Goal: Task Accomplishment & Management: Manage account settings

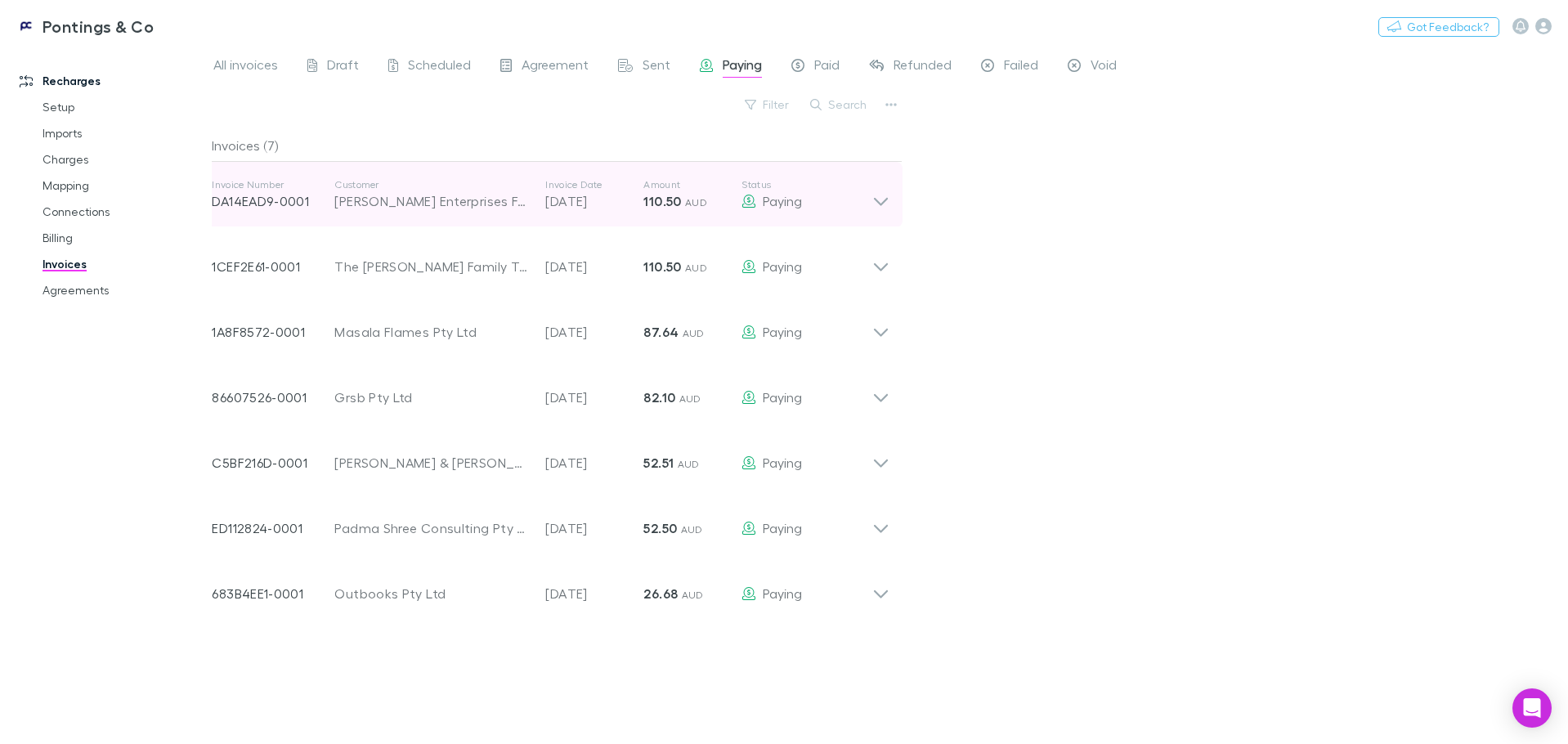
click at [895, 197] on div "Invoice Number DA14EAD9-0001 Customer Tisca Enterprises Family Trust Invoice Da…" at bounding box center [551, 195] width 704 height 66
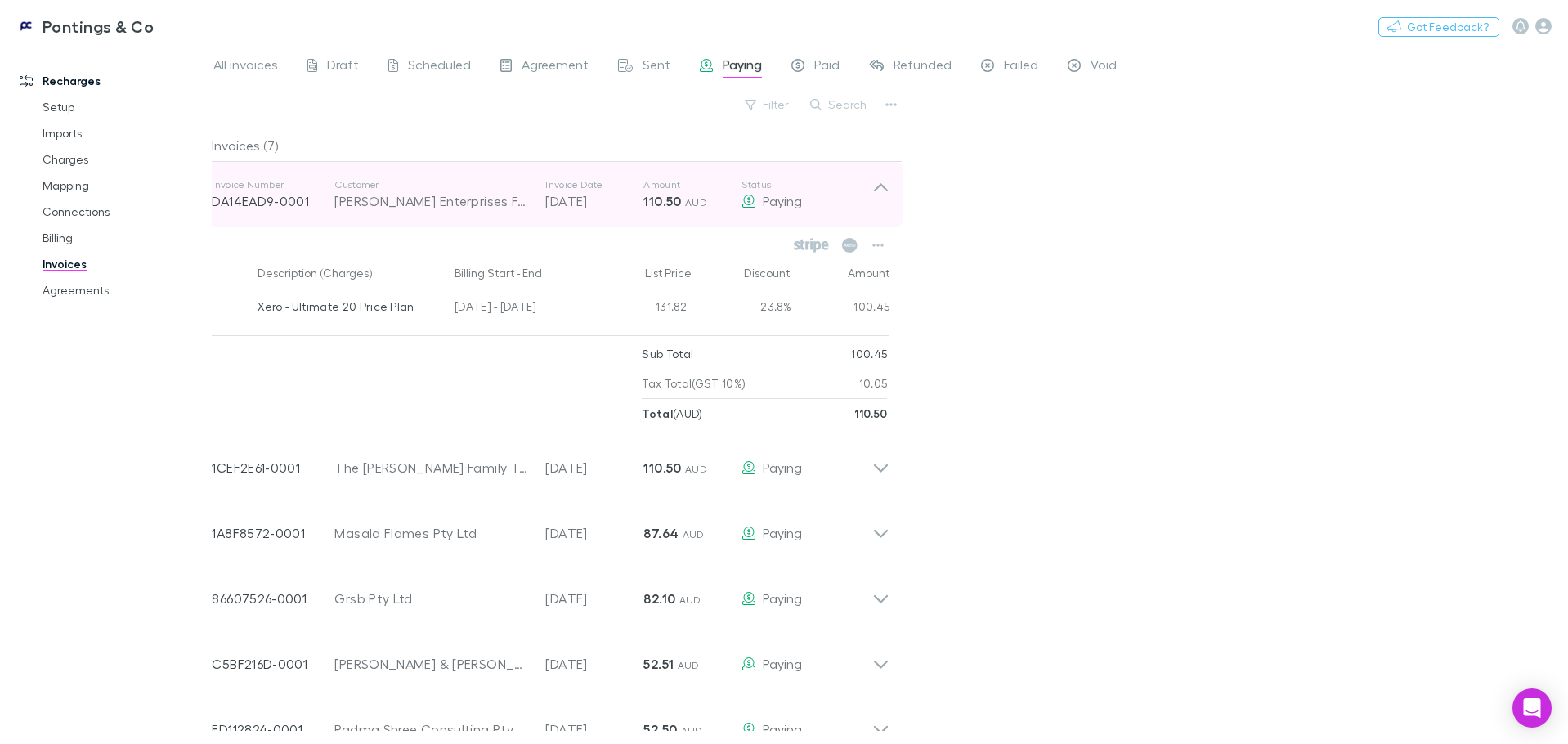
click at [895, 197] on div "Invoice Number DA14EAD9-0001 Customer Tisca Enterprises Family Trust Invoice Da…" at bounding box center [551, 195] width 704 height 66
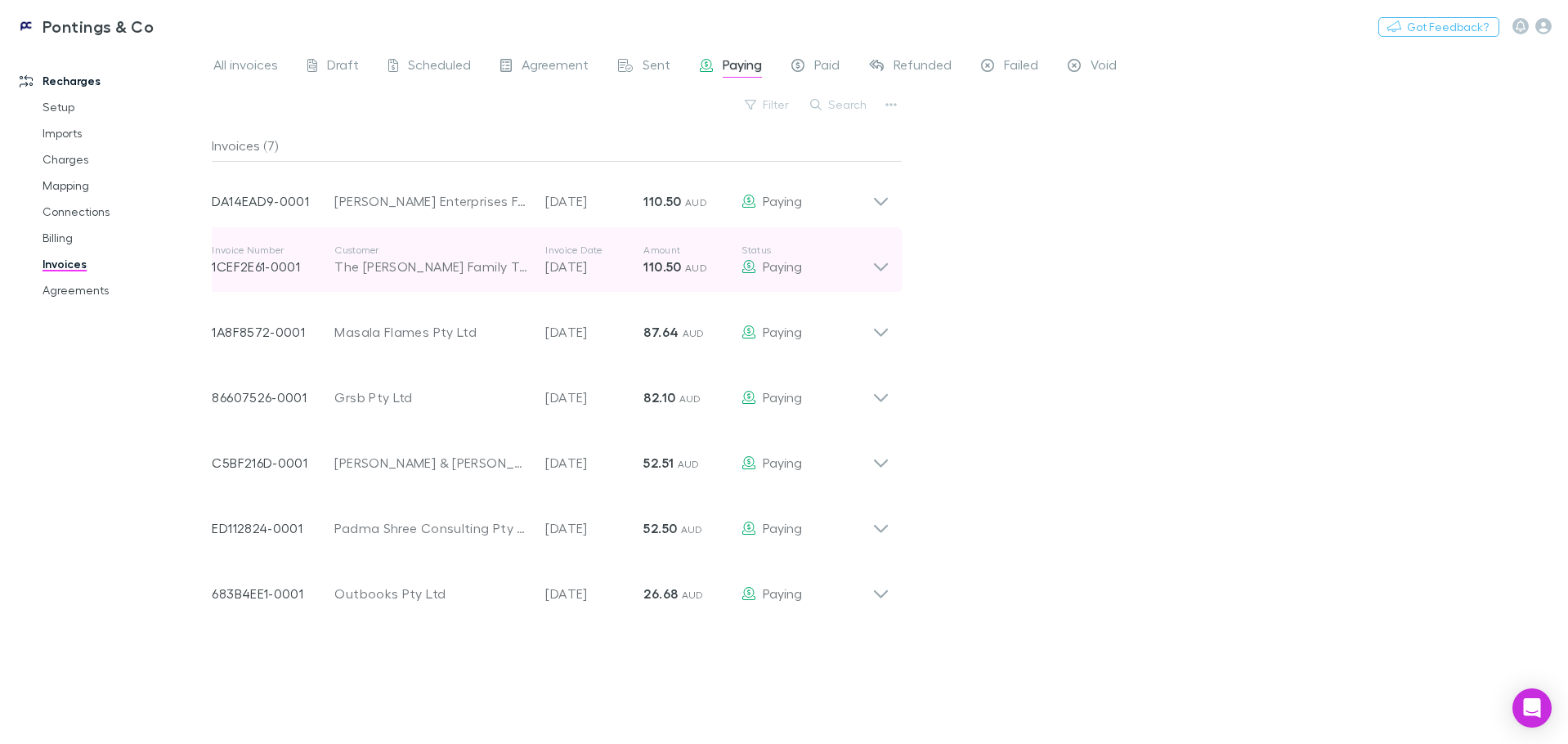
click at [889, 266] on icon at bounding box center [881, 260] width 17 height 33
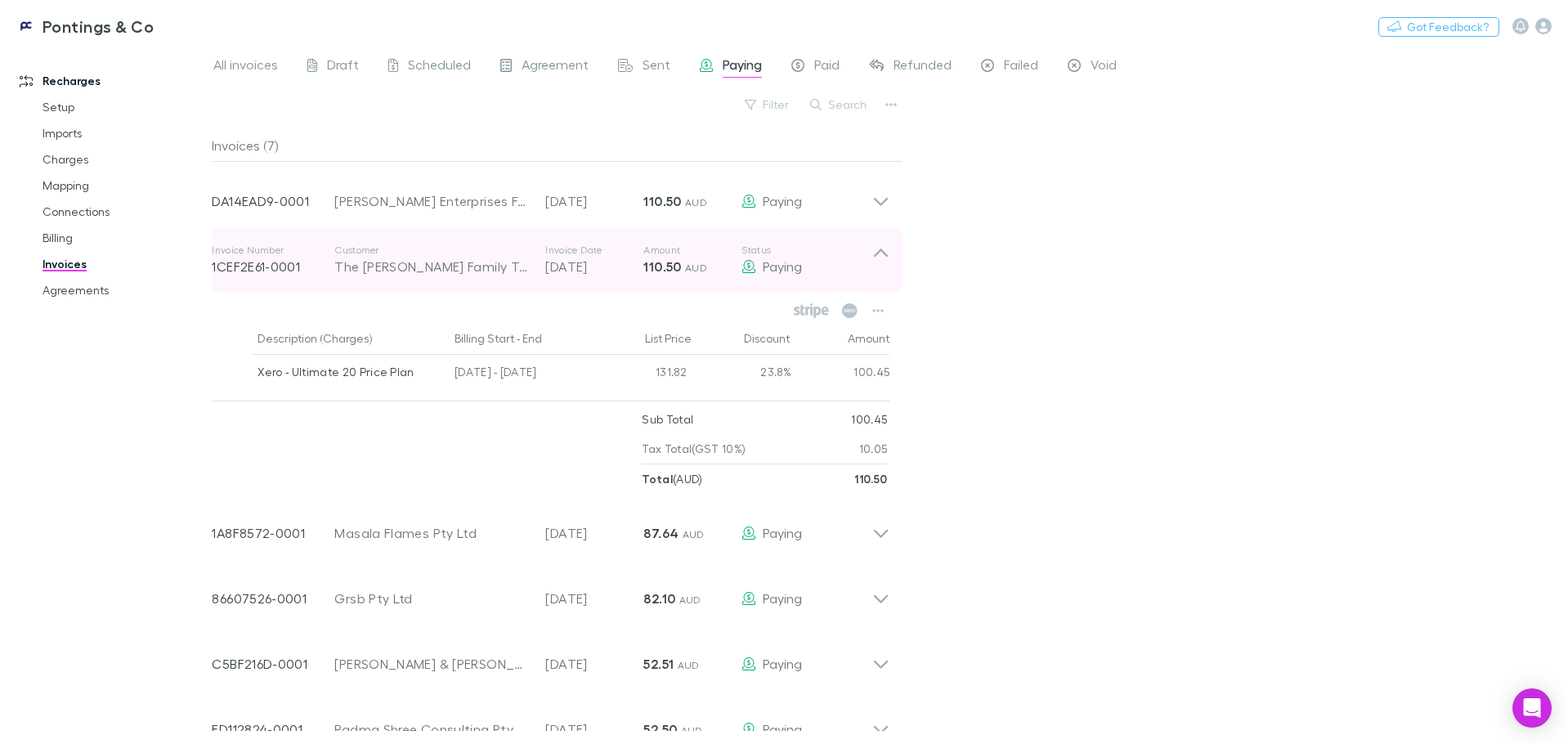
click at [889, 266] on icon at bounding box center [881, 260] width 17 height 33
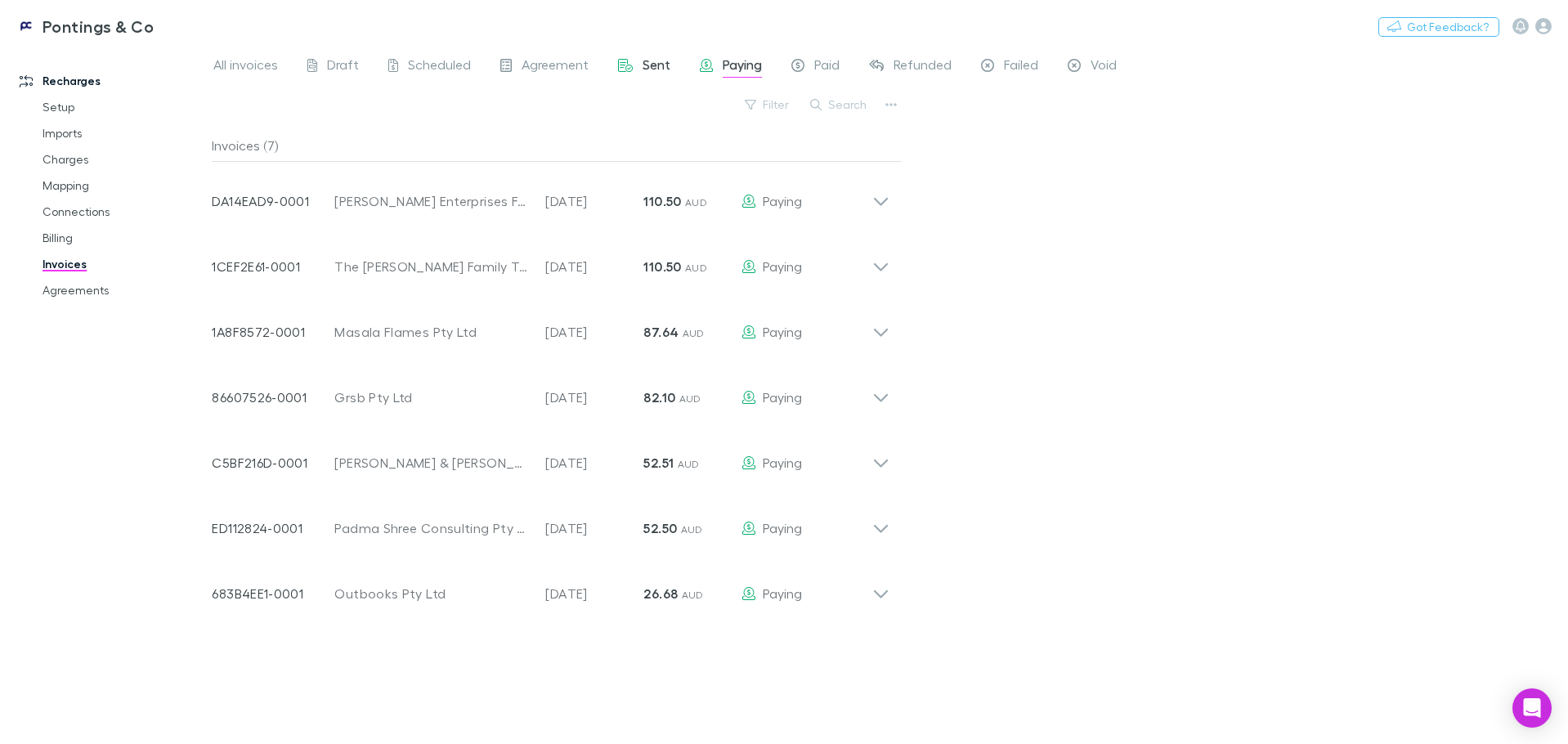
click at [650, 70] on span "Sent" at bounding box center [656, 67] width 27 height 21
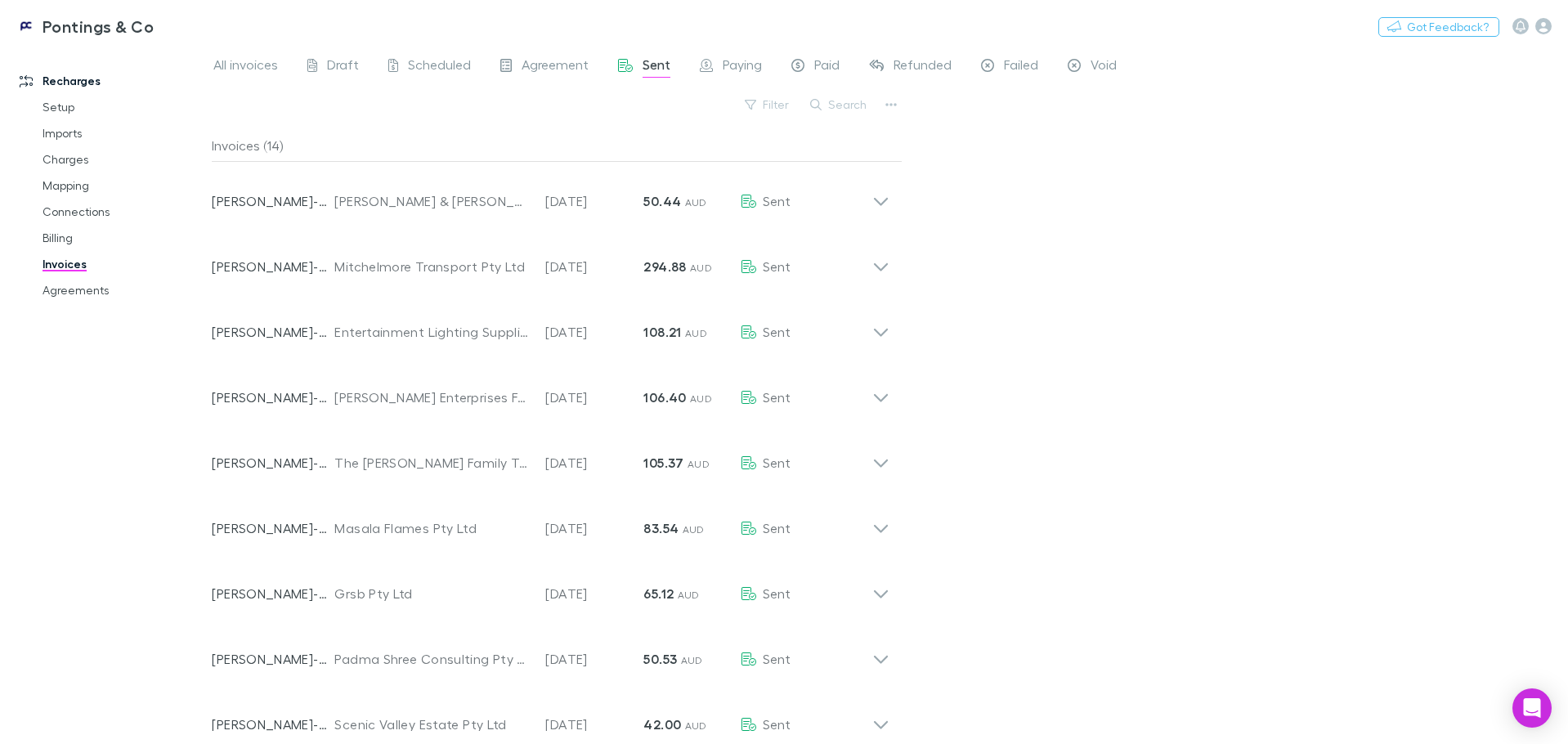
click at [59, 270] on link "Invoices" at bounding box center [124, 264] width 195 height 27
click at [52, 232] on link "Billing" at bounding box center [124, 238] width 195 height 27
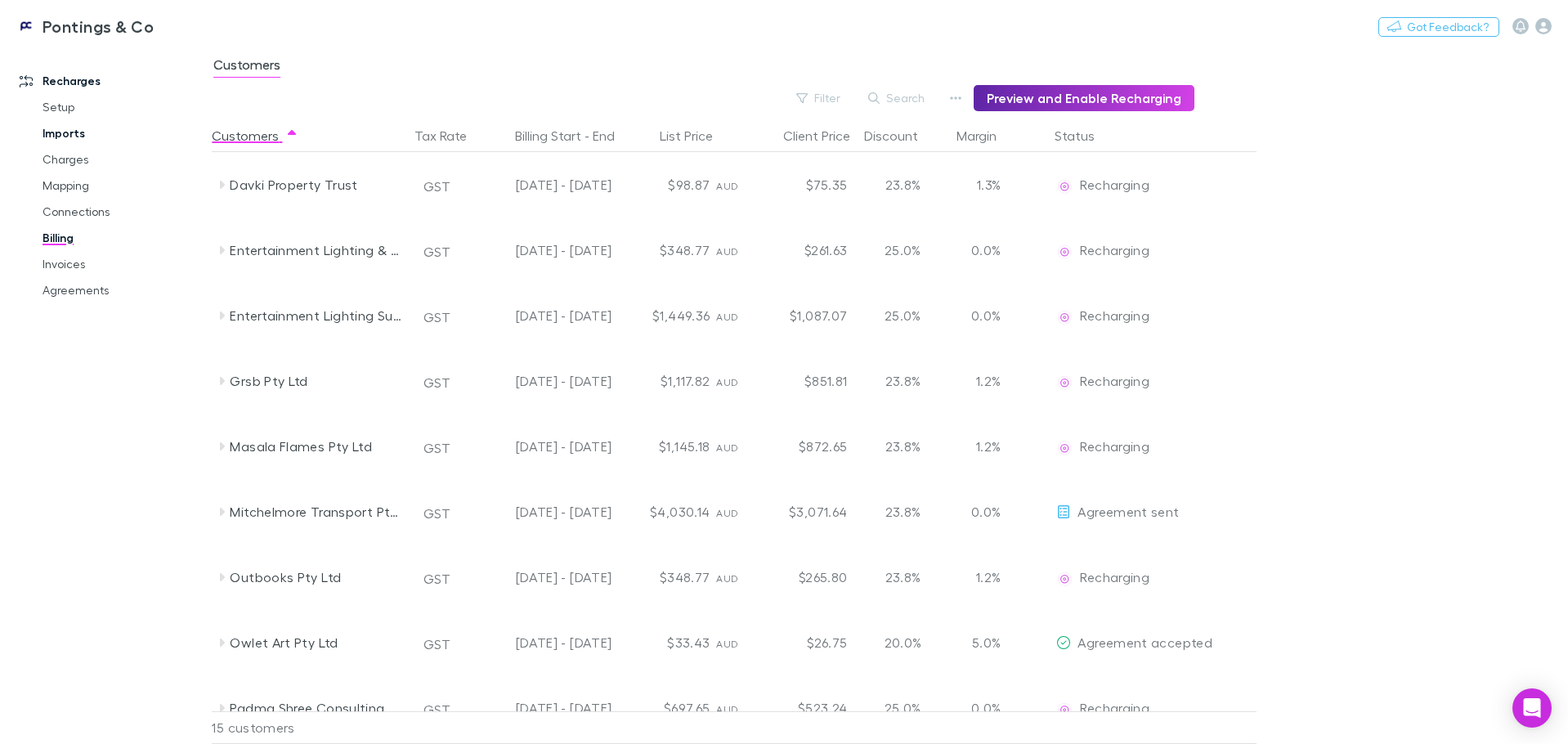
click at [73, 142] on link "Imports" at bounding box center [124, 133] width 195 height 27
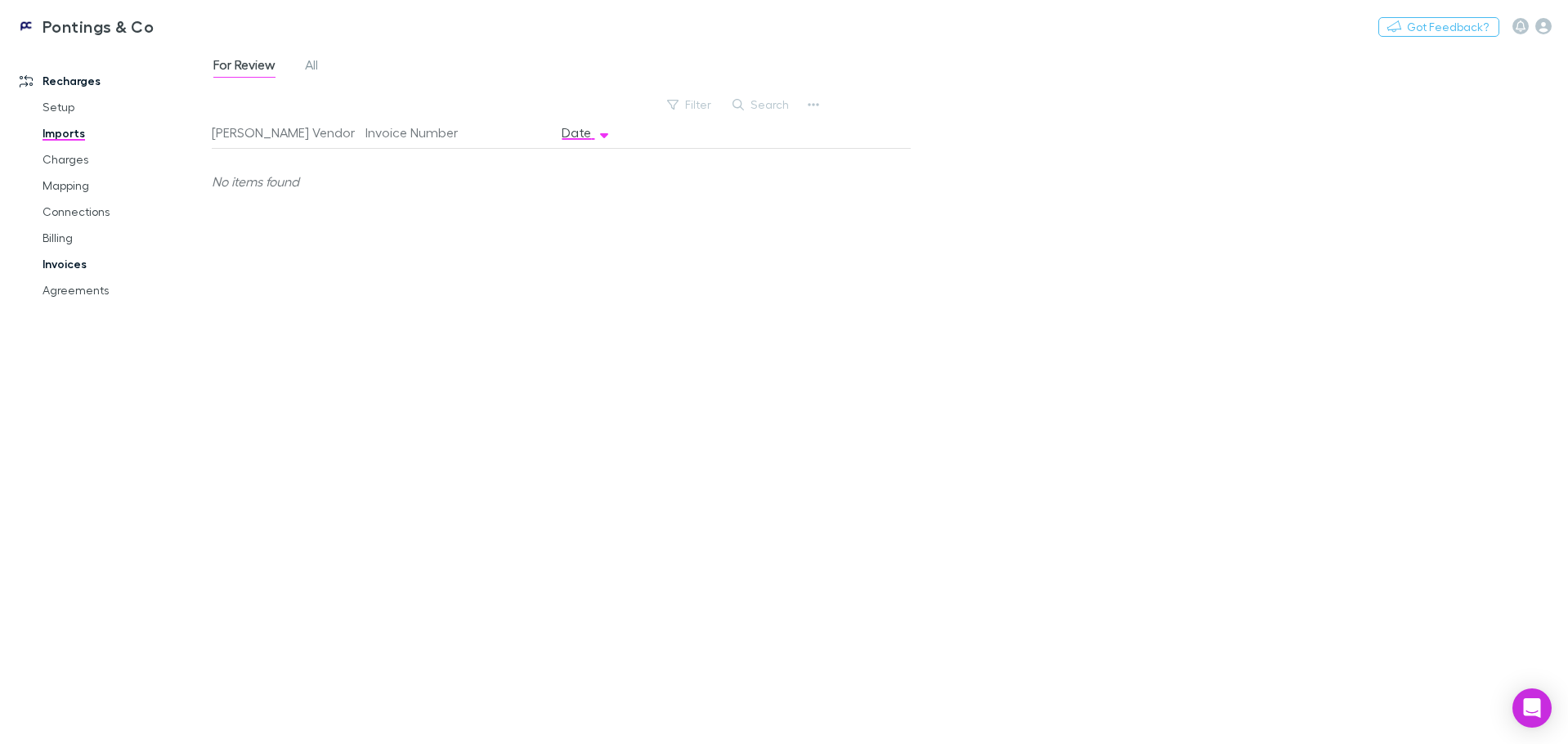
click at [63, 259] on link "Invoices" at bounding box center [124, 264] width 195 height 27
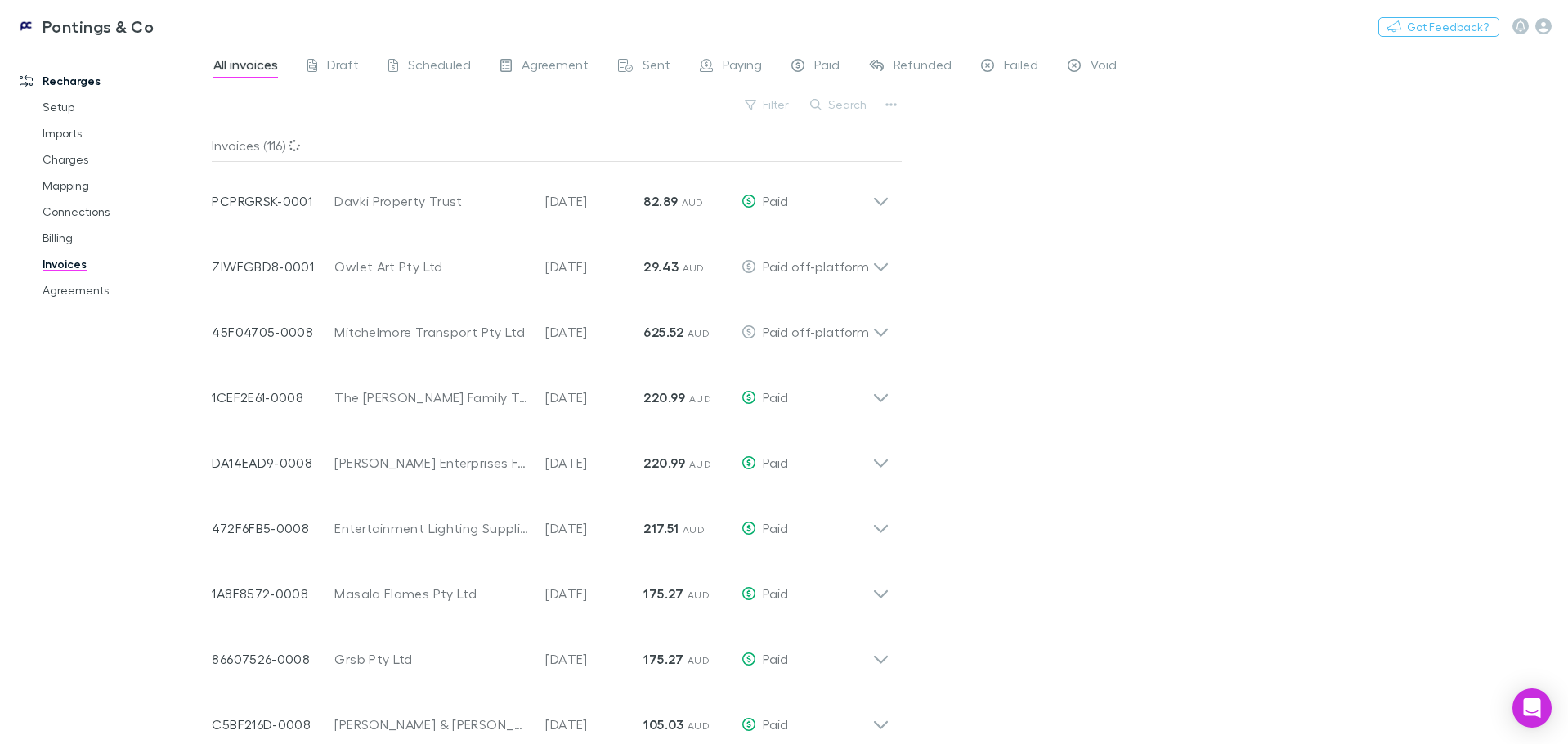
click at [363, 67] on div "All invoices Draft Scheduled Agreement Sent Paying Paid Refunded Failed Void" at bounding box center [671, 67] width 919 height 27
click at [342, 70] on span "Draft" at bounding box center [343, 67] width 32 height 21
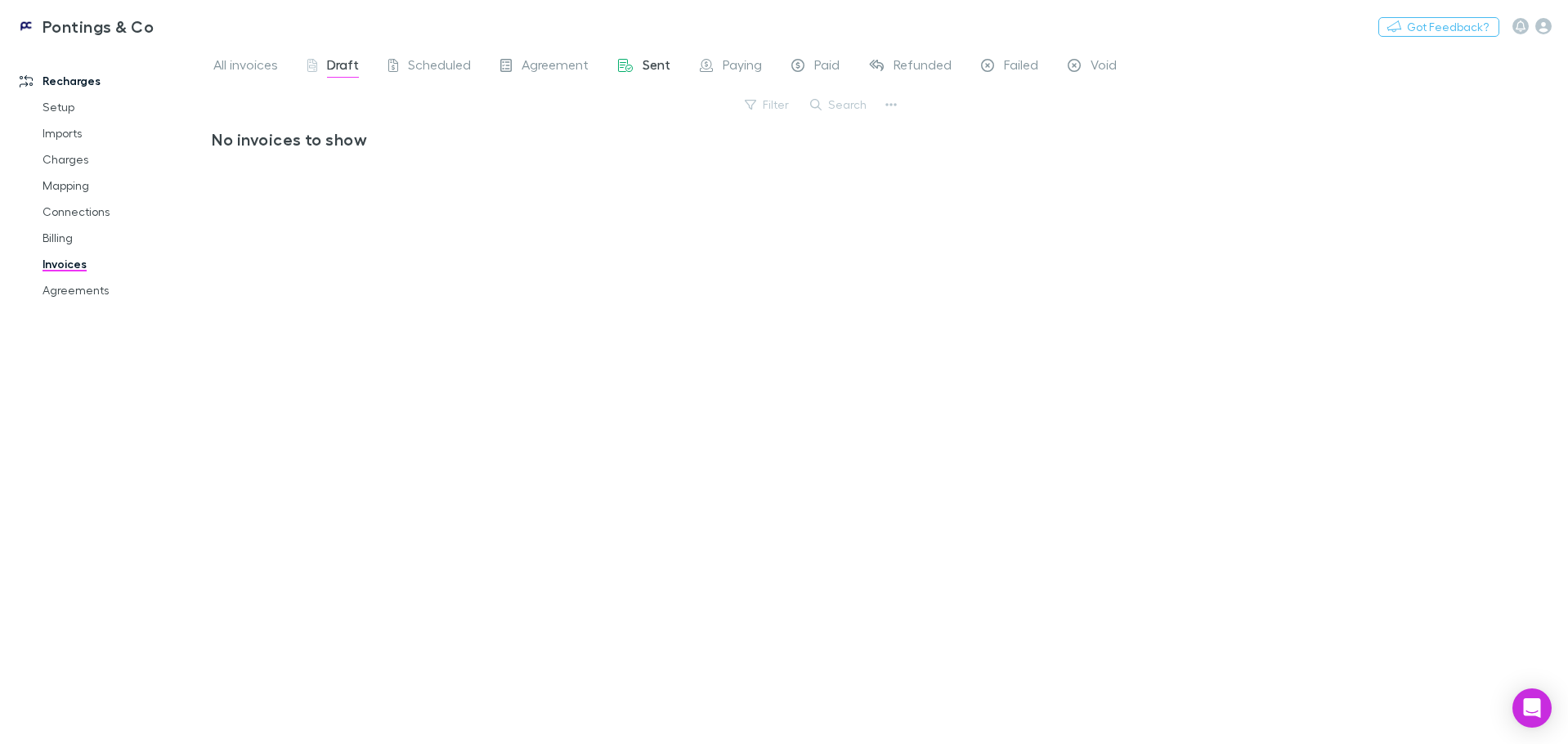
click at [661, 64] on span "Sent" at bounding box center [656, 67] width 27 height 21
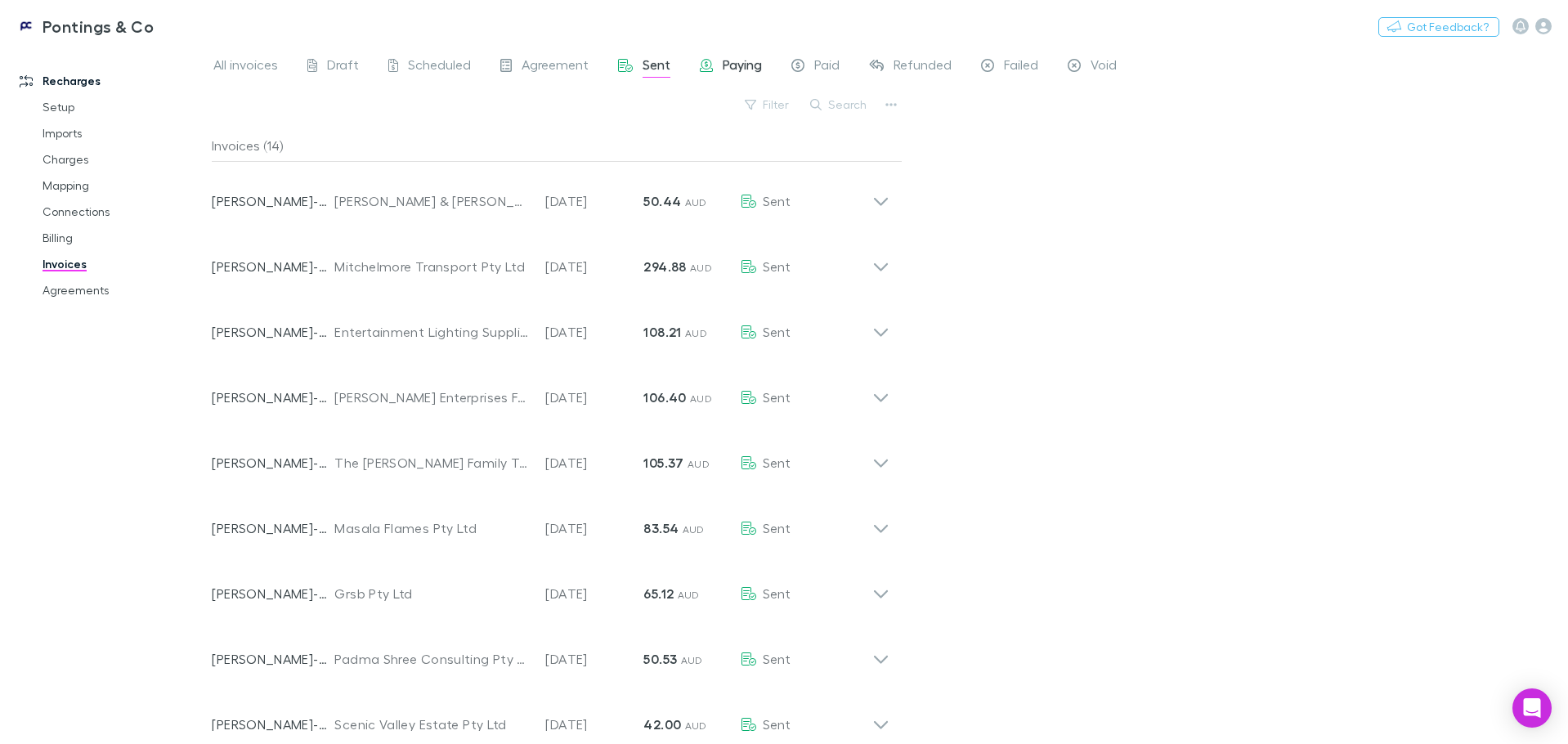
click at [735, 61] on span "Paying" at bounding box center [742, 67] width 39 height 21
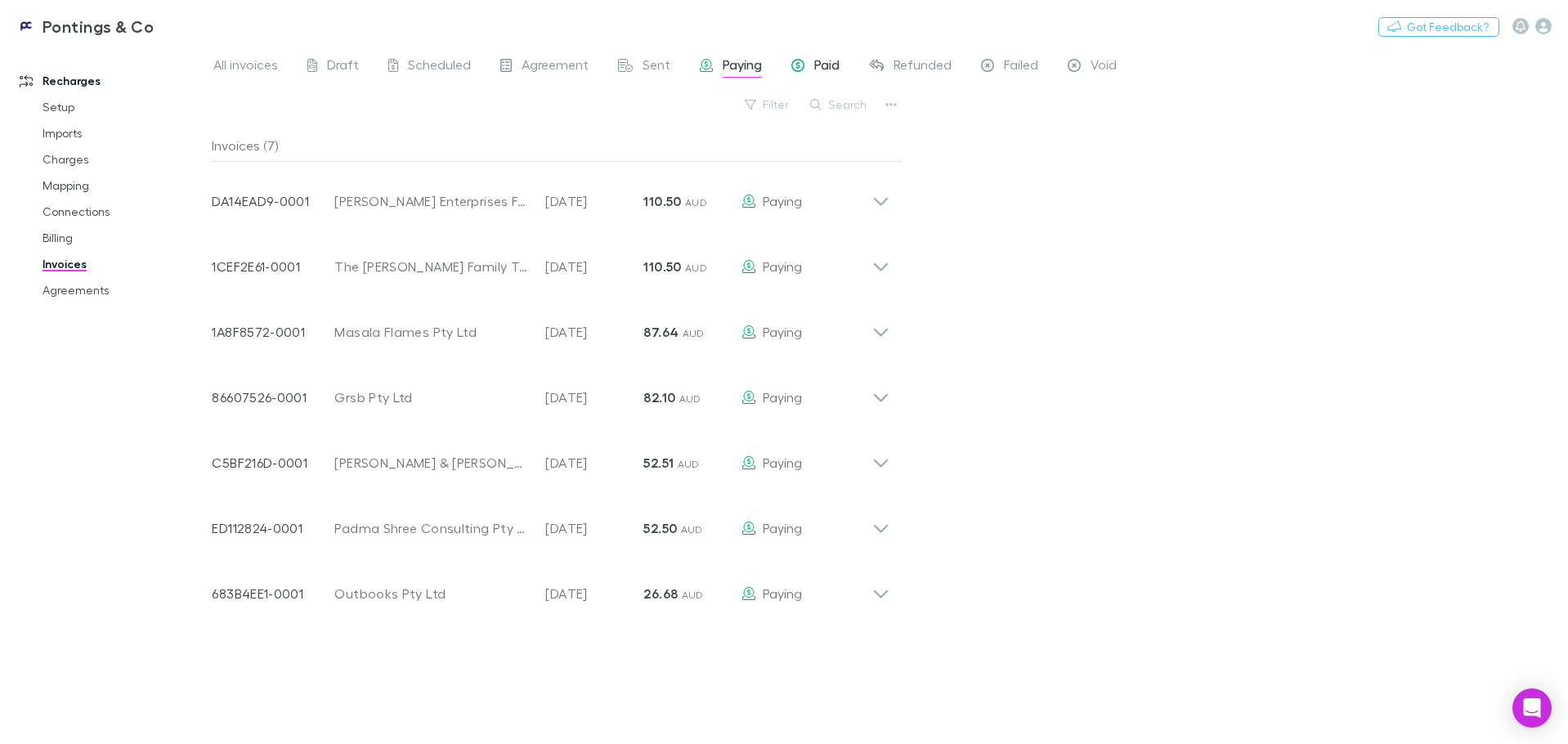
click at [829, 66] on span "Paid" at bounding box center [827, 67] width 26 height 21
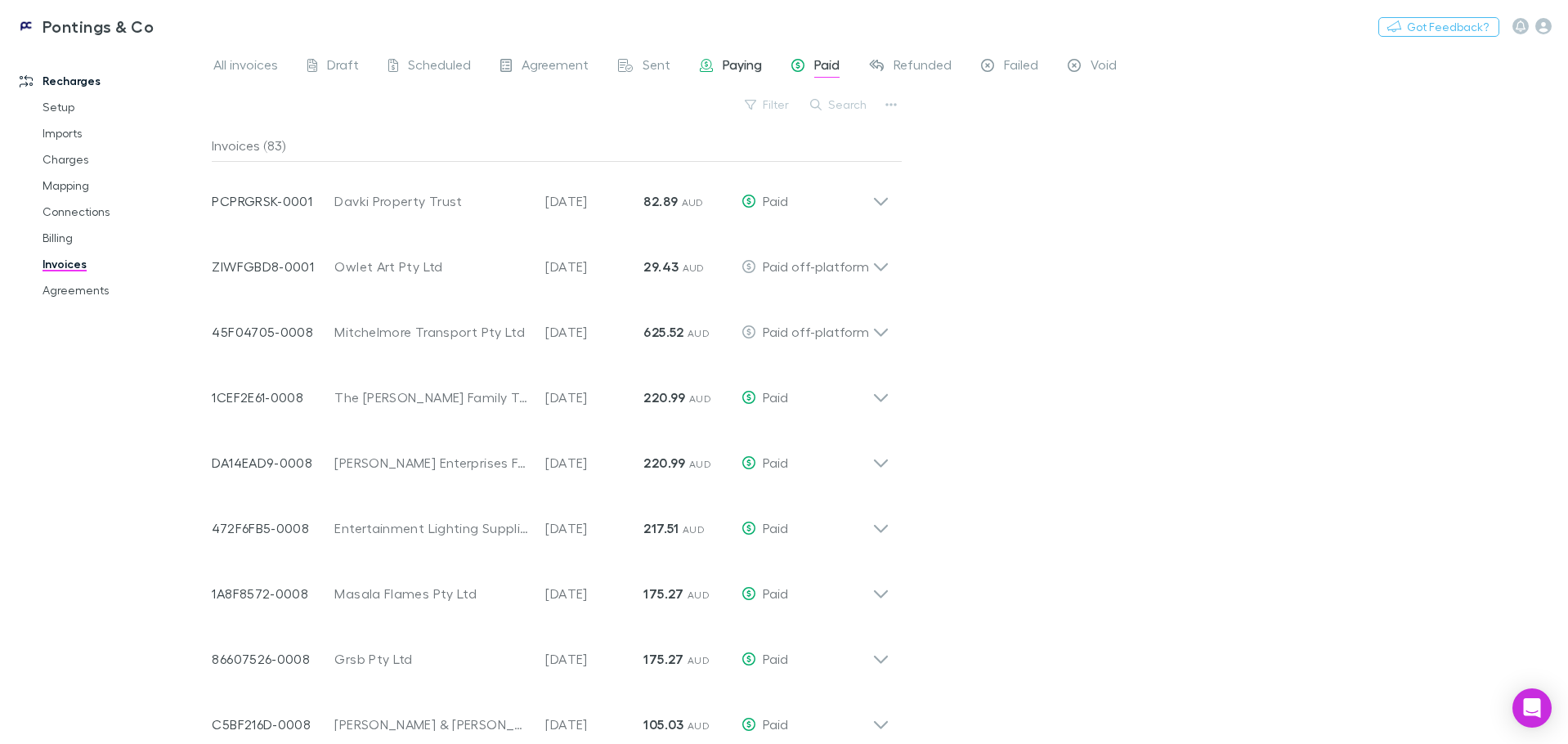
click at [736, 66] on span "Paying" at bounding box center [742, 67] width 39 height 21
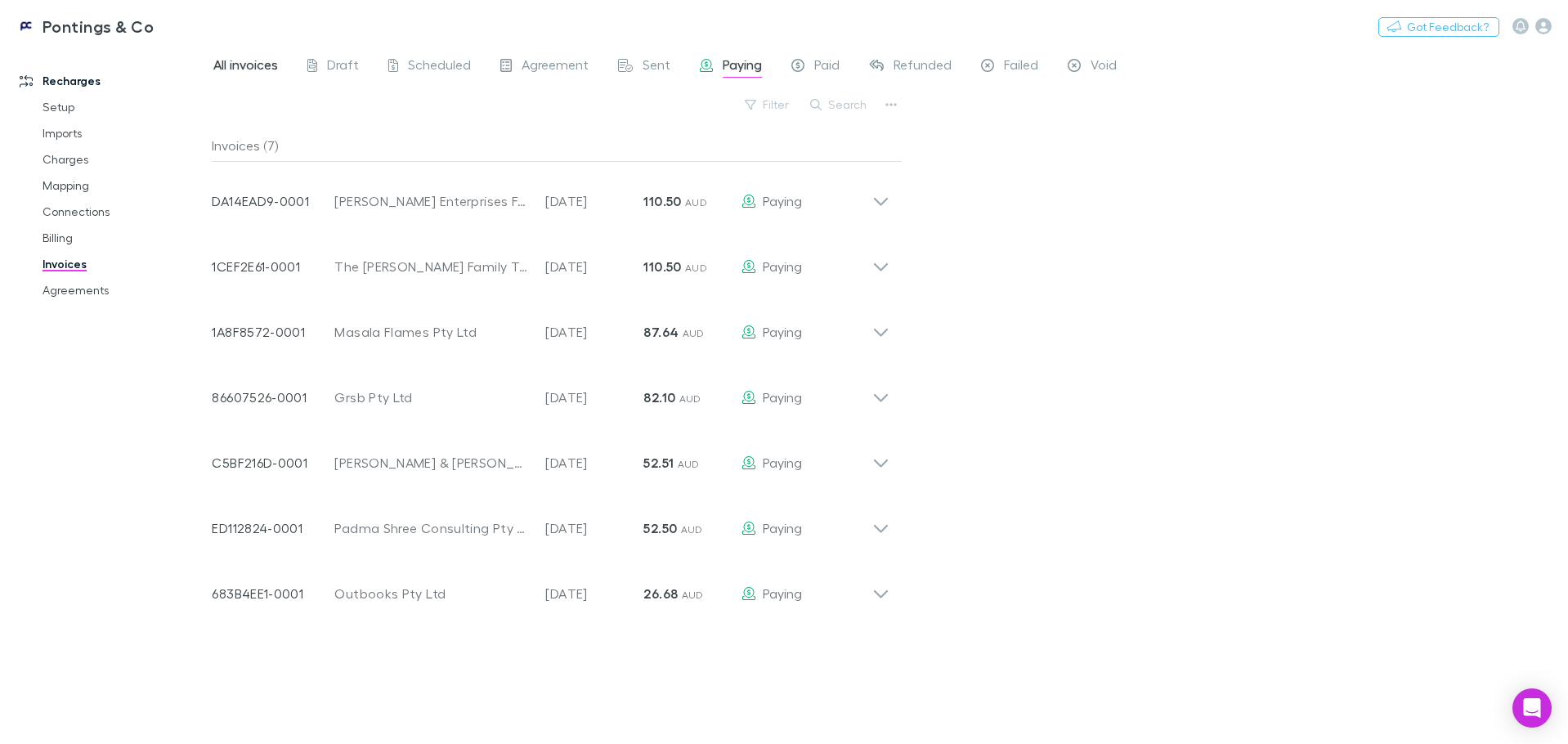
click at [246, 66] on span "All invoices" at bounding box center [245, 67] width 65 height 21
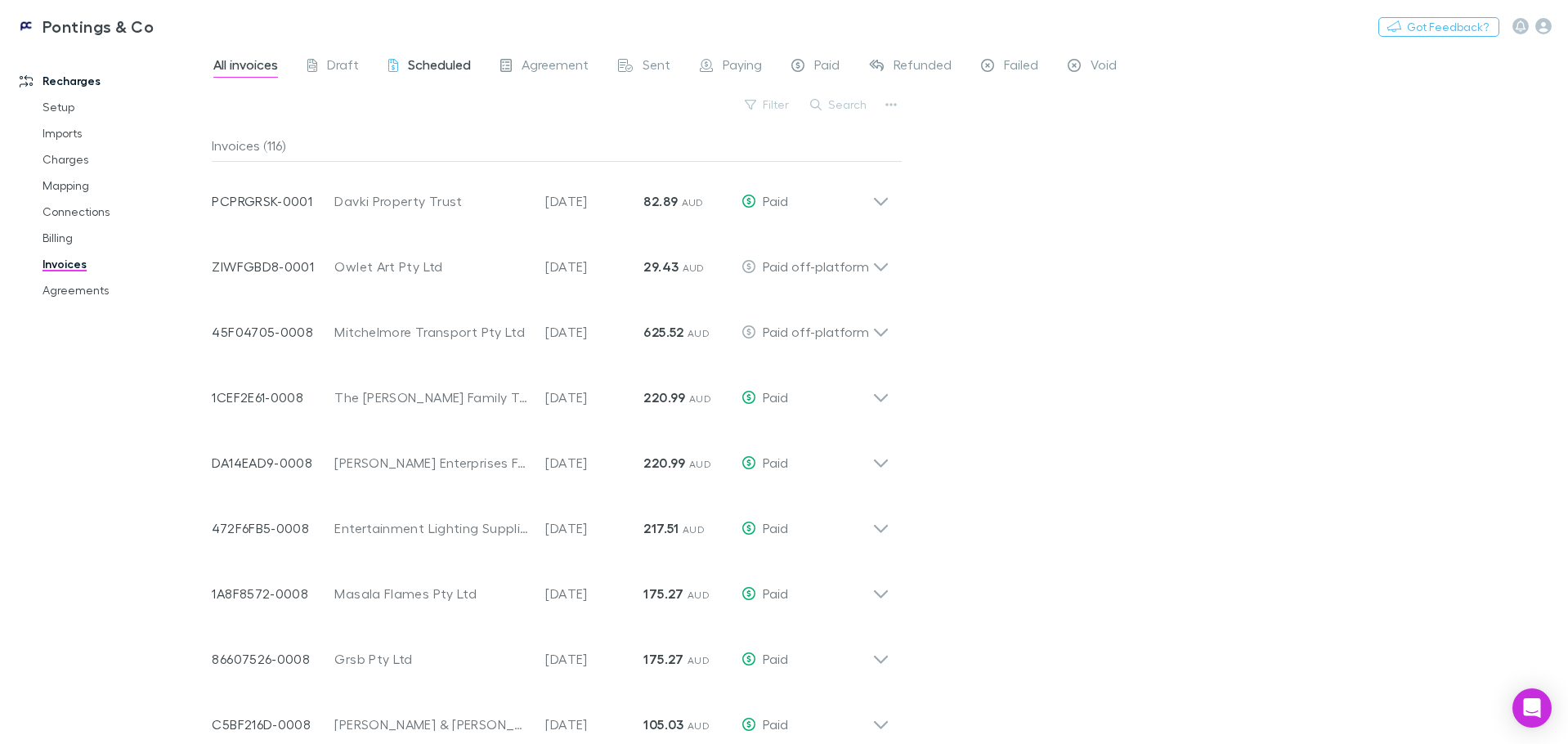
click at [435, 66] on span "Scheduled" at bounding box center [439, 67] width 63 height 21
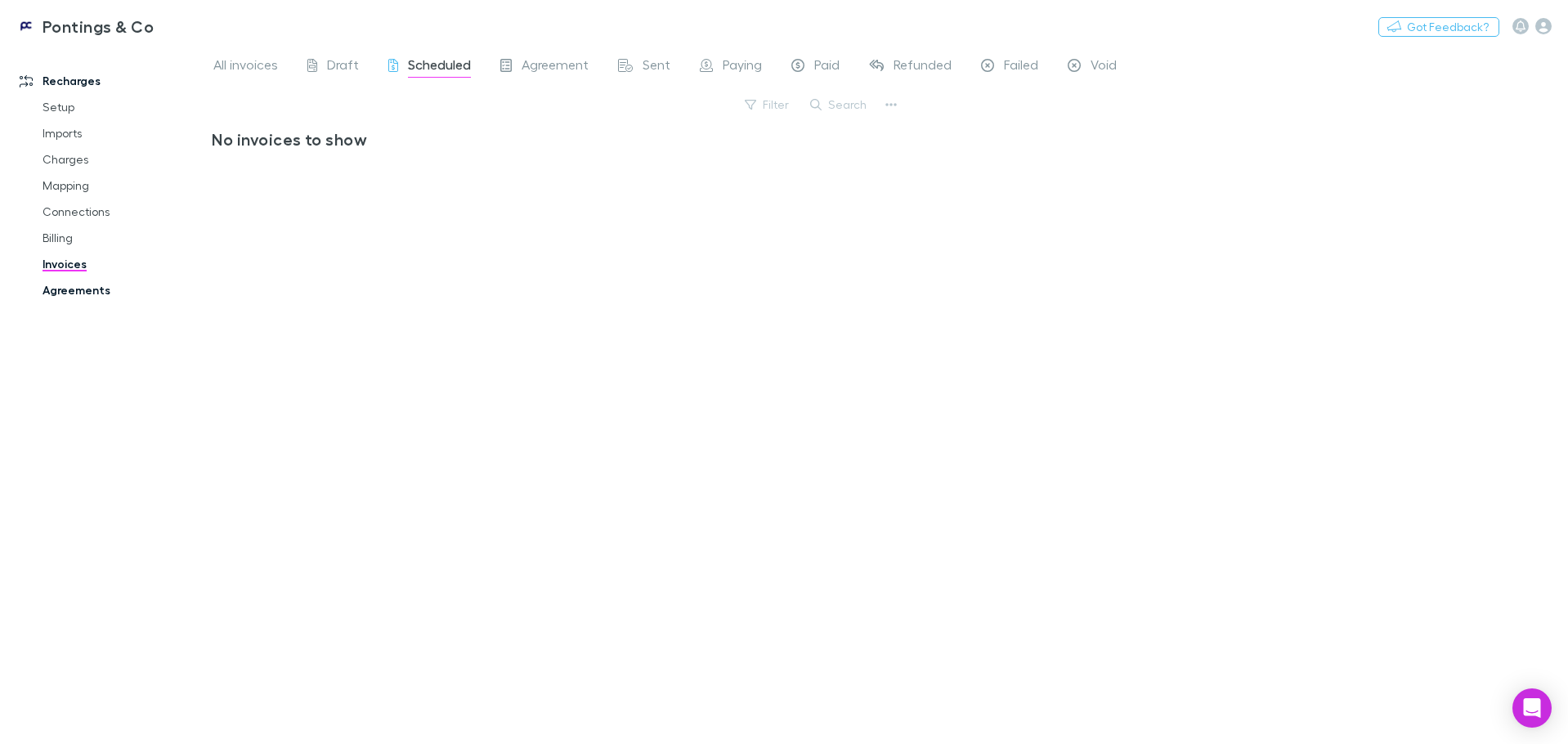
click at [80, 286] on link "Agreements" at bounding box center [124, 290] width 195 height 27
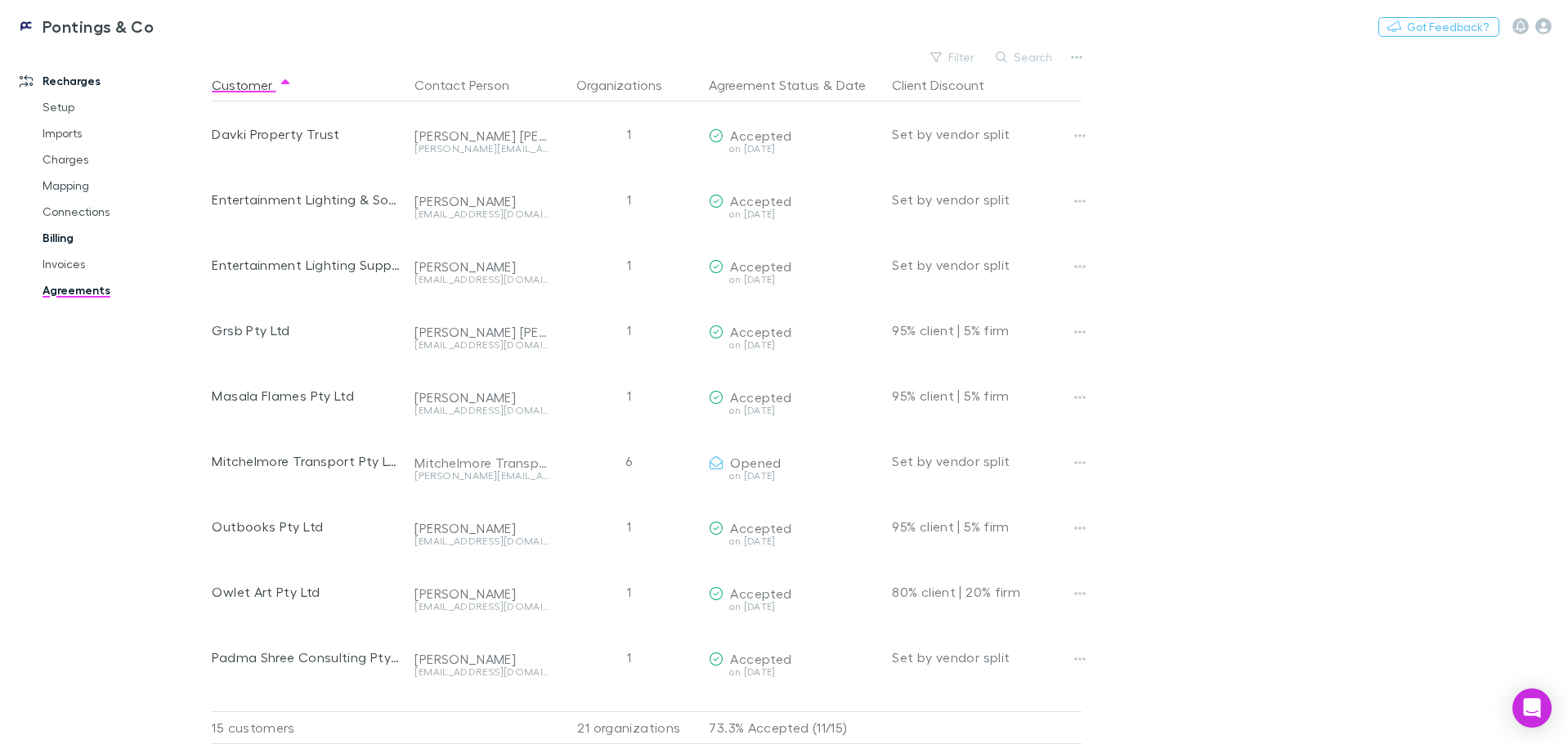
click at [64, 228] on link "Billing" at bounding box center [124, 238] width 195 height 27
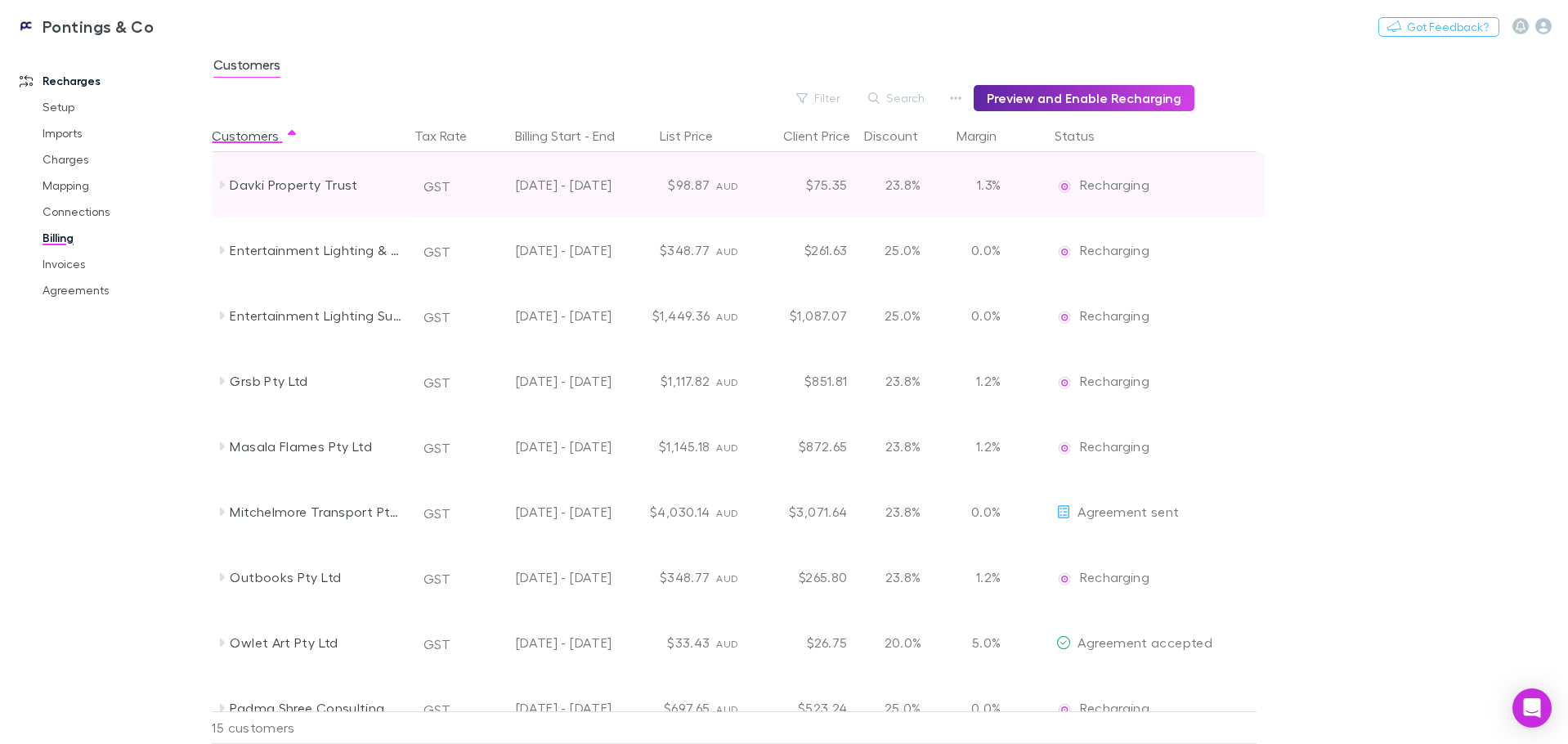
click at [216, 188] on icon at bounding box center [221, 185] width 13 height 13
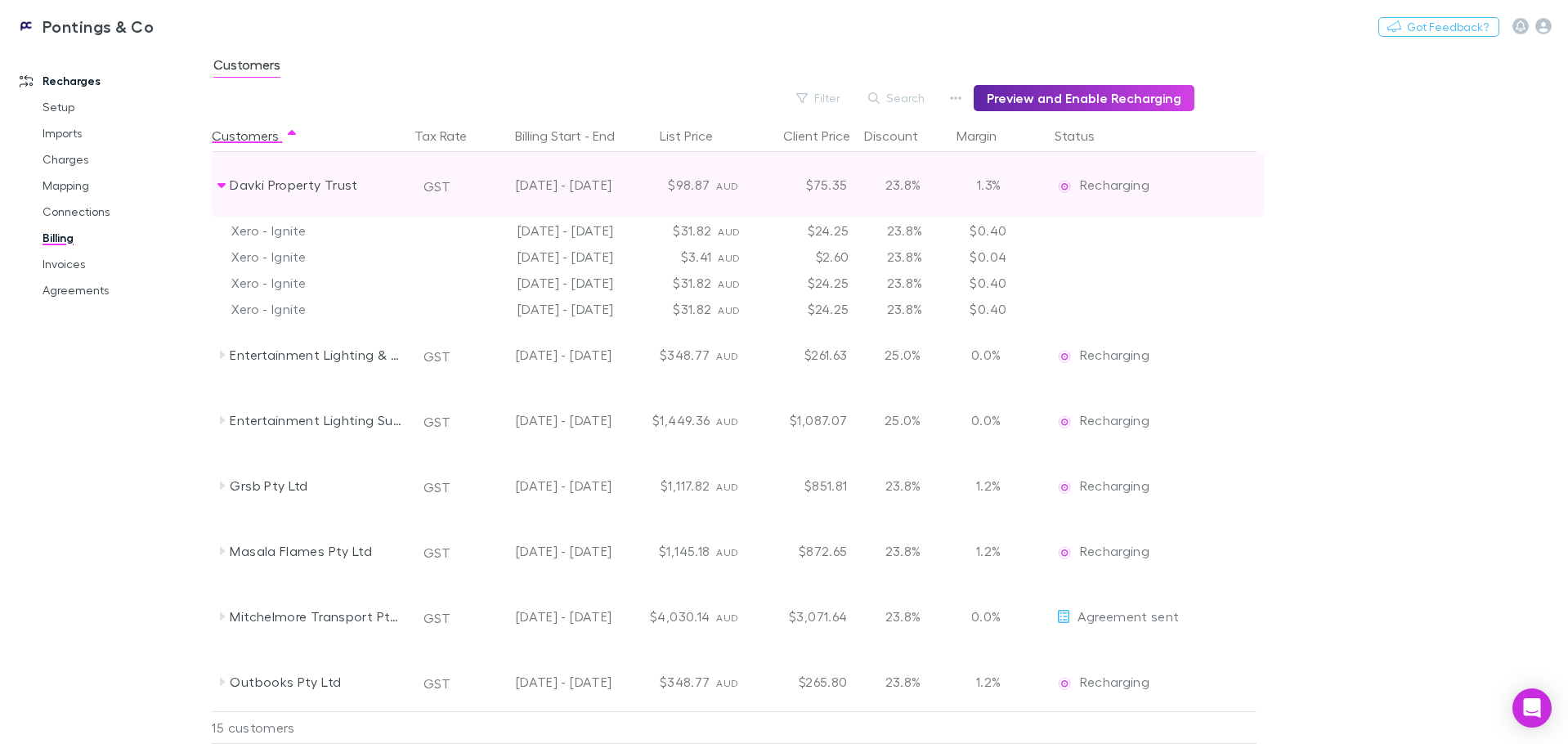
click at [216, 188] on icon at bounding box center [221, 185] width 13 height 13
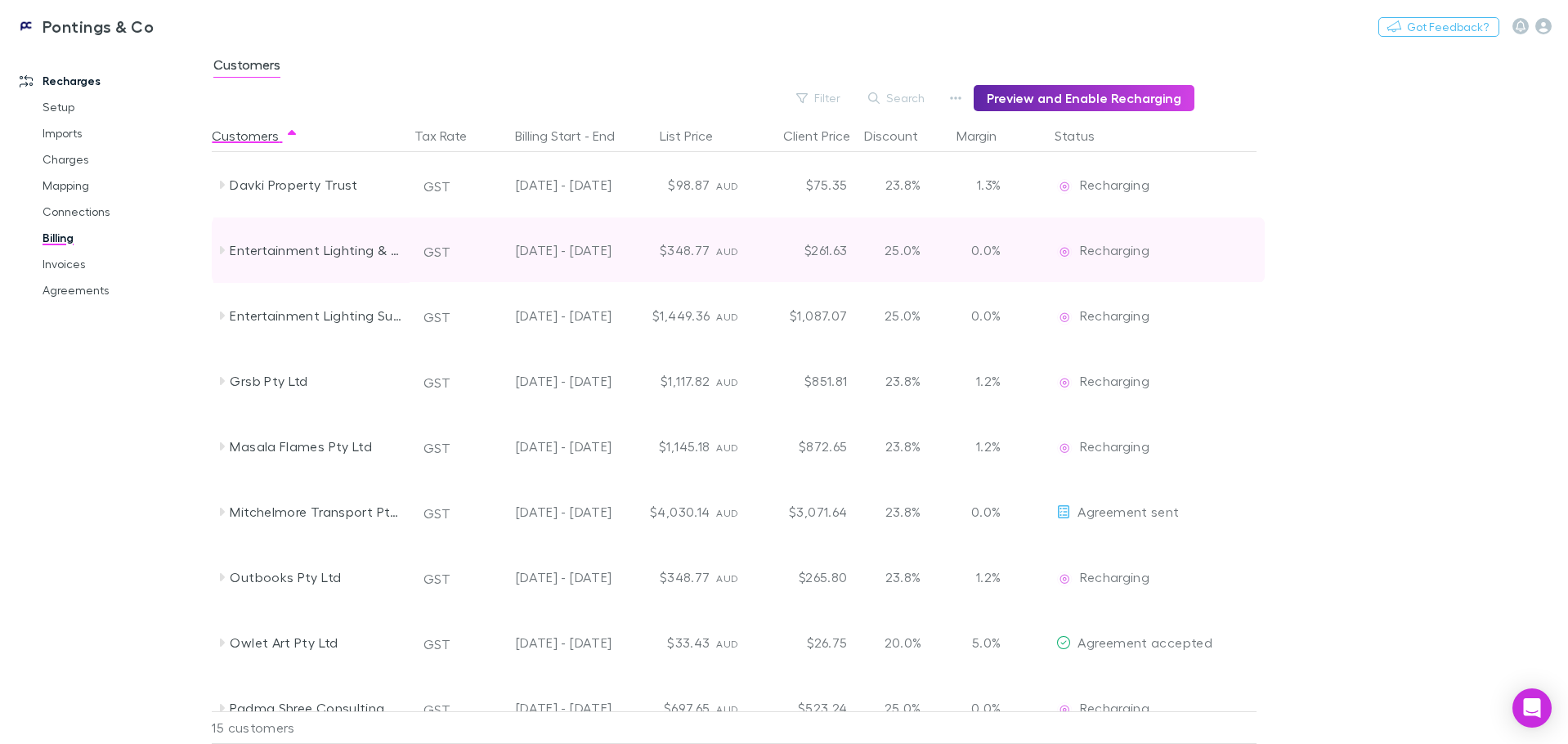
click at [219, 248] on icon at bounding box center [221, 250] width 13 height 13
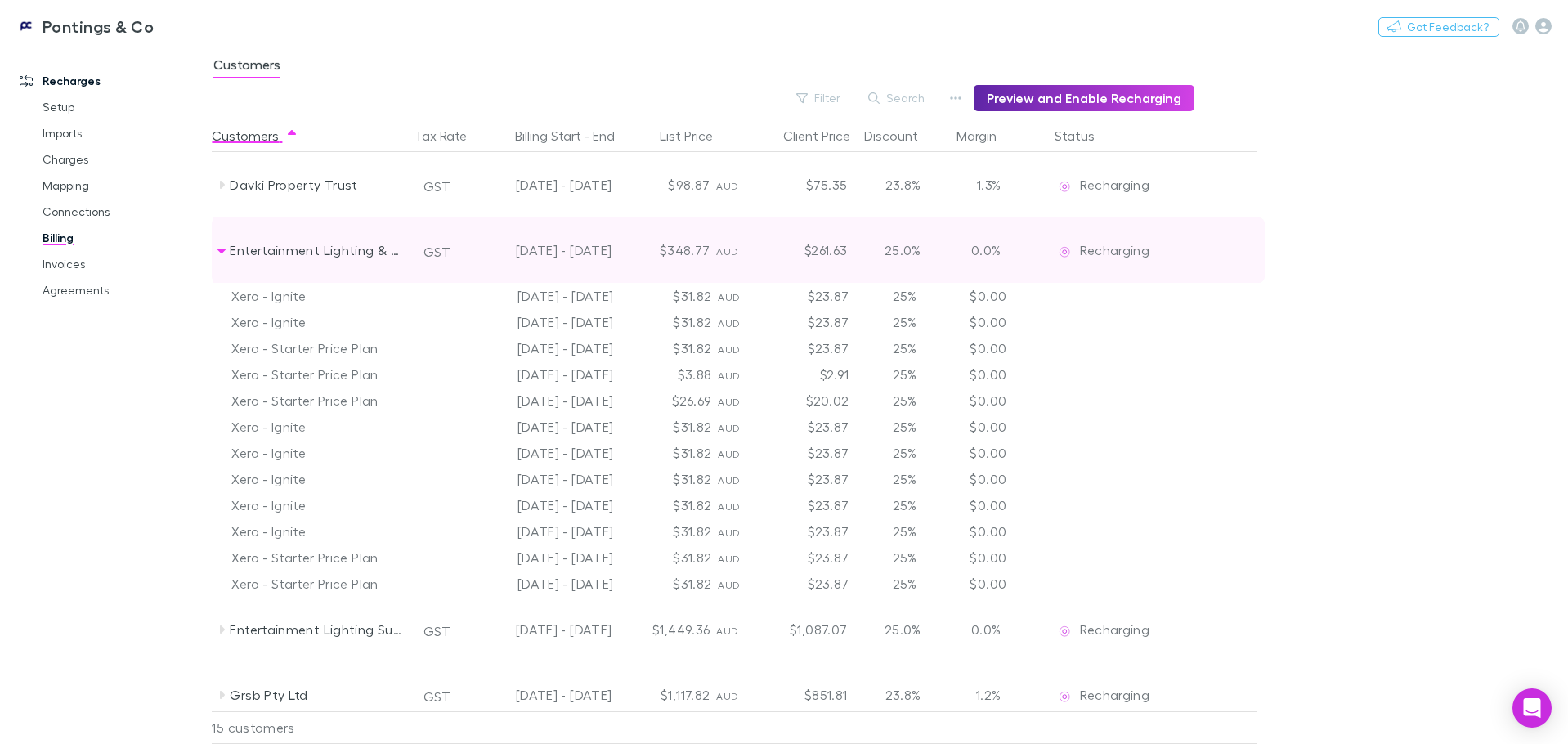
click at [219, 248] on icon at bounding box center [221, 250] width 13 height 13
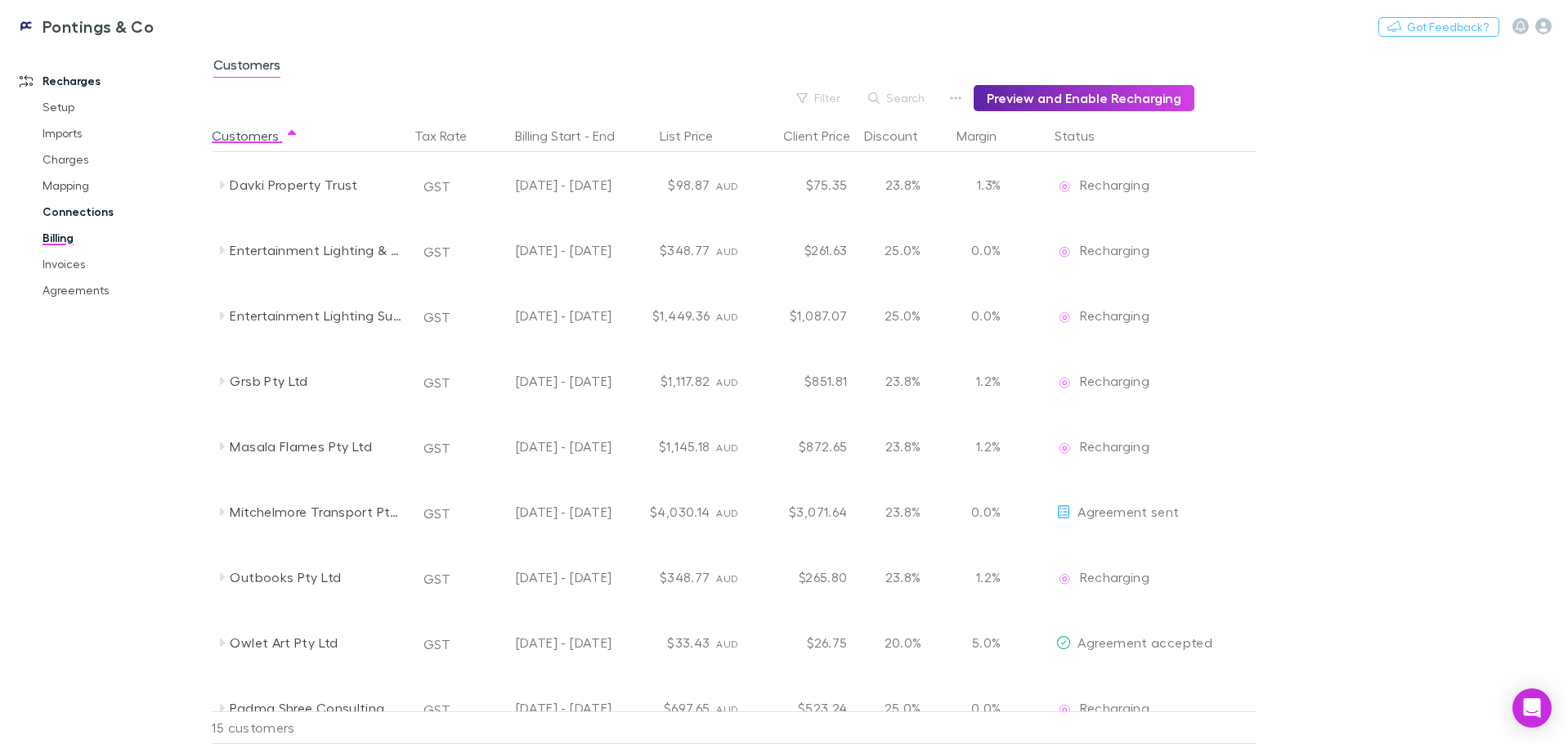
click at [88, 216] on link "Connections" at bounding box center [124, 211] width 195 height 27
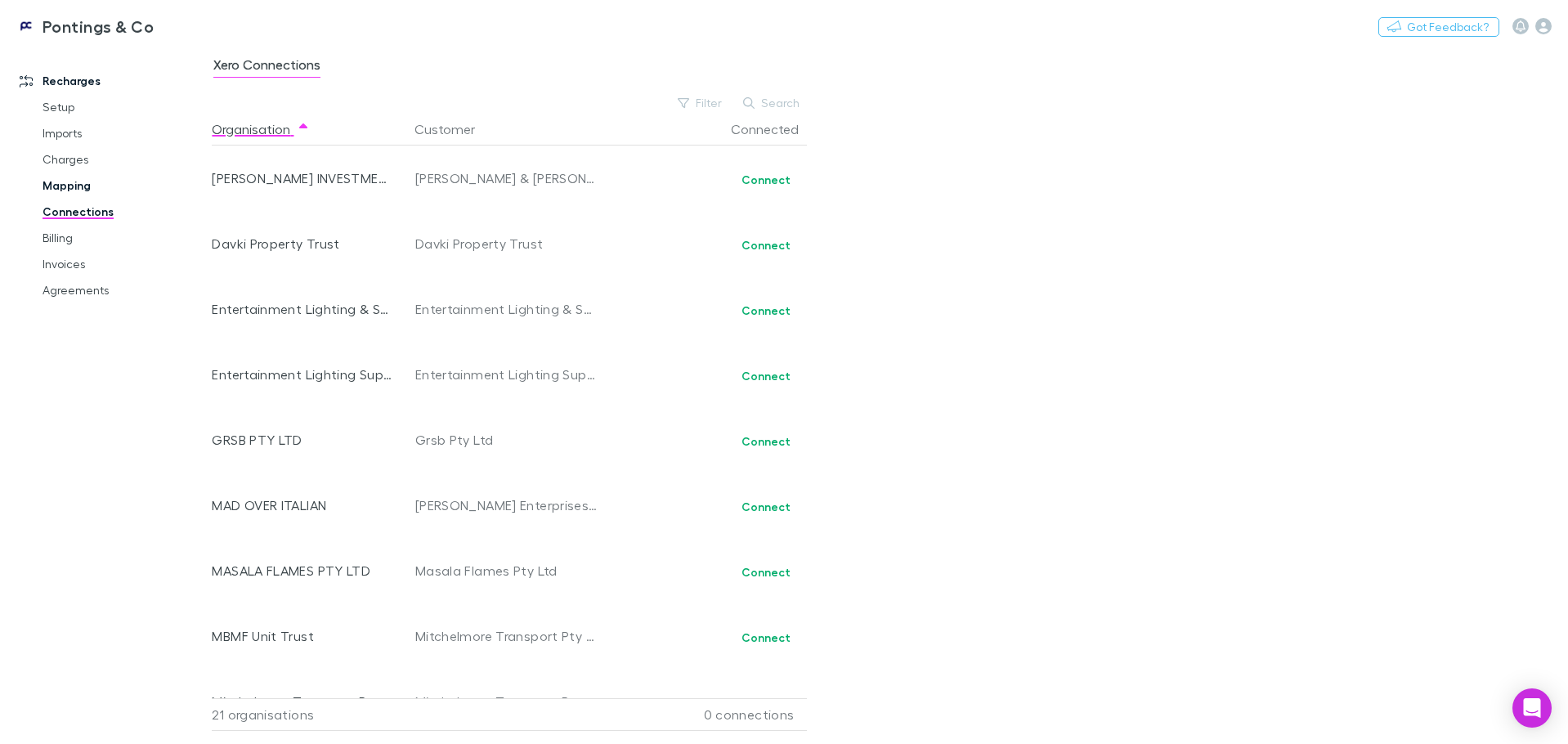
click at [81, 189] on link "Mapping" at bounding box center [124, 186] width 195 height 27
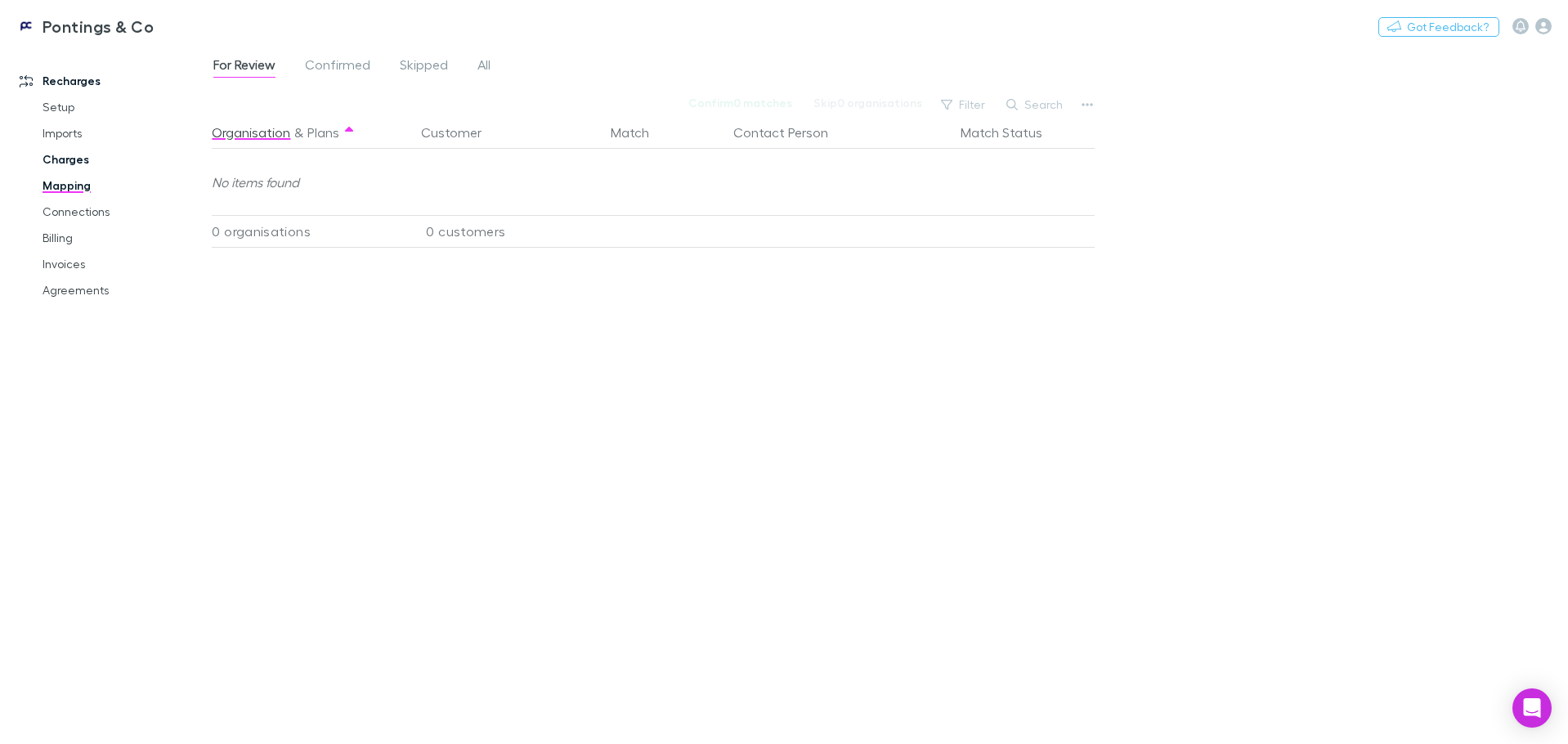
click at [70, 165] on link "Charges" at bounding box center [124, 159] width 195 height 27
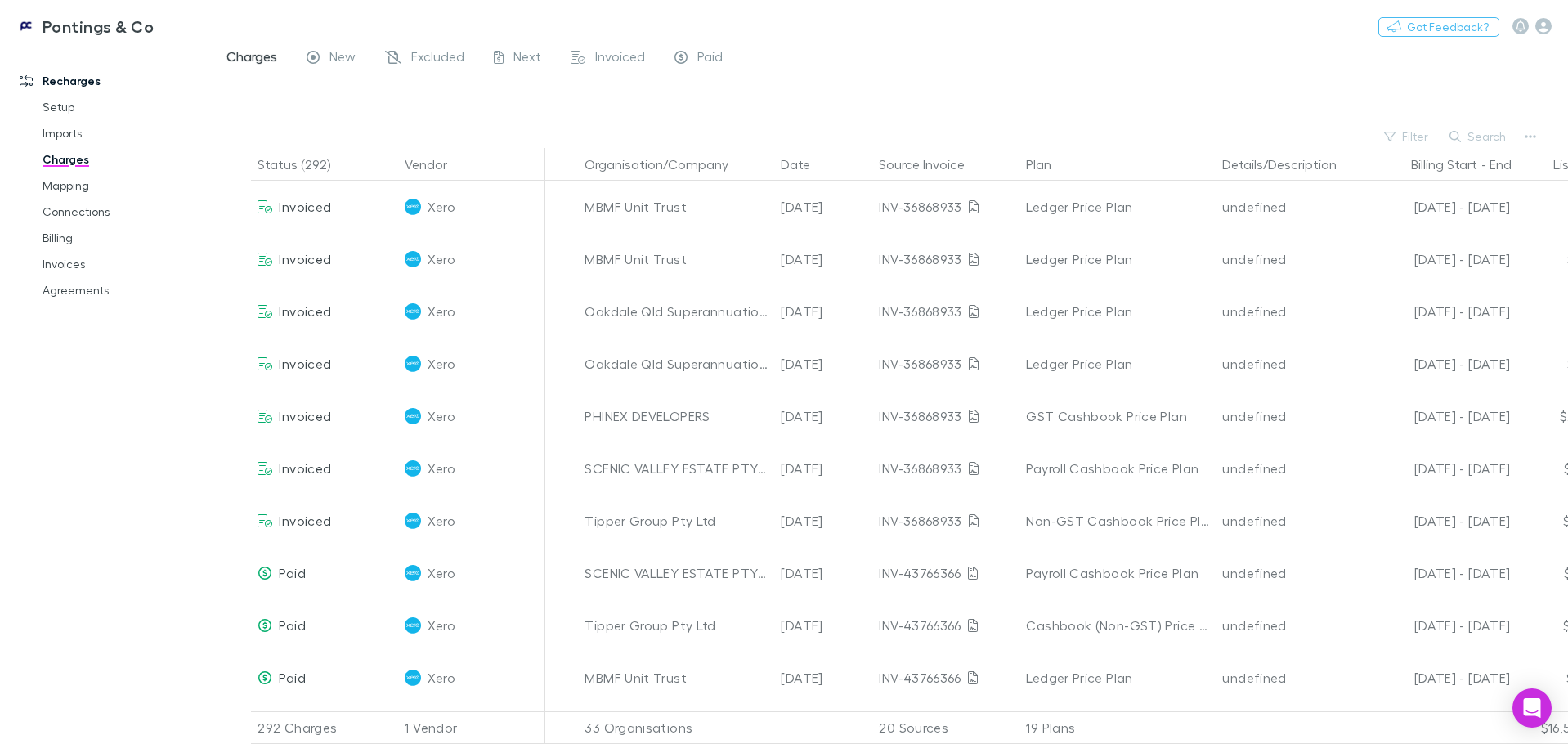
click at [546, 59] on div "Charges New Excluded Next Invoiced Paid" at bounding box center [481, 59] width 512 height 27
click at [519, 60] on span "Next" at bounding box center [527, 59] width 27 height 21
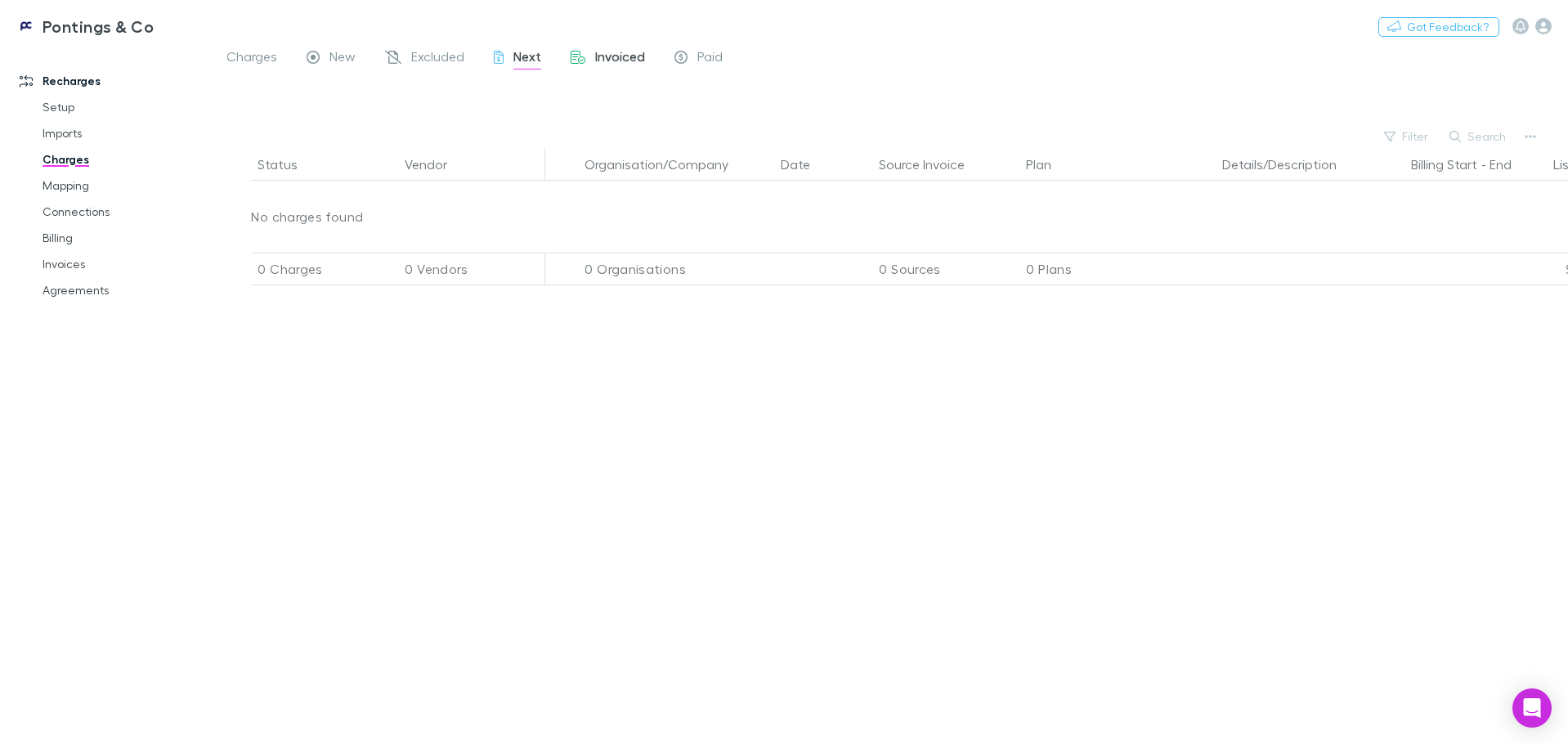
click at [584, 58] on icon at bounding box center [578, 59] width 15 height 17
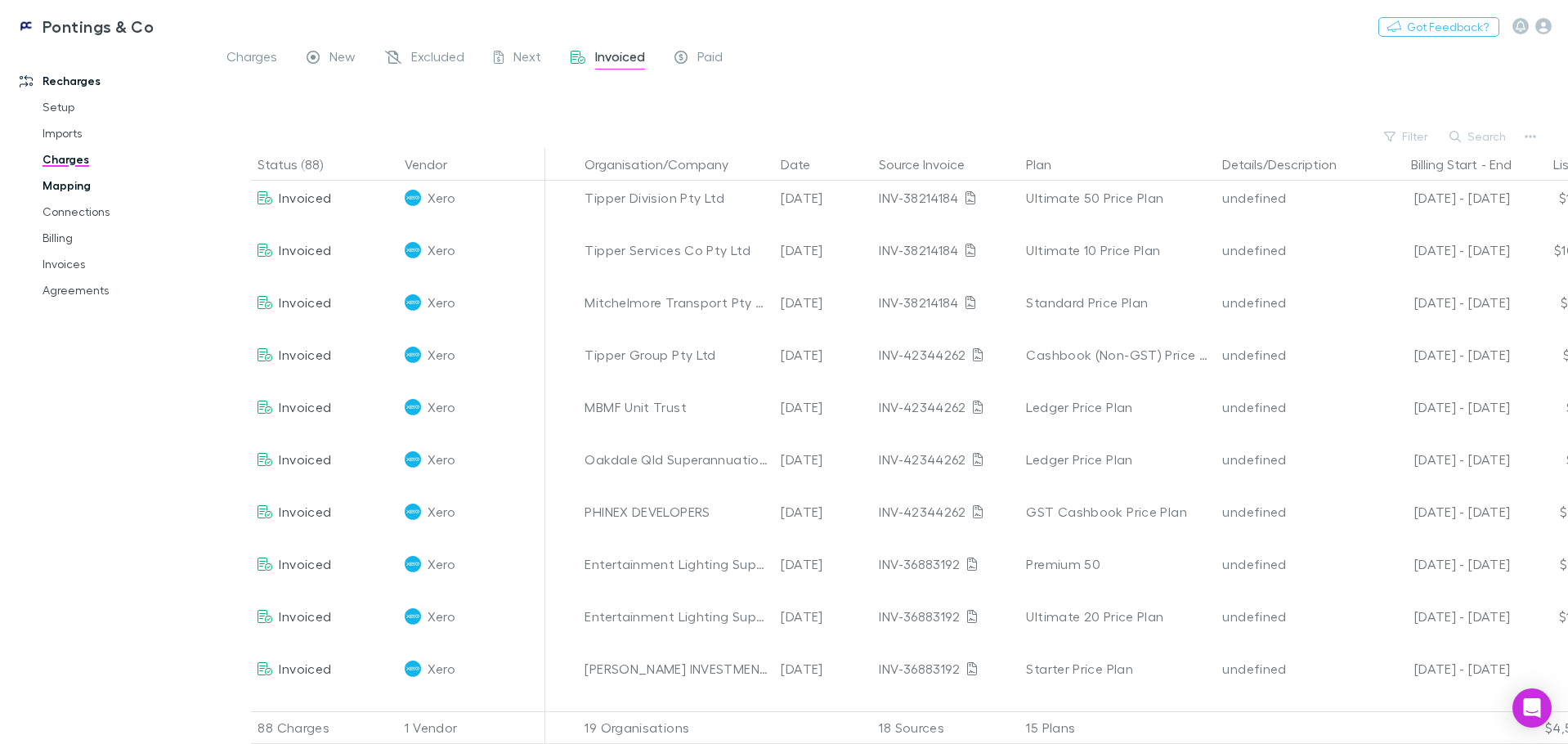
scroll to position [713, 0]
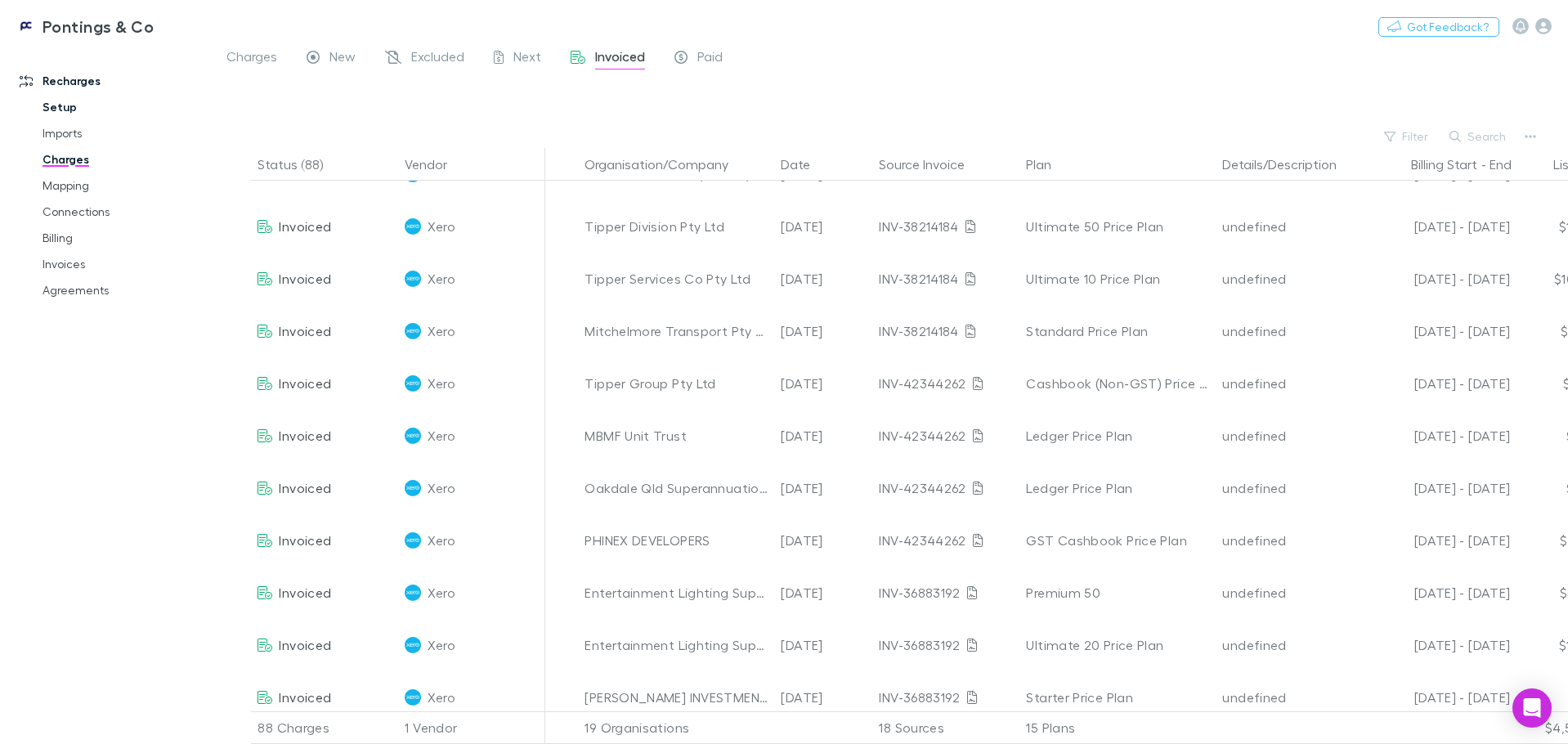
click at [69, 109] on link "Setup" at bounding box center [124, 107] width 195 height 27
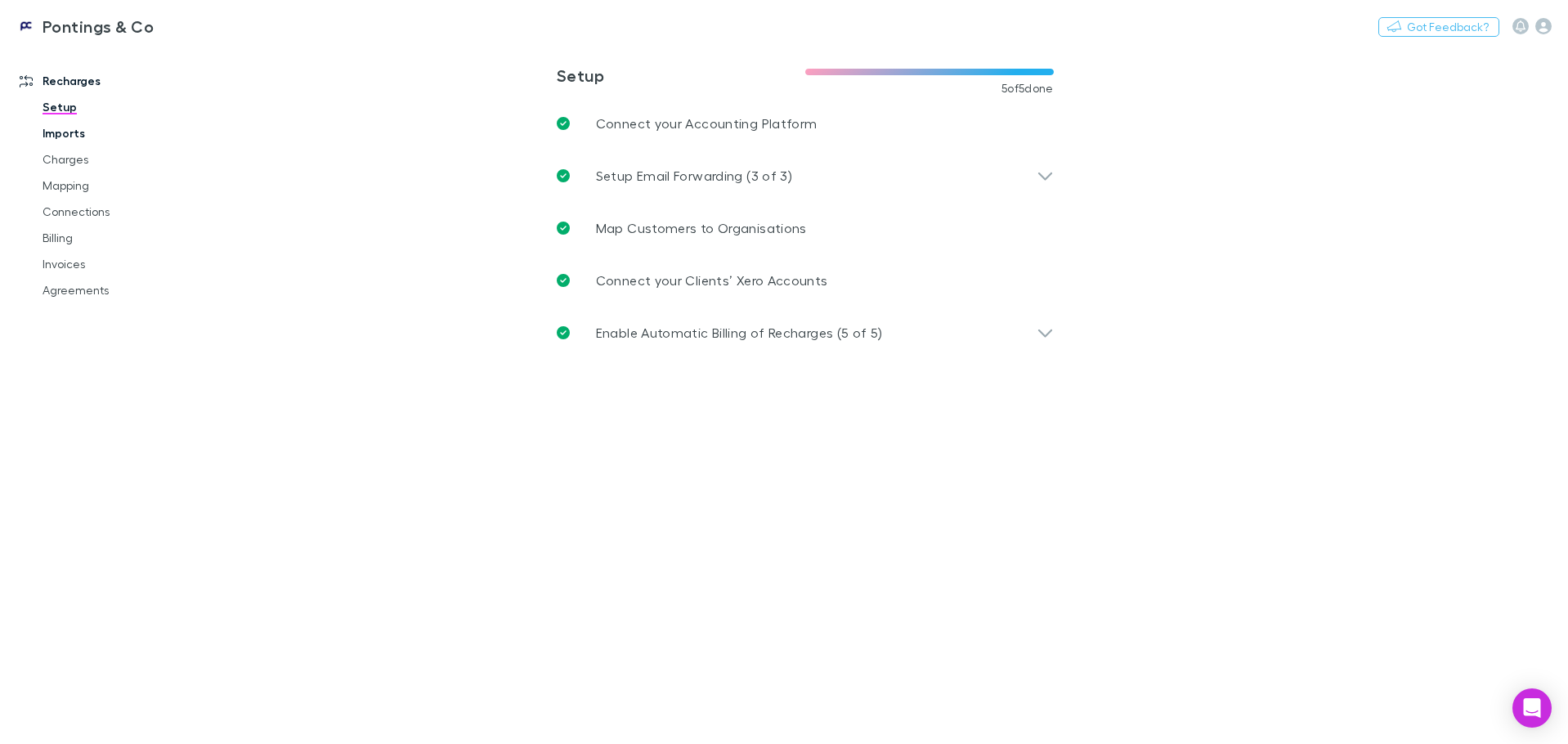
click at [69, 136] on link "Imports" at bounding box center [124, 133] width 195 height 27
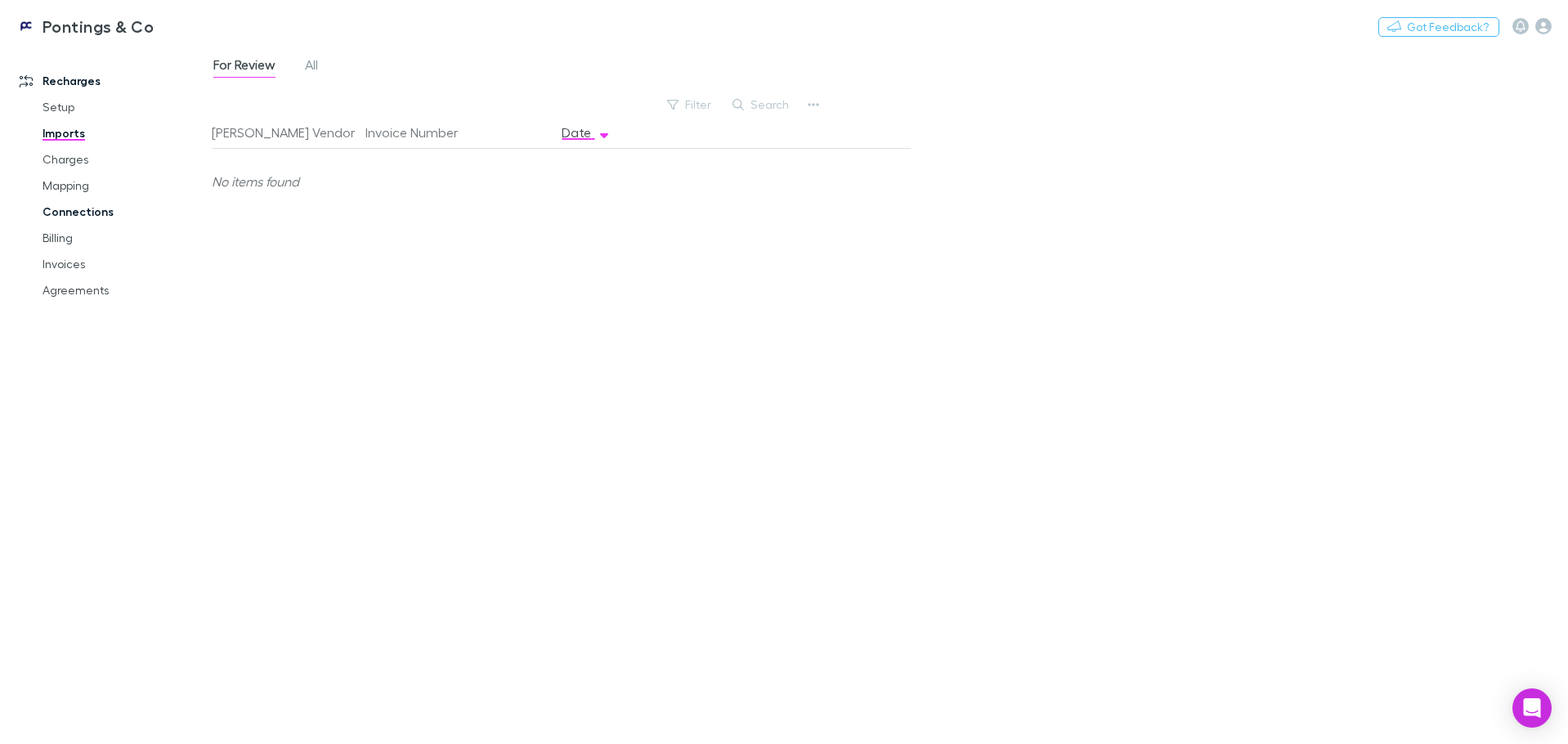
click at [78, 199] on link "Connections" at bounding box center [124, 211] width 195 height 27
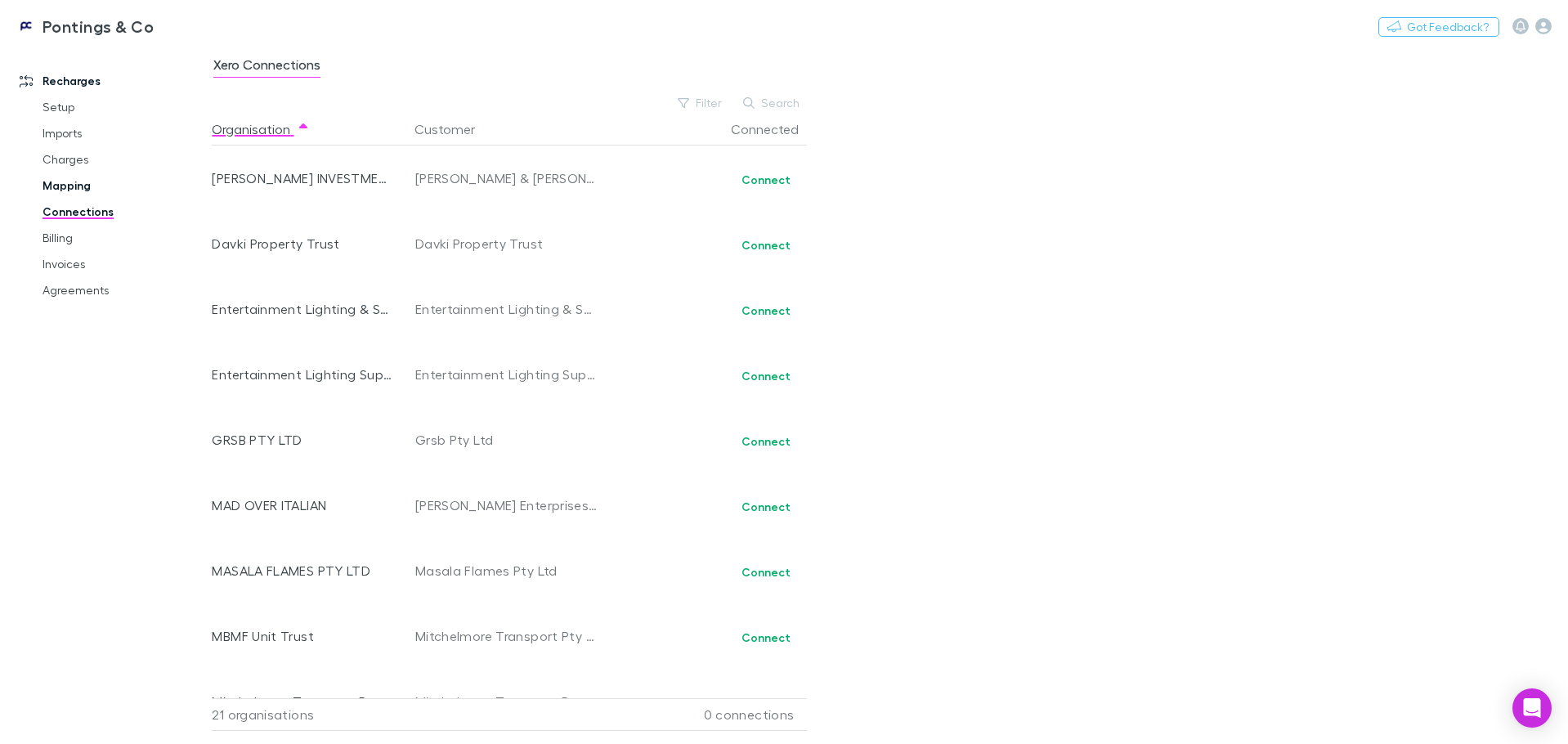
click at [73, 184] on link "Mapping" at bounding box center [124, 186] width 195 height 27
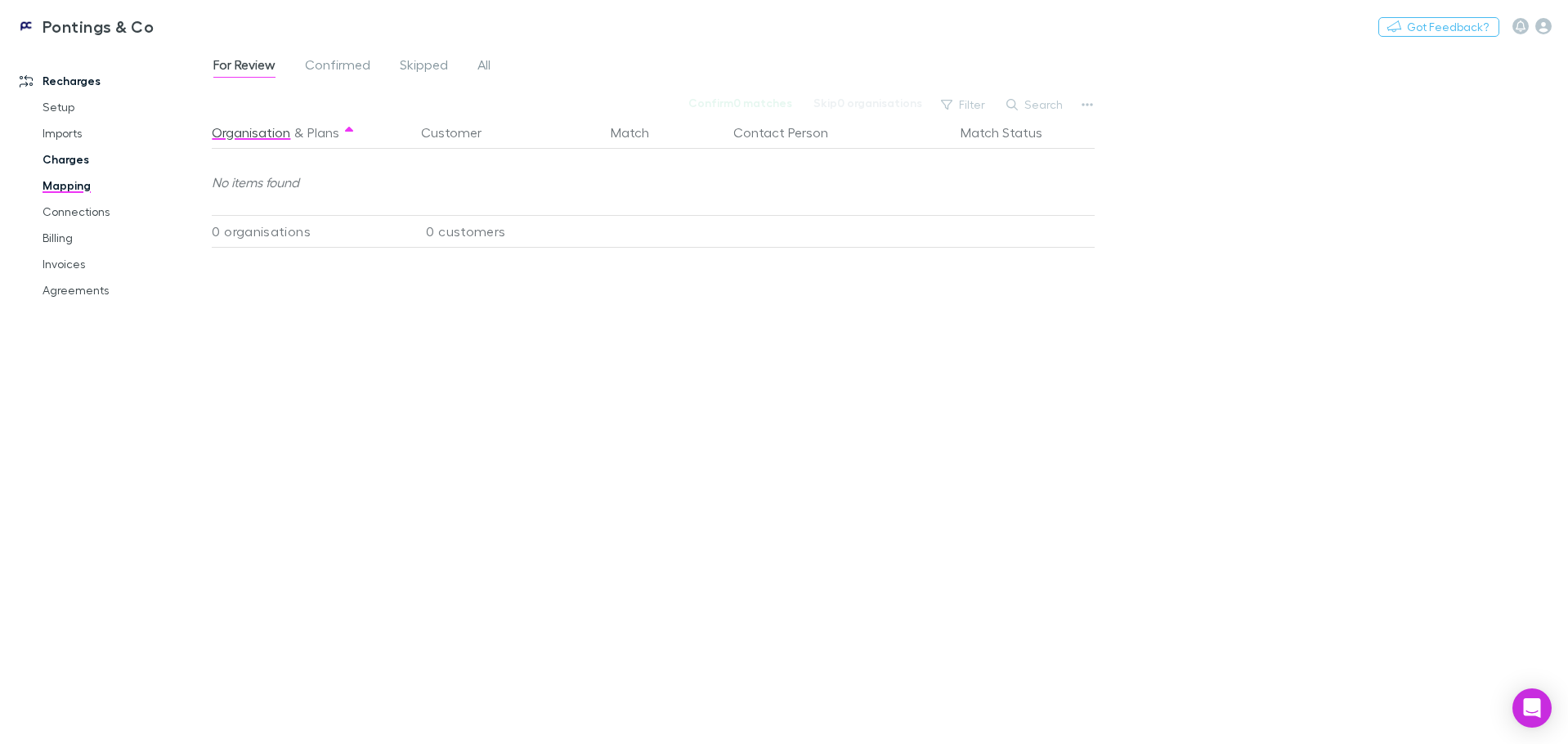
click at [74, 160] on link "Charges" at bounding box center [124, 159] width 195 height 27
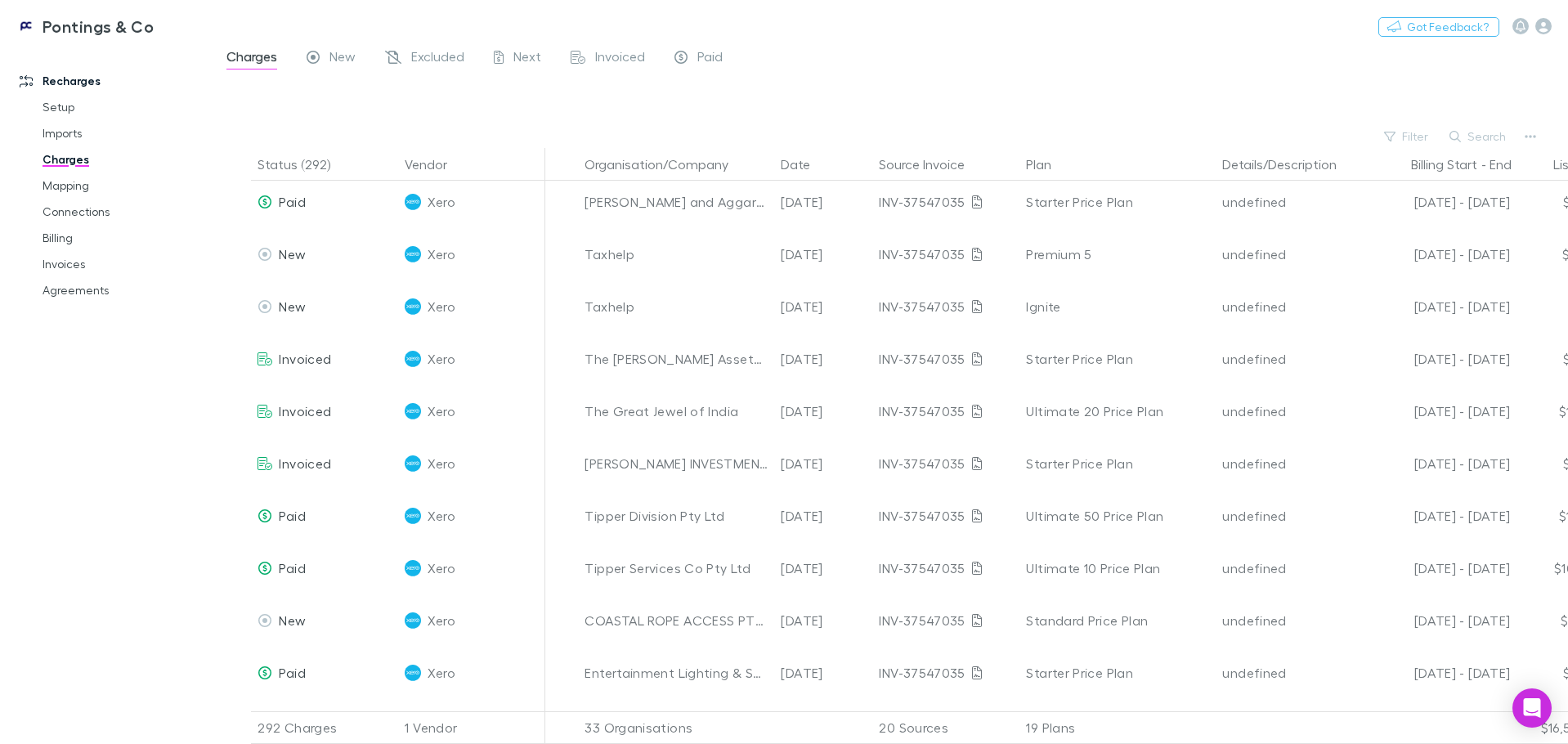
scroll to position [14771, 0]
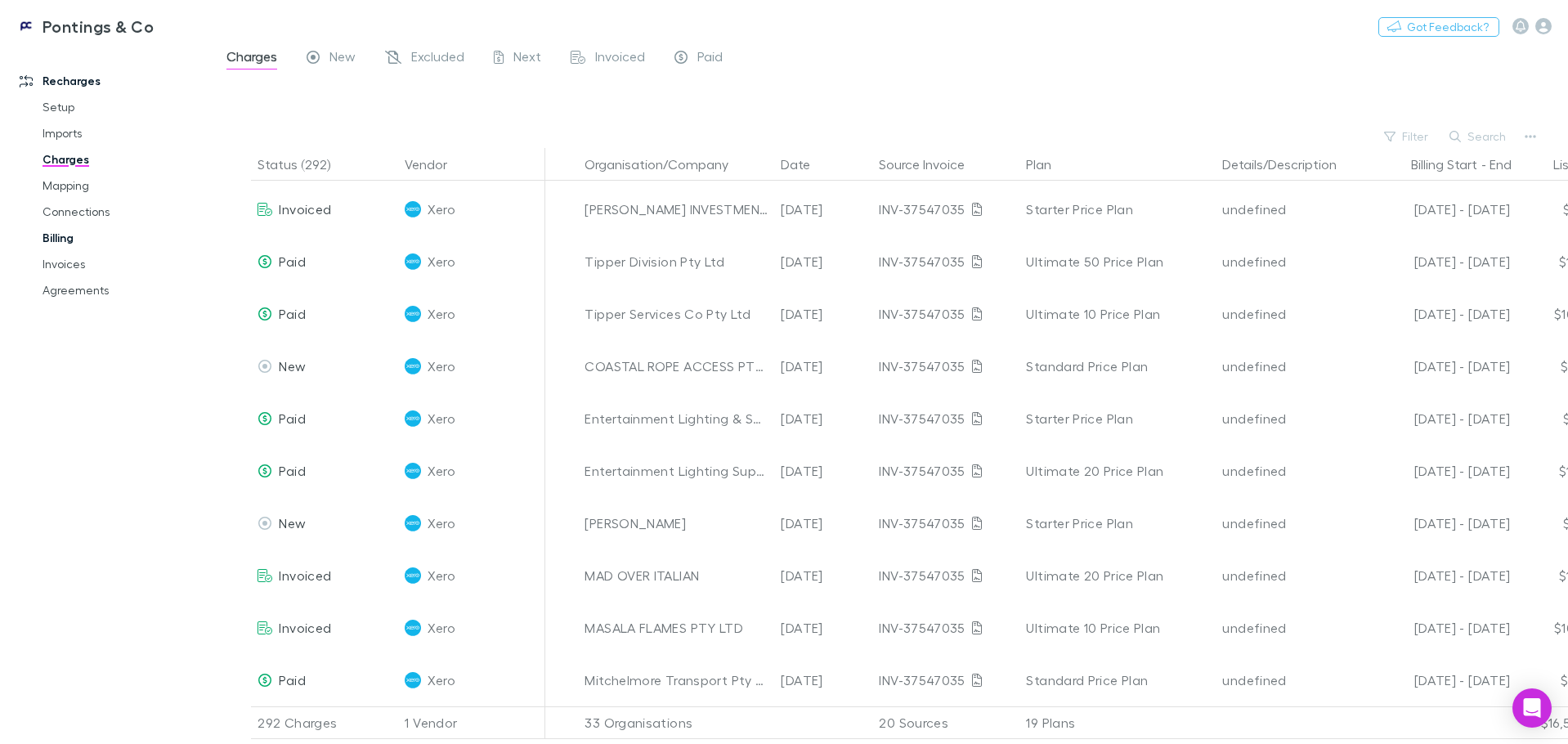
click at [66, 235] on link "Billing" at bounding box center [124, 238] width 195 height 27
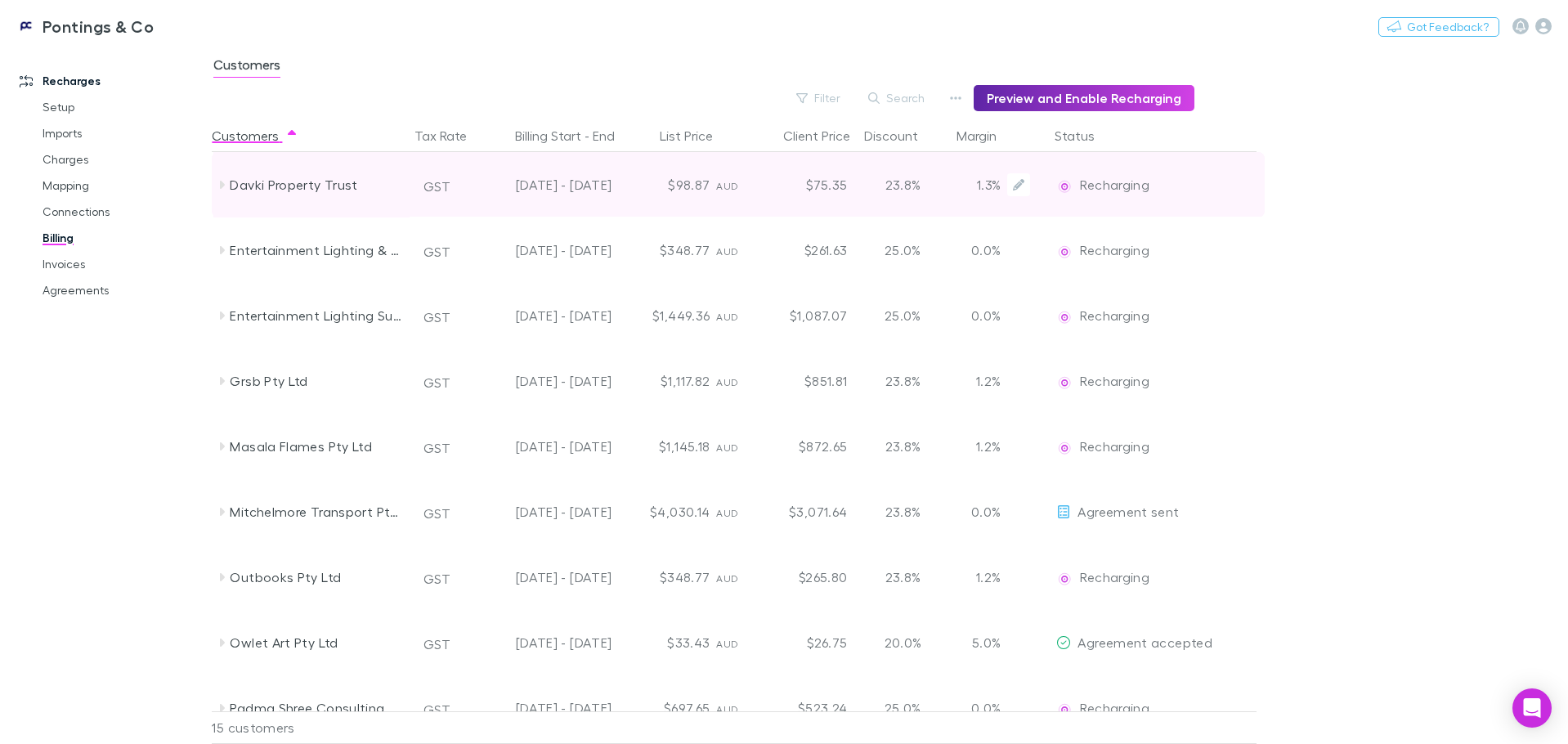
click at [226, 192] on div "Davki Property Trust" at bounding box center [311, 185] width 197 height 66
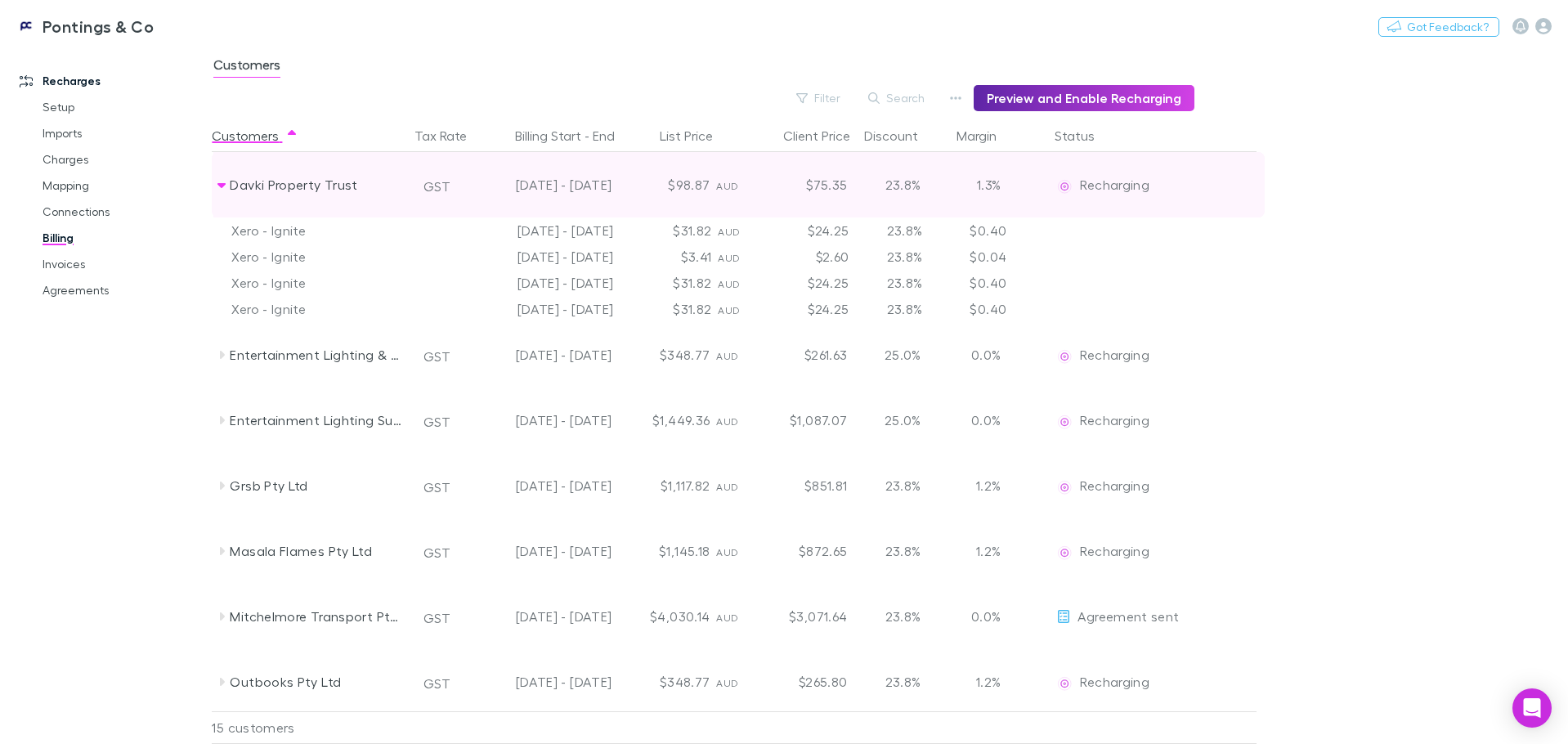
click at [216, 189] on icon at bounding box center [221, 185] width 13 height 13
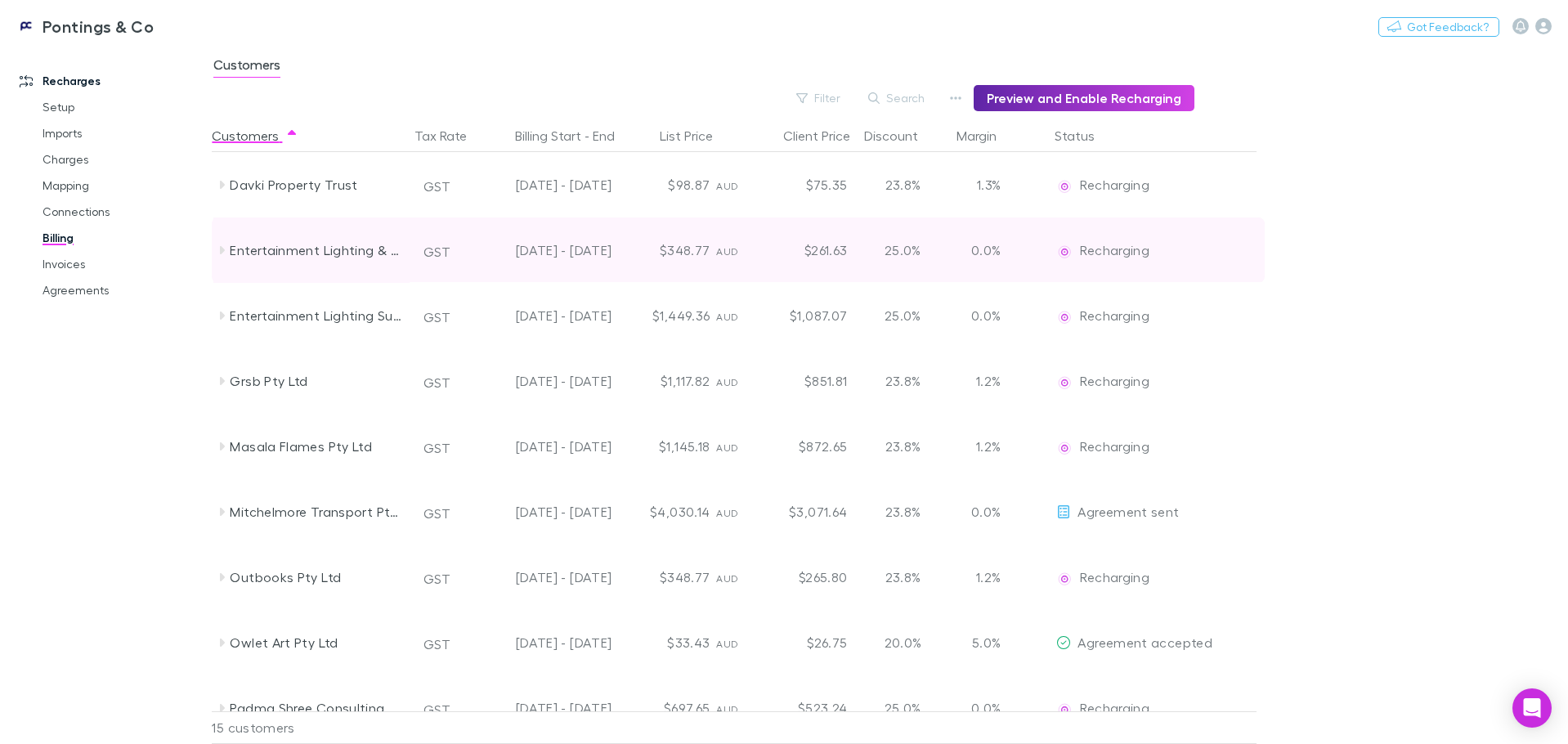
click at [220, 245] on icon at bounding box center [221, 250] width 13 height 13
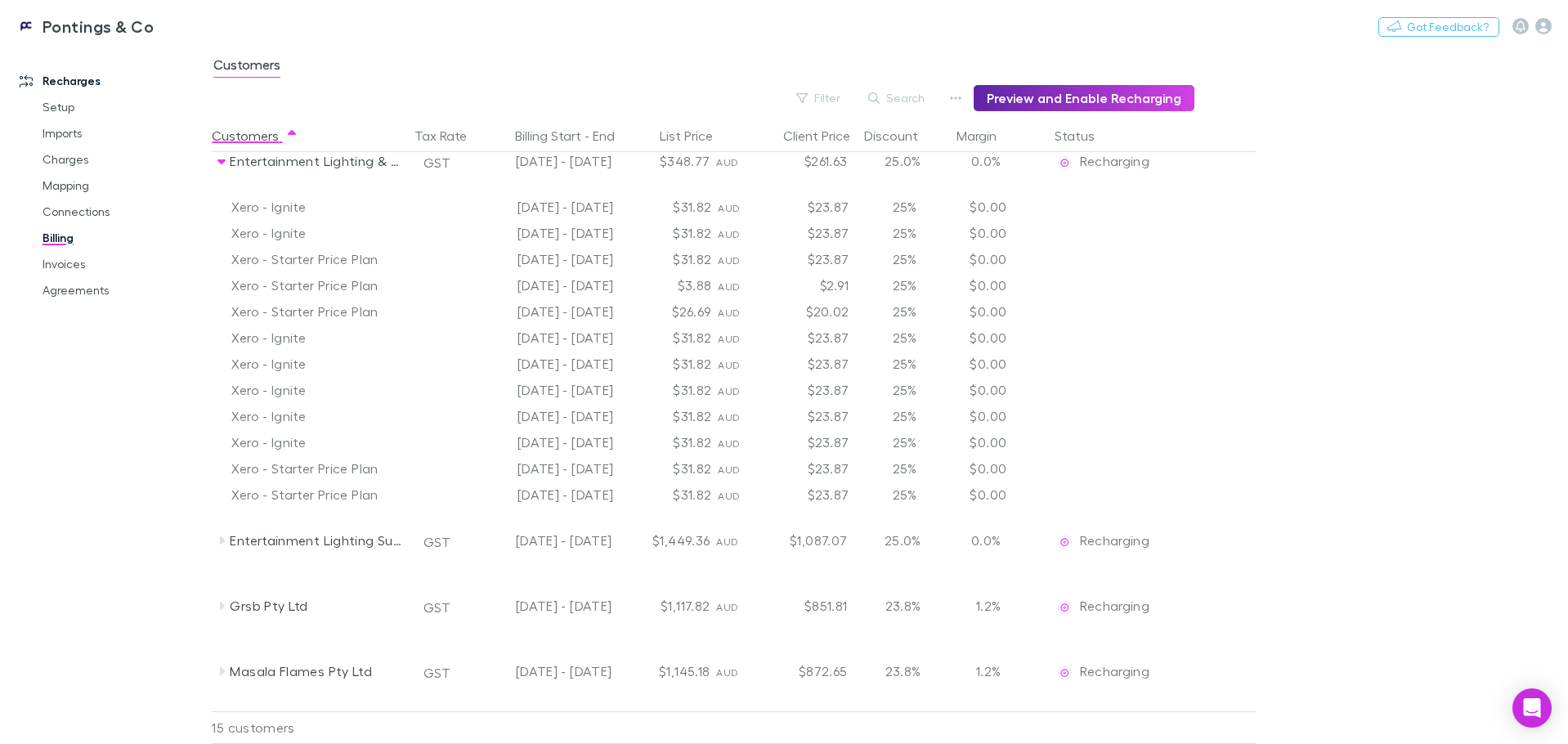
scroll to position [81, 0]
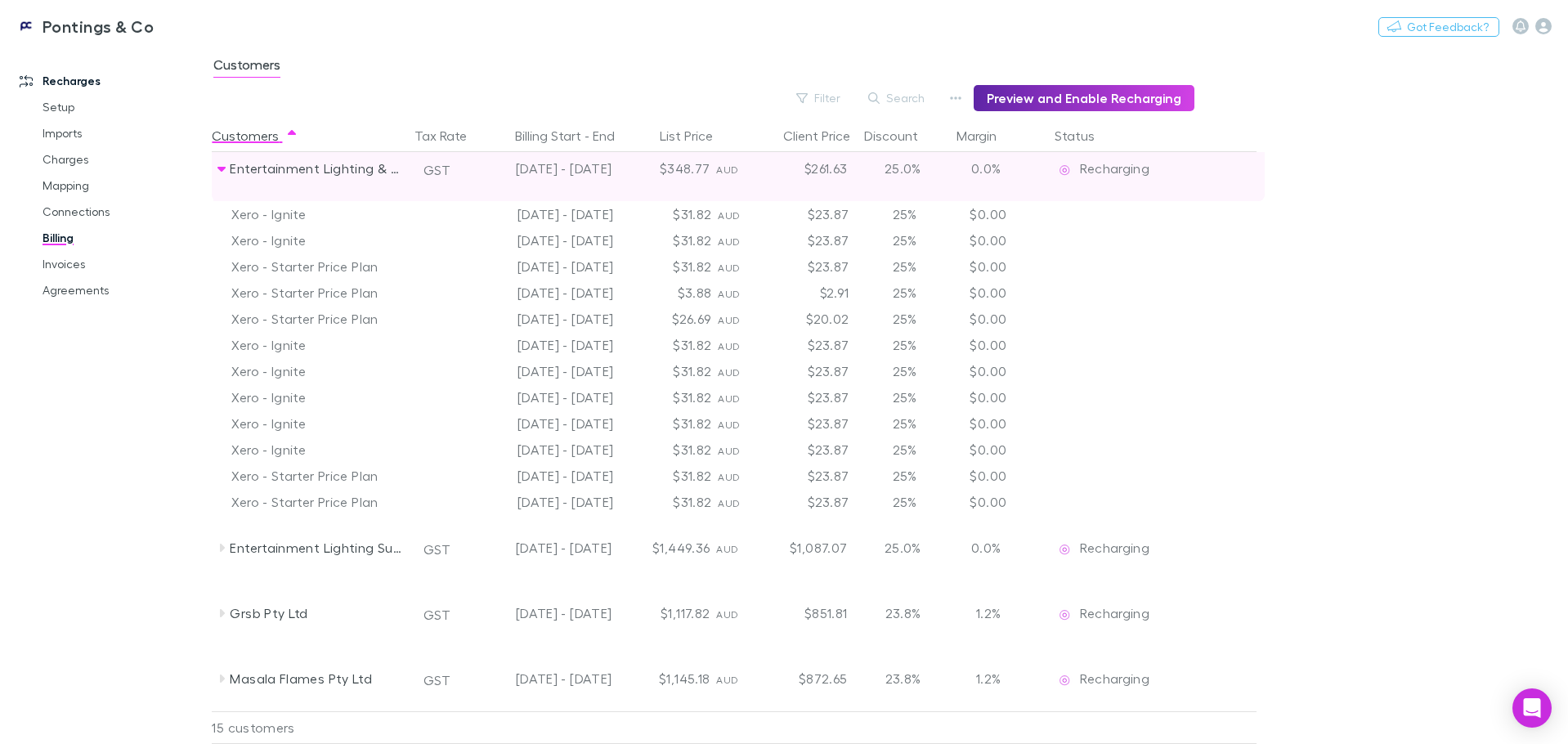
click at [220, 169] on icon at bounding box center [221, 168] width 8 height 5
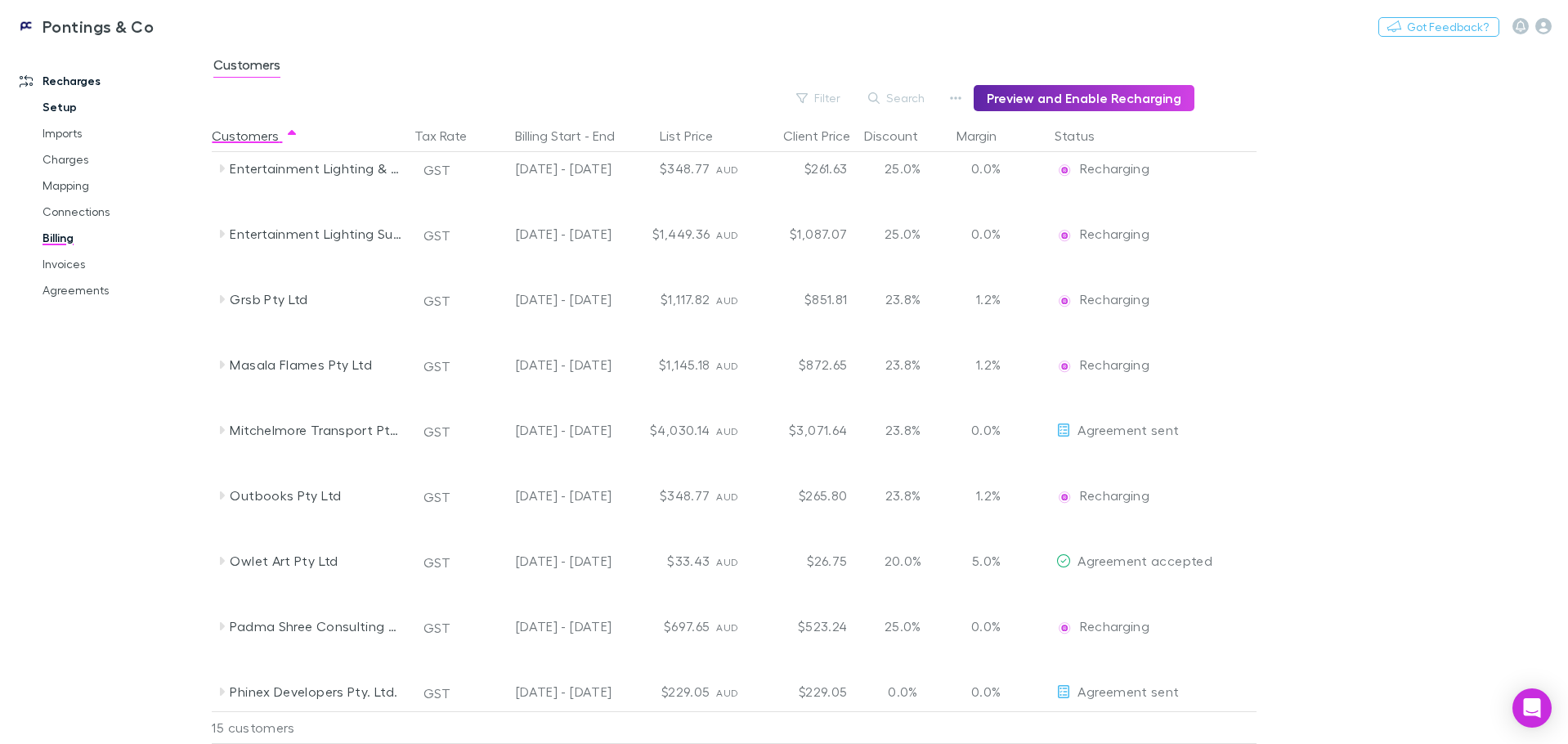
click at [79, 112] on link "Setup" at bounding box center [124, 107] width 195 height 27
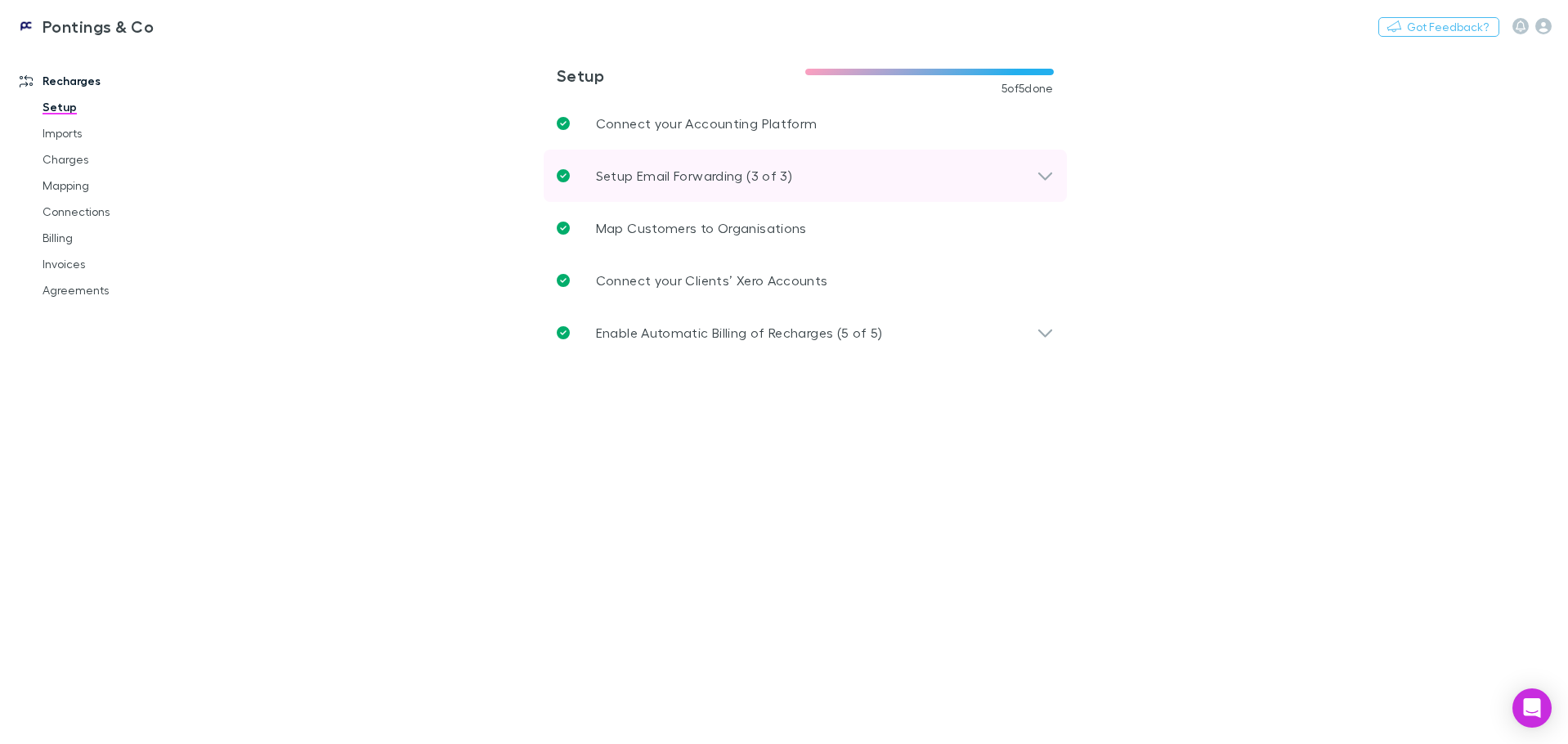
click at [1046, 181] on icon at bounding box center [1045, 175] width 17 height 19
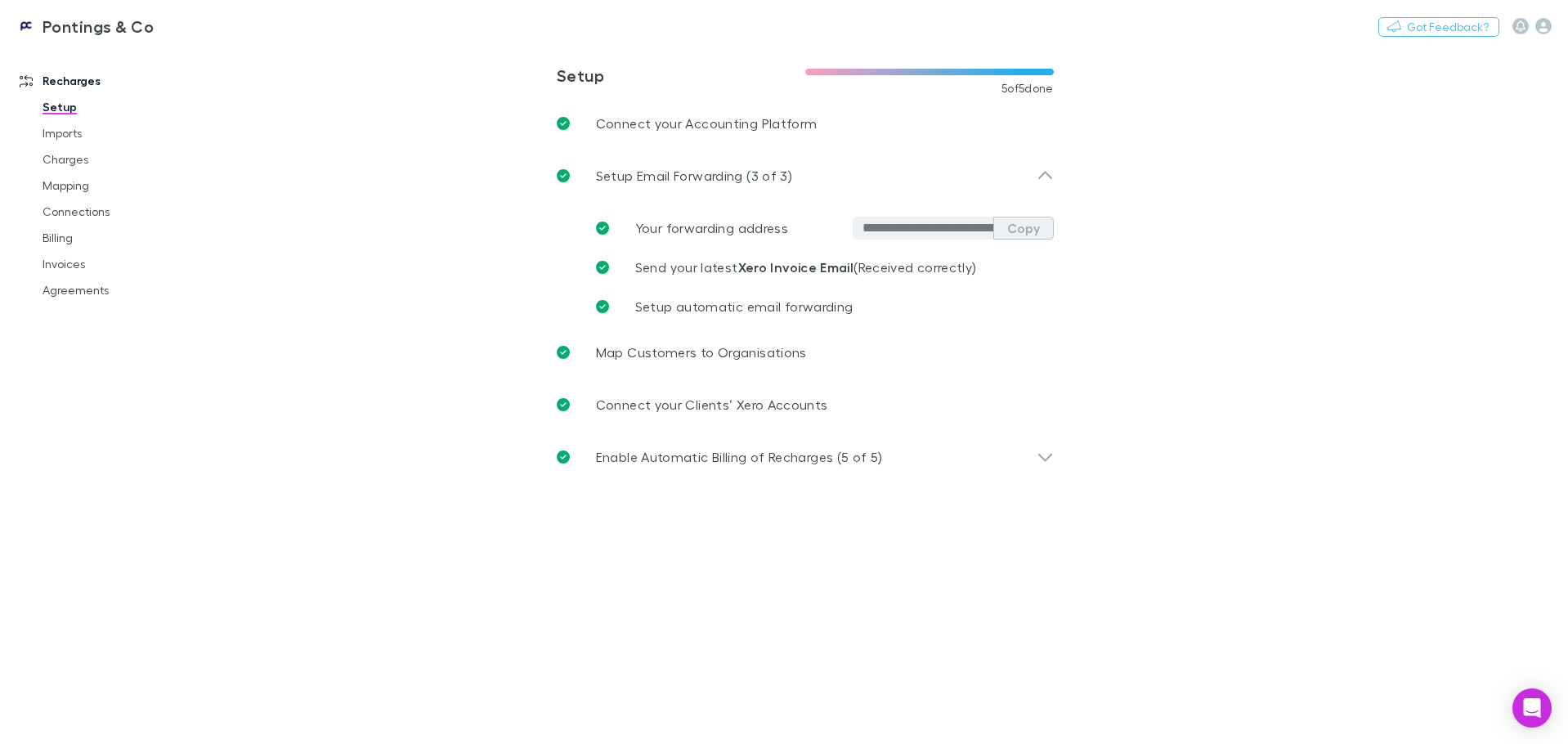
click at [1035, 233] on button "Copy" at bounding box center [1024, 228] width 60 height 23
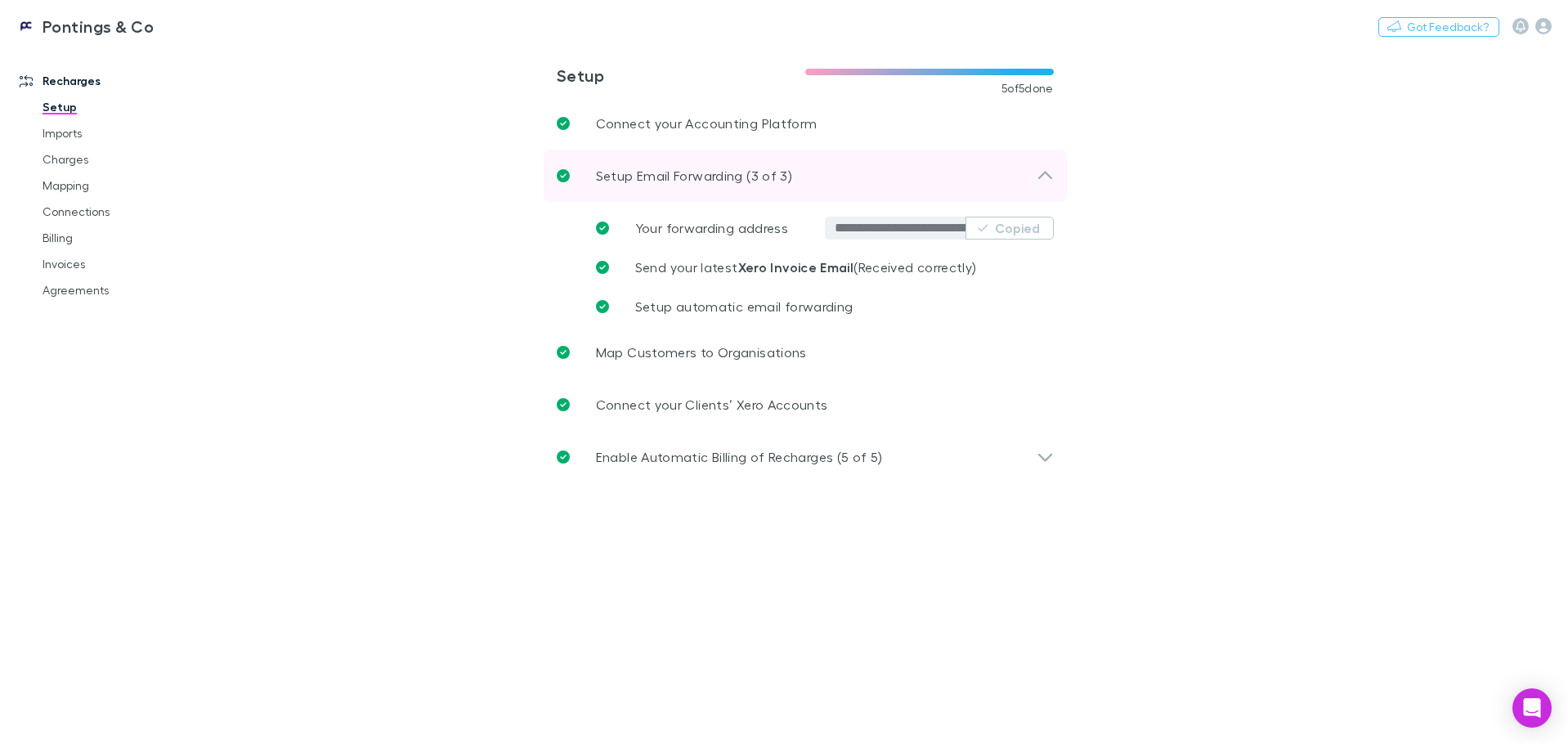
click at [1045, 178] on icon at bounding box center [1045, 175] width 17 height 19
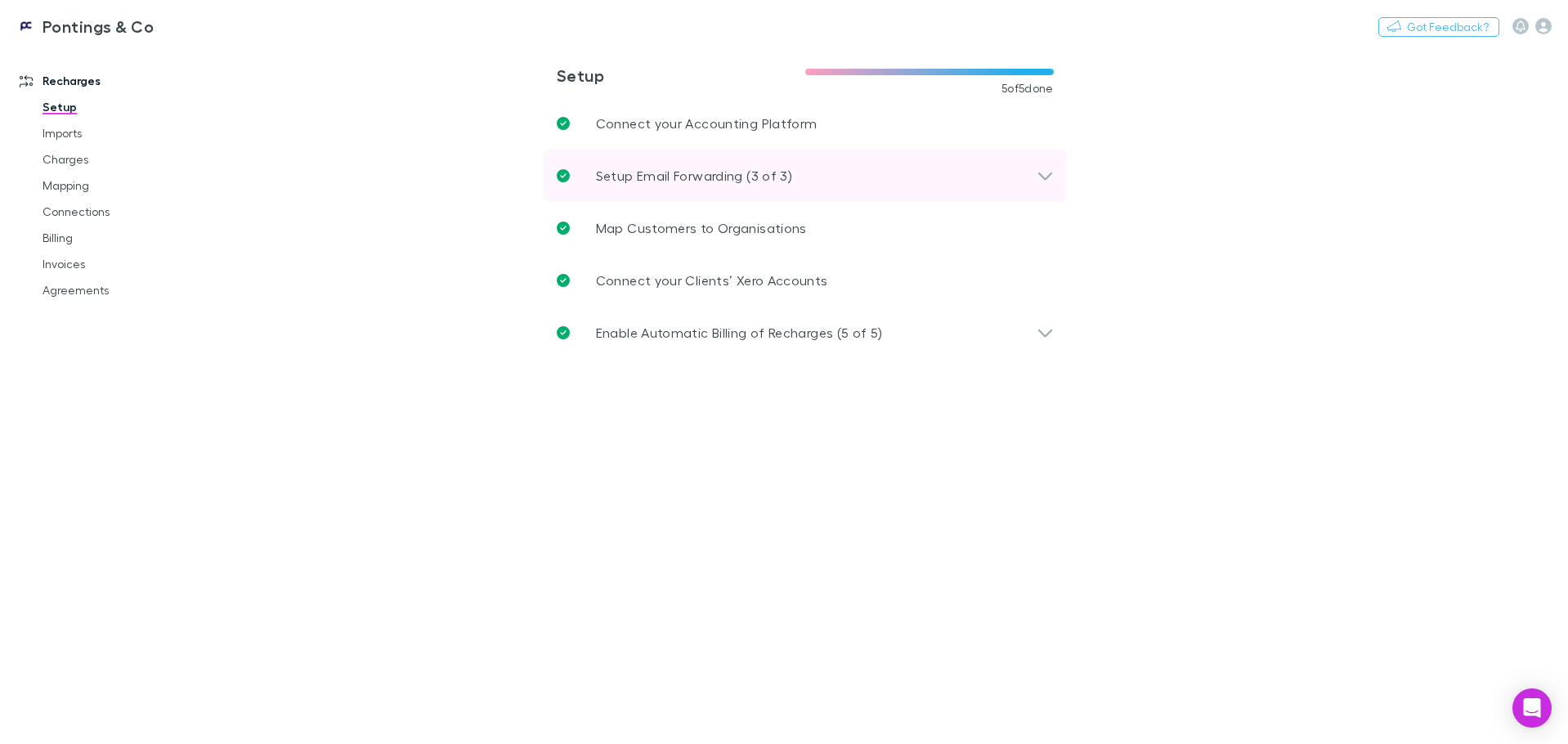
click at [1034, 174] on div "Setup Email Forwarding (3 of 3)" at bounding box center [797, 175] width 480 height 19
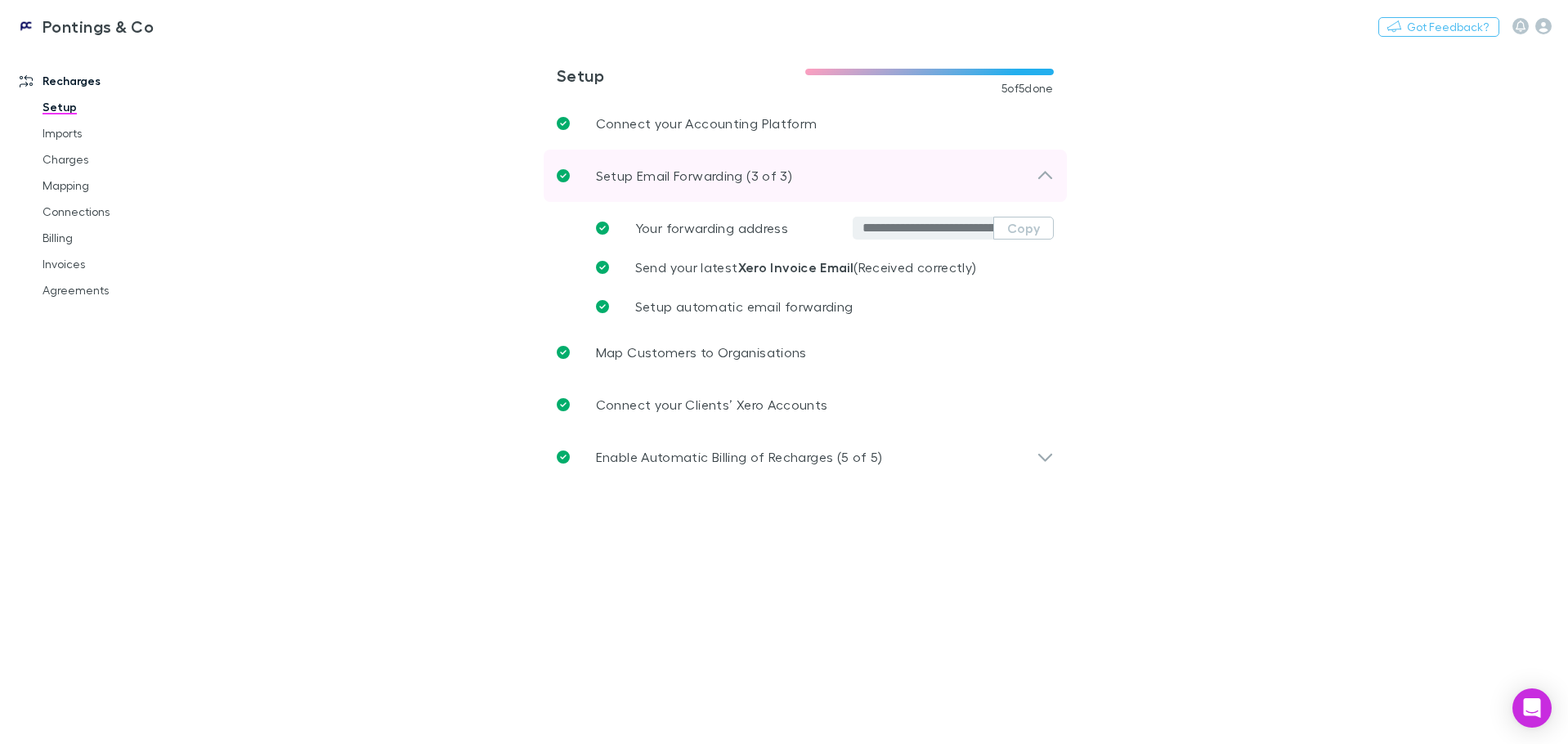
click at [1034, 174] on div "Setup Email Forwarding (3 of 3)" at bounding box center [797, 175] width 480 height 19
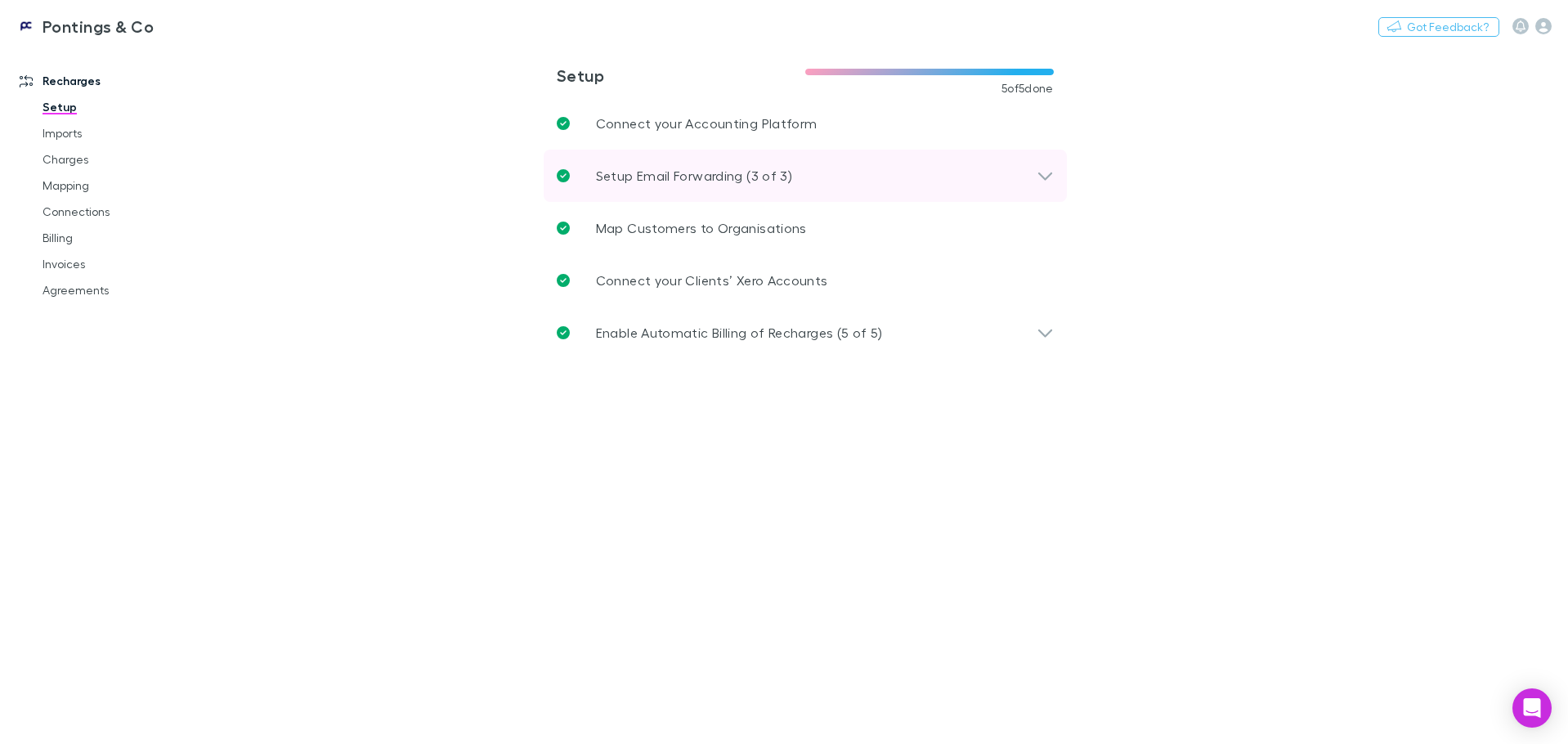
click at [1050, 175] on icon at bounding box center [1045, 177] width 14 height 8
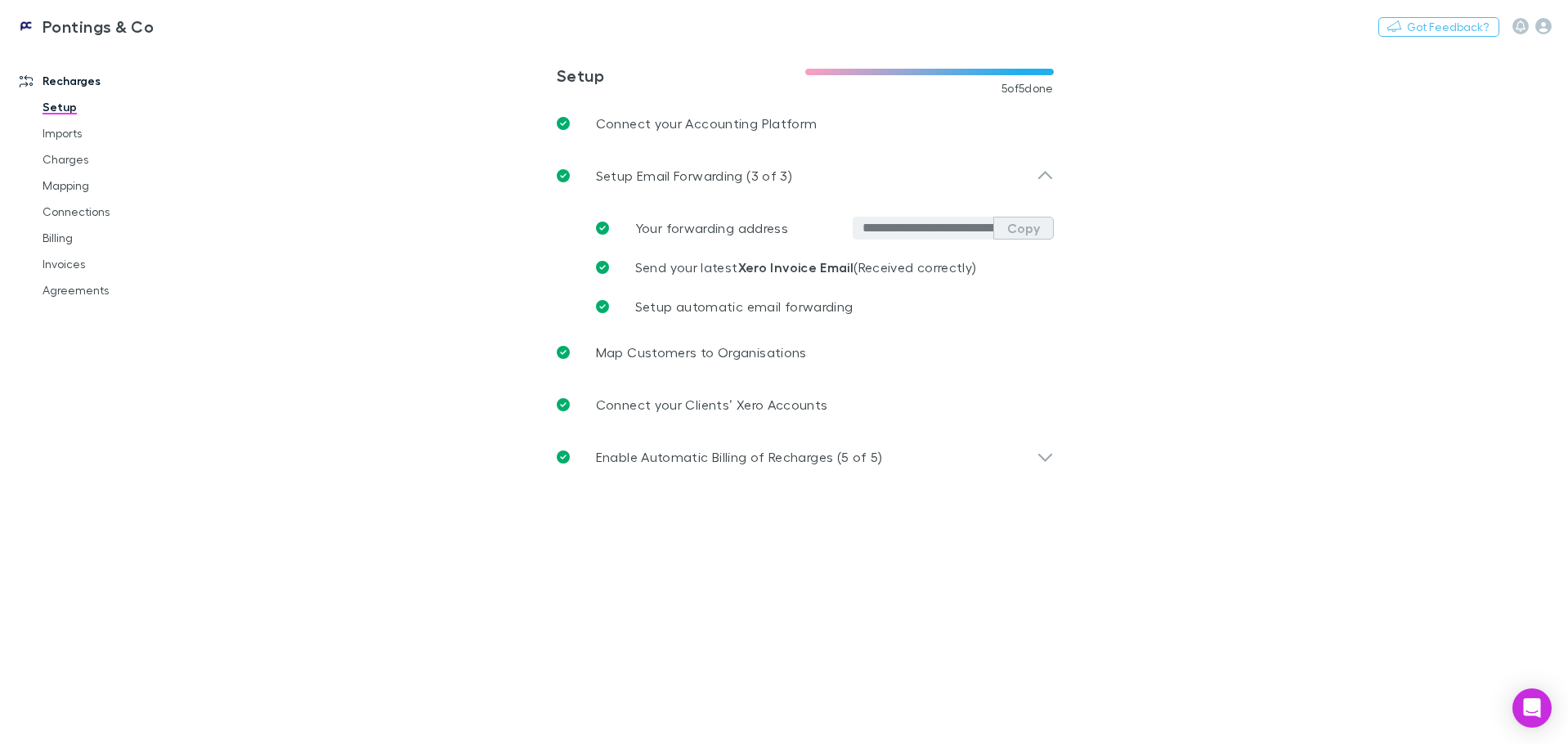
click at [1017, 233] on button "Copy" at bounding box center [1024, 228] width 60 height 23
click at [70, 110] on link "Setup" at bounding box center [124, 107] width 195 height 27
click at [70, 259] on link "Invoices" at bounding box center [124, 264] width 195 height 27
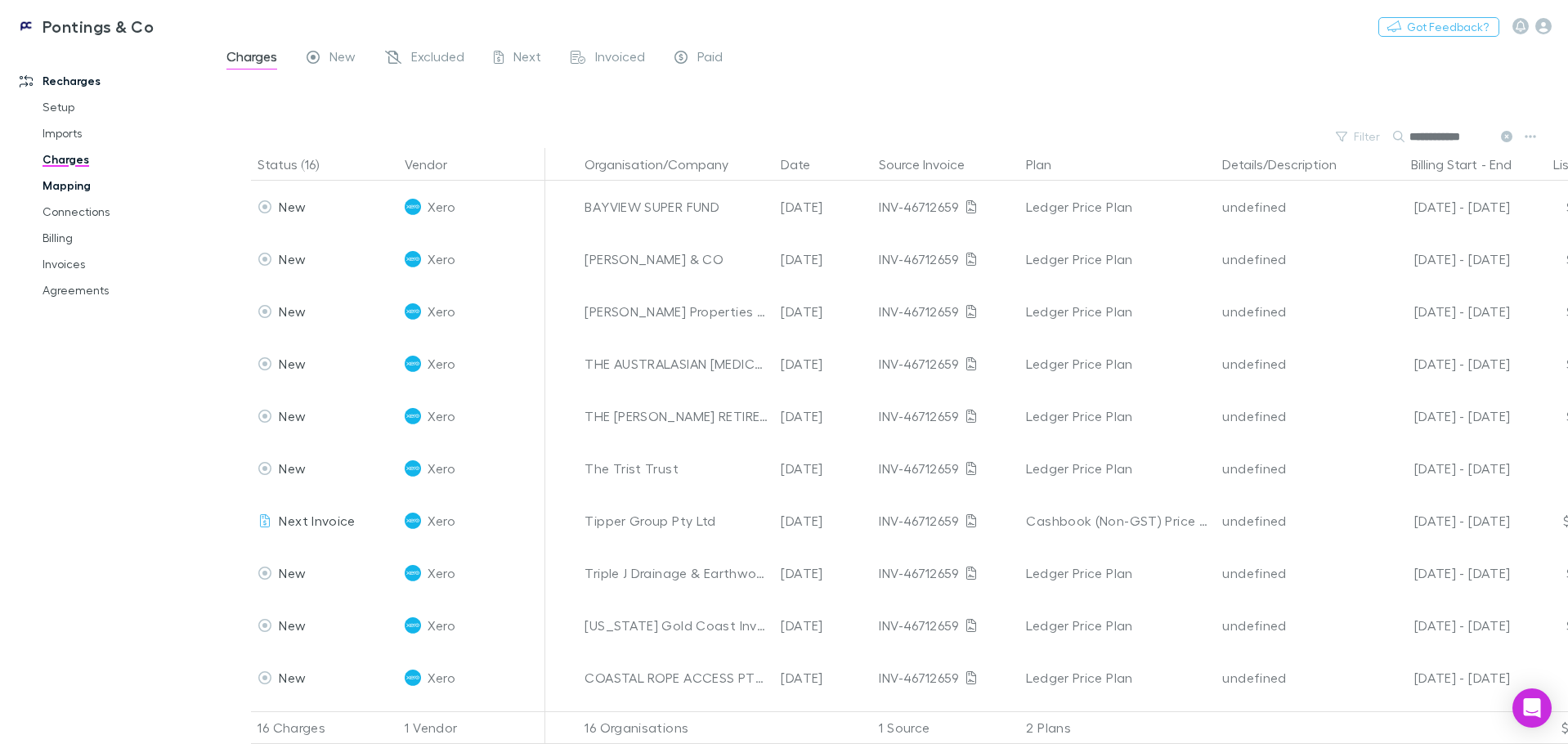
click at [84, 184] on link "Mapping" at bounding box center [124, 186] width 195 height 27
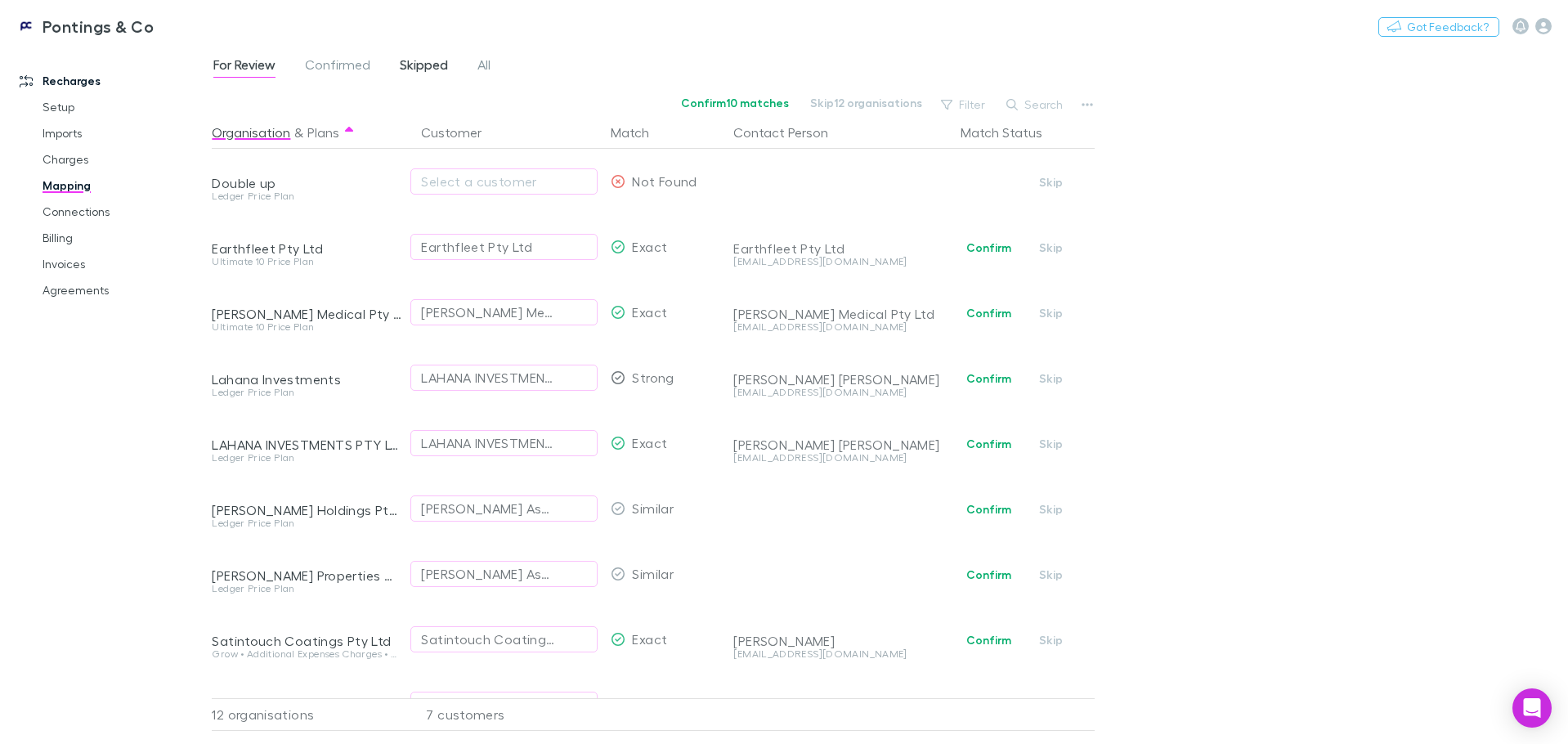
click at [418, 66] on span "Skipped" at bounding box center [424, 67] width 48 height 21
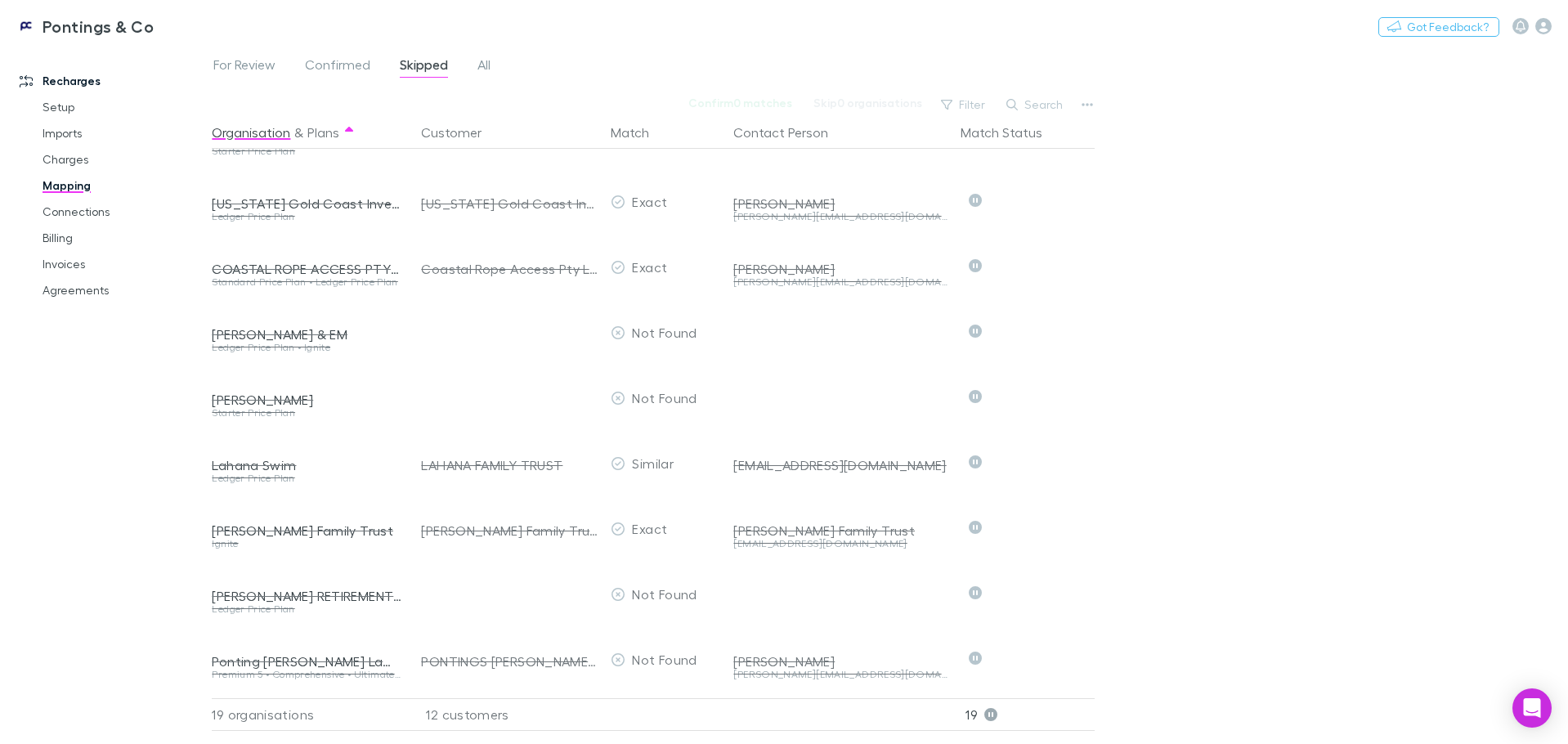
scroll to position [52, 0]
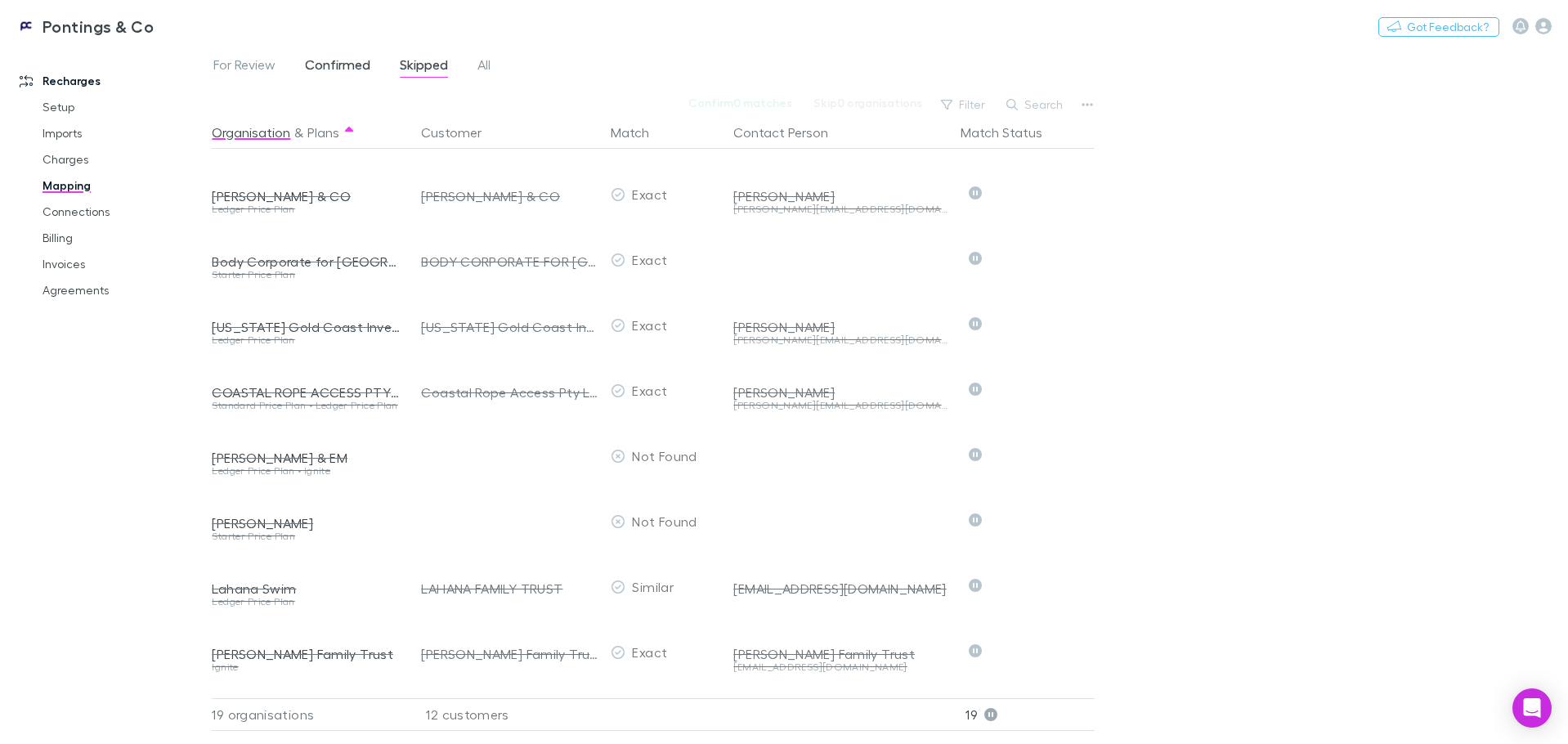
click at [328, 70] on span "Confirmed" at bounding box center [338, 67] width 66 height 21
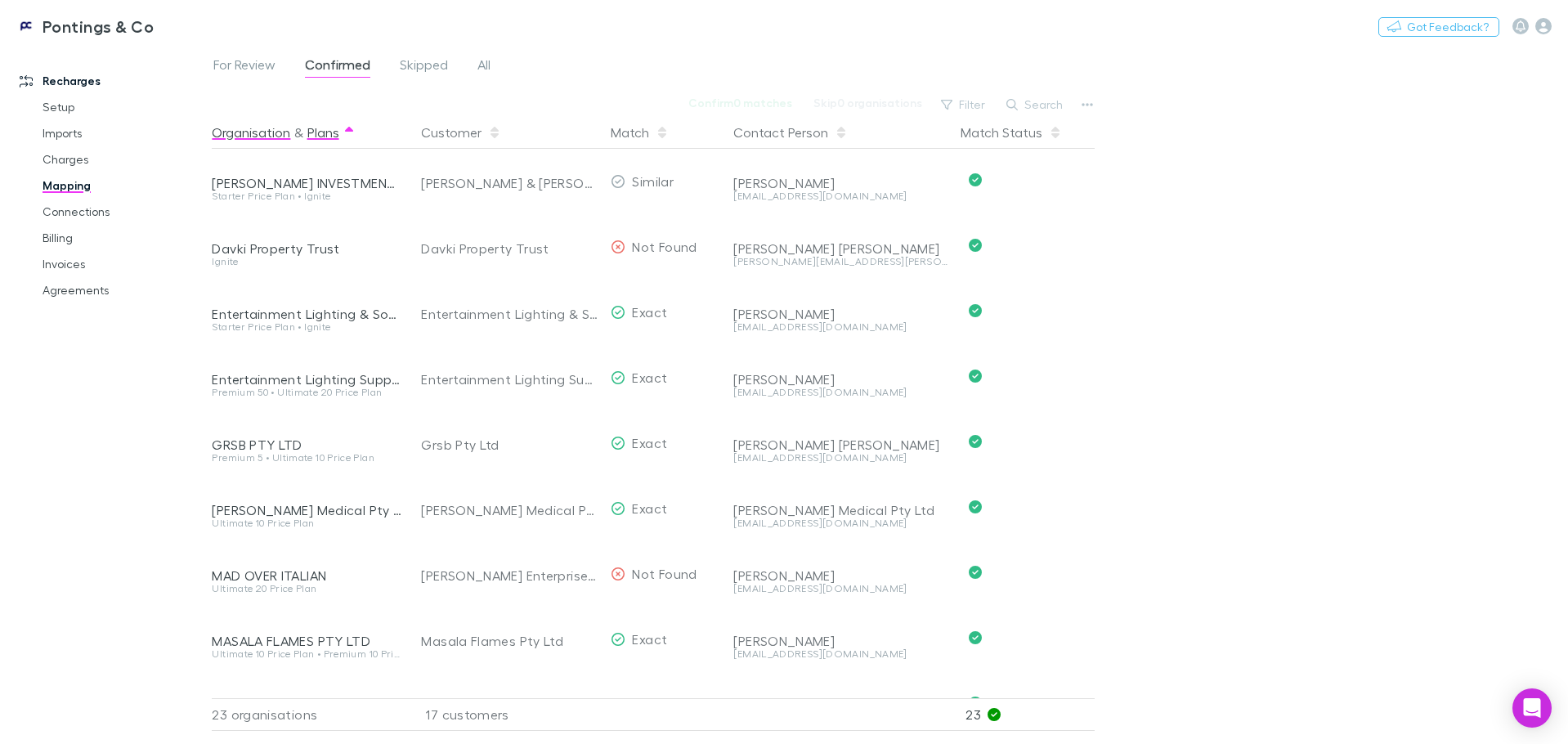
click at [317, 135] on button "Plans" at bounding box center [323, 133] width 32 height 33
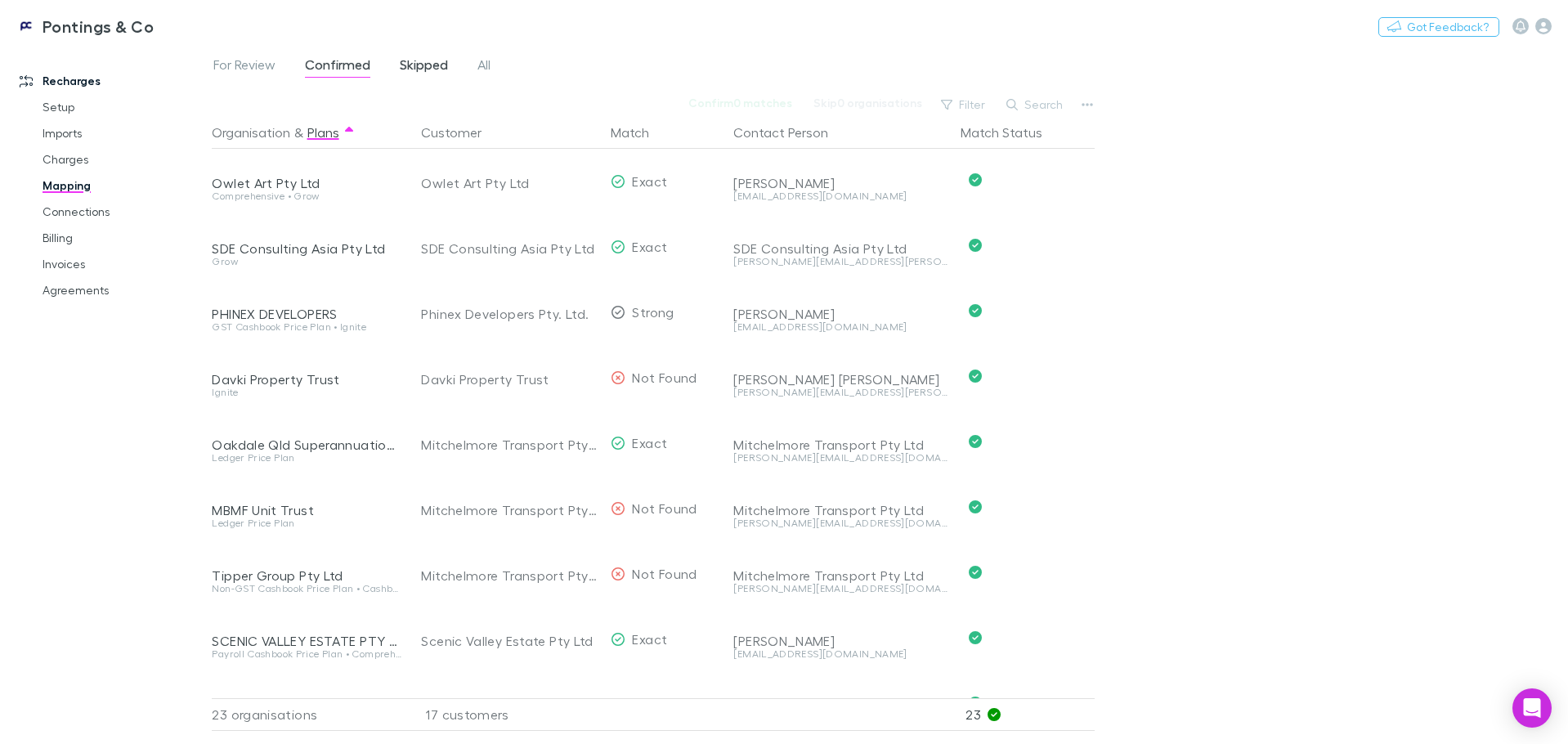
click at [416, 63] on span "Skipped" at bounding box center [424, 67] width 48 height 21
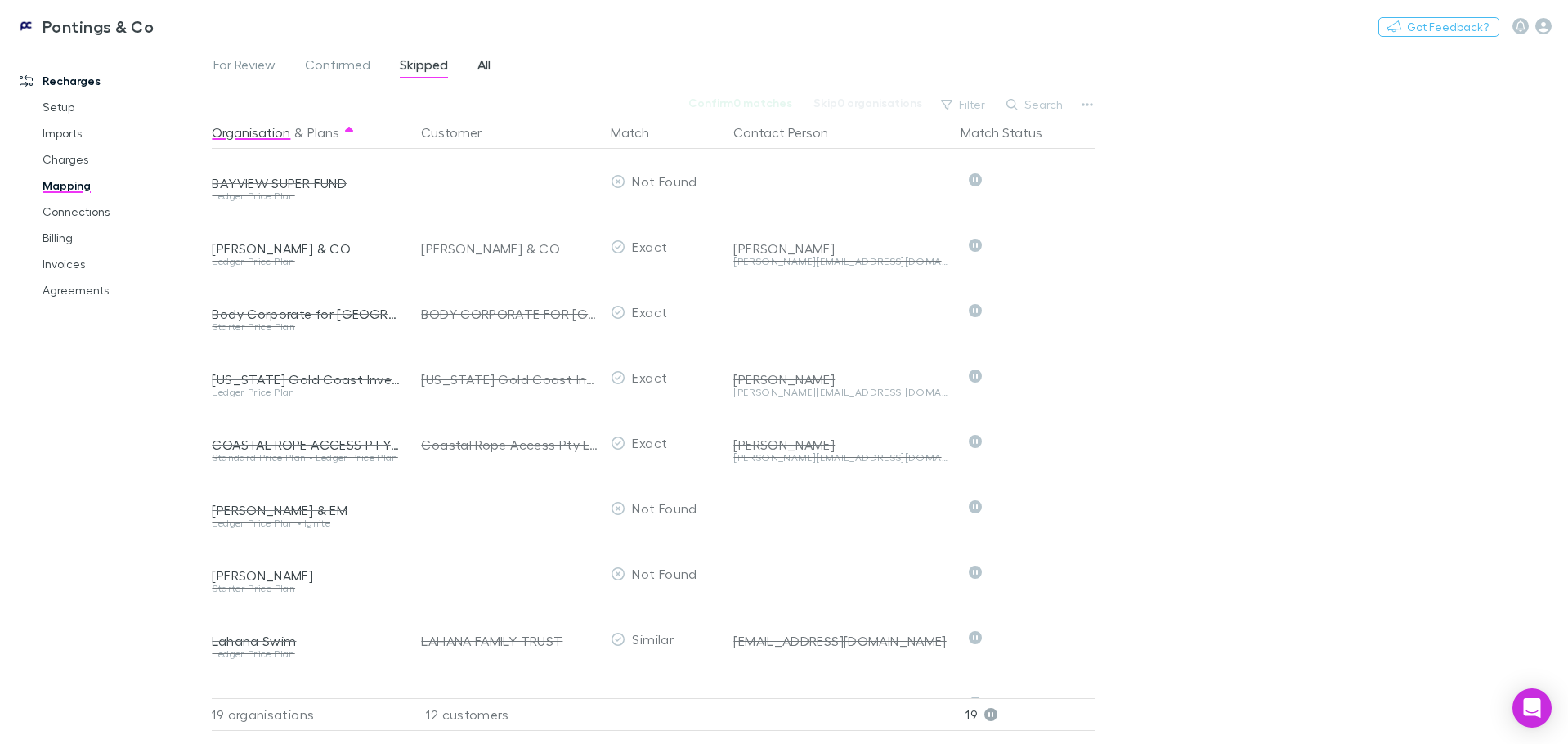
click at [490, 67] on span "All" at bounding box center [484, 67] width 13 height 21
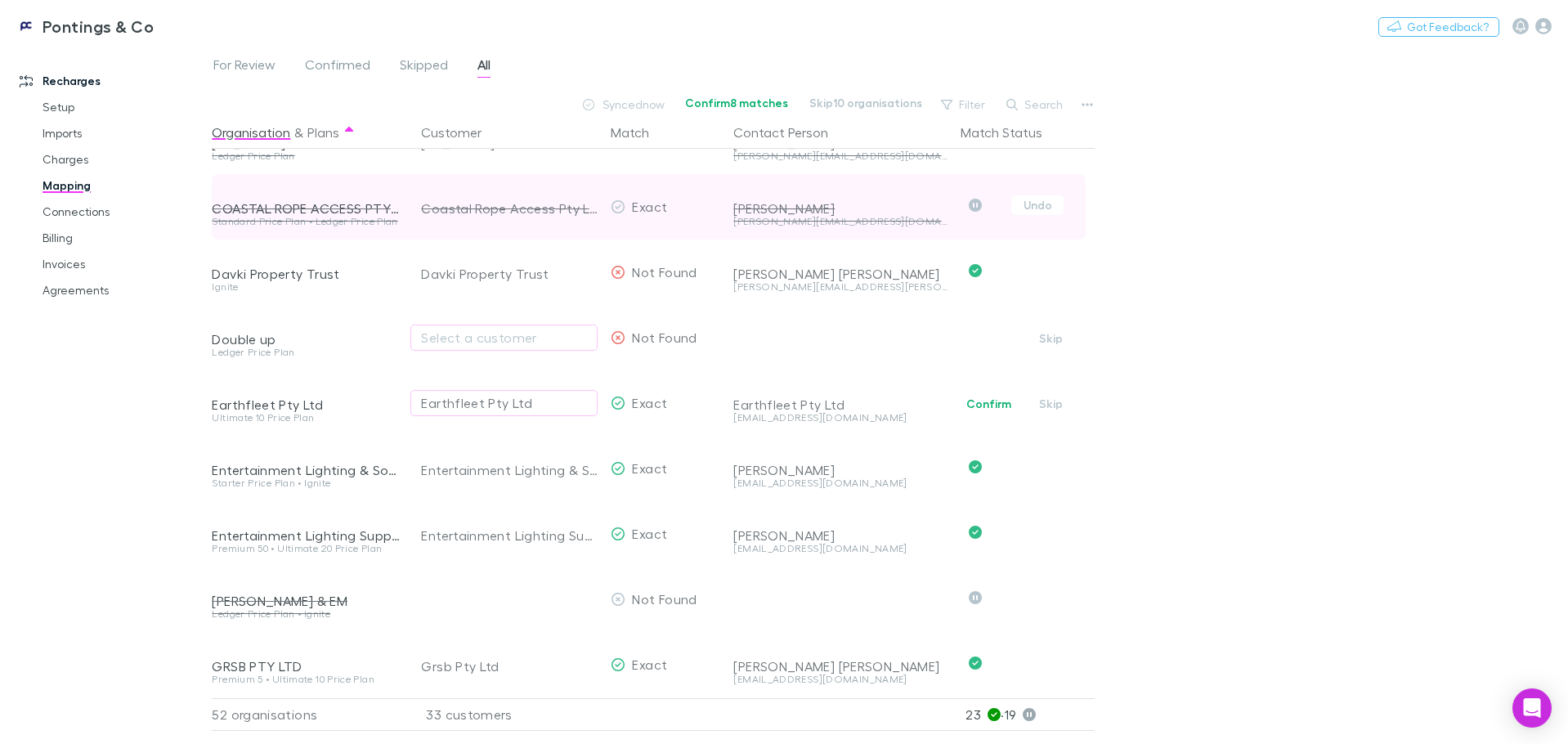
scroll to position [328, 0]
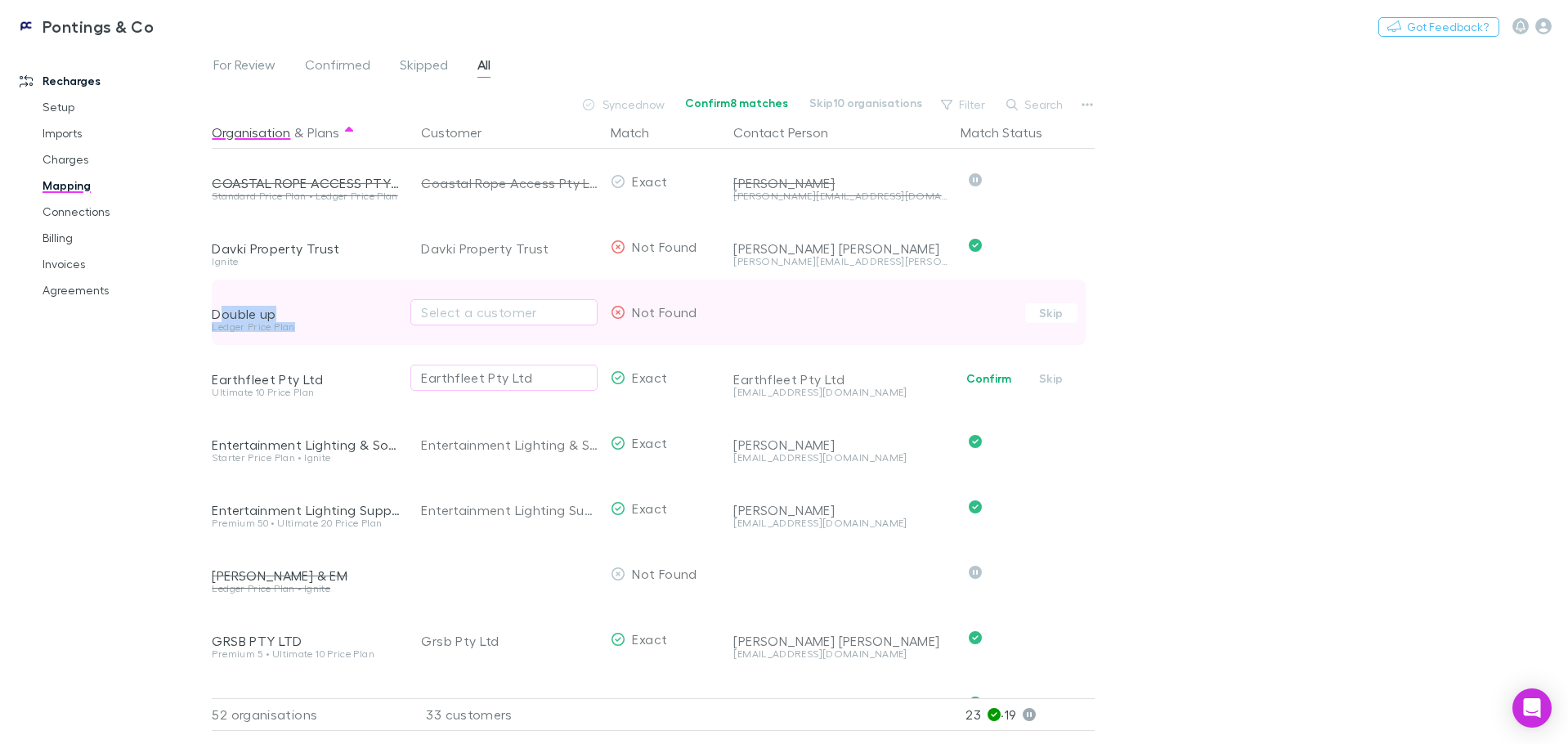
drag, startPoint x: 319, startPoint y: 323, endPoint x: 220, endPoint y: 312, distance: 99.6
click at [220, 312] on div "Double up Ledger Price Plan" at bounding box center [309, 313] width 197 height 66
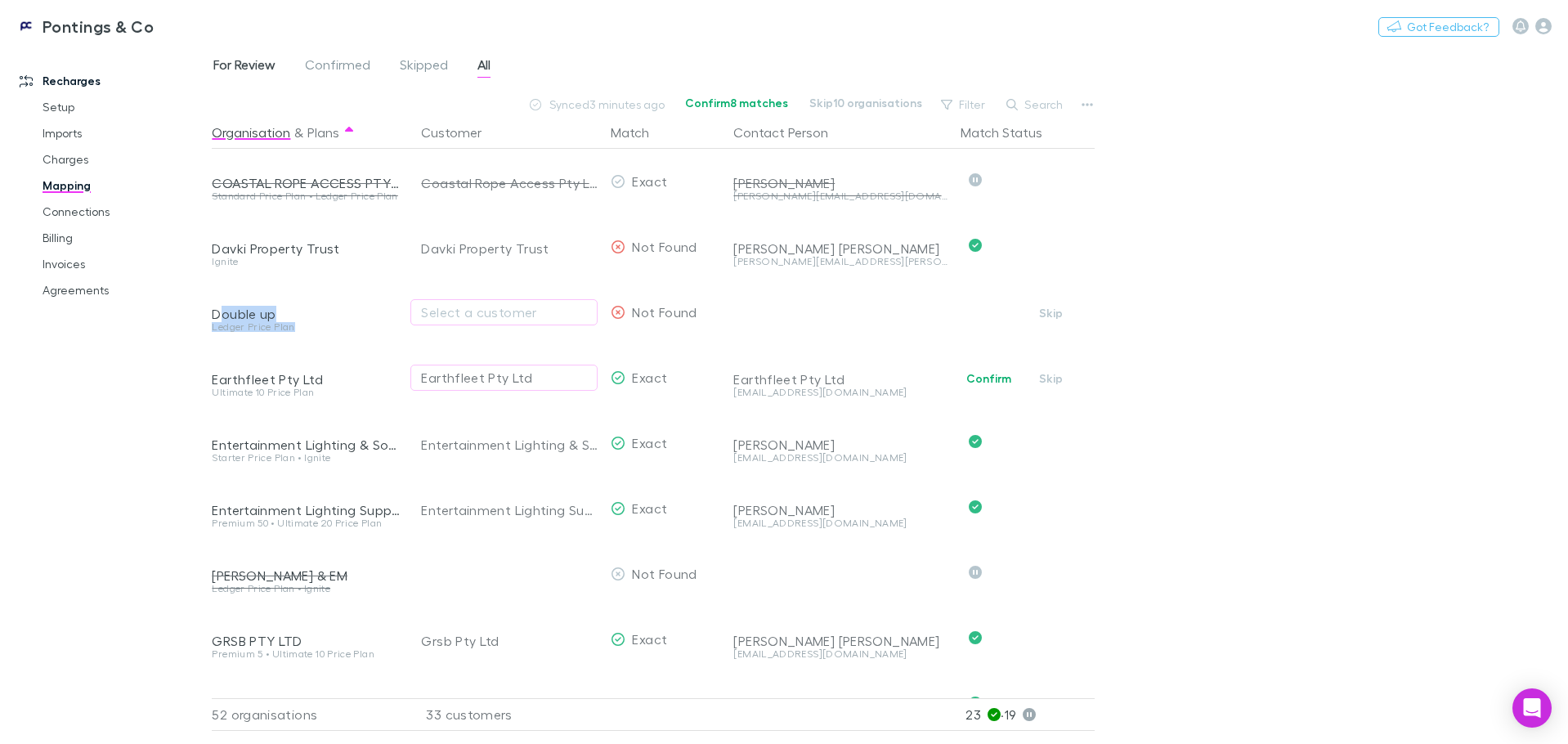
click at [249, 61] on span "For Review" at bounding box center [244, 67] width 62 height 21
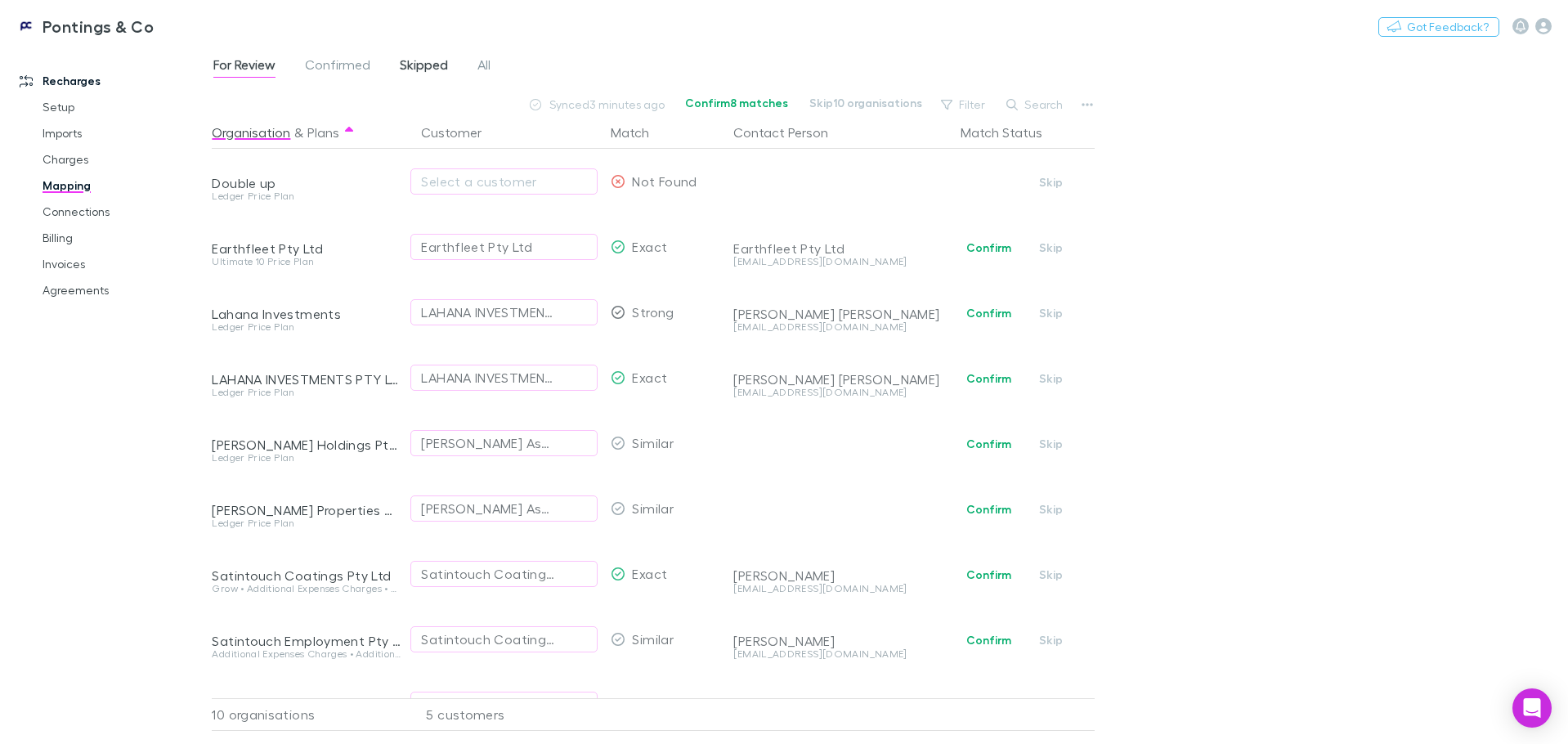
click at [413, 67] on span "Skipped" at bounding box center [424, 67] width 48 height 21
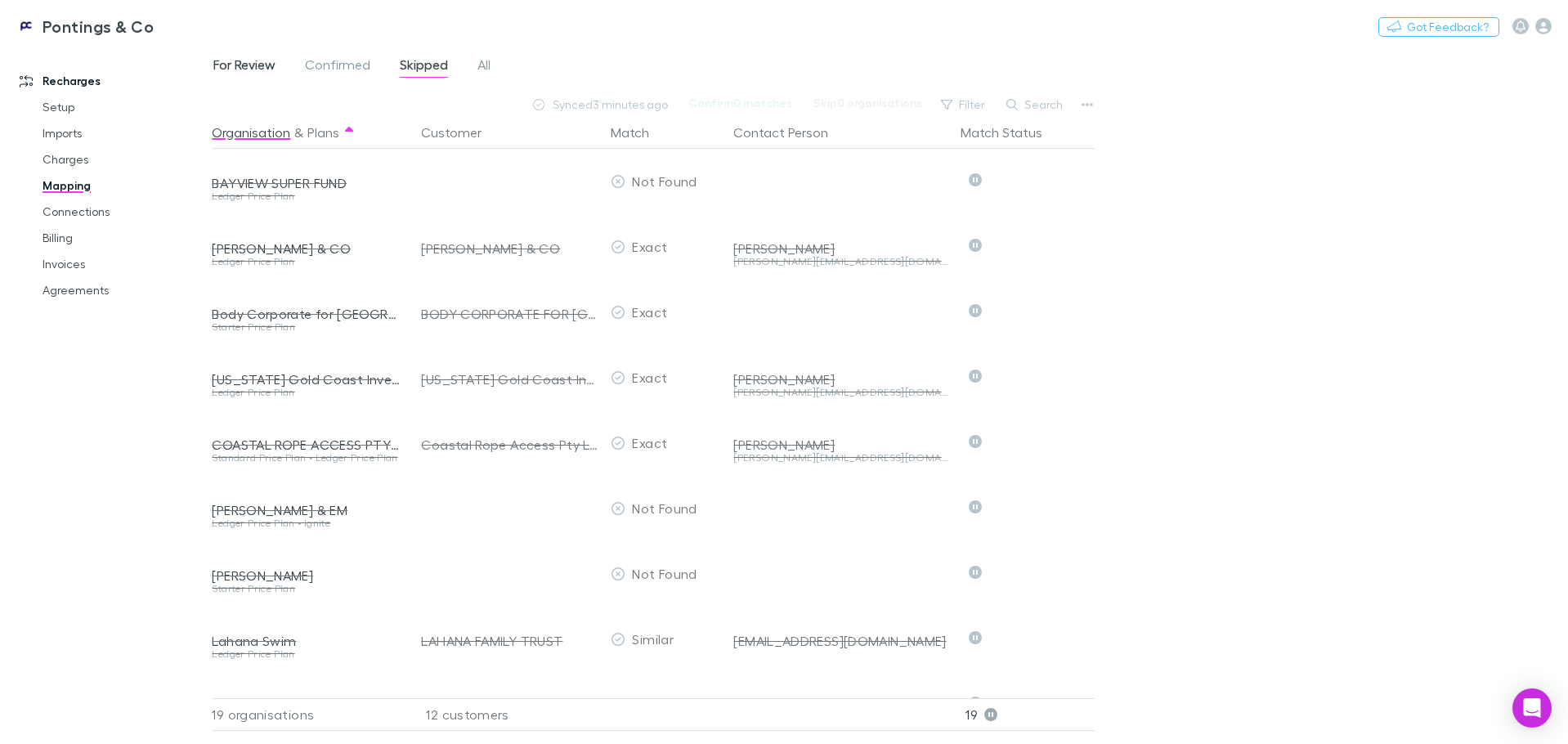
click at [259, 65] on span "For Review" at bounding box center [244, 67] width 62 height 21
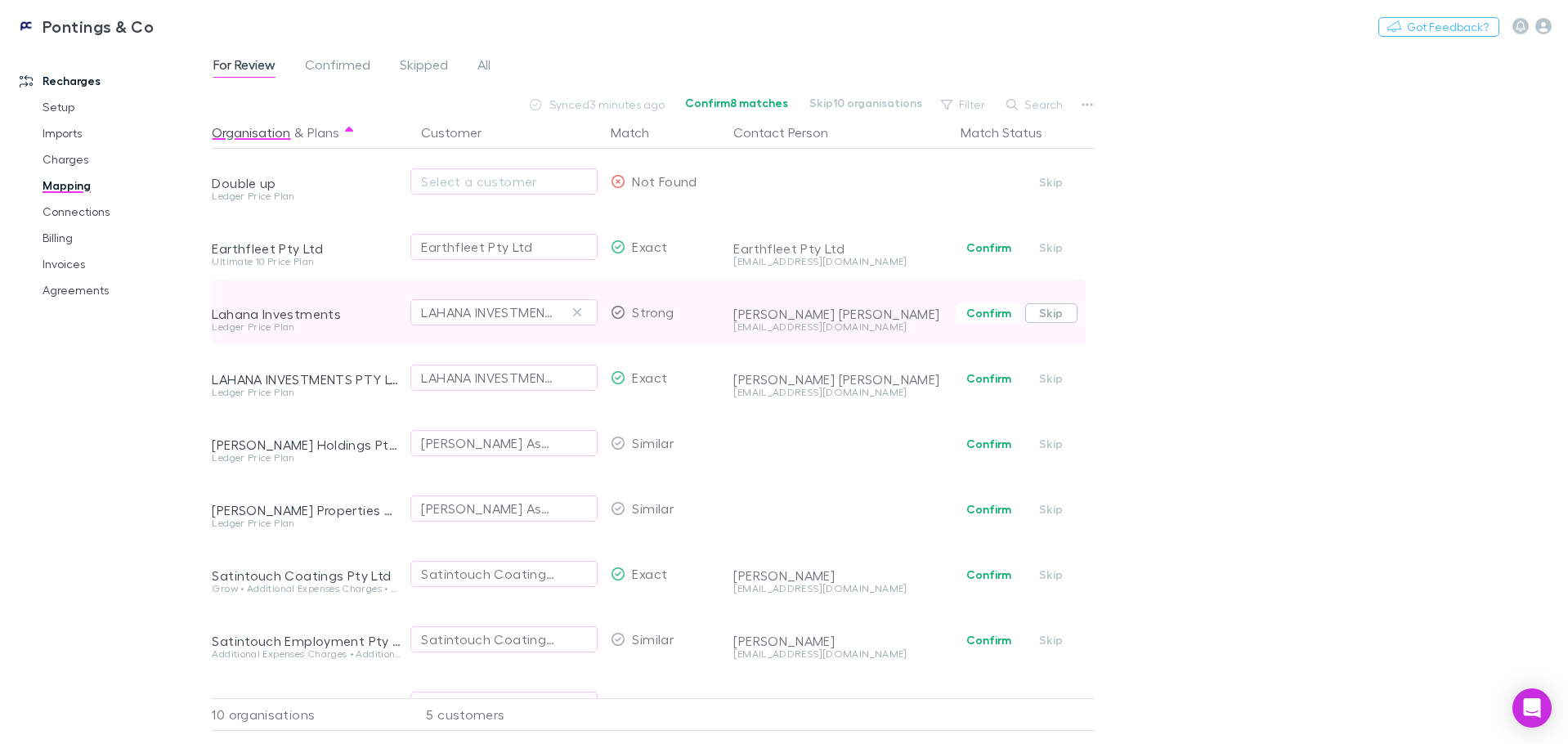
click at [1044, 313] on button "Skip" at bounding box center [1051, 313] width 52 height 19
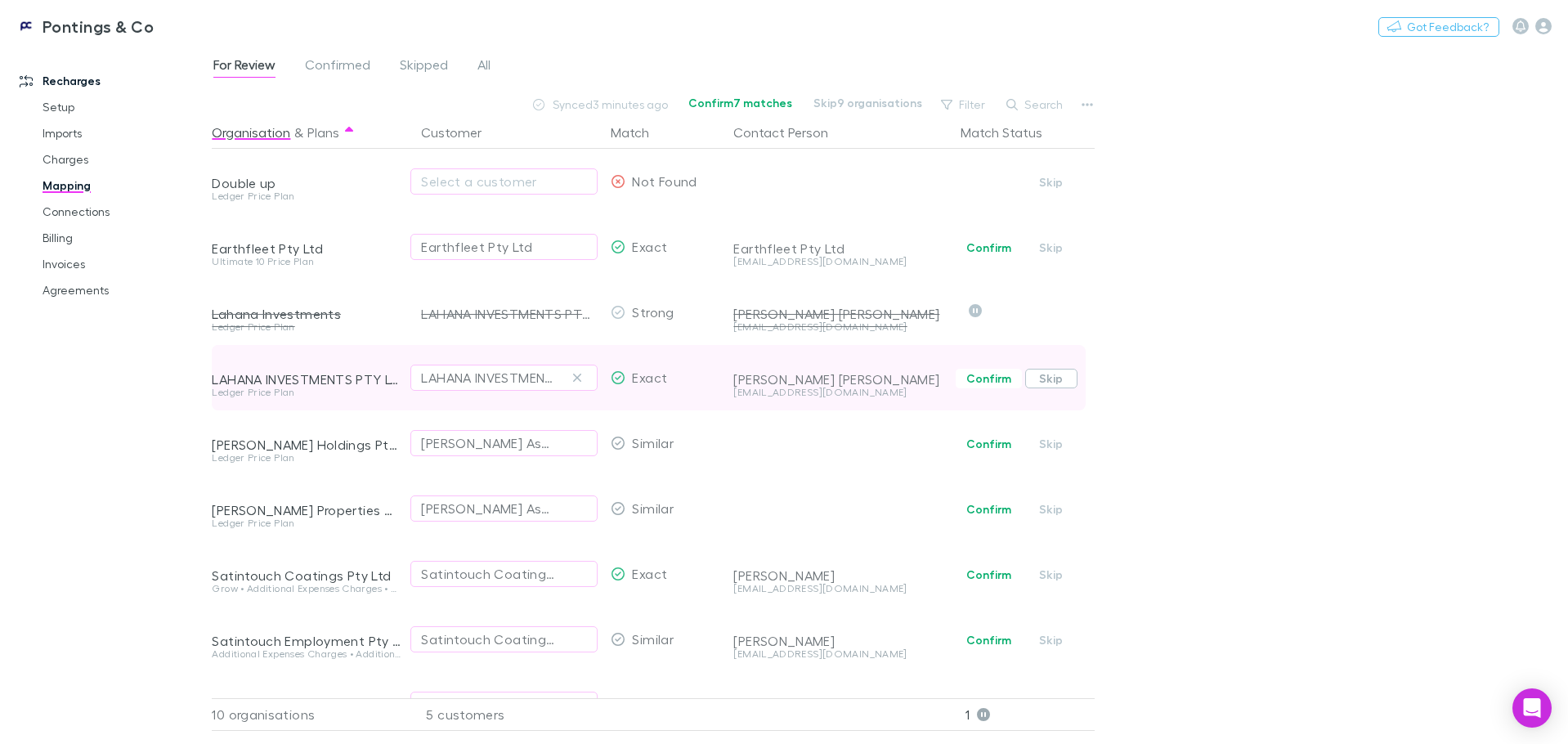
click at [1039, 373] on button "Skip" at bounding box center [1051, 378] width 52 height 19
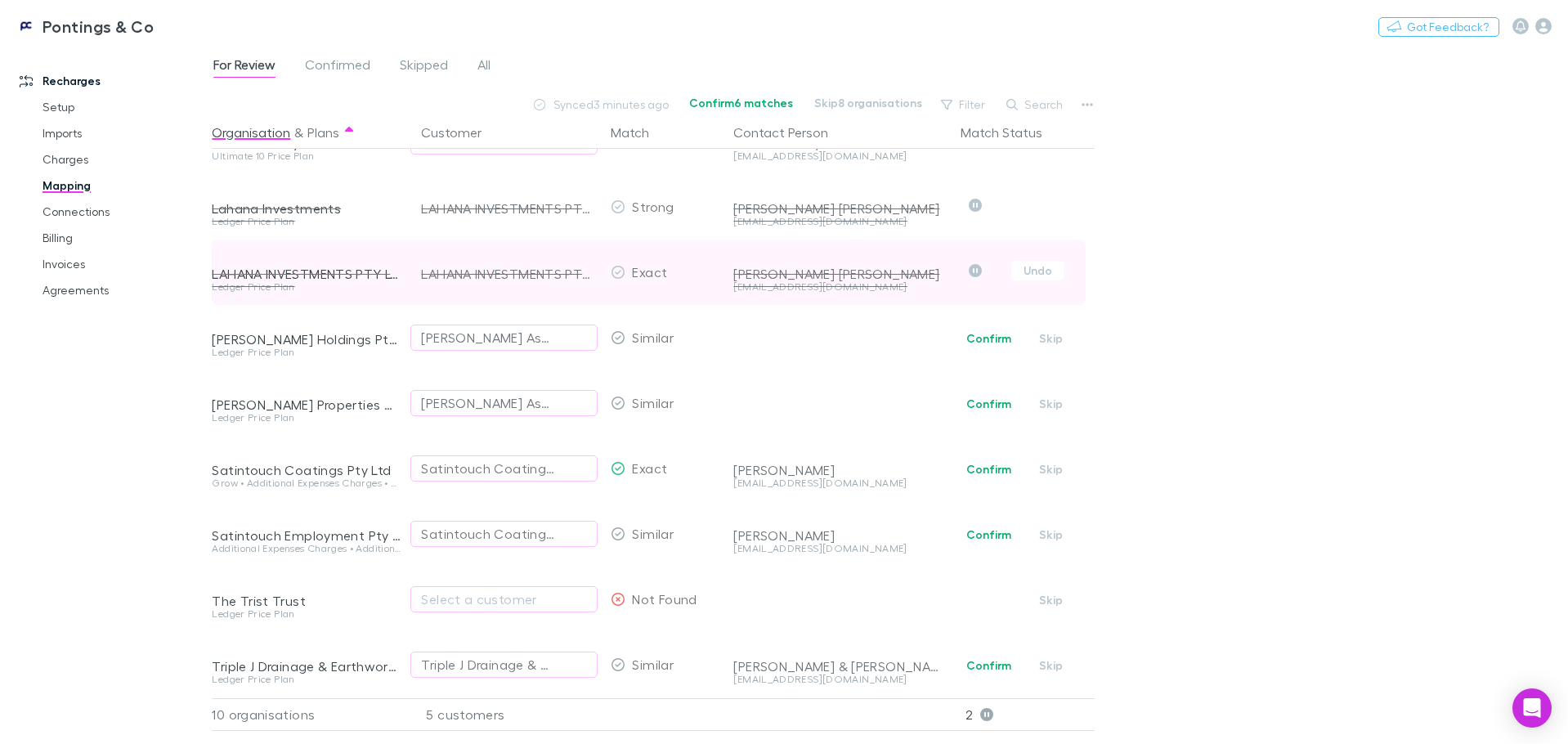
scroll to position [118, 0]
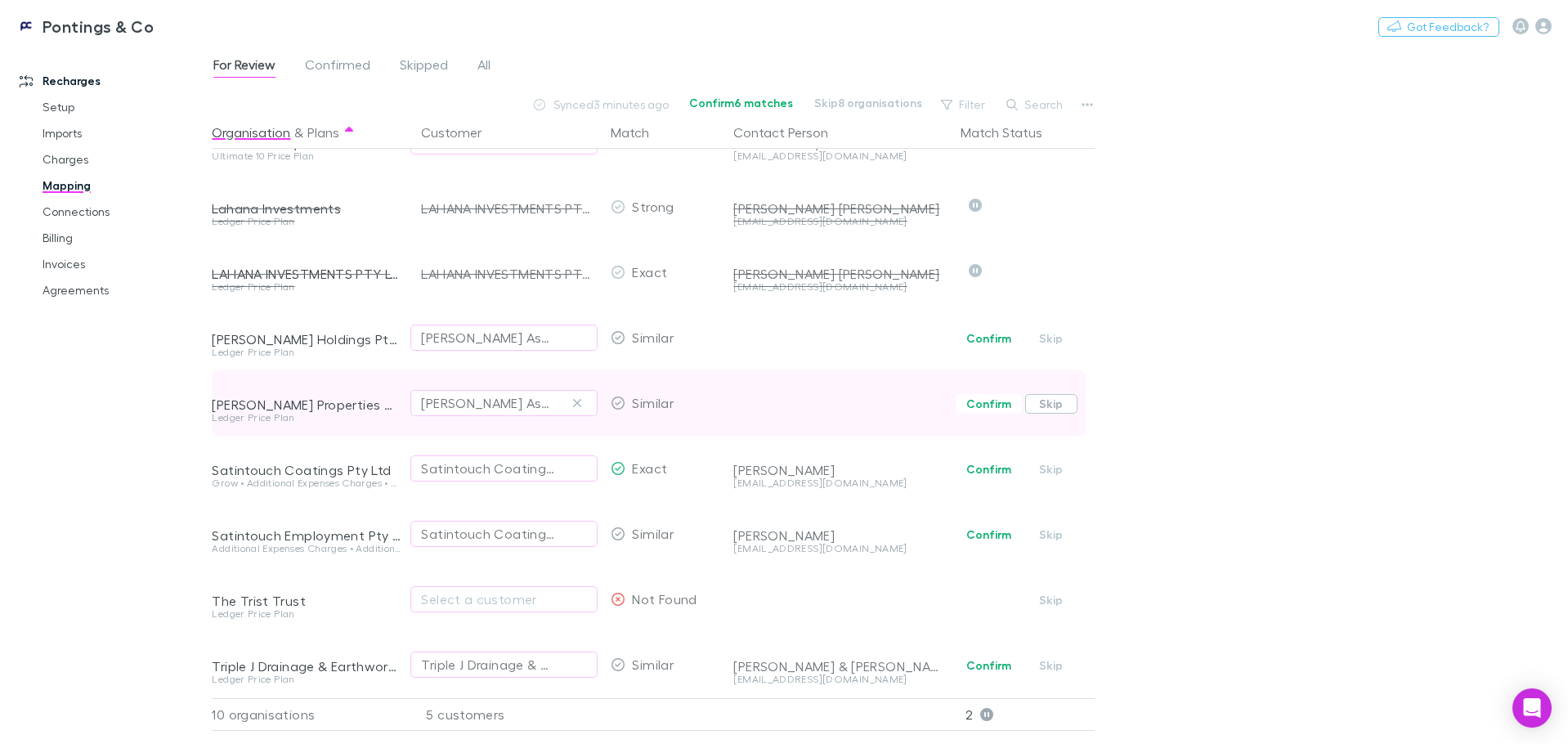
click at [1046, 394] on button "Skip" at bounding box center [1051, 404] width 52 height 19
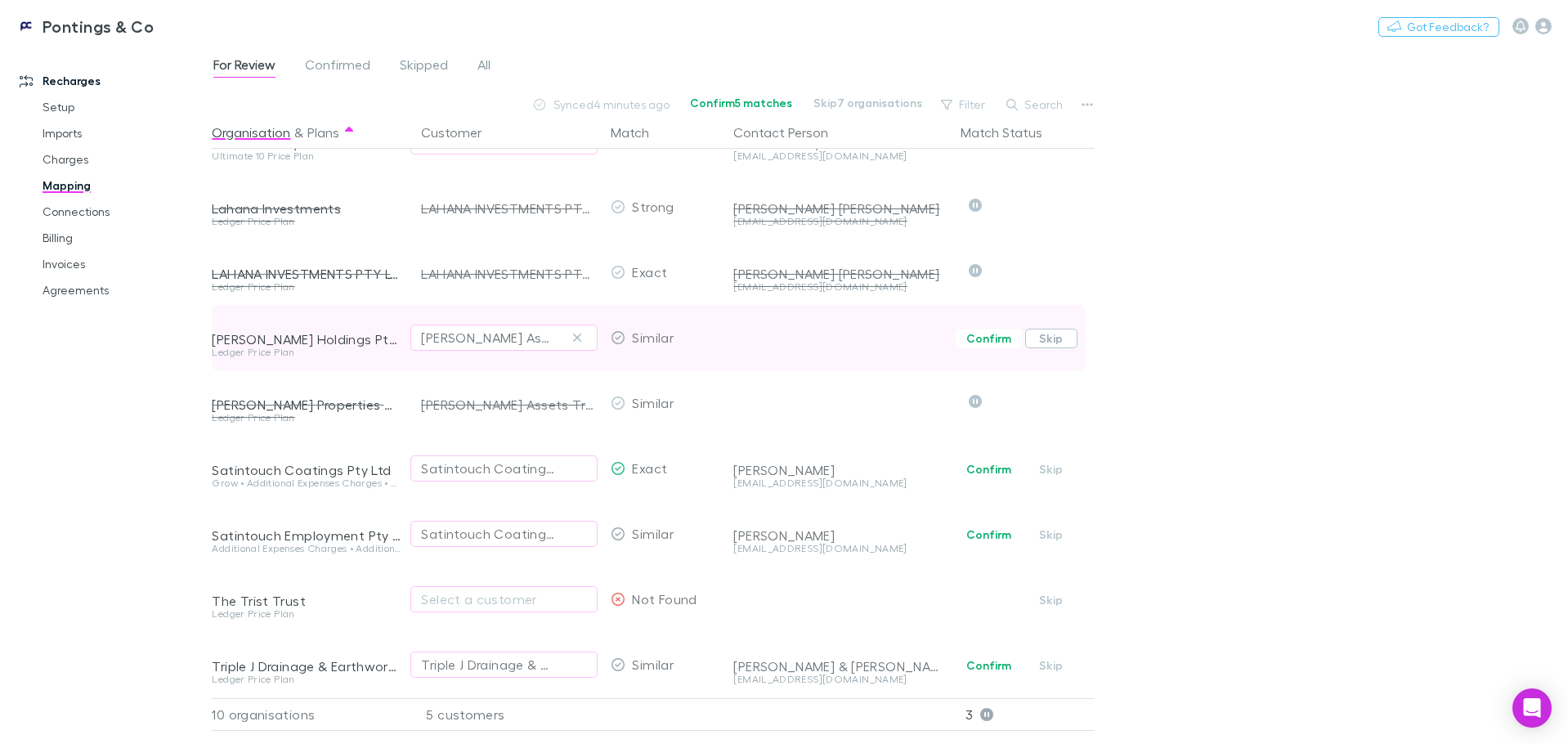
click at [1060, 329] on button "Skip" at bounding box center [1051, 338] width 52 height 19
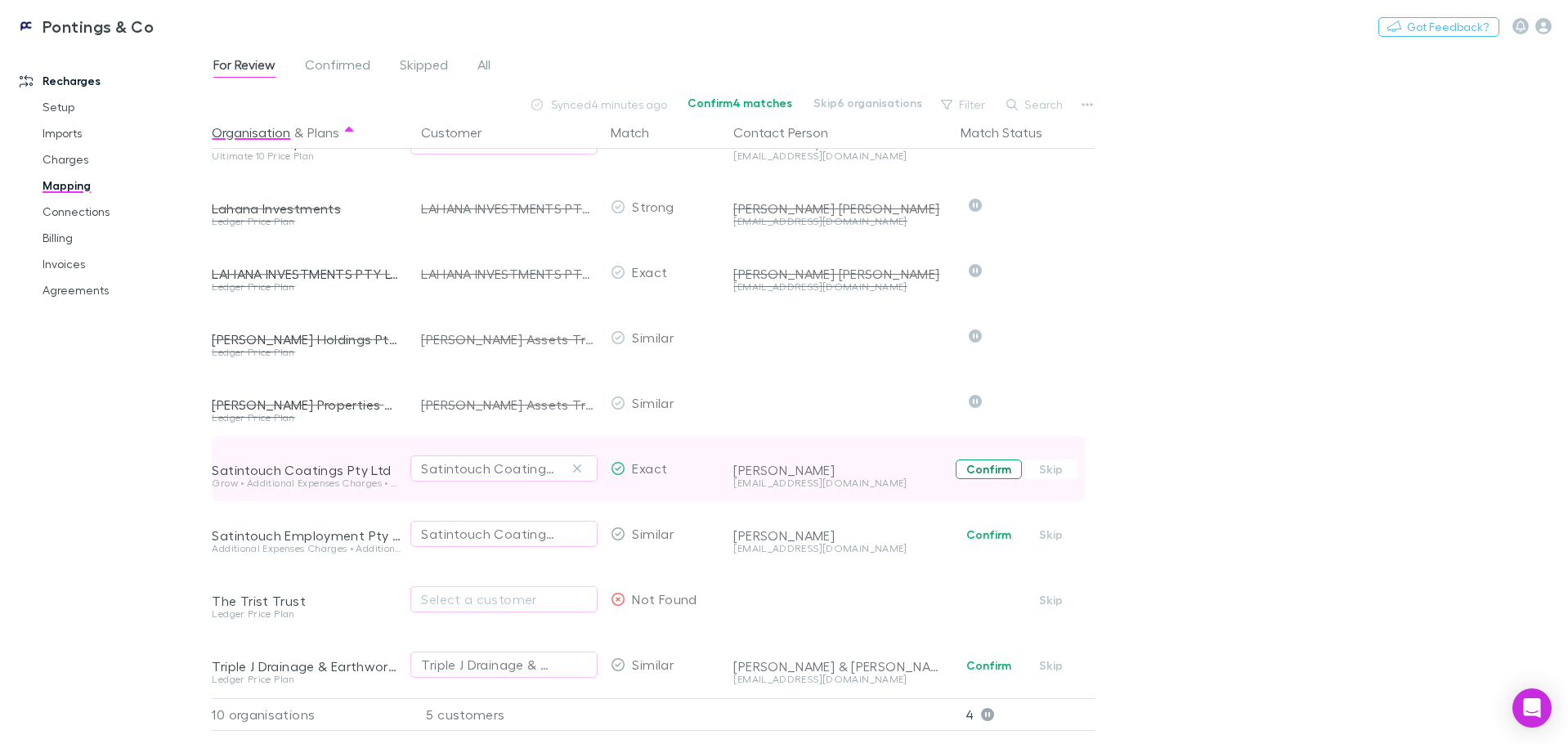
click at [989, 459] on button "Confirm" at bounding box center [989, 469] width 66 height 19
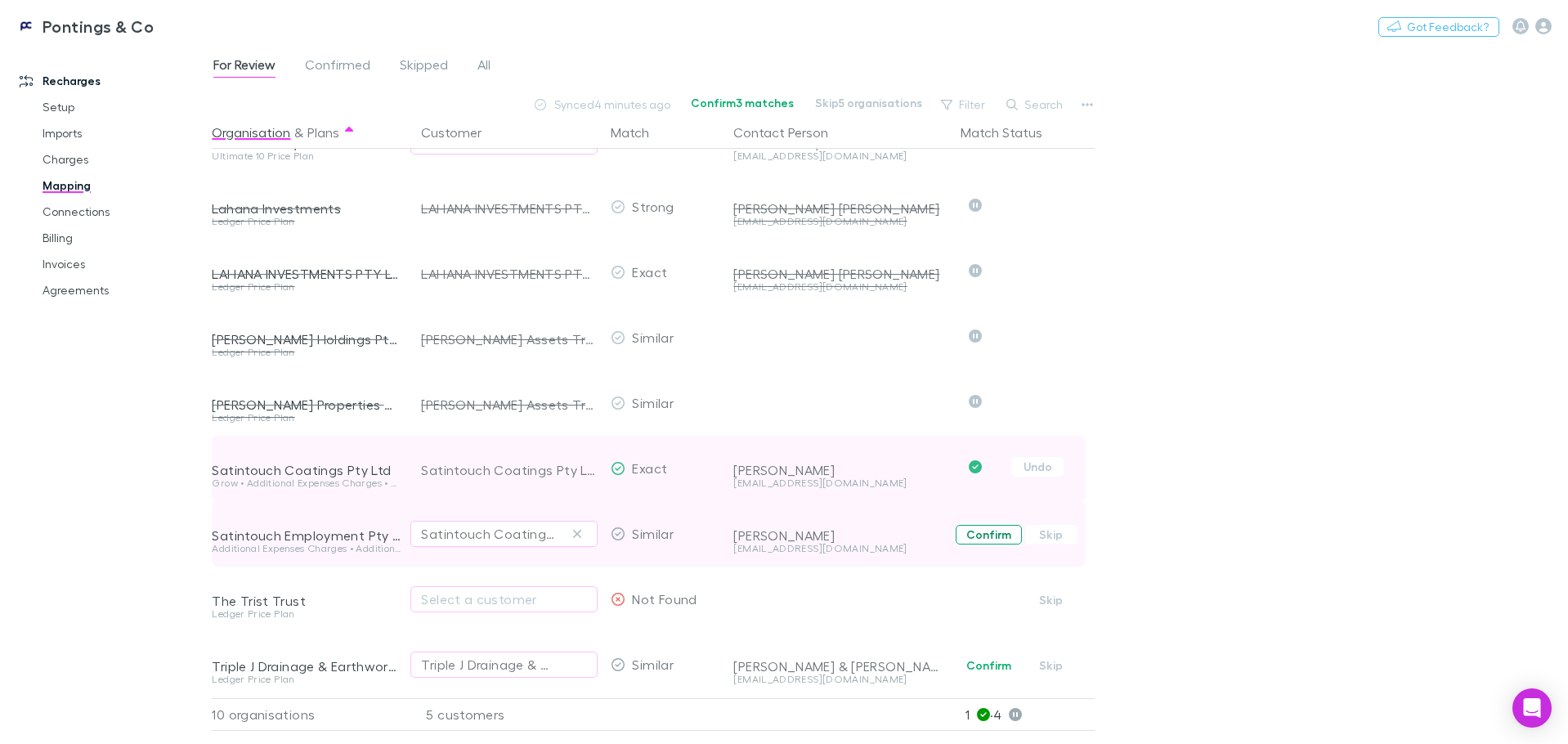
click at [983, 525] on button "Confirm" at bounding box center [989, 534] width 66 height 19
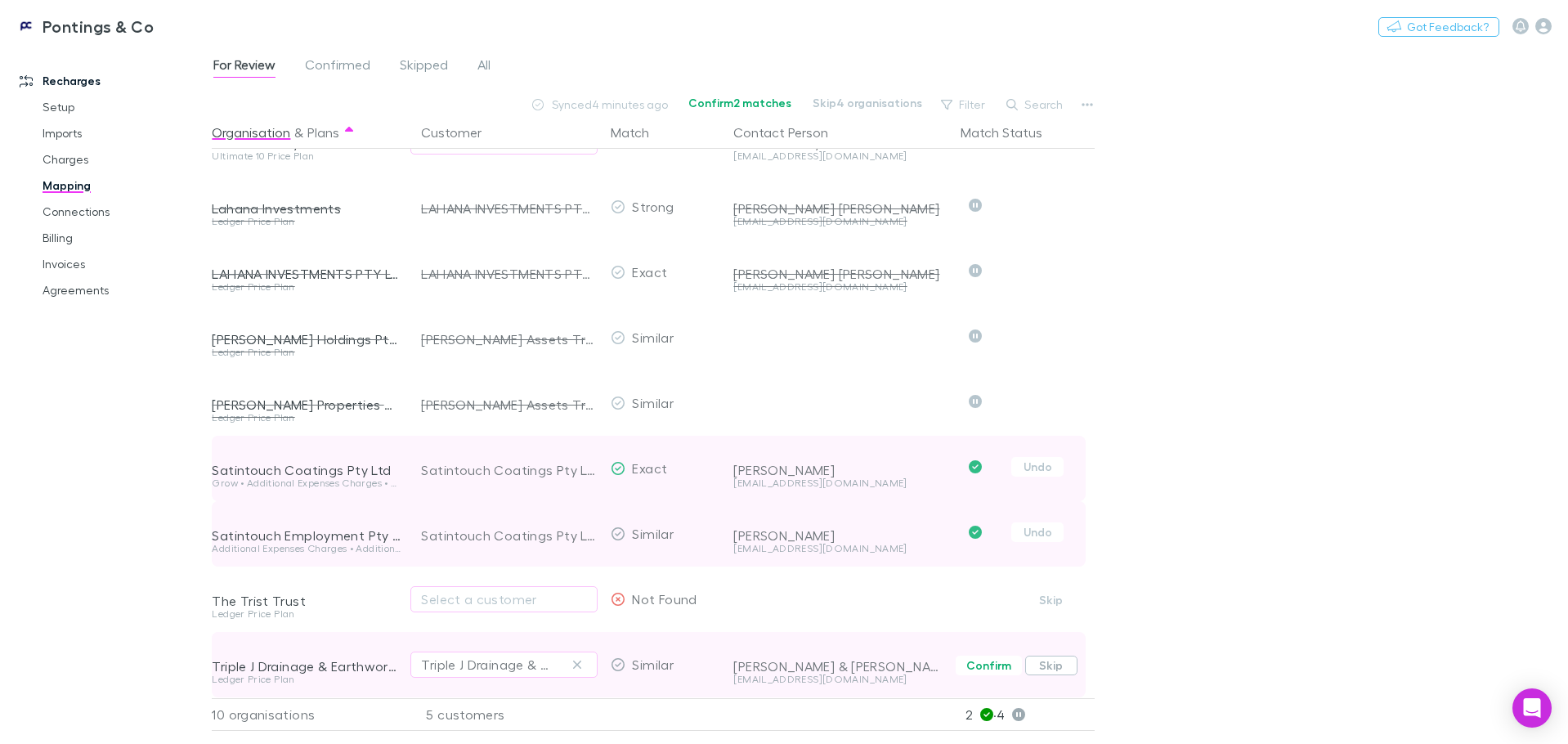
click at [1061, 656] on button "Skip" at bounding box center [1051, 665] width 52 height 19
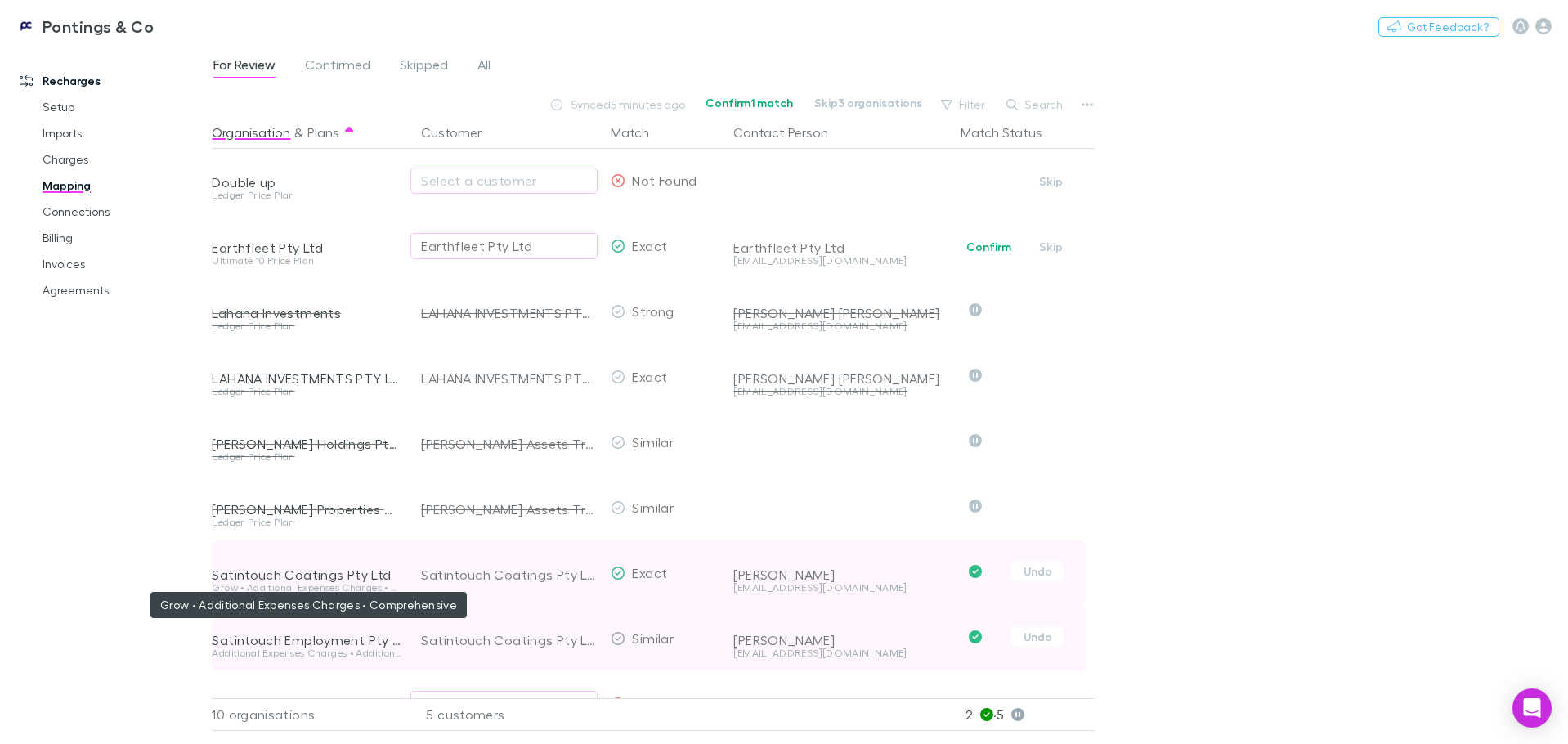
scroll to position [0, 0]
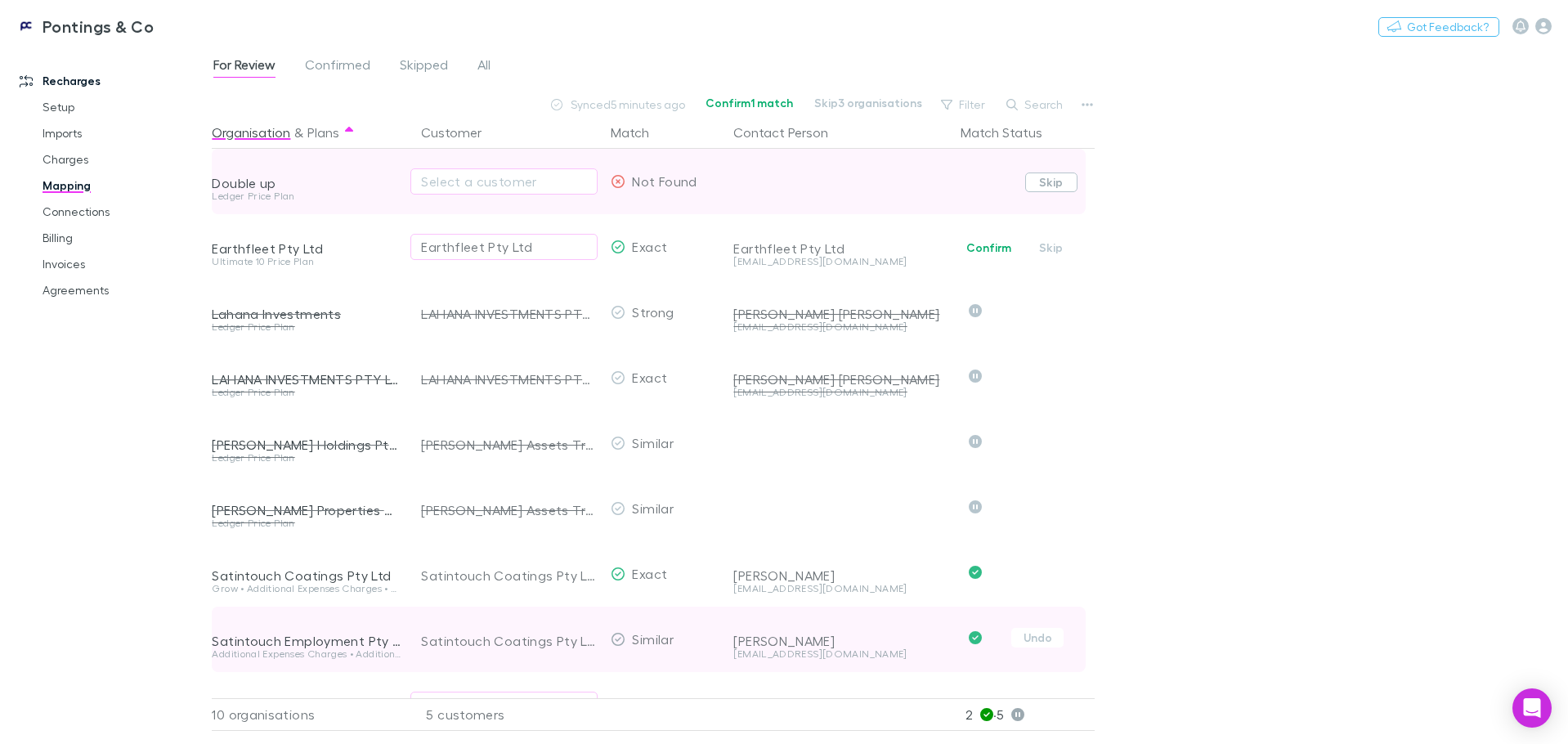
click at [1054, 184] on button "Skip" at bounding box center [1051, 182] width 52 height 19
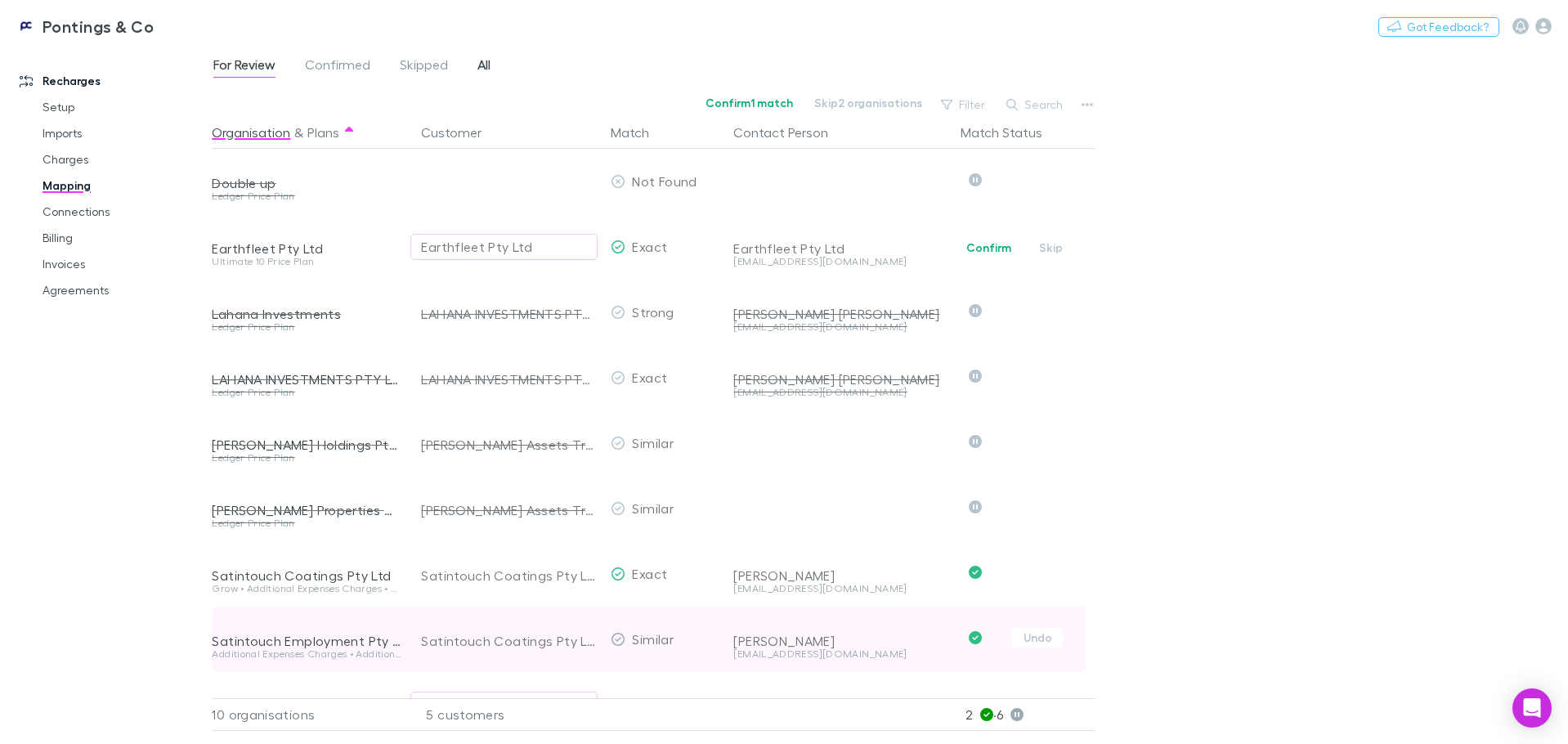
click at [476, 64] on link "All" at bounding box center [484, 67] width 16 height 27
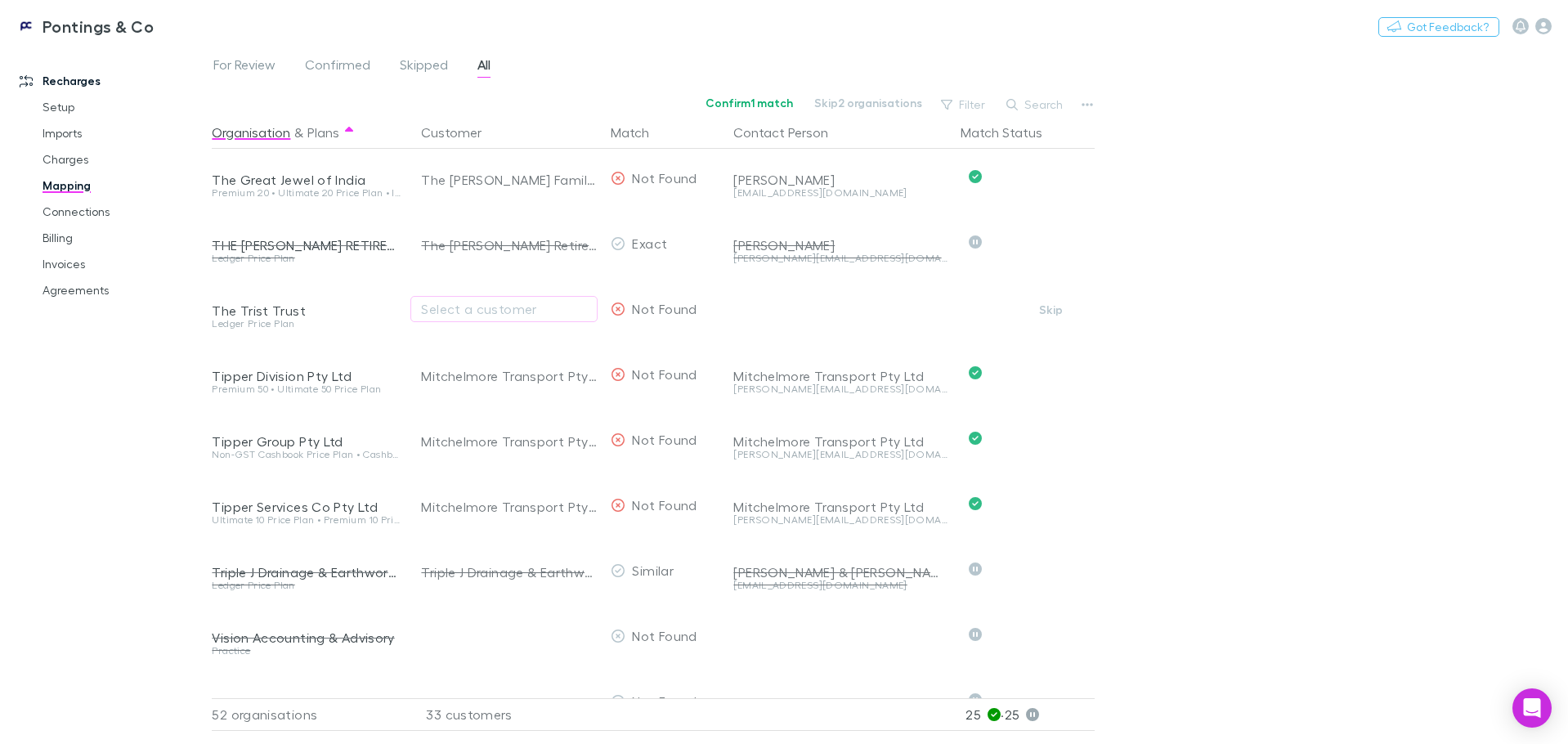
scroll to position [2866, 0]
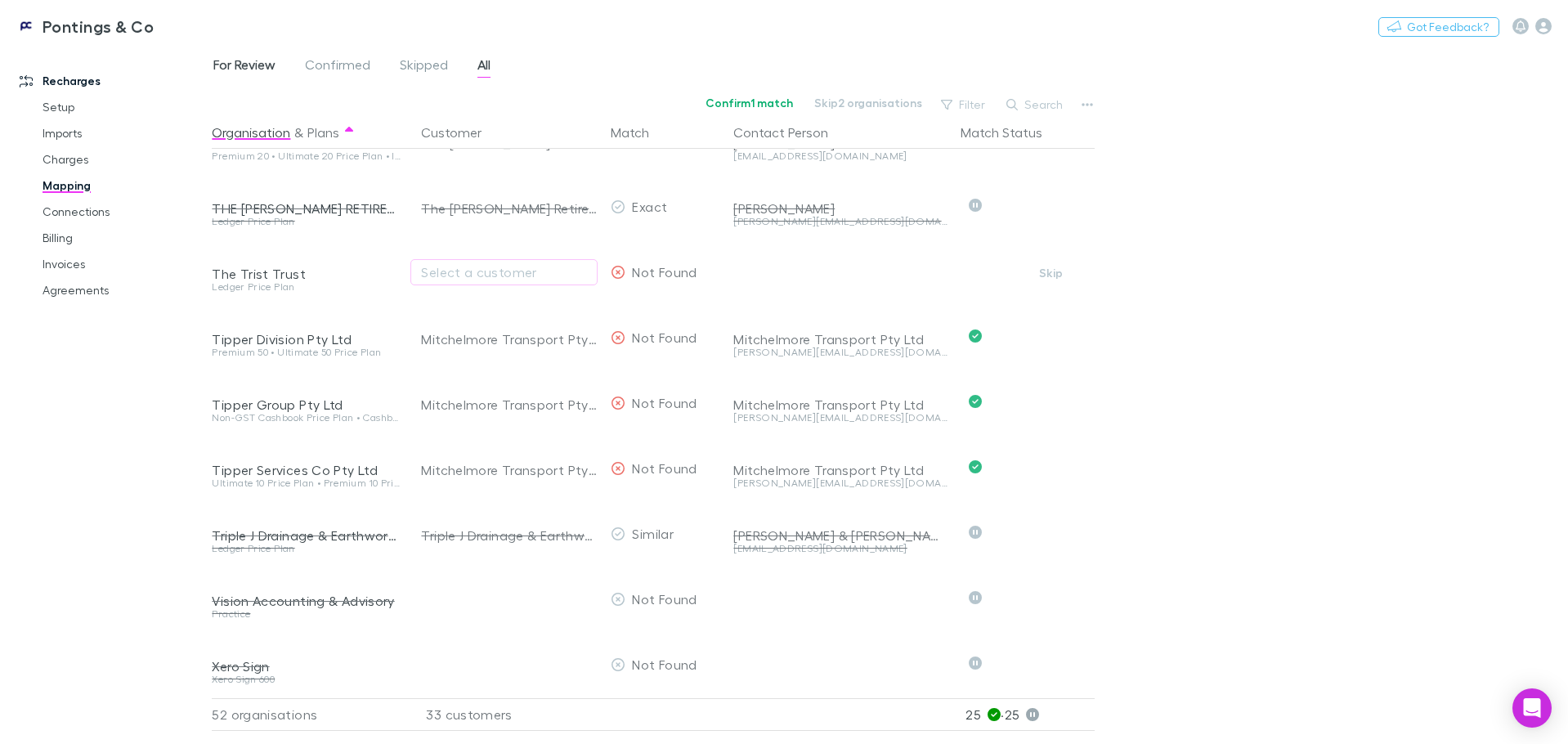
click at [251, 66] on span "For Review" at bounding box center [244, 67] width 62 height 21
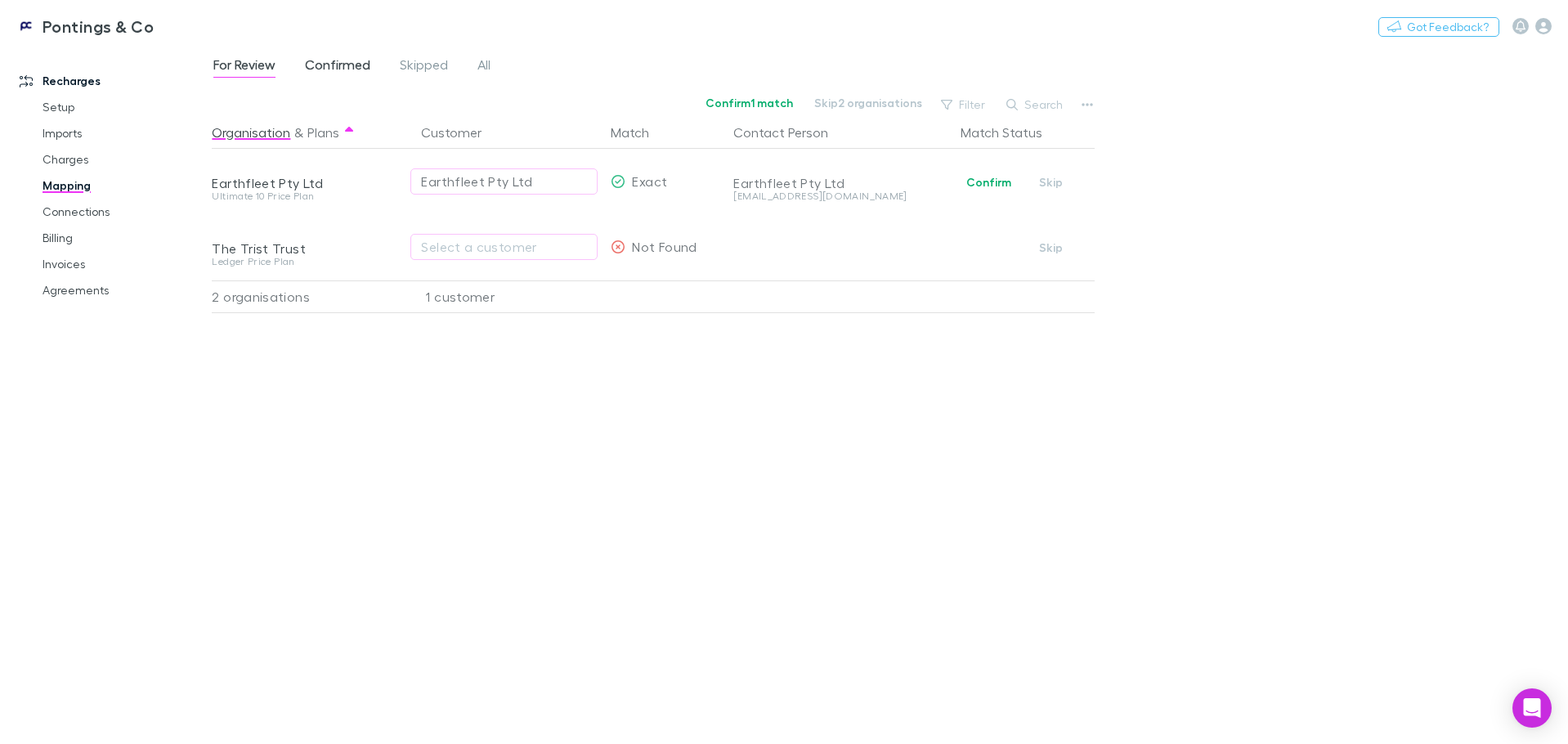
click at [342, 69] on span "Confirmed" at bounding box center [338, 67] width 66 height 21
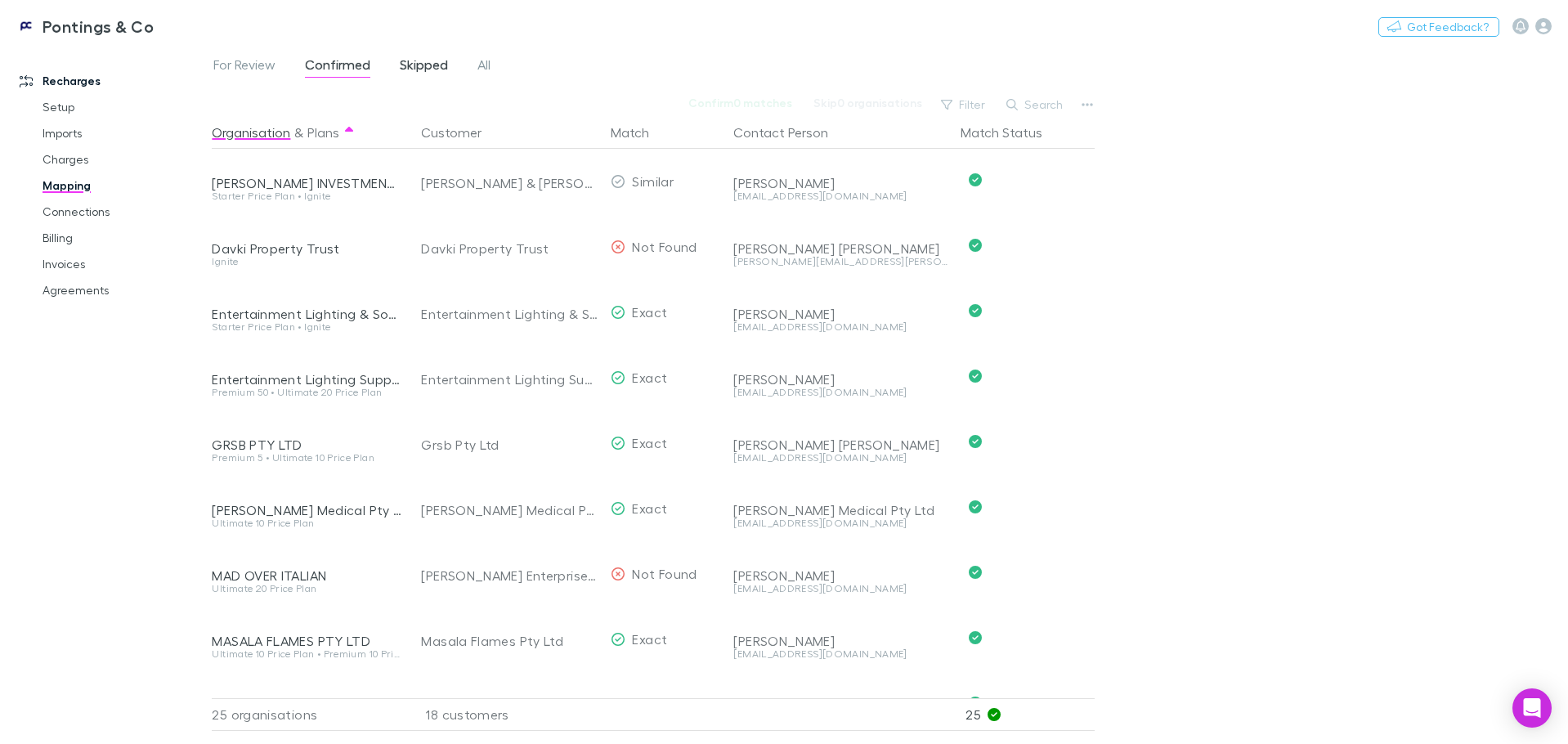
click at [418, 59] on span "Skipped" at bounding box center [424, 67] width 48 height 21
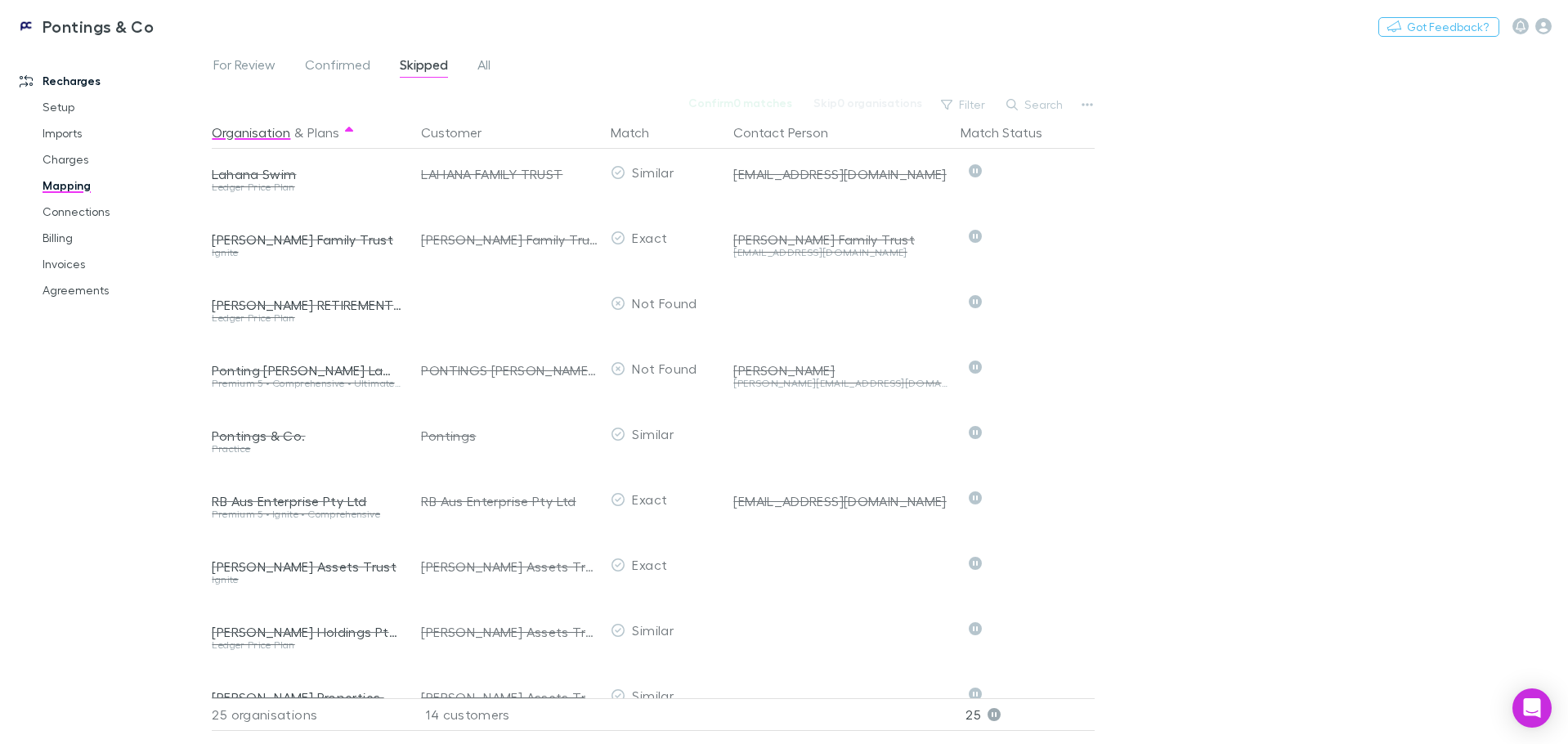
scroll to position [491, 0]
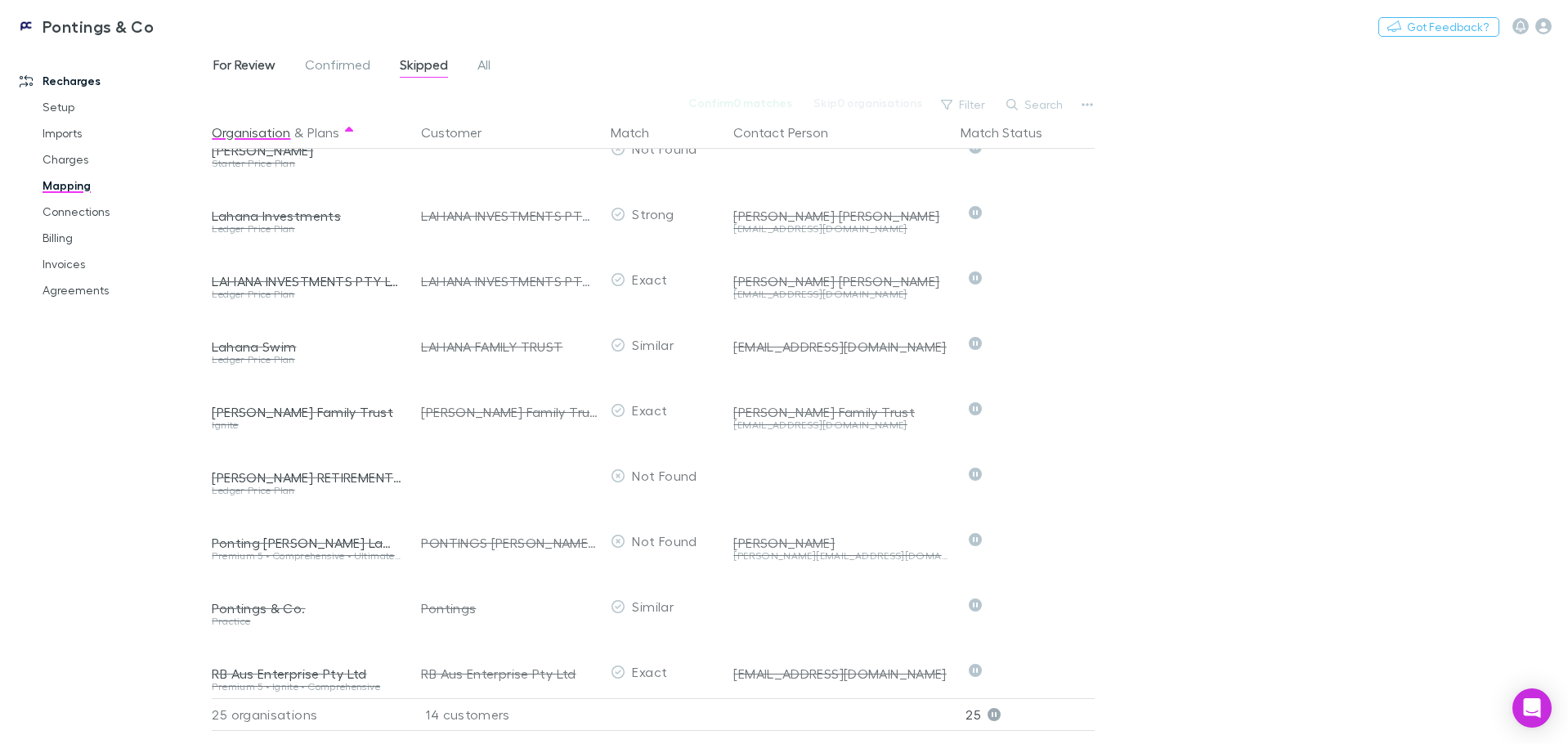
click at [242, 58] on span "For Review" at bounding box center [244, 67] width 62 height 21
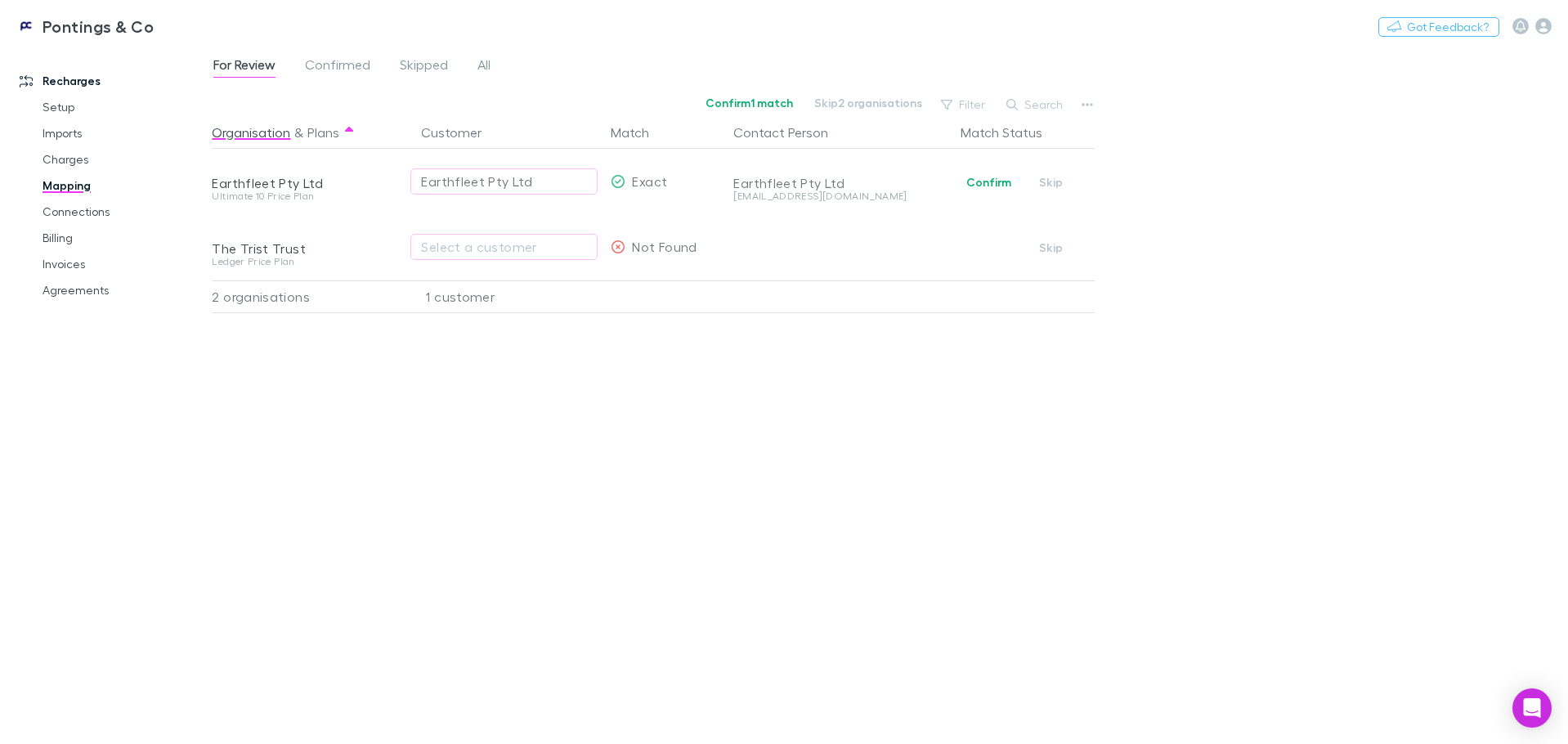
click at [469, 298] on div "1 customer" at bounding box center [506, 297] width 197 height 33
click at [342, 62] on span "Confirmed" at bounding box center [338, 67] width 66 height 21
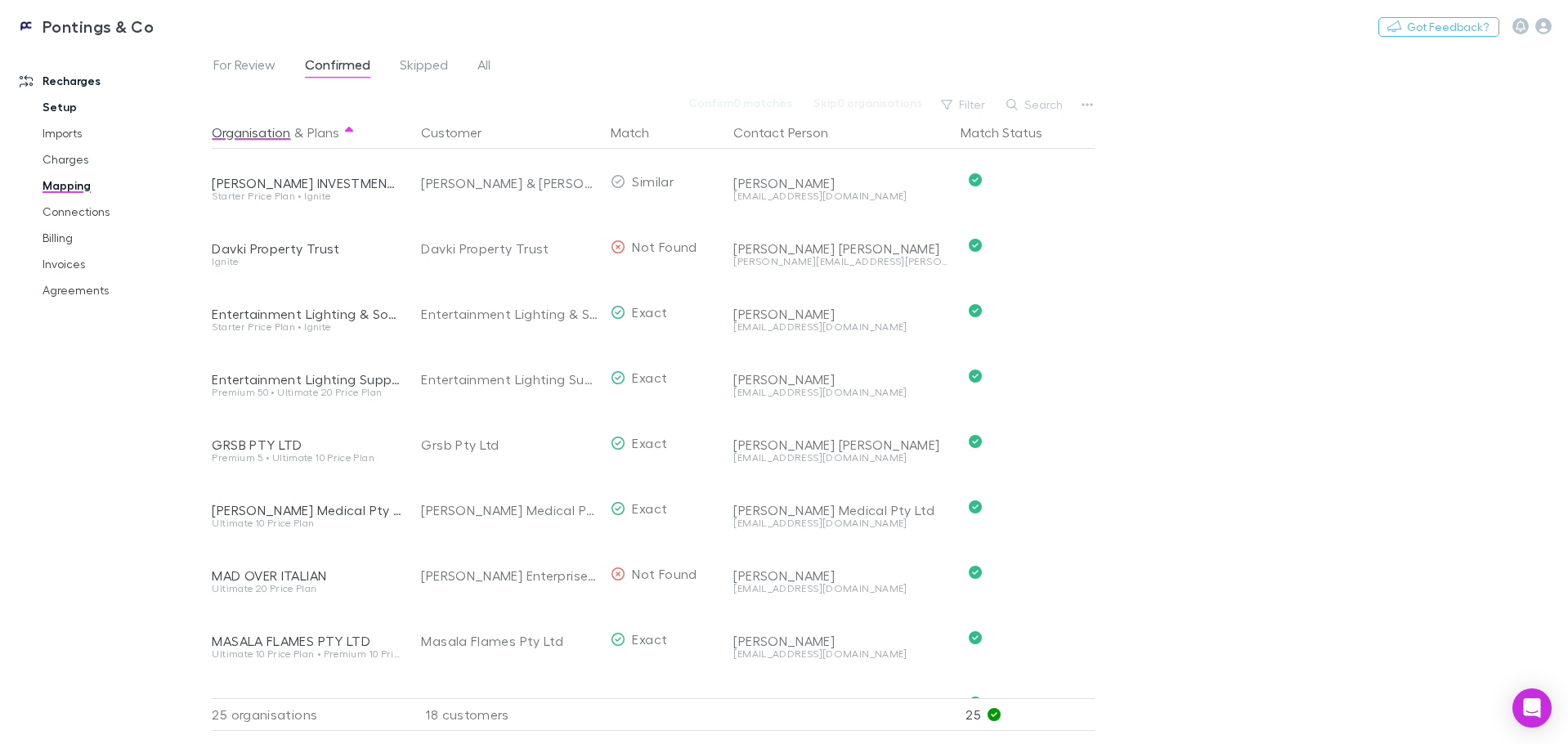
click at [58, 106] on link "Setup" at bounding box center [124, 107] width 195 height 27
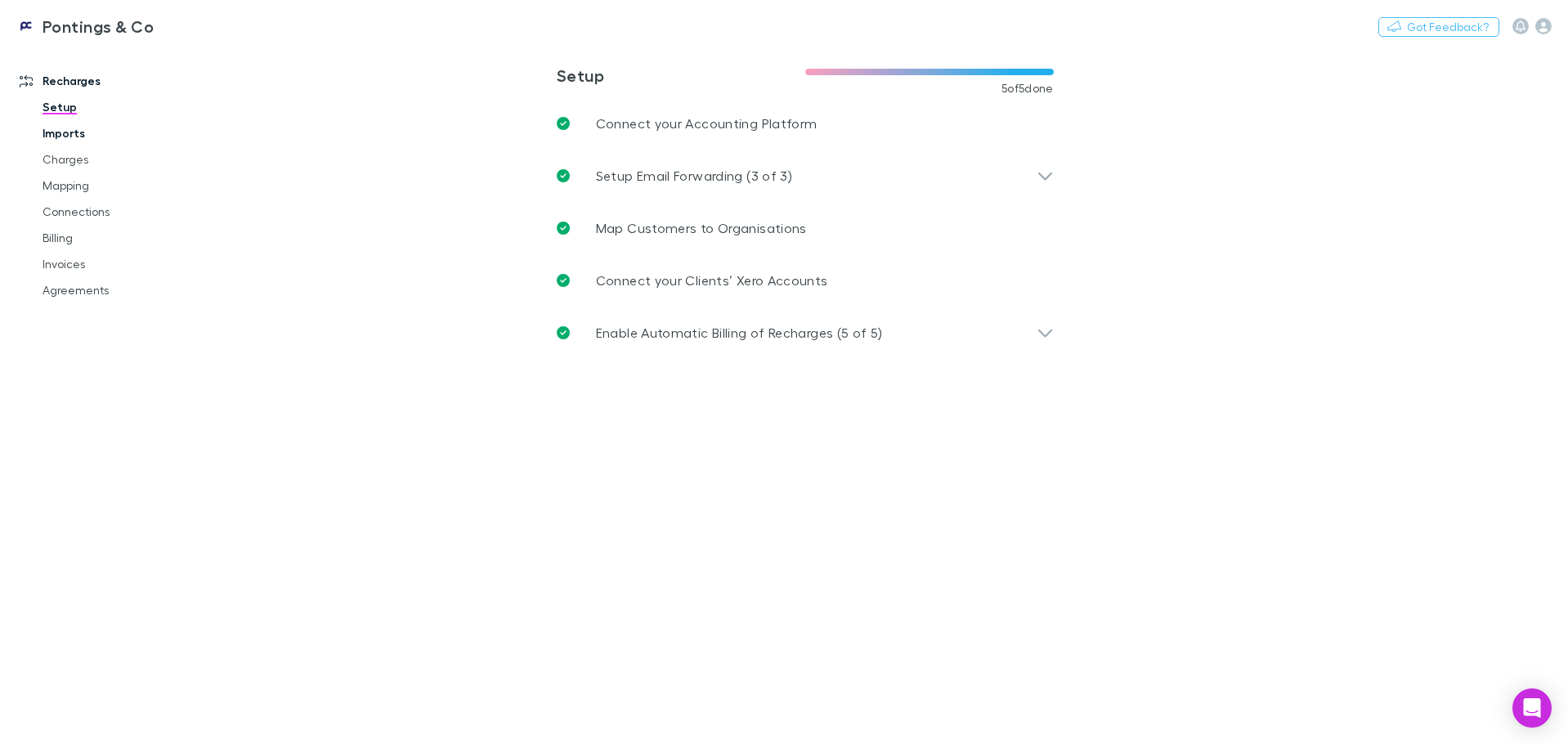
click at [73, 145] on link "Imports" at bounding box center [124, 133] width 195 height 27
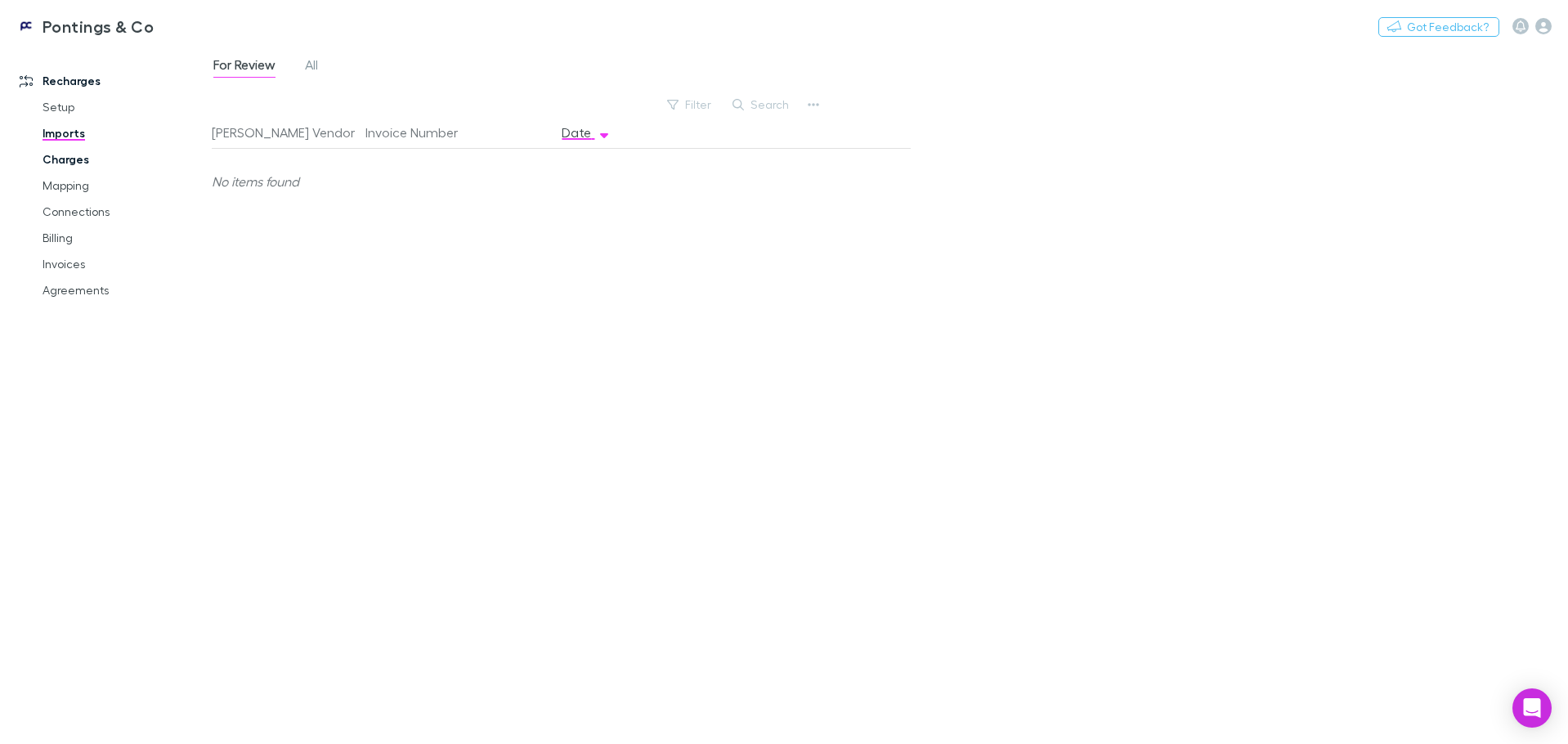
click at [66, 170] on link "Charges" at bounding box center [124, 159] width 195 height 27
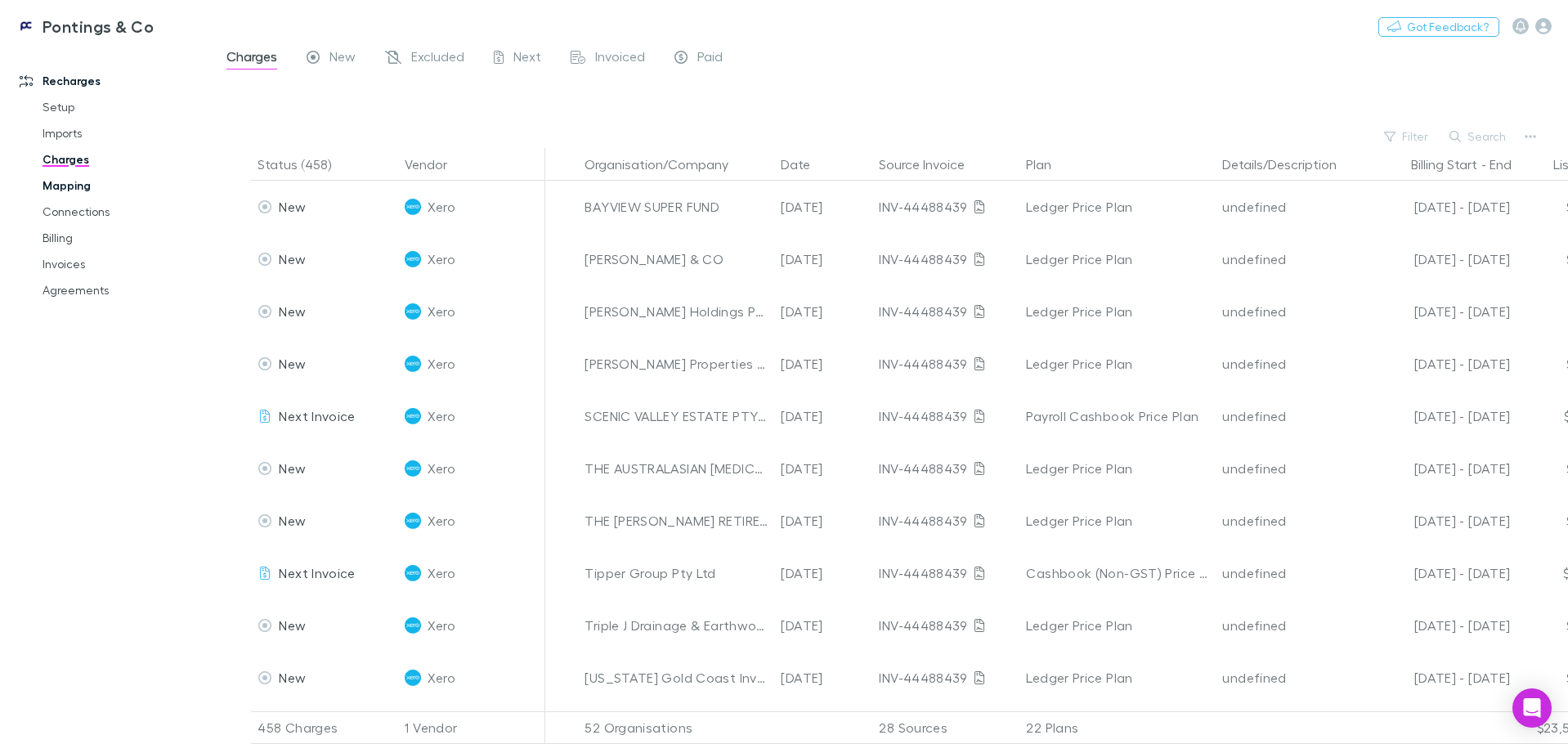
click at [62, 193] on link "Mapping" at bounding box center [124, 186] width 195 height 27
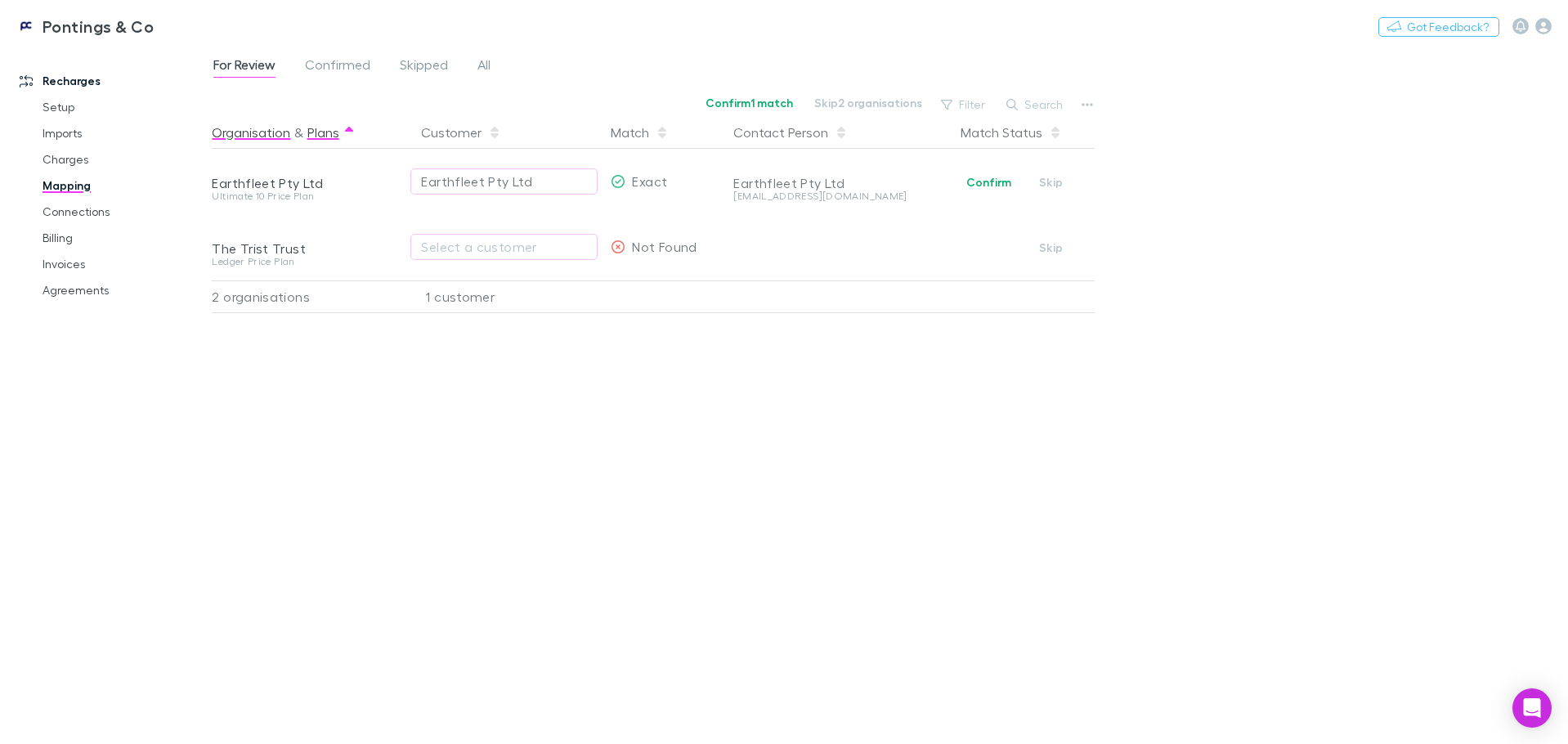
click at [323, 135] on button "Plans" at bounding box center [323, 133] width 32 height 33
click at [264, 133] on button "Organisation" at bounding box center [251, 133] width 79 height 33
click at [332, 131] on button "Plans" at bounding box center [323, 133] width 32 height 33
click at [1428, 202] on div "For Review Confirmed Skipped All Confirm 1 match Skip 2 organisations Filter Se…" at bounding box center [889, 394] width 1357 height 698
click at [1551, 26] on icon "button" at bounding box center [1543, 27] width 16 height 16
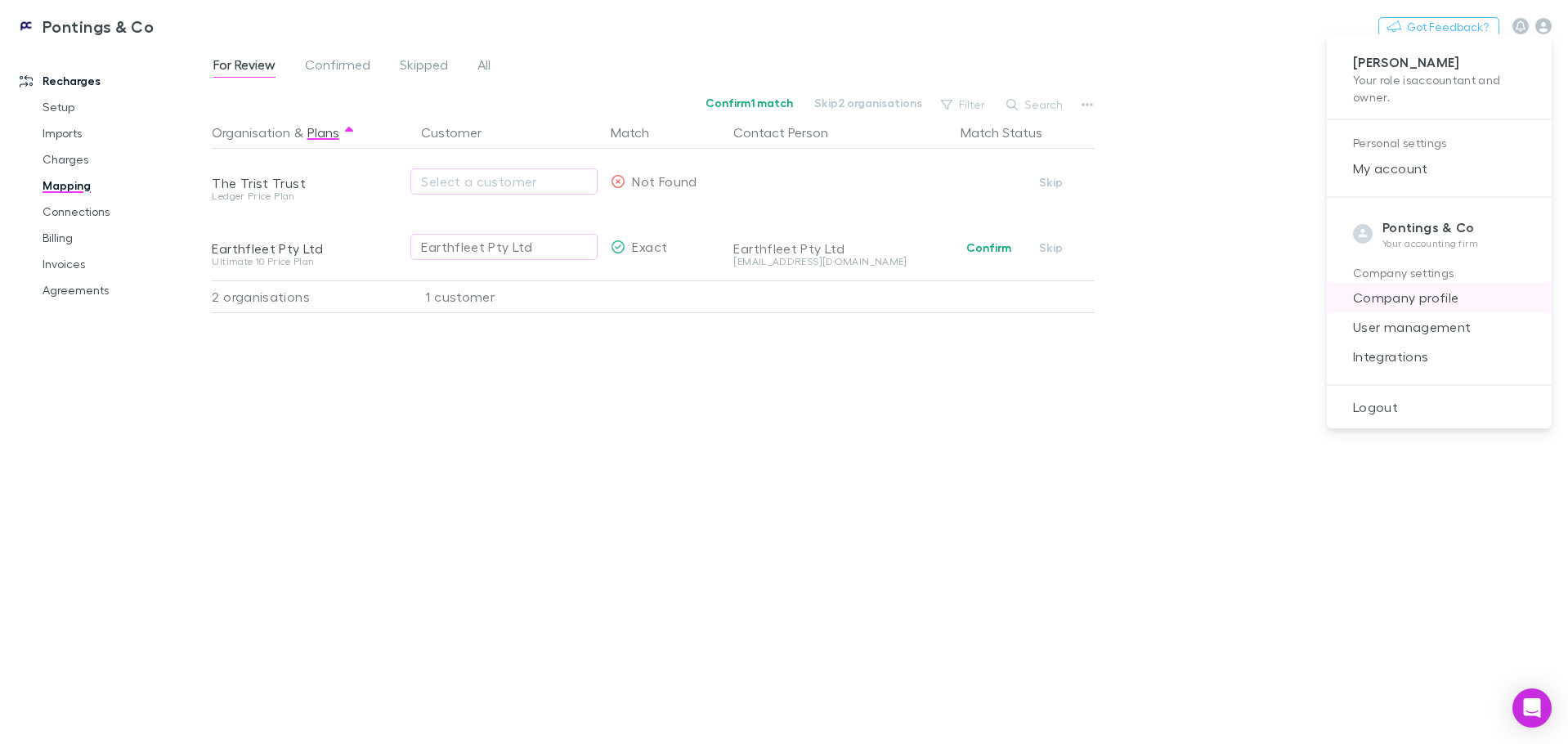
click at [1406, 297] on span "Company profile" at bounding box center [1439, 297] width 199 height 19
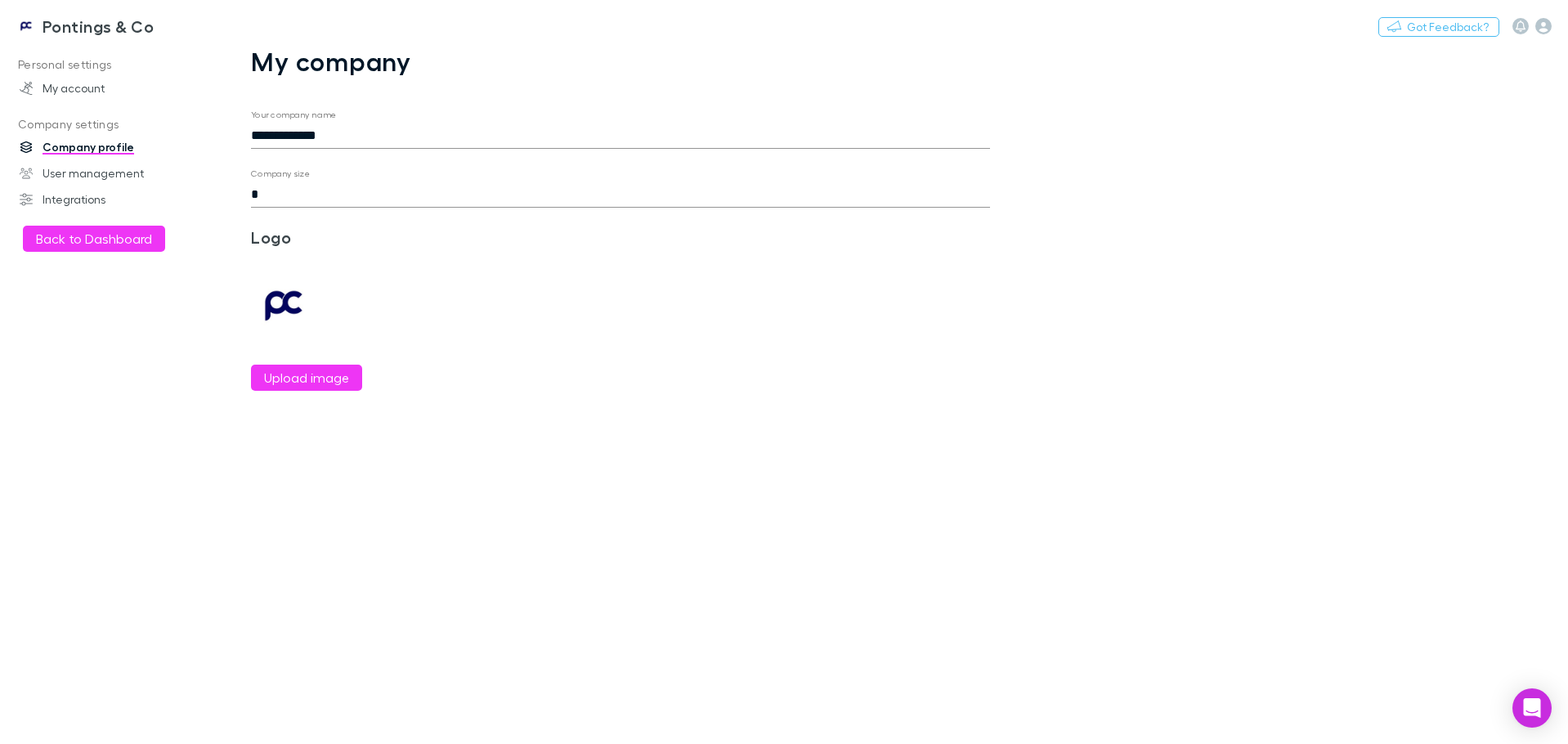
click at [355, 126] on input "**********" at bounding box center [620, 135] width 739 height 27
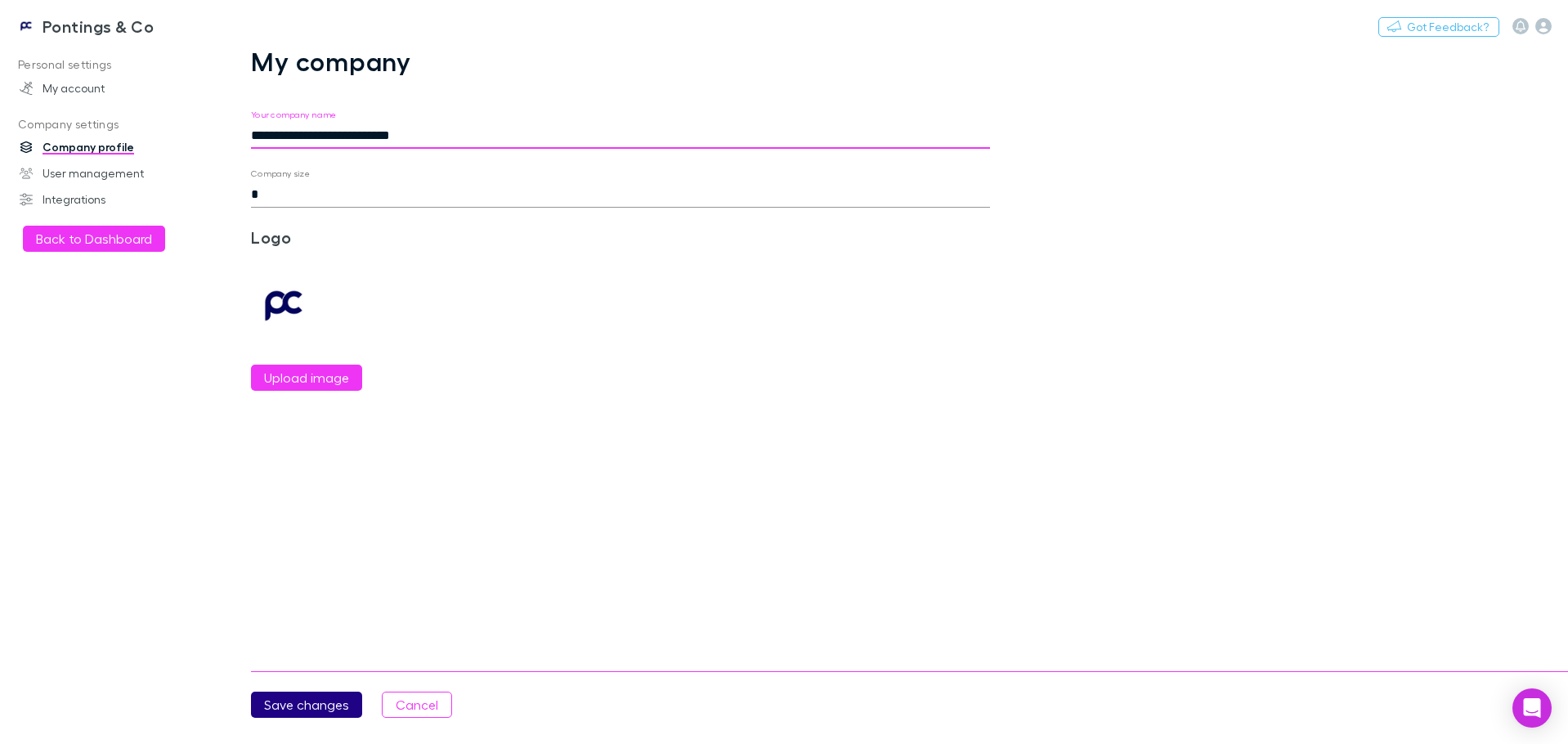
type input "**********"
click at [312, 704] on button "Save changes" at bounding box center [306, 705] width 112 height 27
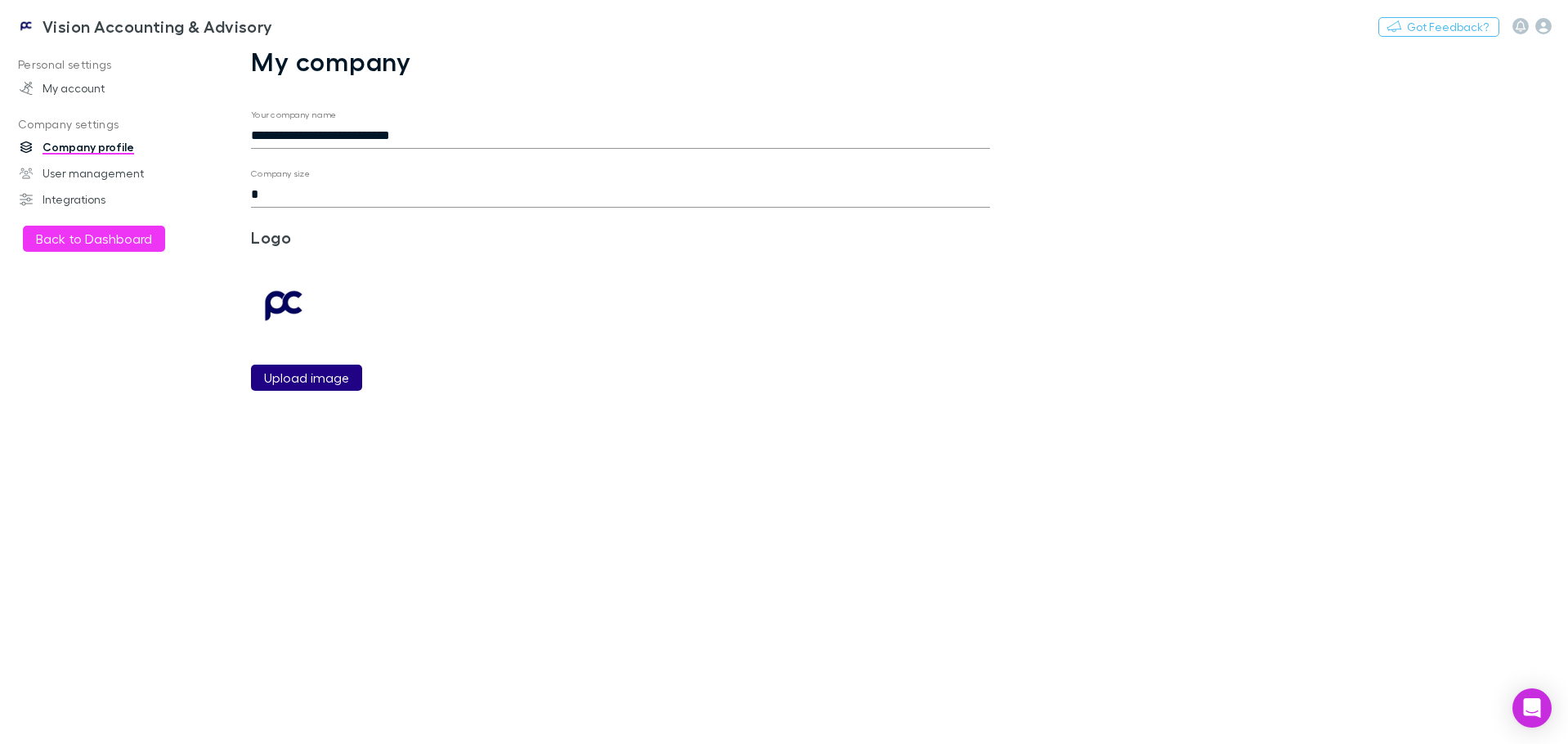
click at [296, 374] on label "Upload image" at bounding box center [306, 377] width 85 height 19
click at [0, 0] on input "Upload image" at bounding box center [0, 0] width 0 height 0
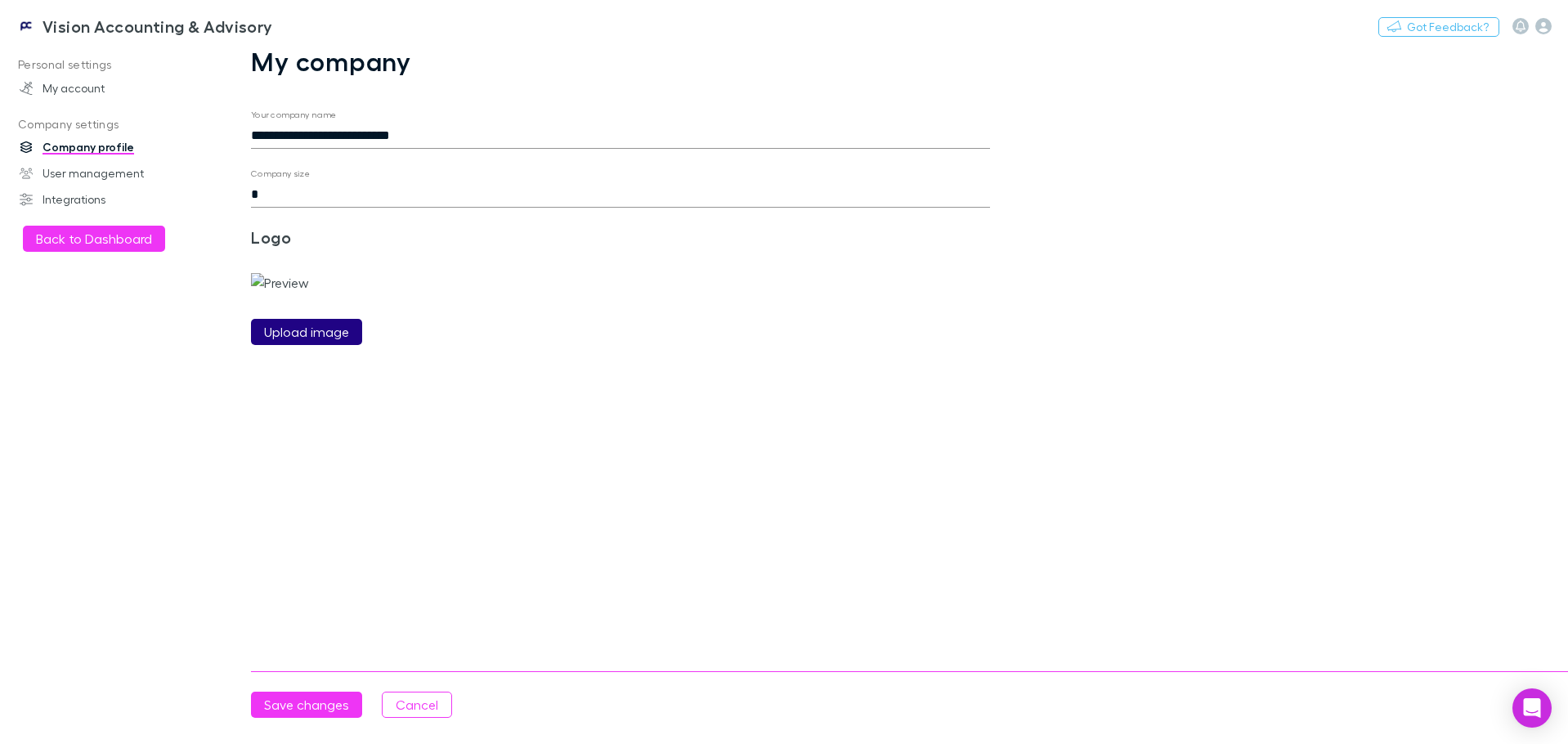
click at [314, 342] on label "Upload image" at bounding box center [306, 331] width 85 height 19
click at [0, 0] on input "Upload image" at bounding box center [0, 0] width 0 height 0
click at [283, 342] on label "Upload image" at bounding box center [306, 331] width 85 height 19
click at [0, 0] on input "Upload image" at bounding box center [0, 0] width 0 height 0
click at [309, 342] on label "Upload image" at bounding box center [306, 331] width 85 height 19
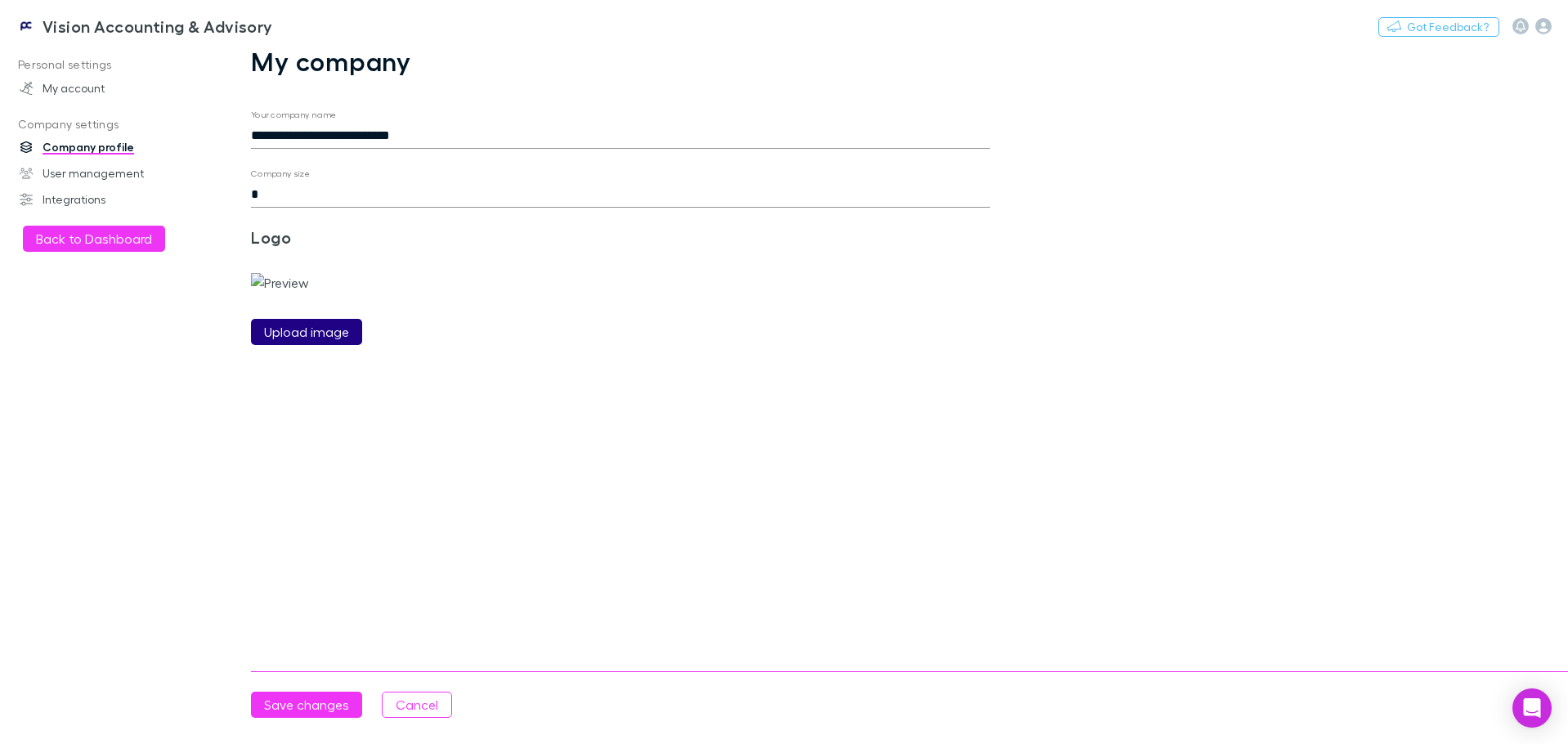
click at [0, 0] on input "Upload image" at bounding box center [0, 0] width 0 height 0
click at [332, 702] on button "Save changes" at bounding box center [306, 705] width 112 height 27
click at [97, 172] on link "User management" at bounding box center [113, 173] width 218 height 27
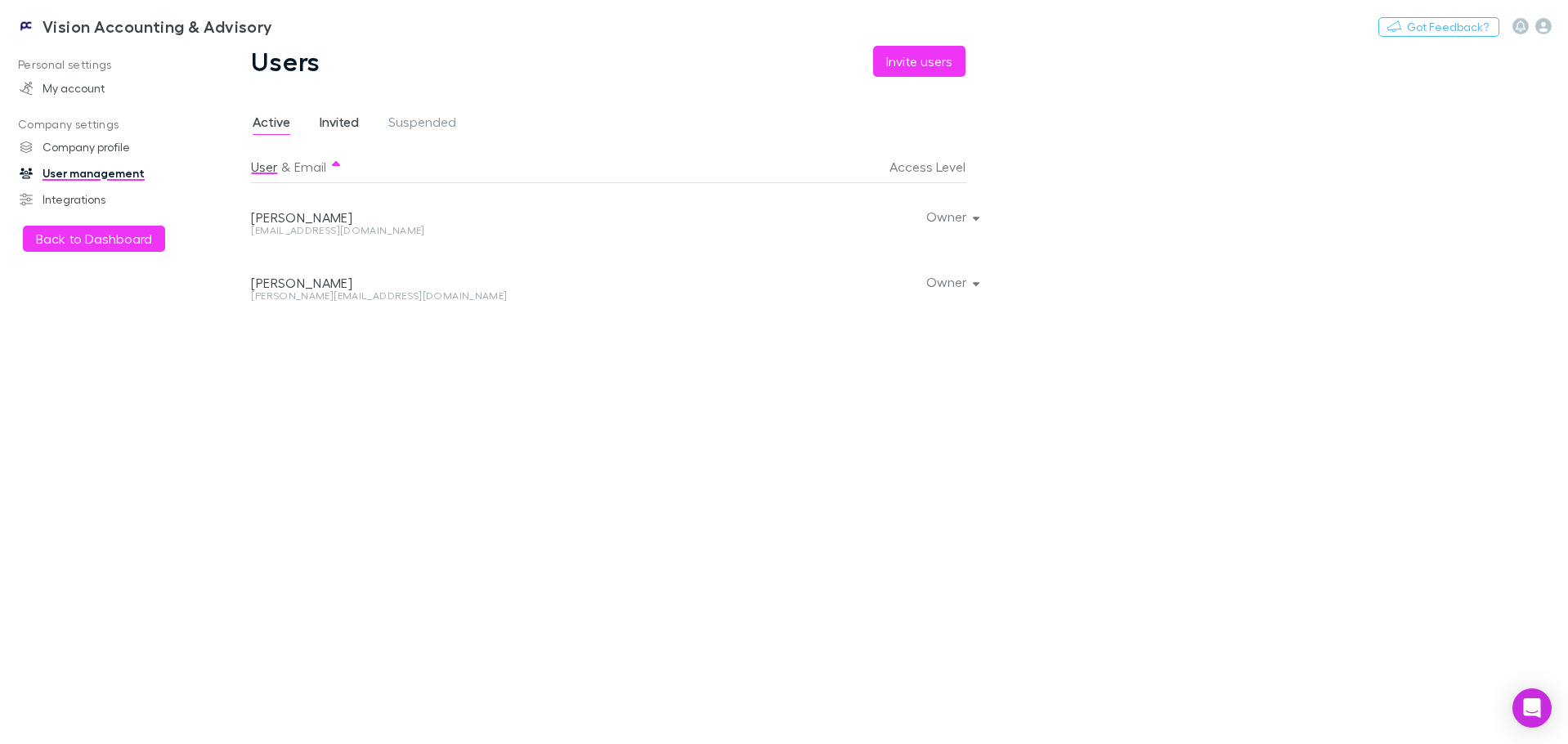
click at [333, 135] on span "Invited" at bounding box center [338, 124] width 39 height 21
click at [286, 129] on span "Active" at bounding box center [271, 124] width 38 height 21
click at [112, 194] on link "Integrations" at bounding box center [113, 199] width 218 height 27
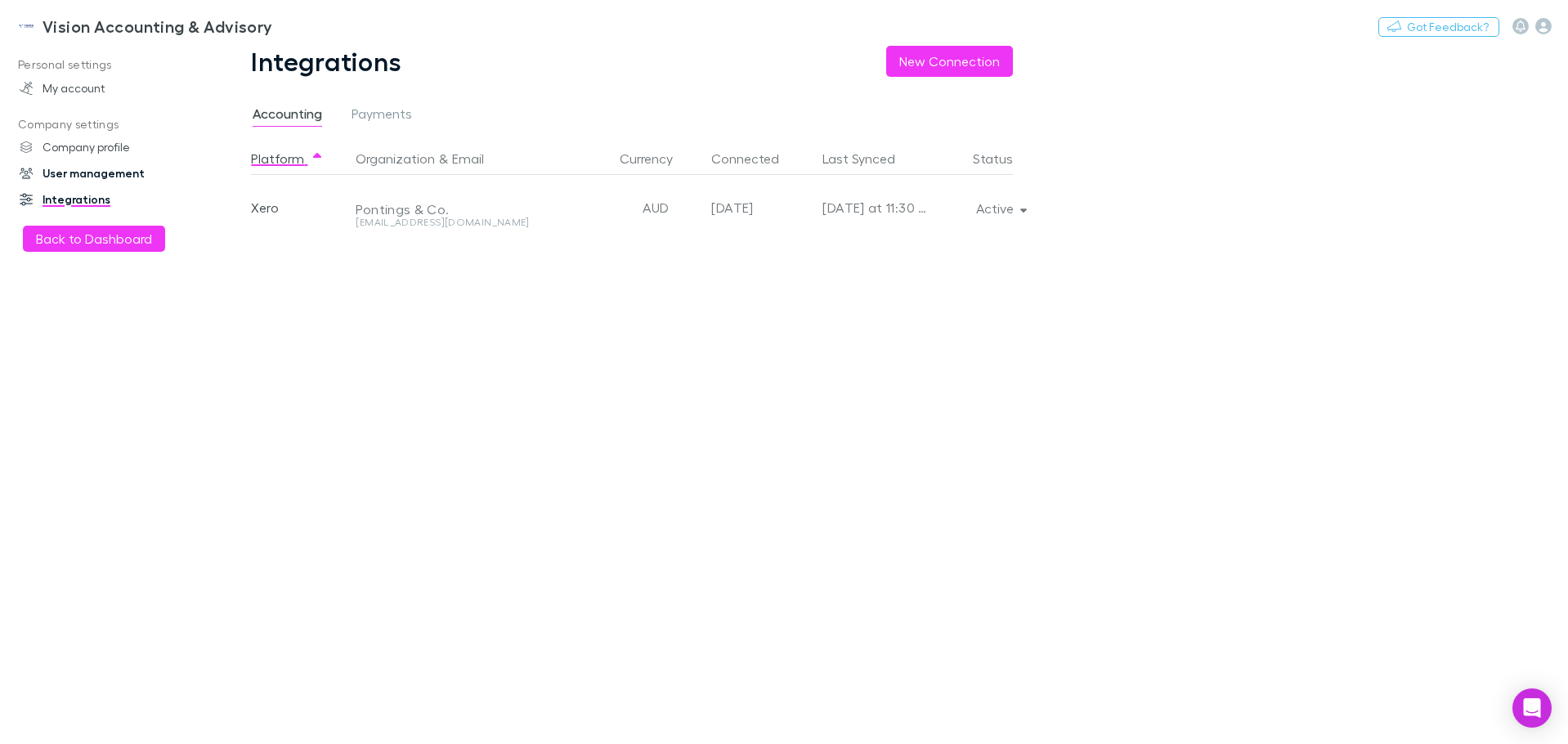
click at [100, 173] on link "User management" at bounding box center [113, 173] width 218 height 27
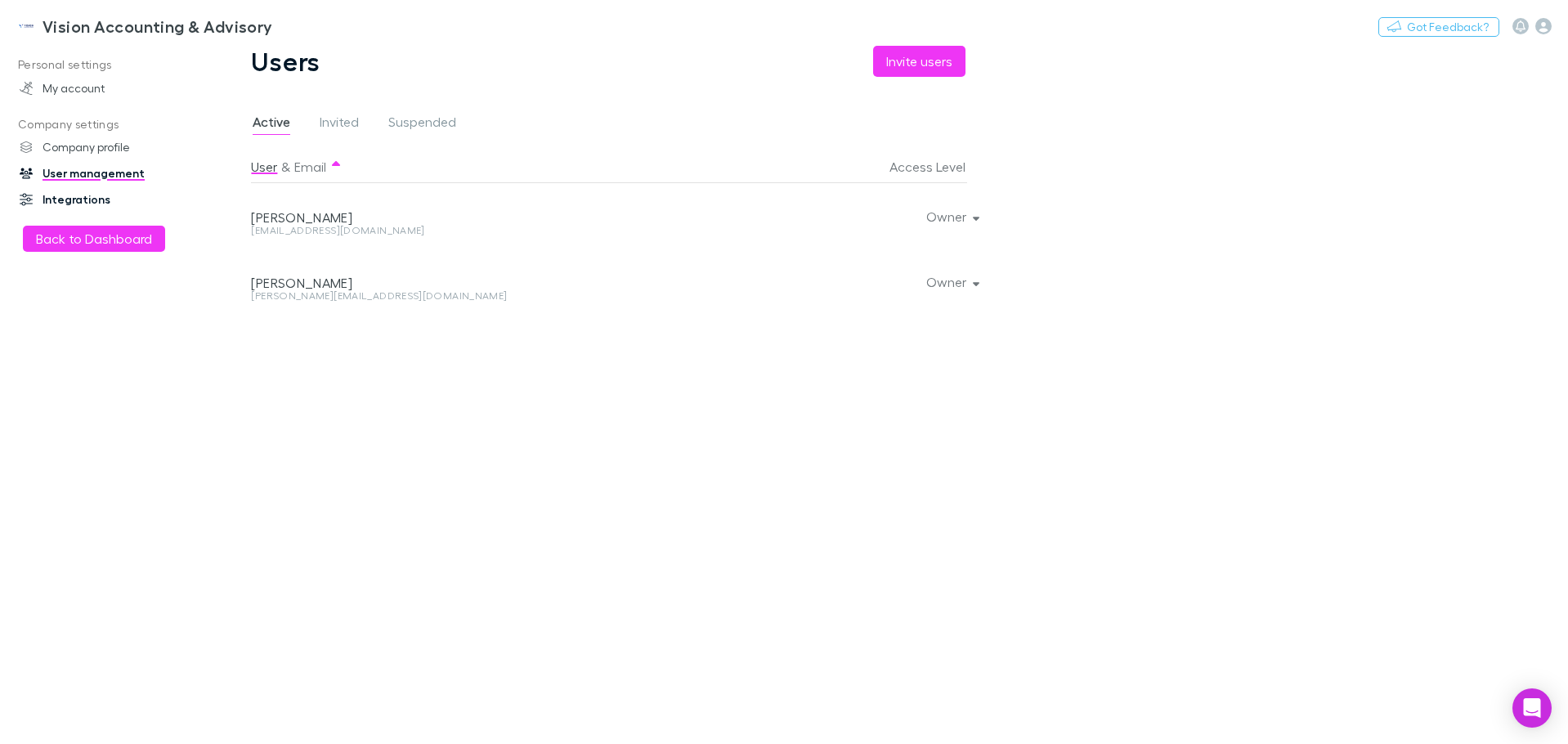
click at [79, 198] on link "Integrations" at bounding box center [113, 199] width 218 height 27
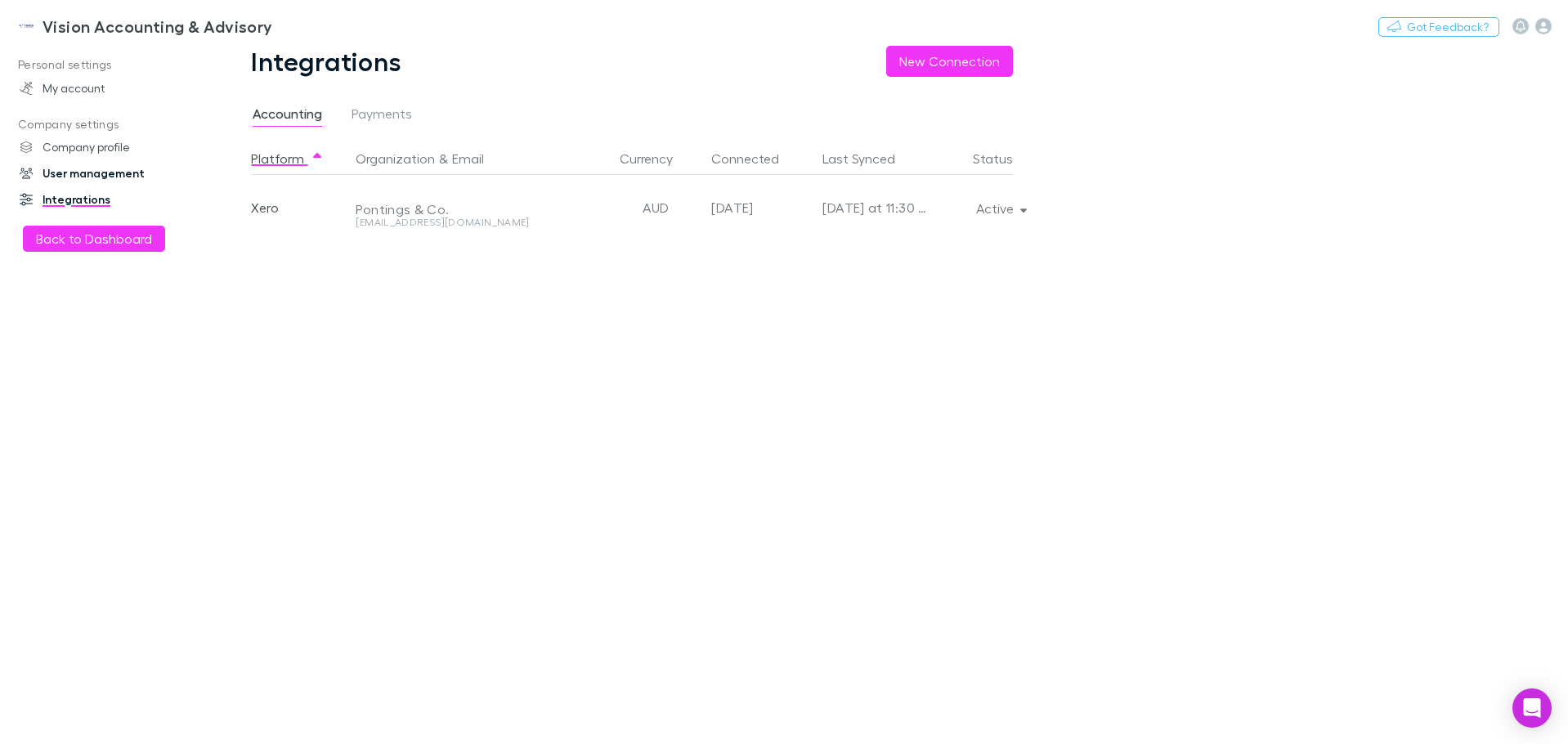
click at [77, 173] on link "User management" at bounding box center [113, 173] width 218 height 27
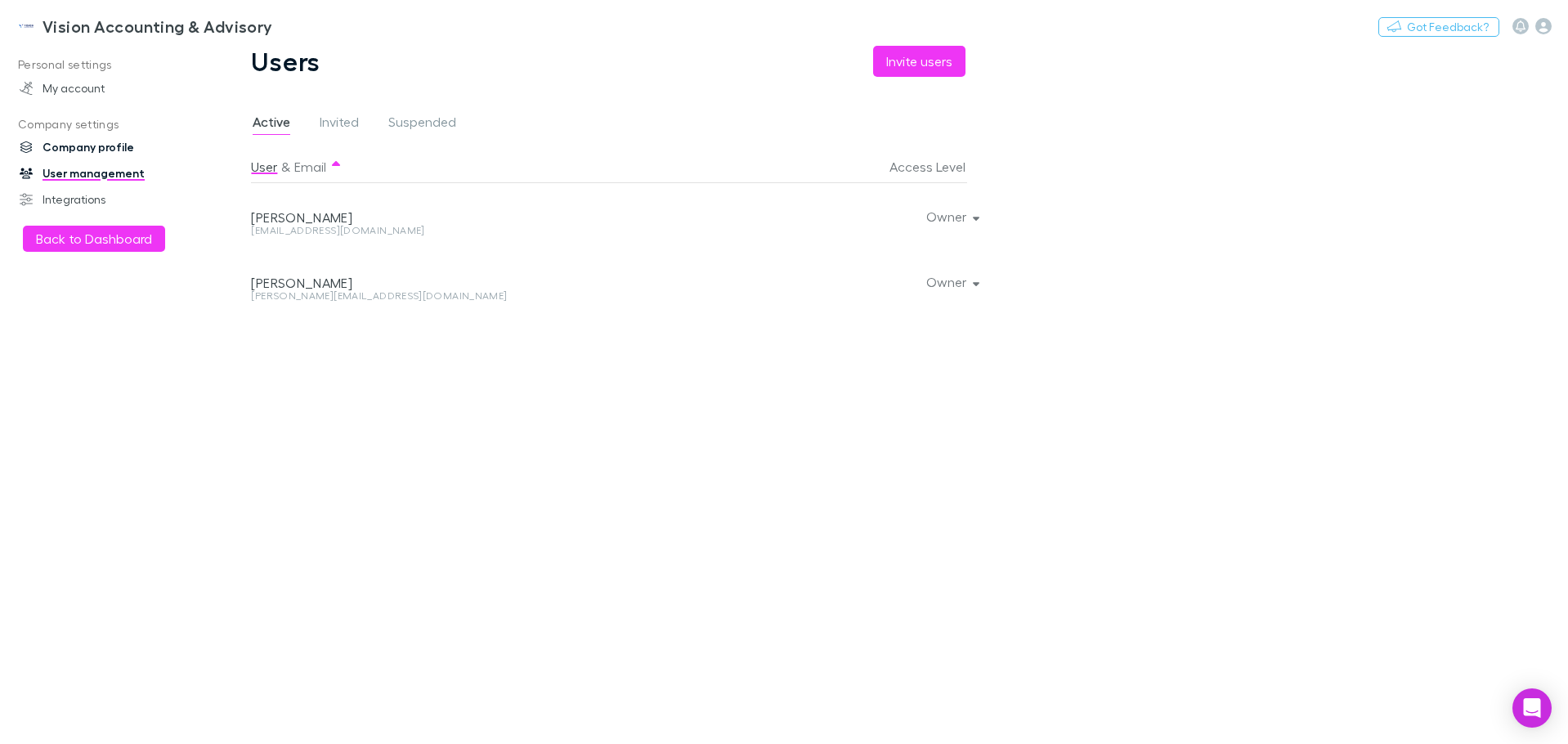
click at [81, 150] on link "Company profile" at bounding box center [113, 147] width 218 height 27
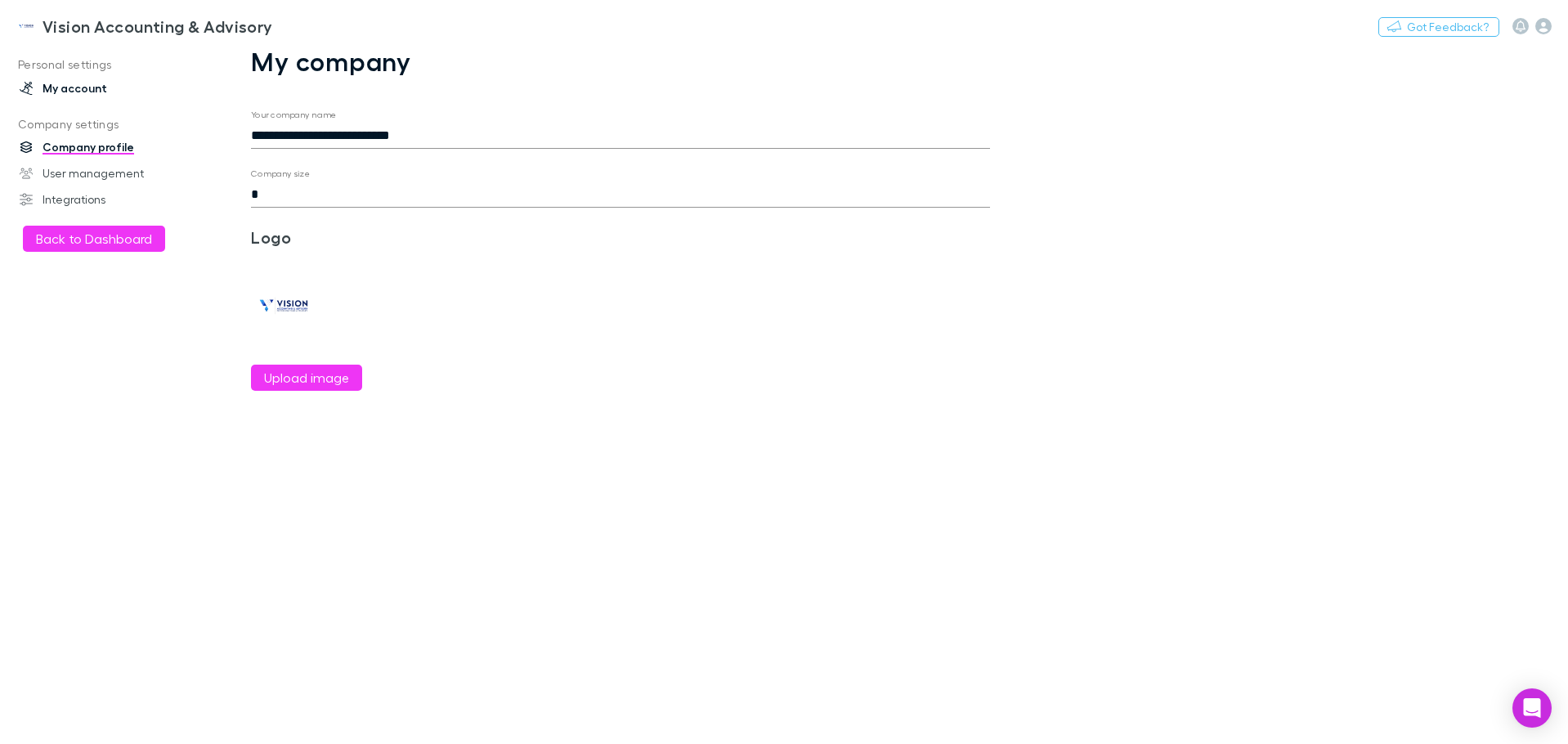
click at [86, 84] on link "My account" at bounding box center [113, 88] width 218 height 27
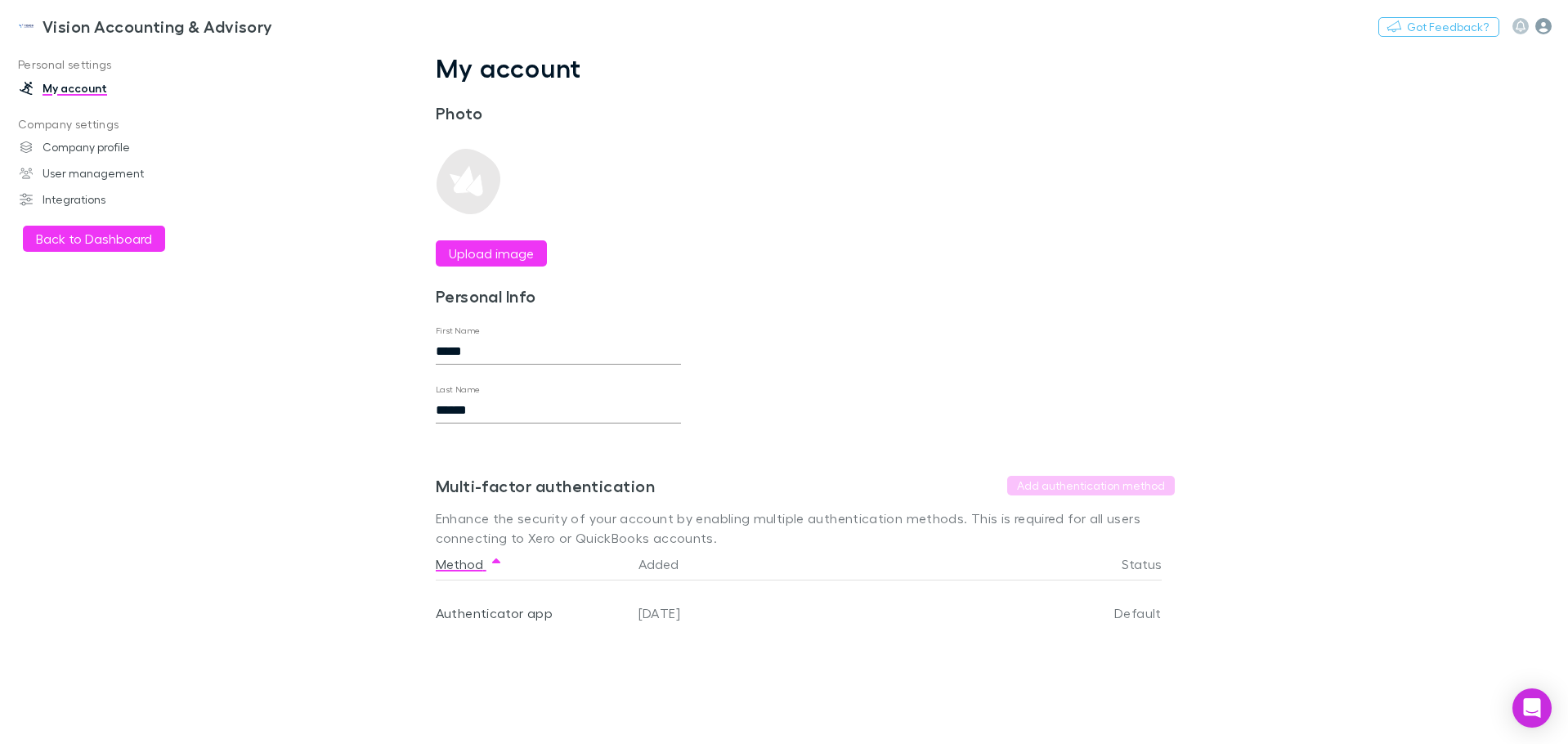
click at [1541, 29] on icon "button" at bounding box center [1543, 27] width 16 height 16
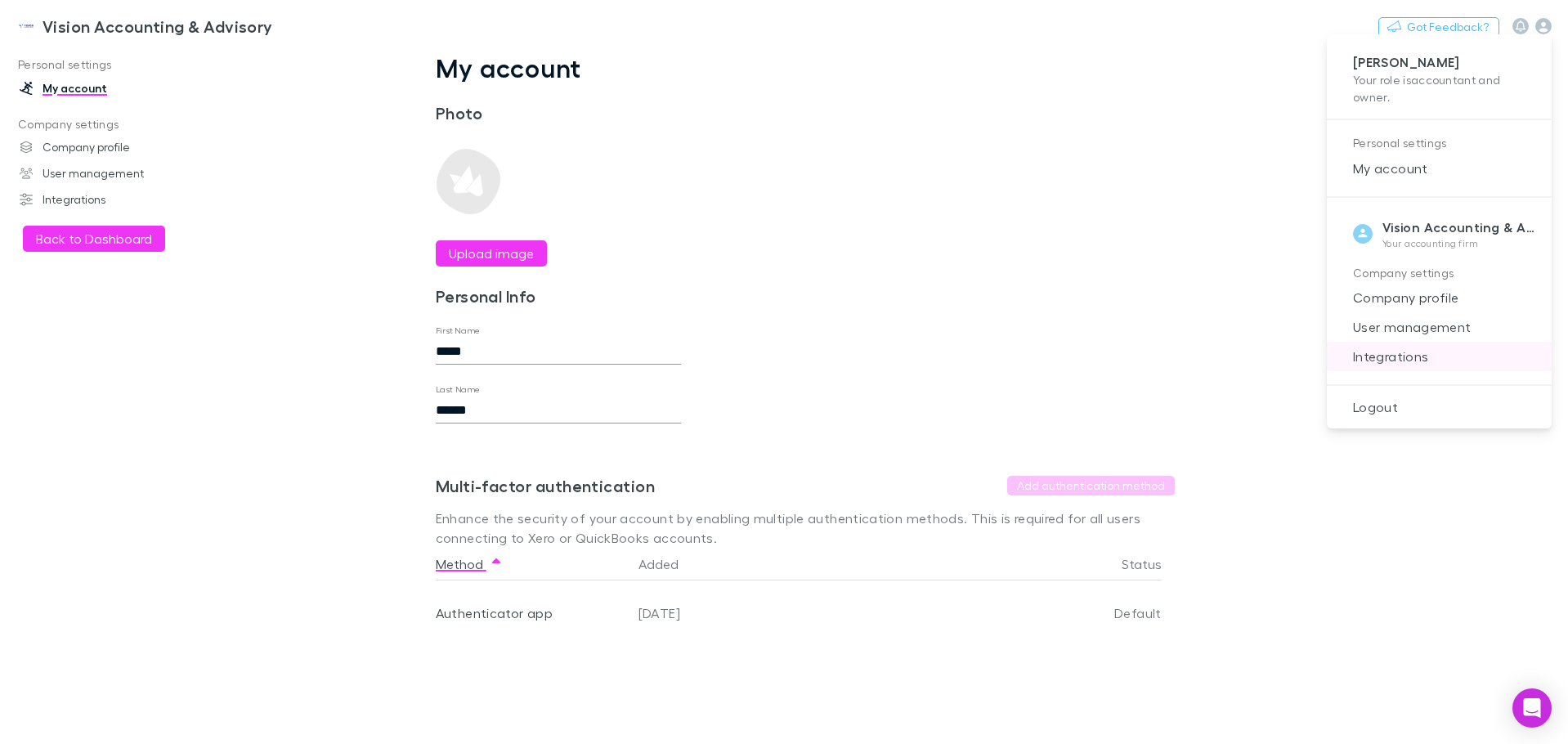
click at [1413, 355] on span "Integrations" at bounding box center [1439, 356] width 199 height 19
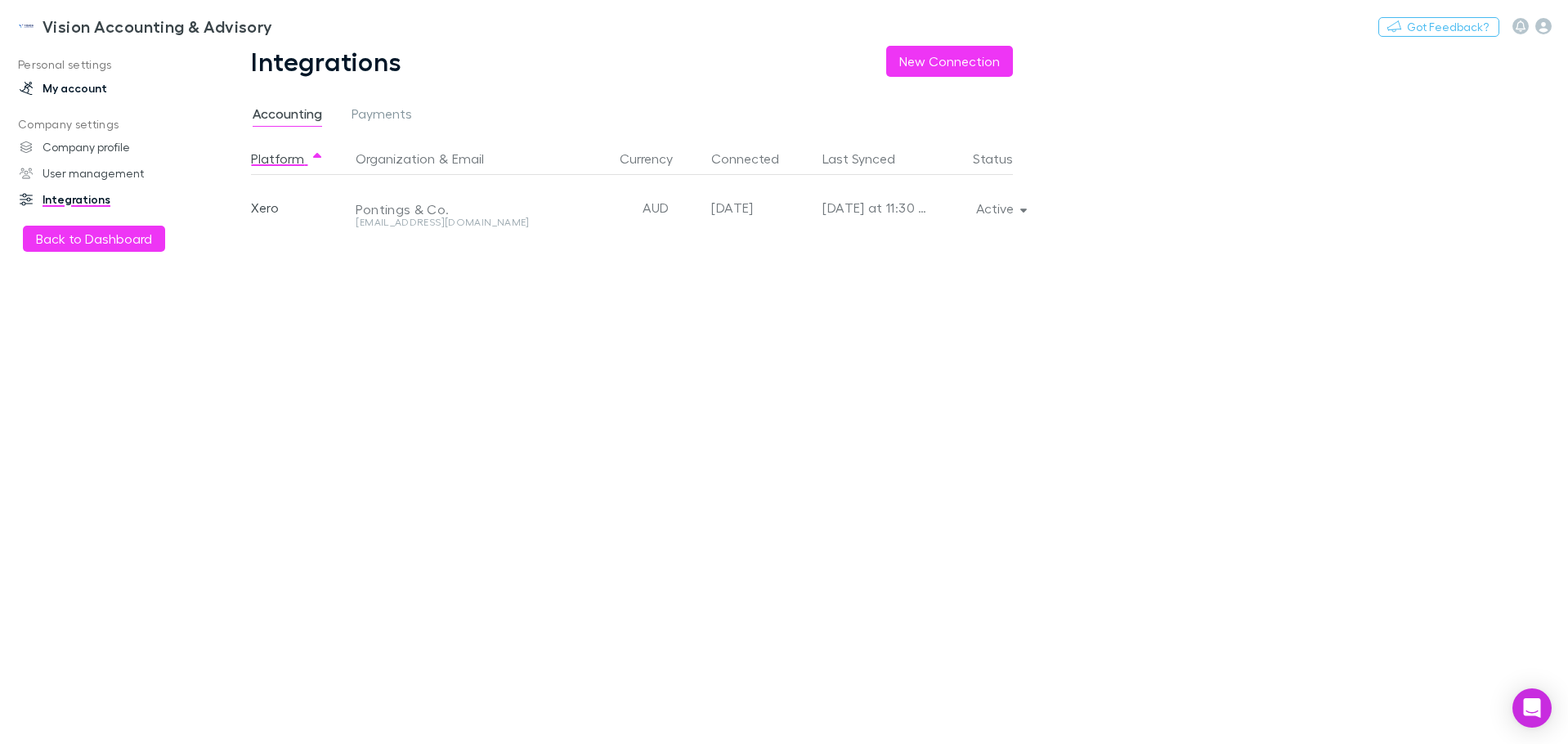
click at [65, 93] on link "My account" at bounding box center [113, 88] width 218 height 27
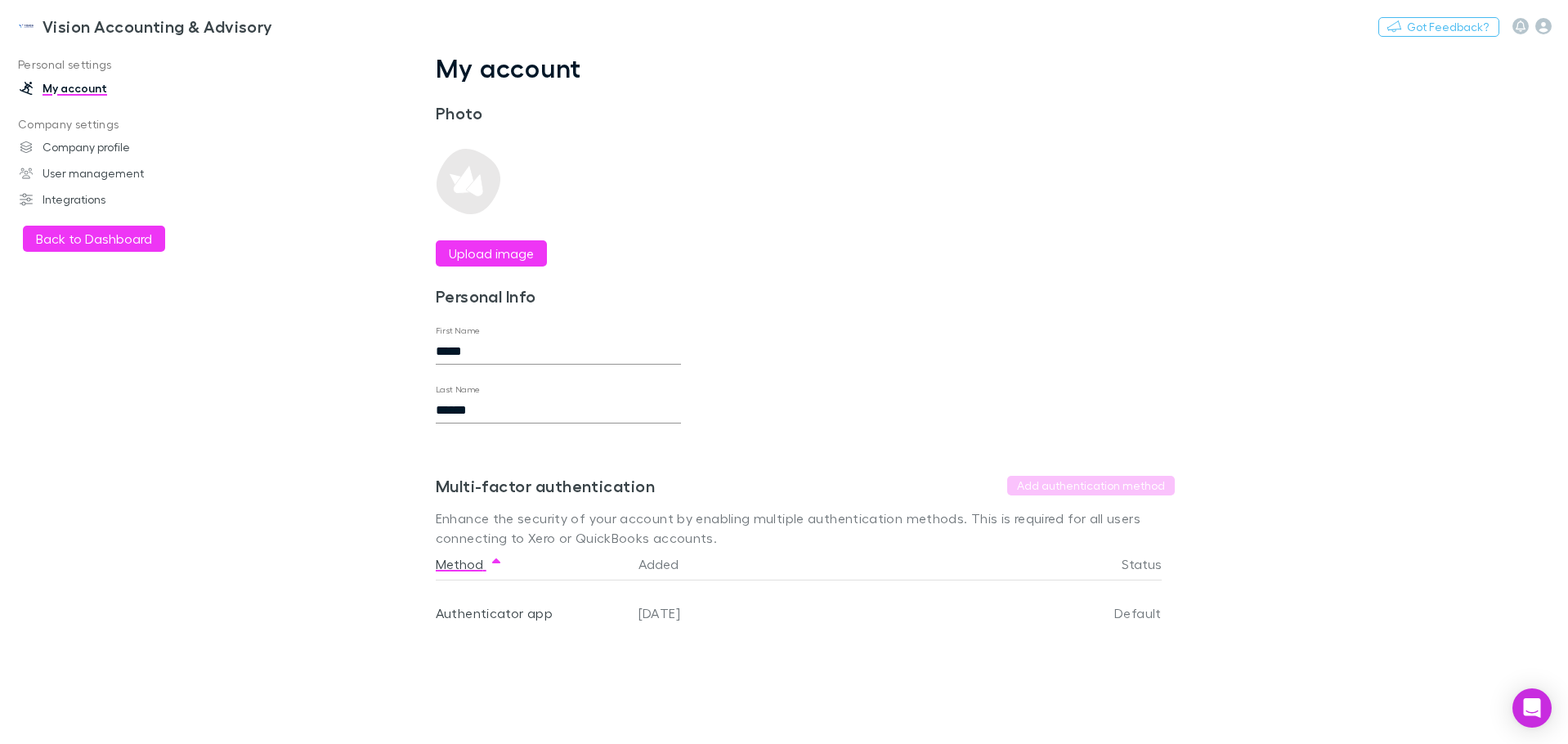
click at [65, 93] on link "My account" at bounding box center [113, 88] width 218 height 27
click at [28, 27] on img at bounding box center [26, 26] width 19 height 19
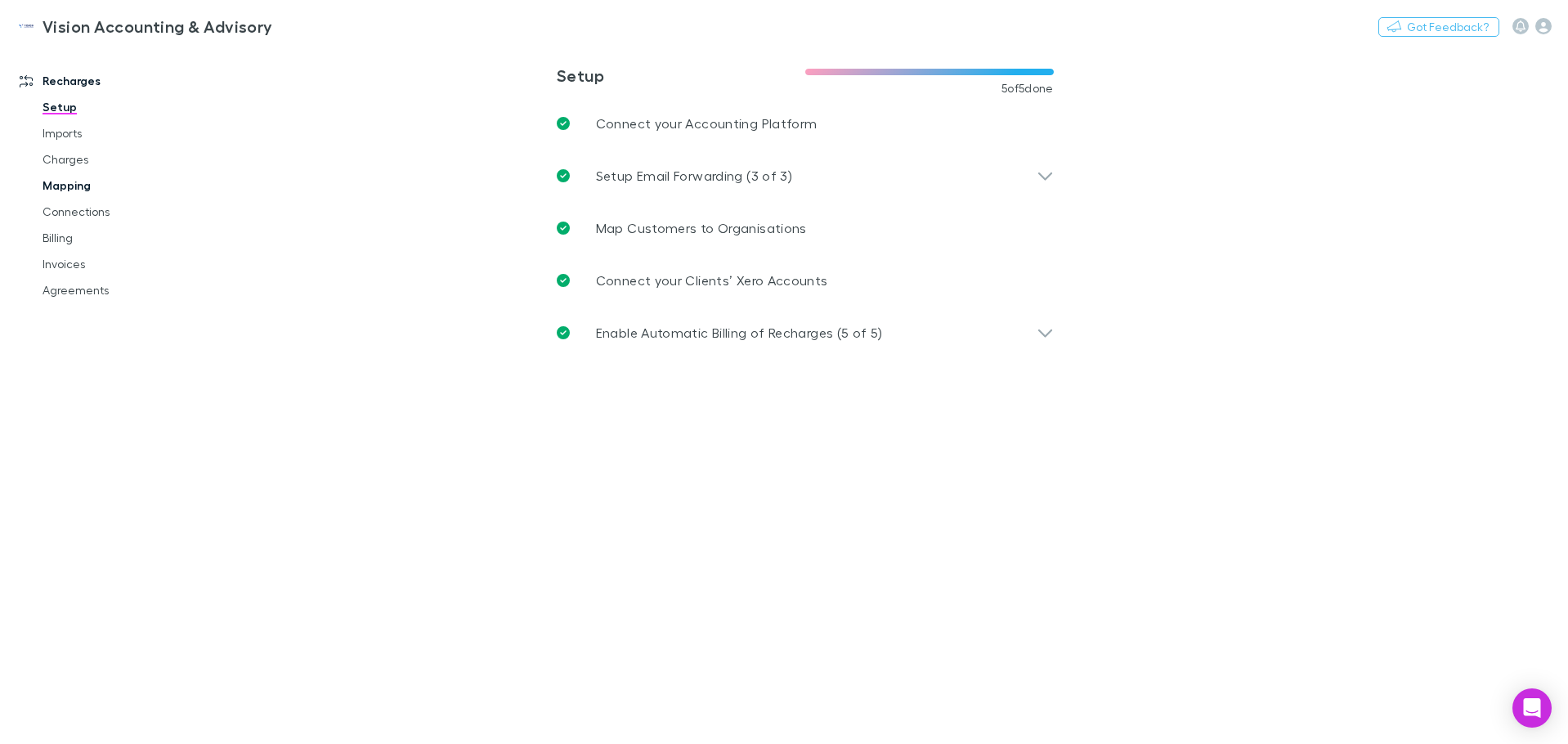
click at [63, 188] on link "Mapping" at bounding box center [124, 186] width 195 height 27
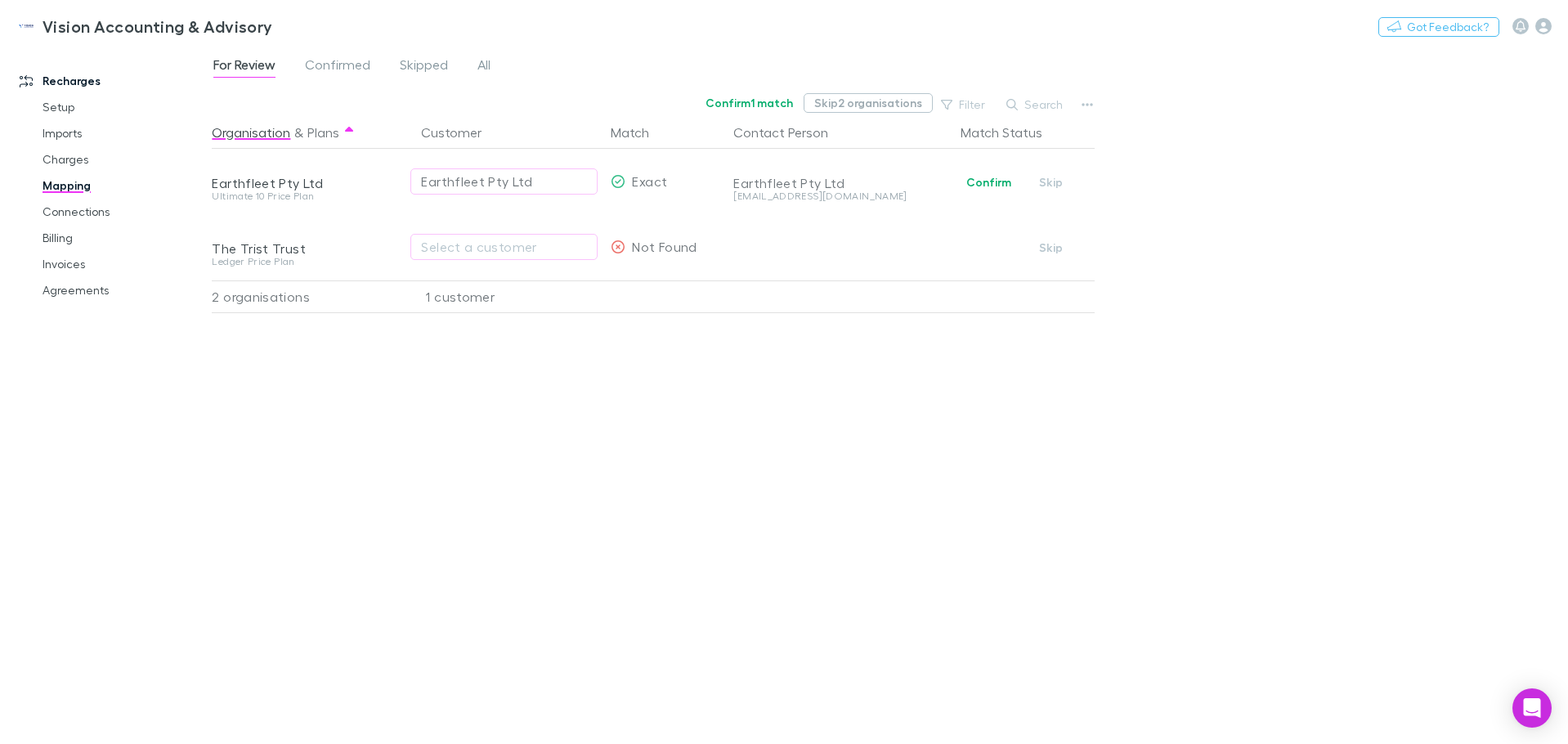
click at [845, 104] on button "Skip 2 organisations" at bounding box center [868, 102] width 129 height 19
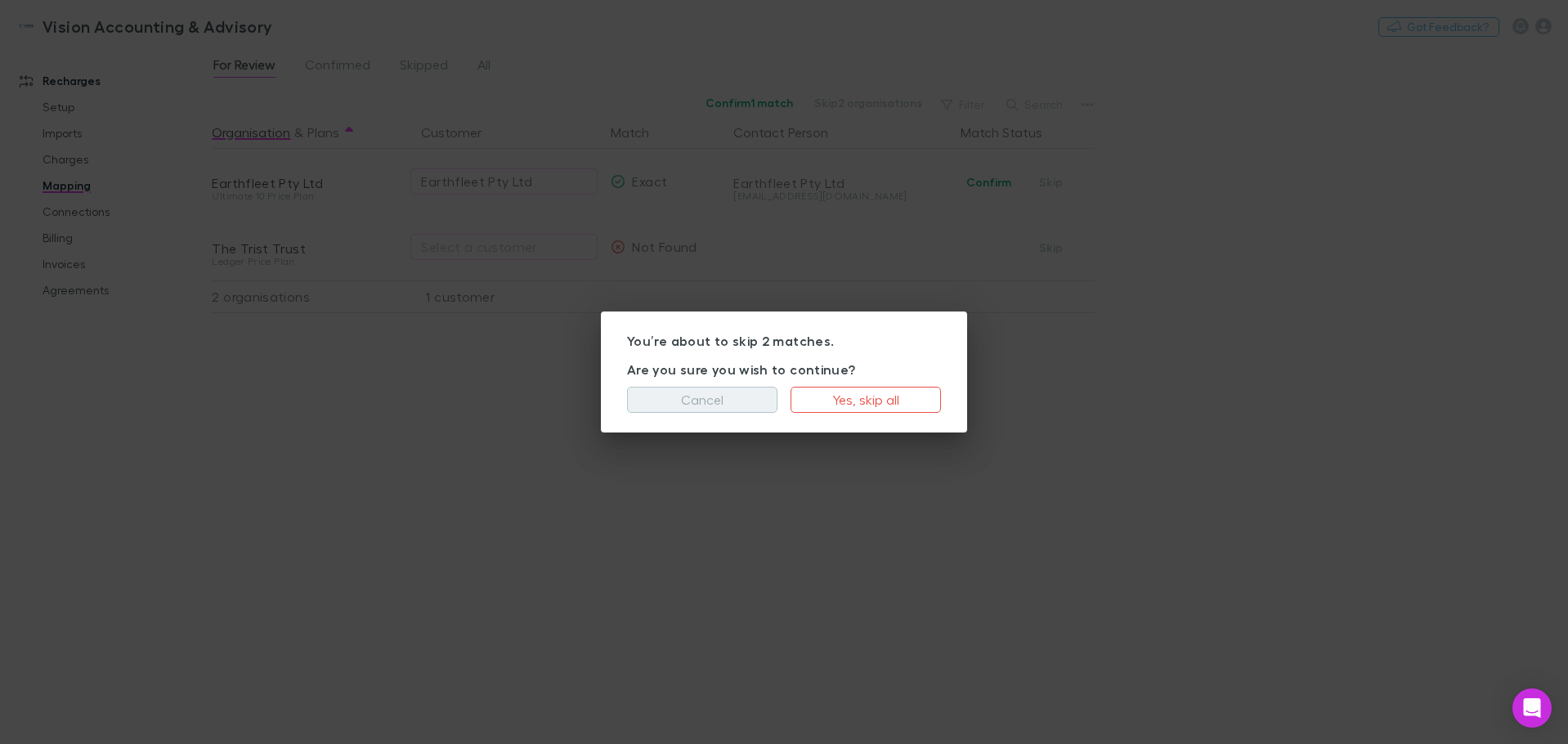
click at [712, 400] on button "Cancel" at bounding box center [703, 400] width 150 height 27
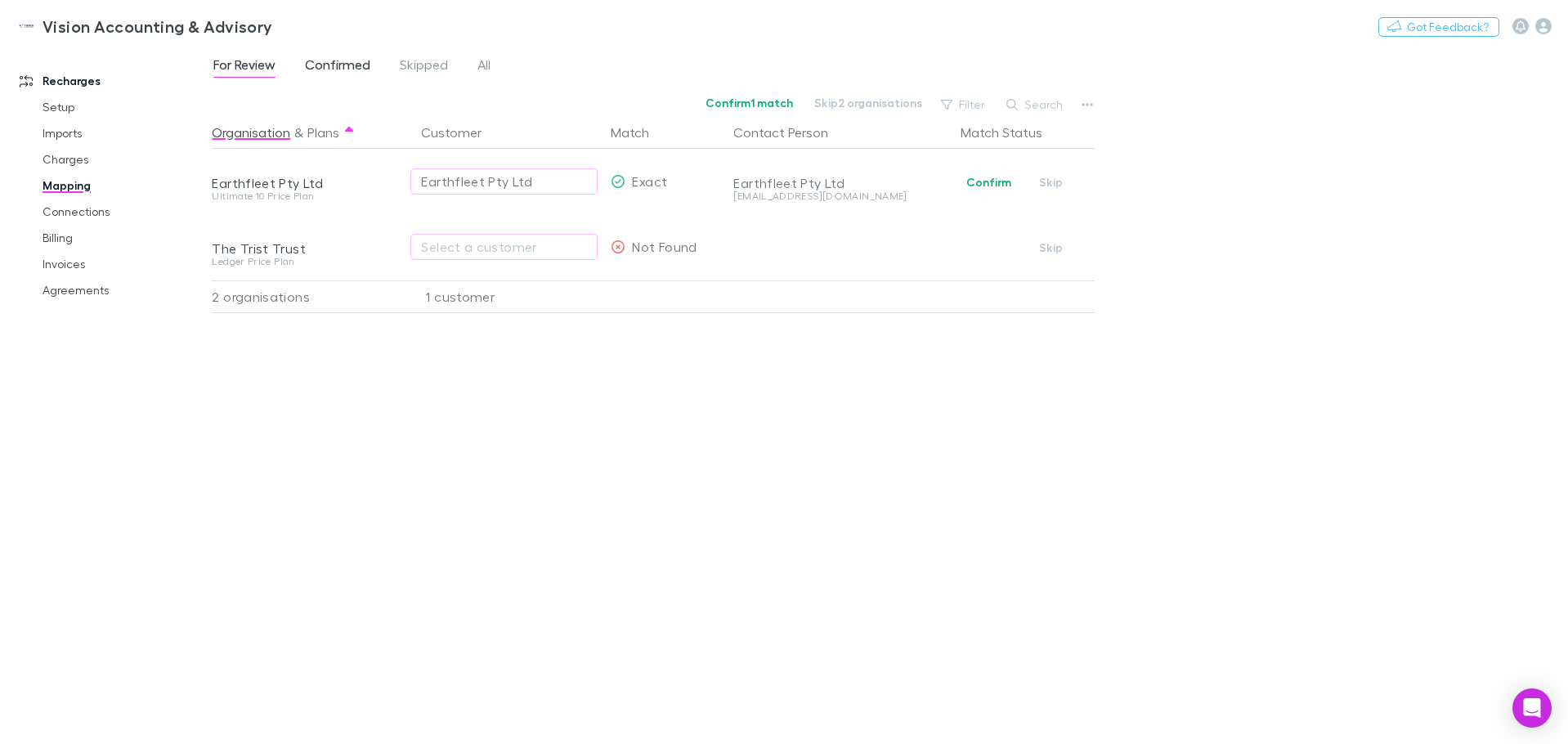
click at [349, 78] on link "Confirmed" at bounding box center [338, 67] width 69 height 27
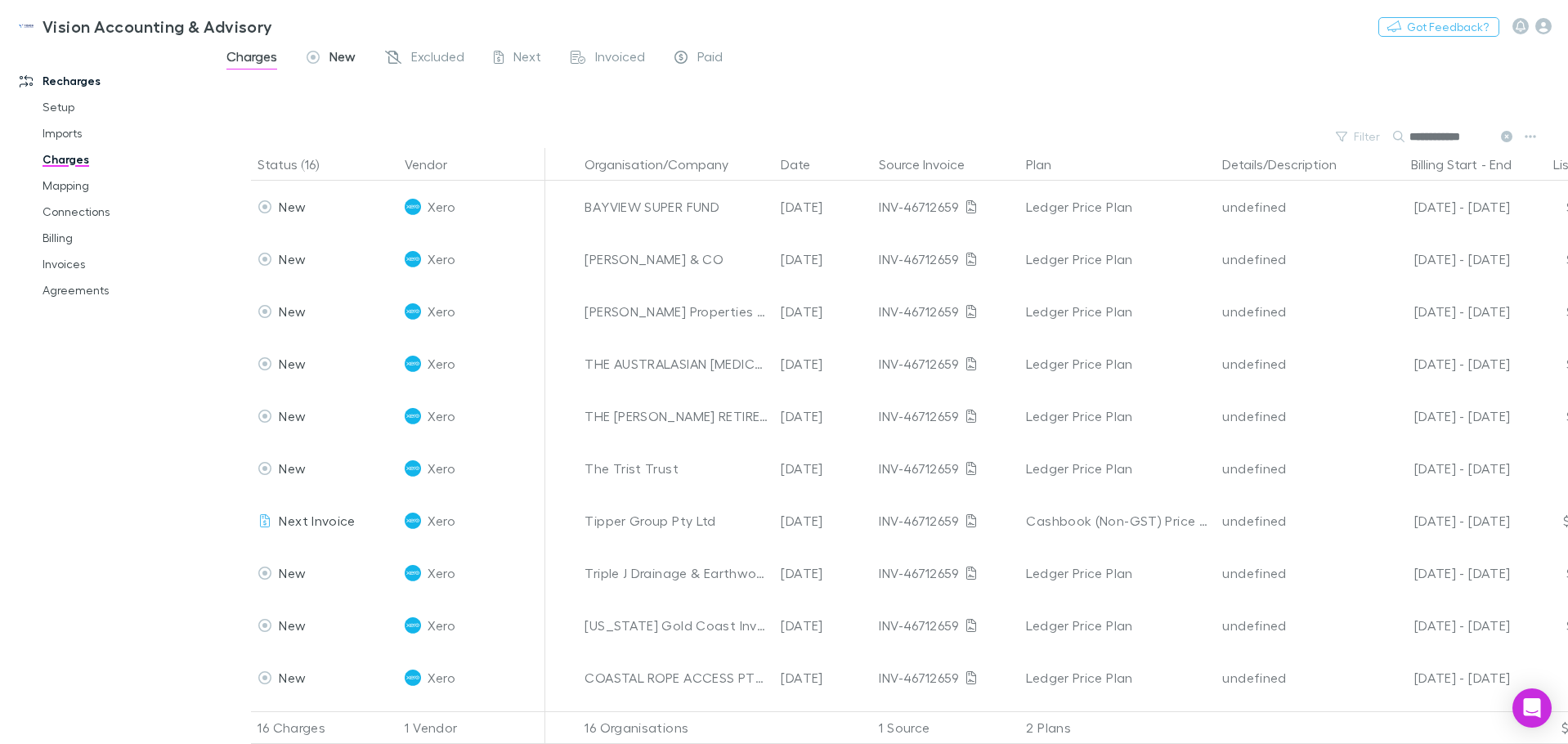
click at [336, 54] on span "New" at bounding box center [342, 59] width 27 height 21
click at [431, 58] on span "Excluded" at bounding box center [438, 59] width 53 height 21
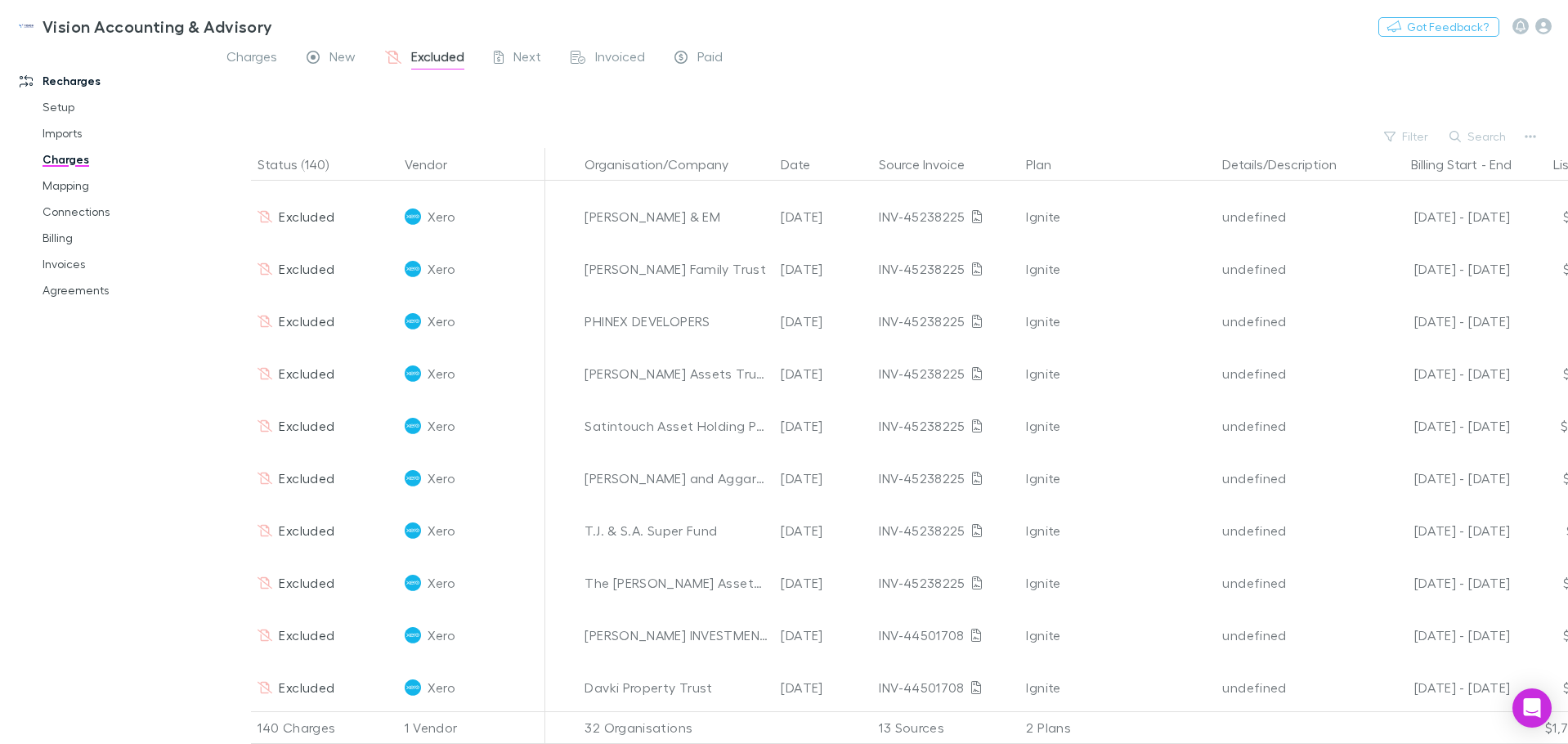
scroll to position [6815, 0]
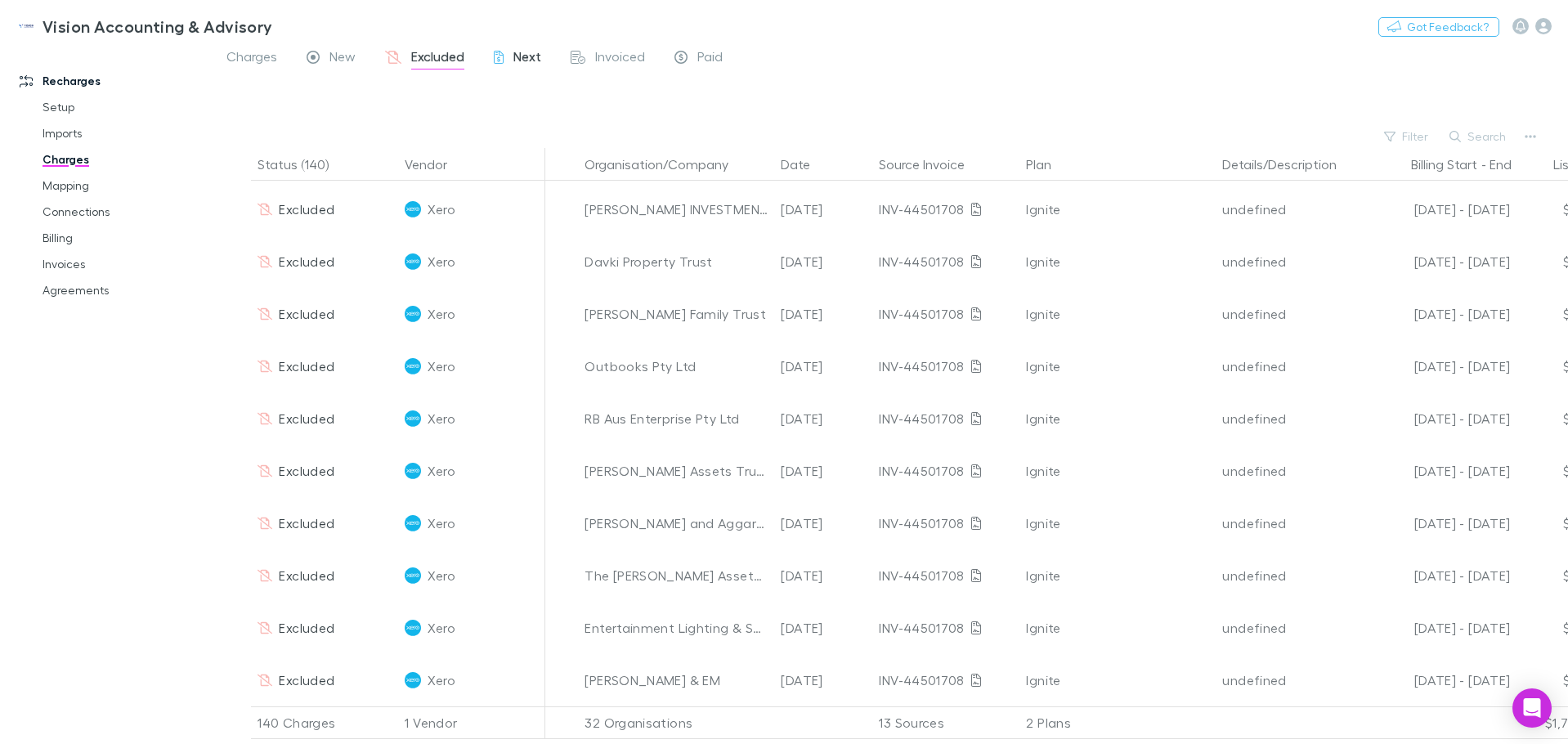
click at [520, 57] on span "Next" at bounding box center [527, 59] width 27 height 21
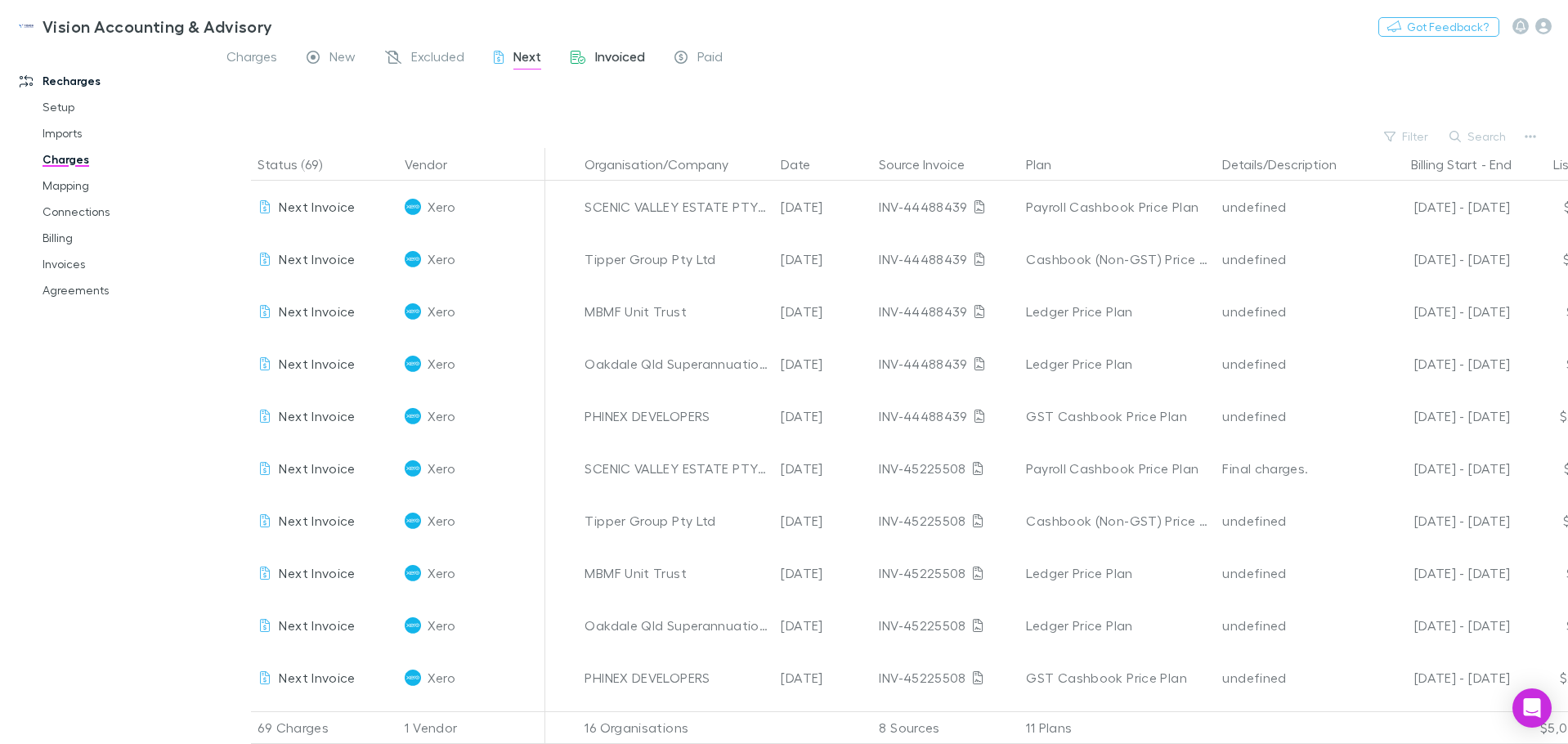
click at [604, 56] on span "Invoiced" at bounding box center [620, 59] width 50 height 21
click at [59, 186] on link "Mapping" at bounding box center [124, 186] width 195 height 27
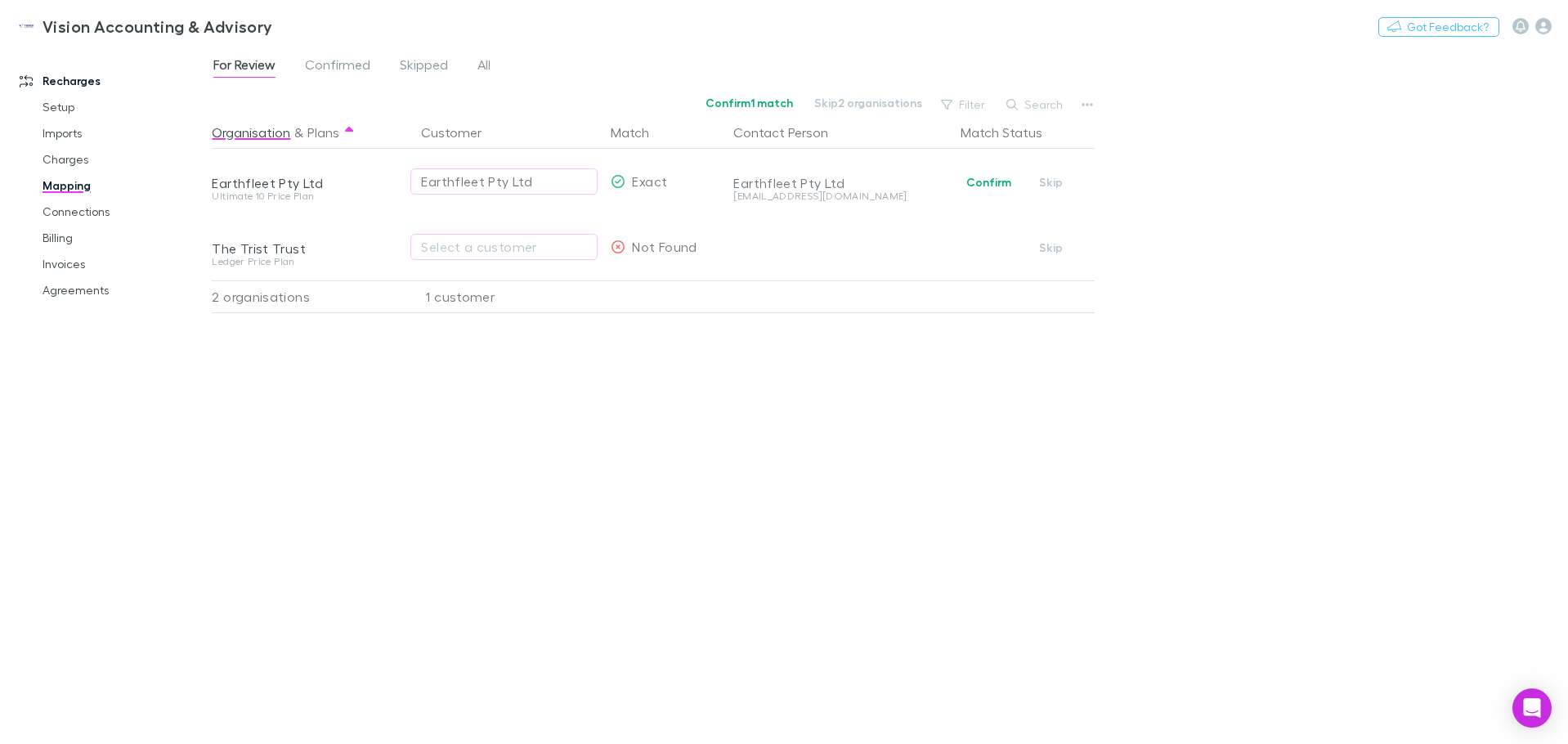
click at [59, 186] on link "Mapping" at bounding box center [124, 186] width 195 height 27
click at [59, 240] on link "Billing" at bounding box center [124, 238] width 195 height 27
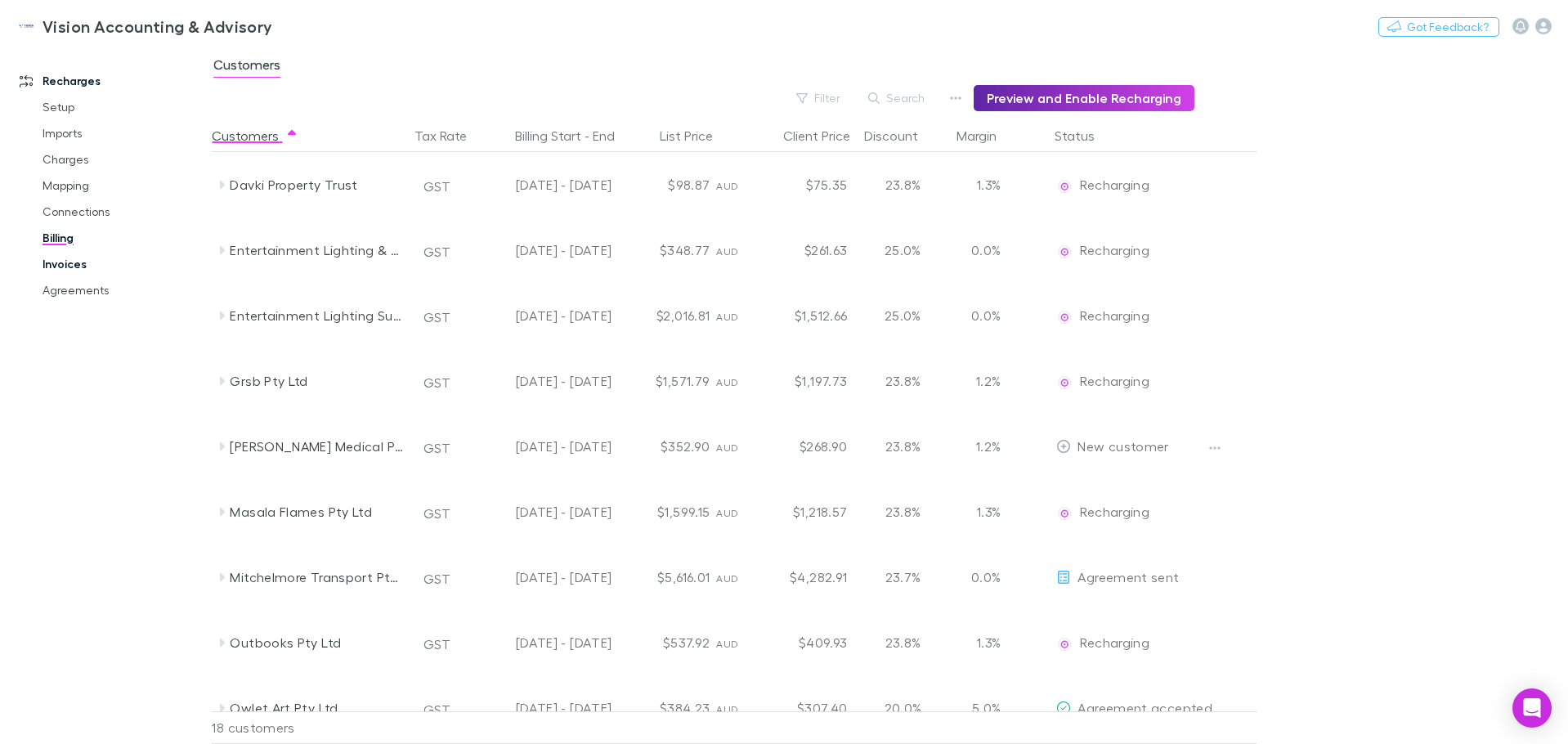
click at [67, 272] on link "Invoices" at bounding box center [124, 264] width 195 height 27
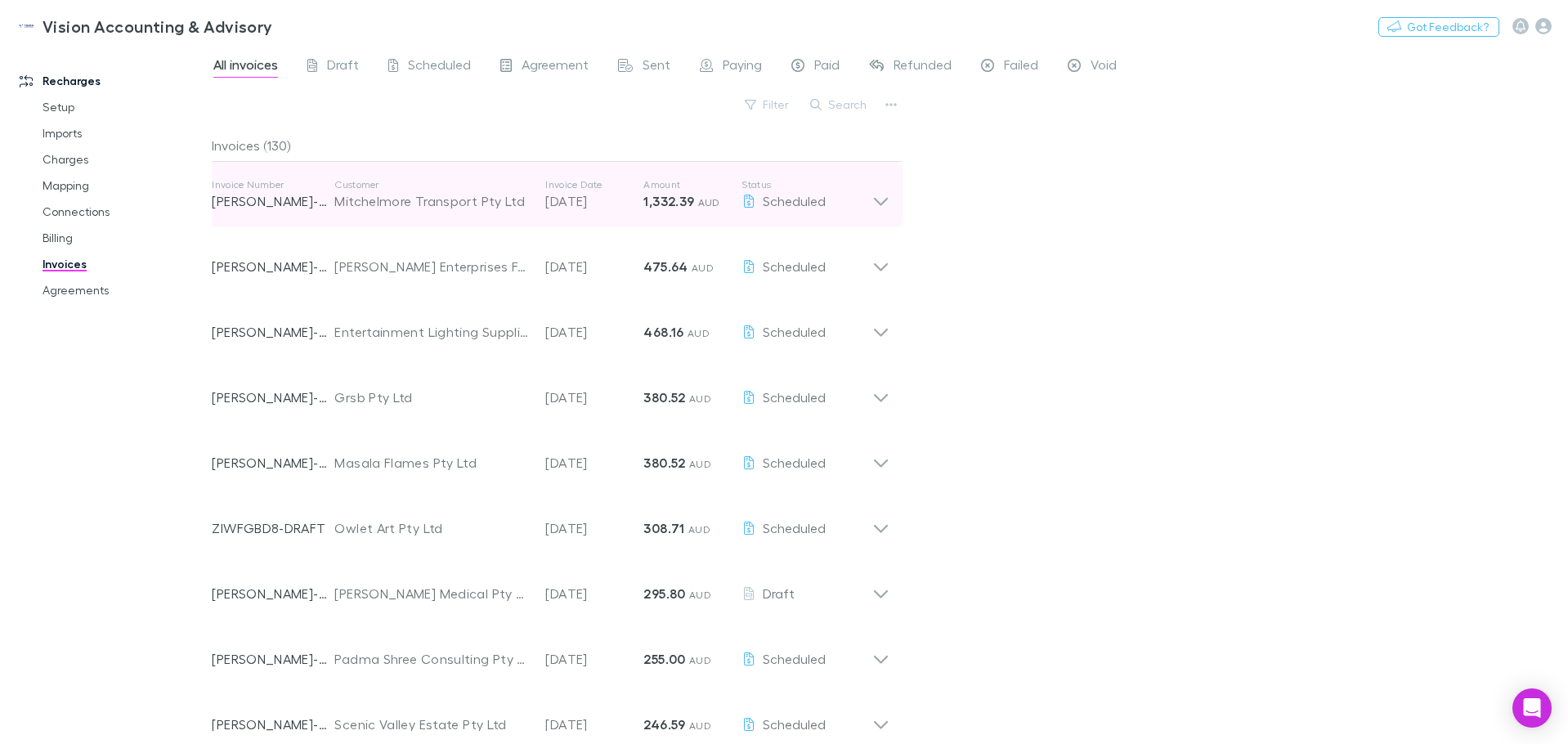
click at [879, 199] on icon at bounding box center [881, 195] width 17 height 33
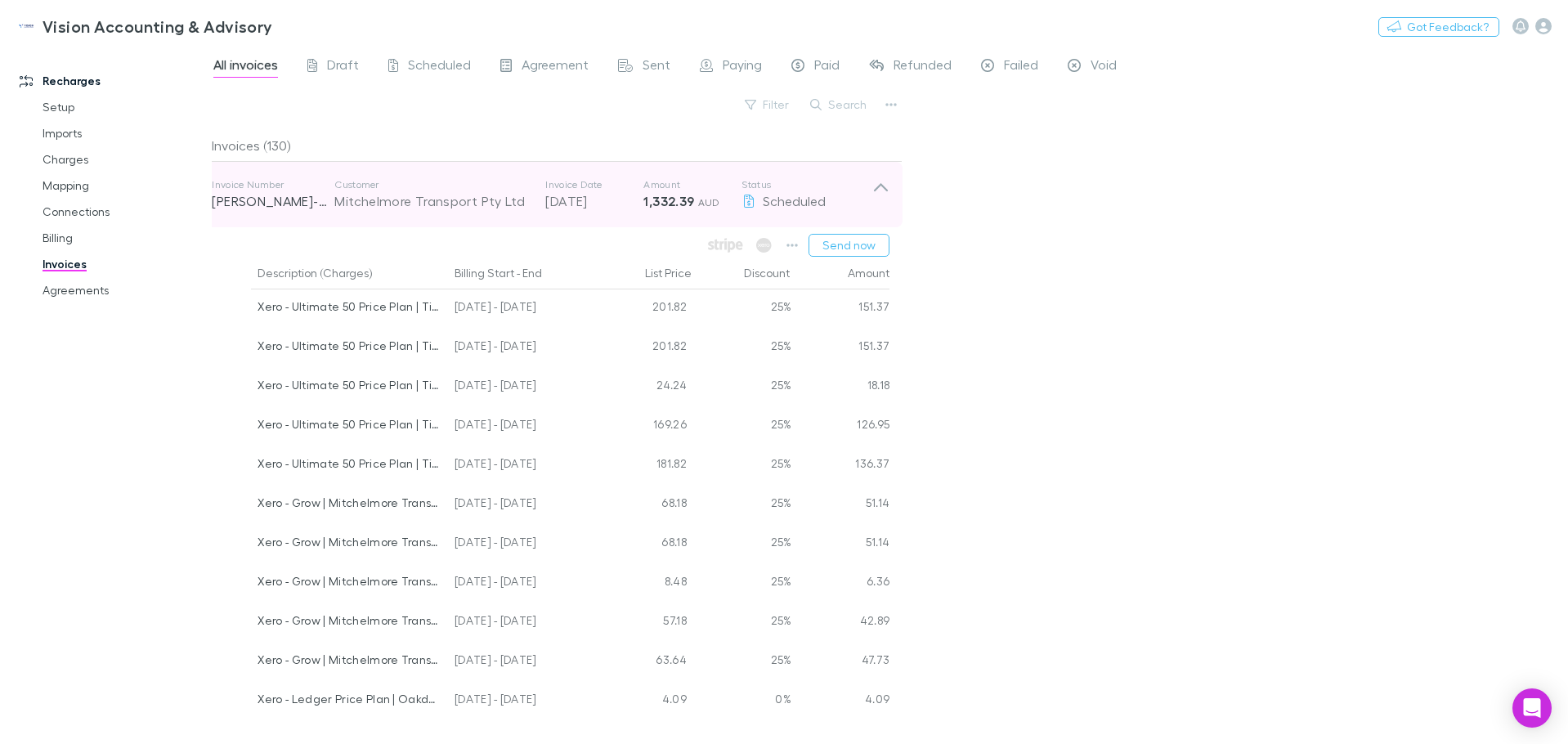
click at [879, 199] on icon at bounding box center [881, 195] width 17 height 33
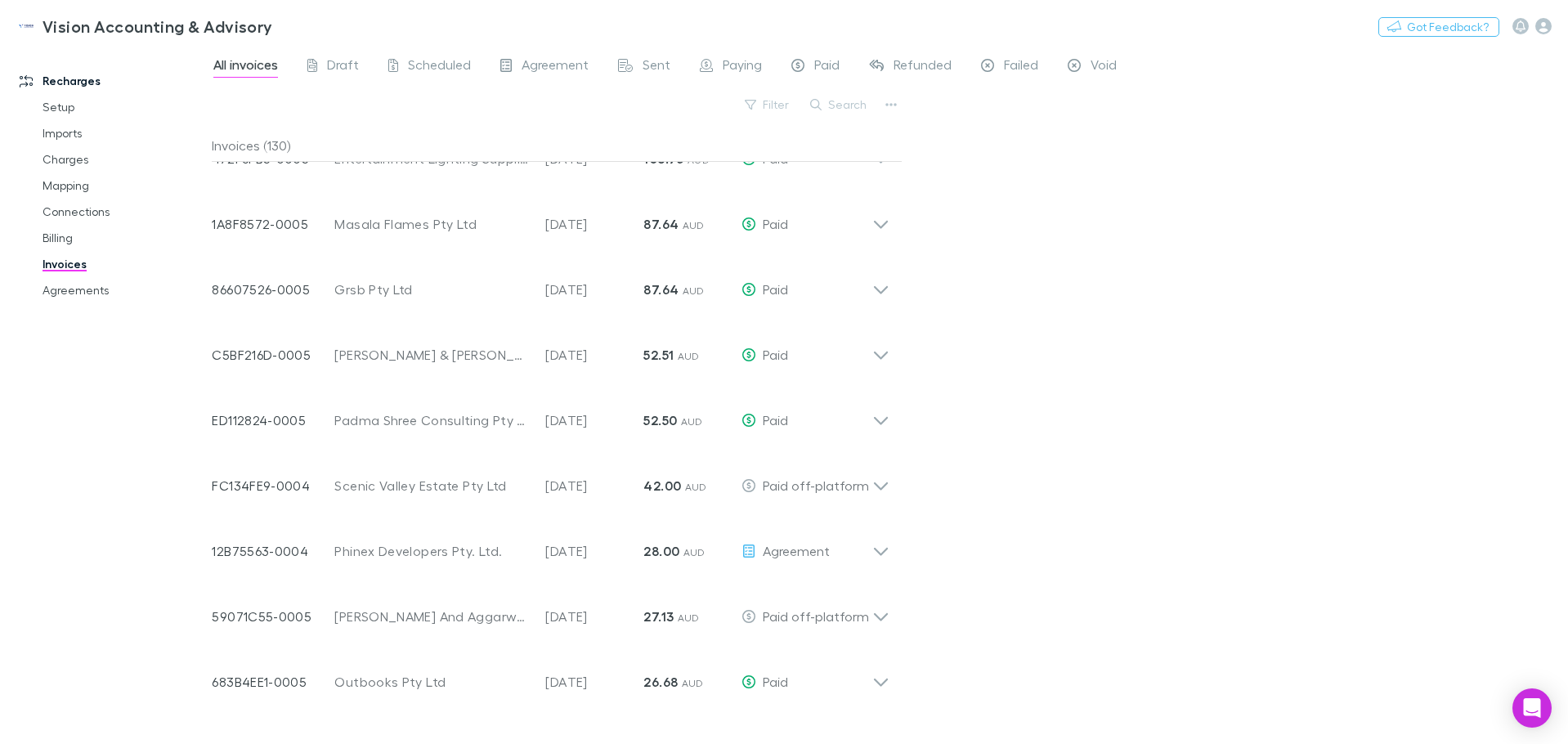
scroll to position [3708, 0]
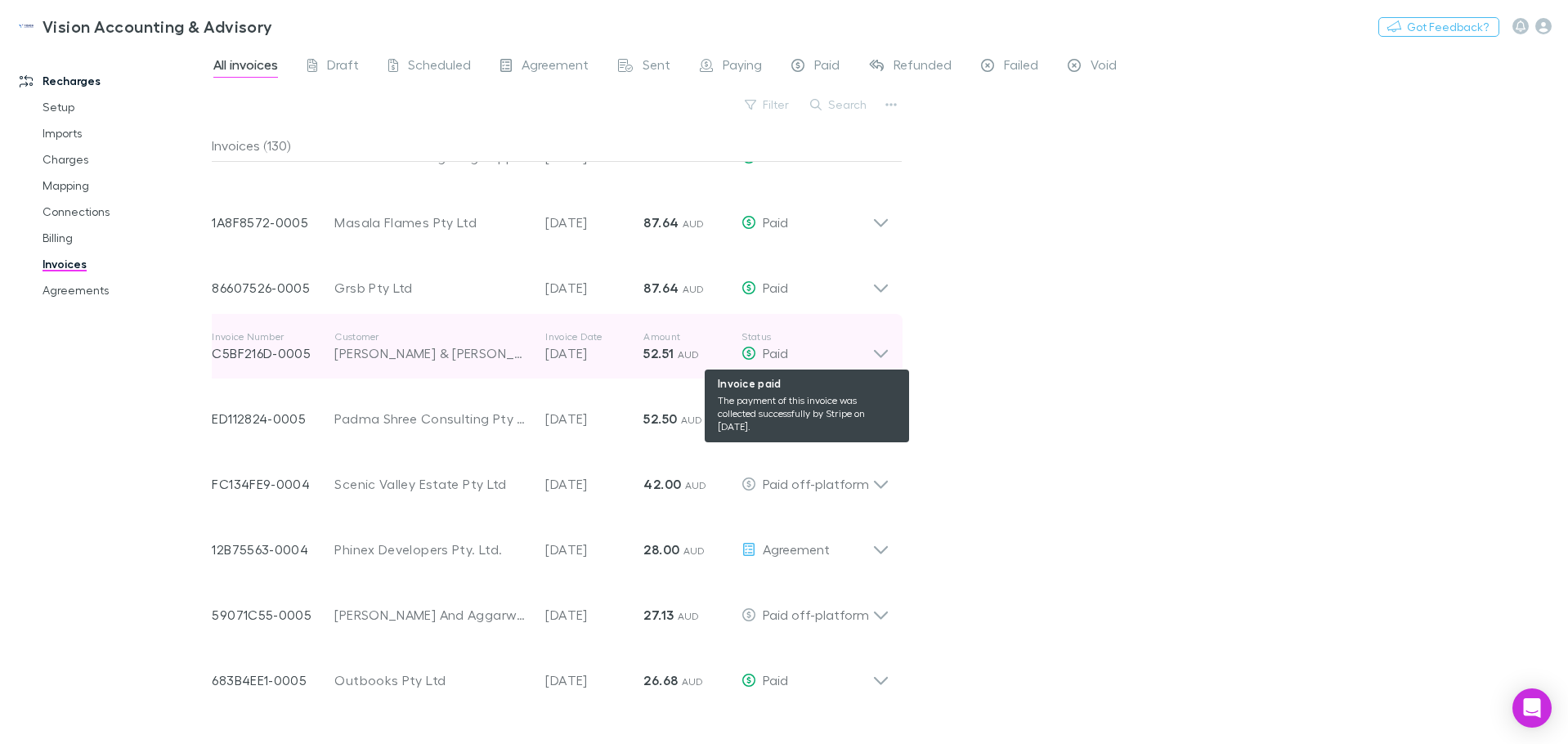
click at [864, 350] on div "Paid" at bounding box center [807, 352] width 131 height 19
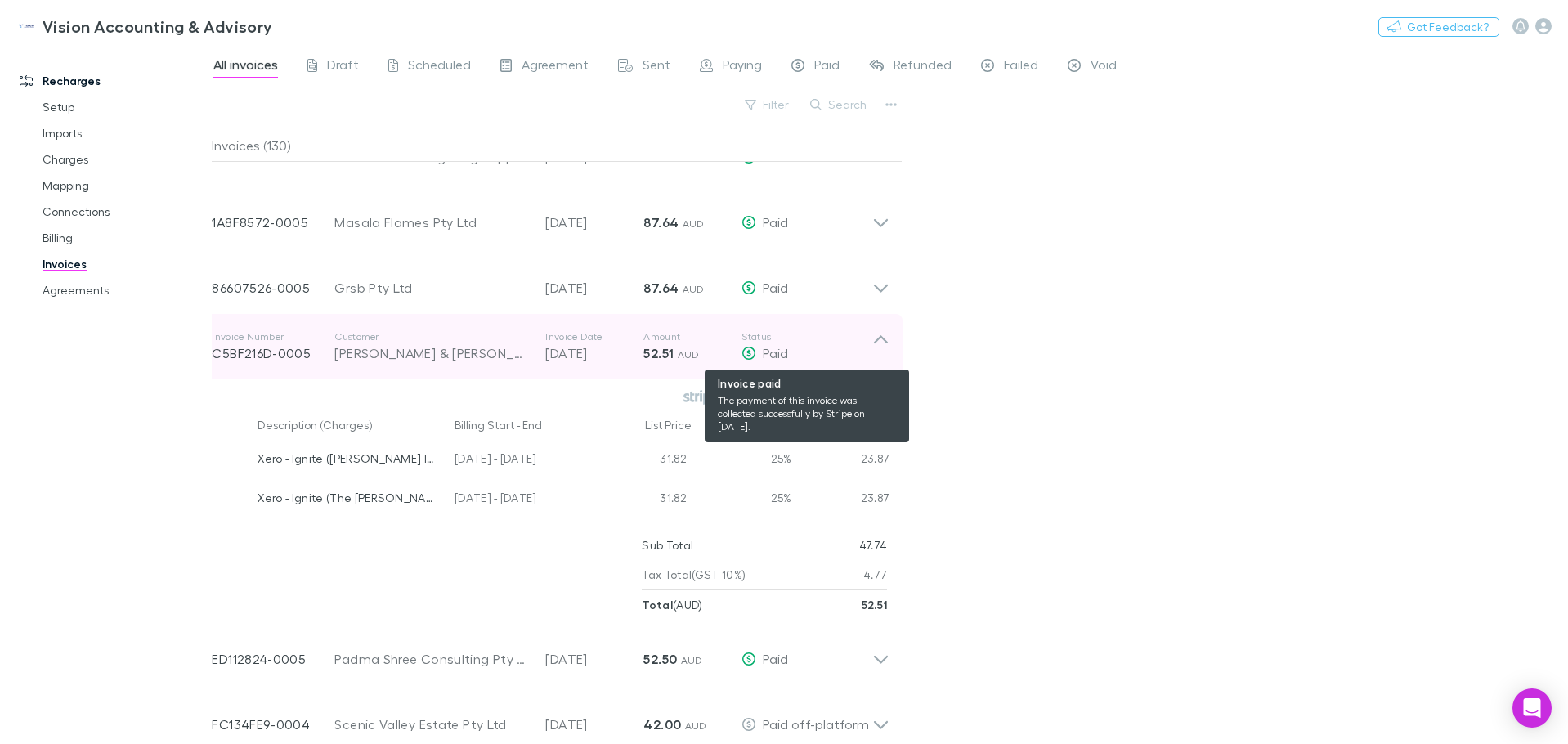
click at [864, 350] on div "Paid" at bounding box center [807, 352] width 131 height 19
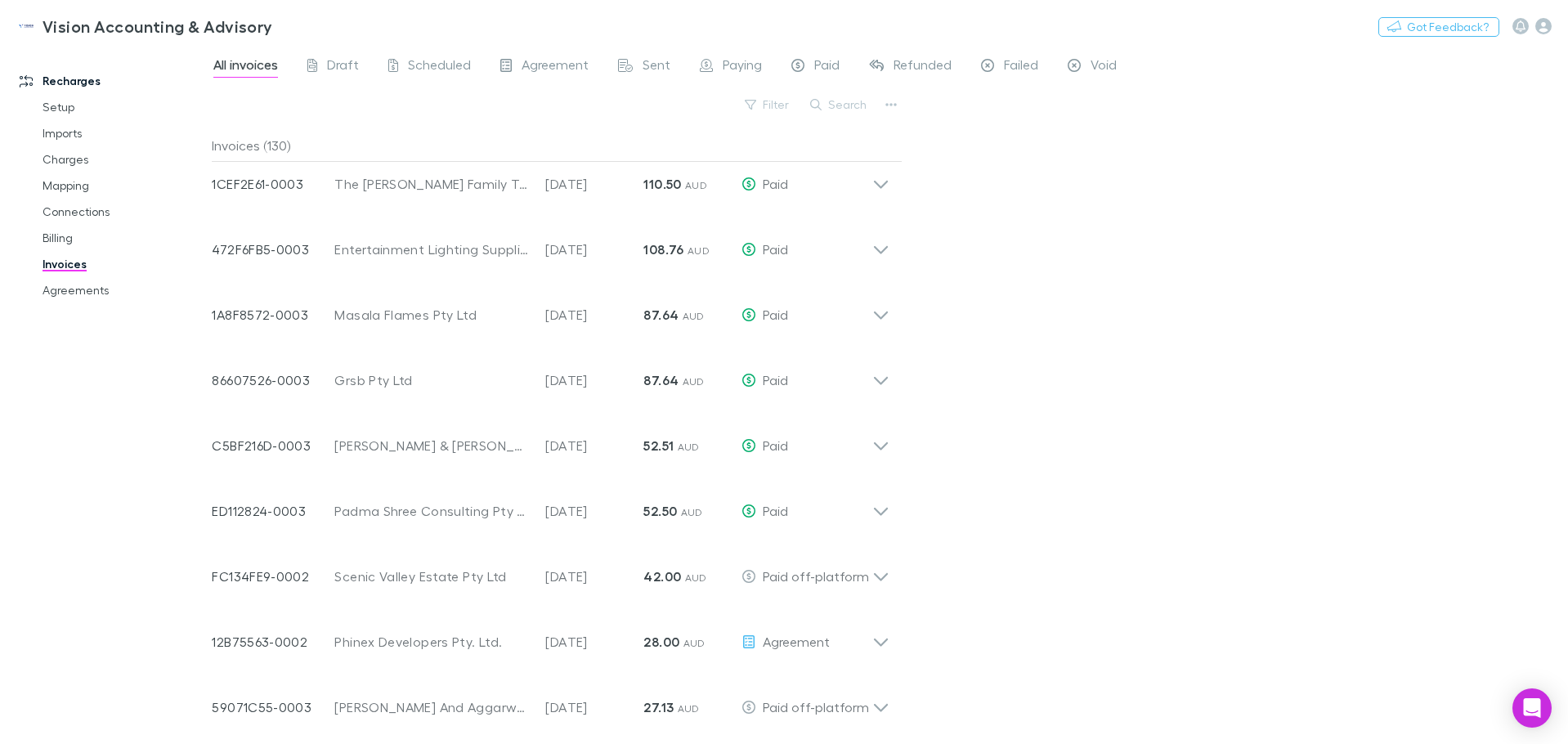
scroll to position [5344, 0]
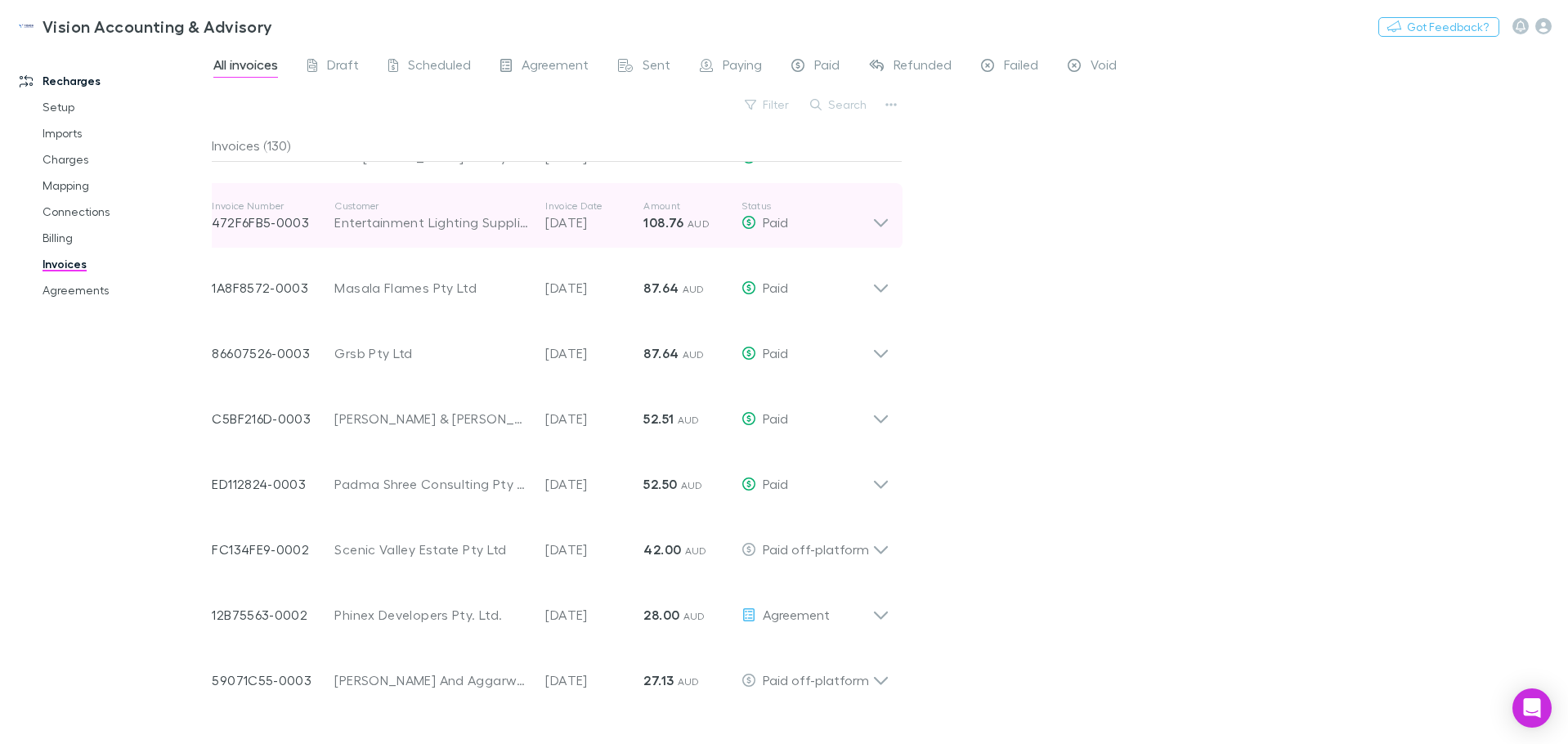
click at [880, 220] on icon at bounding box center [881, 216] width 17 height 33
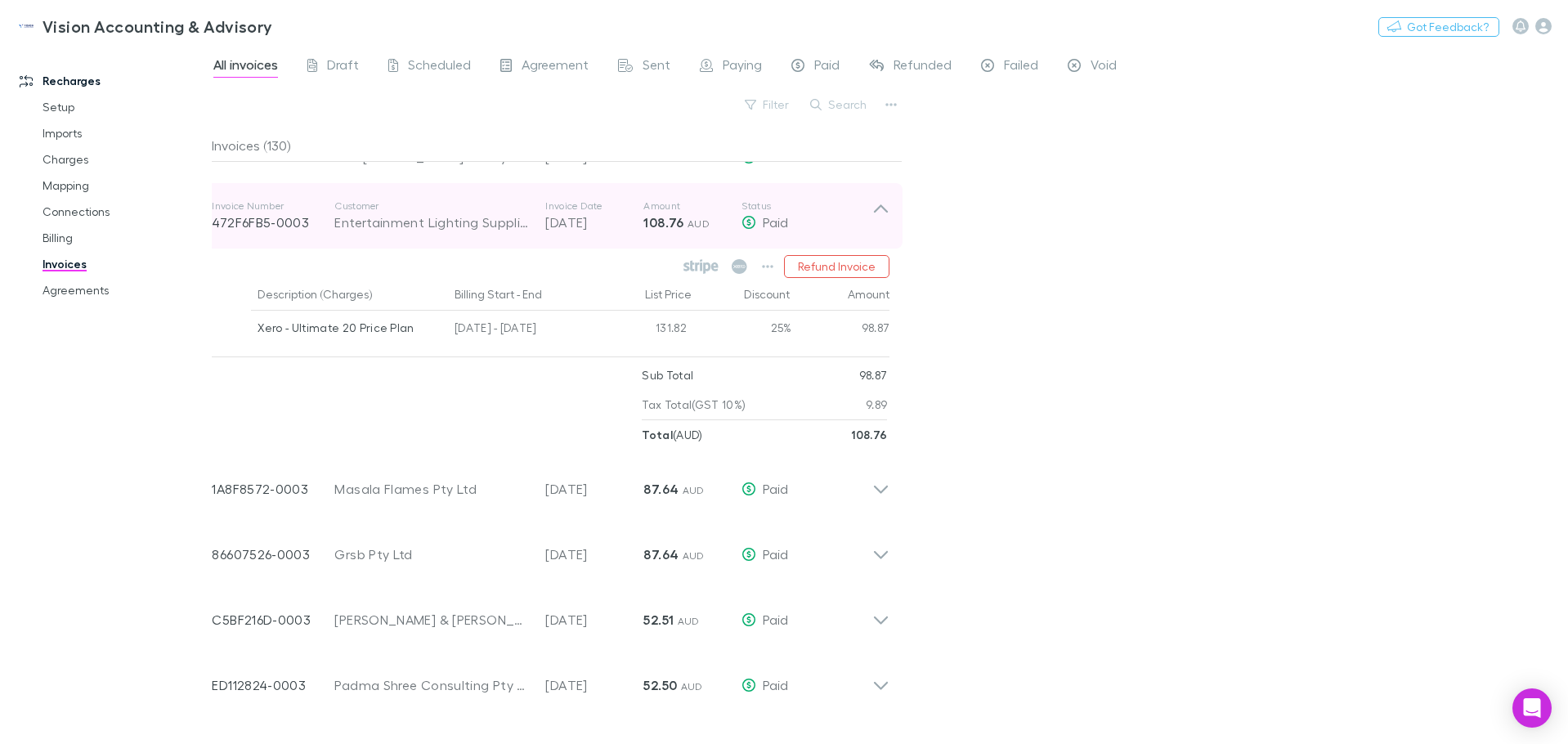
click at [880, 220] on icon at bounding box center [881, 216] width 17 height 33
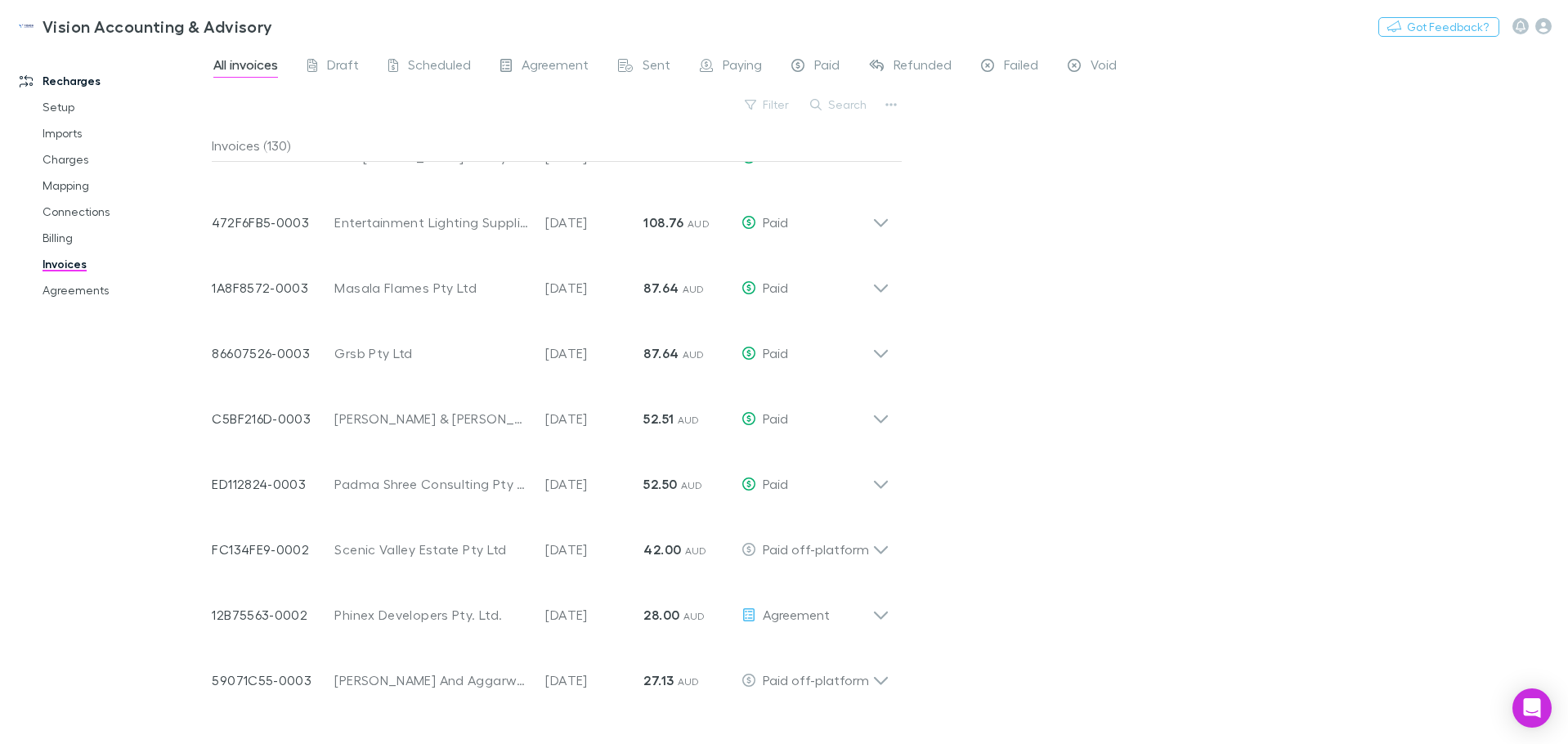
click at [78, 261] on link "Invoices" at bounding box center [124, 264] width 195 height 27
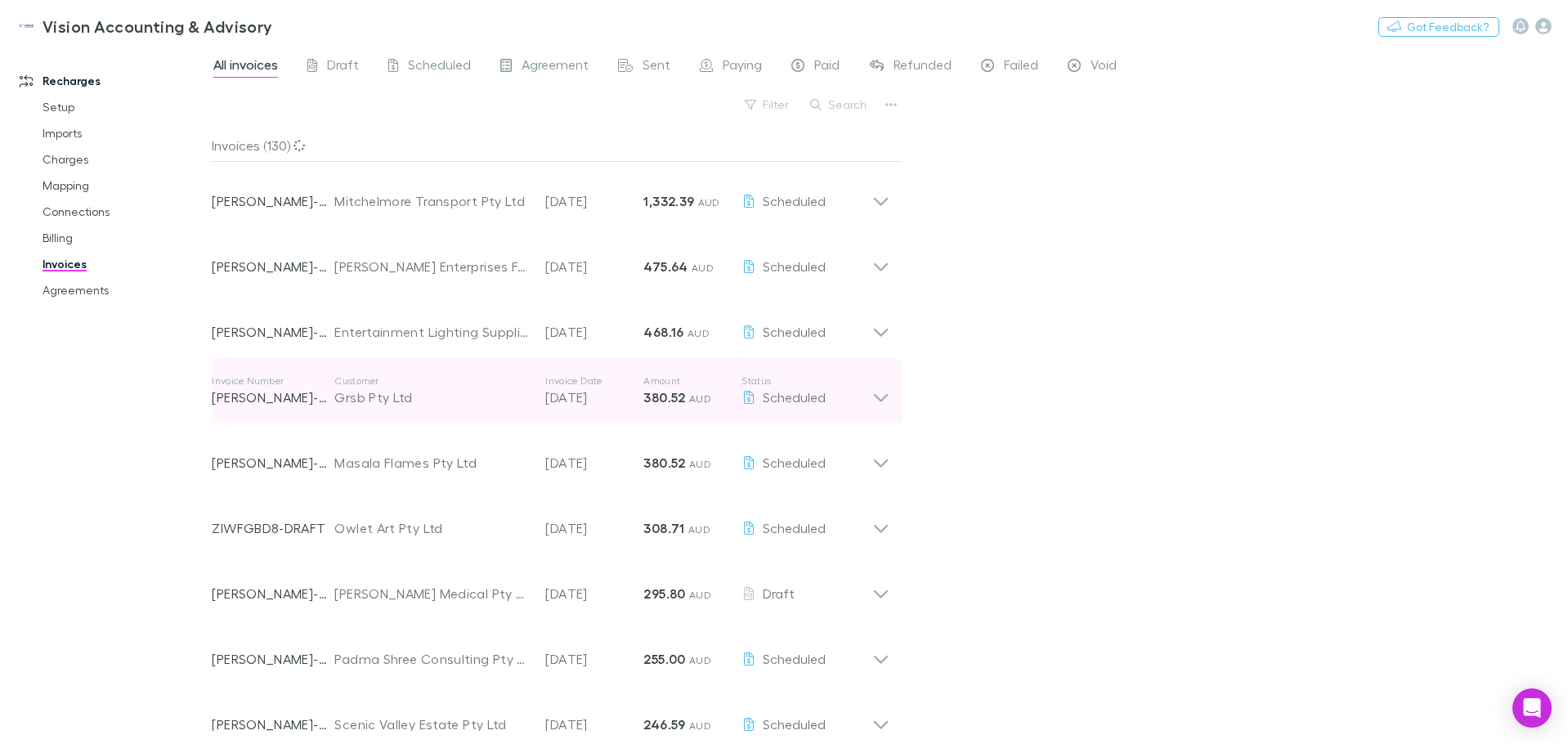
click at [887, 394] on icon at bounding box center [881, 391] width 17 height 33
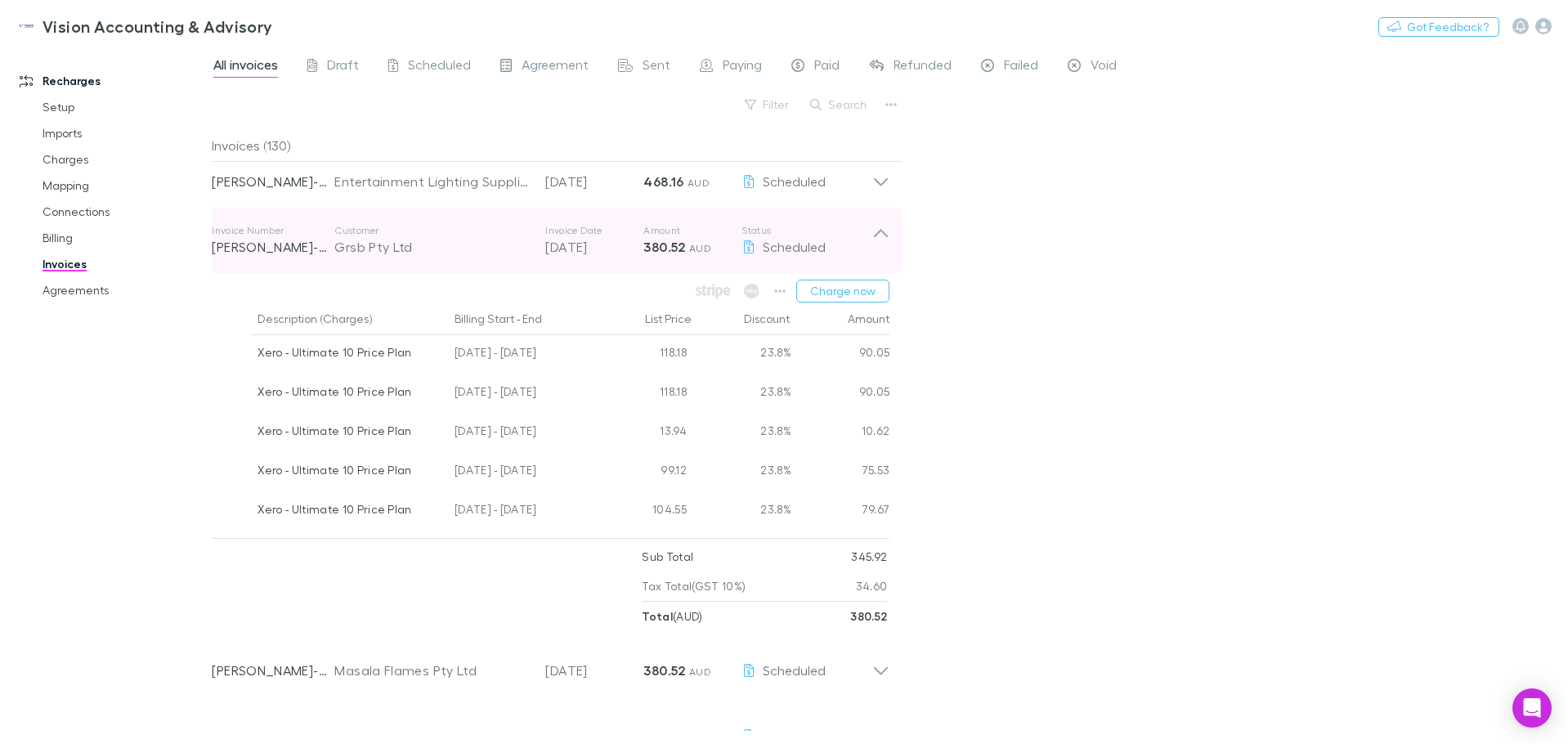
scroll to position [164, 0]
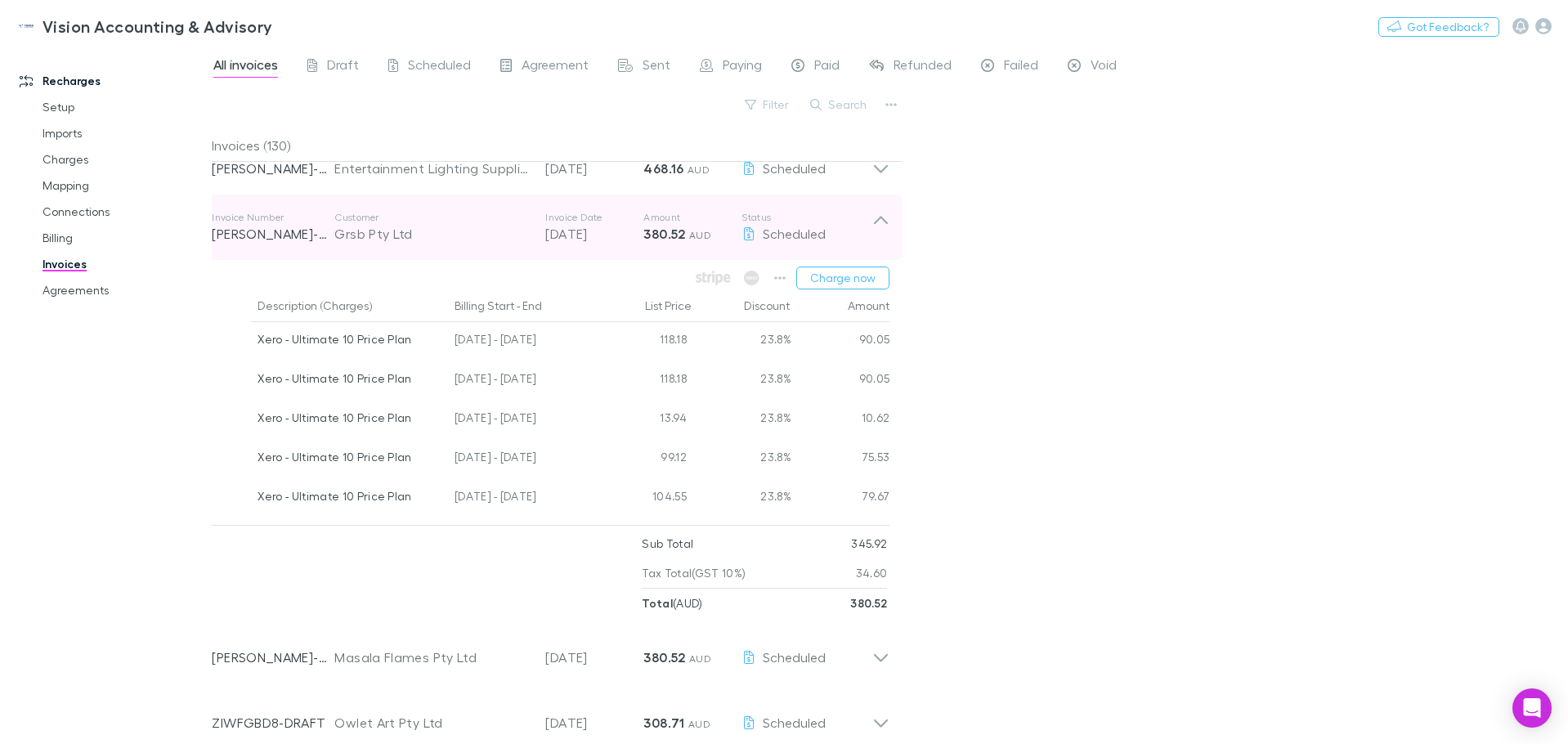
click at [883, 217] on icon at bounding box center [881, 228] width 17 height 33
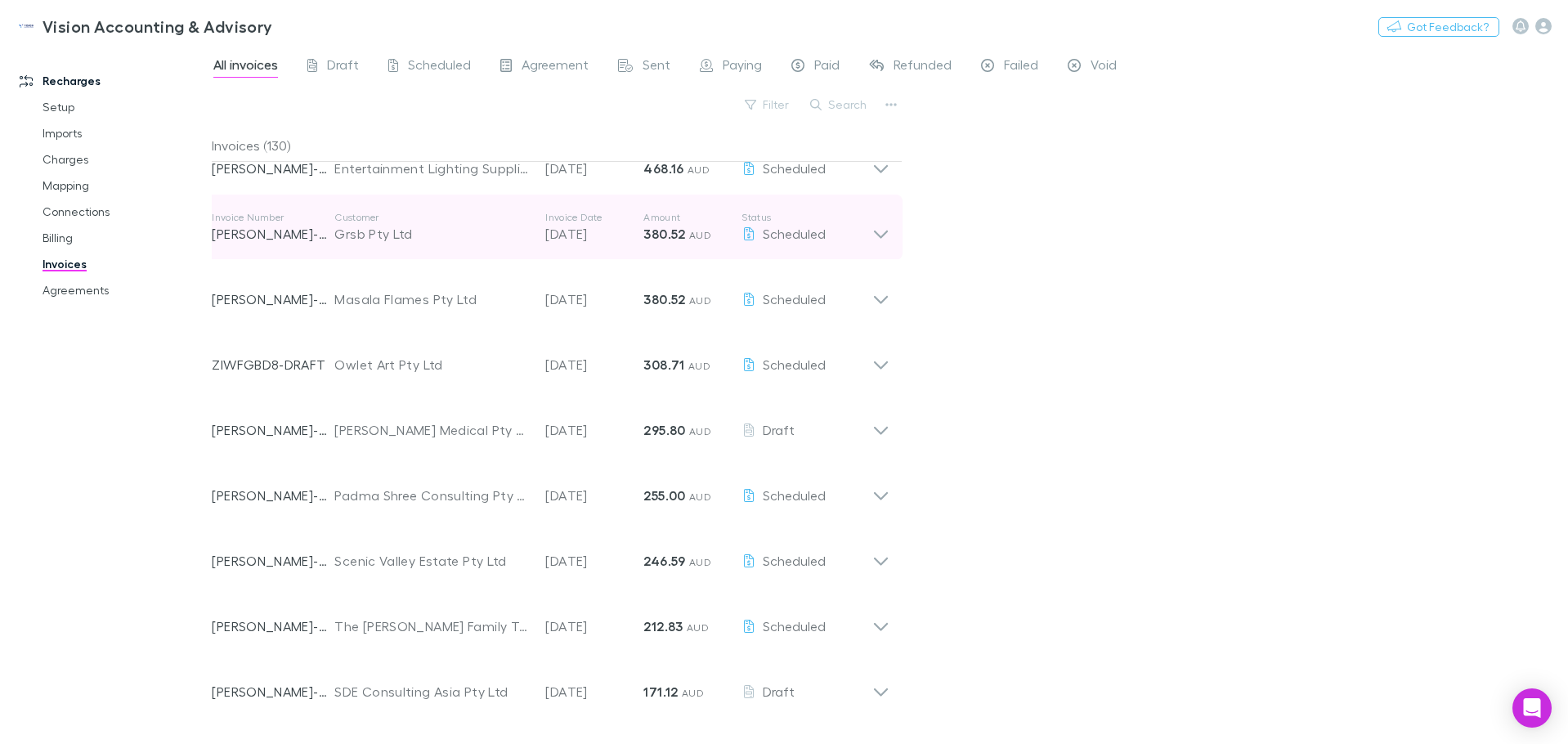
click at [882, 217] on icon at bounding box center [881, 228] width 17 height 33
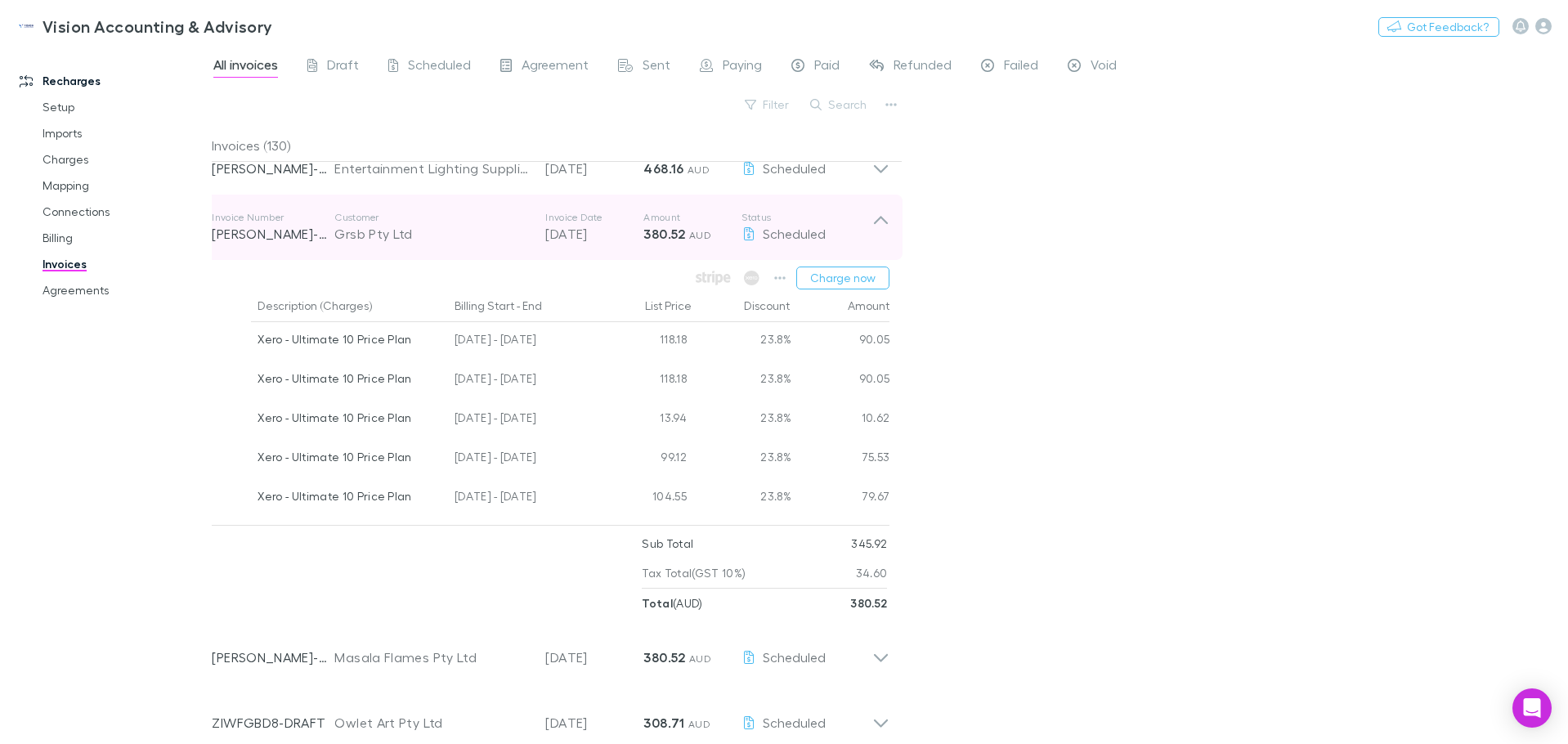
click at [882, 217] on icon at bounding box center [881, 228] width 17 height 33
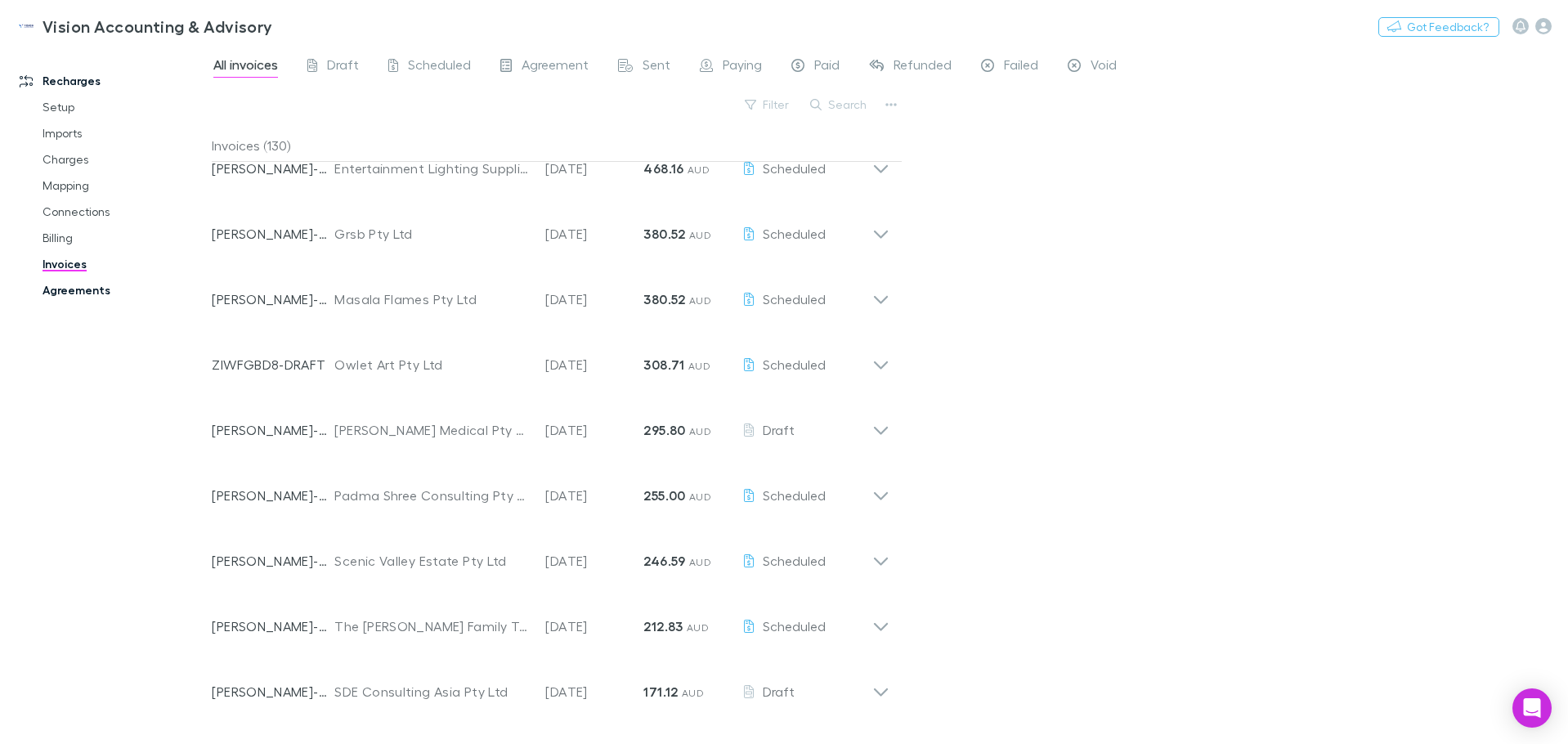
click at [89, 292] on link "Agreements" at bounding box center [124, 290] width 195 height 27
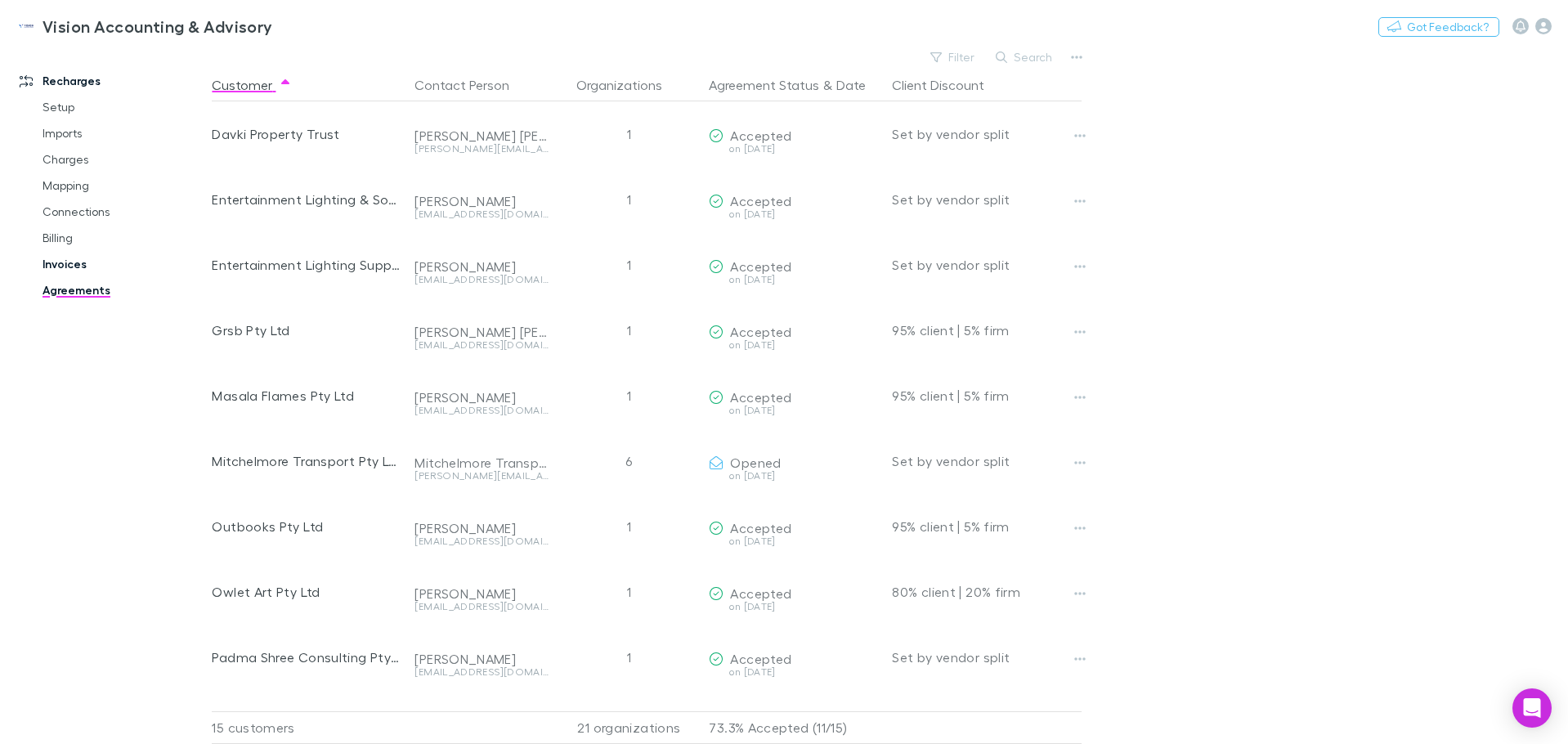
click at [60, 257] on link "Invoices" at bounding box center [124, 264] width 195 height 27
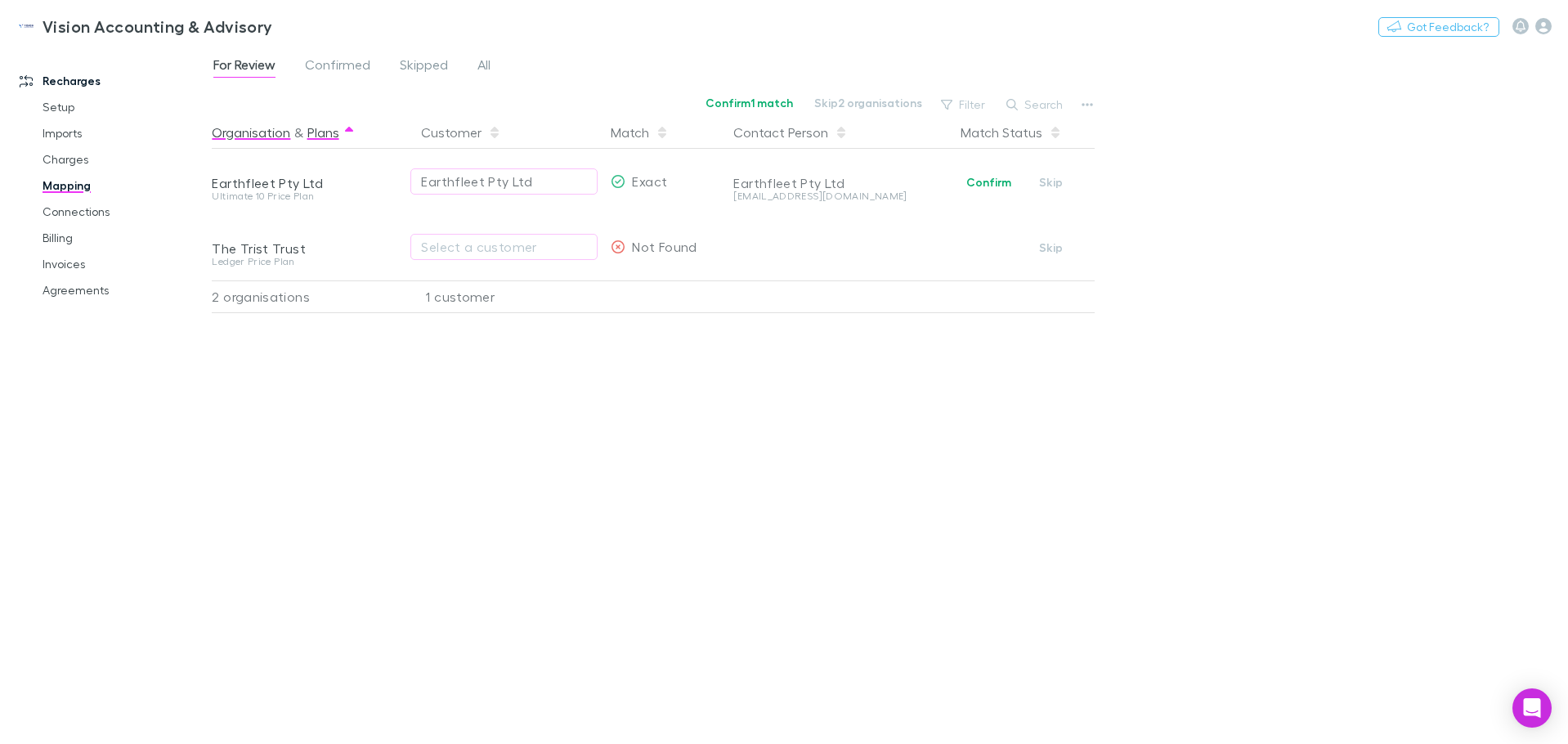
click at [333, 133] on button "Plans" at bounding box center [323, 133] width 32 height 33
click at [235, 132] on button "Organisation" at bounding box center [251, 133] width 79 height 33
click at [71, 264] on link "Invoices" at bounding box center [124, 264] width 195 height 27
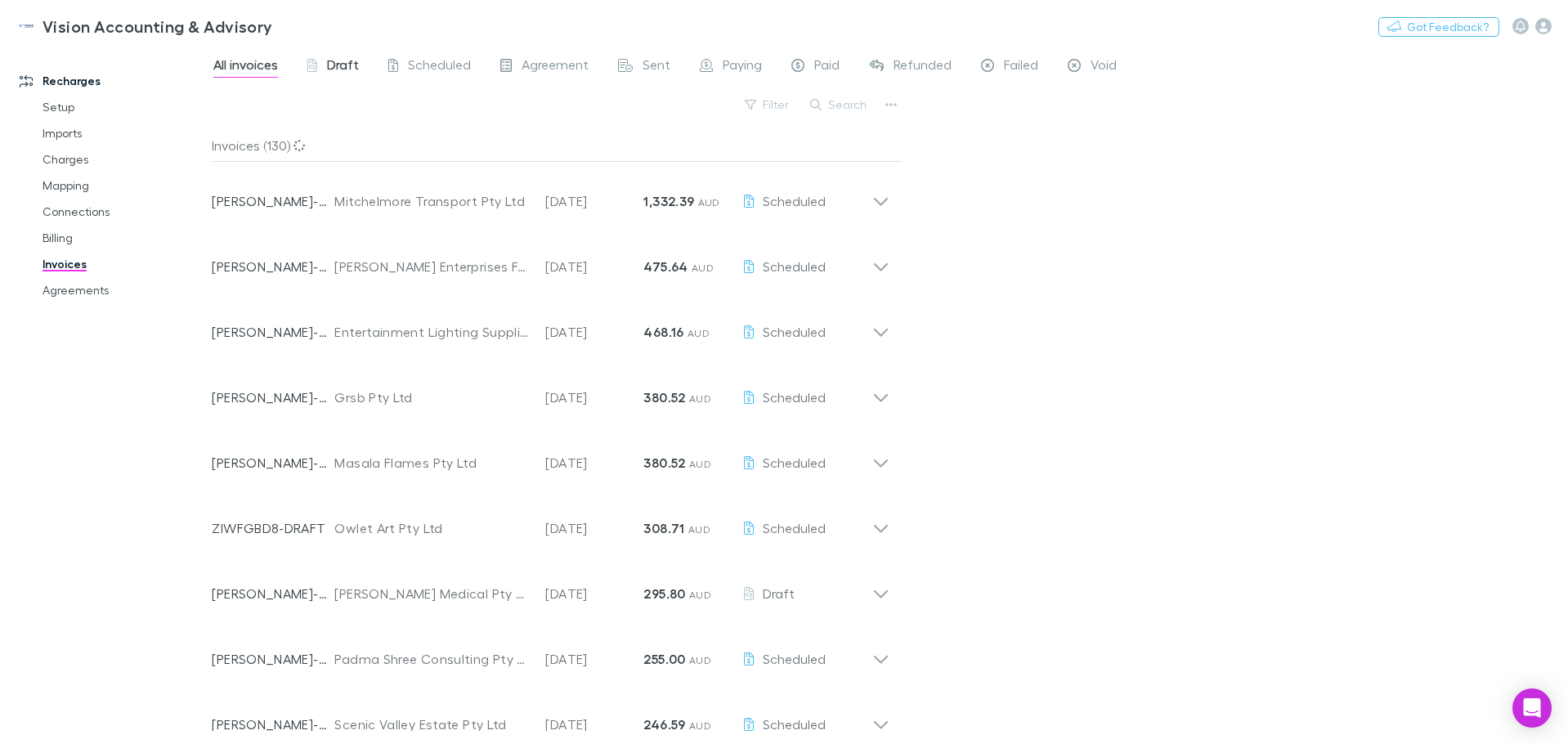
click at [358, 58] on span "Draft" at bounding box center [343, 67] width 32 height 21
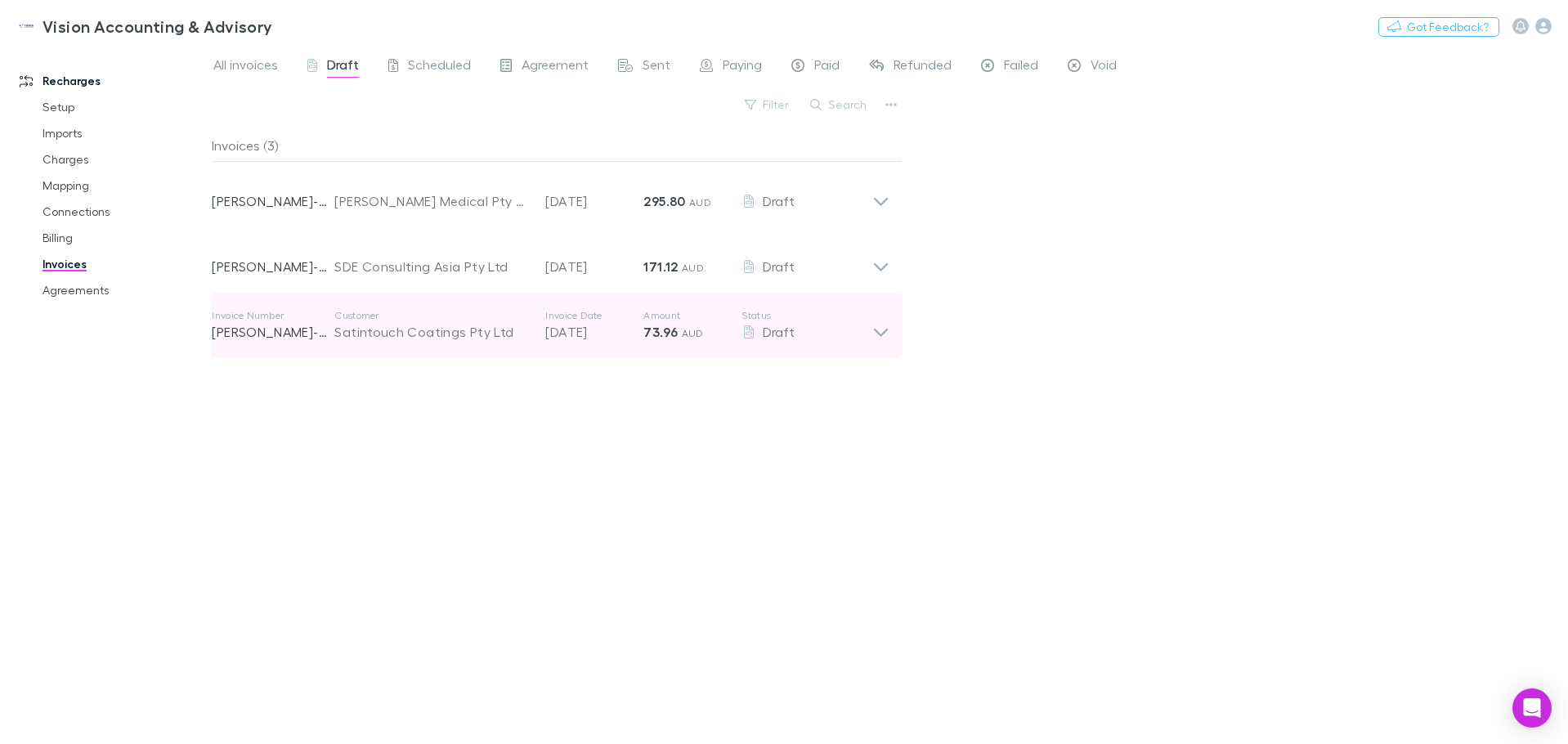
click at [887, 331] on icon at bounding box center [880, 332] width 14 height 8
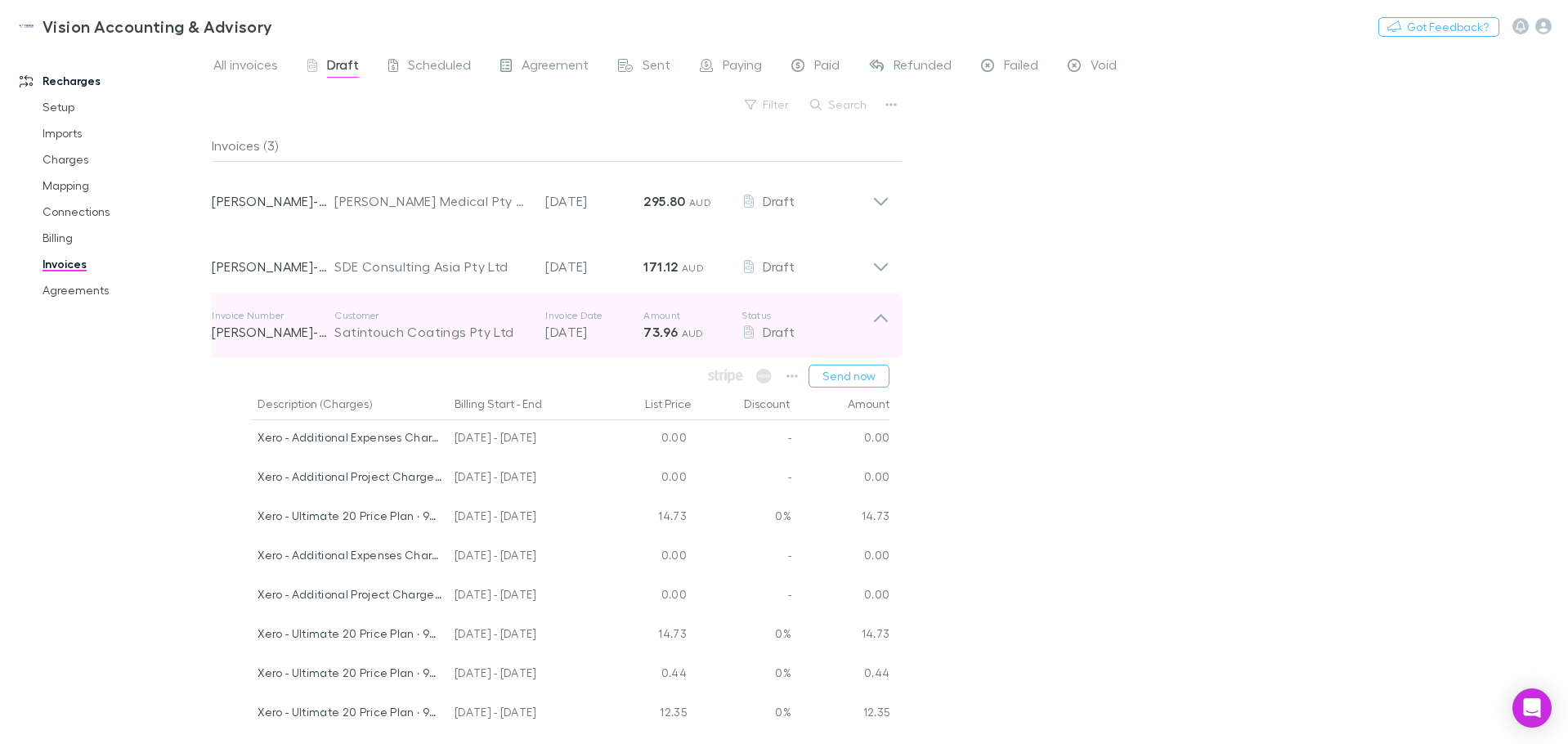
click at [887, 331] on icon at bounding box center [881, 326] width 17 height 33
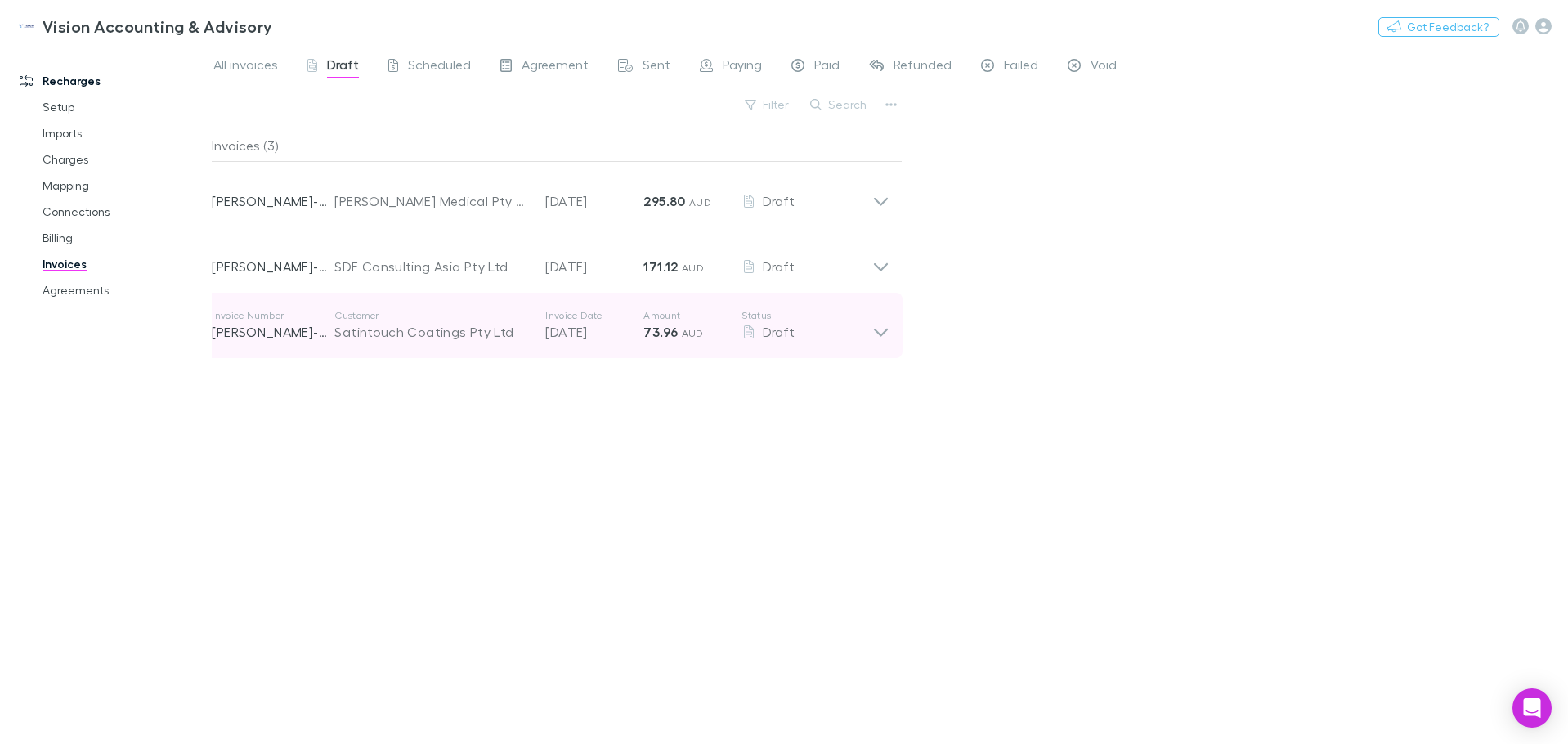
click at [876, 332] on icon at bounding box center [880, 332] width 14 height 8
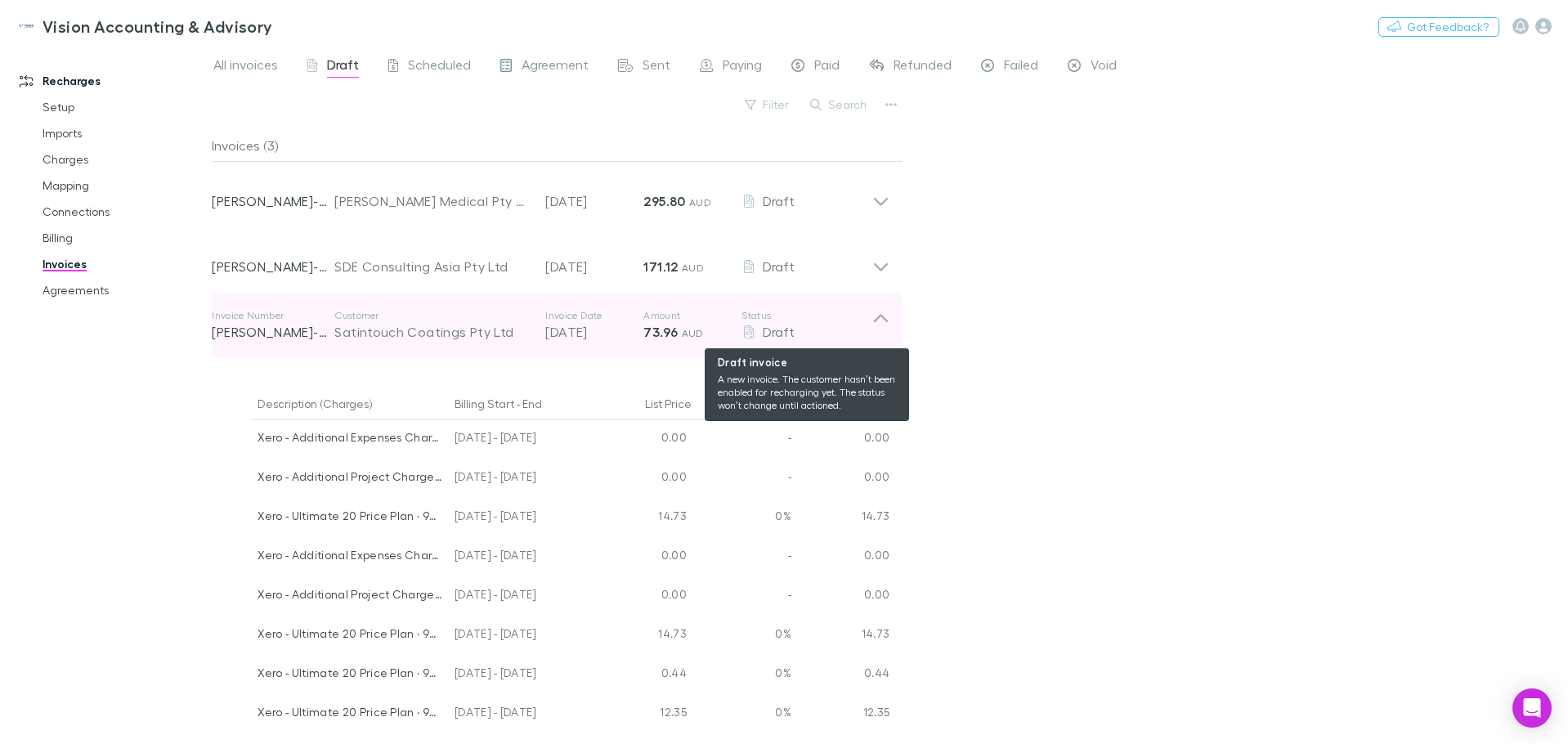
click at [871, 340] on div "Draft" at bounding box center [807, 331] width 131 height 19
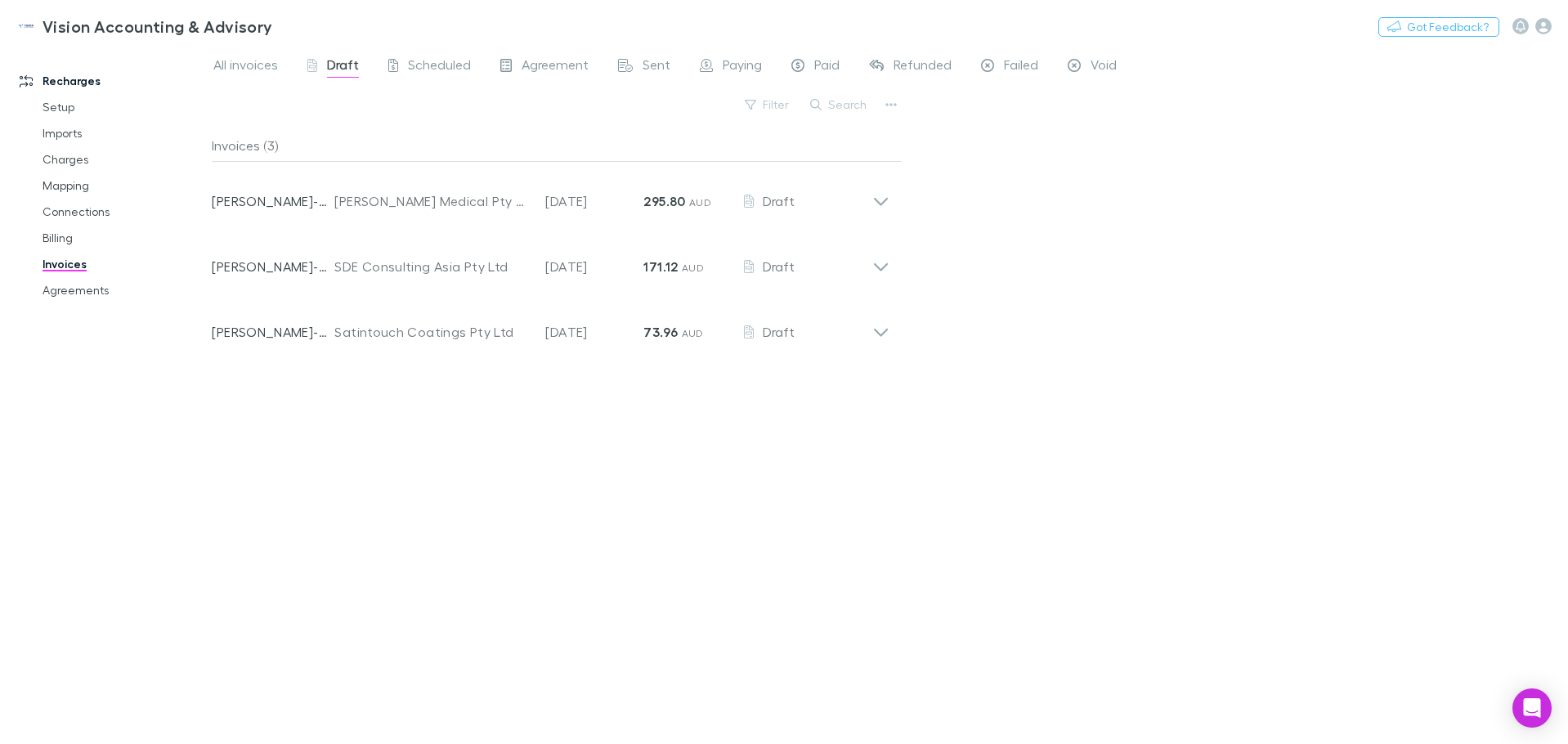
click at [64, 265] on link "Invoices" at bounding box center [124, 264] width 195 height 27
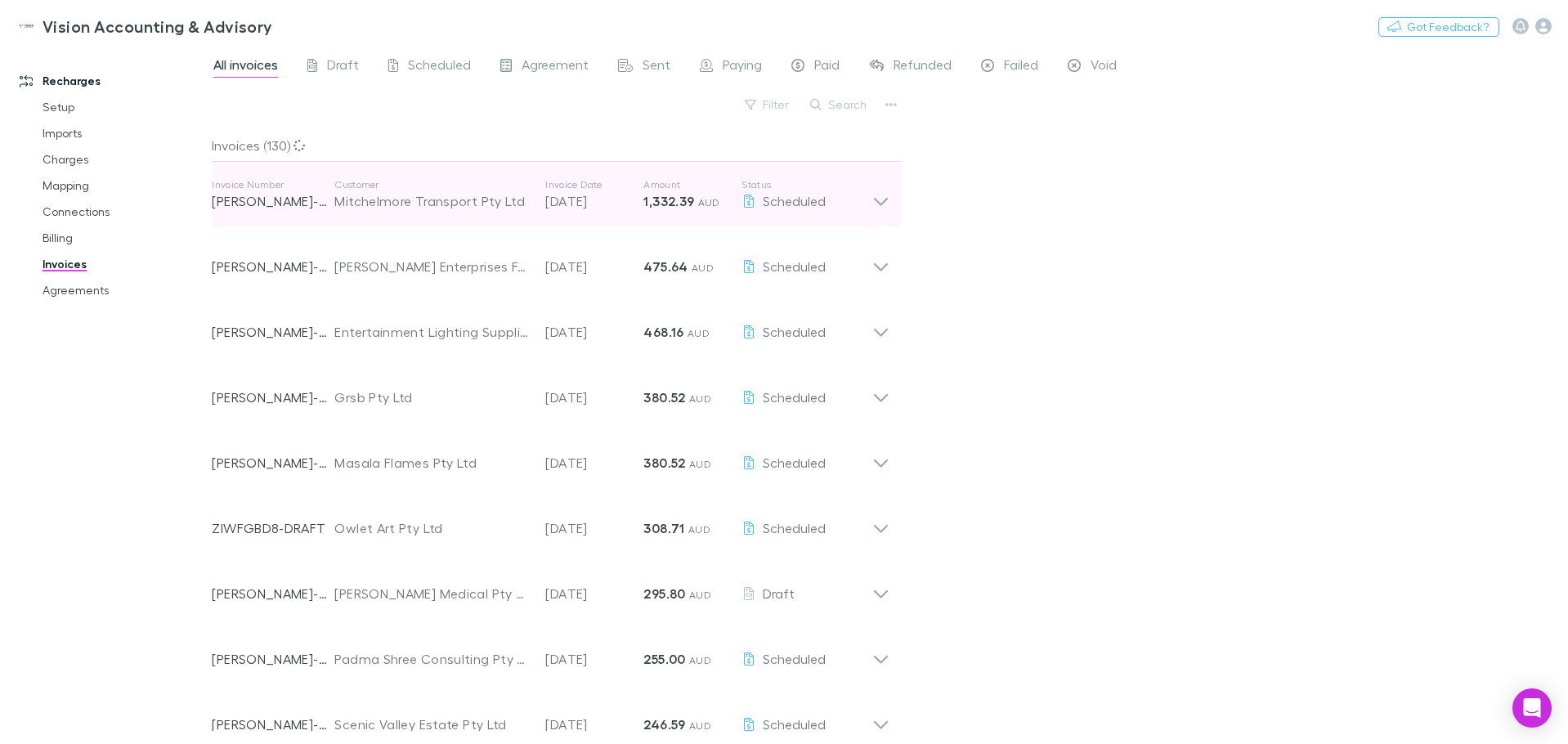
click at [597, 202] on p "20 Oct 2025" at bounding box center [594, 200] width 98 height 19
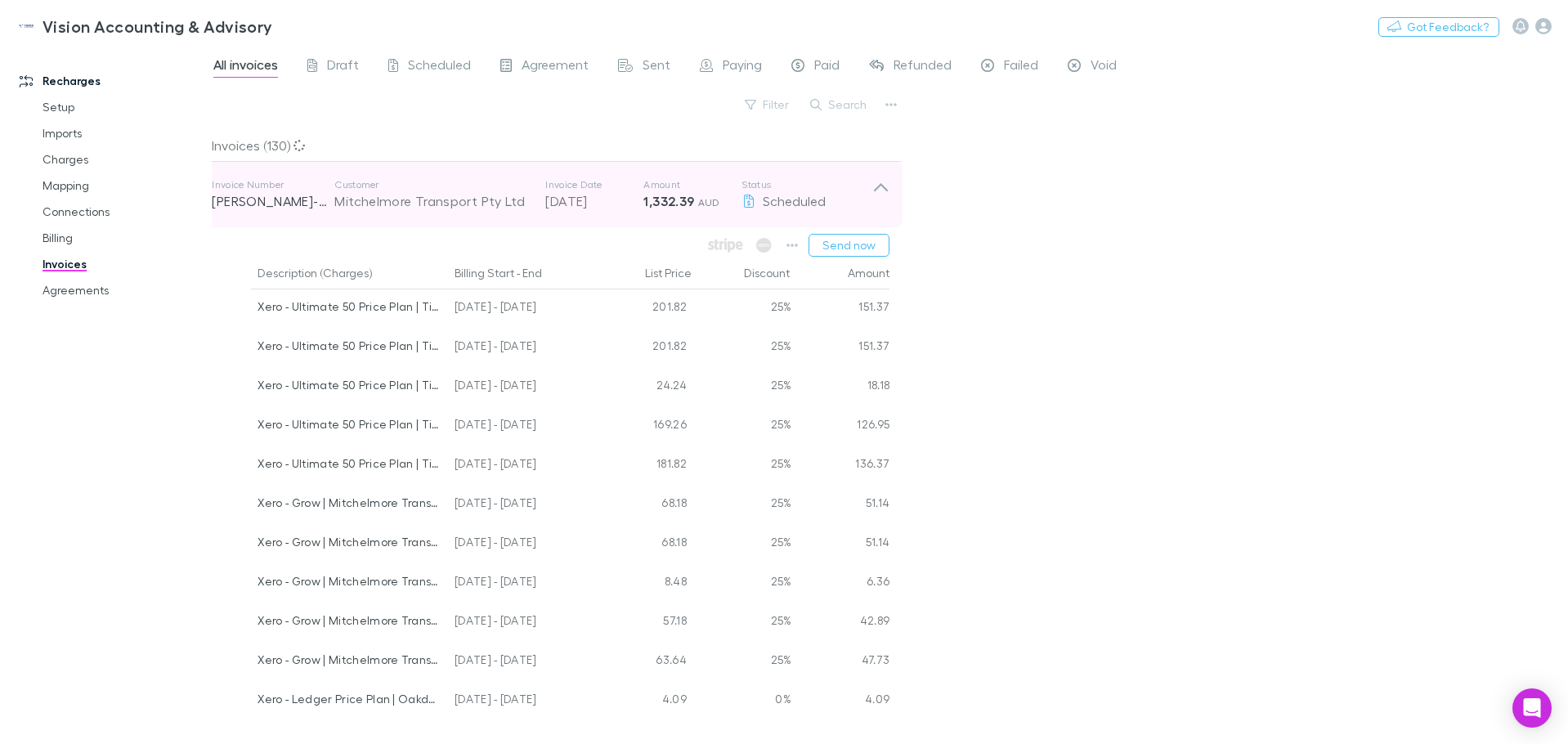
click at [596, 202] on p "20 Oct 2025" at bounding box center [594, 200] width 98 height 19
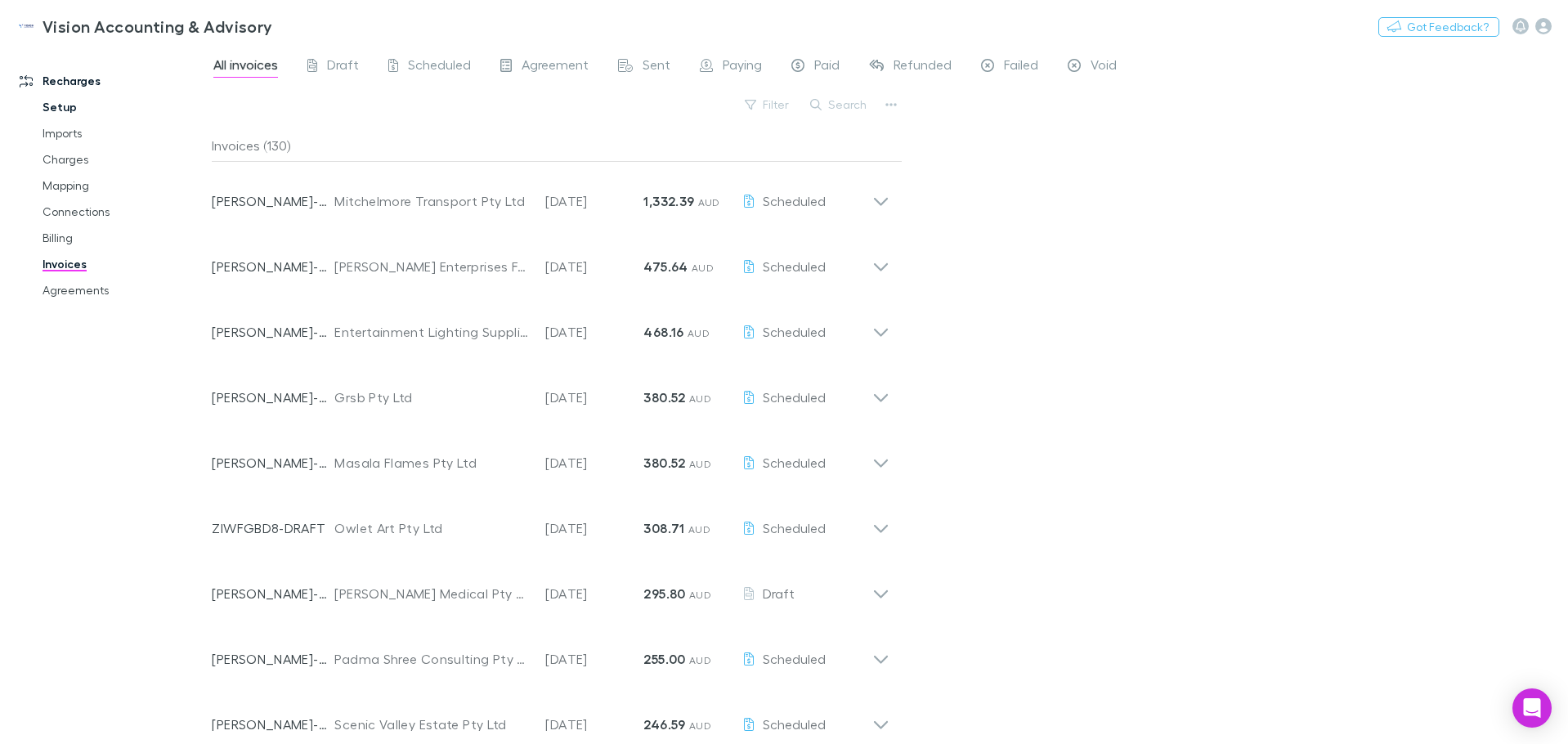
click at [76, 103] on link "Setup" at bounding box center [124, 107] width 195 height 27
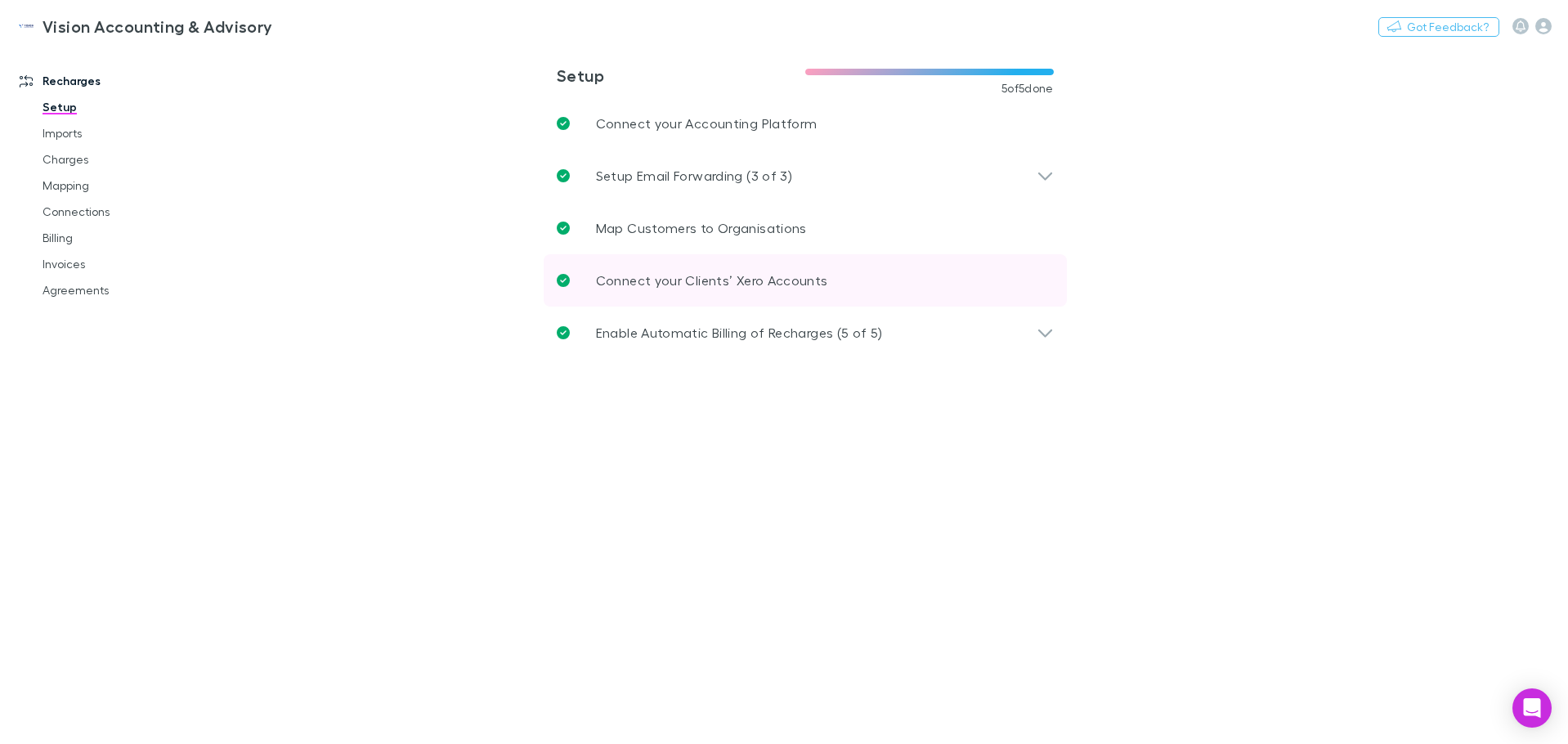
click at [686, 281] on p "Connect your Clients’ Xero Accounts" at bounding box center [713, 280] width 232 height 19
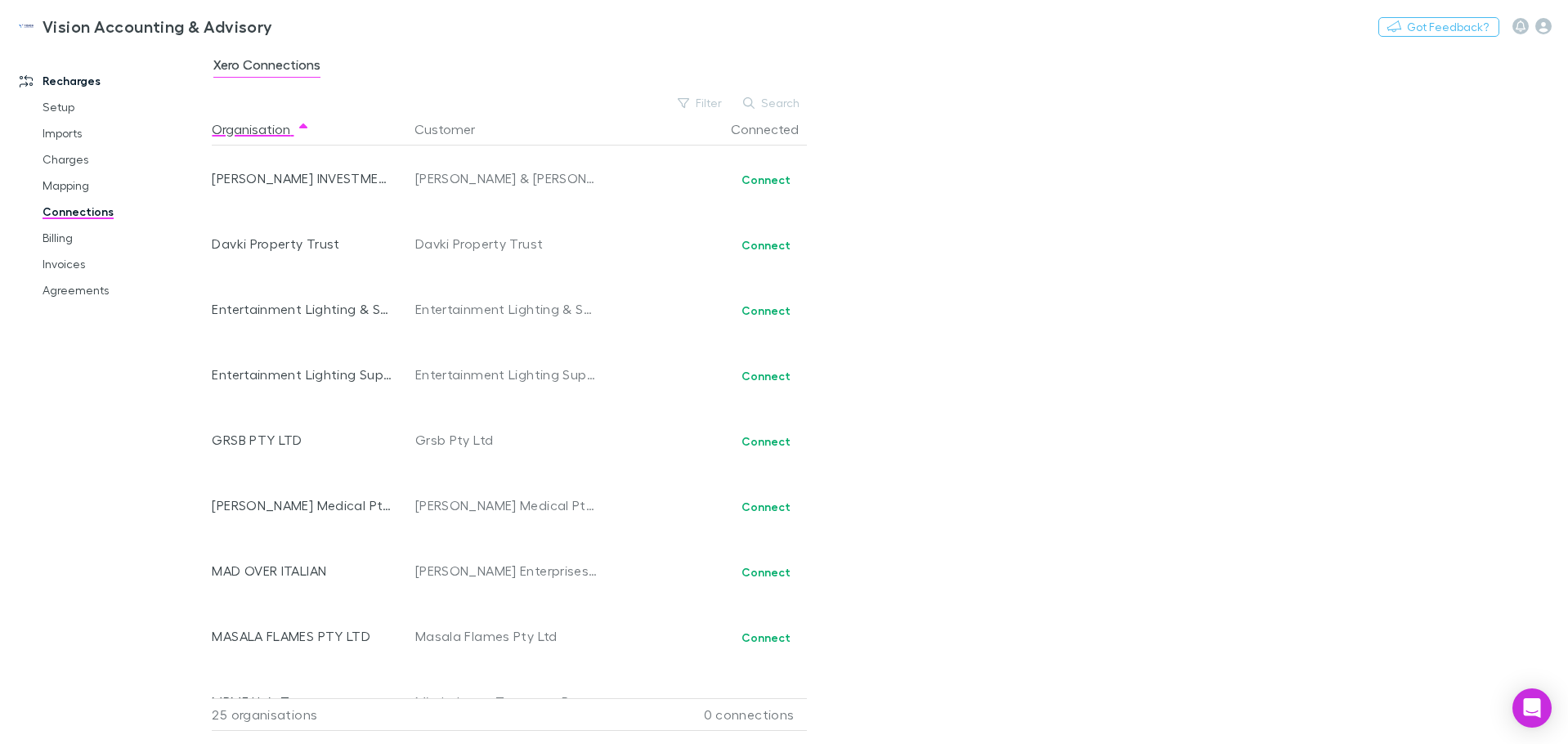
click at [63, 211] on link "Connections" at bounding box center [124, 211] width 195 height 27
click at [75, 139] on link "Imports" at bounding box center [124, 133] width 195 height 27
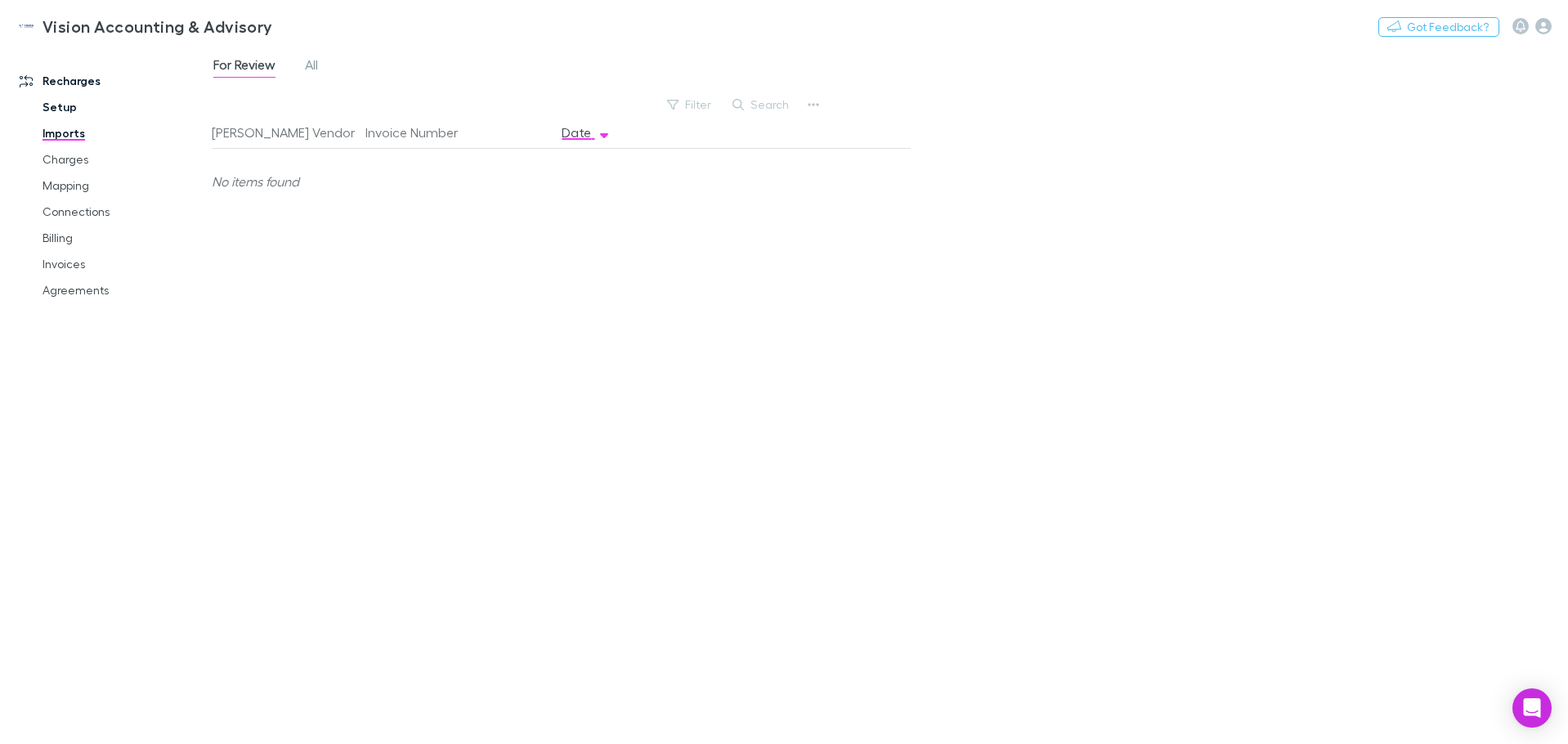
click at [70, 96] on link "Setup" at bounding box center [124, 107] width 195 height 27
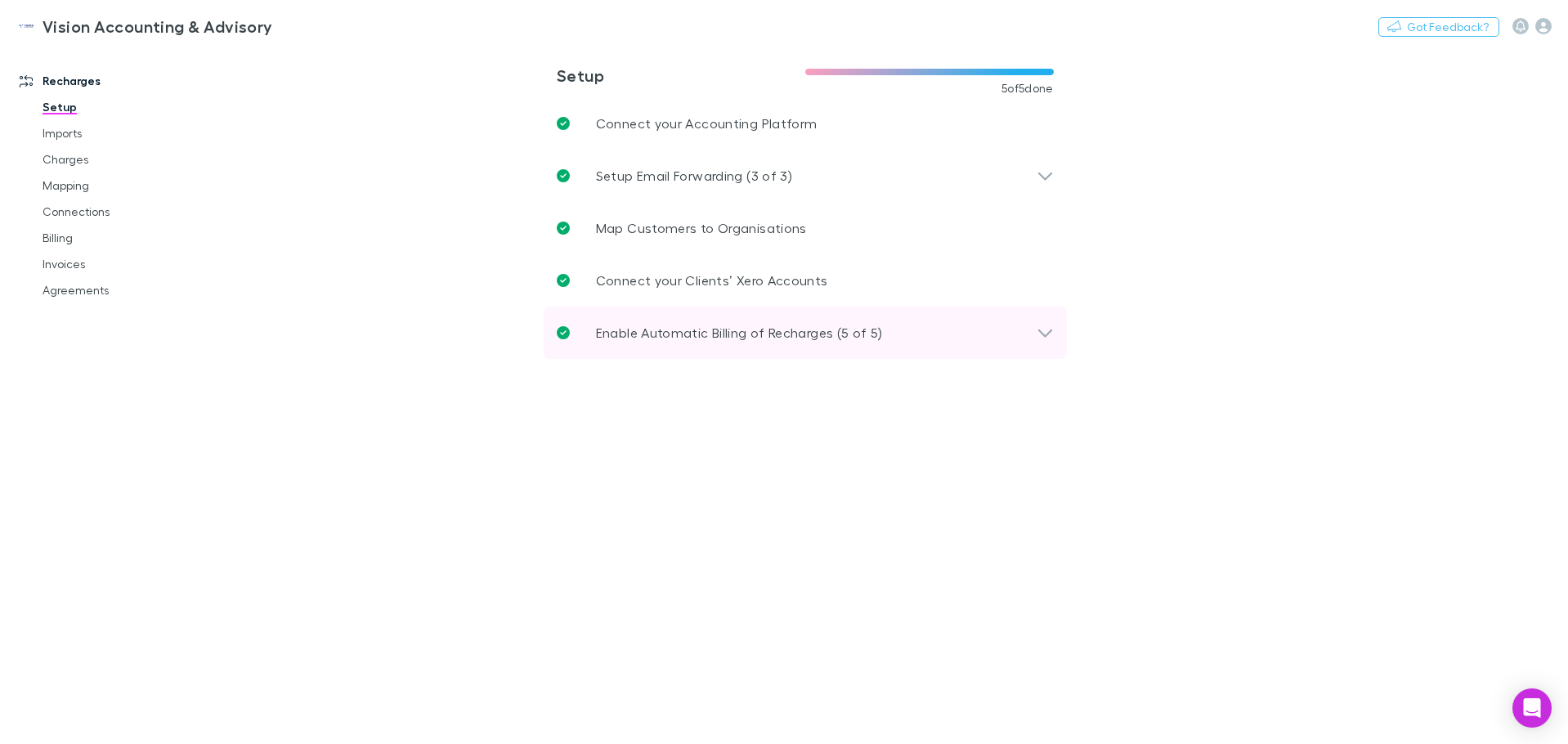
click at [1047, 337] on icon at bounding box center [1045, 332] width 17 height 19
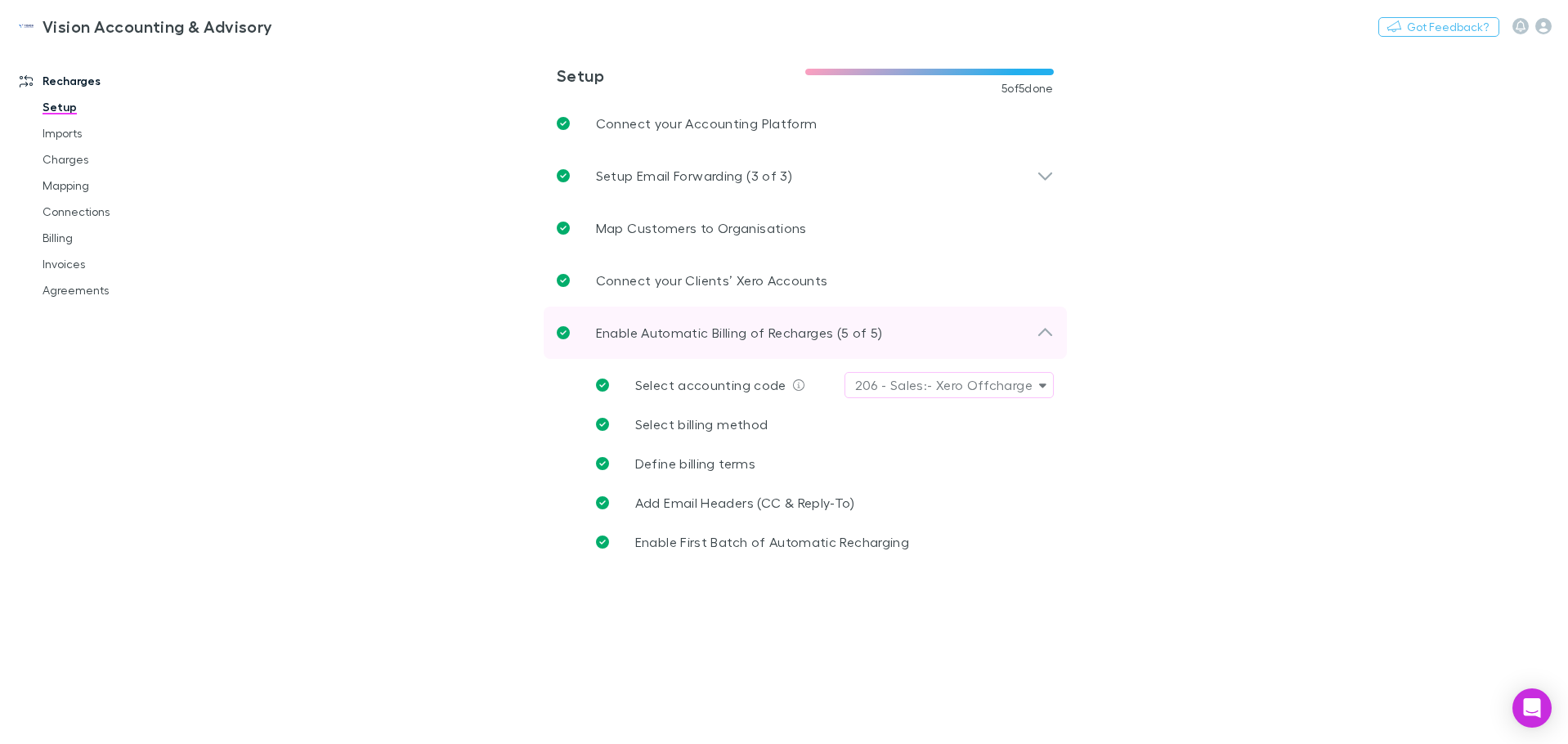
click at [1047, 337] on icon at bounding box center [1045, 332] width 17 height 19
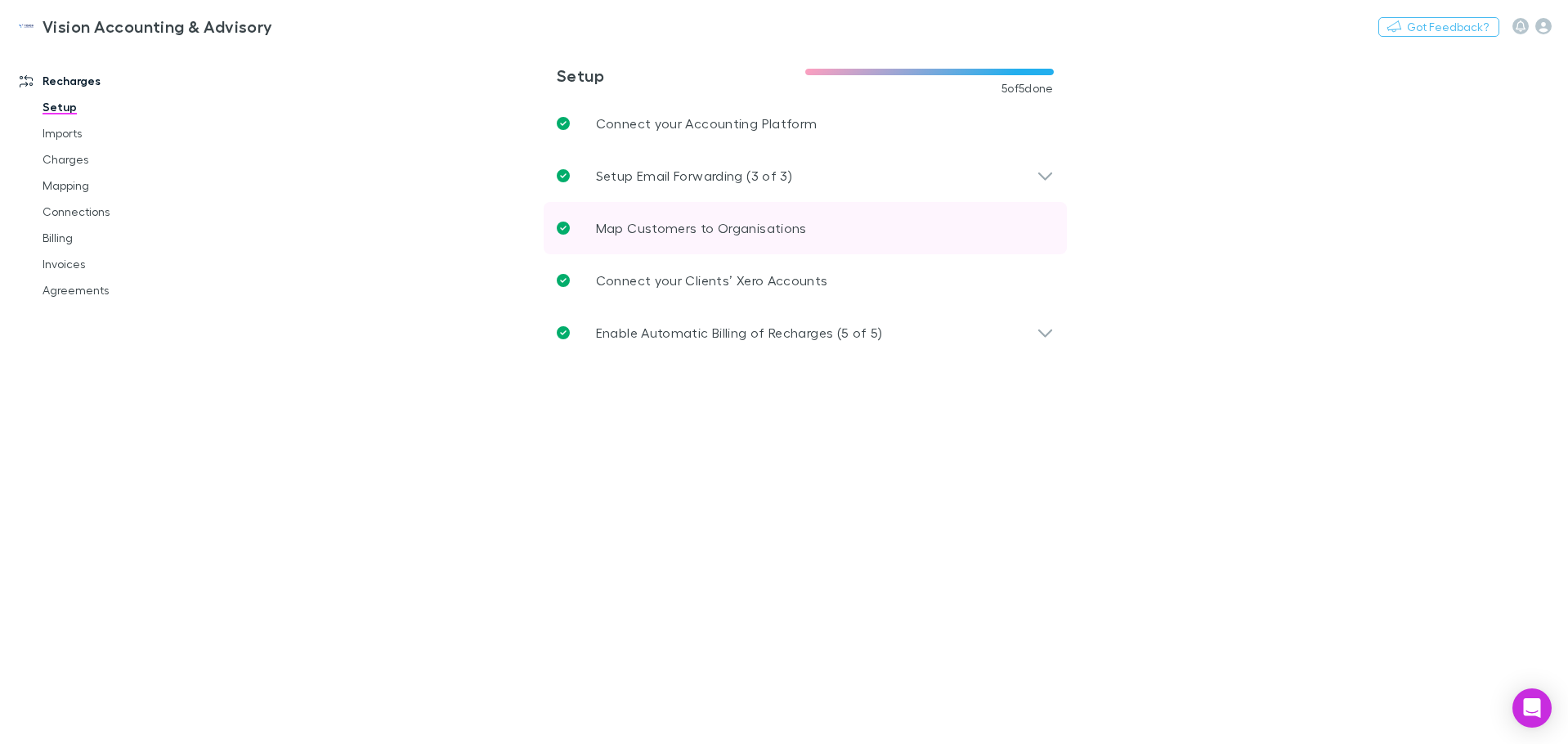
click at [1039, 213] on link "Map Customers to Organisations" at bounding box center [805, 228] width 523 height 52
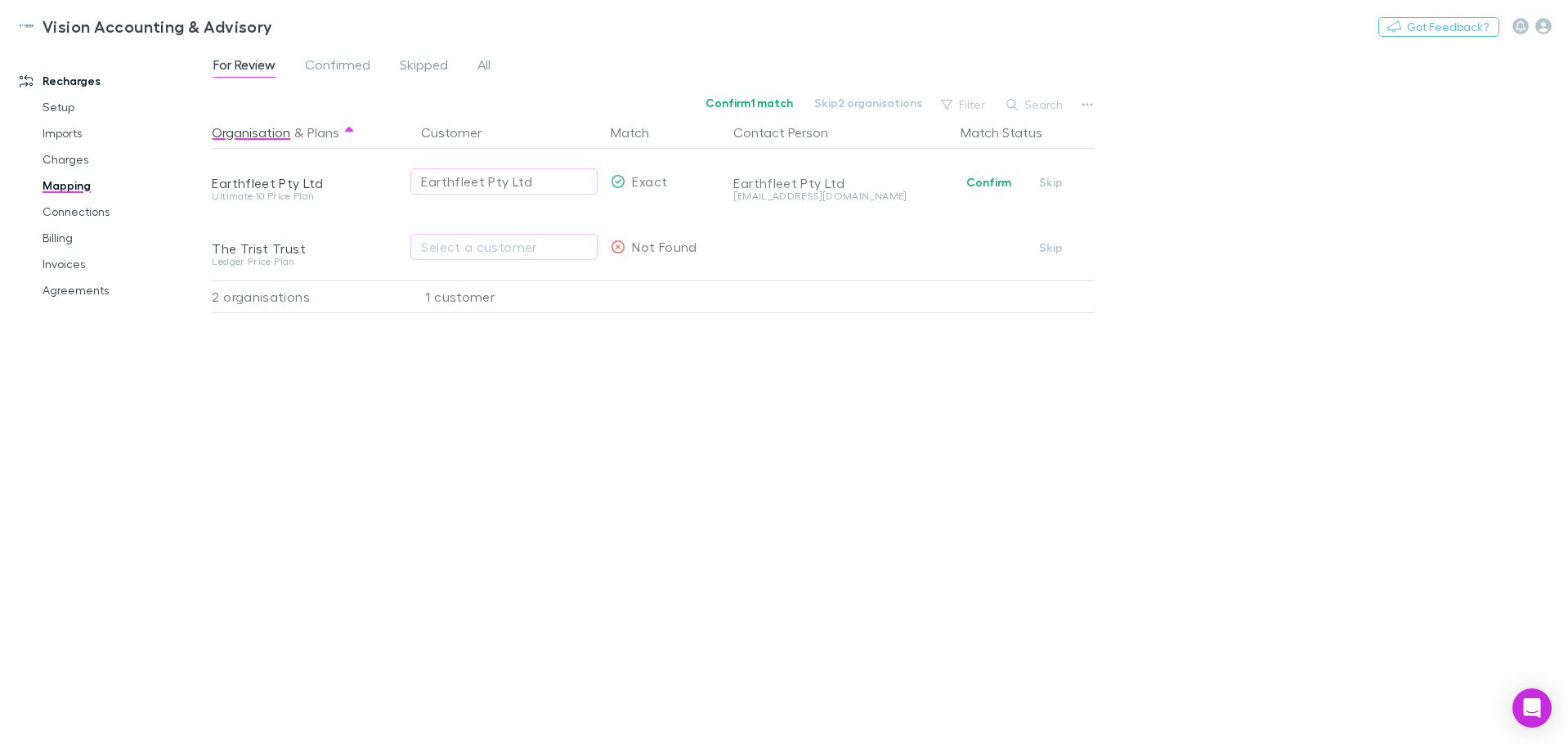
click at [85, 192] on link "Mapping" at bounding box center [124, 186] width 195 height 27
click at [61, 157] on link "Charges" at bounding box center [124, 159] width 195 height 27
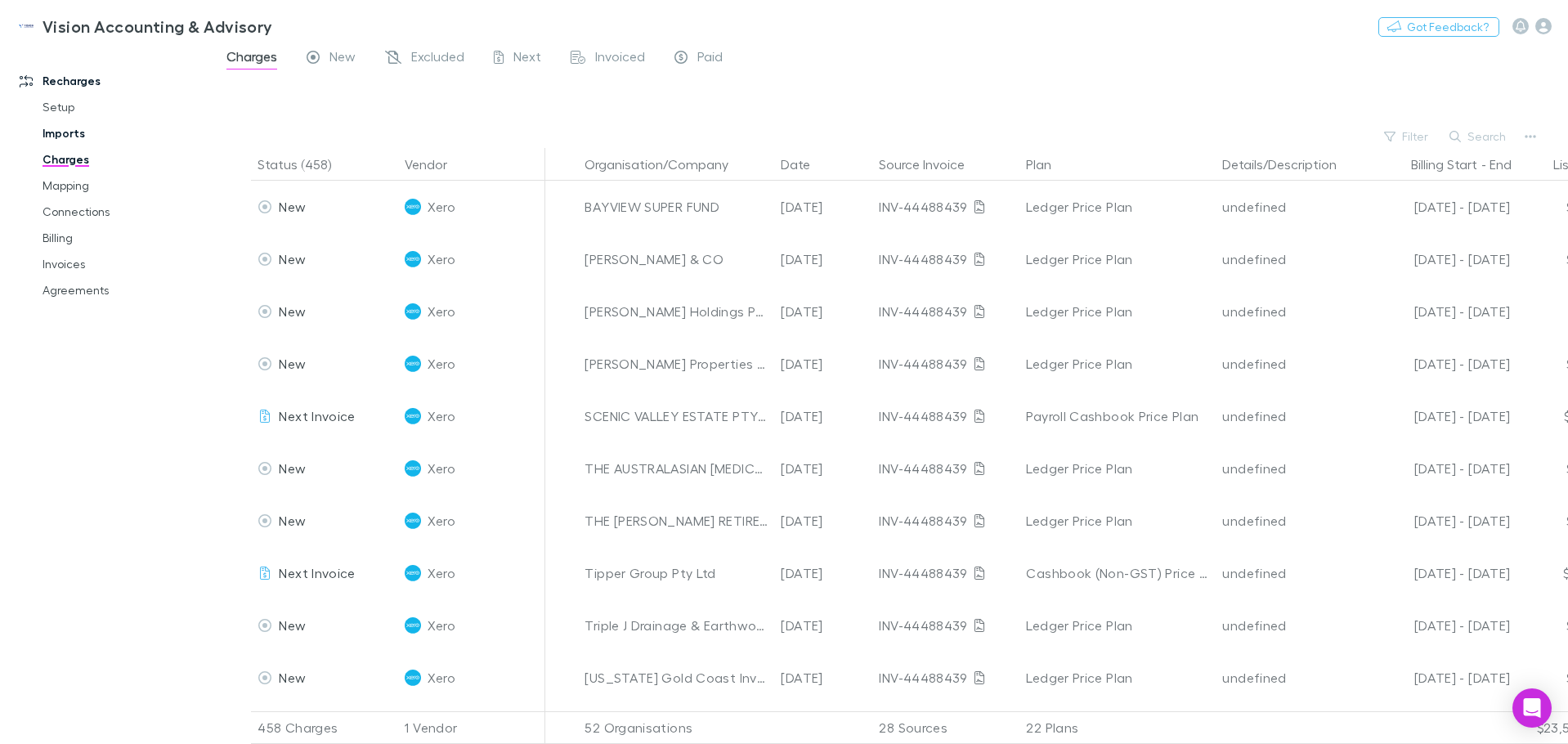
click at [98, 136] on link "Imports" at bounding box center [124, 133] width 195 height 27
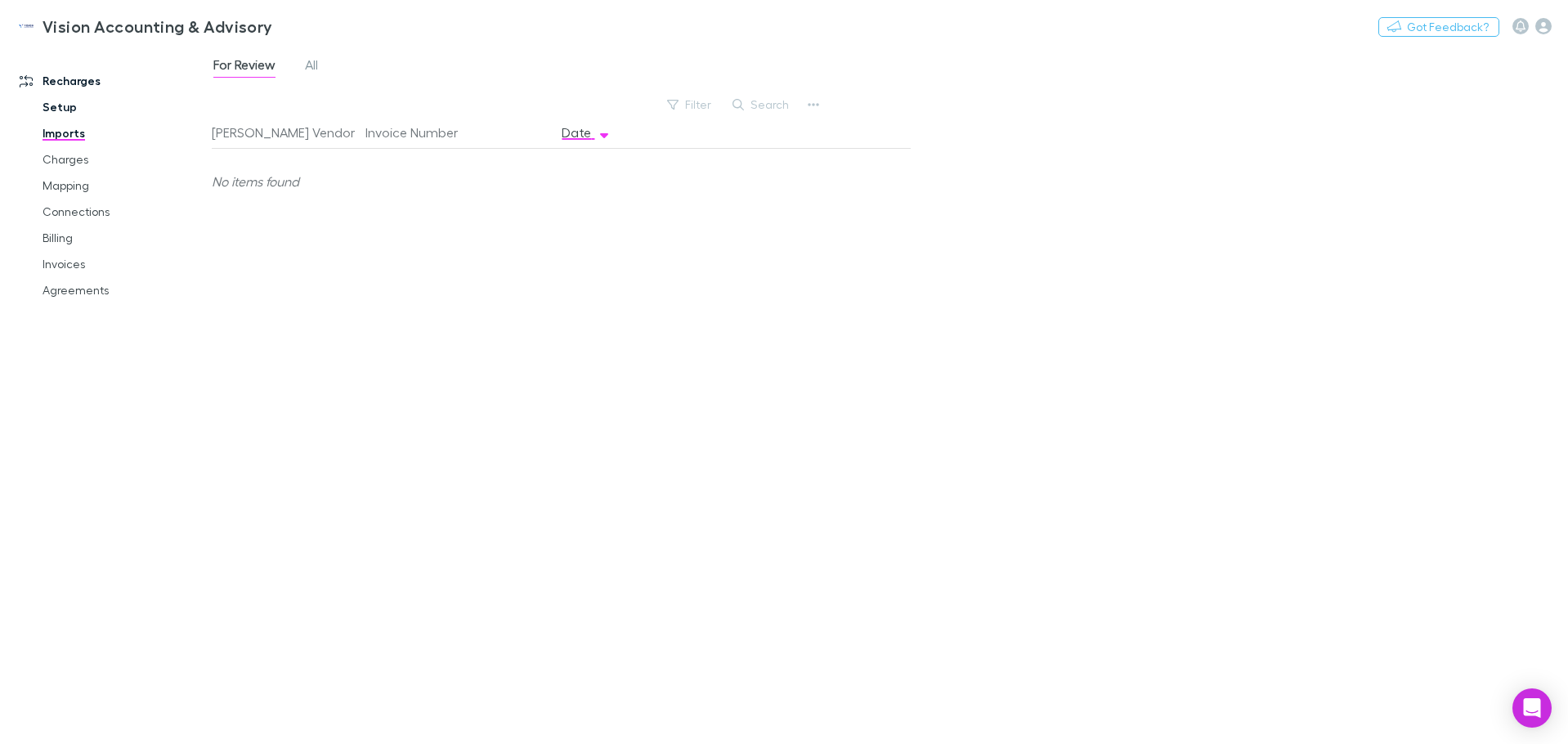
click at [48, 104] on link "Setup" at bounding box center [124, 107] width 195 height 27
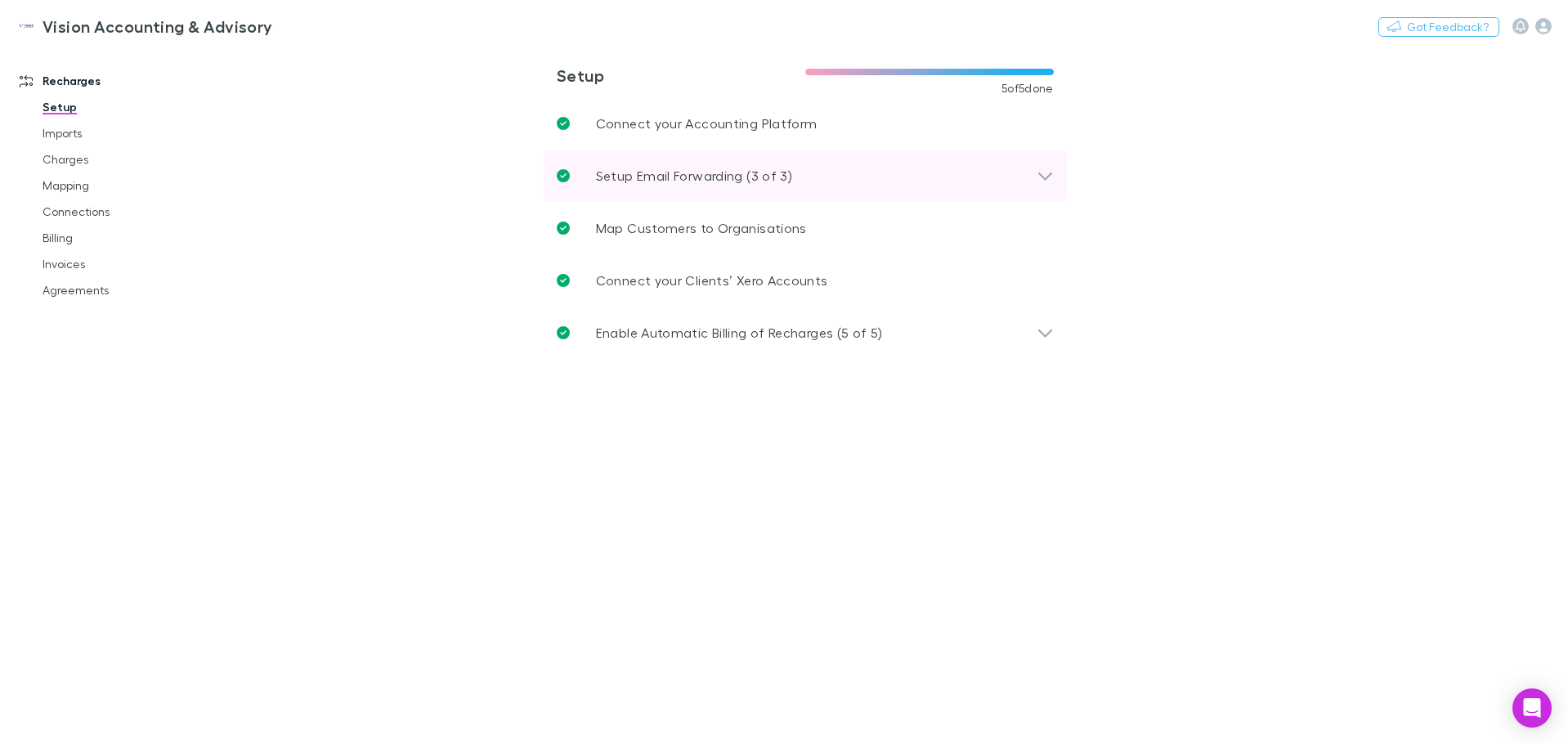
click at [1052, 176] on icon at bounding box center [1045, 175] width 17 height 19
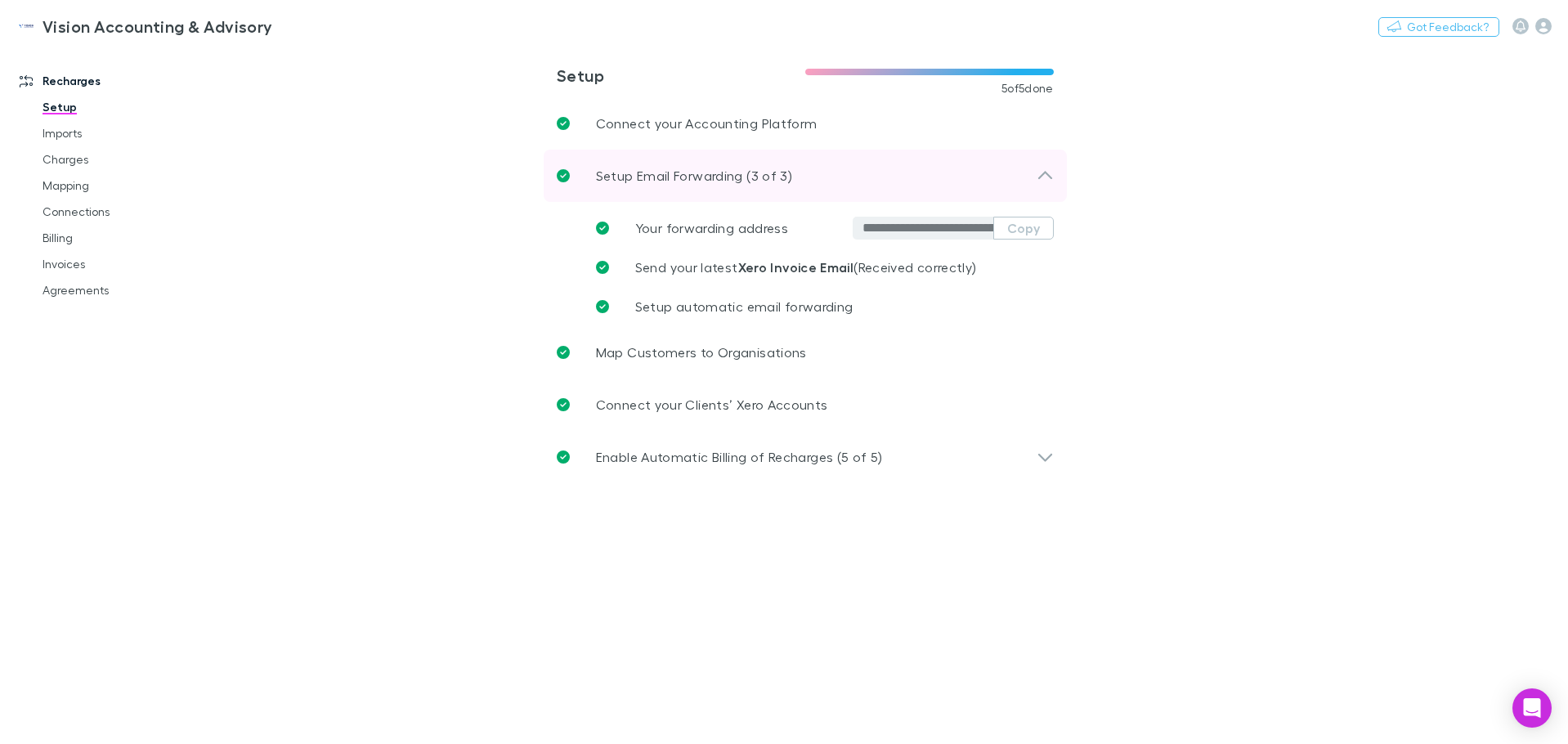
click at [1052, 176] on icon at bounding box center [1045, 175] width 17 height 19
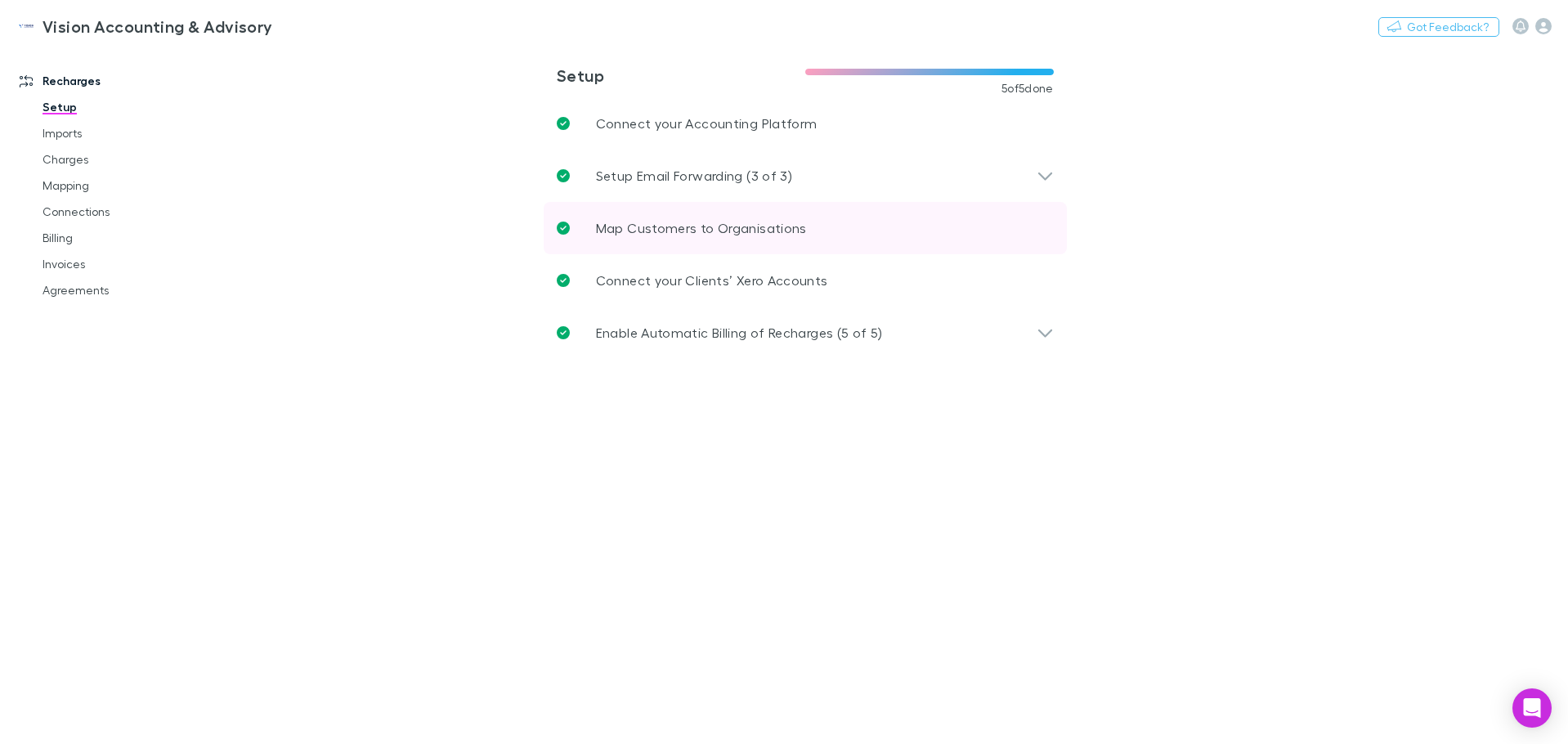
click at [1011, 232] on link "Map Customers to Organisations" at bounding box center [805, 228] width 523 height 52
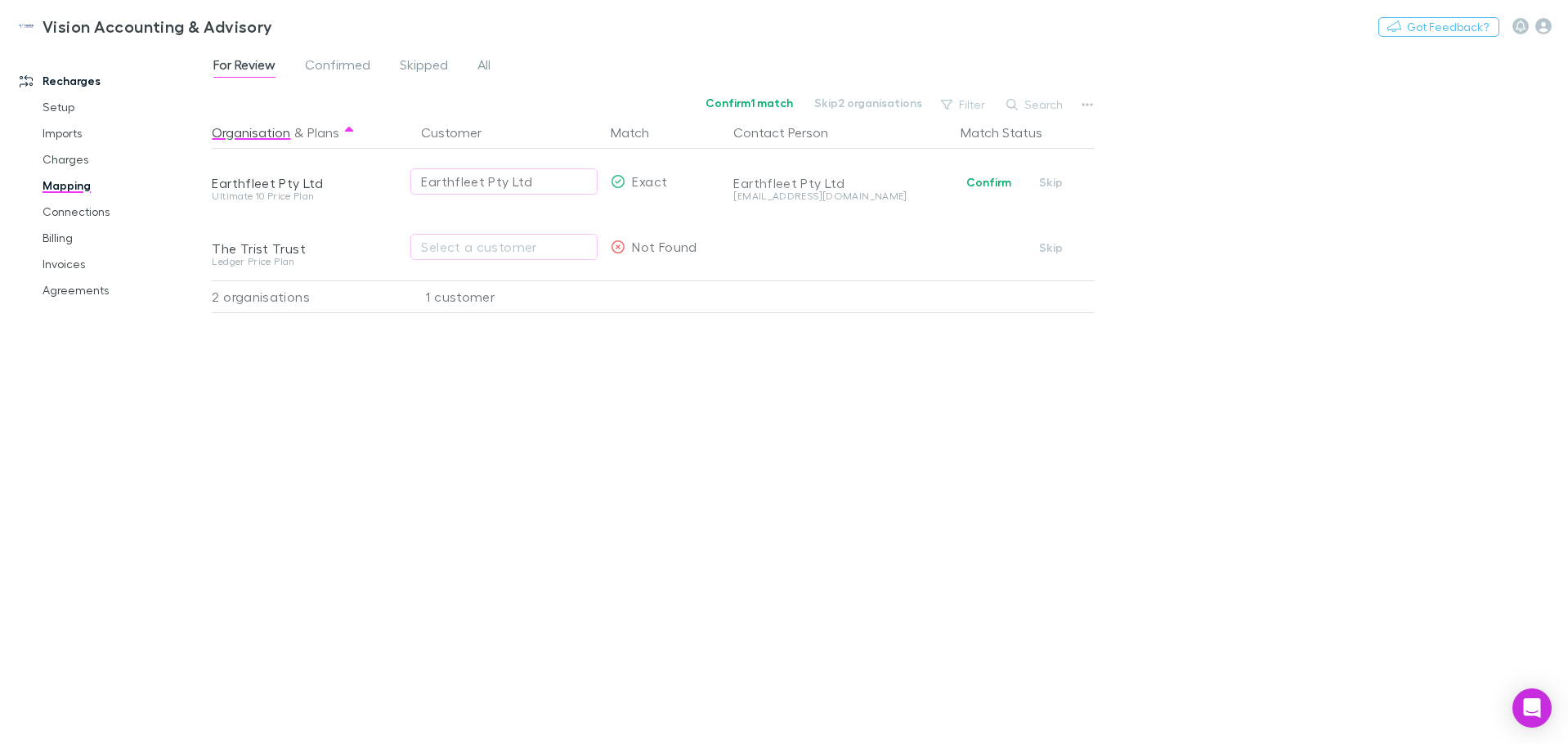
click at [74, 188] on link "Mapping" at bounding box center [124, 186] width 195 height 27
click at [70, 109] on link "Setup" at bounding box center [124, 107] width 195 height 27
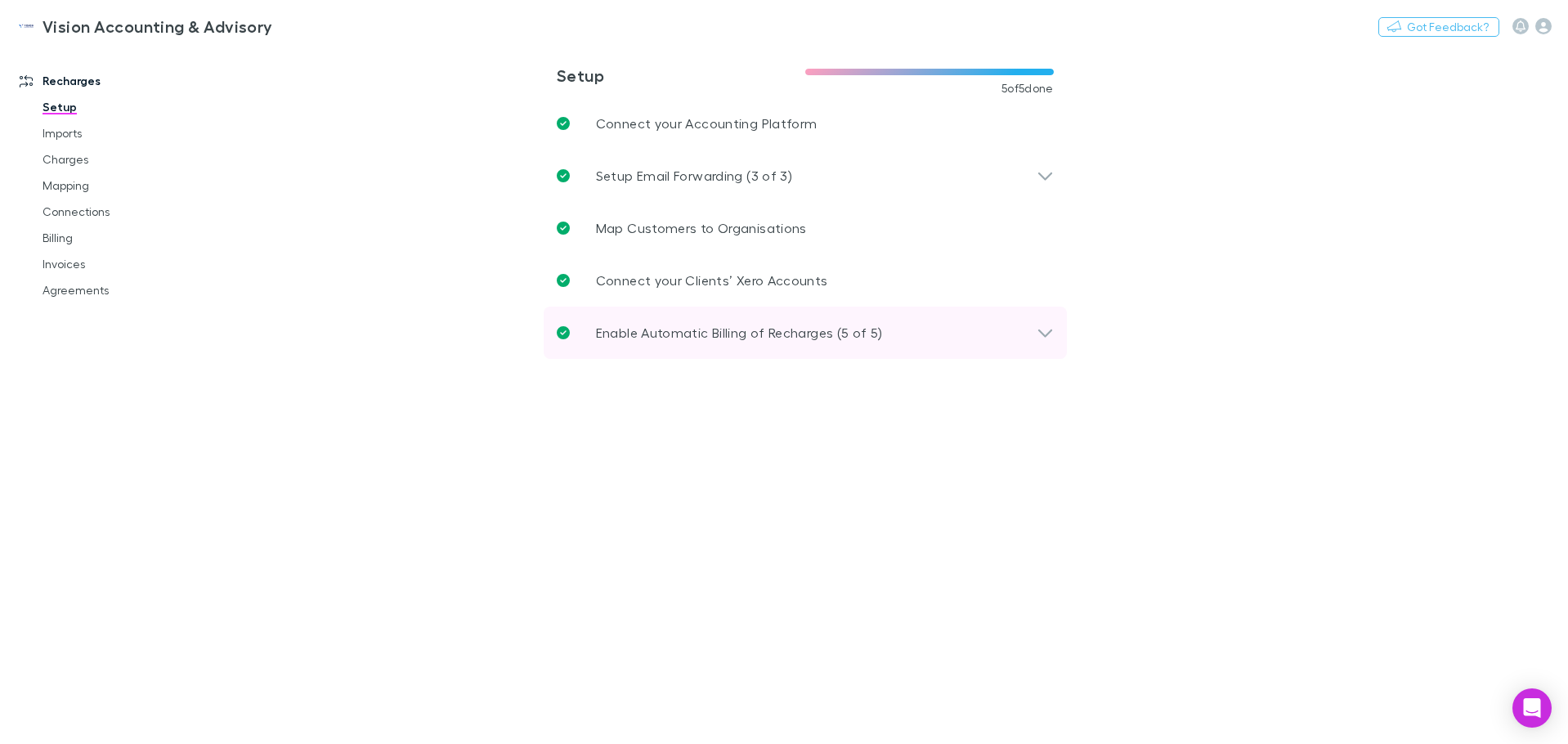
click at [1039, 334] on icon at bounding box center [1045, 332] width 17 height 19
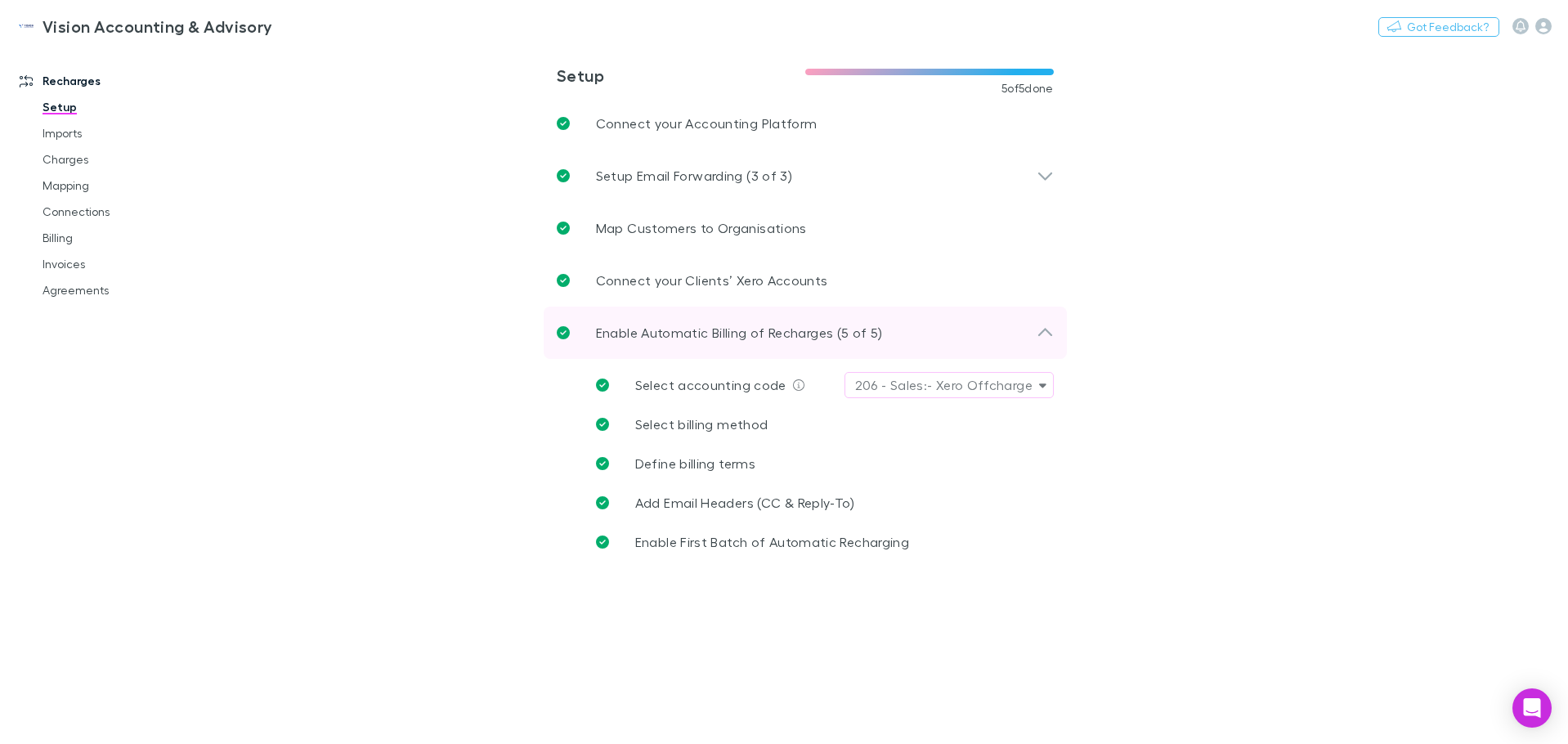
click at [1039, 334] on icon at bounding box center [1045, 332] width 17 height 19
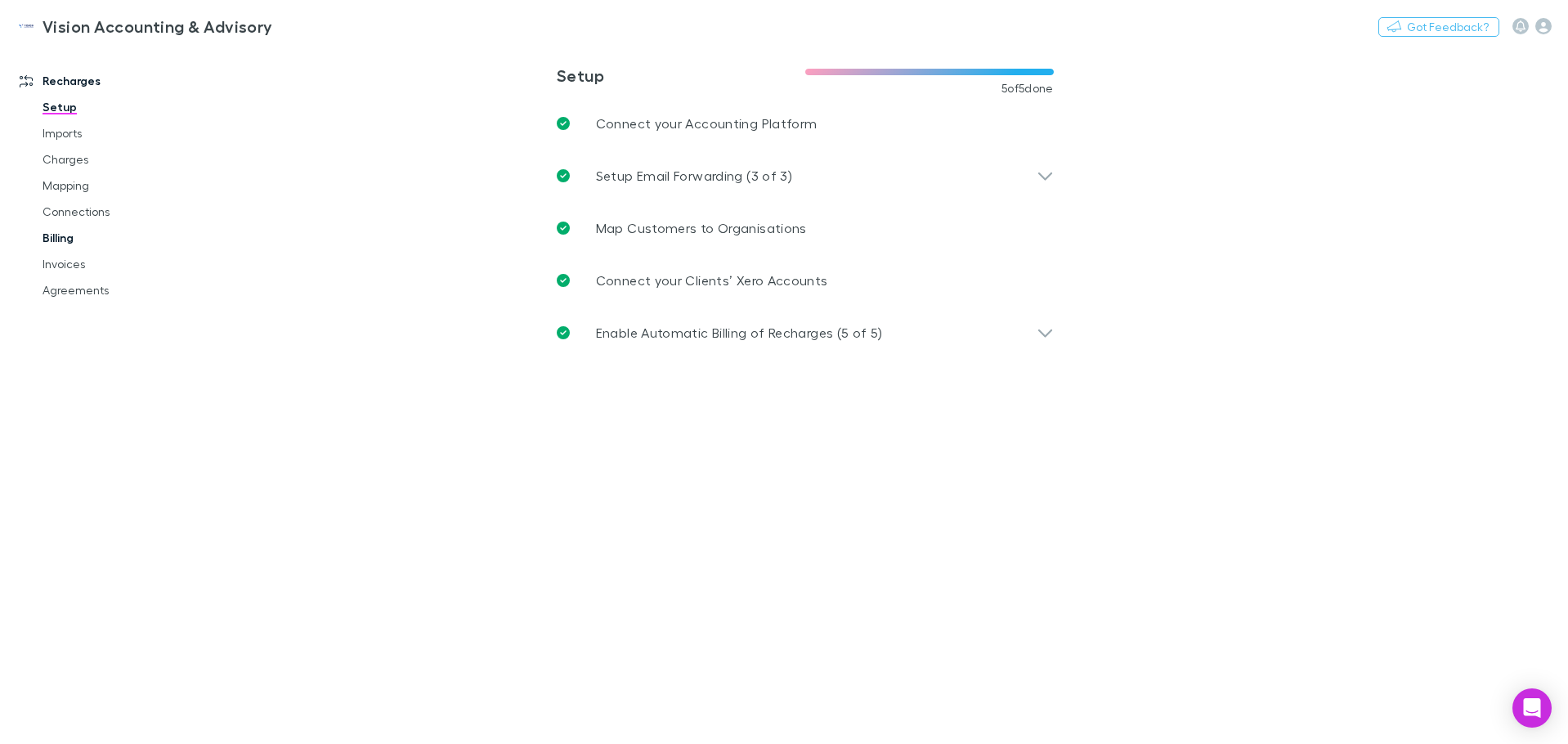
click at [51, 236] on link "Billing" at bounding box center [124, 238] width 195 height 27
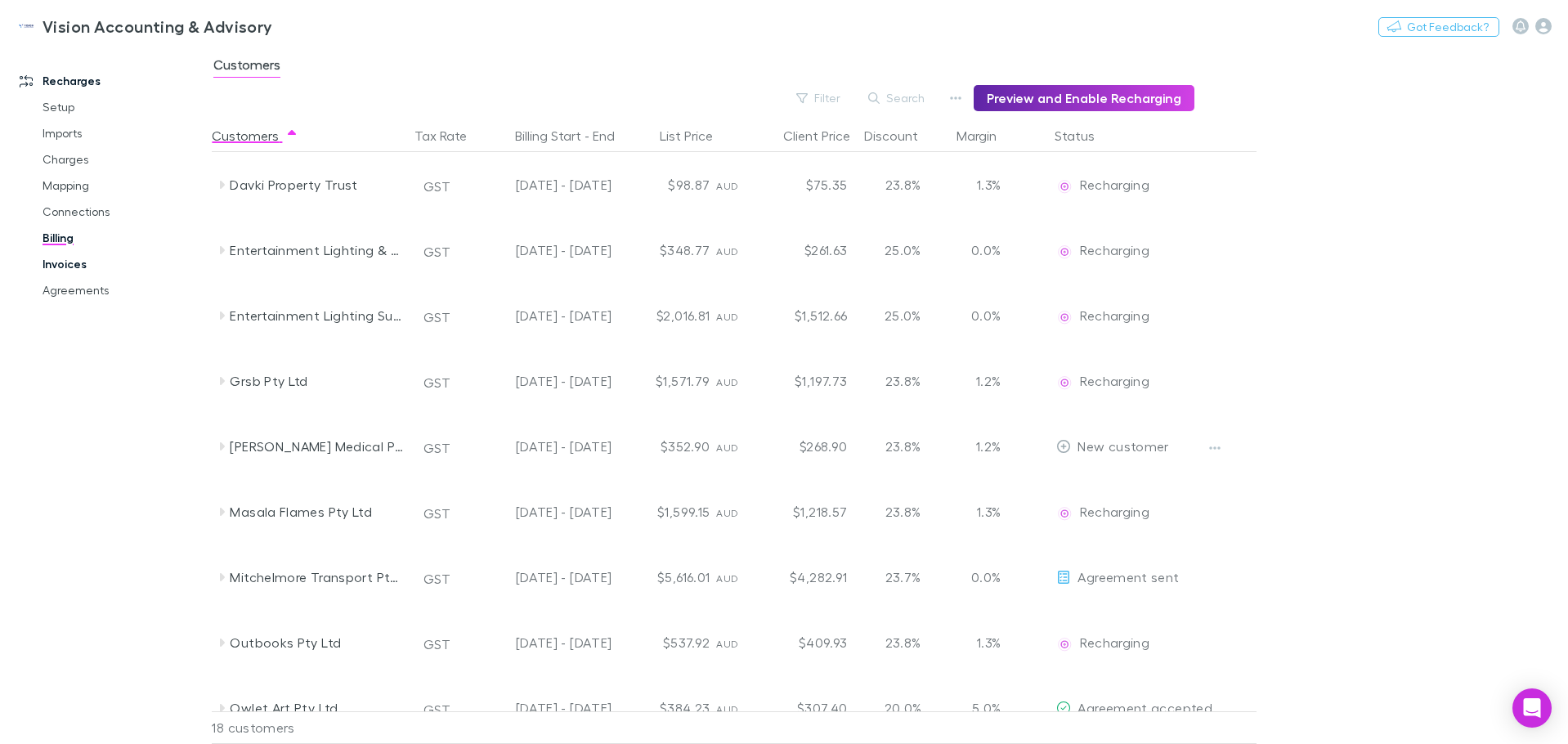
click at [61, 259] on link "Invoices" at bounding box center [124, 264] width 195 height 27
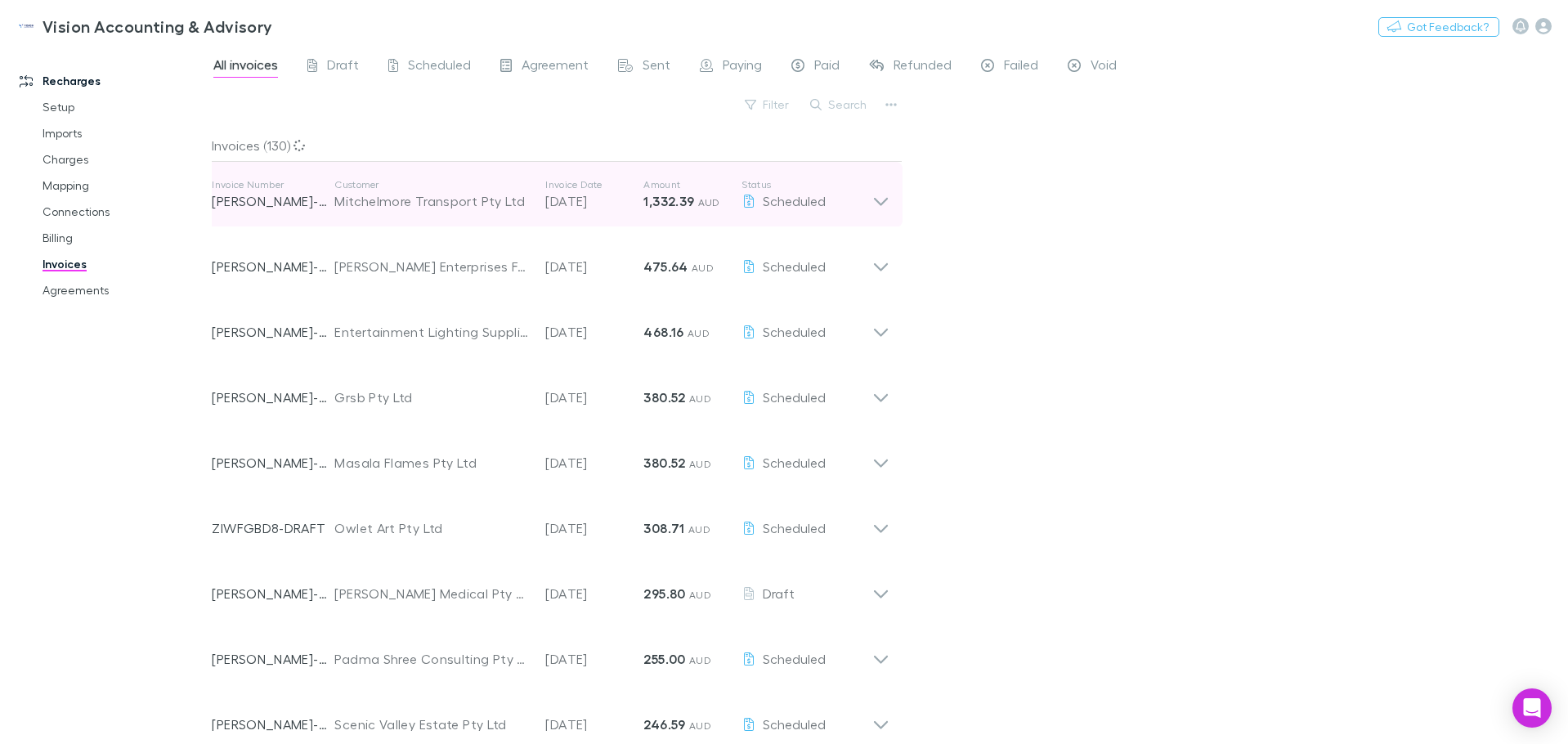
click at [682, 211] on div "Invoice Number RECH-0121 Customer Mitchelmore Transport Pty Ltd Invoice Date 20…" at bounding box center [542, 195] width 660 height 59
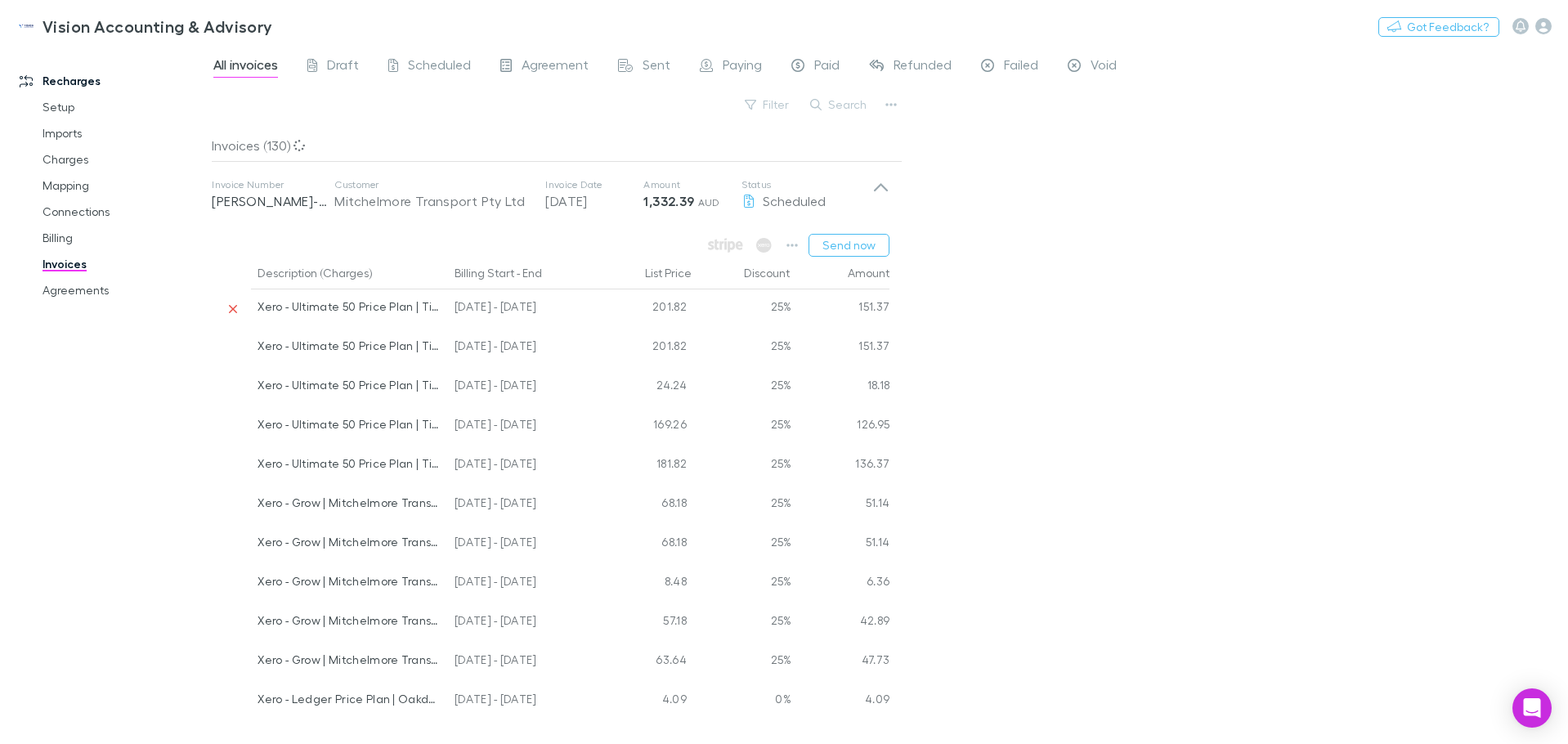
click at [527, 308] on div "27 Aug - 26 Sep 2025" at bounding box center [521, 308] width 147 height 39
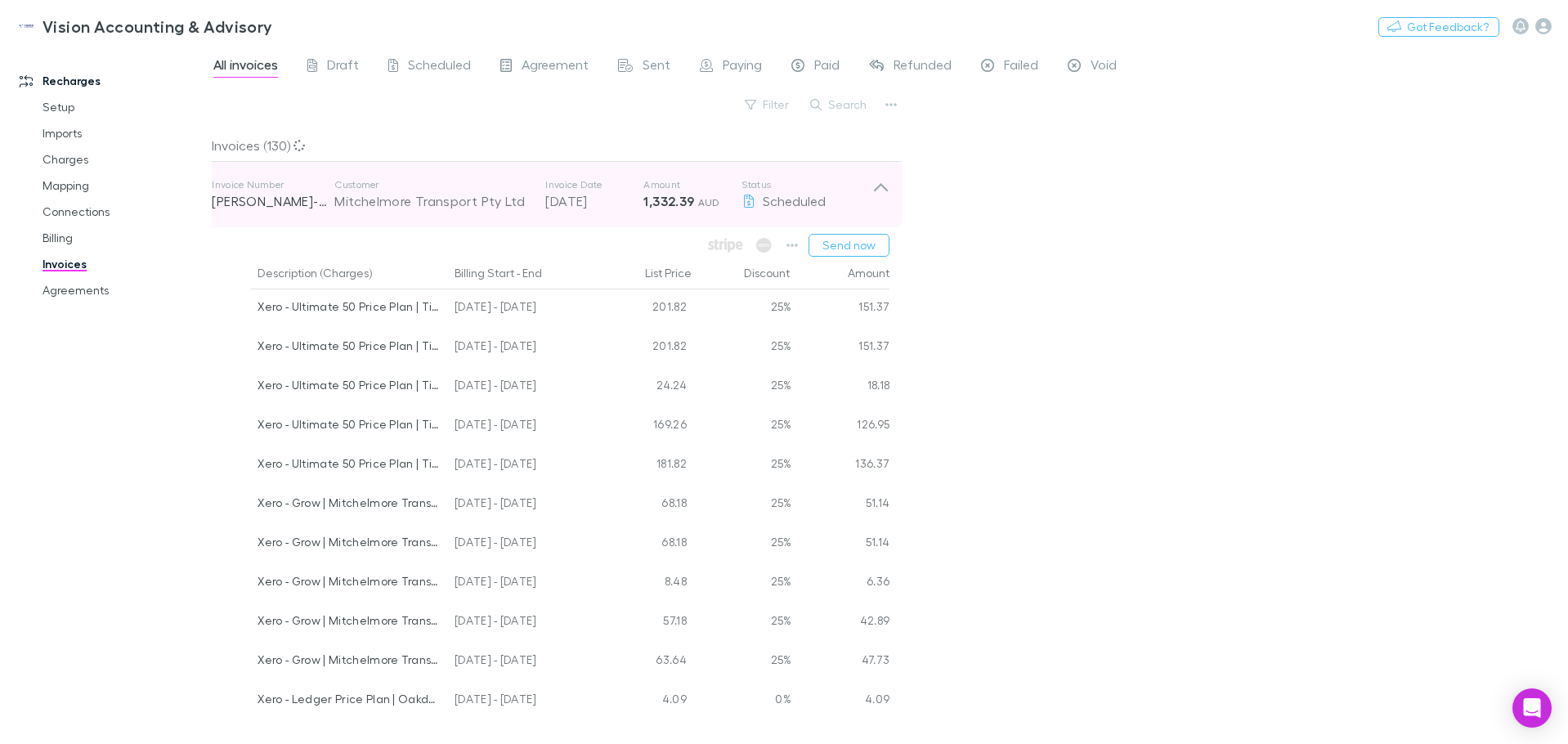
click at [585, 202] on p "20 Oct 2025" at bounding box center [594, 200] width 98 height 19
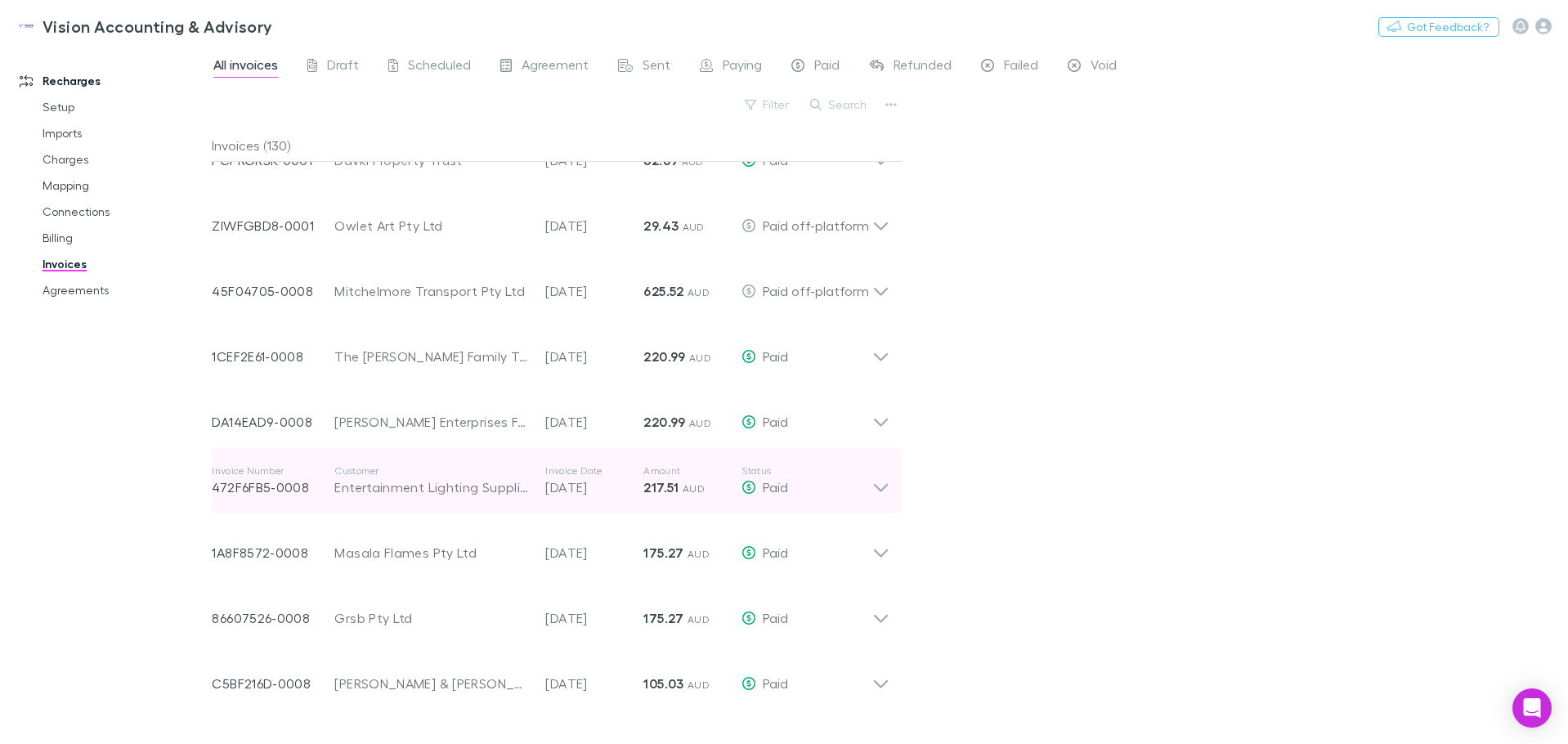
scroll to position [1145, 0]
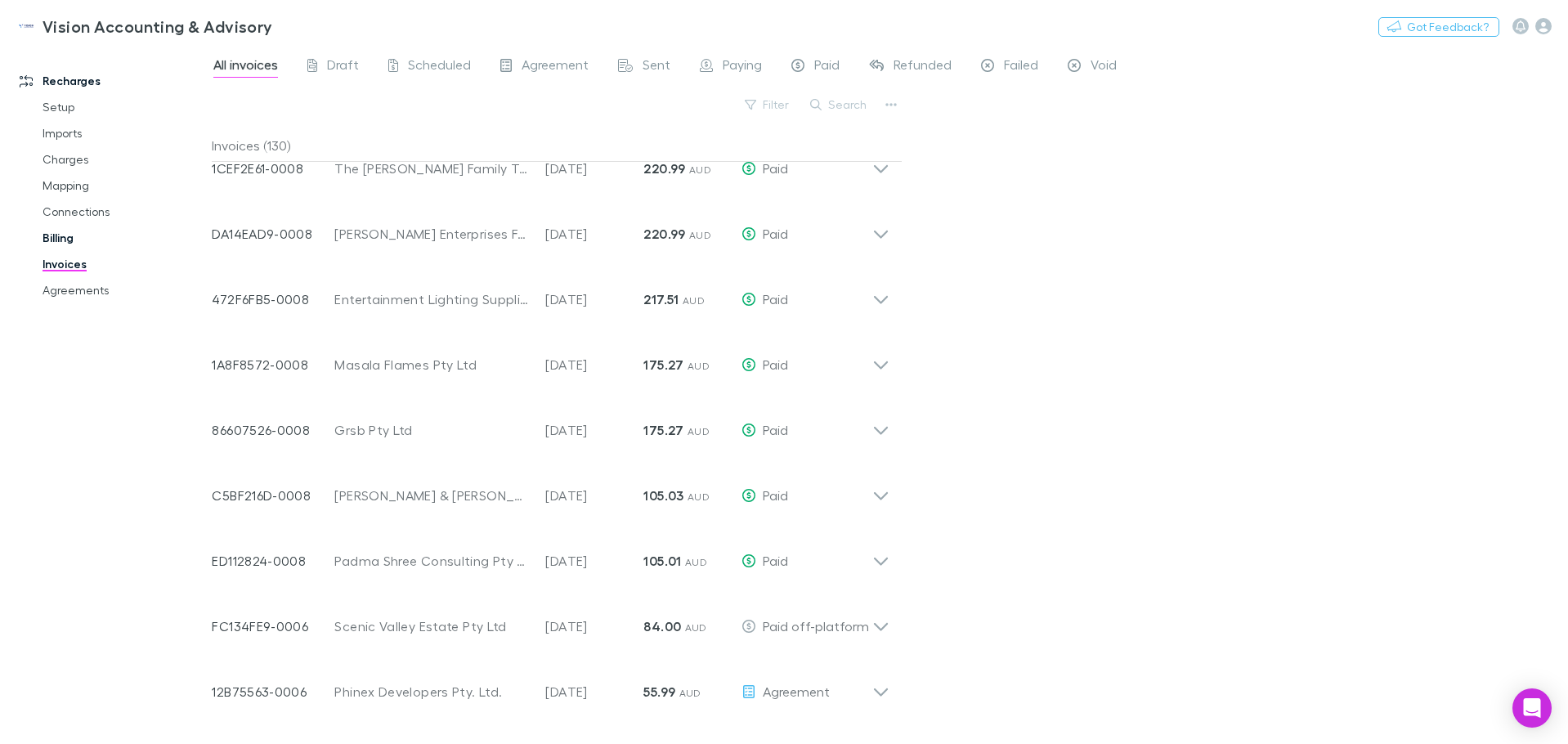
click at [60, 242] on link "Billing" at bounding box center [124, 238] width 195 height 27
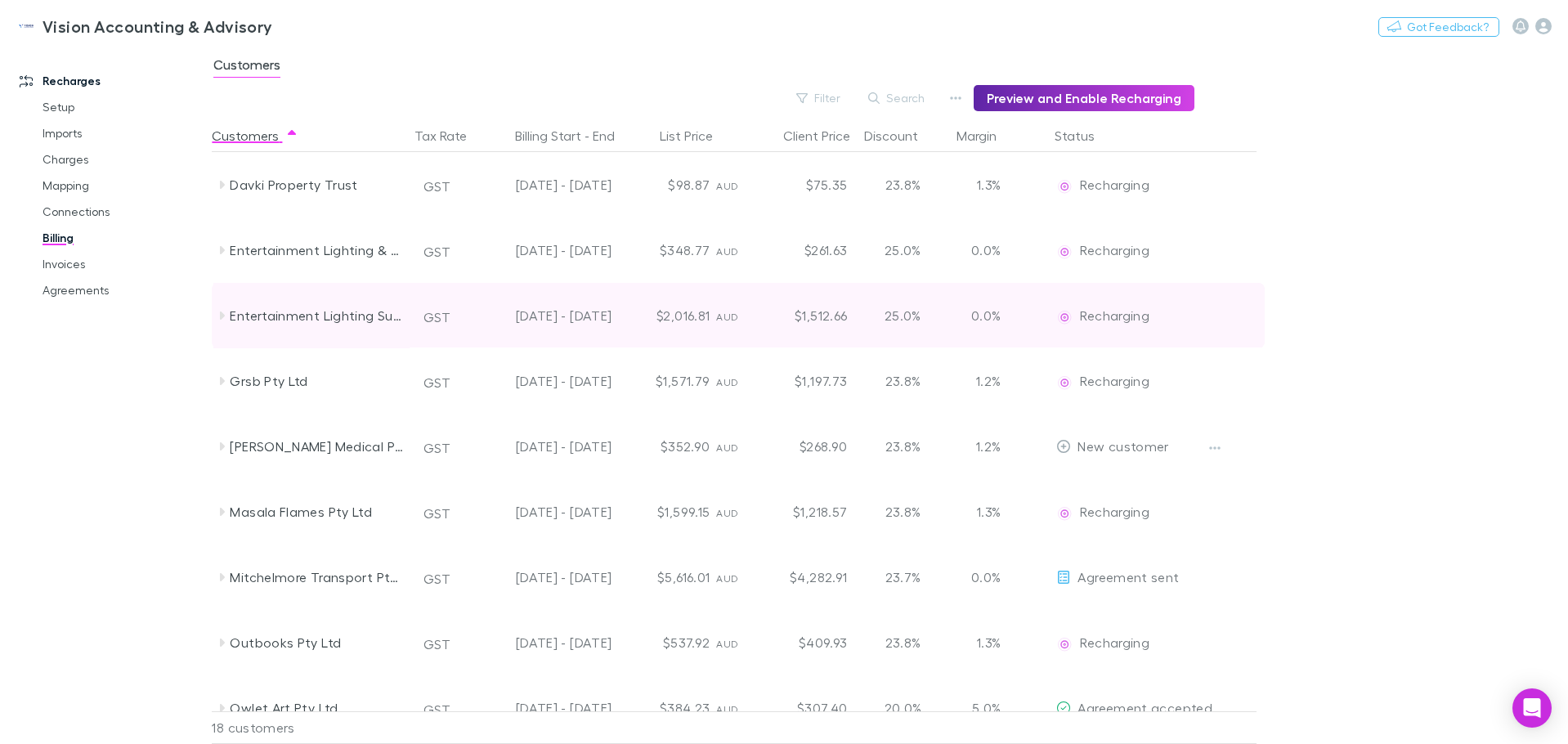
click at [219, 314] on icon at bounding box center [221, 316] width 13 height 13
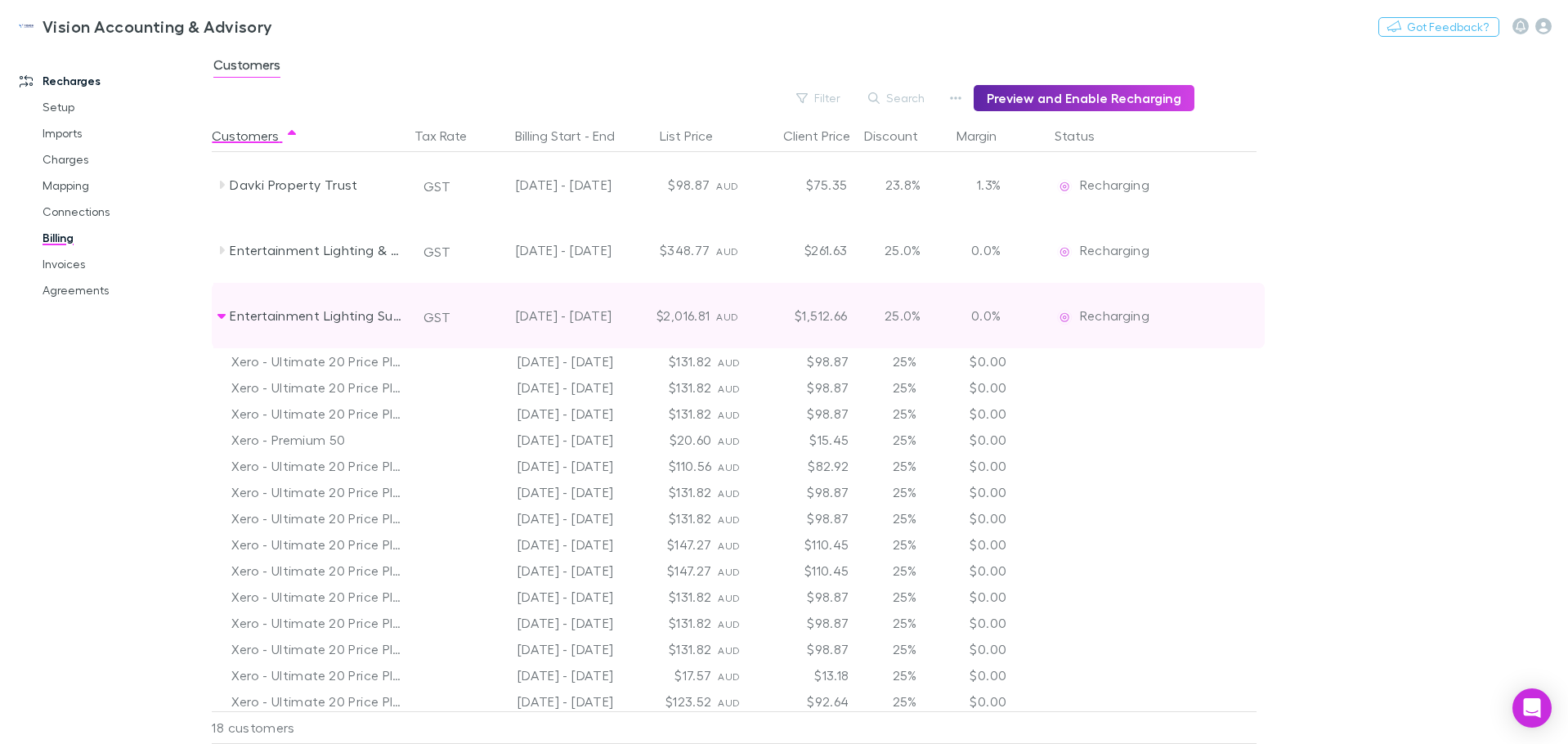
click at [219, 314] on icon at bounding box center [221, 316] width 8 height 5
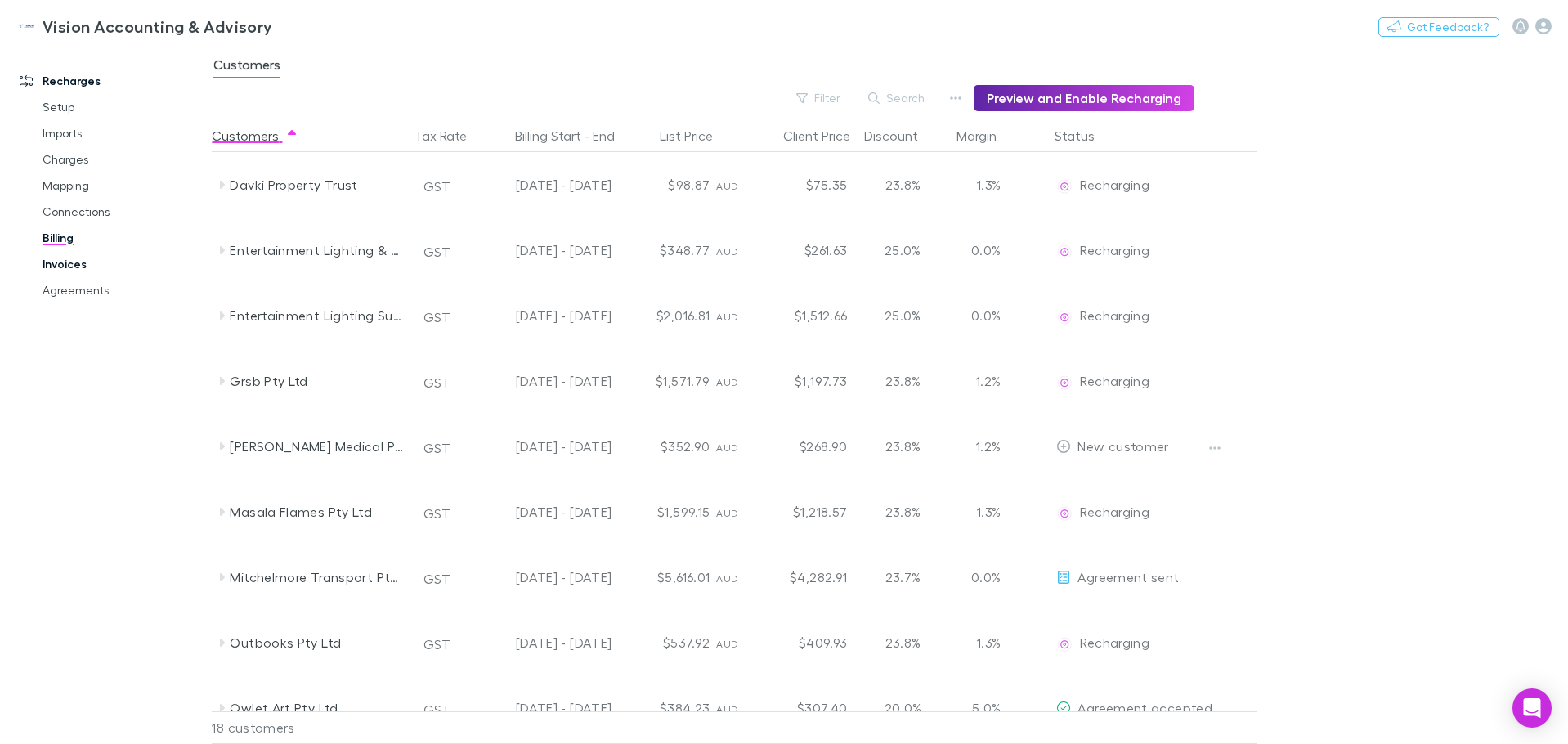
click at [79, 271] on link "Invoices" at bounding box center [124, 264] width 195 height 27
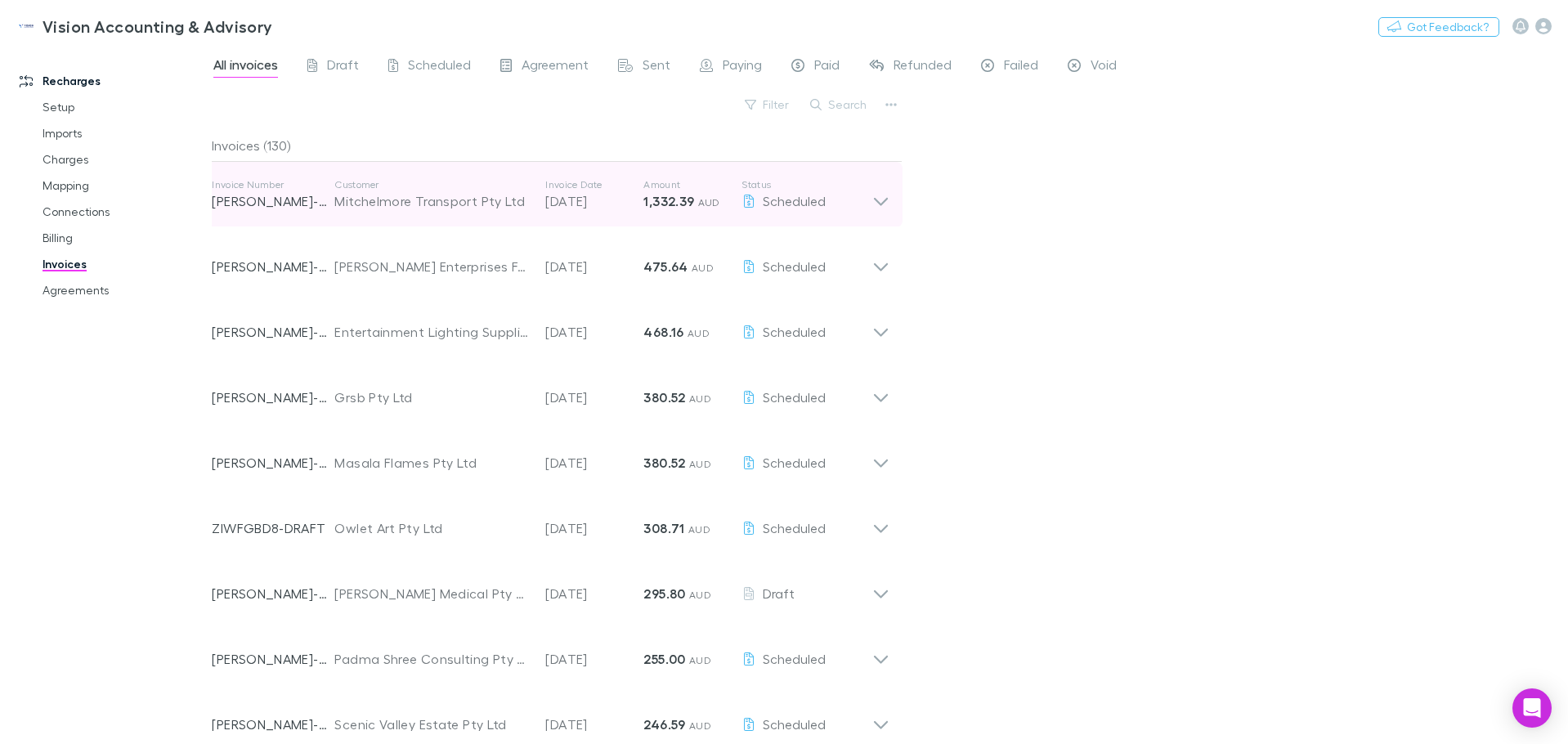
click at [803, 199] on span "Scheduled" at bounding box center [794, 200] width 63 height 16
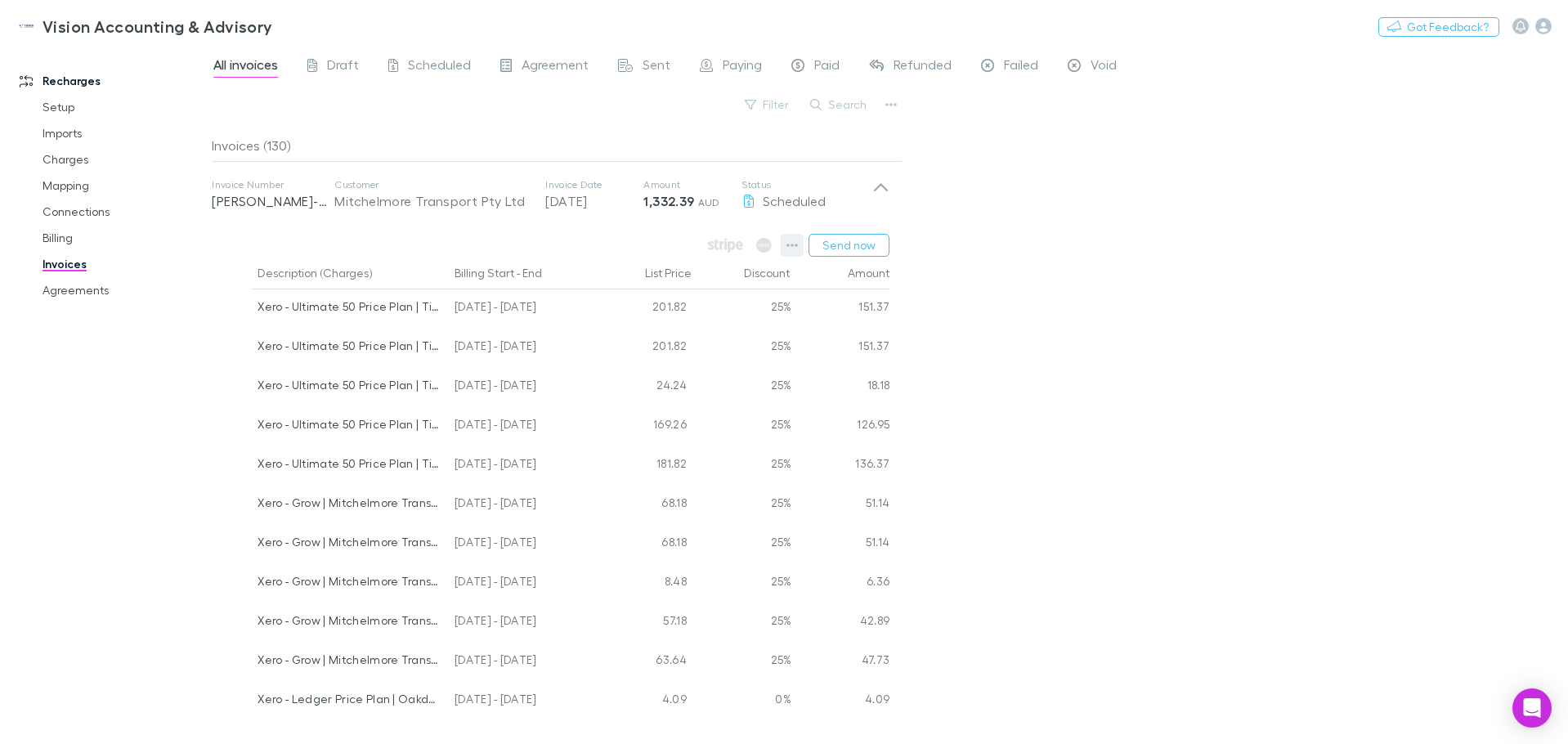
click at [793, 247] on icon "button" at bounding box center [792, 245] width 12 height 13
click at [117, 415] on div at bounding box center [784, 372] width 1568 height 744
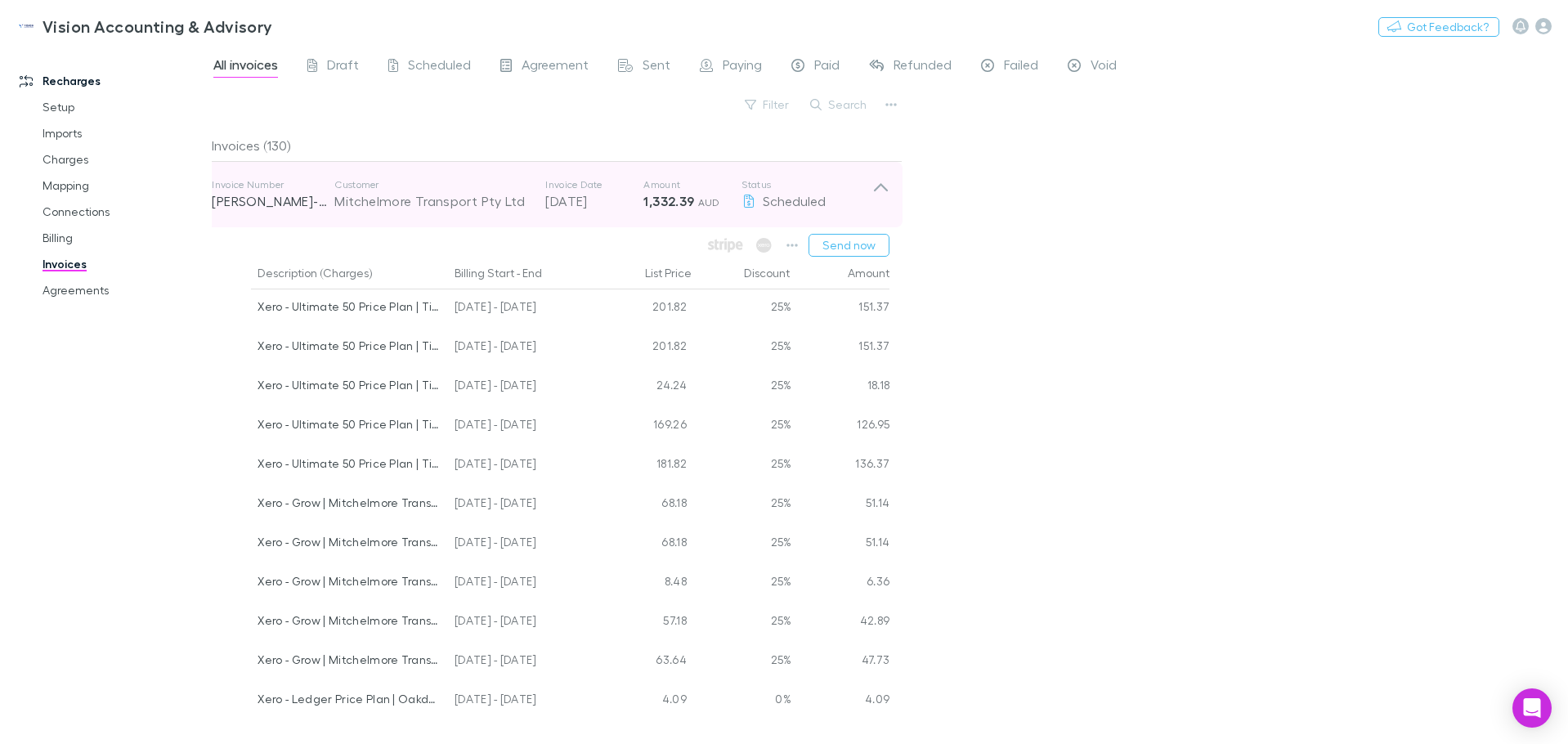
click at [877, 189] on icon at bounding box center [880, 187] width 14 height 8
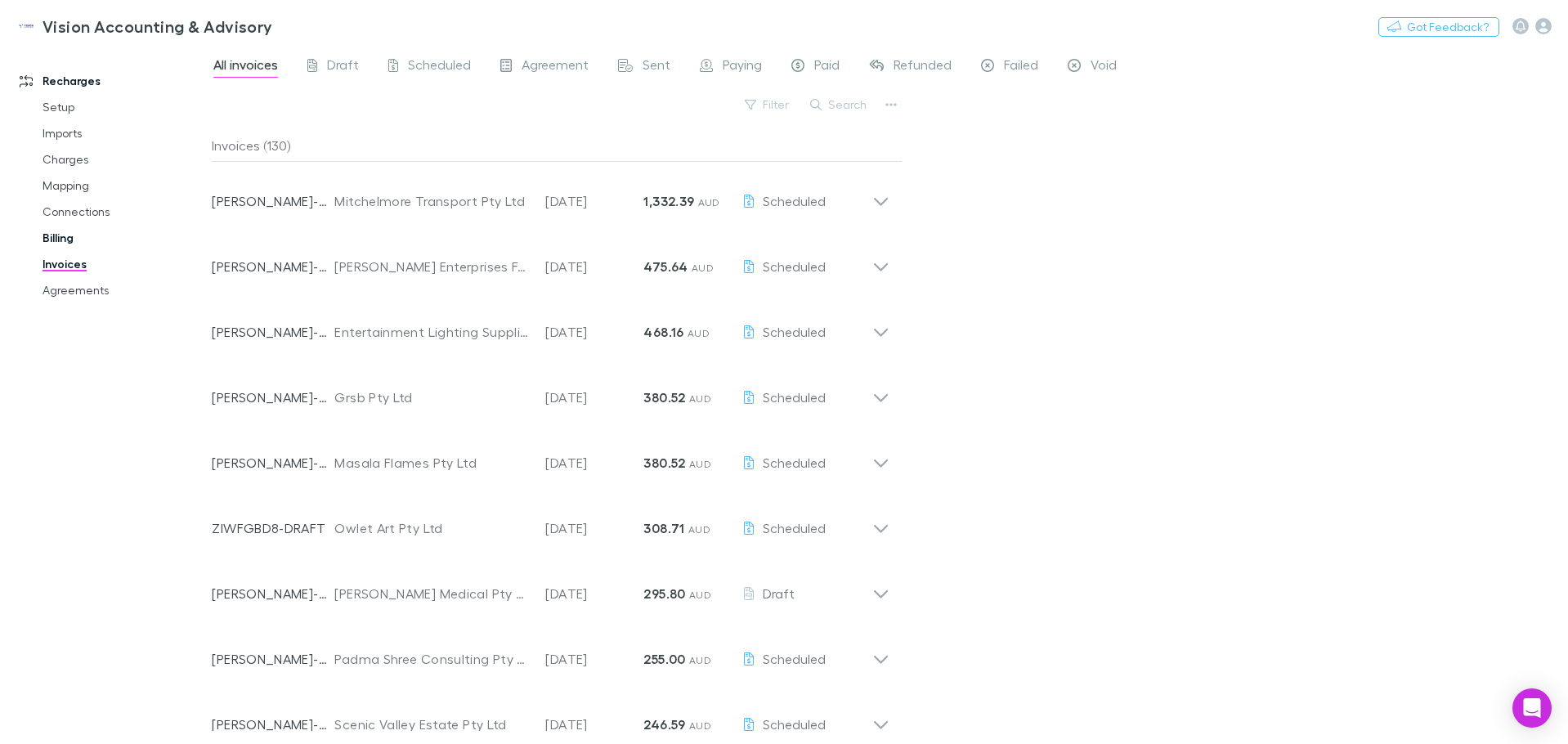
click at [53, 237] on link "Billing" at bounding box center [124, 238] width 195 height 27
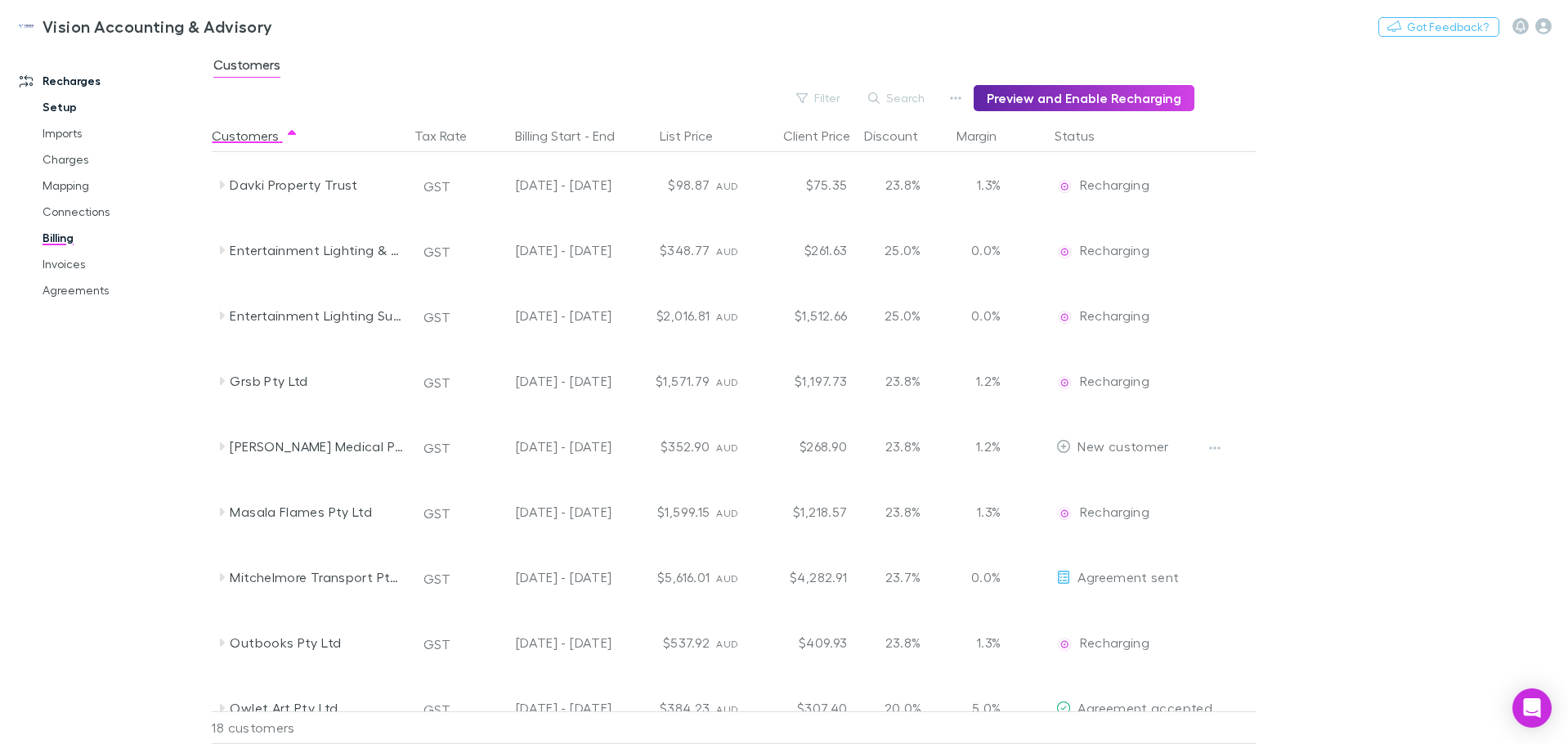
click at [73, 104] on link "Setup" at bounding box center [124, 107] width 195 height 27
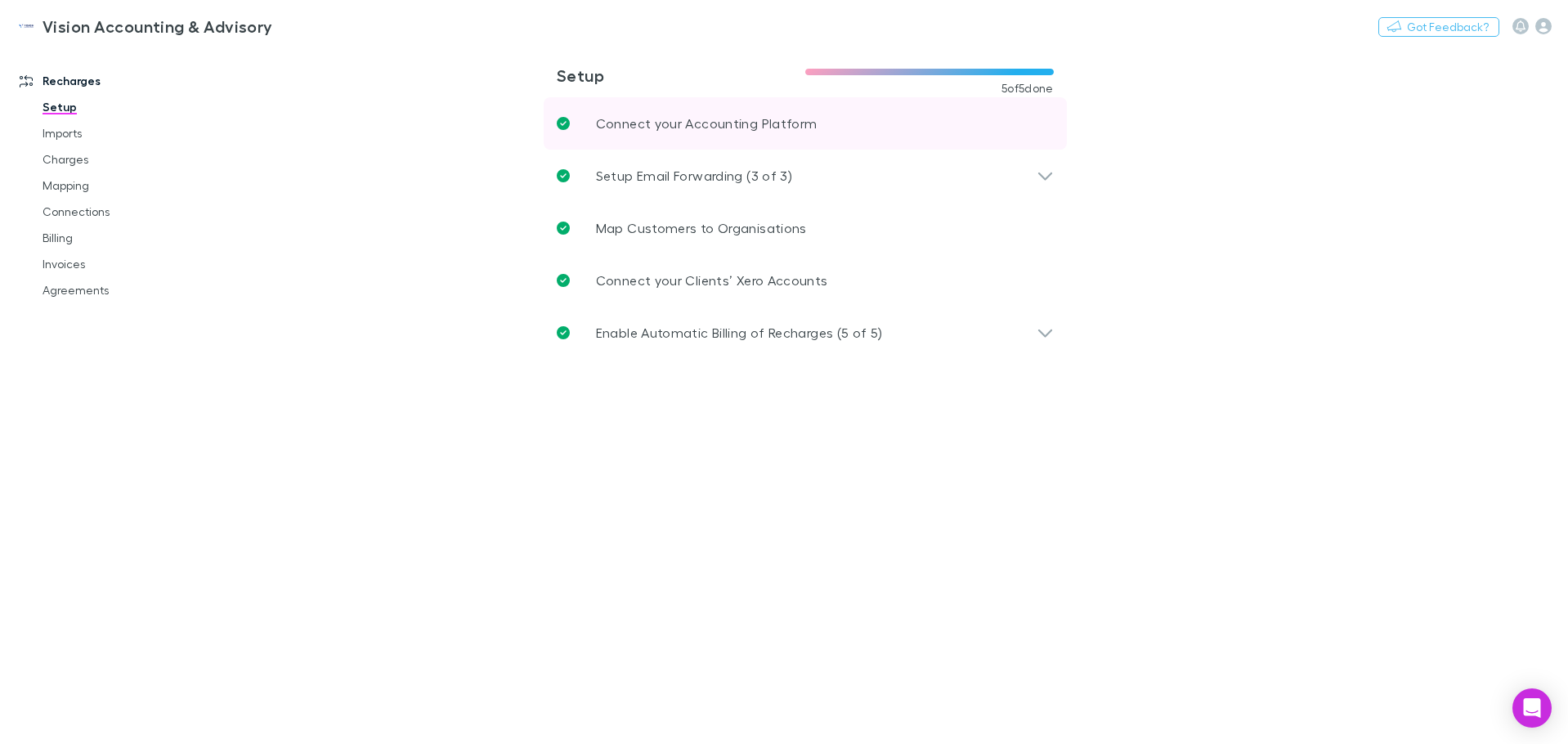
click at [757, 125] on p "Connect your Accounting Platform" at bounding box center [707, 123] width 221 height 19
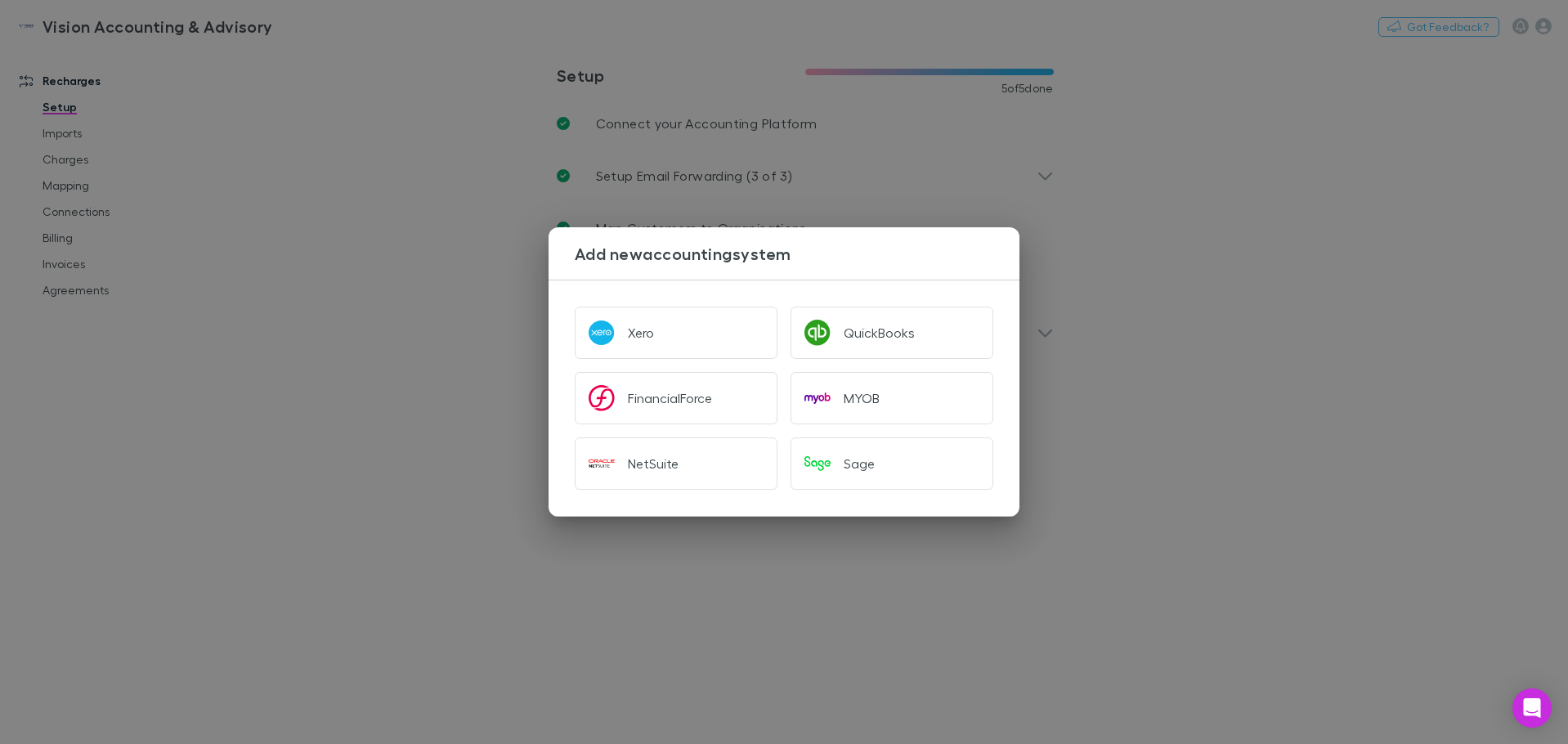
click at [1275, 235] on div "Add new accounting system Xero QuickBooks FinancialForce MYOB NetSuite Sage" at bounding box center [784, 372] width 1568 height 744
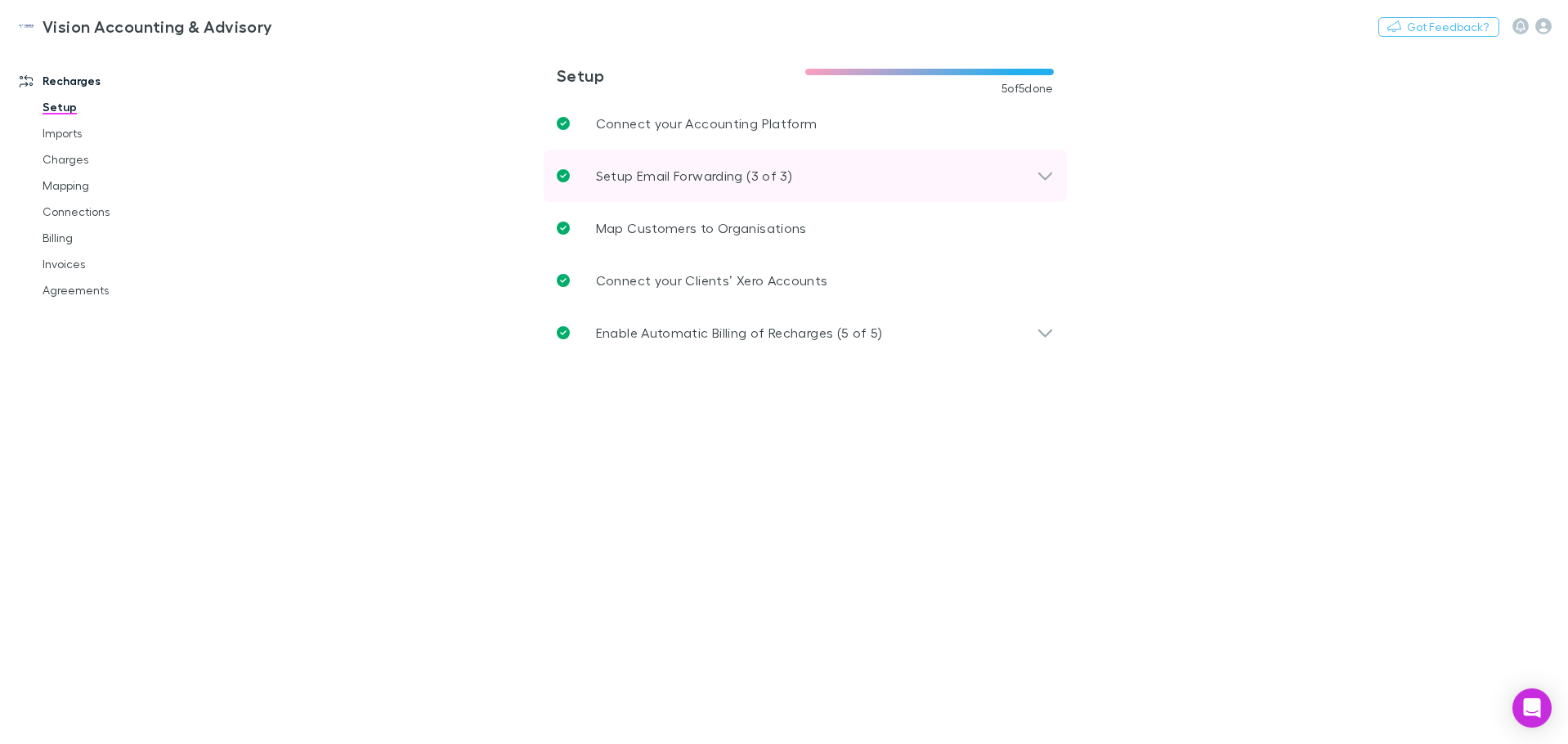
click at [754, 190] on div "Setup Email Forwarding (3 of 3)" at bounding box center [805, 176] width 523 height 52
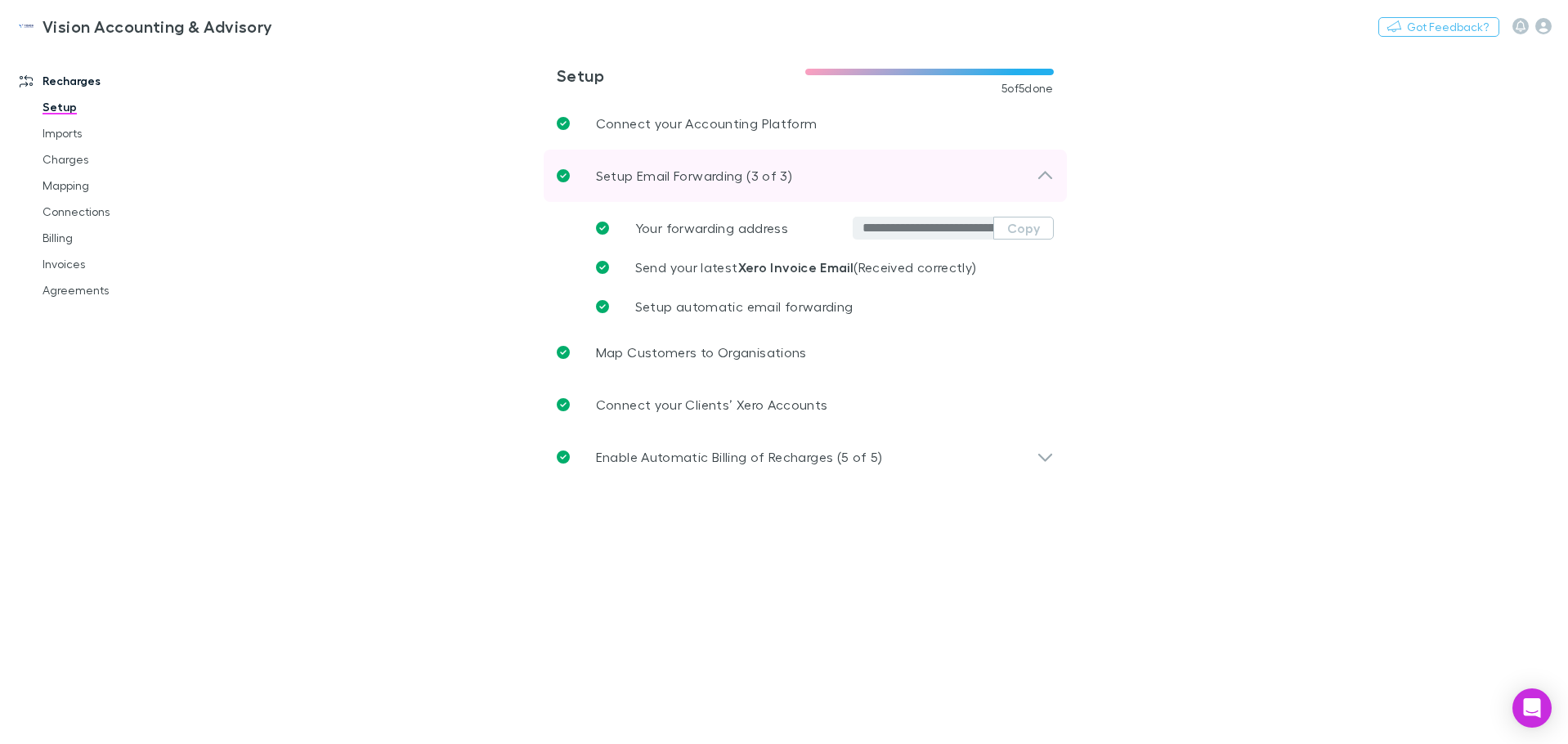
click at [754, 190] on div "Setup Email Forwarding (3 of 3)" at bounding box center [805, 176] width 523 height 52
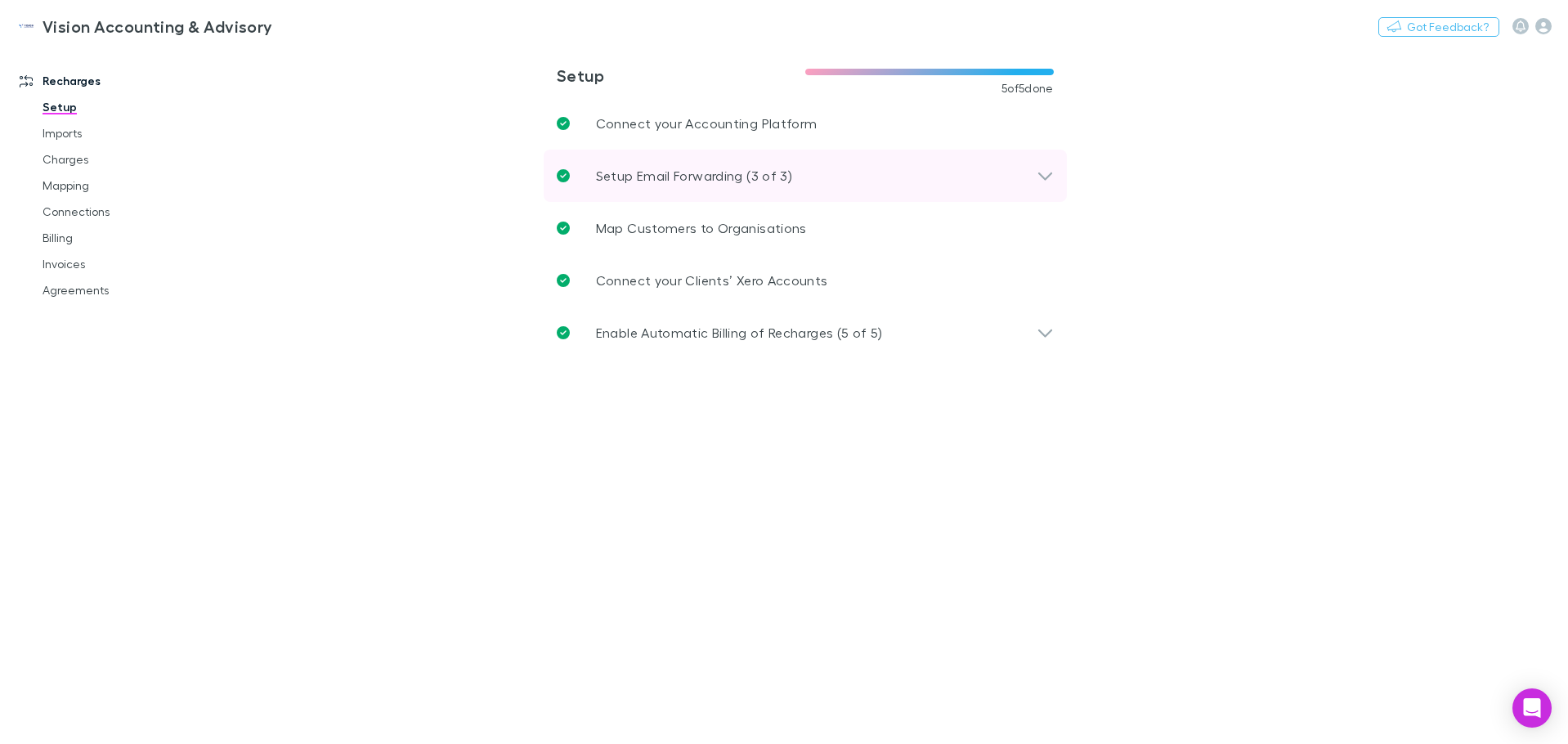
click at [754, 190] on div "Setup Email Forwarding (3 of 3)" at bounding box center [805, 176] width 523 height 52
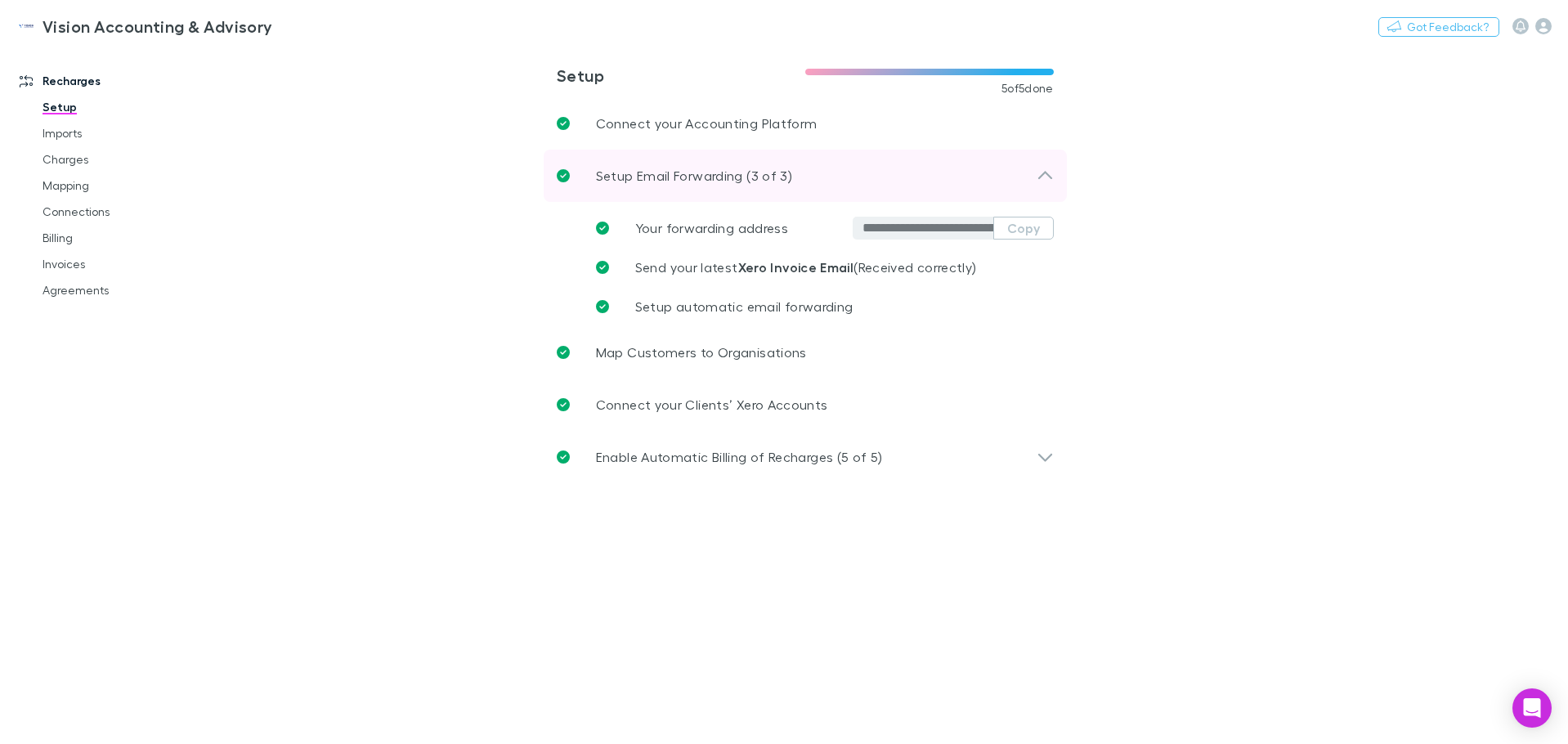
click at [754, 190] on div "Setup Email Forwarding (3 of 3)" at bounding box center [805, 176] width 523 height 52
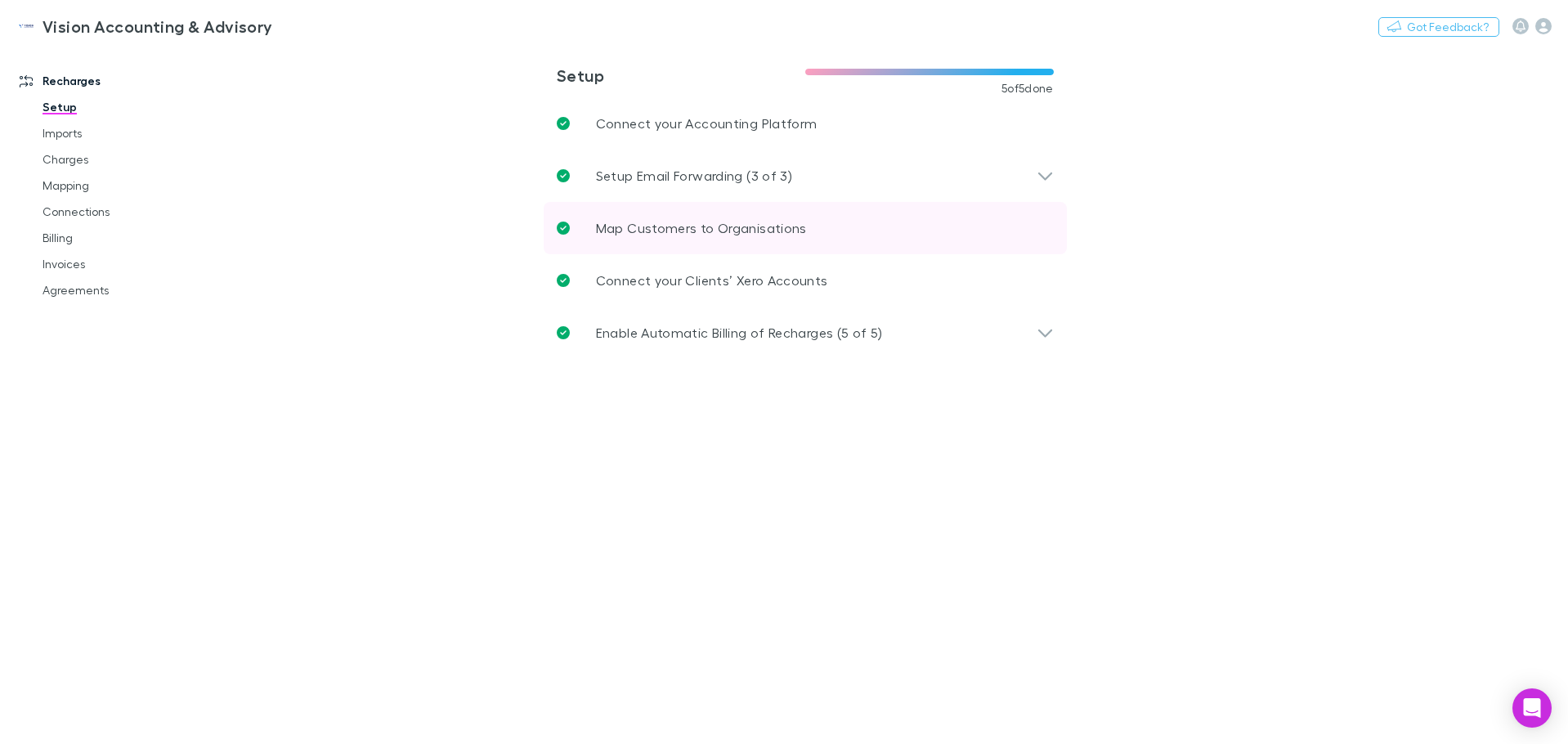
click at [740, 226] on p "Map Customers to Organisations" at bounding box center [702, 228] width 211 height 19
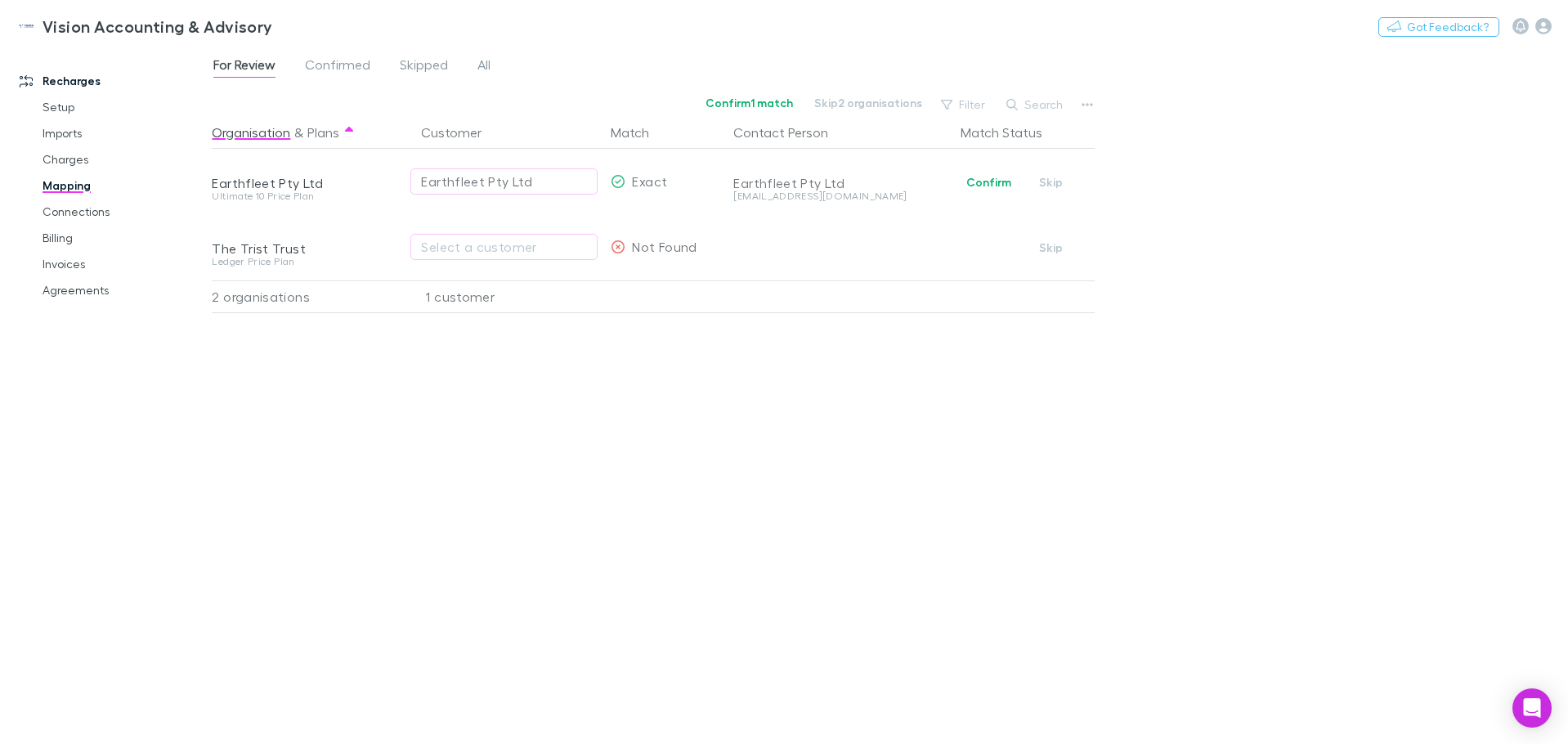
click at [57, 189] on link "Mapping" at bounding box center [124, 186] width 195 height 27
click at [70, 111] on link "Setup" at bounding box center [124, 107] width 195 height 27
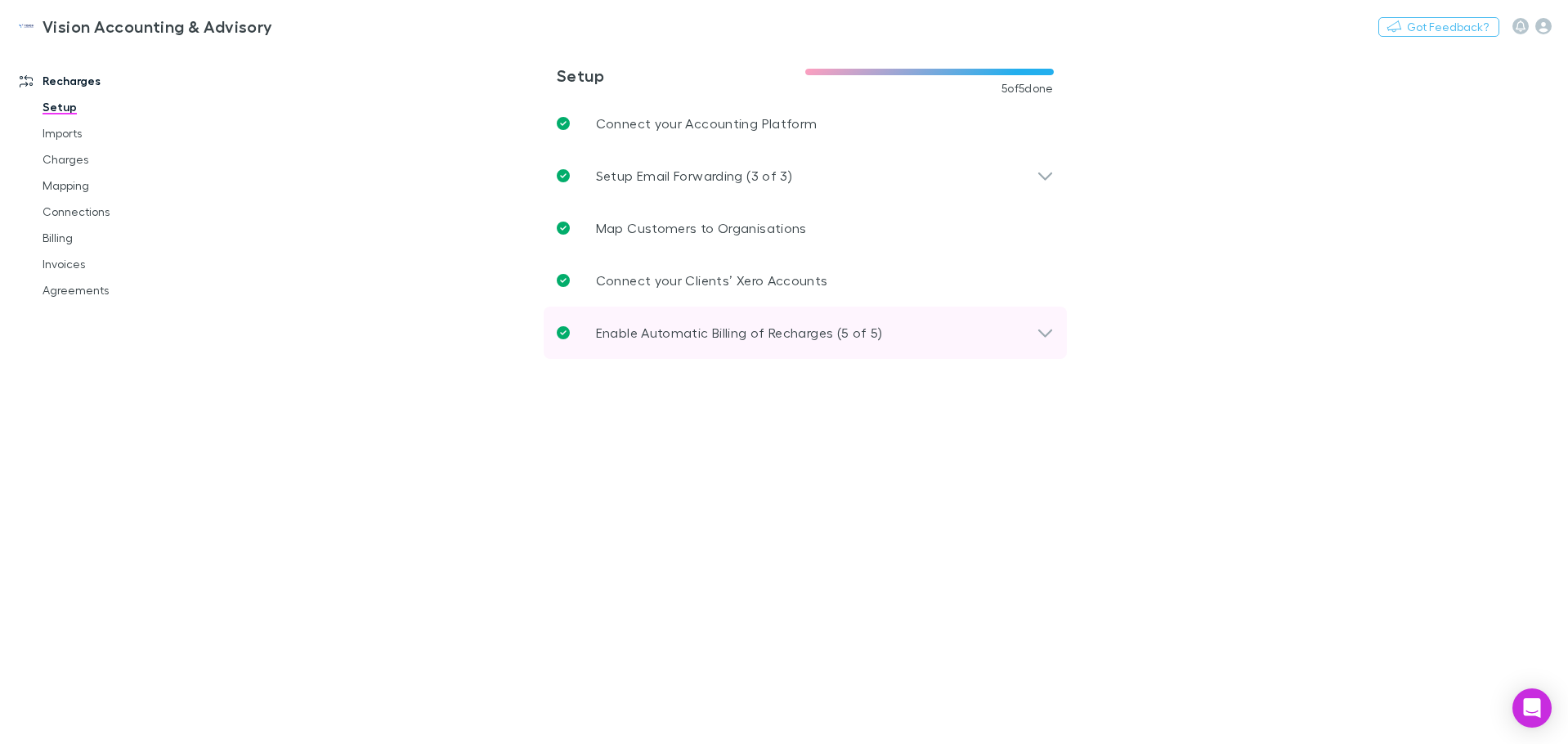
click at [961, 332] on div "Enable Automatic Billing of Recharges (5 of 5)" at bounding box center [797, 332] width 480 height 19
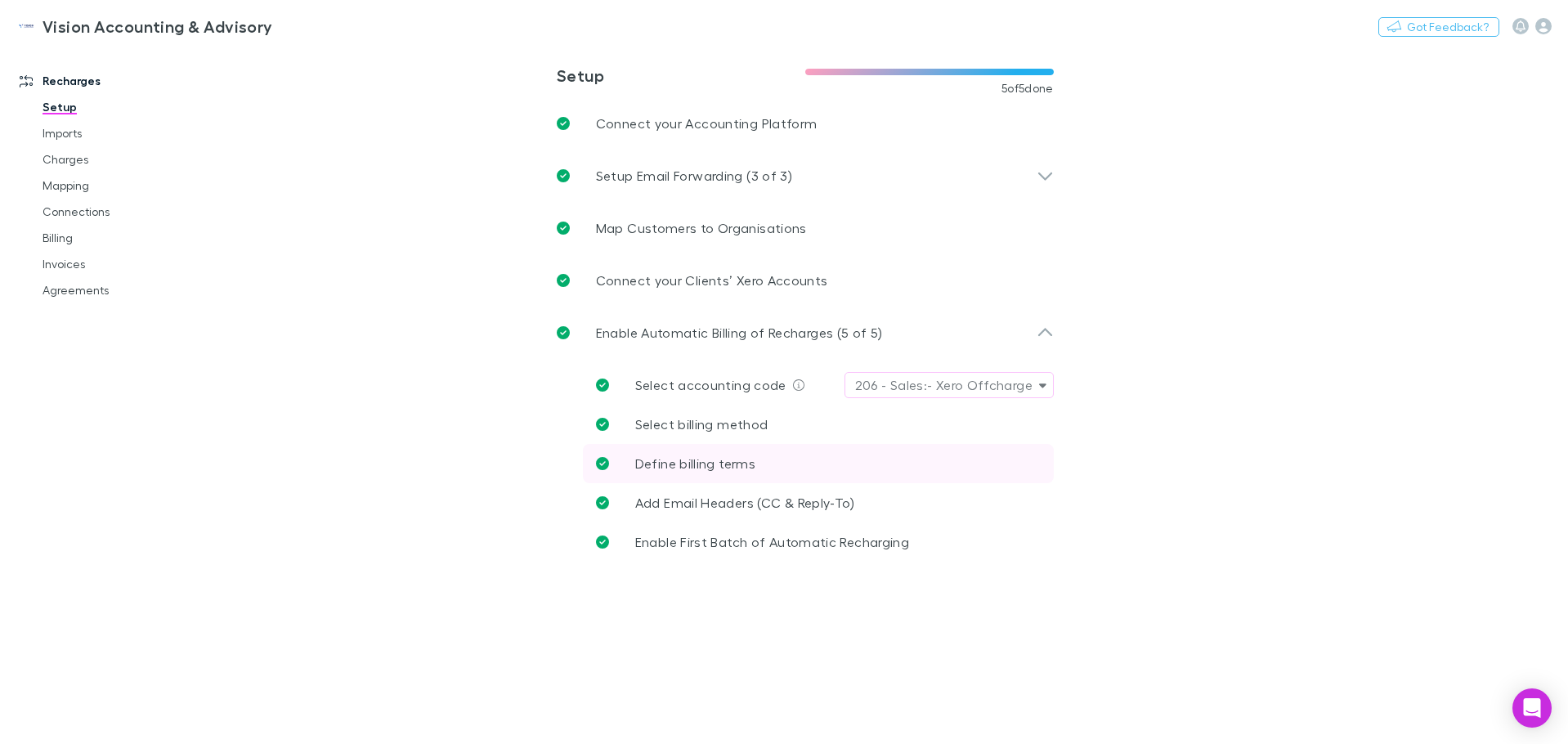
click at [700, 469] on span "Define billing terms" at bounding box center [694, 463] width 120 height 16
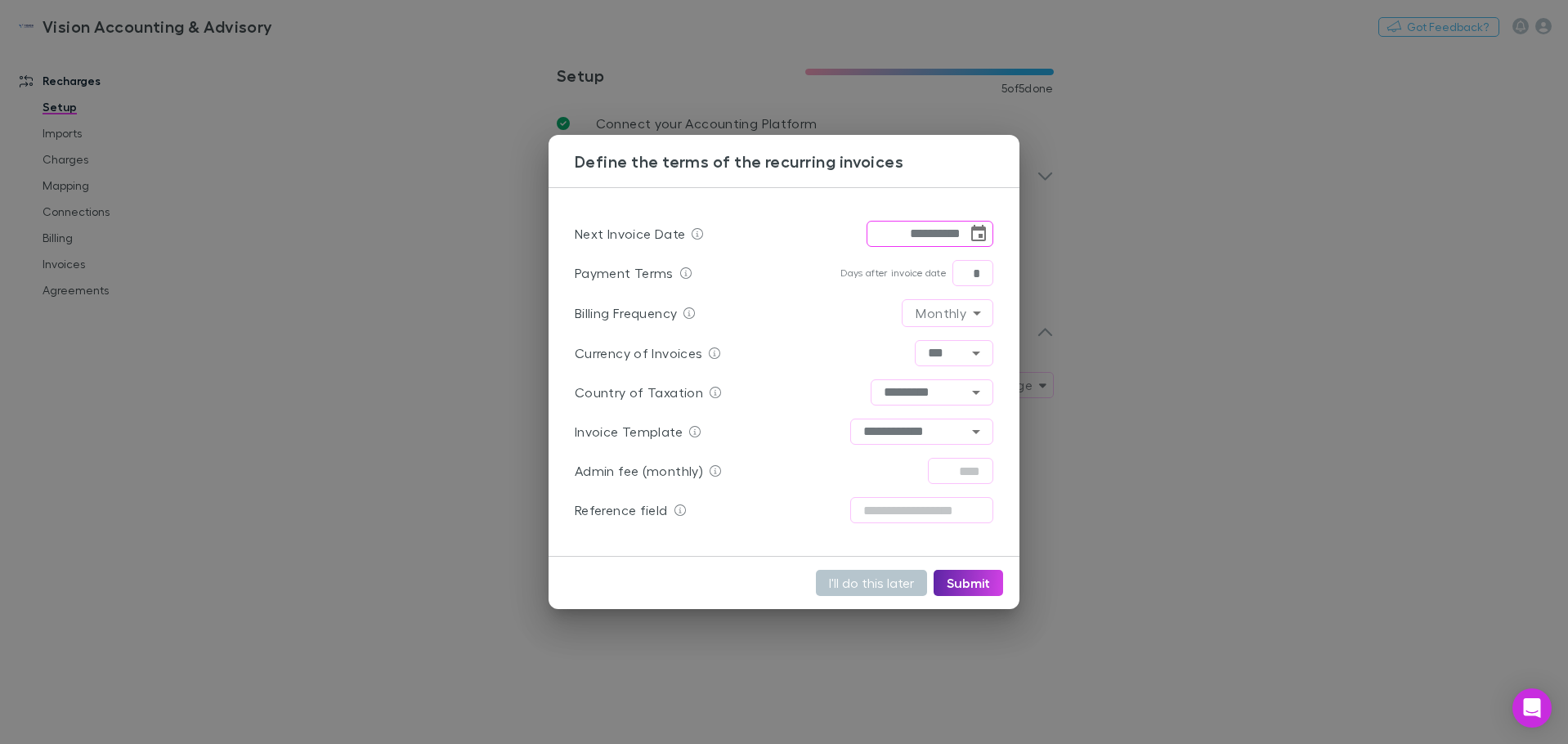
click at [983, 238] on icon "Choose date, selected date is Oct 20, 2025" at bounding box center [979, 233] width 15 height 16
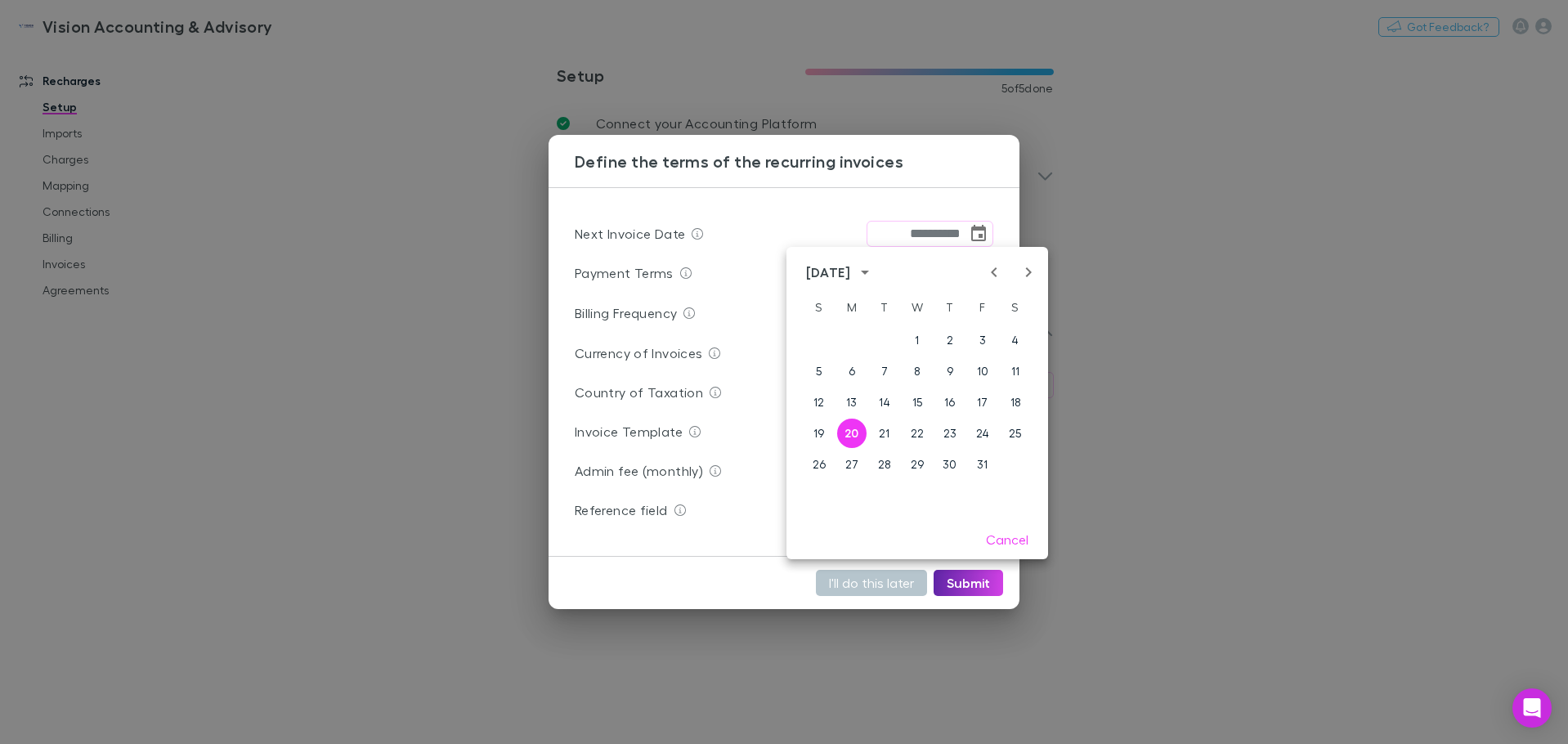
click at [992, 273] on icon "Previous month" at bounding box center [993, 272] width 5 height 10
click at [884, 465] on button "30" at bounding box center [885, 465] width 29 height 29
type input "**********"
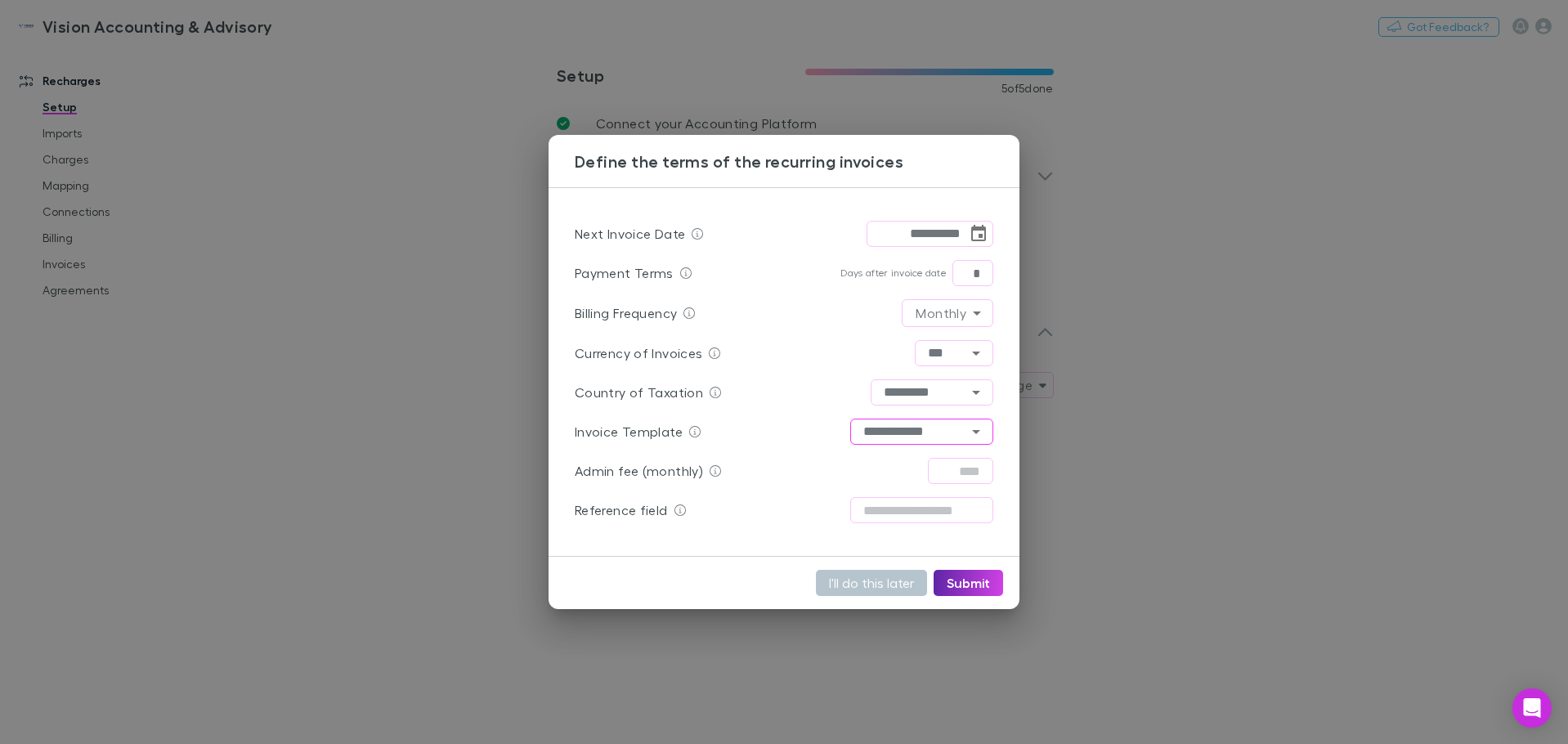
click at [969, 430] on icon "Open" at bounding box center [975, 431] width 19 height 19
click at [944, 458] on li "Vision Accounting" at bounding box center [922, 466] width 143 height 29
click at [966, 428] on icon "Open" at bounding box center [975, 431] width 19 height 19
click at [942, 461] on li "Pontings&Co." at bounding box center [922, 466] width 143 height 29
type input "**********"
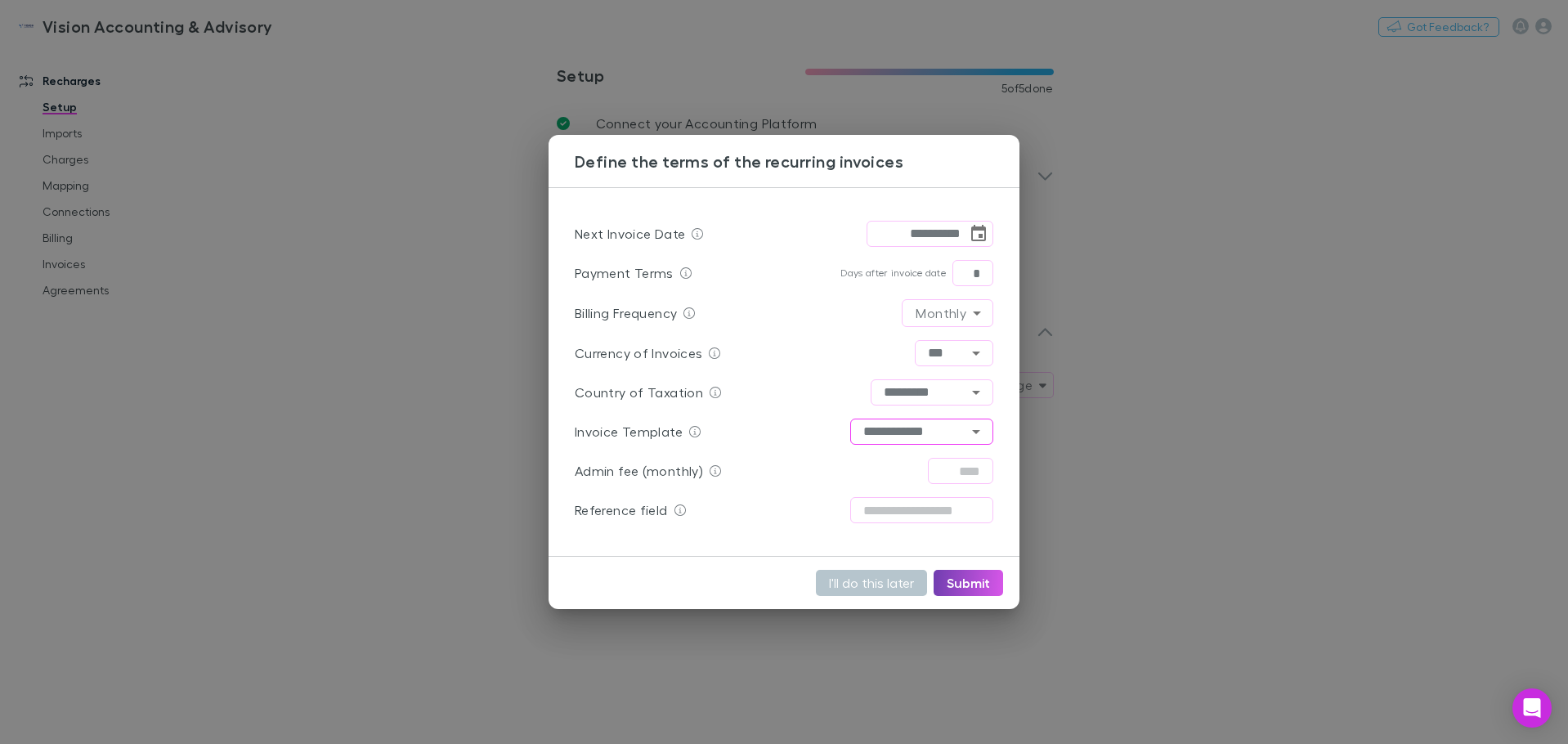
click at [965, 585] on button "Submit" at bounding box center [969, 583] width 70 height 27
type input "**********"
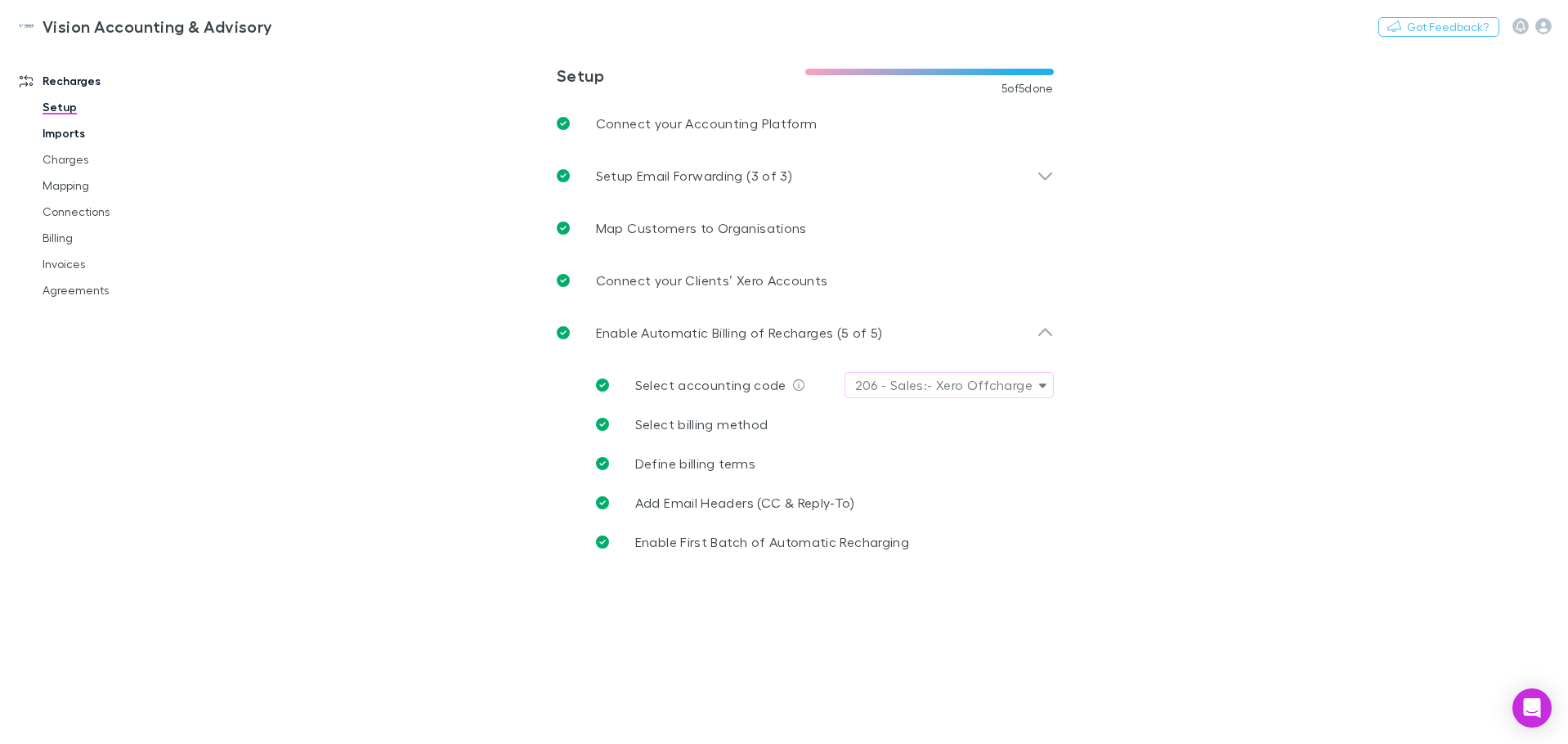
click at [81, 132] on link "Imports" at bounding box center [124, 133] width 195 height 27
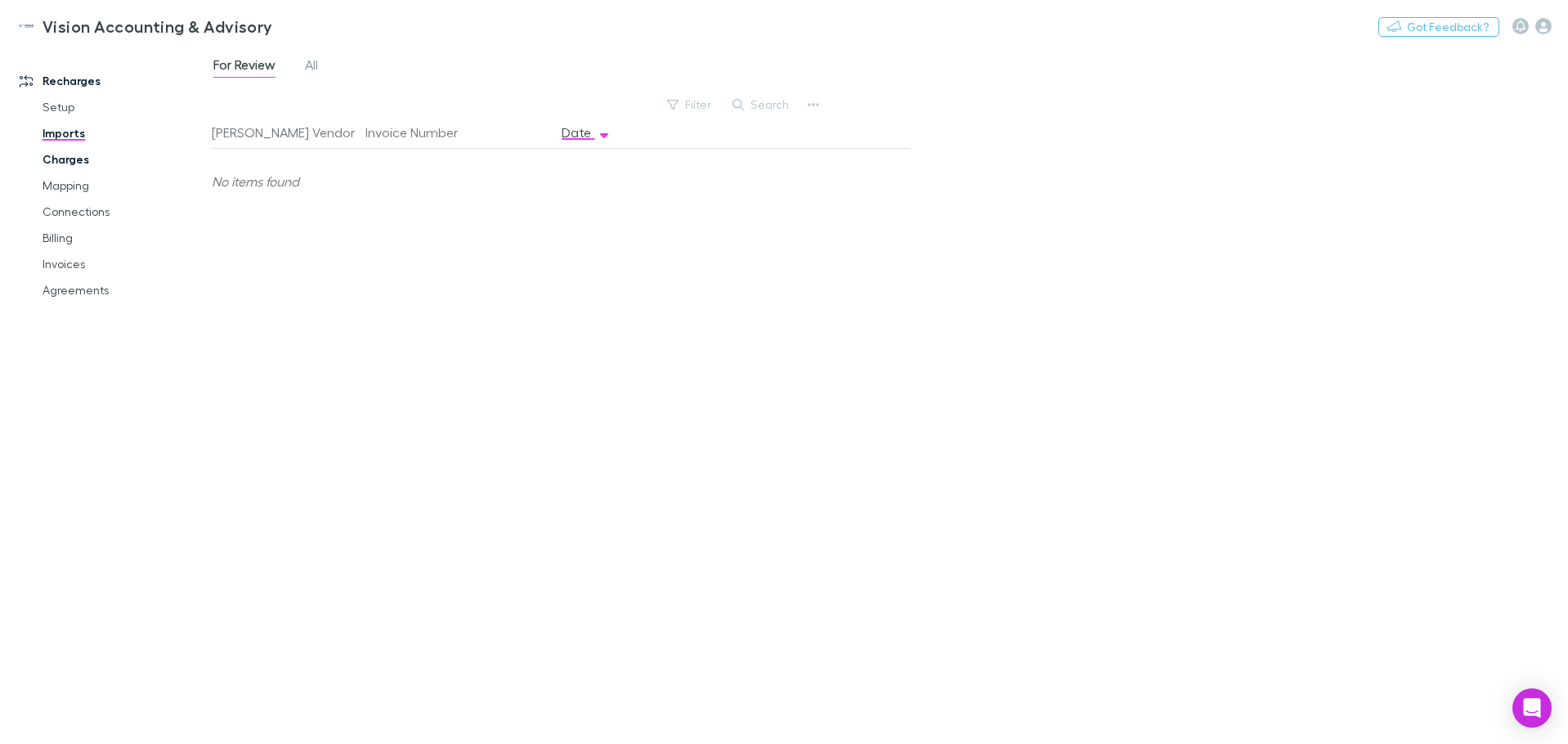
click at [69, 152] on link "Charges" at bounding box center [124, 159] width 195 height 27
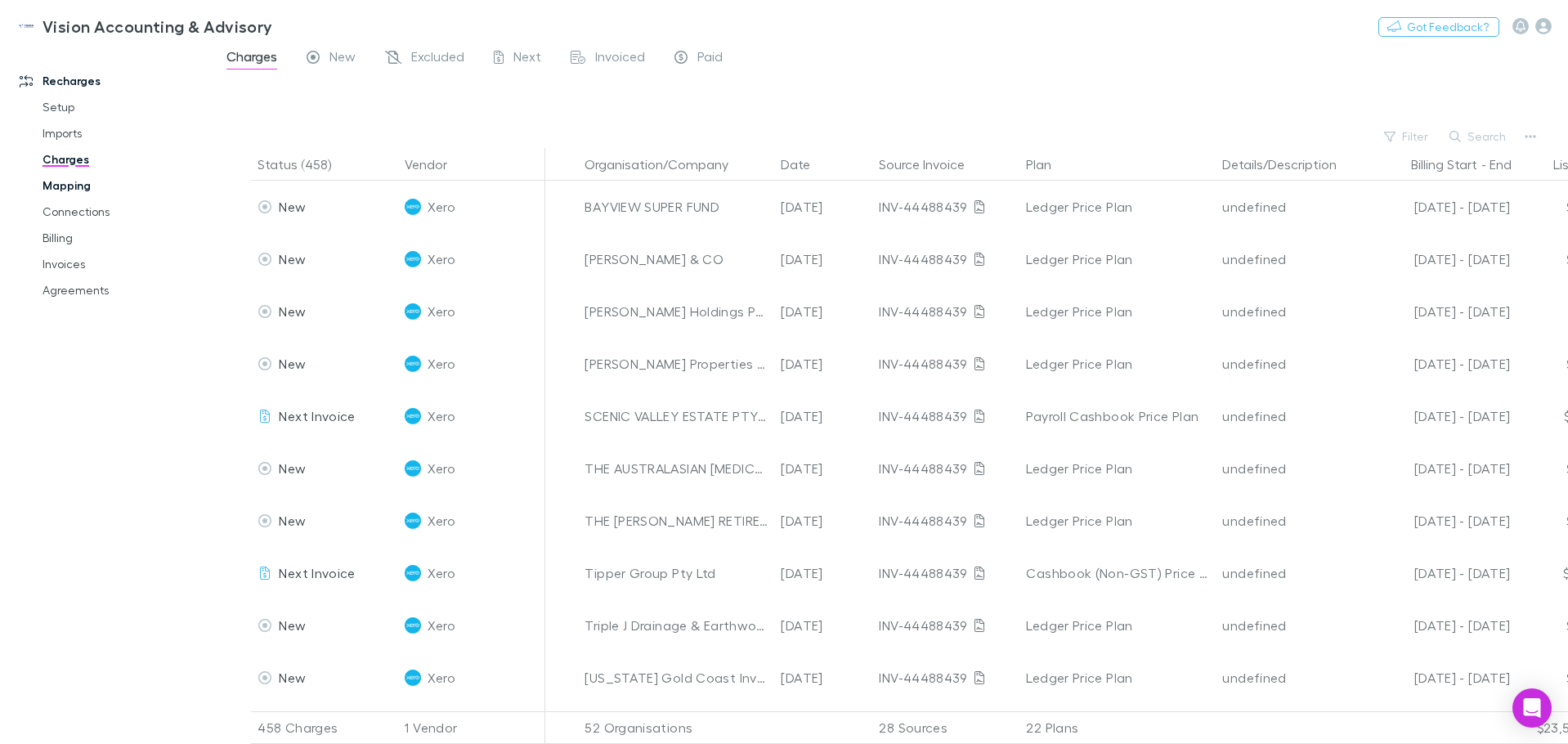
click at [65, 178] on link "Mapping" at bounding box center [124, 186] width 195 height 27
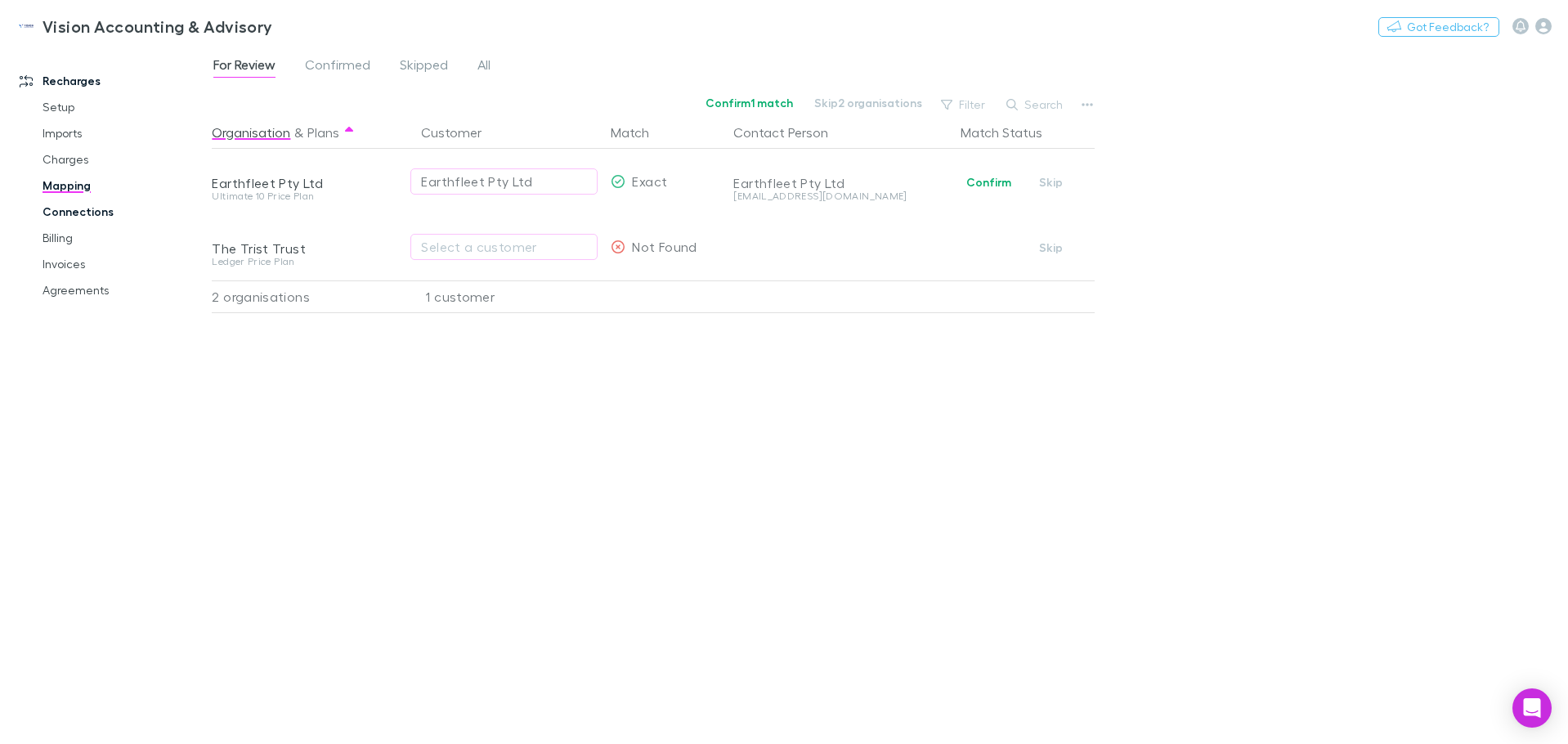
click at [65, 215] on link "Connections" at bounding box center [124, 211] width 195 height 27
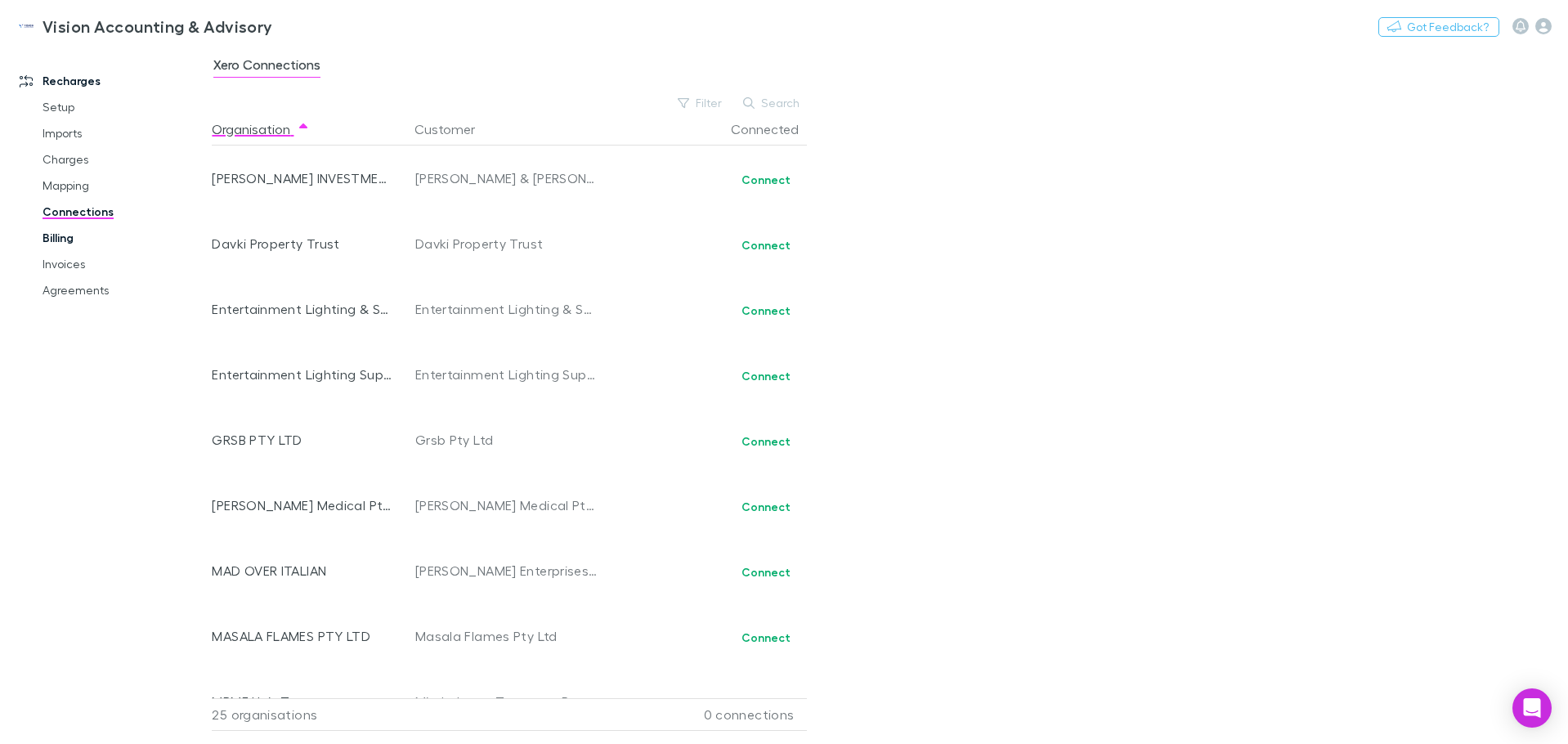
click at [61, 239] on link "Billing" at bounding box center [124, 238] width 195 height 27
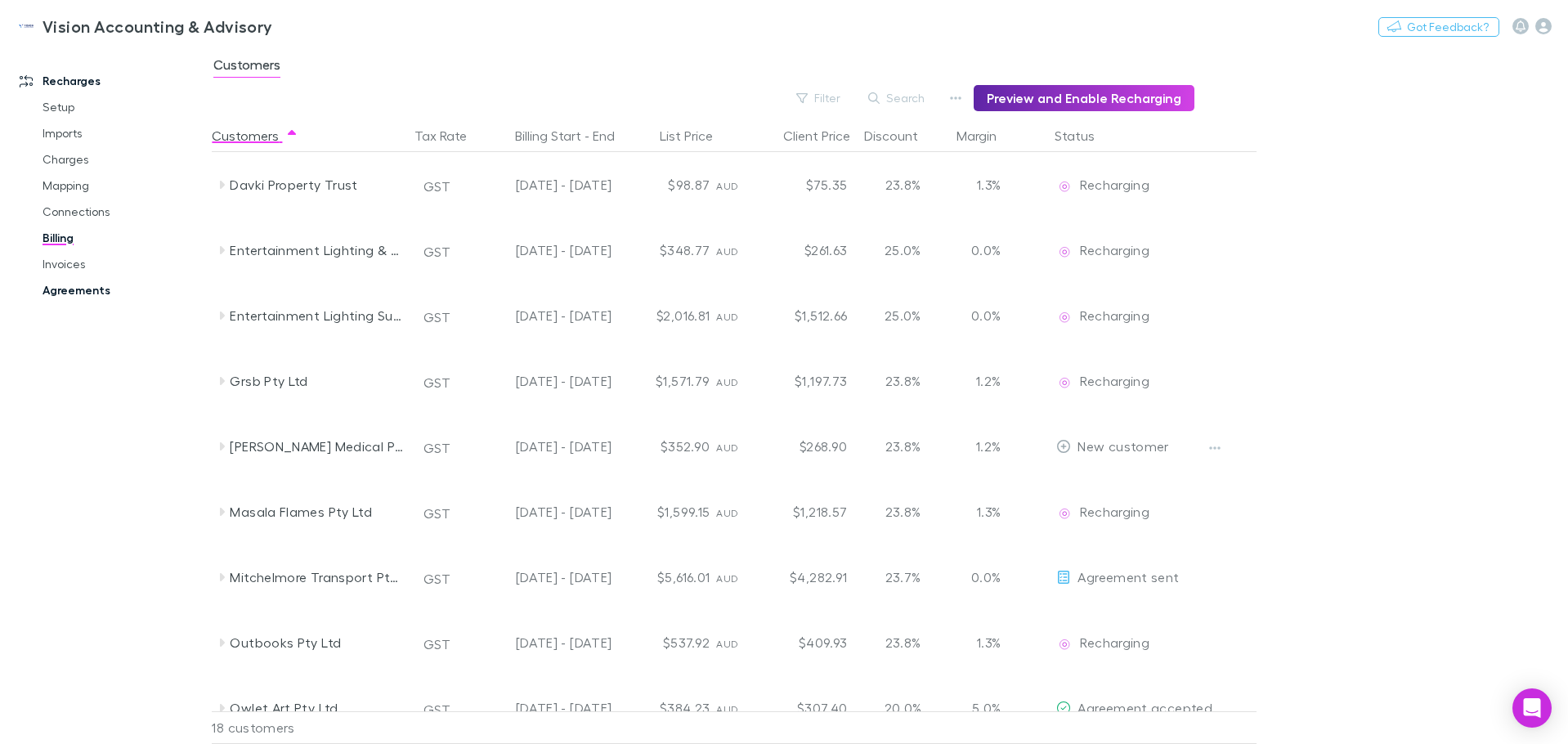
click at [63, 295] on link "Agreements" at bounding box center [124, 290] width 195 height 27
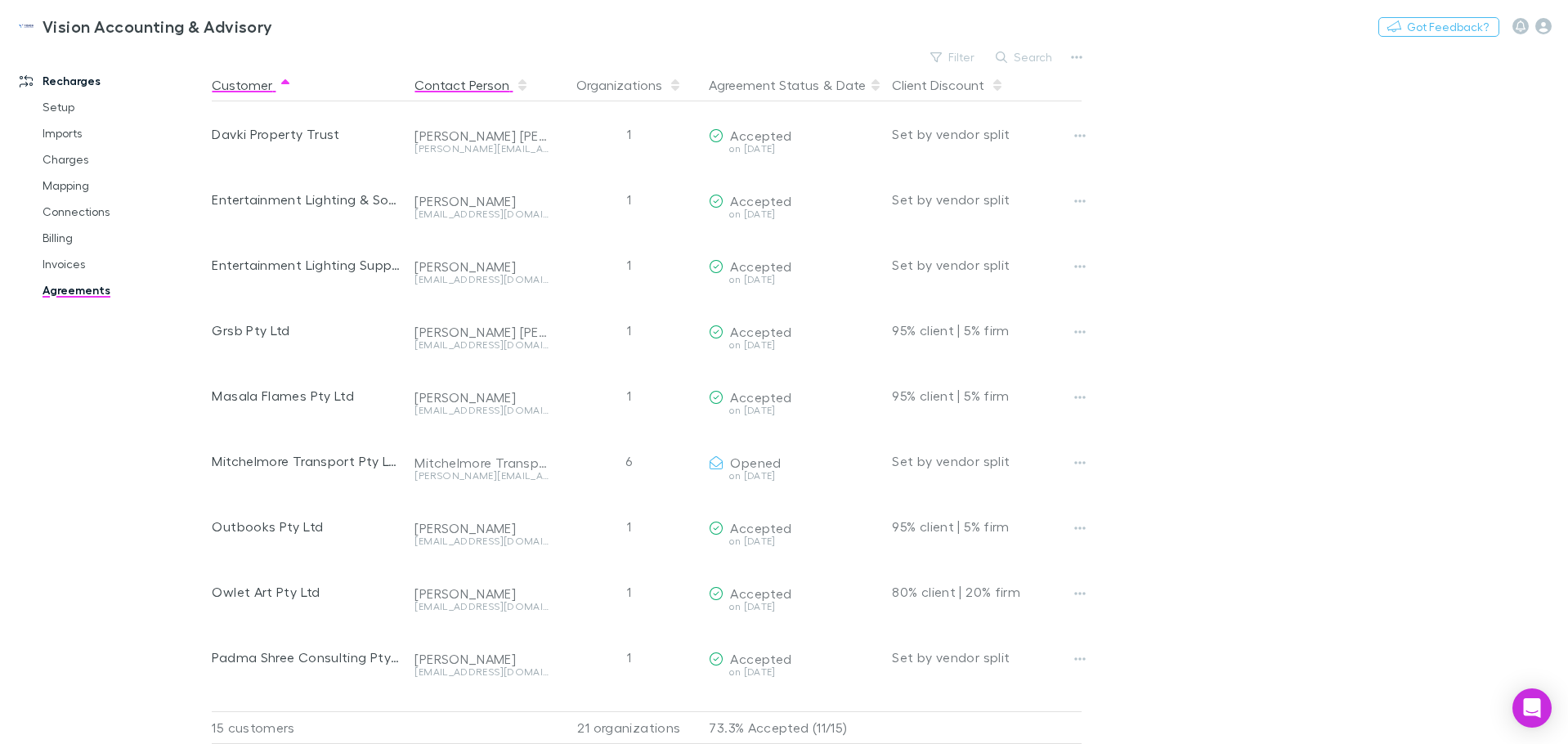
click at [467, 86] on button "Contact Person" at bounding box center [471, 85] width 114 height 33
click at [242, 88] on button "Customer" at bounding box center [252, 85] width 81 height 33
click at [79, 286] on link "Agreements" at bounding box center [124, 290] width 195 height 27
click at [738, 94] on button "Agreement Status" at bounding box center [764, 85] width 111 height 33
click at [58, 103] on link "Setup" at bounding box center [124, 107] width 195 height 27
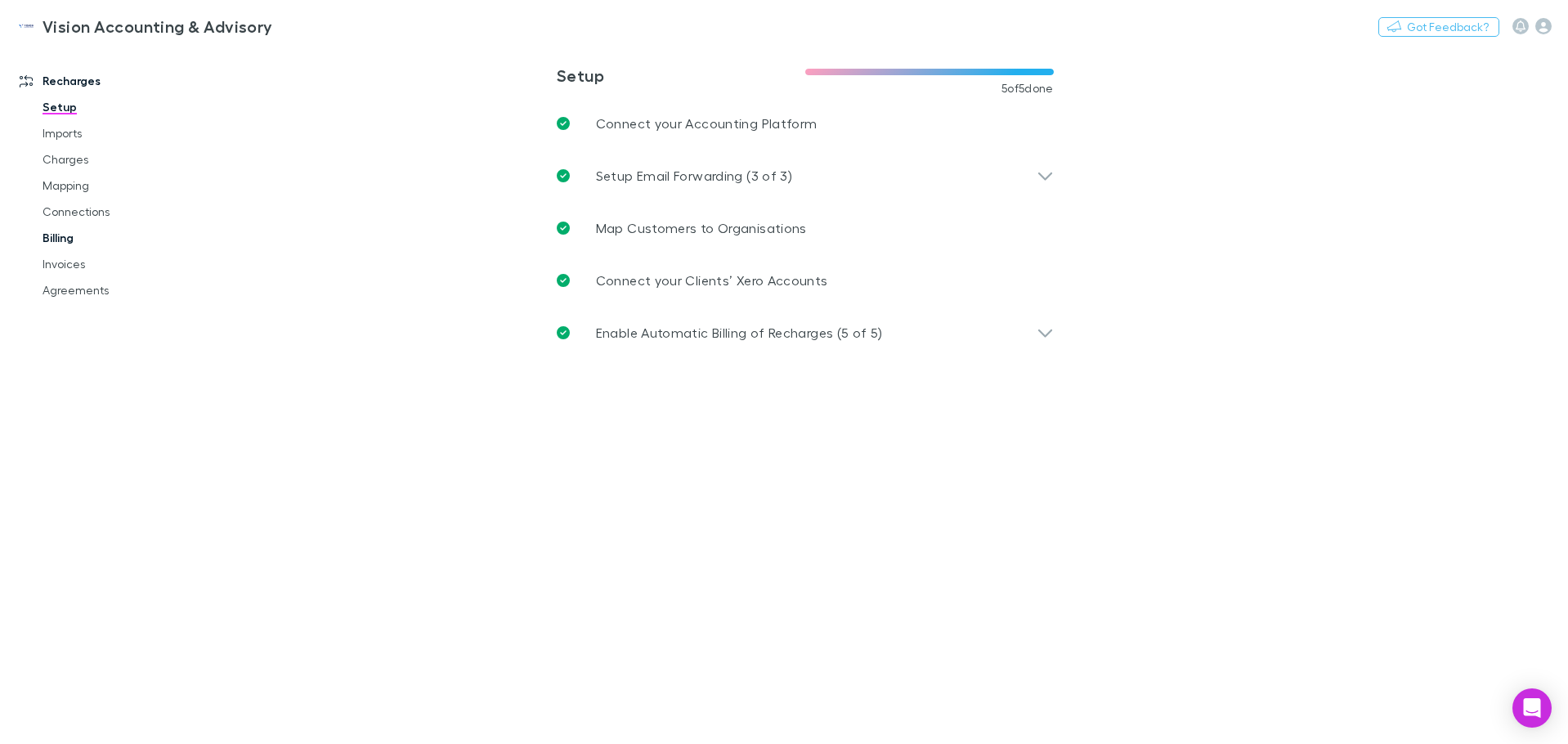
click at [59, 240] on link "Billing" at bounding box center [124, 238] width 195 height 27
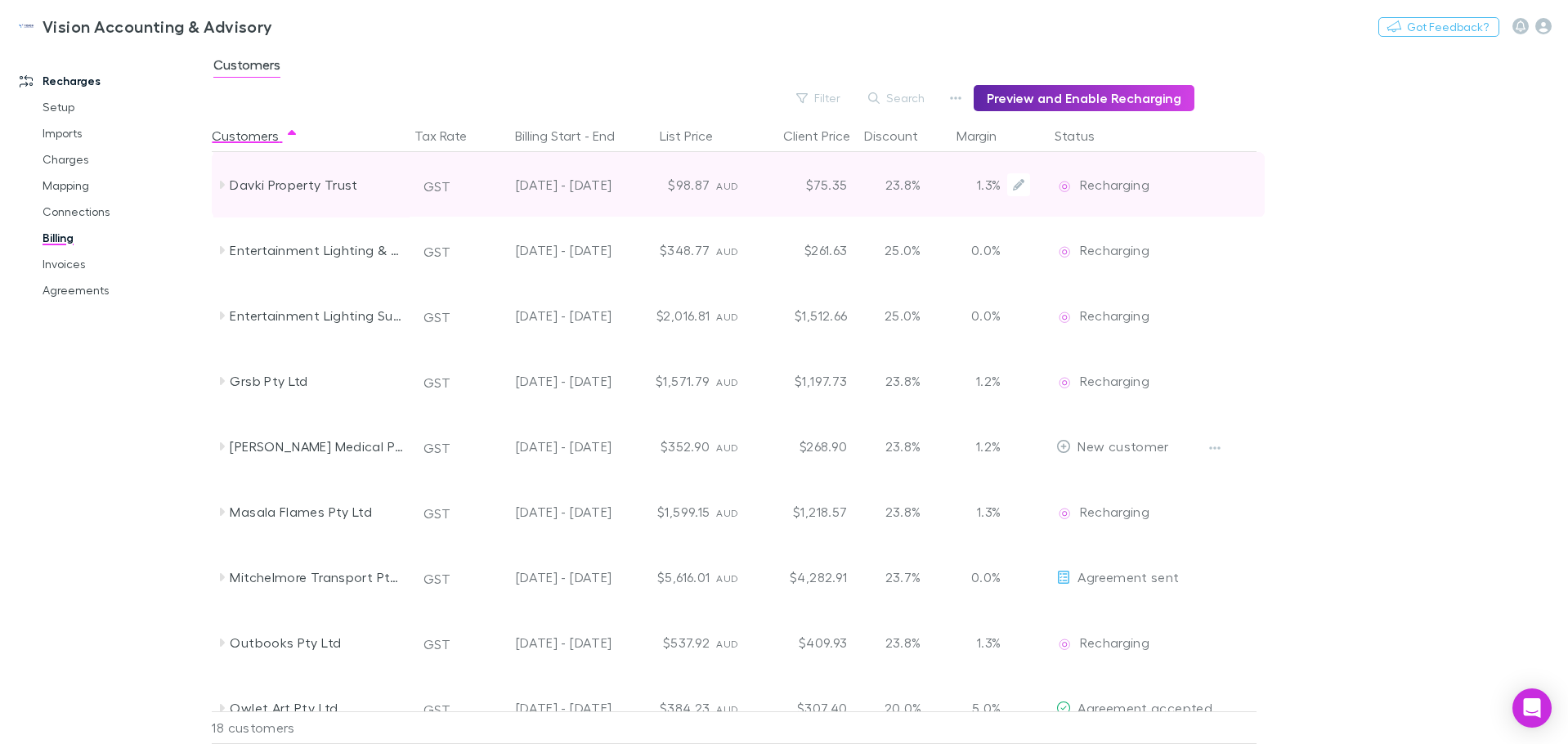
click at [559, 191] on div "24 Feb - 26 May 2025" at bounding box center [544, 185] width 134 height 66
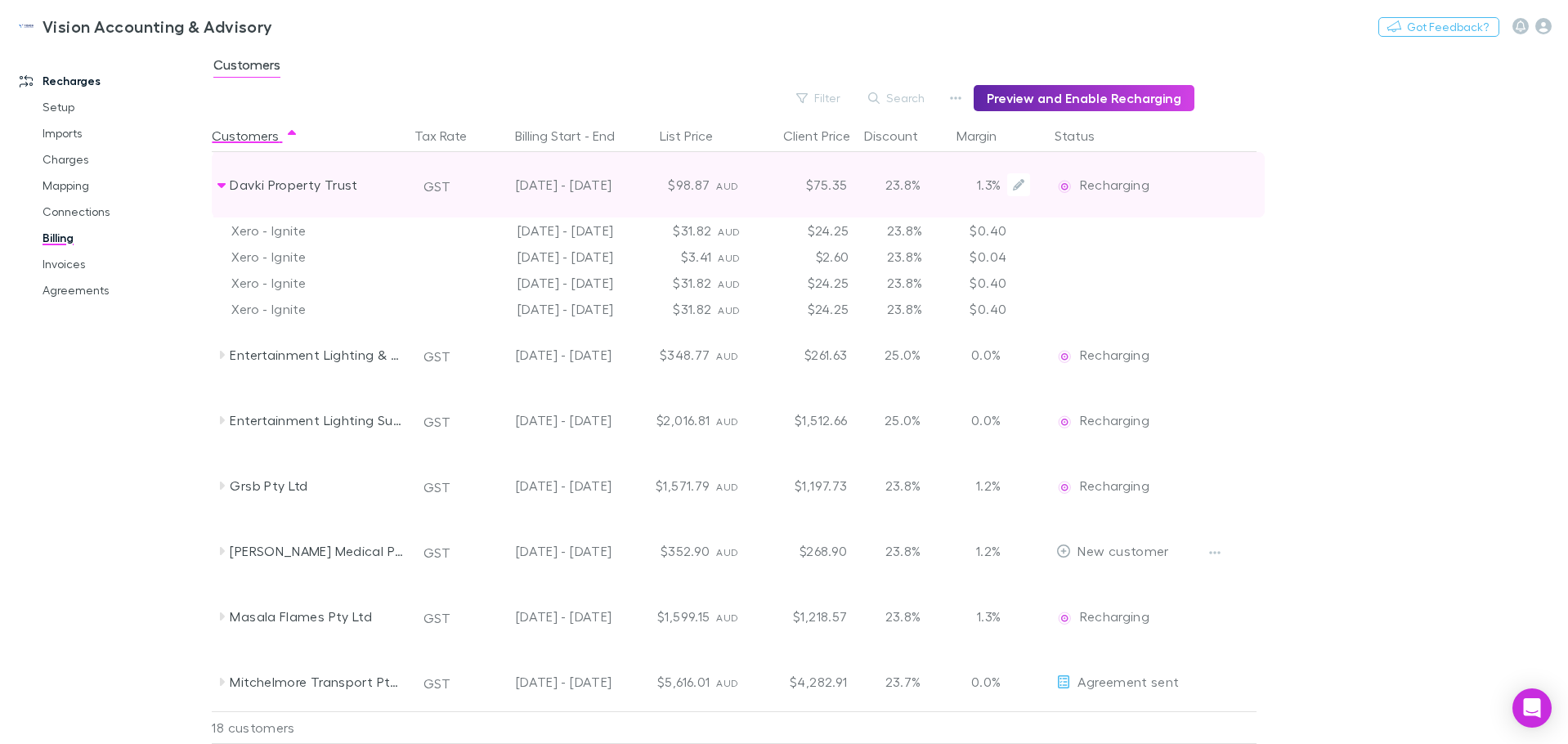
click at [559, 191] on div "24 Feb - 26 May 2025" at bounding box center [544, 185] width 134 height 66
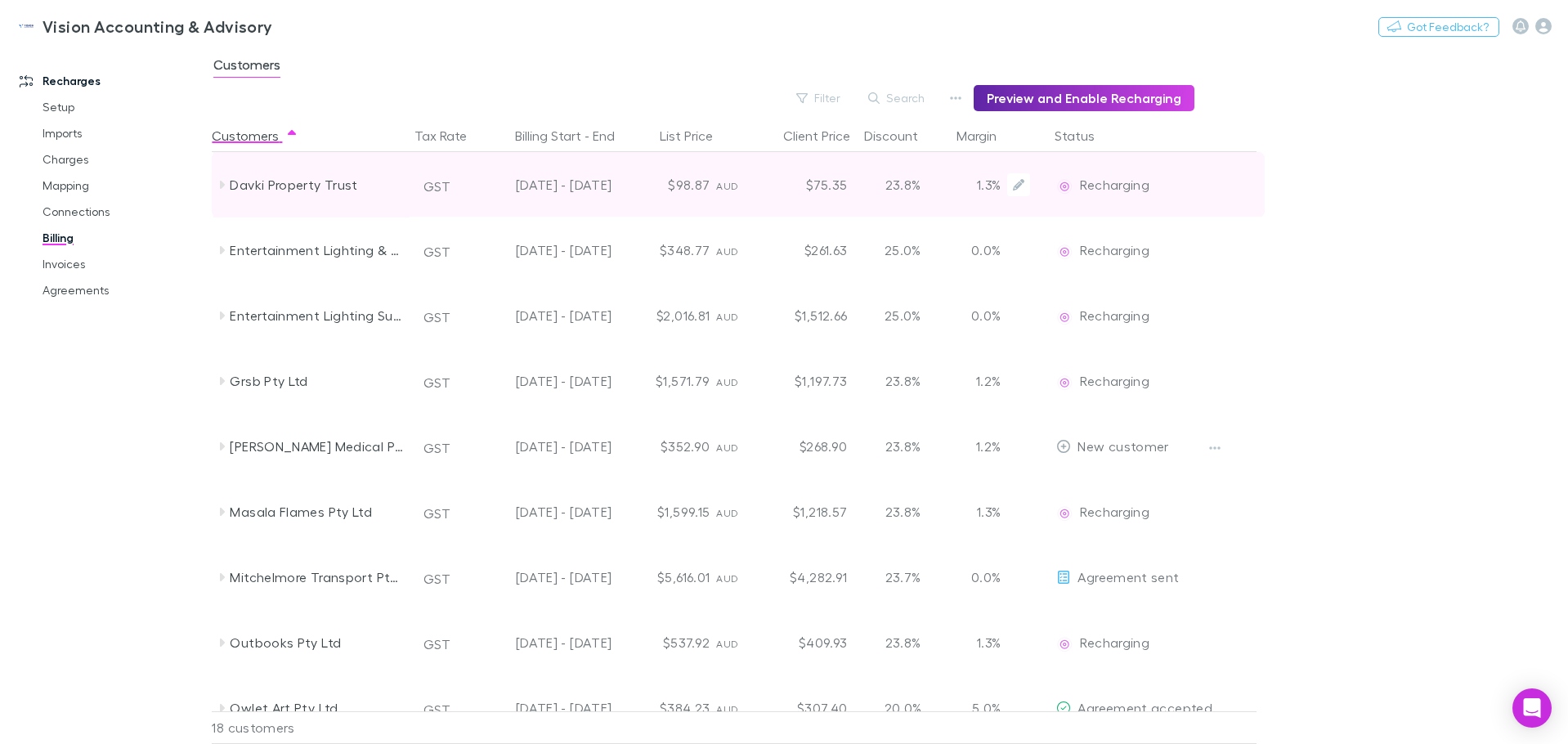
click at [483, 189] on div "24 Feb - 26 May 2025" at bounding box center [544, 185] width 134 height 66
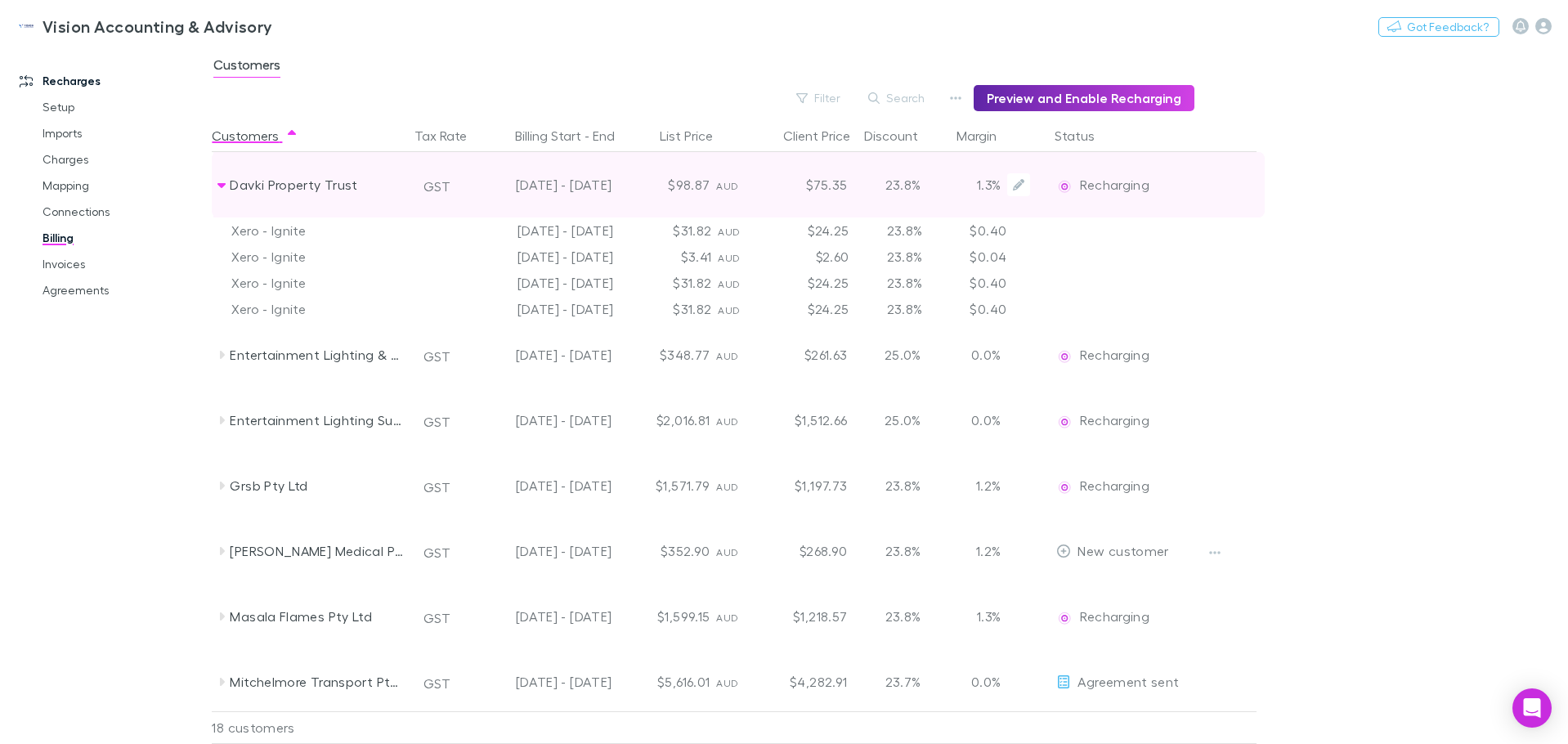
click at [474, 198] on div "24 Feb - 26 May 2025" at bounding box center [544, 185] width 147 height 66
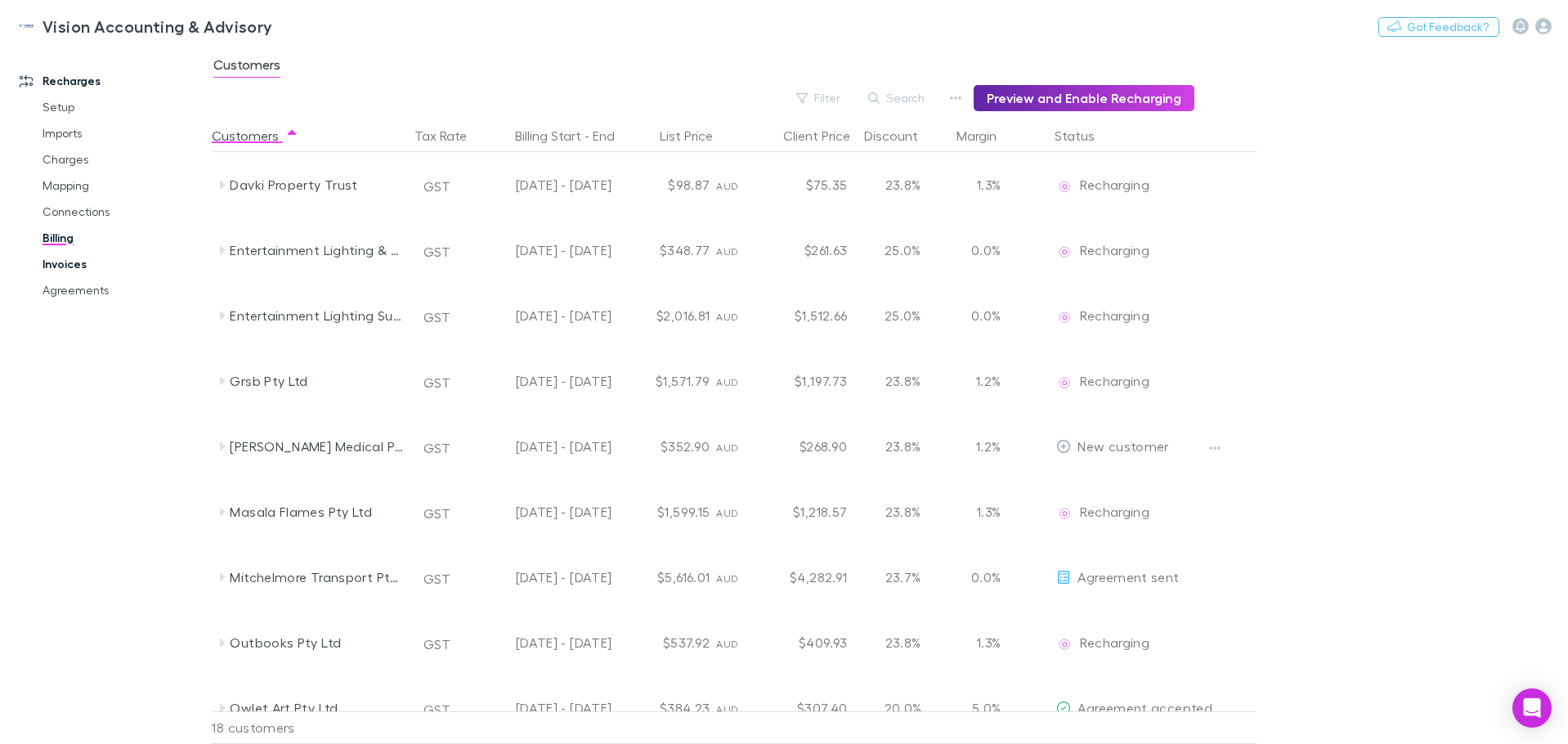
click at [81, 265] on link "Invoices" at bounding box center [124, 264] width 195 height 27
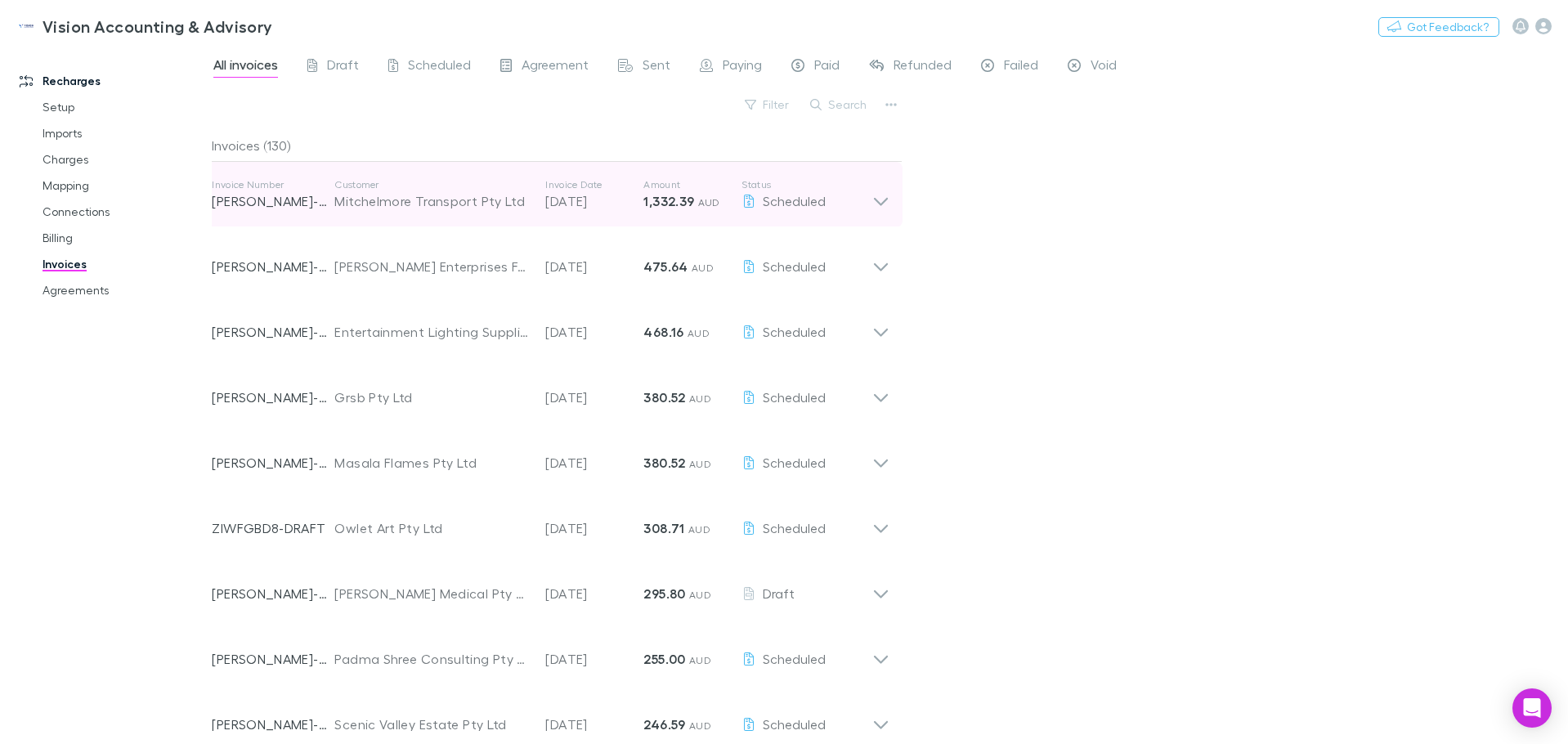
click at [435, 211] on div "Invoice Number RECH-0121 Customer Mitchelmore Transport Pty Ltd Invoice Date 30…" at bounding box center [542, 195] width 660 height 59
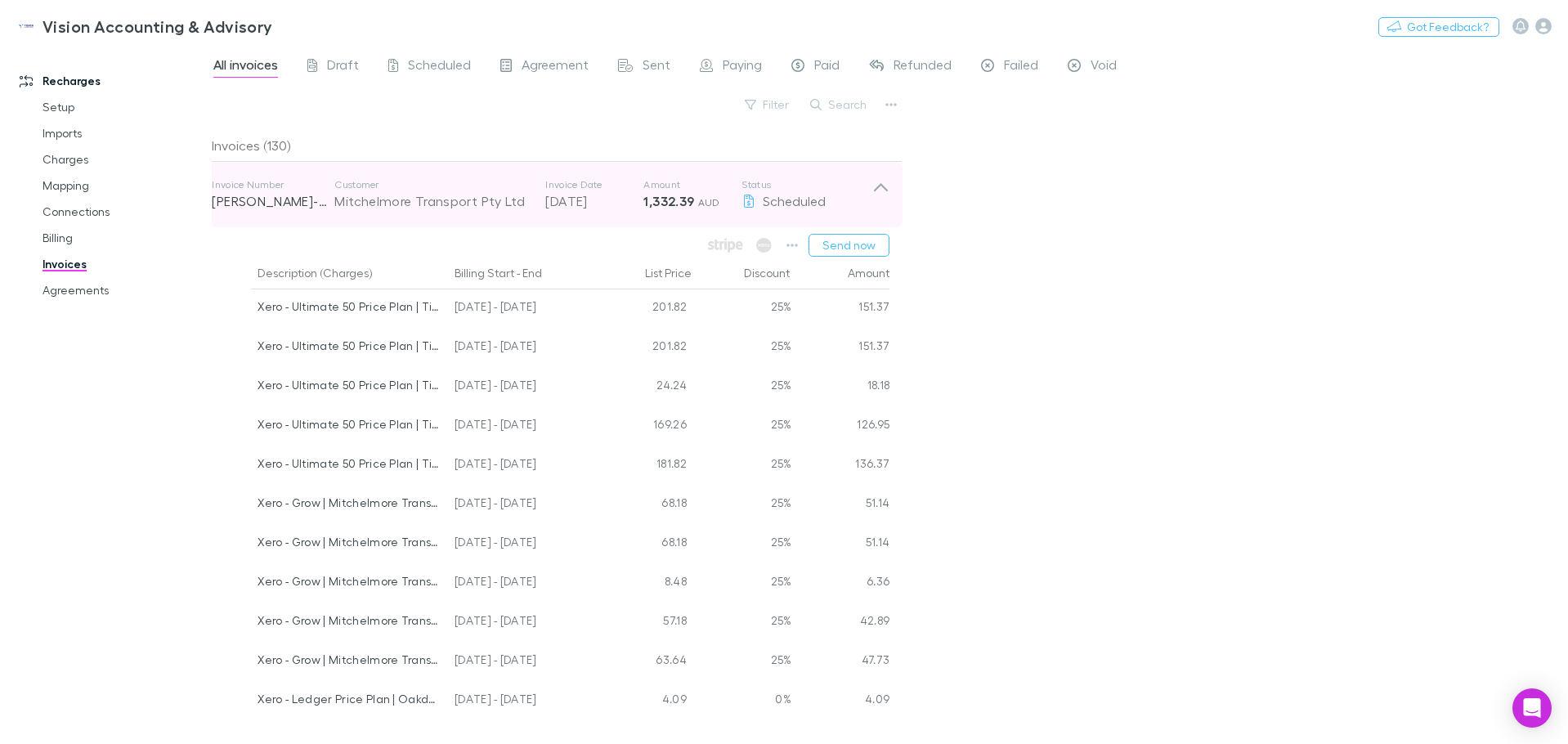
click at [435, 211] on div "Invoice Number RECH-0121 Customer Mitchelmore Transport Pty Ltd Invoice Date 30…" at bounding box center [542, 195] width 660 height 59
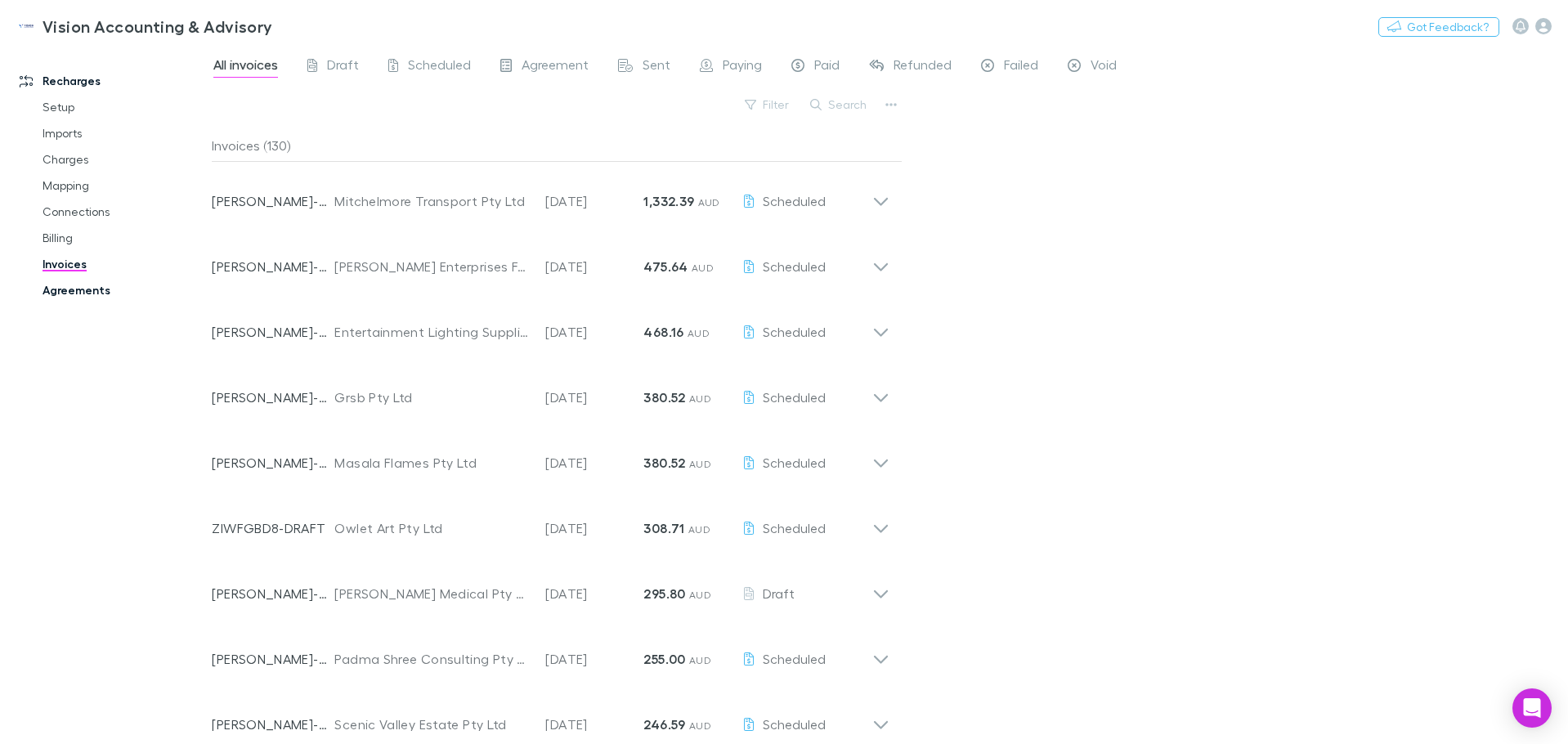
click at [52, 288] on link "Agreements" at bounding box center [124, 290] width 195 height 27
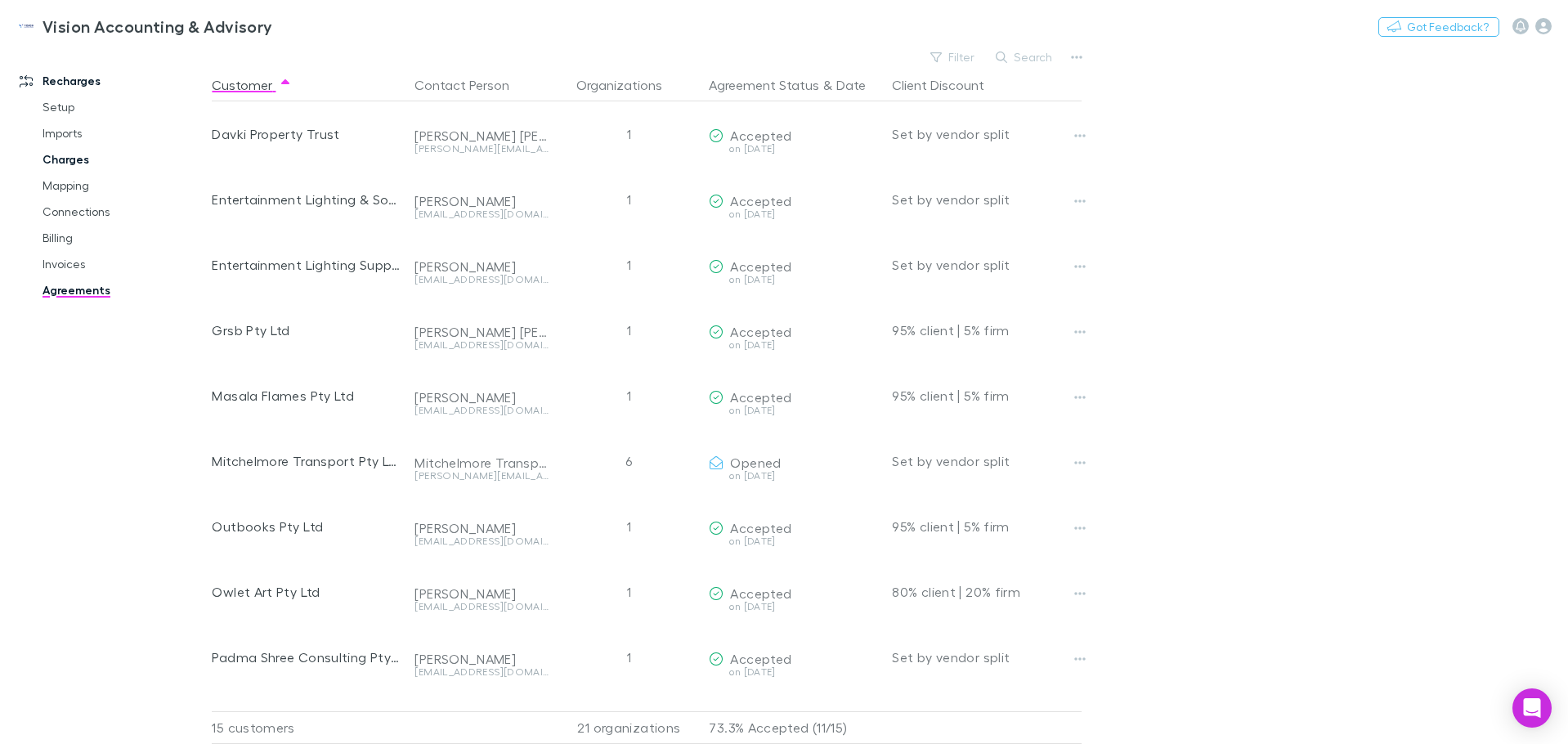
click at [64, 164] on link "Charges" at bounding box center [124, 159] width 195 height 27
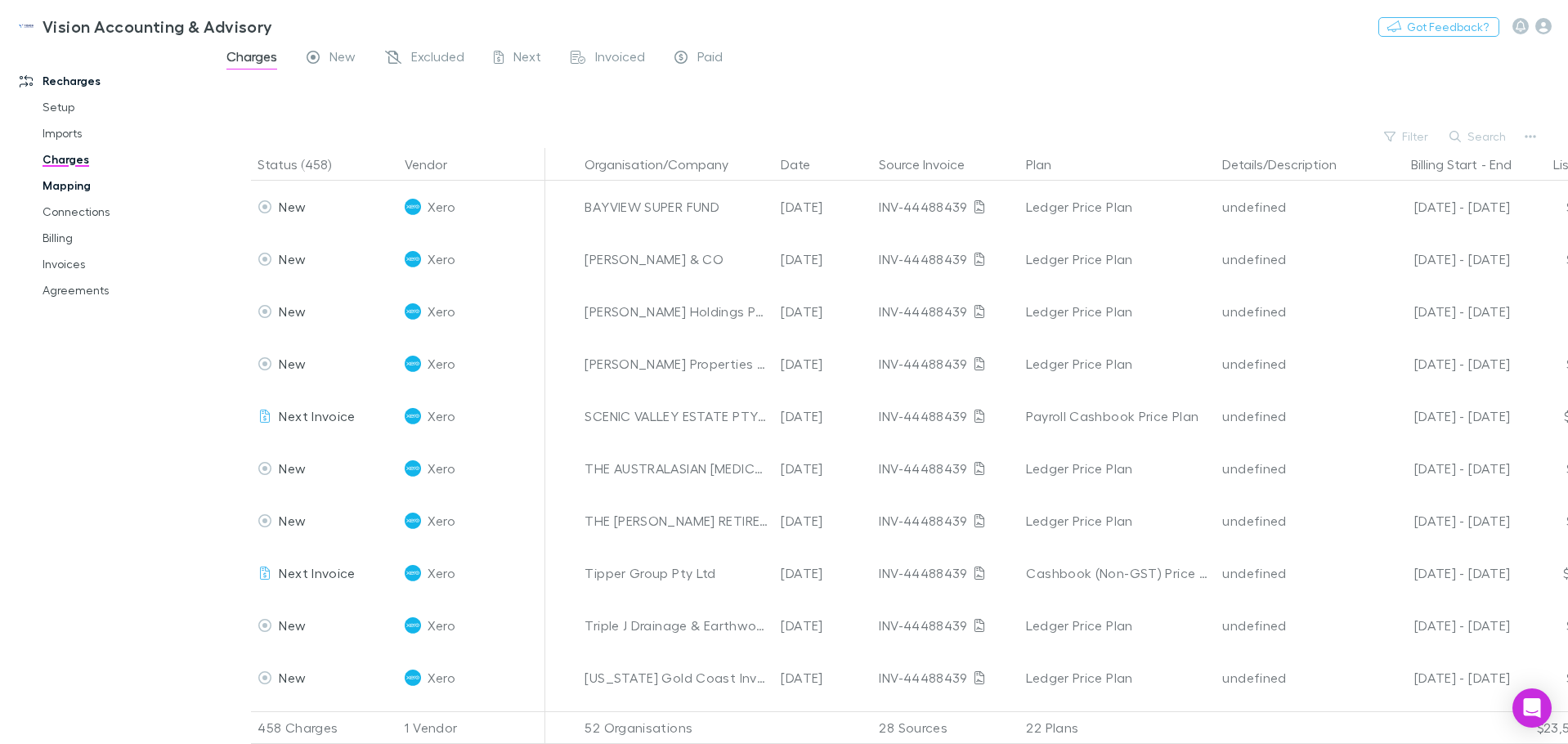
click at [65, 197] on link "Mapping" at bounding box center [124, 186] width 195 height 27
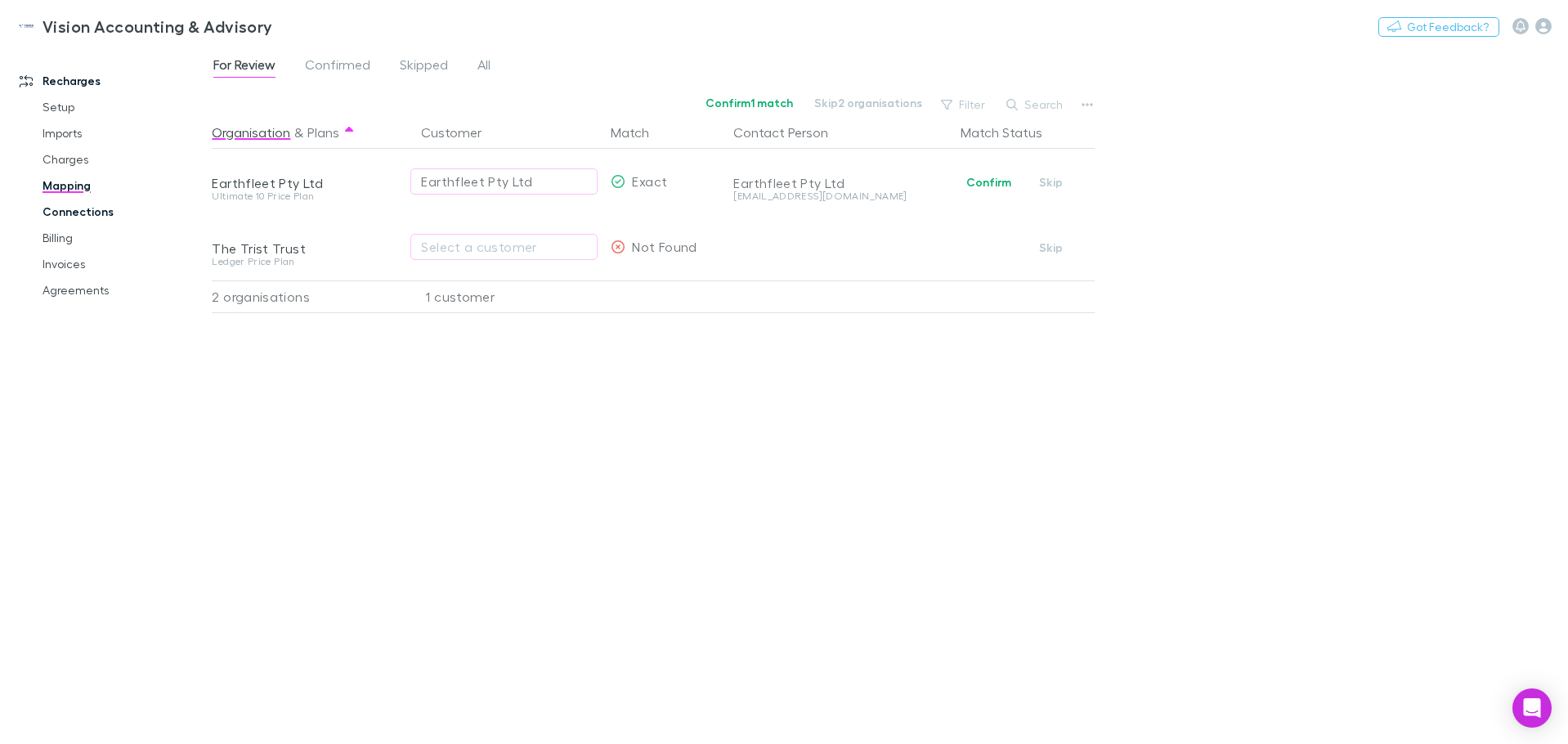
click at [66, 218] on link "Connections" at bounding box center [124, 211] width 195 height 27
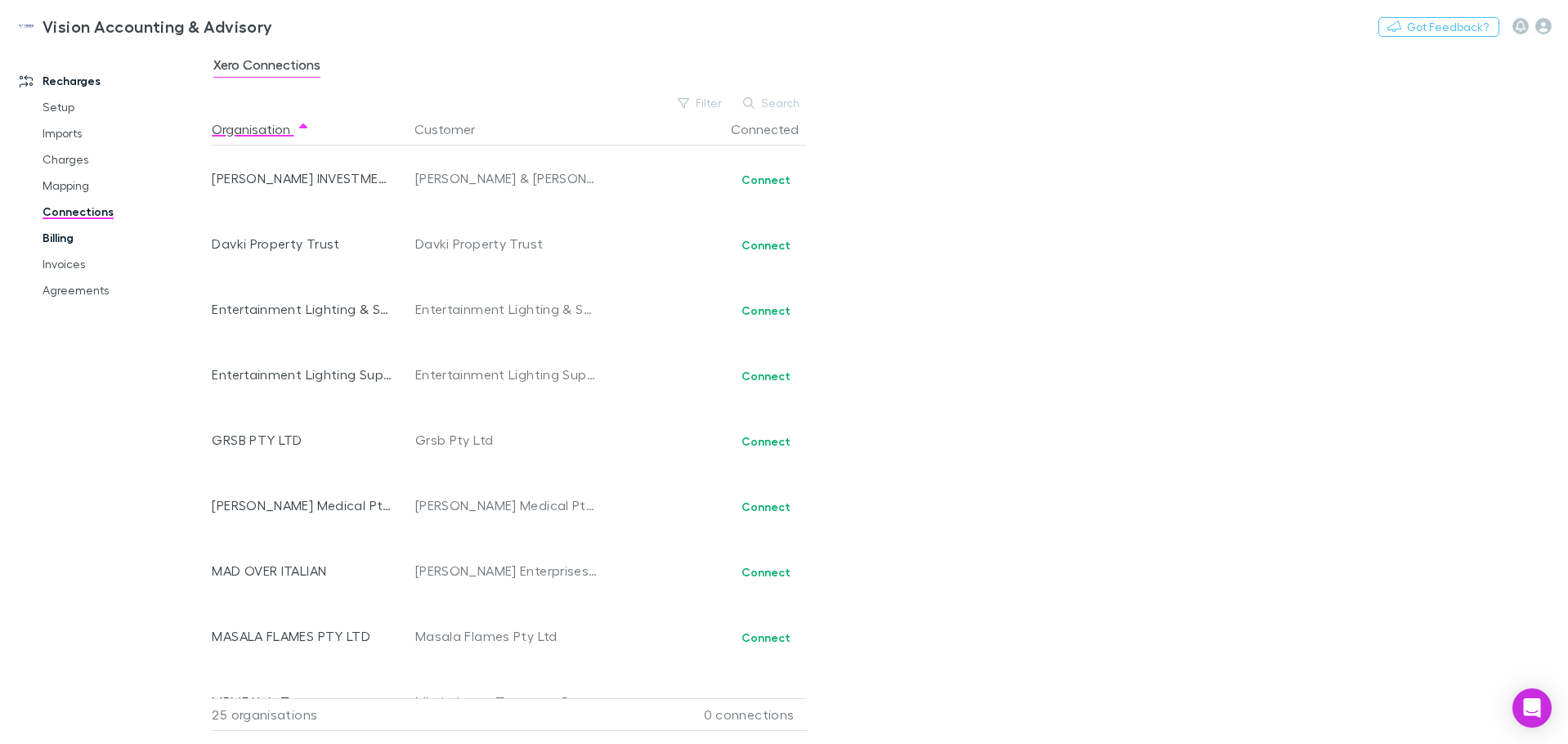
click at [60, 242] on link "Billing" at bounding box center [124, 238] width 195 height 27
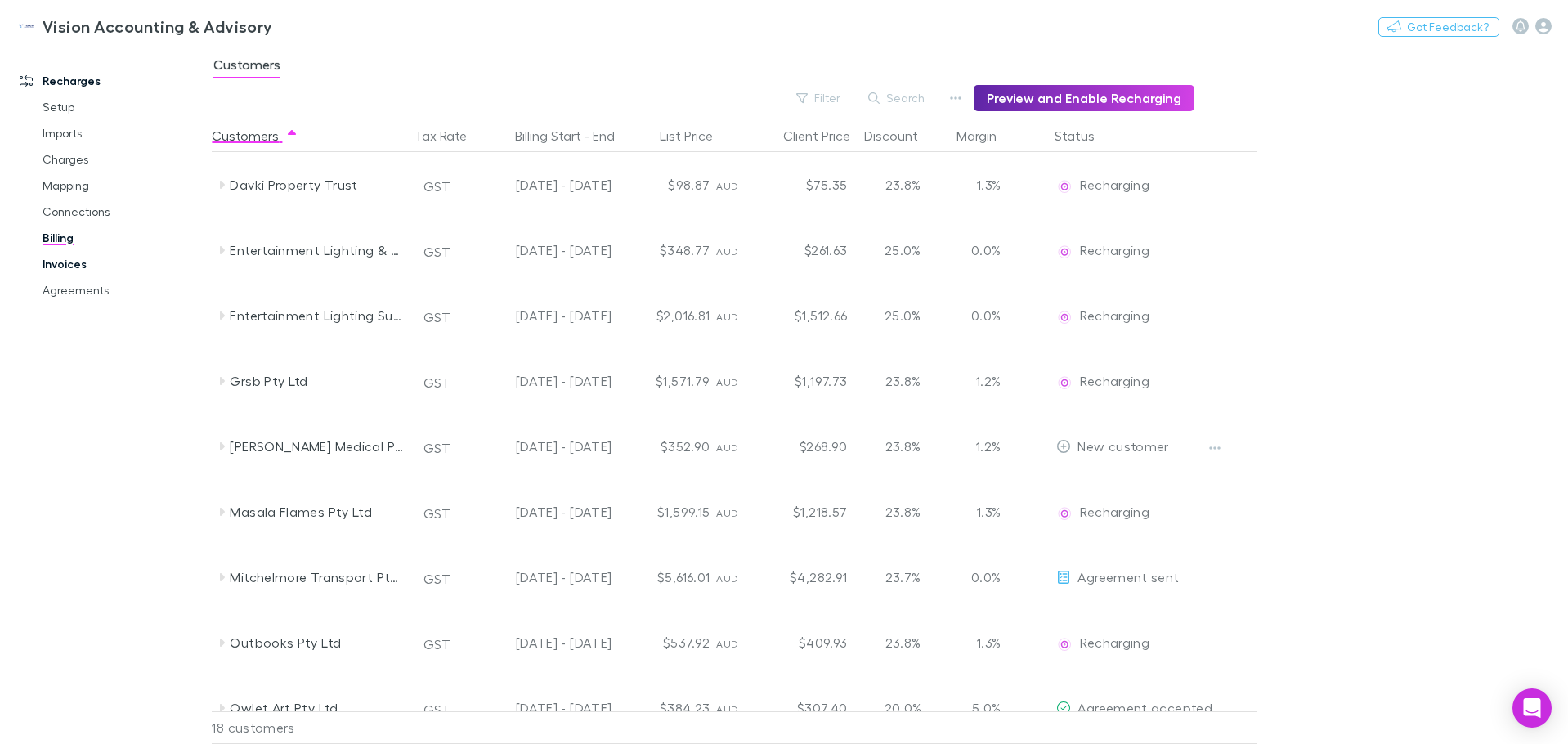
click at [54, 258] on link "Invoices" at bounding box center [124, 264] width 195 height 27
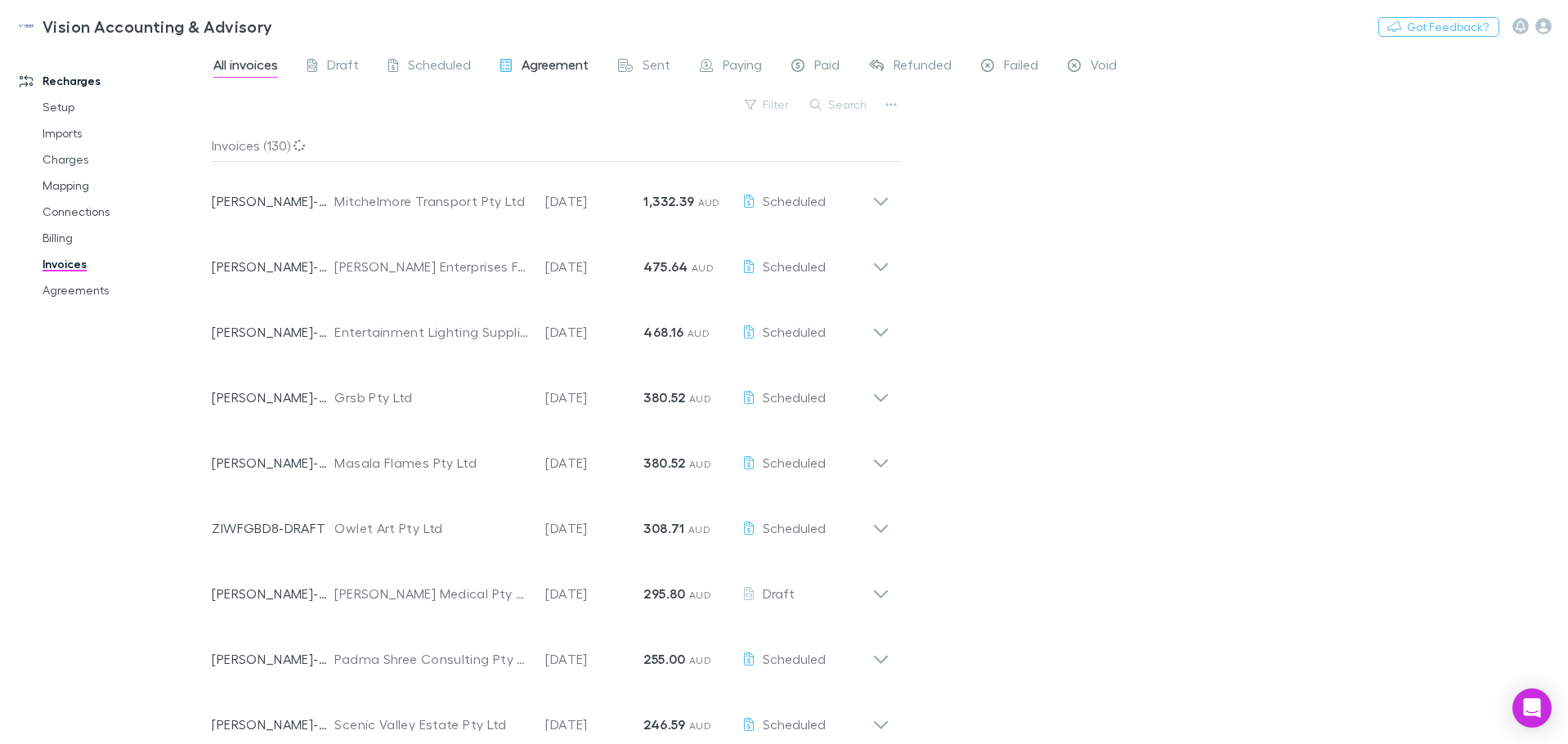
click at [553, 65] on span "Agreement" at bounding box center [554, 67] width 67 height 21
click at [90, 297] on link "Agreements" at bounding box center [124, 290] width 195 height 27
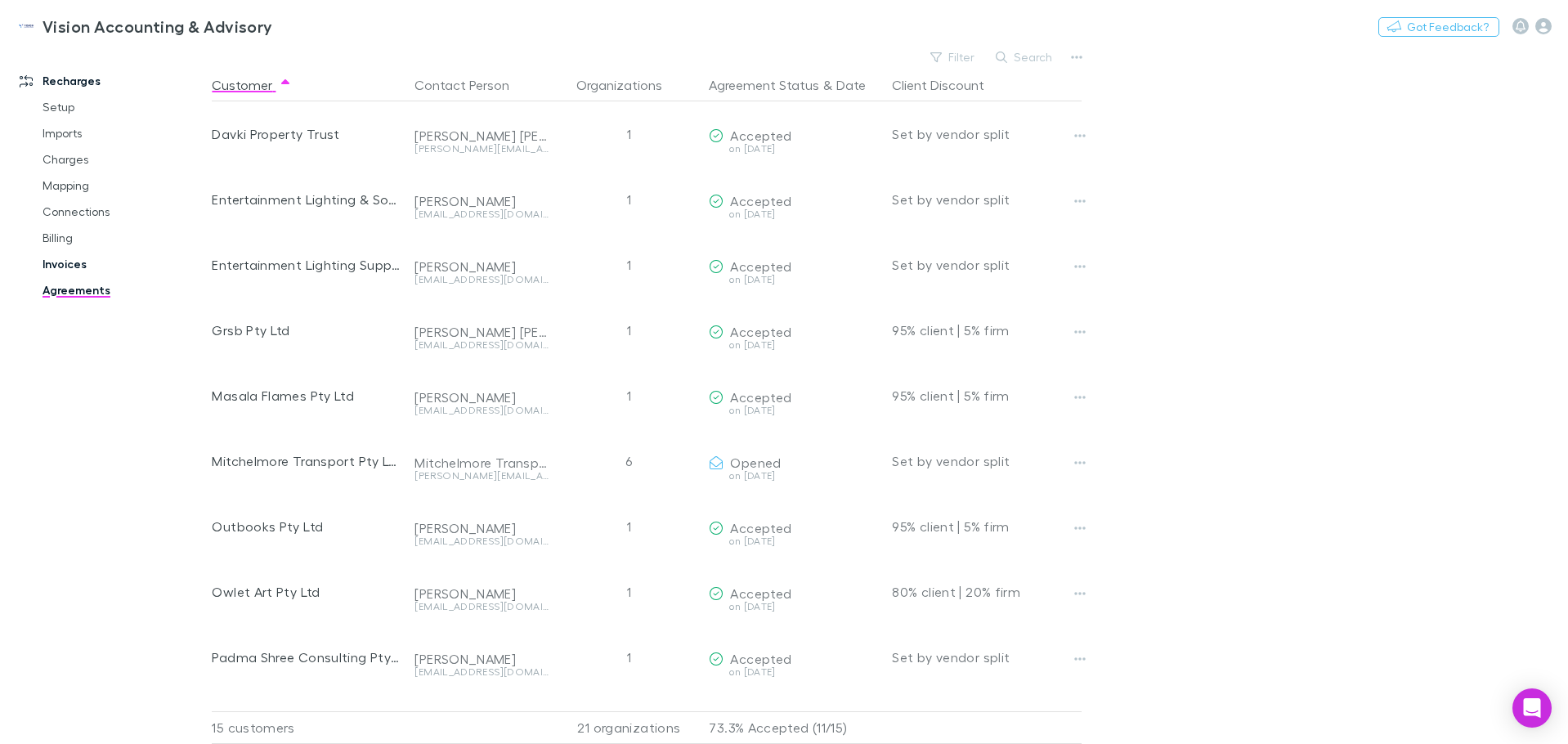
click at [80, 263] on link "Invoices" at bounding box center [124, 264] width 195 height 27
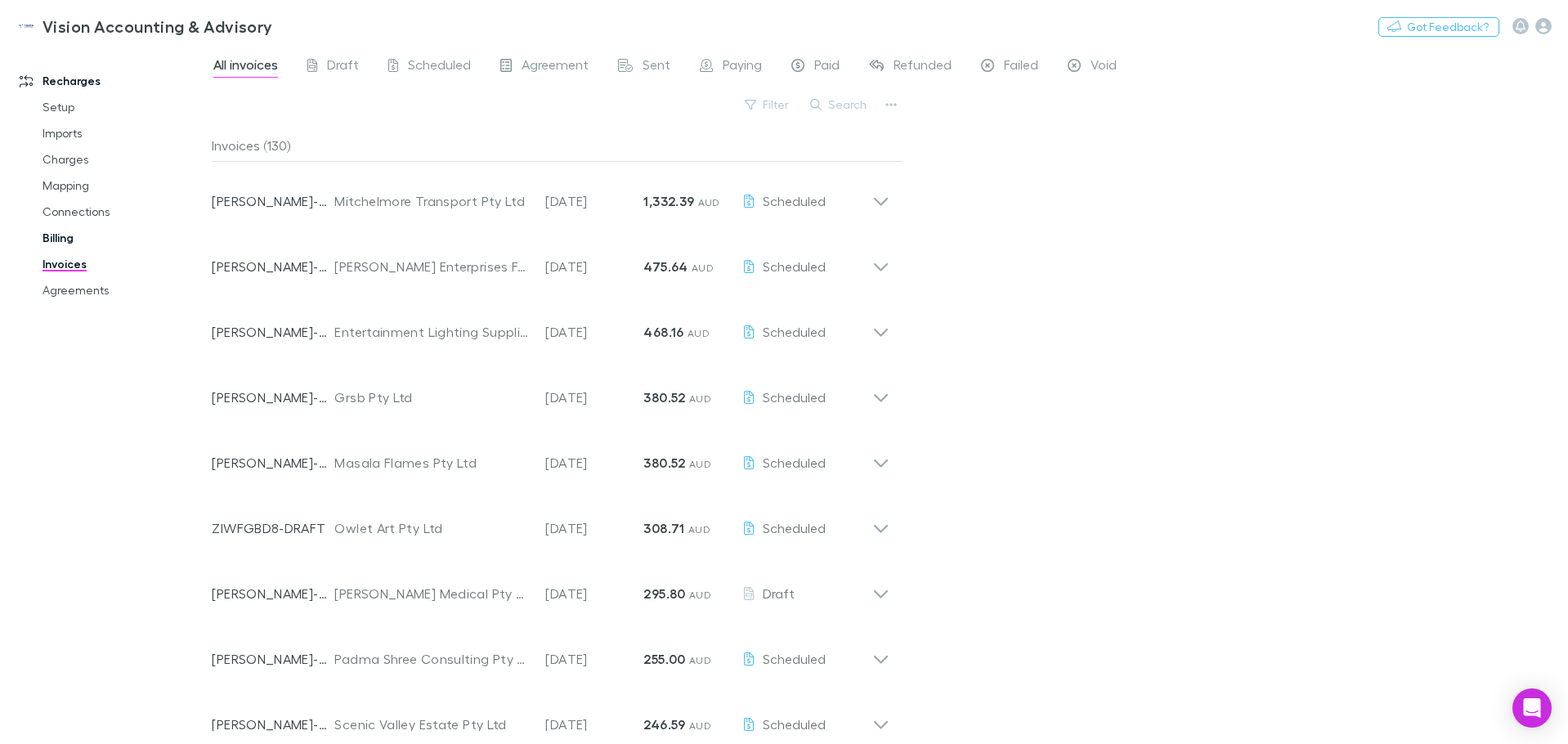
click at [65, 236] on link "Billing" at bounding box center [124, 238] width 195 height 27
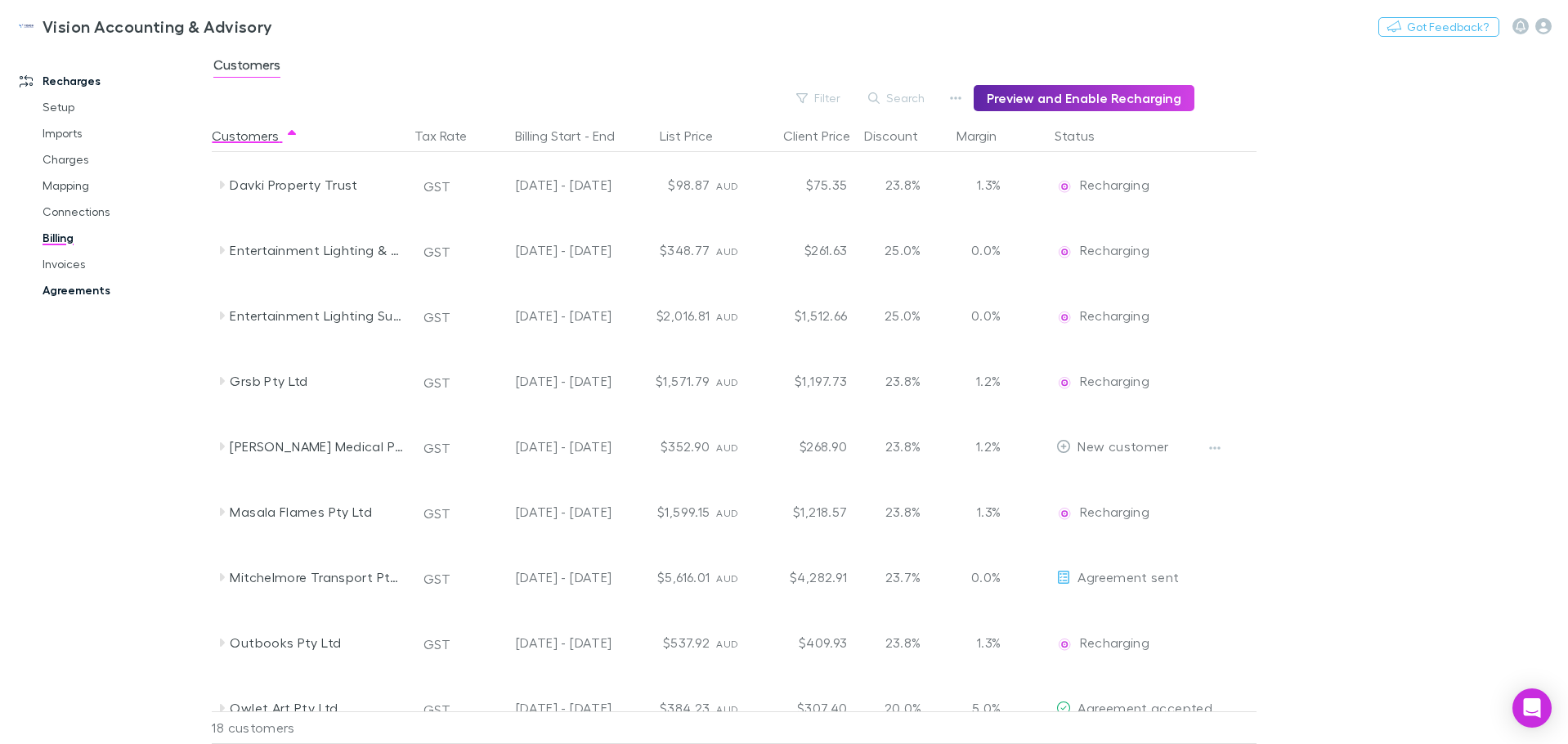
click at [74, 295] on link "Agreements" at bounding box center [124, 290] width 195 height 27
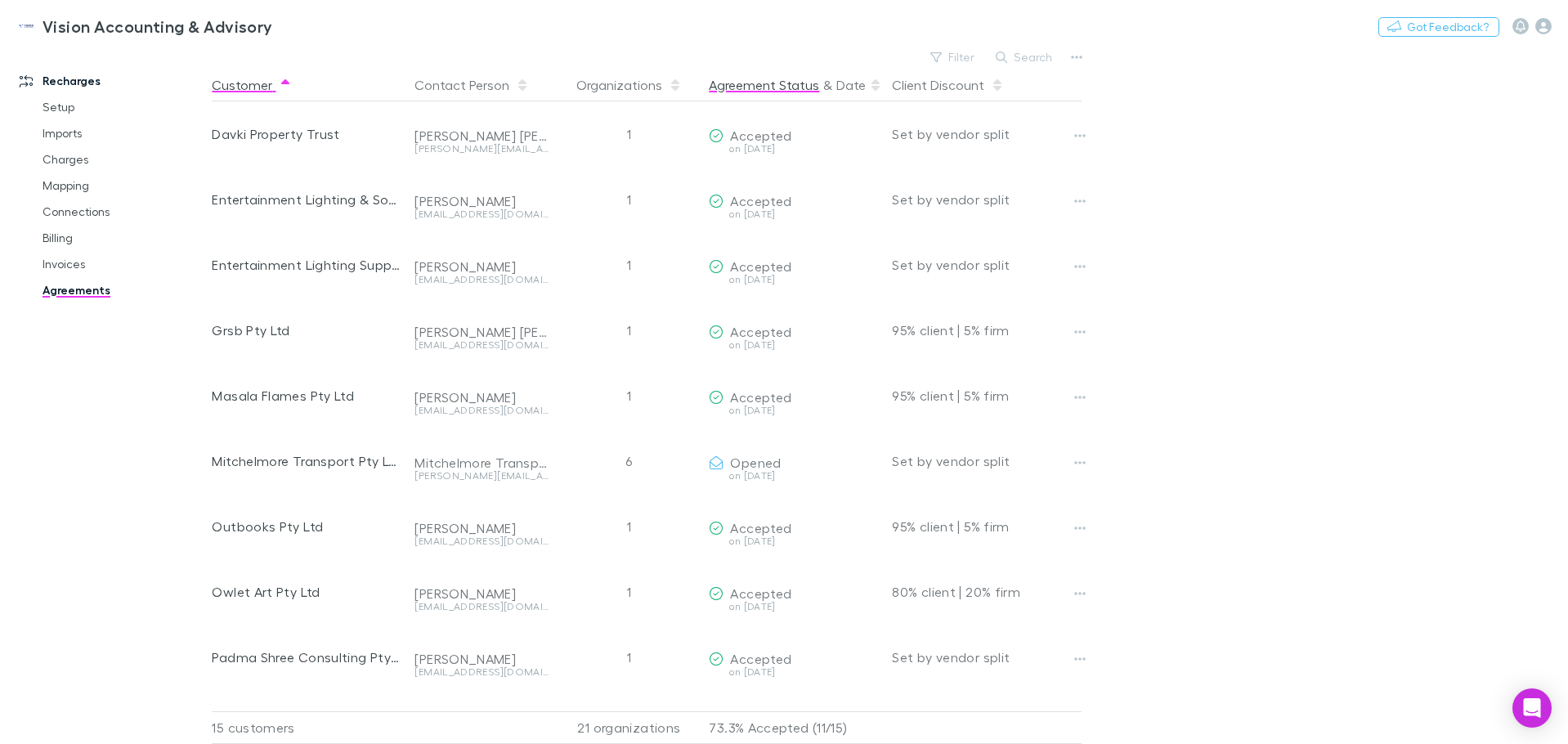
click at [770, 91] on button "Agreement Status" at bounding box center [764, 85] width 111 height 33
click at [260, 85] on button "Customer" at bounding box center [252, 85] width 81 height 33
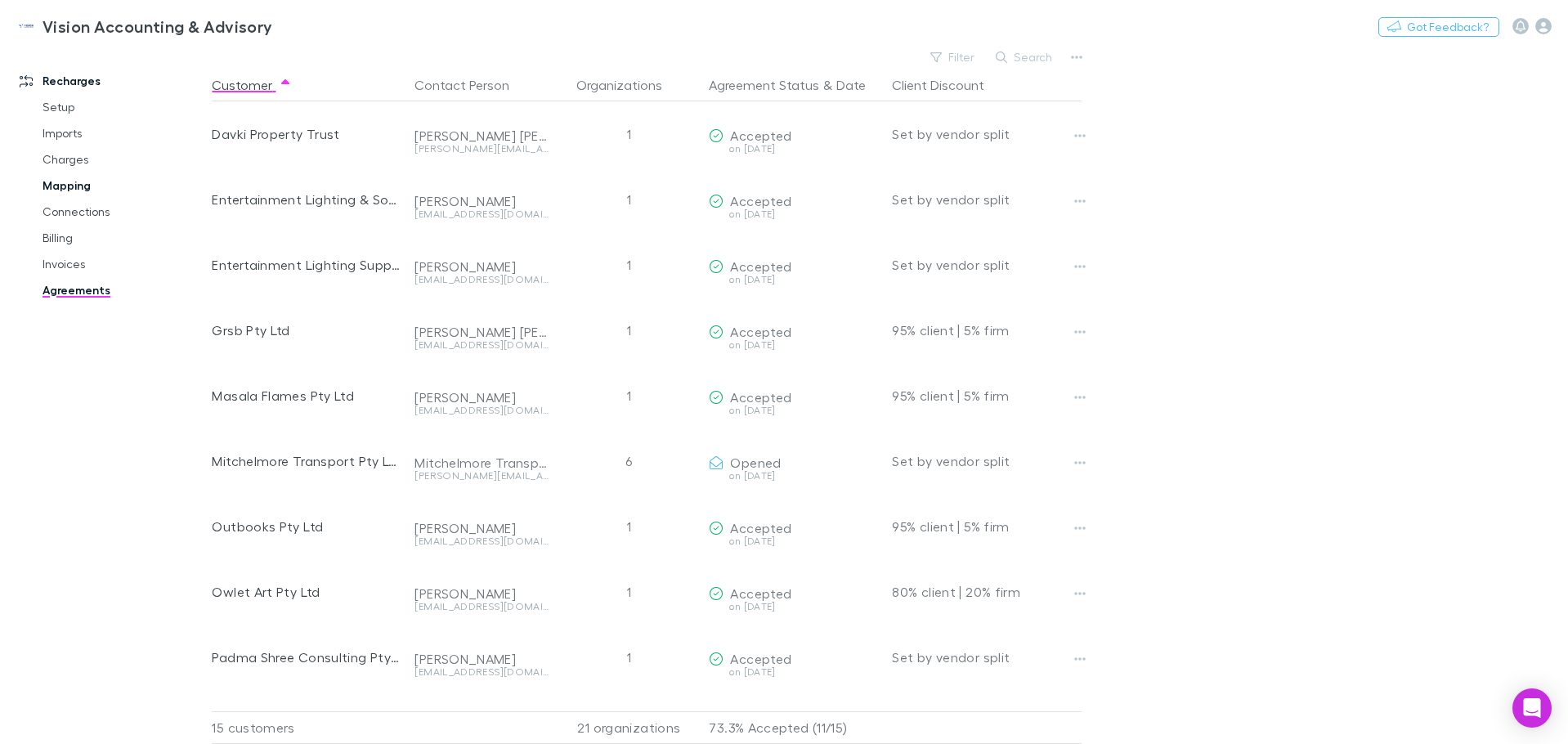
click at [80, 189] on link "Mapping" at bounding box center [124, 186] width 195 height 27
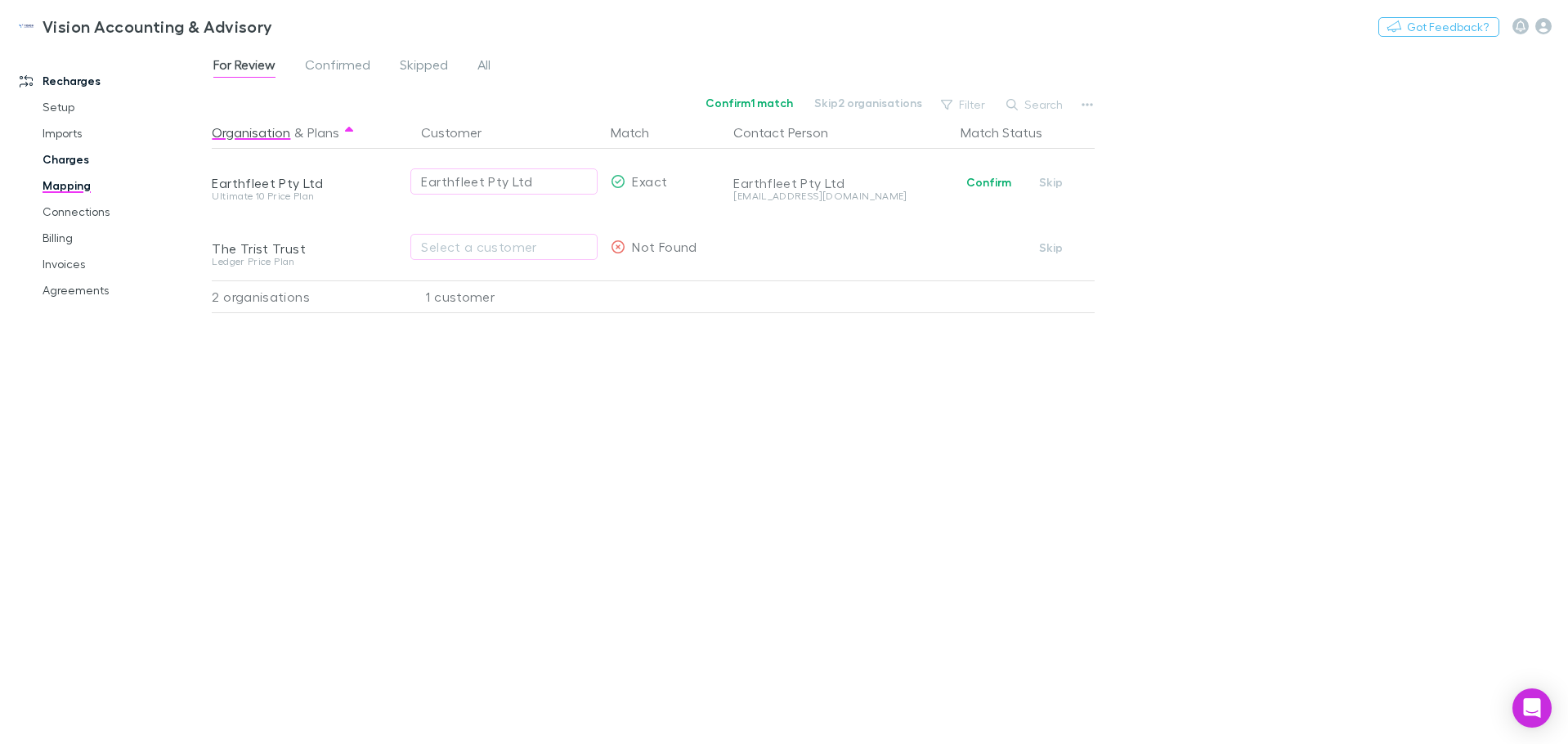
click at [75, 162] on link "Charges" at bounding box center [124, 159] width 195 height 27
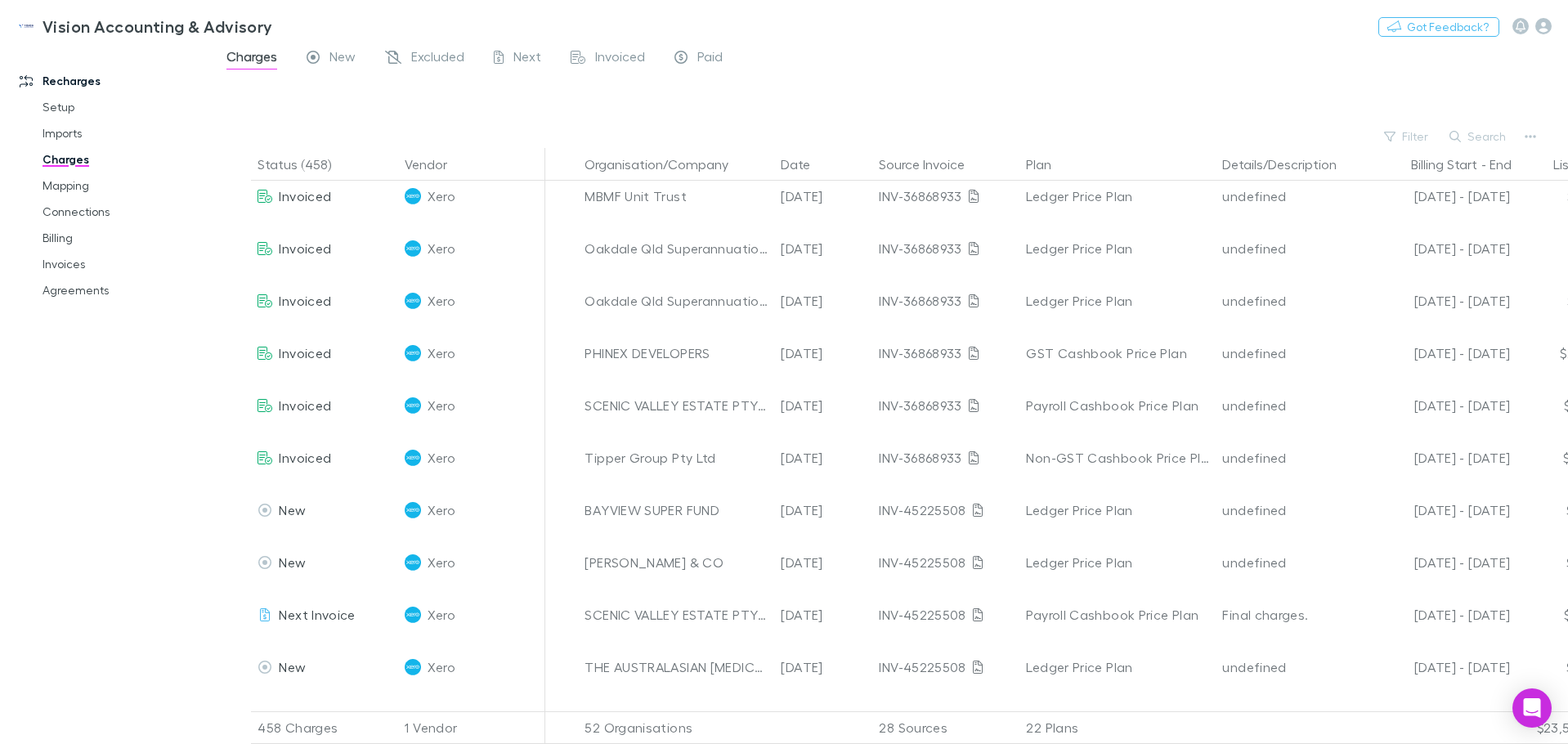
scroll to position [982, 0]
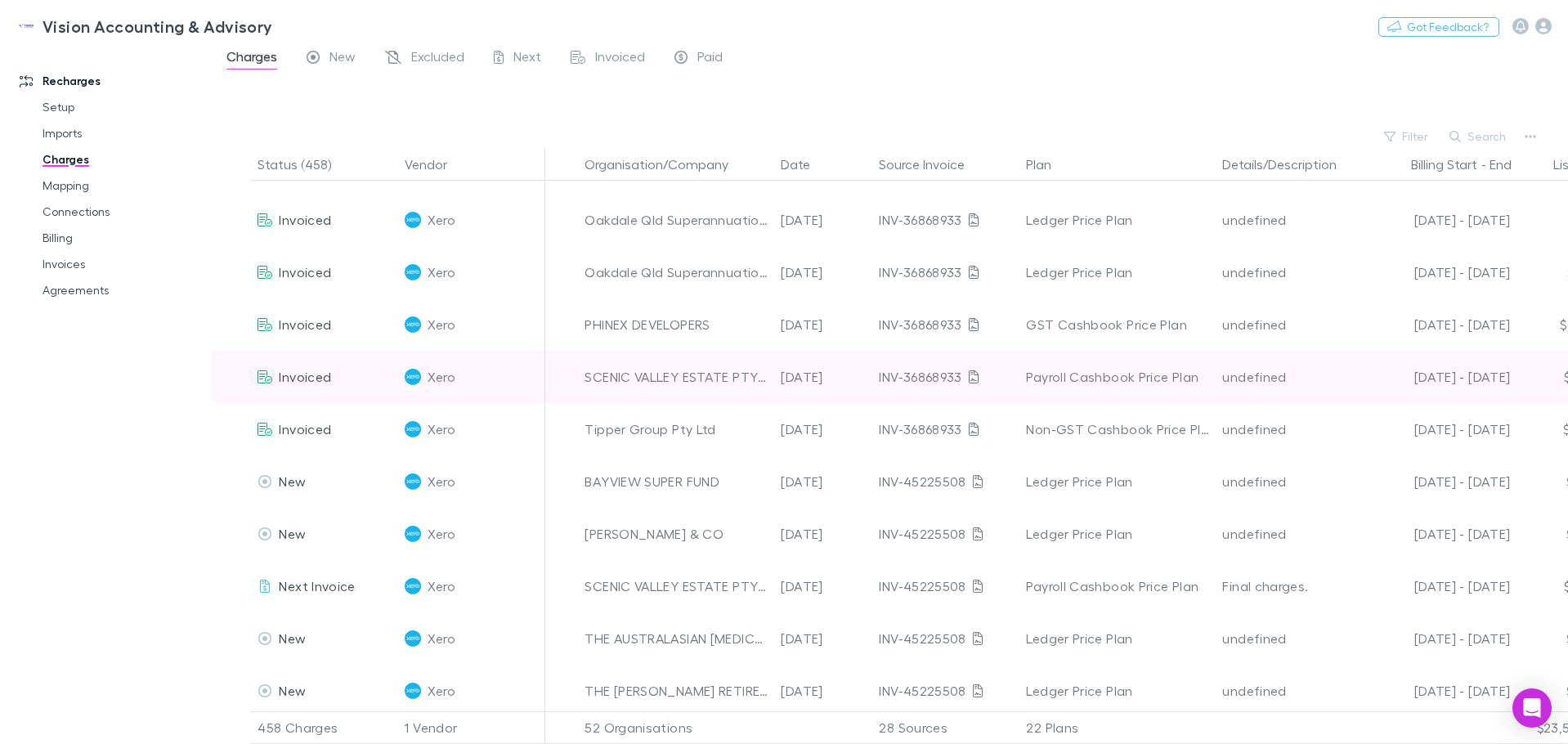
click at [1264, 403] on div "undefined" at bounding box center [1289, 376] width 134 height 52
click at [1264, 387] on div "undefined" at bounding box center [1289, 376] width 134 height 52
click at [927, 381] on div "INV-36868933" at bounding box center [946, 376] width 134 height 52
click at [973, 379] on icon at bounding box center [973, 377] width 10 height 13
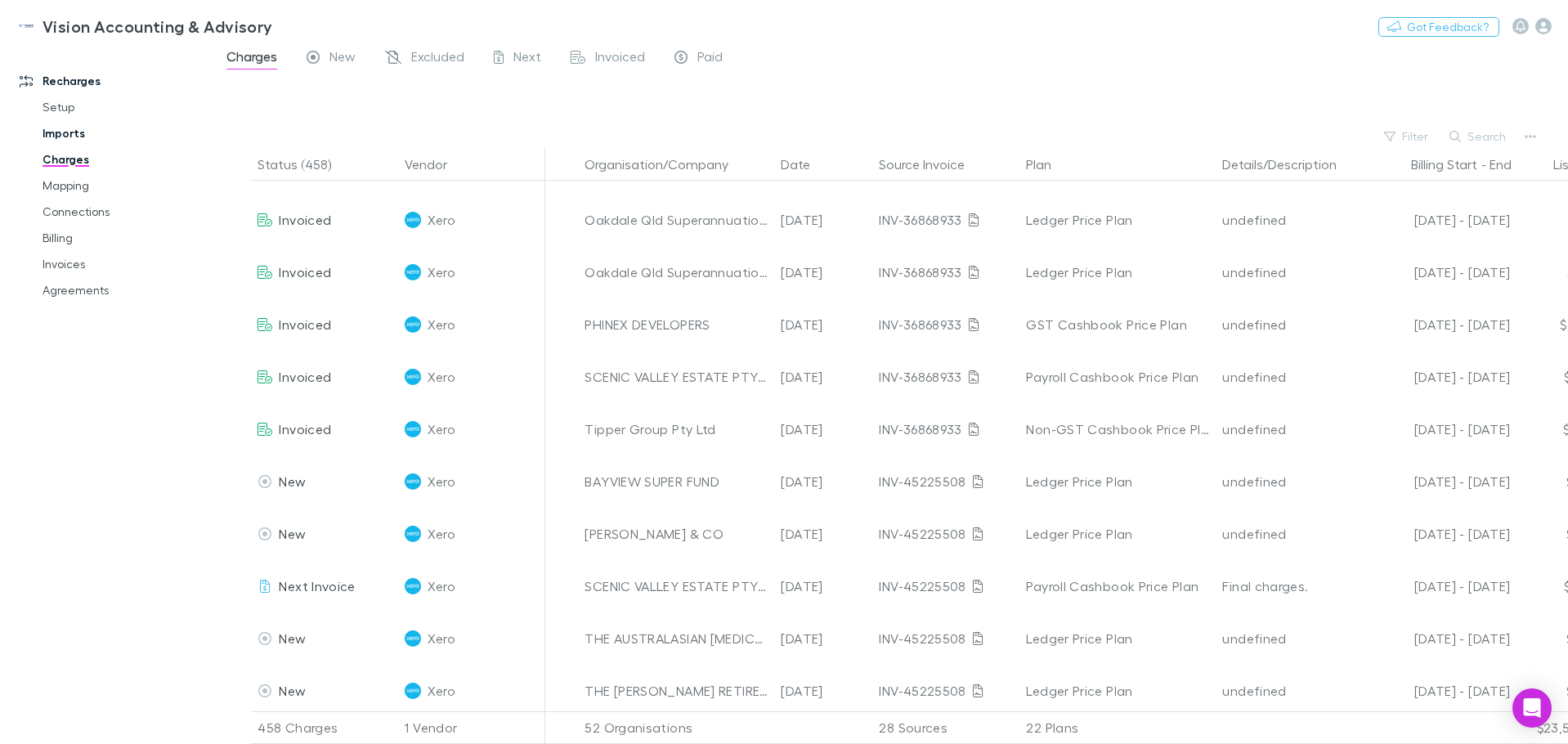
click at [92, 140] on link "Imports" at bounding box center [124, 133] width 195 height 27
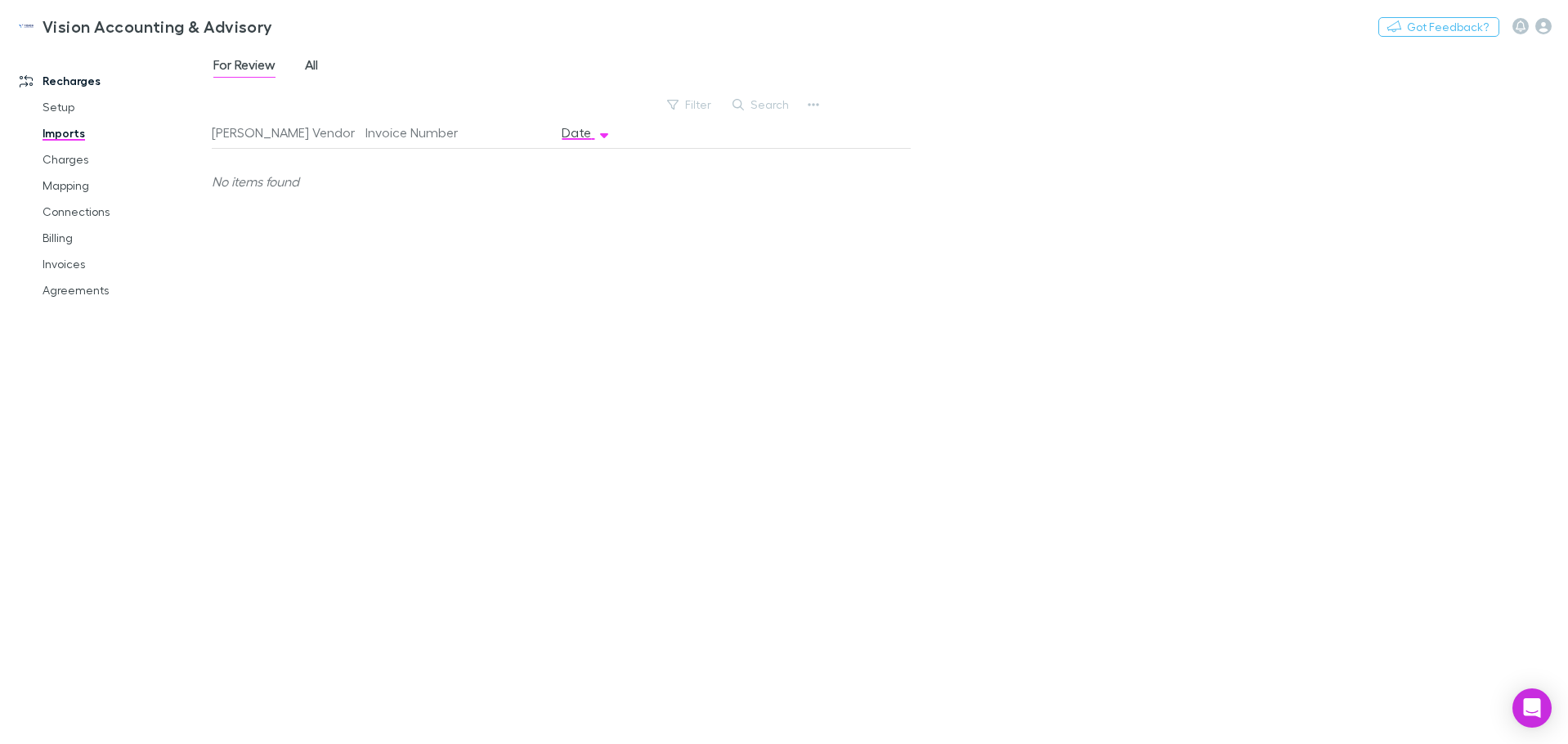
click at [312, 73] on span "All" at bounding box center [311, 67] width 13 height 21
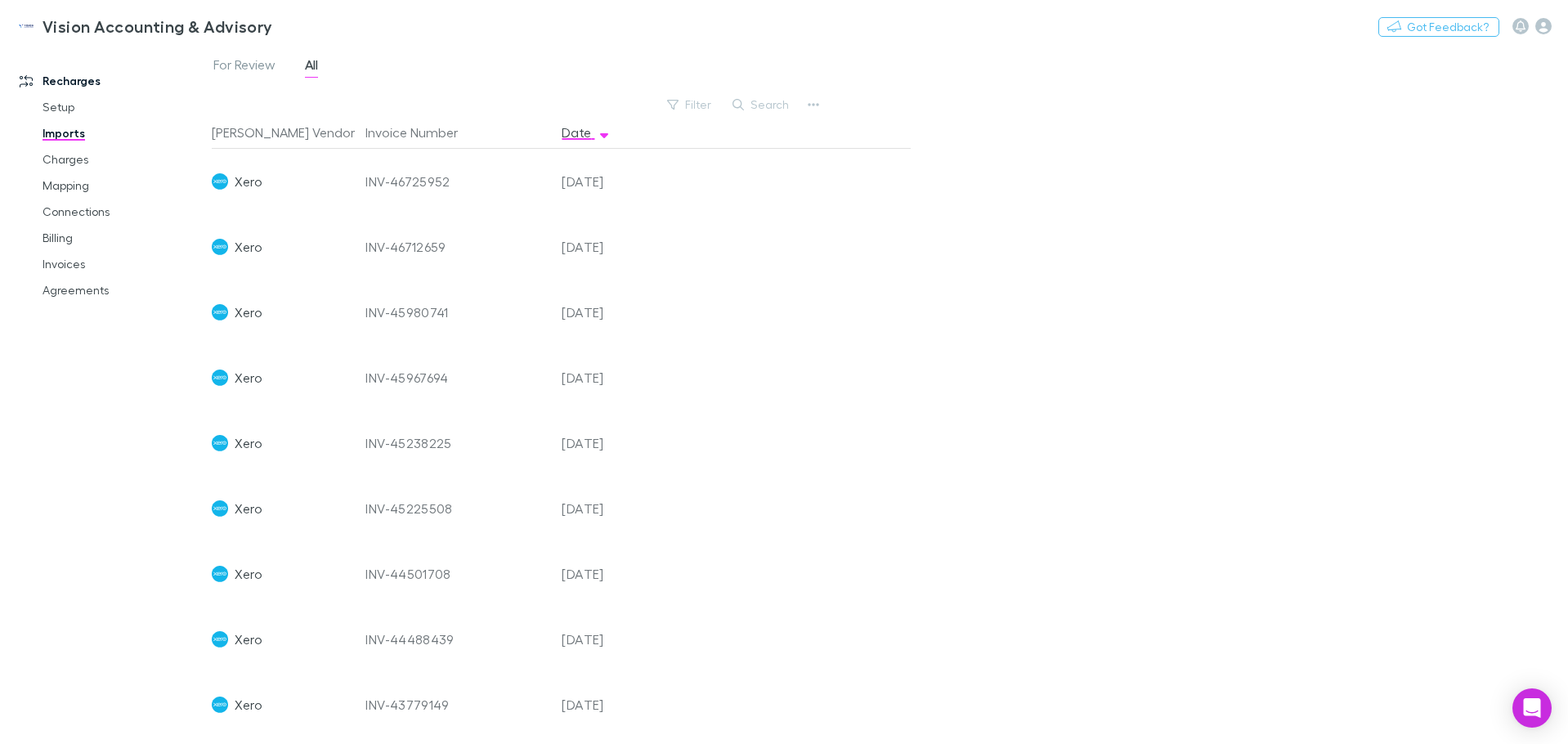
click at [379, 183] on div "INV-46725952" at bounding box center [457, 182] width 183 height 66
click at [240, 186] on span "Xero" at bounding box center [248, 182] width 27 height 66
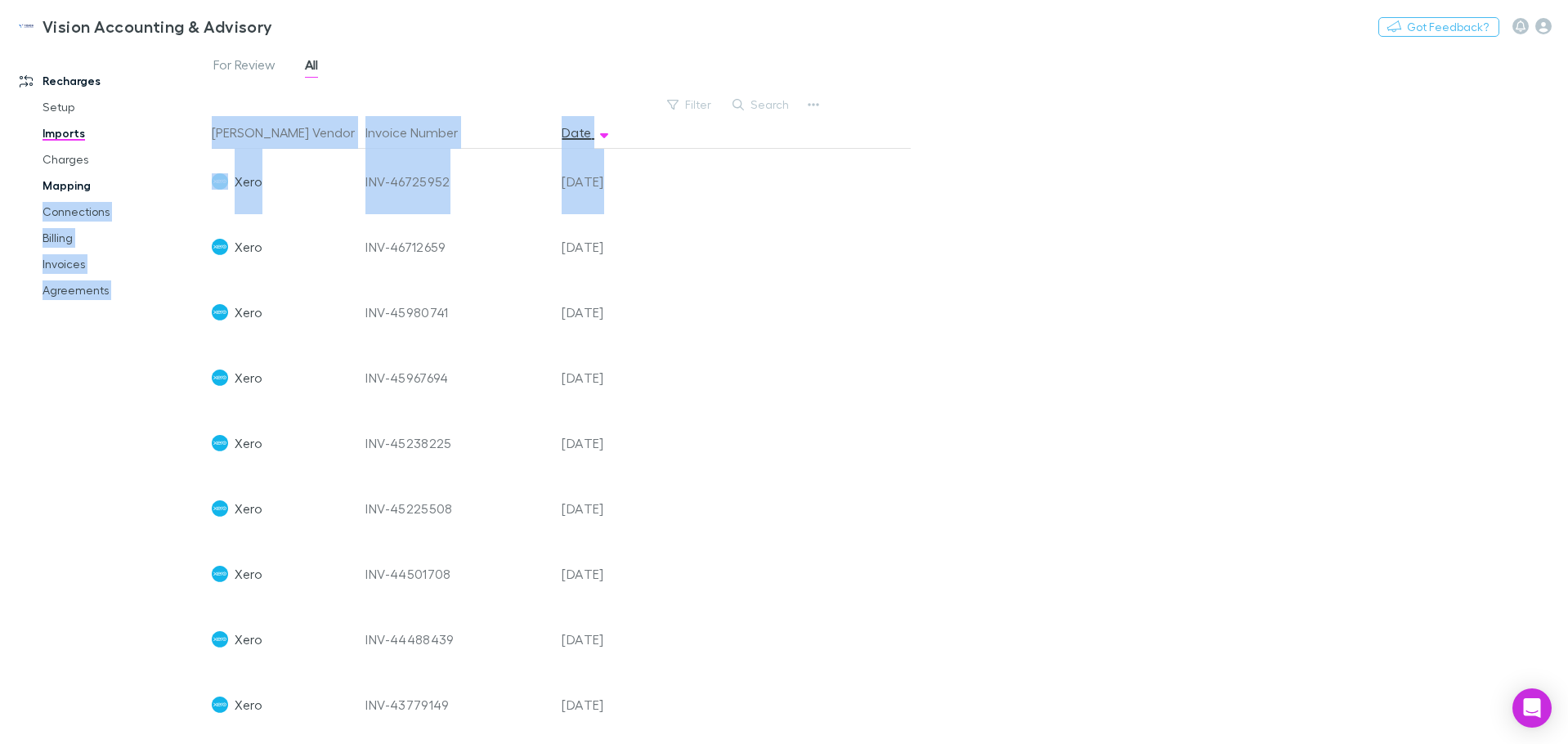
drag, startPoint x: 682, startPoint y: 195, endPoint x: 190, endPoint y: 190, distance: 492.0
click at [190, 190] on div "Recharges Setup Imports Charges Mapping Connections Billing Invoices Agreements…" at bounding box center [784, 394] width 1568 height 698
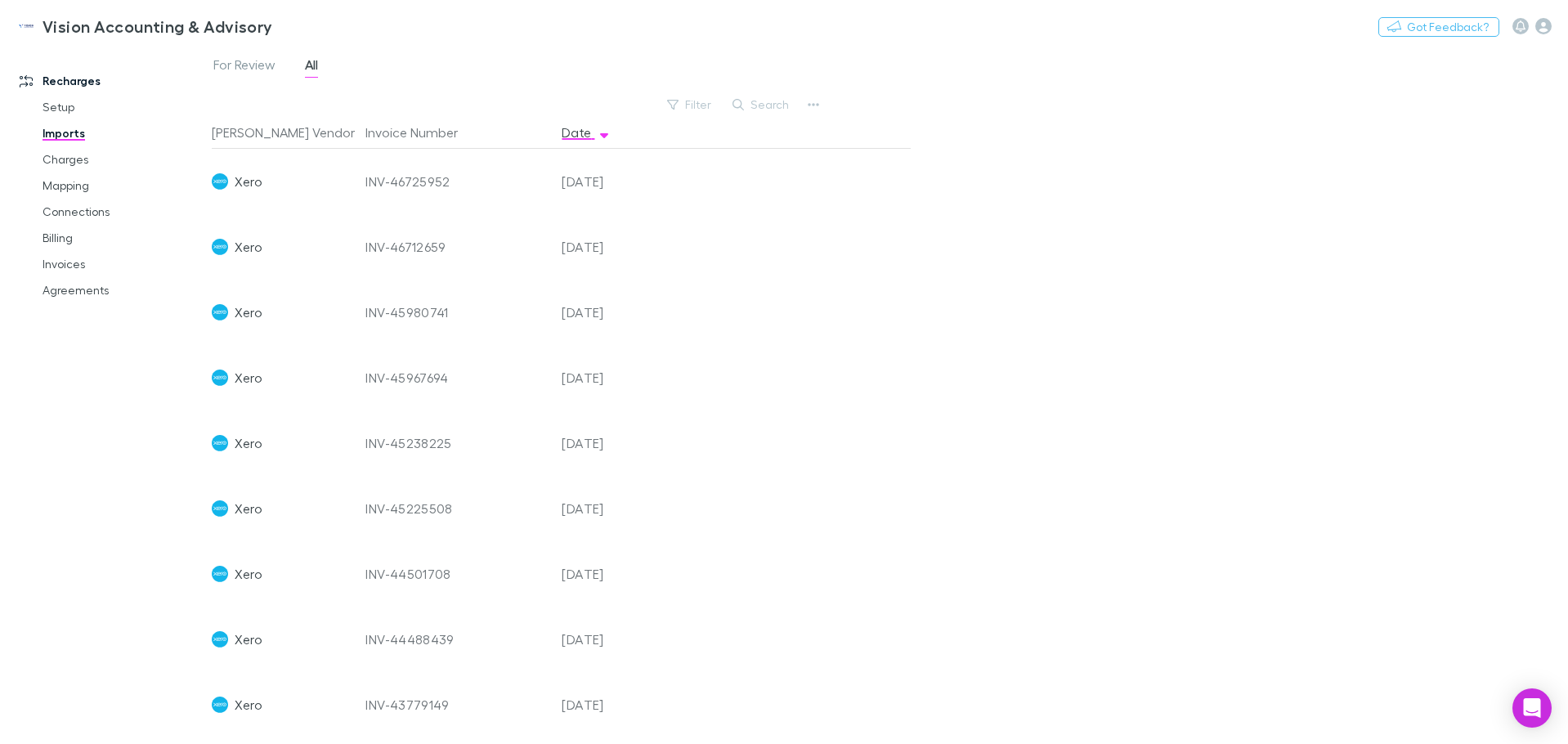
click at [712, 250] on div at bounding box center [782, 247] width 258 height 66
drag, startPoint x: 712, startPoint y: 250, endPoint x: 281, endPoint y: 250, distance: 431.0
click at [281, 250] on div "Xero INV-46712659 26 Sep 2025" at bounding box center [554, 247] width 686 height 66
click at [830, 281] on div at bounding box center [782, 313] width 258 height 66
click at [393, 149] on div "INV-46725952" at bounding box center [457, 182] width 183 height 66
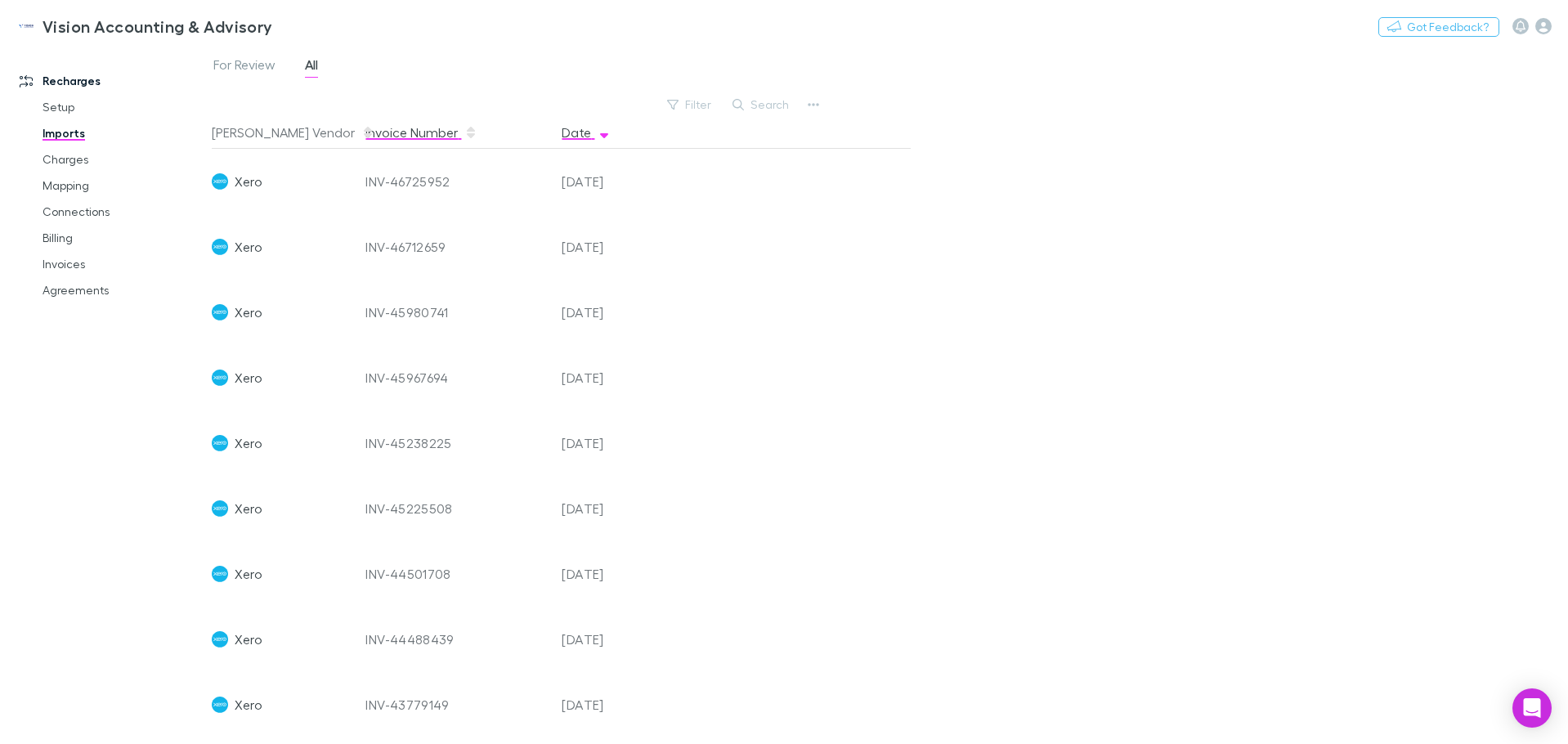
click at [399, 135] on button "Invoice Number" at bounding box center [422, 133] width 112 height 33
click at [259, 138] on button "Rech Vendor" at bounding box center [293, 133] width 163 height 33
click at [73, 161] on link "Charges" at bounding box center [124, 159] width 195 height 27
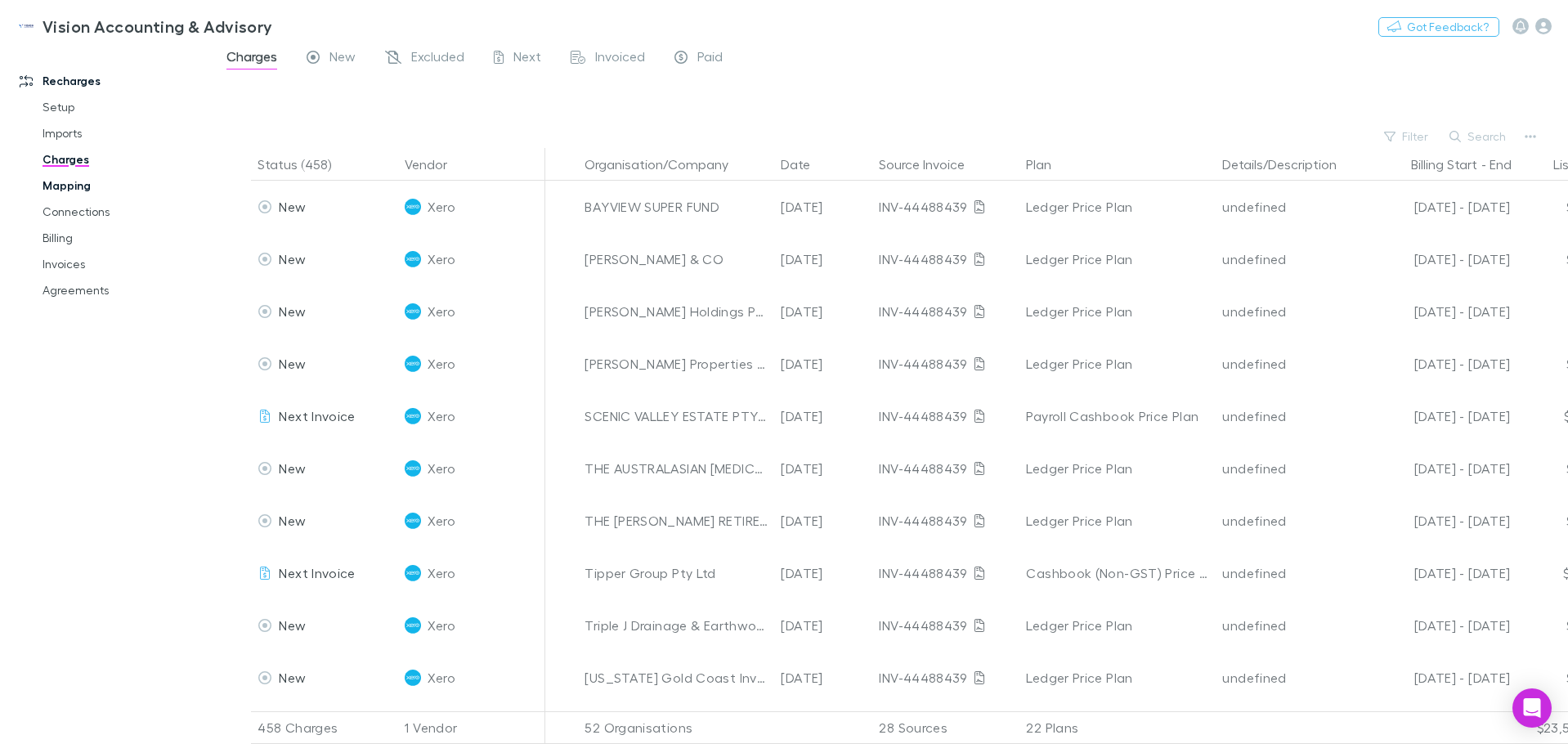
click at [59, 197] on link "Mapping" at bounding box center [124, 186] width 195 height 27
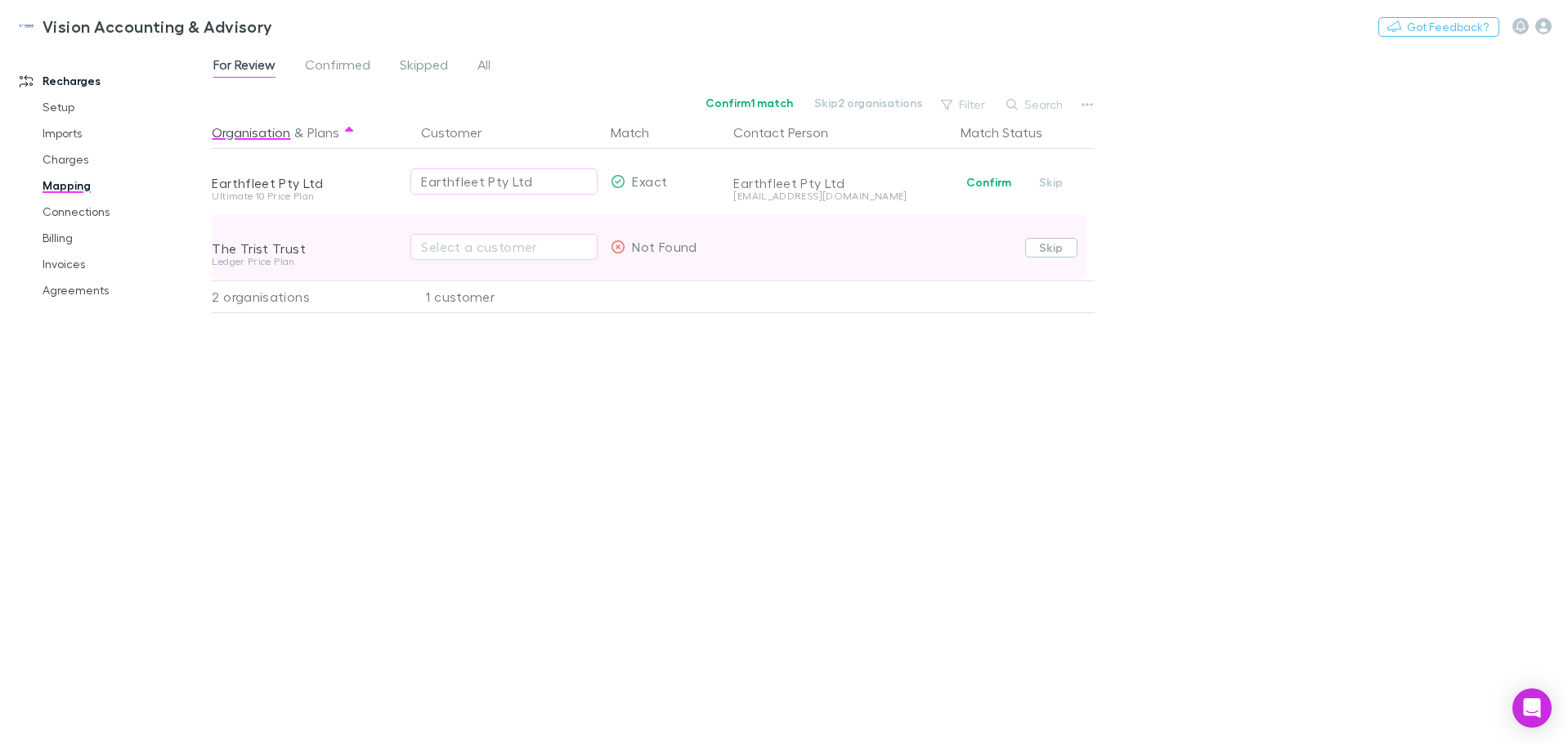
click at [1050, 250] on button "Skip" at bounding box center [1051, 247] width 52 height 19
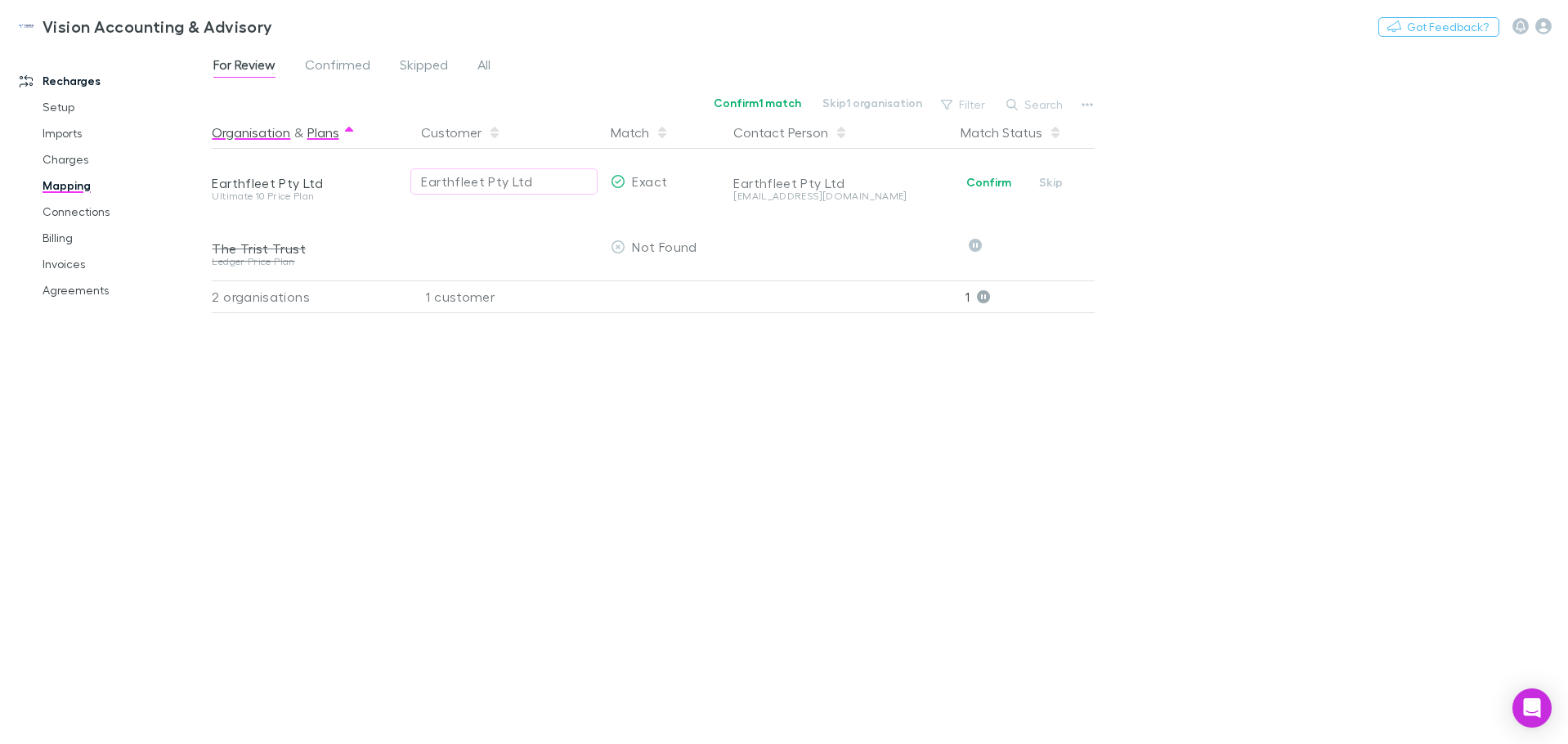
click at [329, 139] on button "Plans" at bounding box center [323, 133] width 32 height 33
click at [353, 78] on link "Confirmed" at bounding box center [338, 67] width 69 height 27
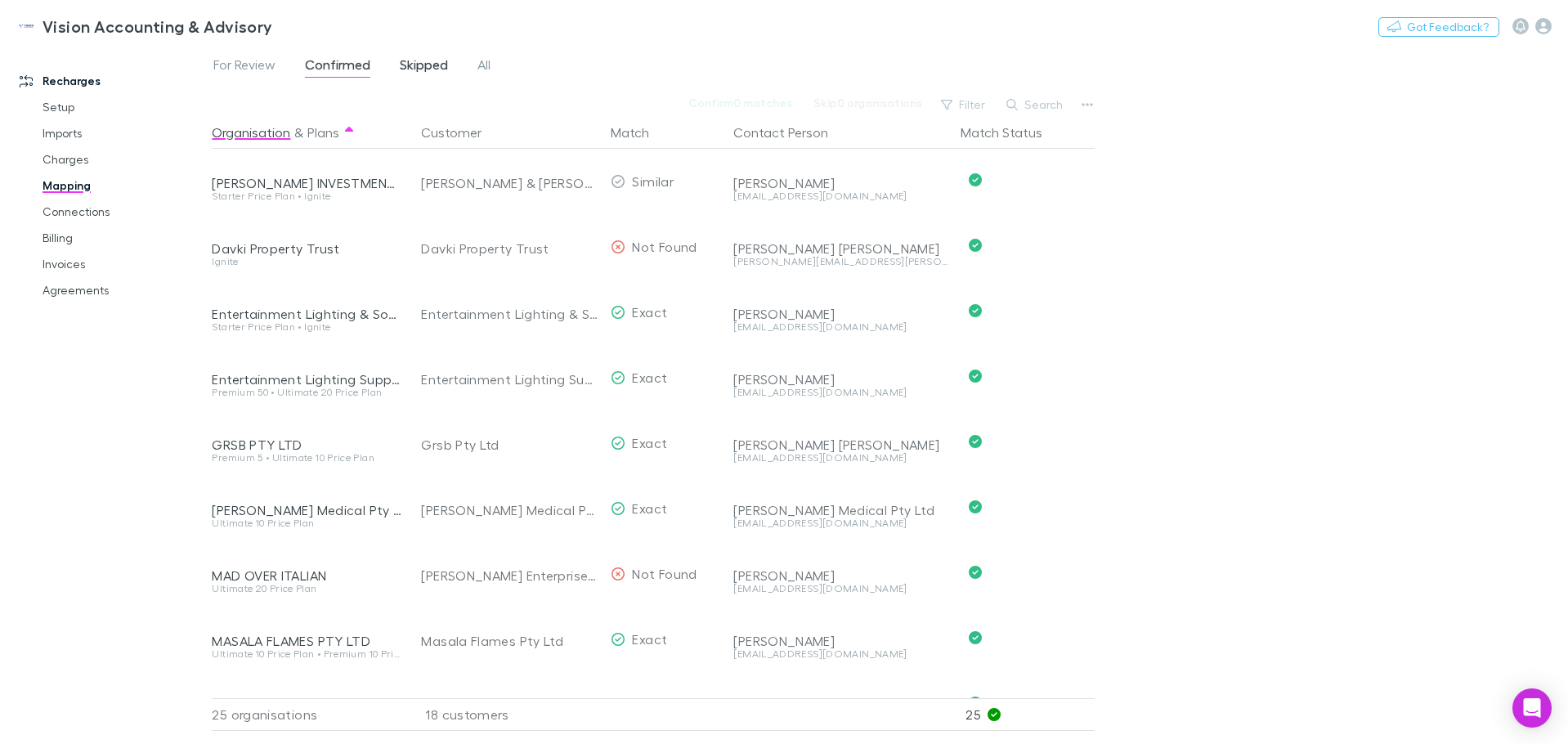
click at [422, 65] on span "Skipped" at bounding box center [424, 67] width 48 height 21
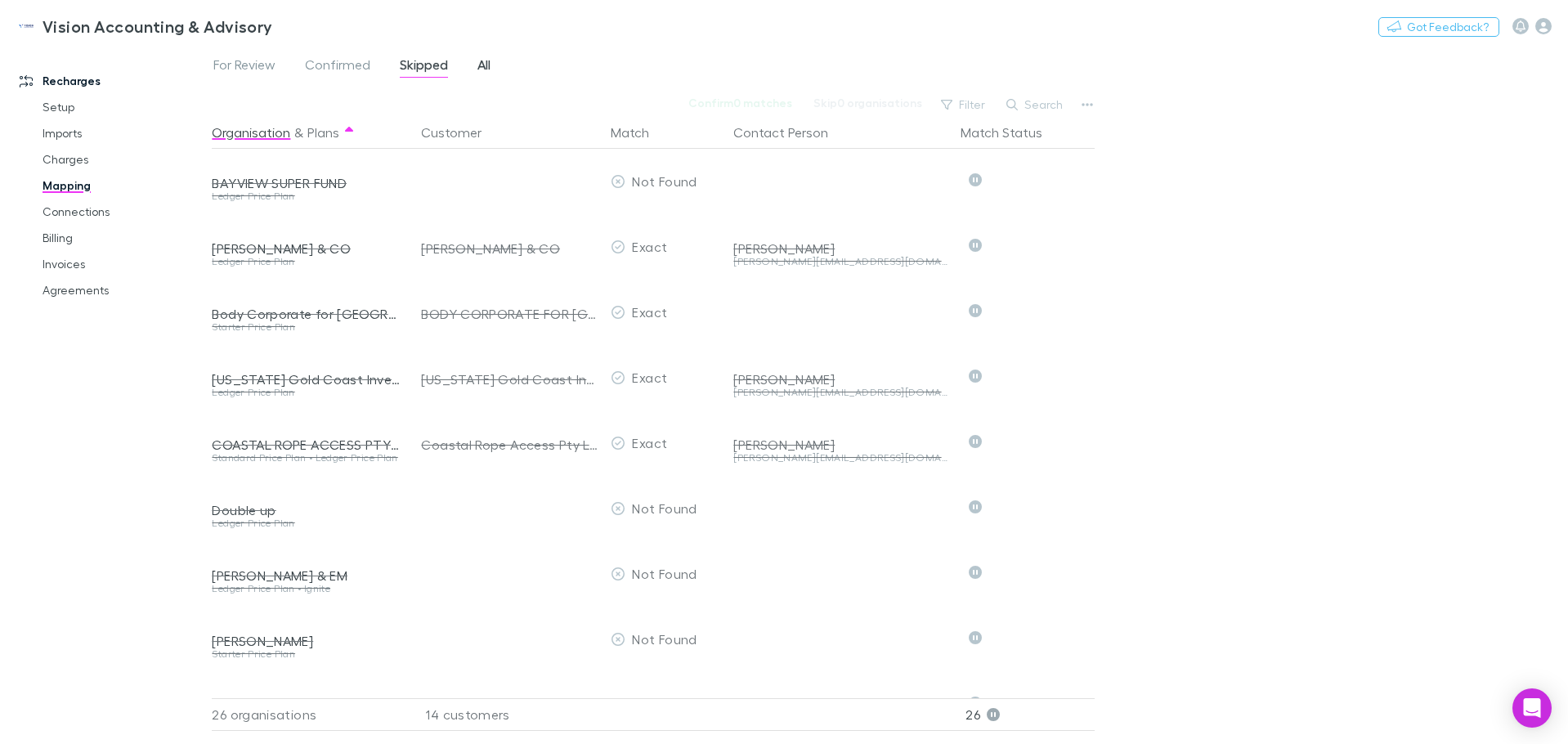
click at [484, 61] on span "All" at bounding box center [484, 67] width 13 height 21
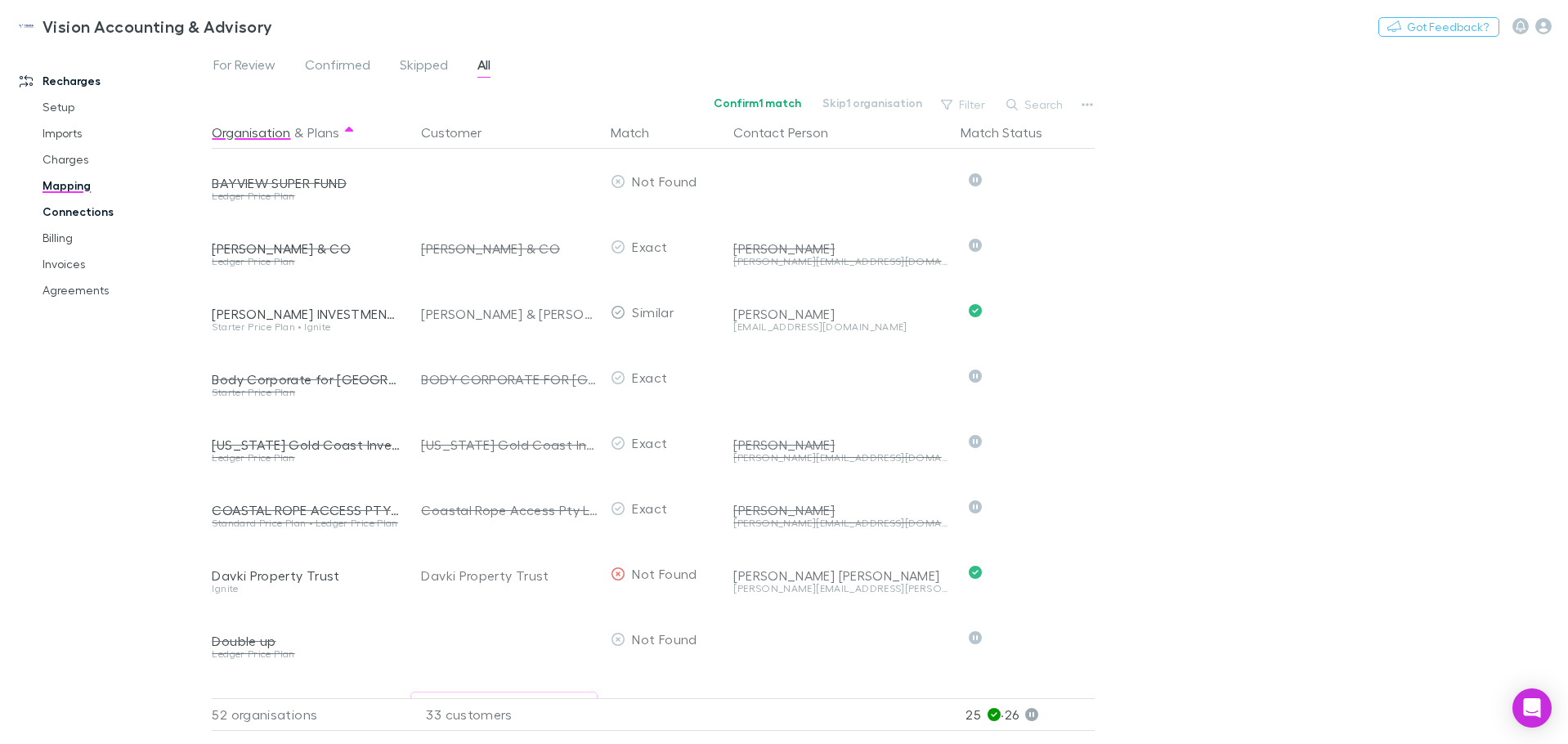
click at [97, 210] on link "Connections" at bounding box center [124, 211] width 195 height 27
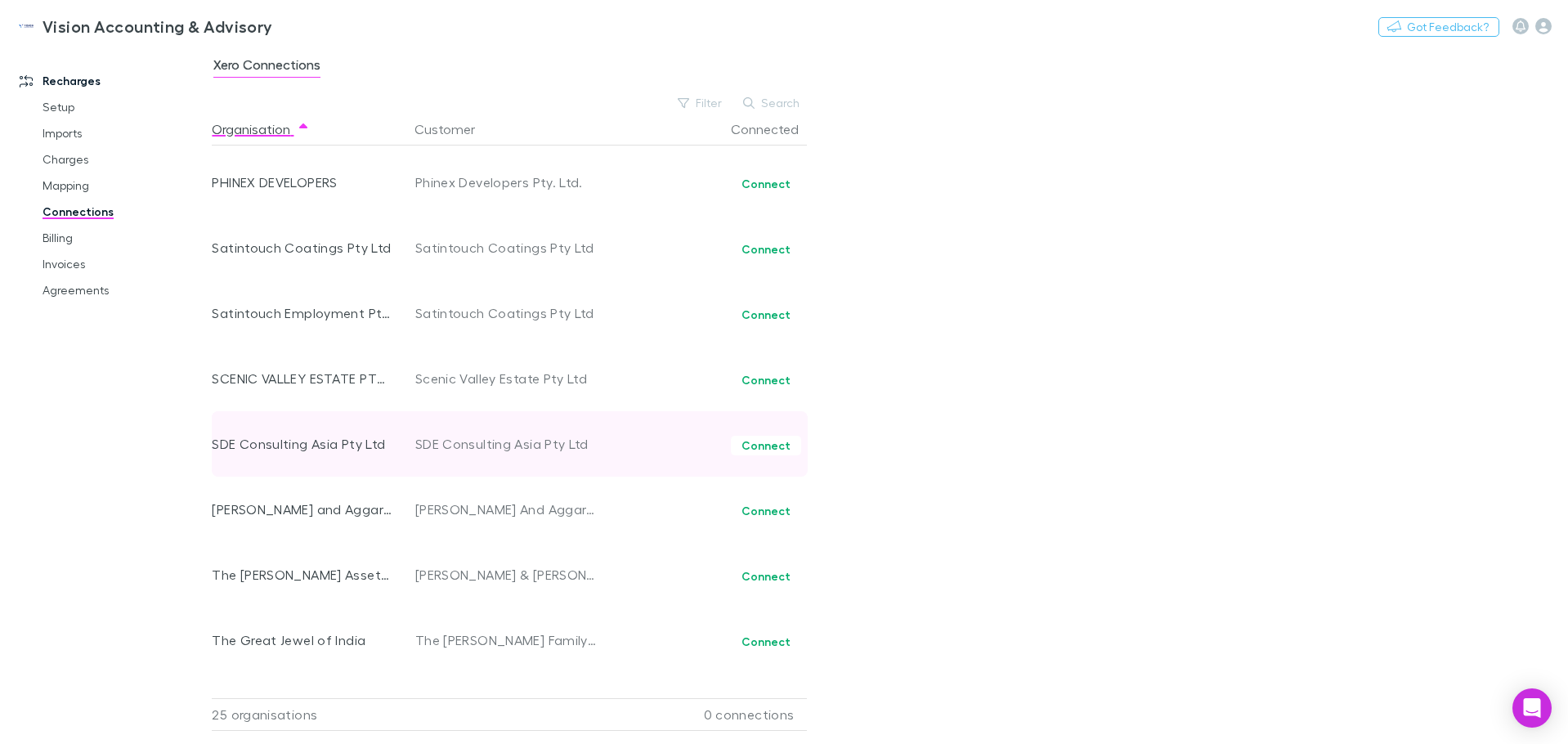
scroll to position [1084, 0]
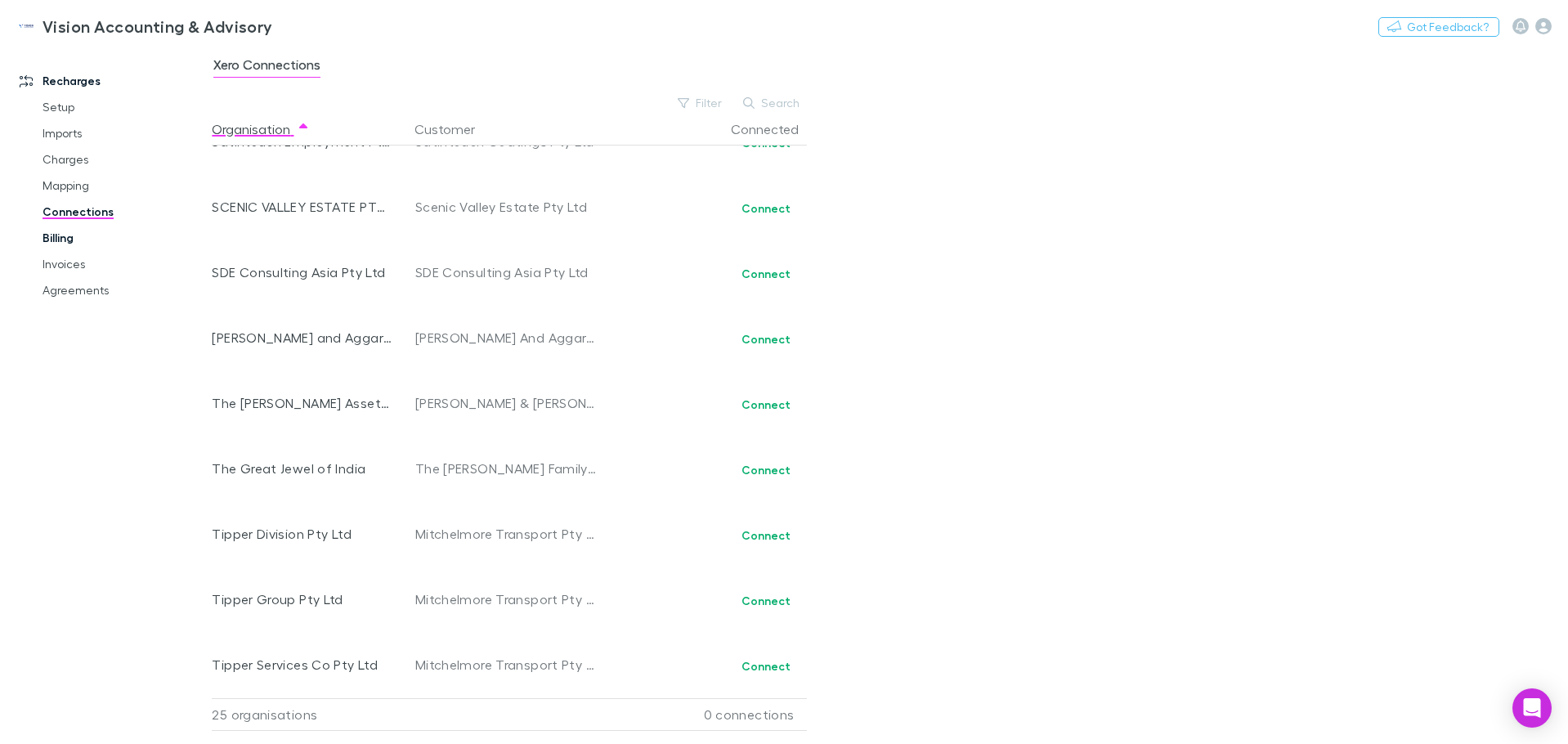
click at [85, 243] on link "Billing" at bounding box center [124, 238] width 195 height 27
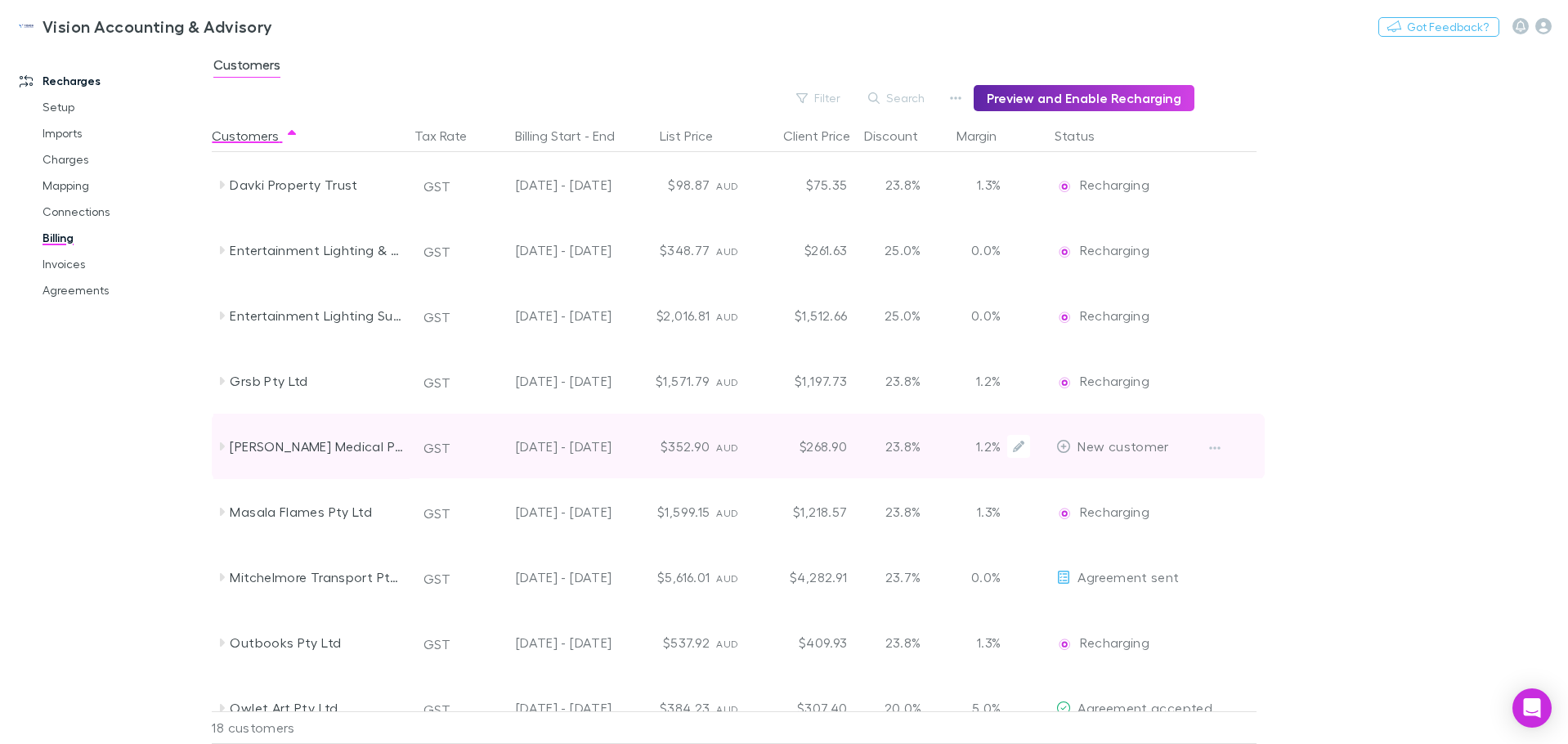
click at [227, 455] on div "J F Arbuckle Medical Pty Ltd" at bounding box center [311, 447] width 197 height 66
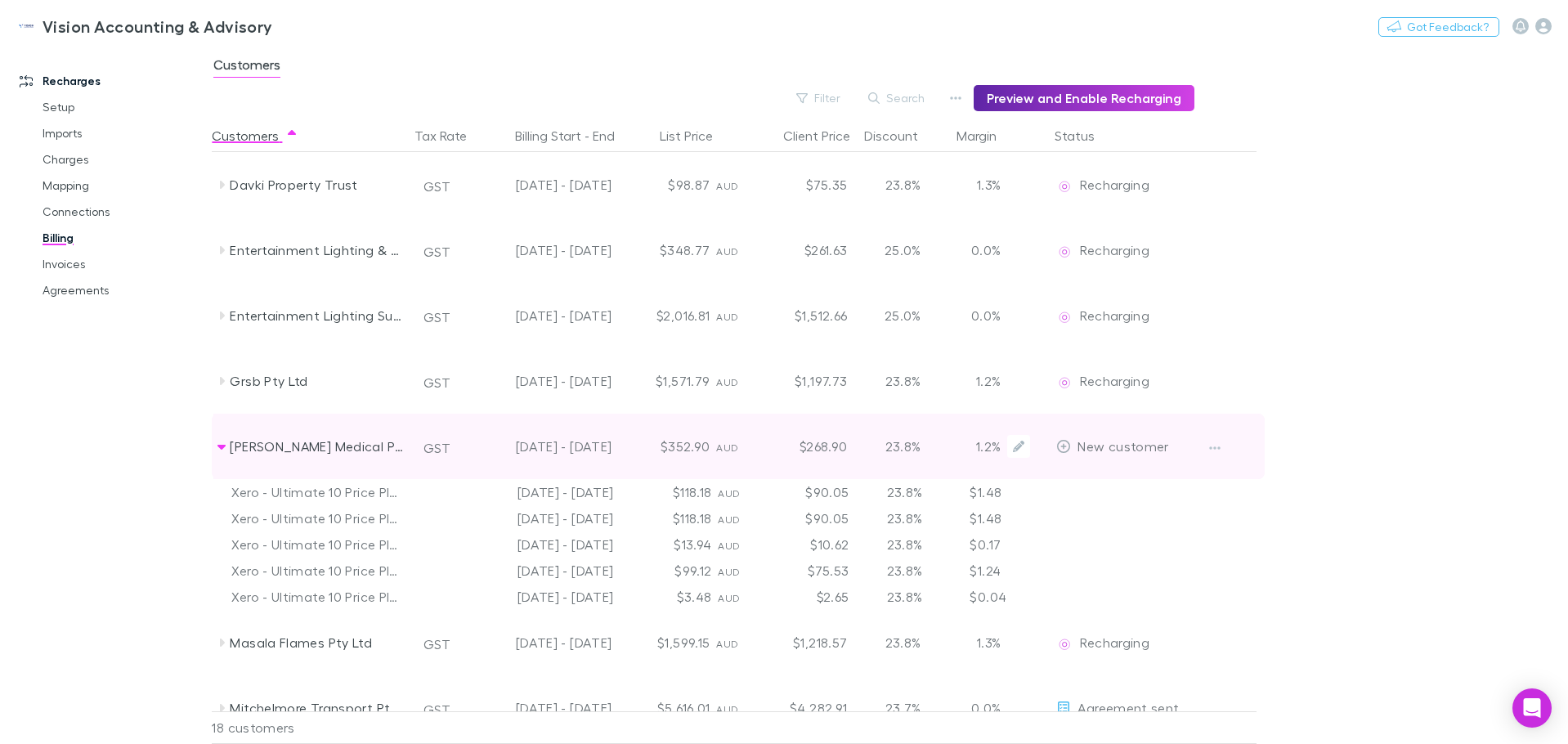
click at [227, 455] on div "J F Arbuckle Medical Pty Ltd" at bounding box center [311, 447] width 197 height 66
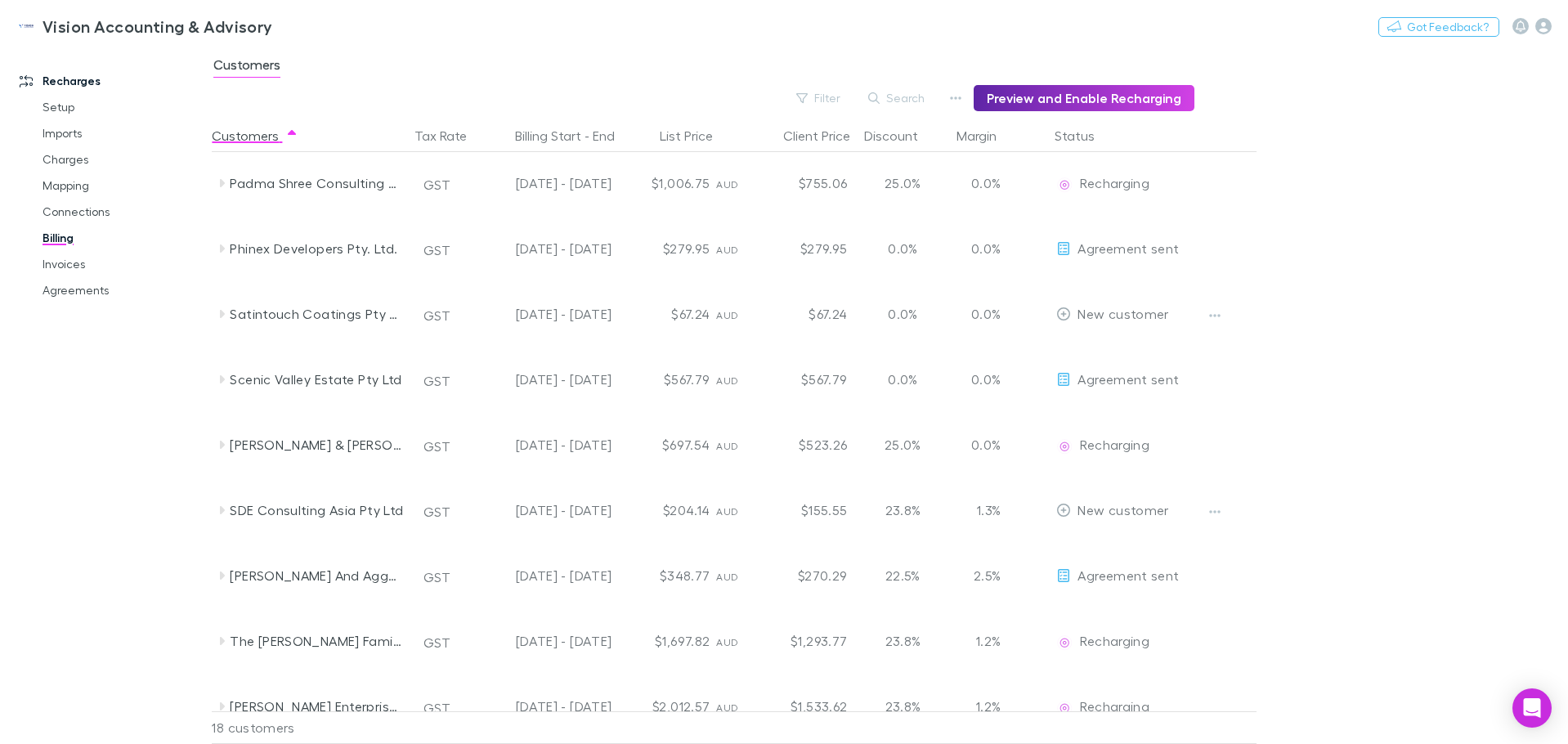
scroll to position [619, 0]
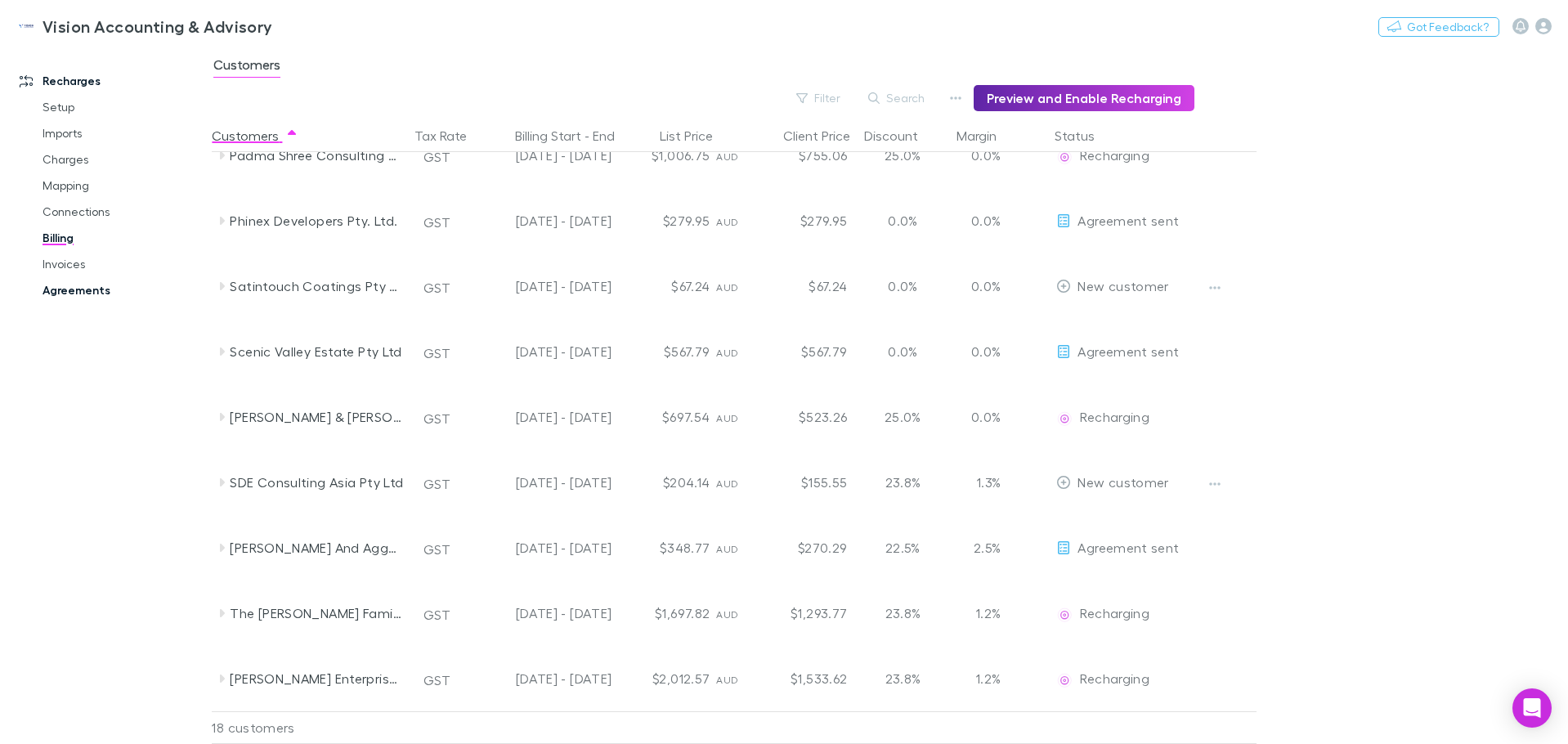
click at [79, 280] on link "Agreements" at bounding box center [124, 290] width 195 height 27
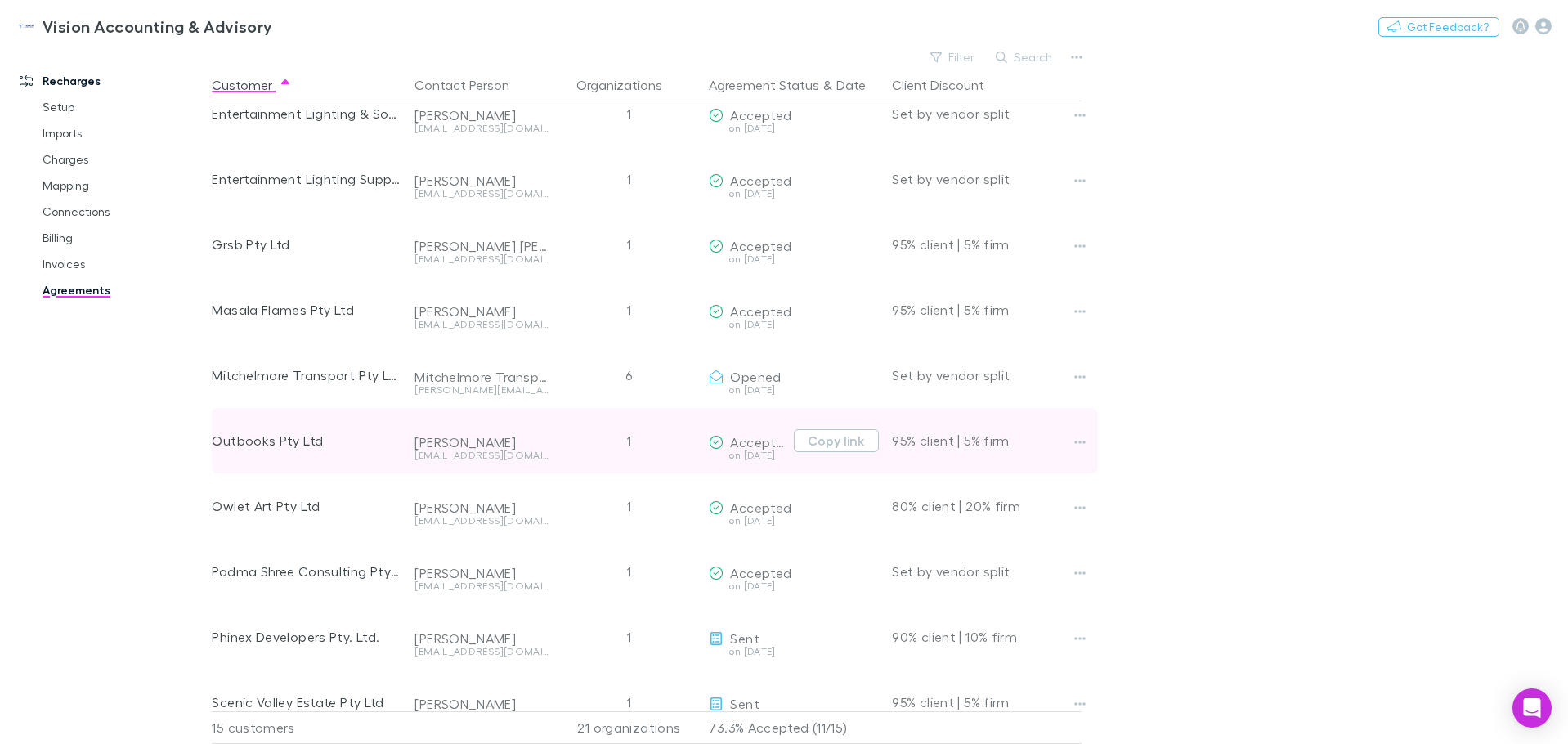
scroll to position [58, 0]
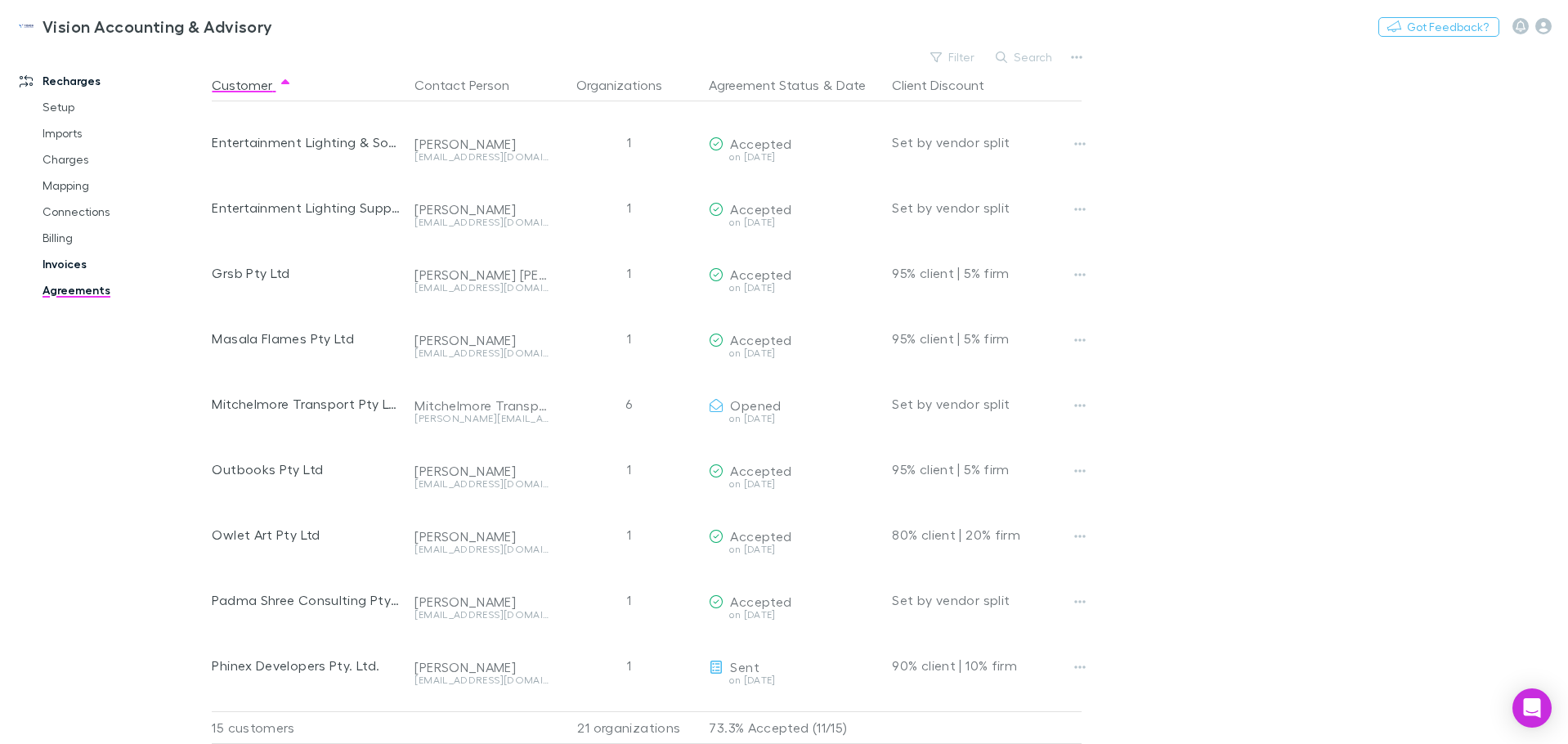
click at [75, 254] on link "Invoices" at bounding box center [124, 264] width 195 height 27
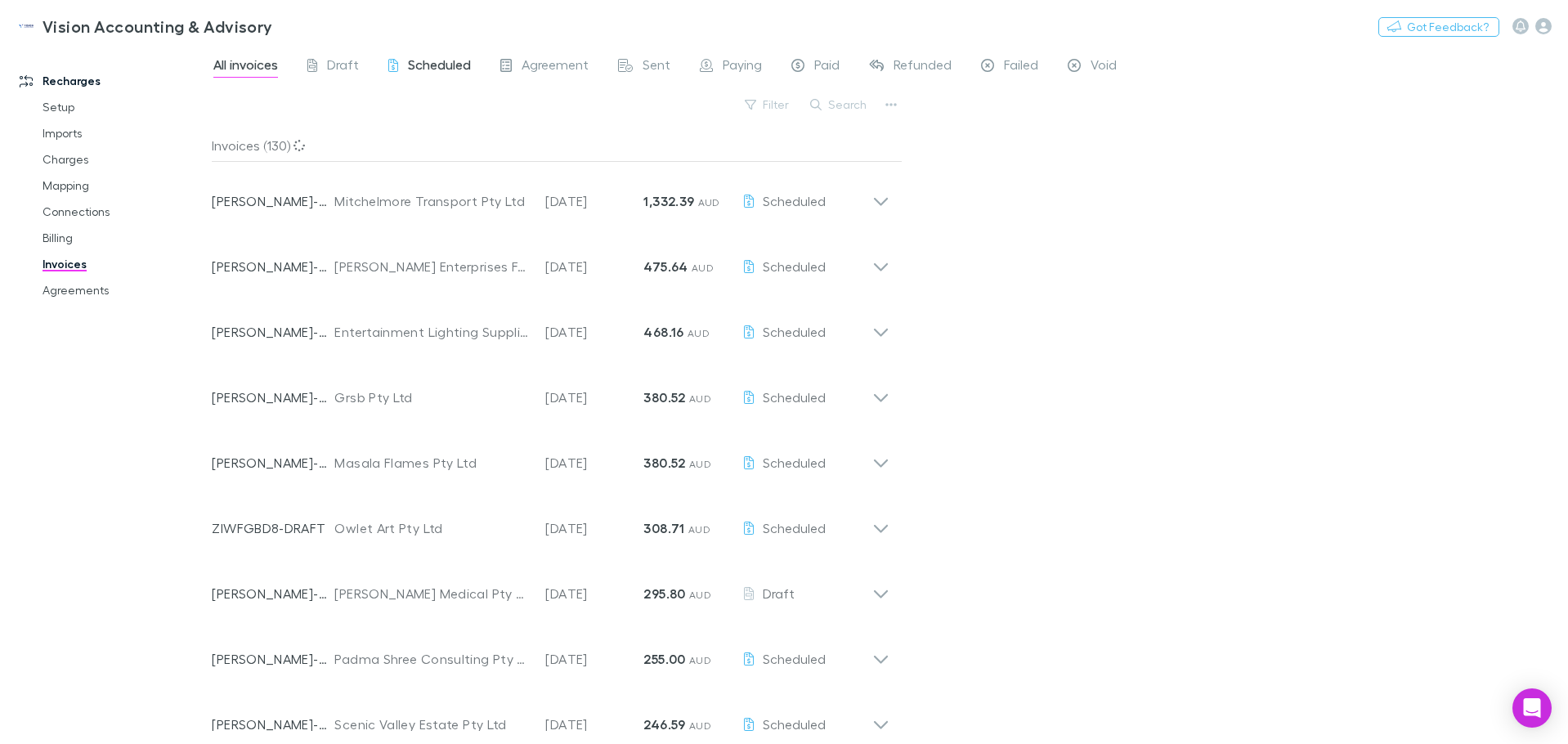
click at [450, 73] on span "Scheduled" at bounding box center [439, 67] width 63 height 21
click at [323, 69] on div "Draft" at bounding box center [333, 67] width 51 height 21
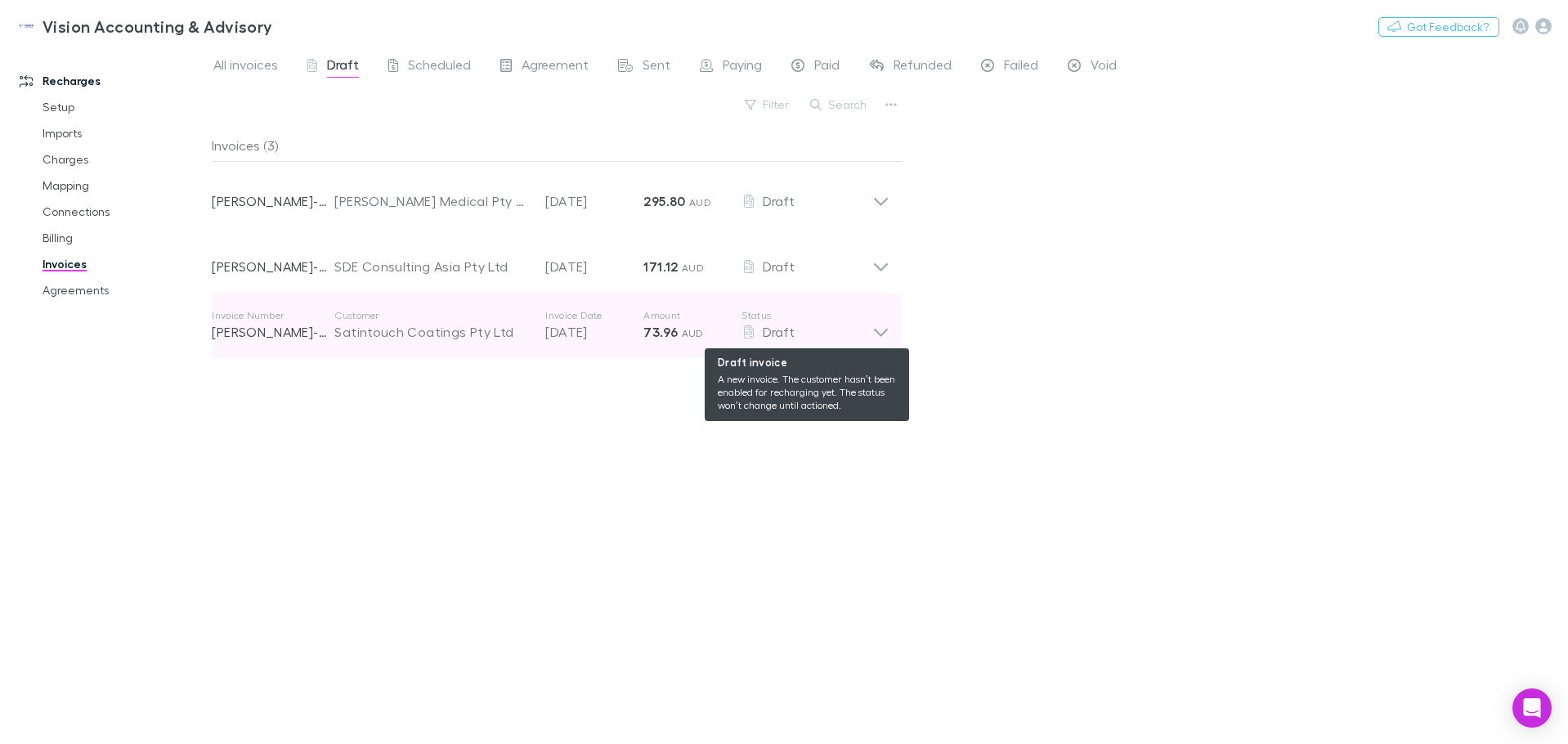
click at [868, 330] on div "Draft" at bounding box center [807, 331] width 131 height 19
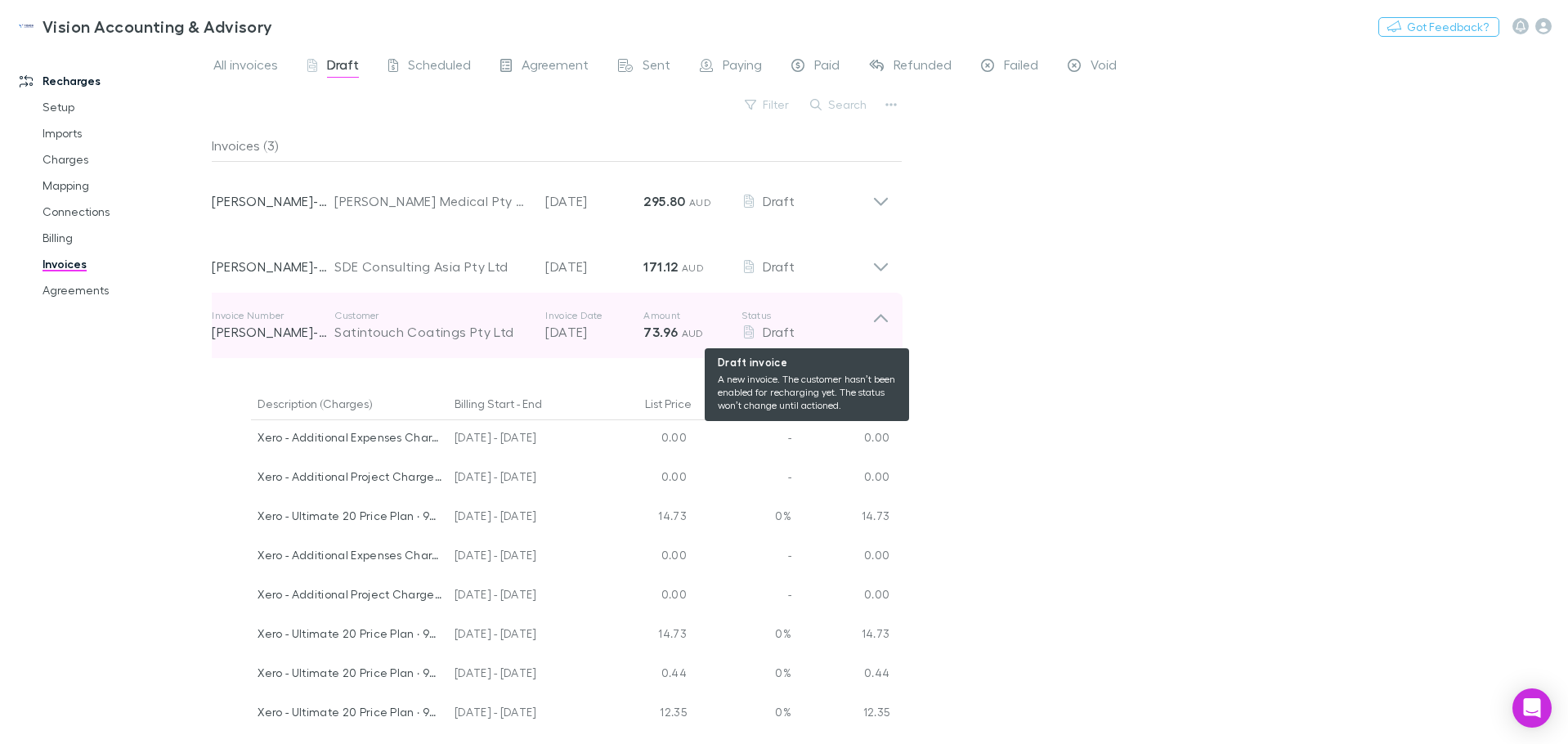
click at [868, 330] on div "Draft" at bounding box center [807, 331] width 131 height 19
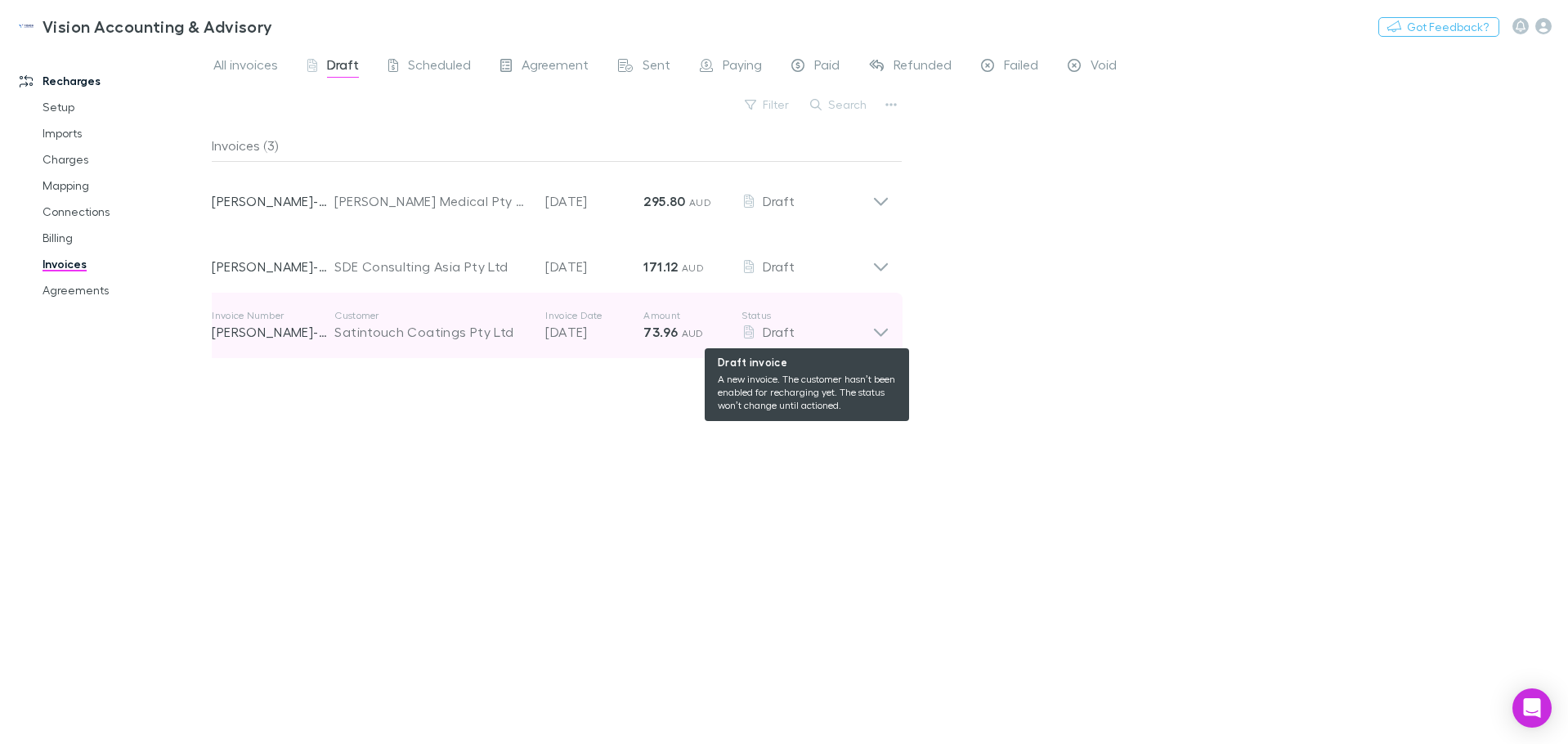
click at [781, 318] on p "Status" at bounding box center [807, 316] width 131 height 13
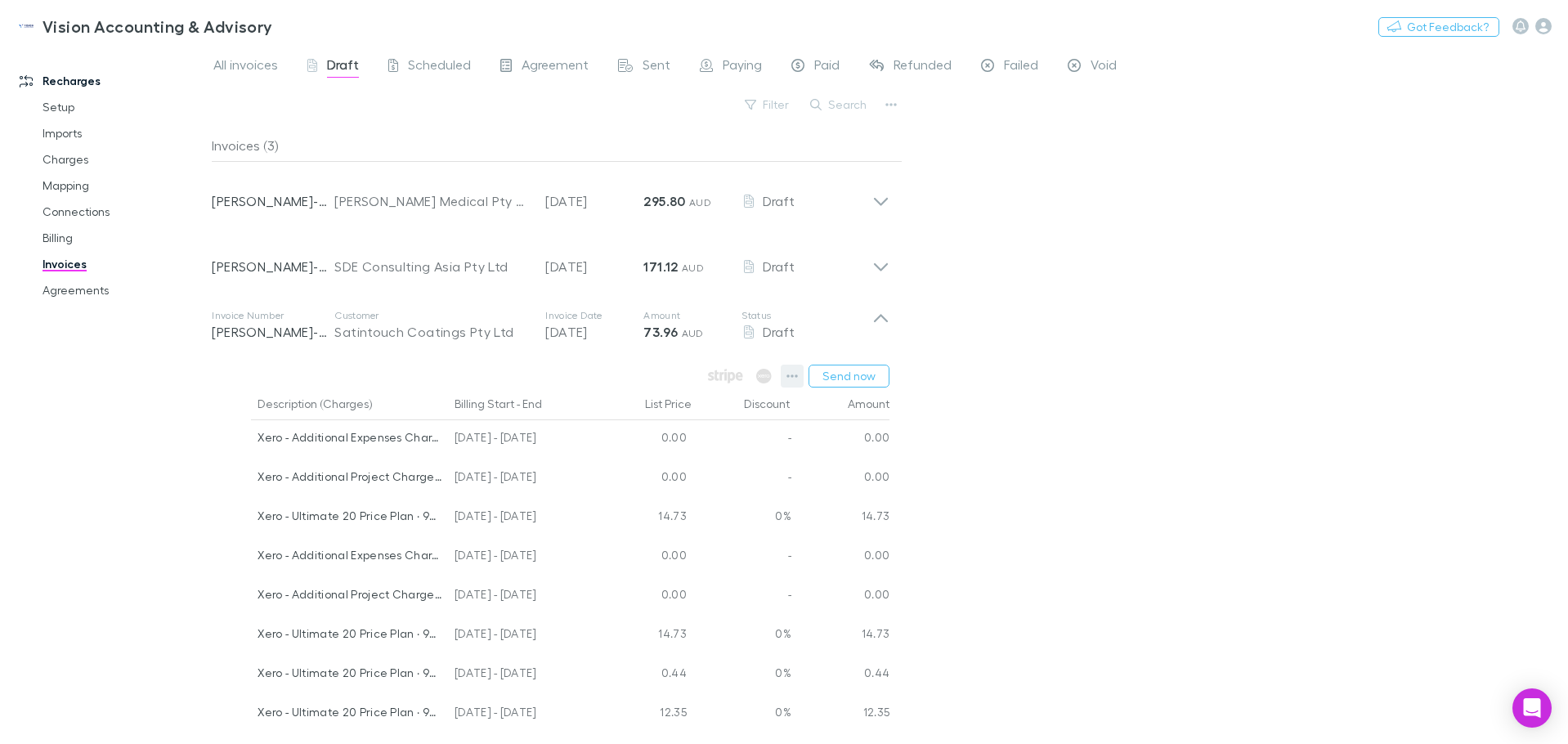
click at [798, 372] on icon "button" at bounding box center [792, 376] width 12 height 13
click at [670, 606] on p "View agreement" at bounding box center [693, 606] width 199 height 19
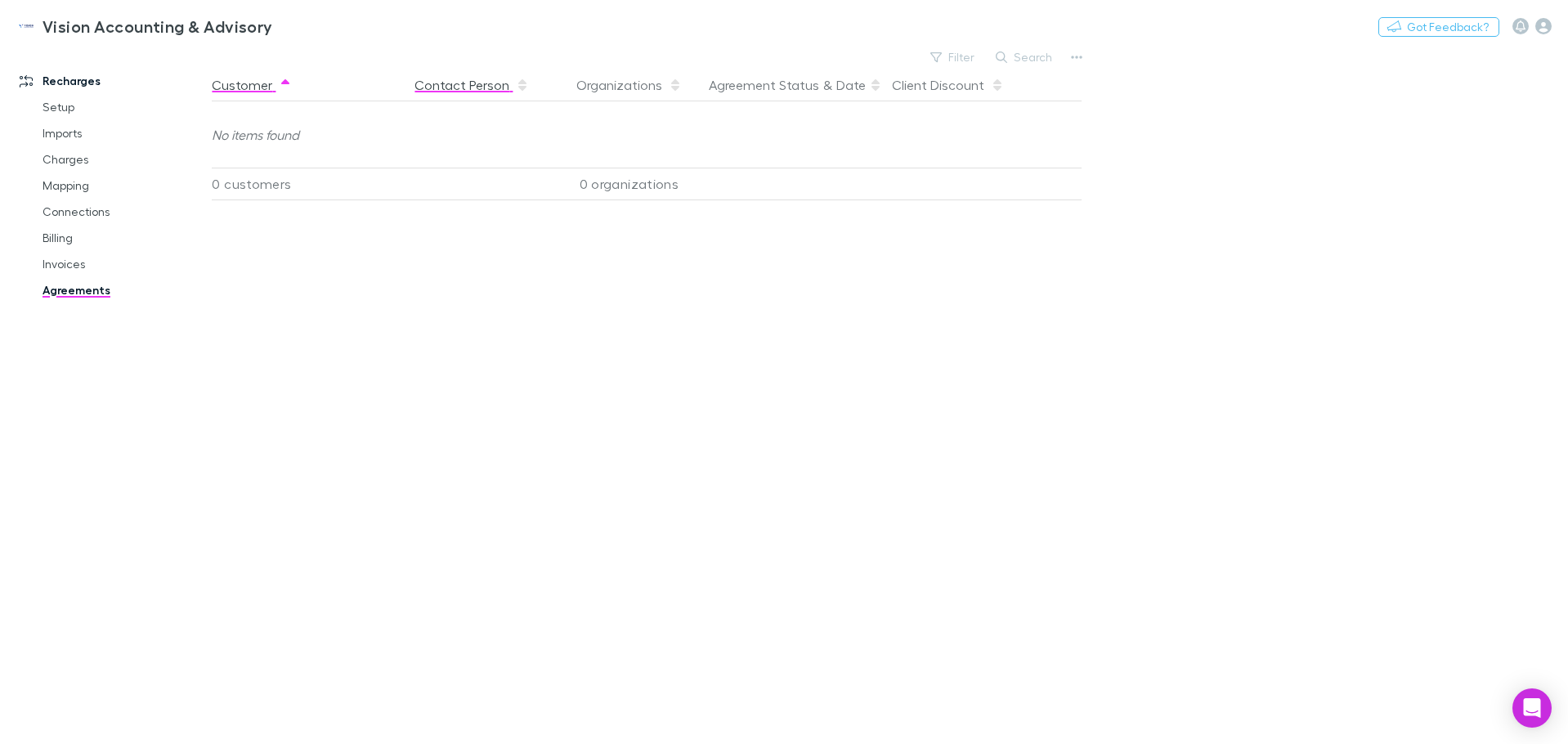
click at [490, 93] on button "Contact Person" at bounding box center [471, 85] width 114 height 33
click at [632, 88] on button "Organizations" at bounding box center [628, 85] width 105 height 33
click at [1543, 27] on icon "button" at bounding box center [1543, 27] width 16 height 16
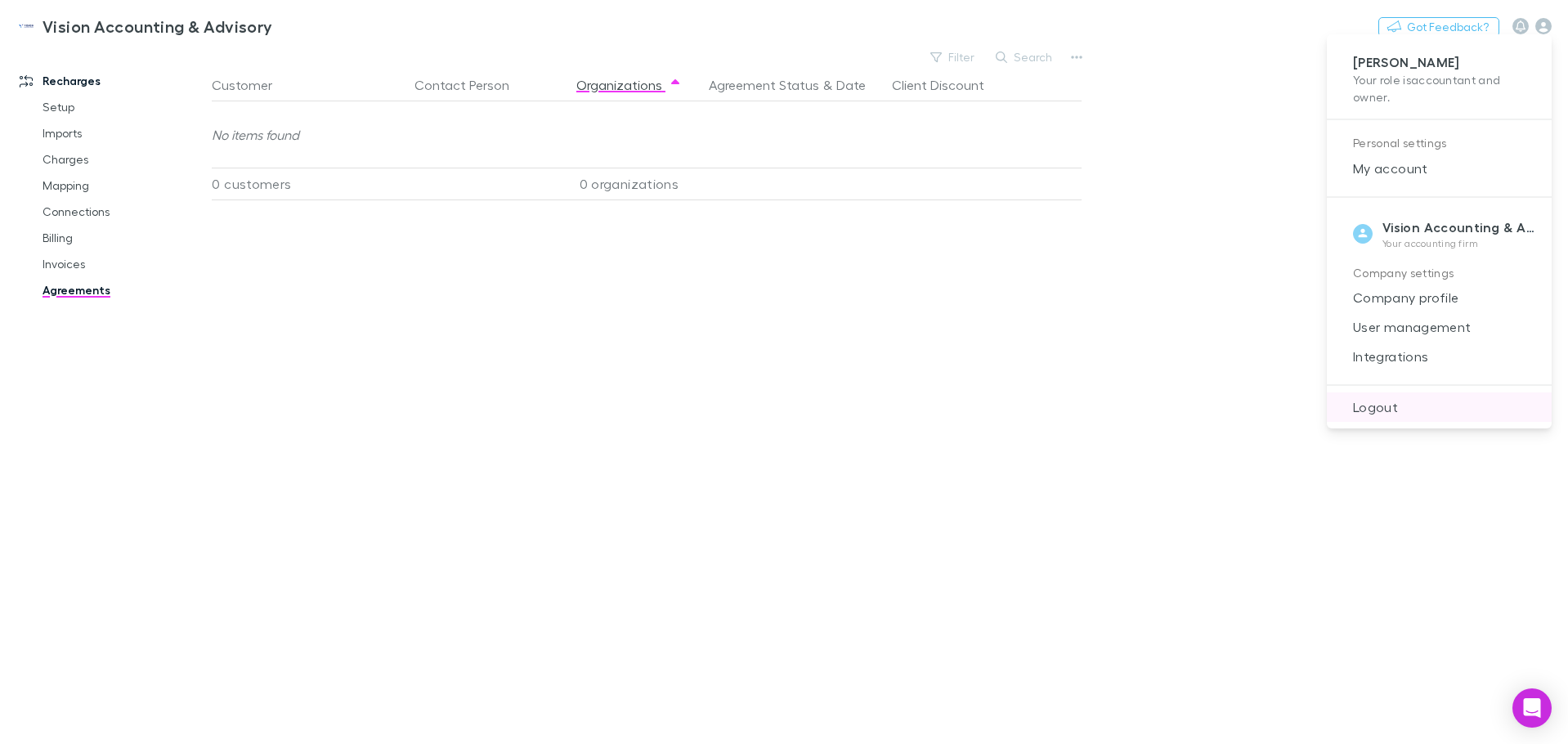
click at [1412, 415] on span "Logout" at bounding box center [1439, 406] width 199 height 19
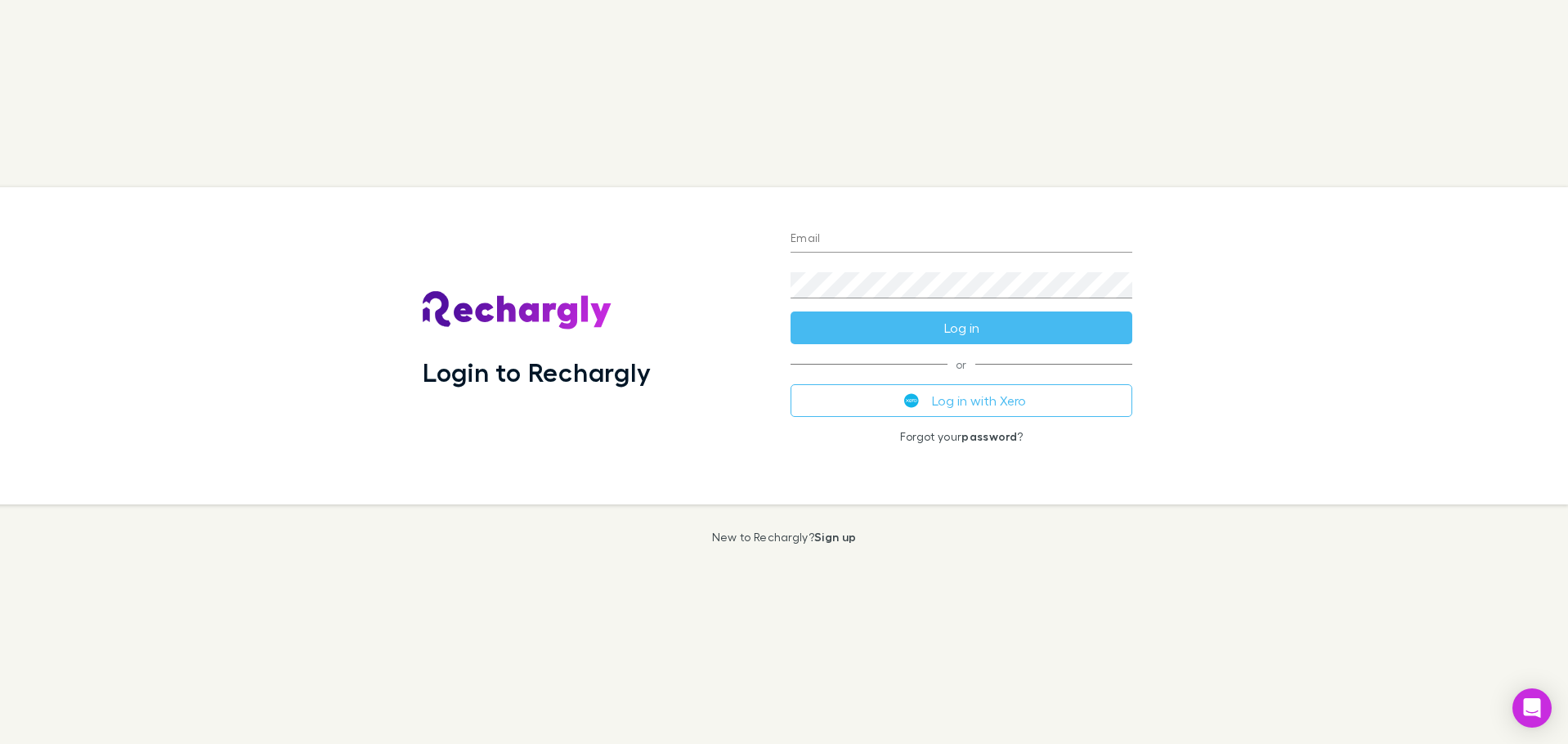
type input "**********"
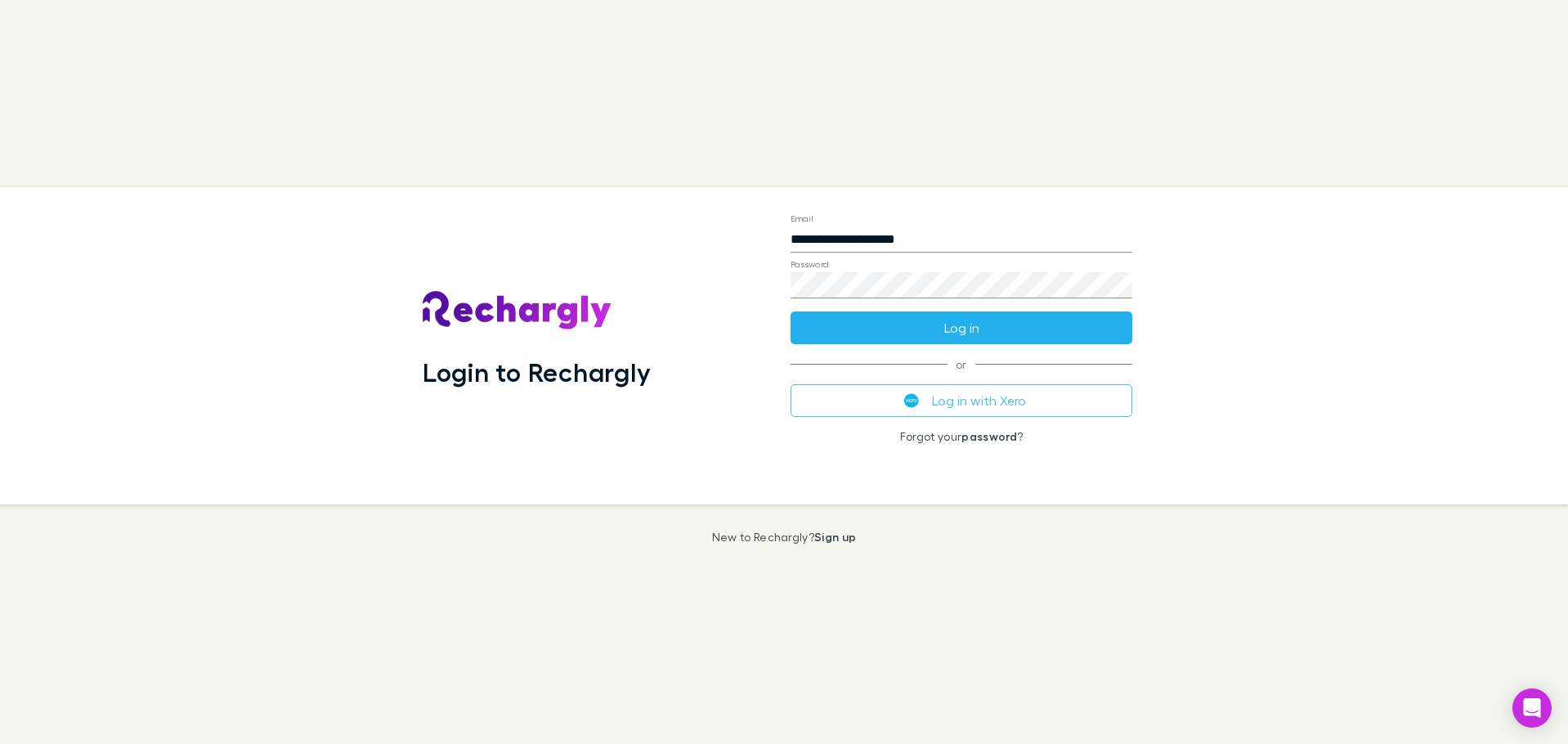
click at [973, 334] on button "Log in" at bounding box center [961, 329] width 342 height 33
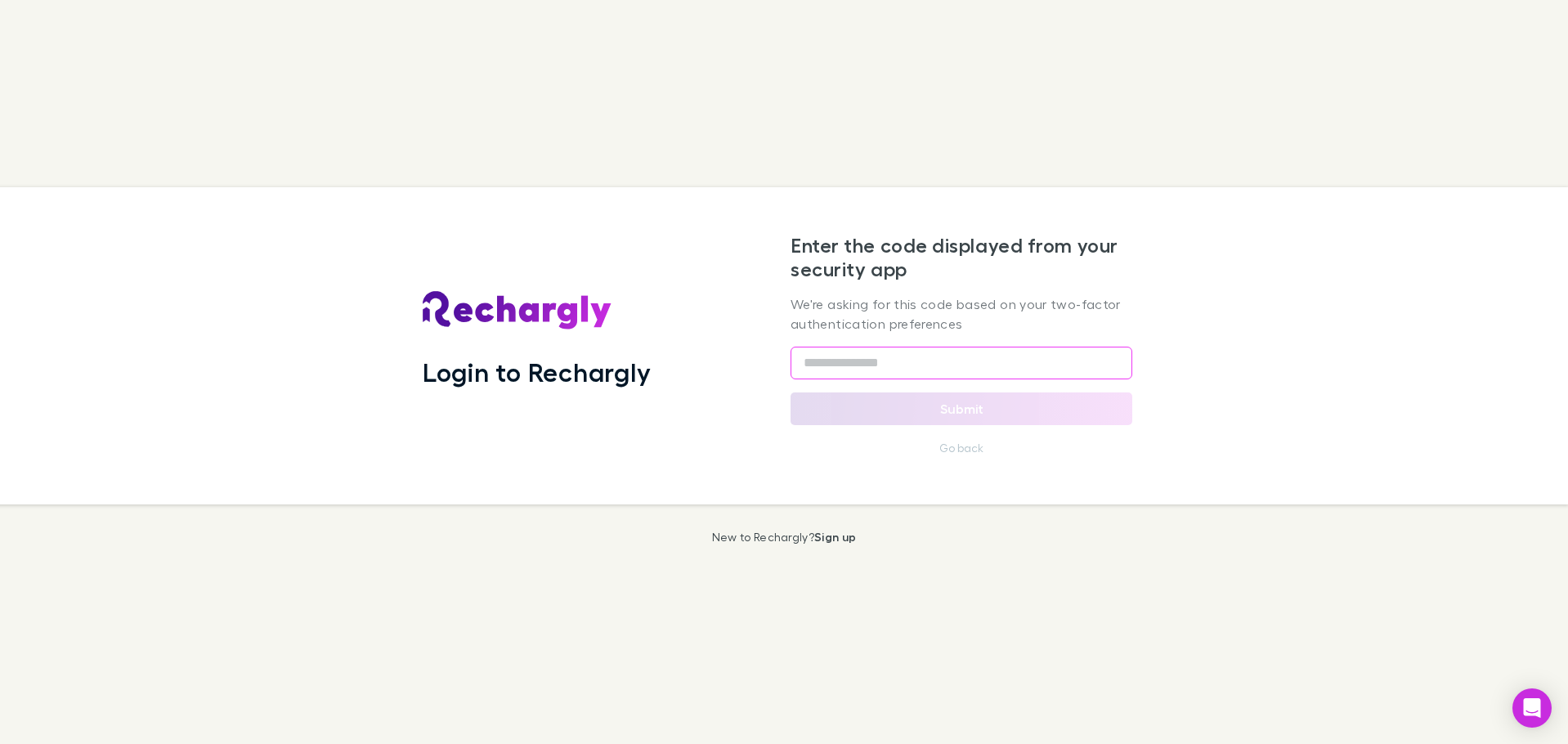
click at [858, 378] on input "text" at bounding box center [961, 363] width 342 height 33
click at [859, 373] on input "text" at bounding box center [961, 363] width 342 height 33
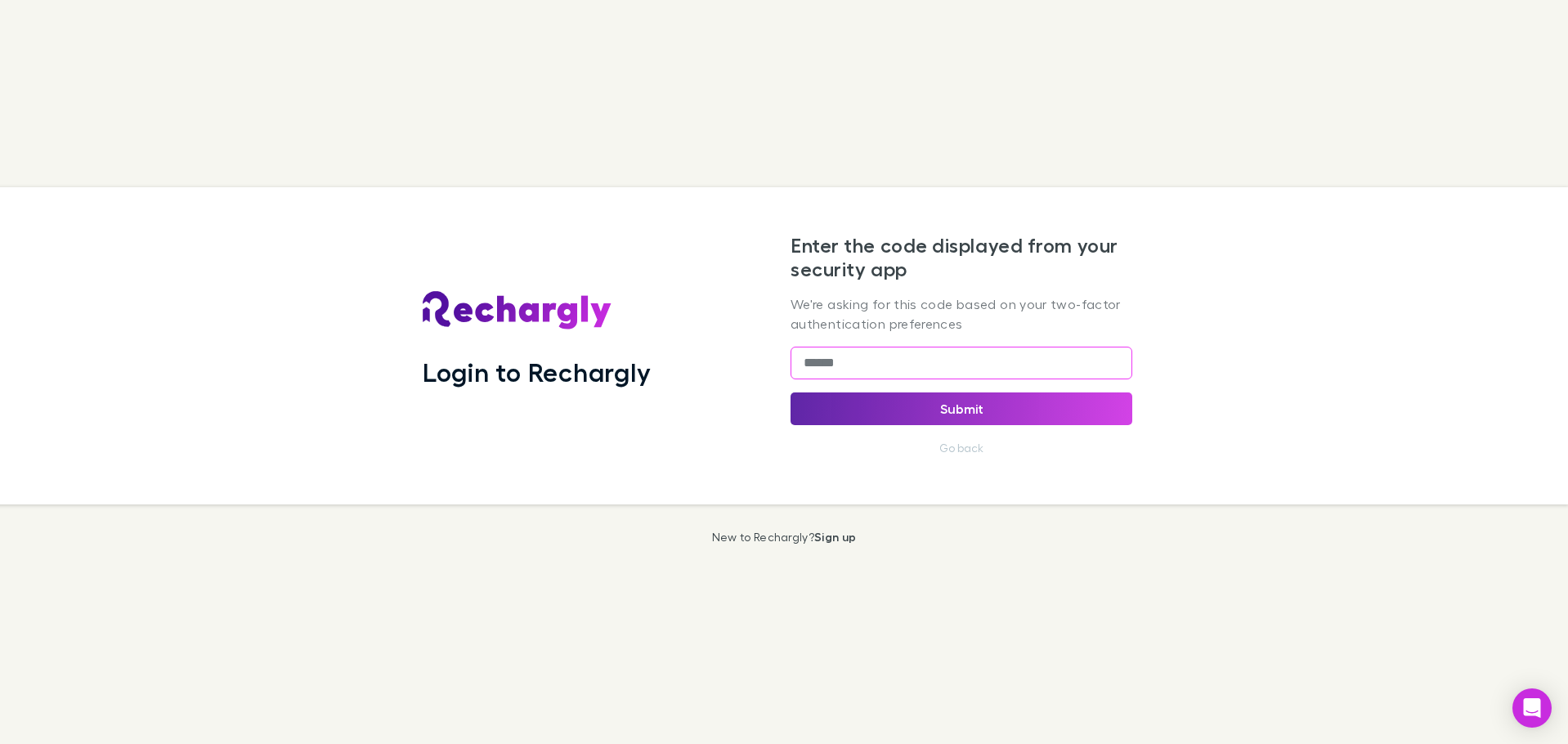
type input "******"
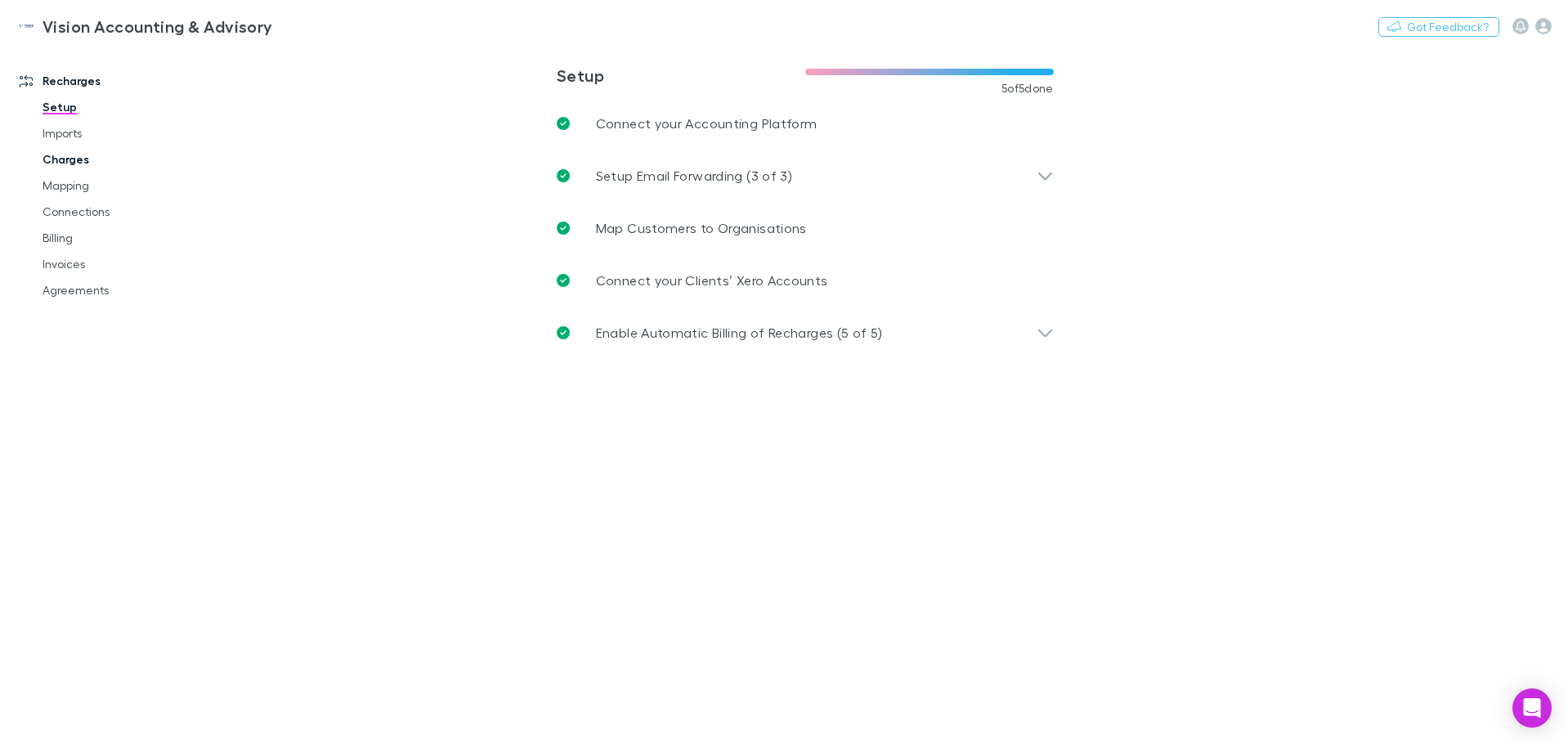
click at [63, 159] on link "Charges" at bounding box center [124, 159] width 195 height 27
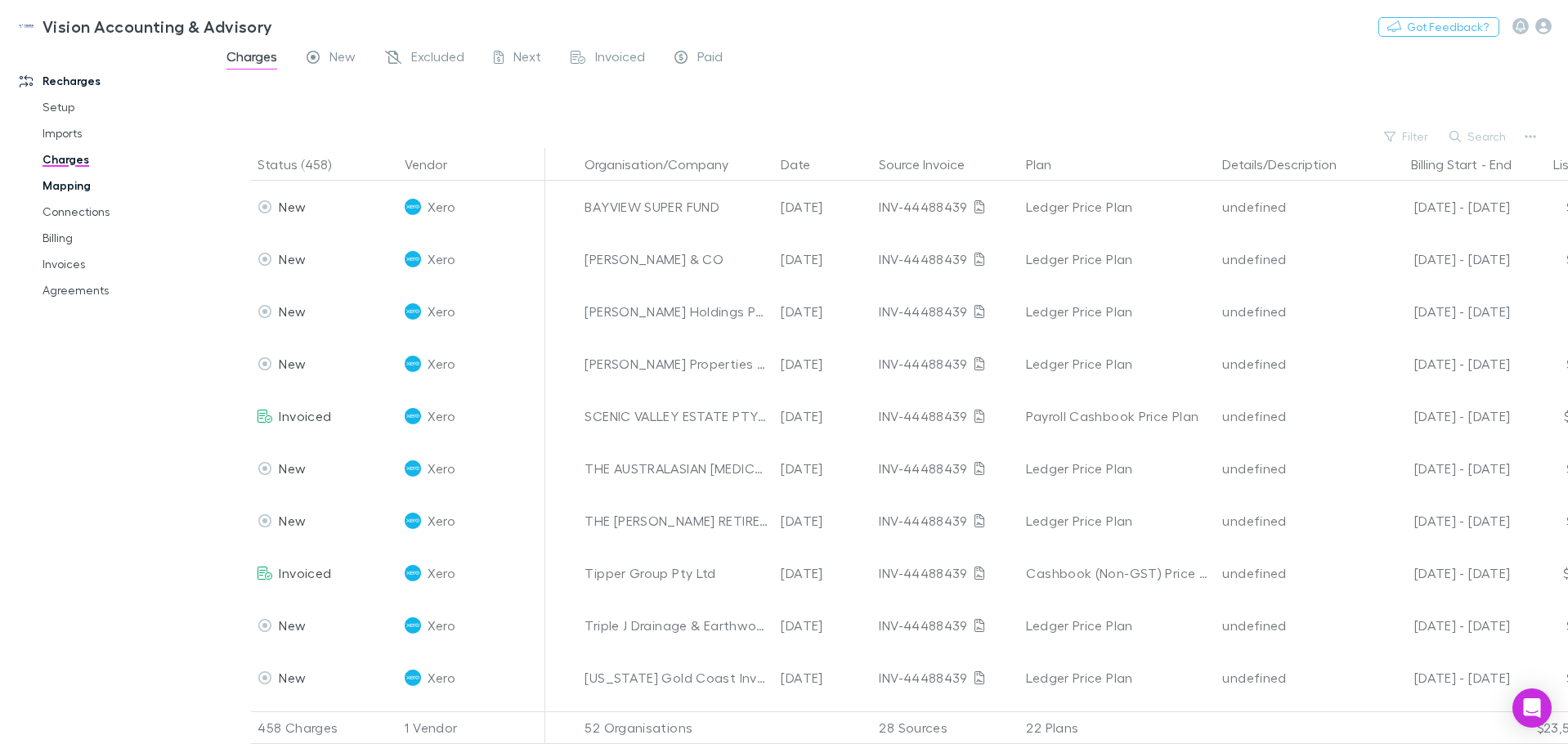
click at [61, 194] on link "Mapping" at bounding box center [124, 186] width 195 height 27
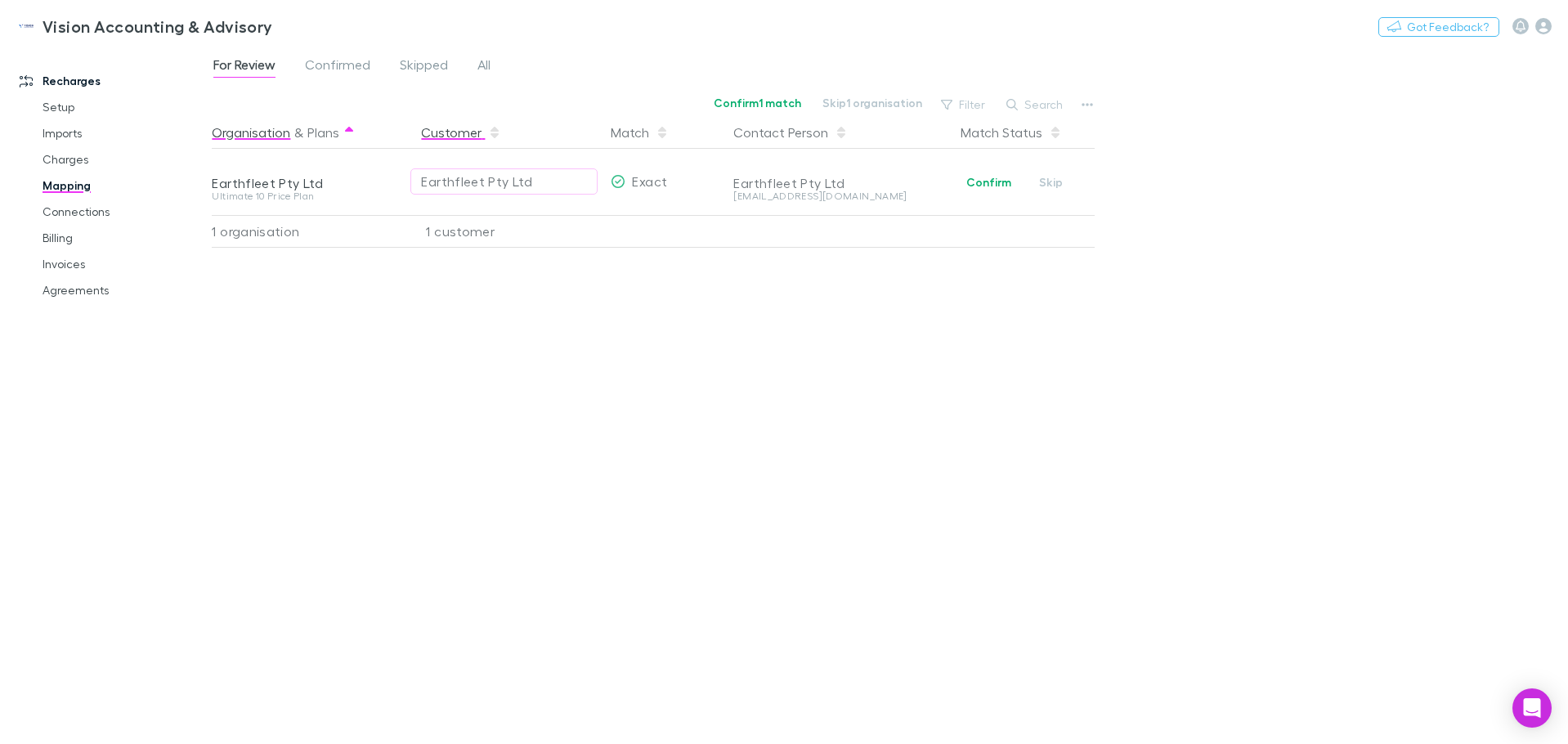
click at [467, 135] on button "Customer" at bounding box center [461, 133] width 81 height 33
click at [277, 135] on button "Organisation" at bounding box center [251, 133] width 79 height 33
click at [328, 131] on button "Plans" at bounding box center [323, 133] width 32 height 33
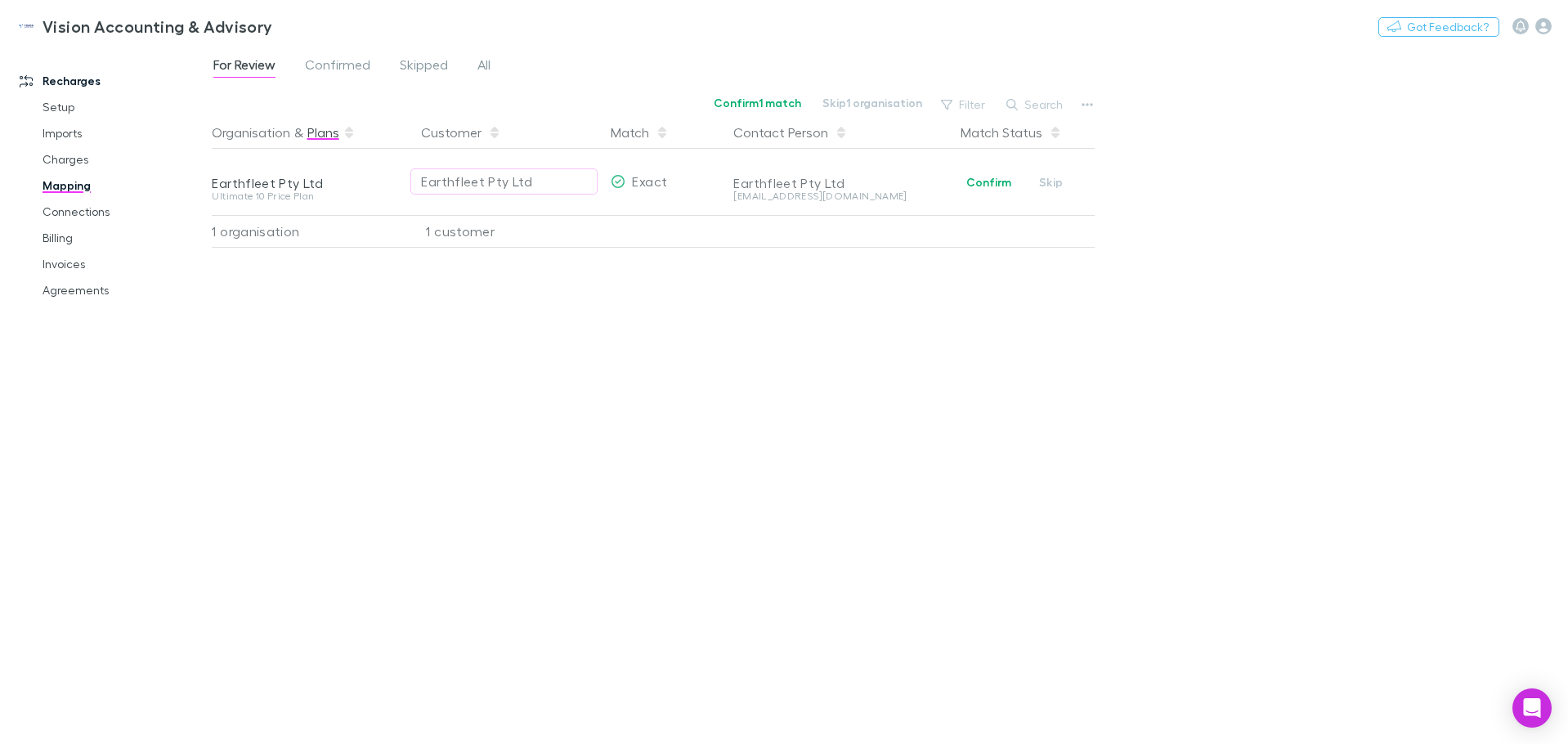
click at [328, 131] on button "Plans" at bounding box center [323, 133] width 32 height 33
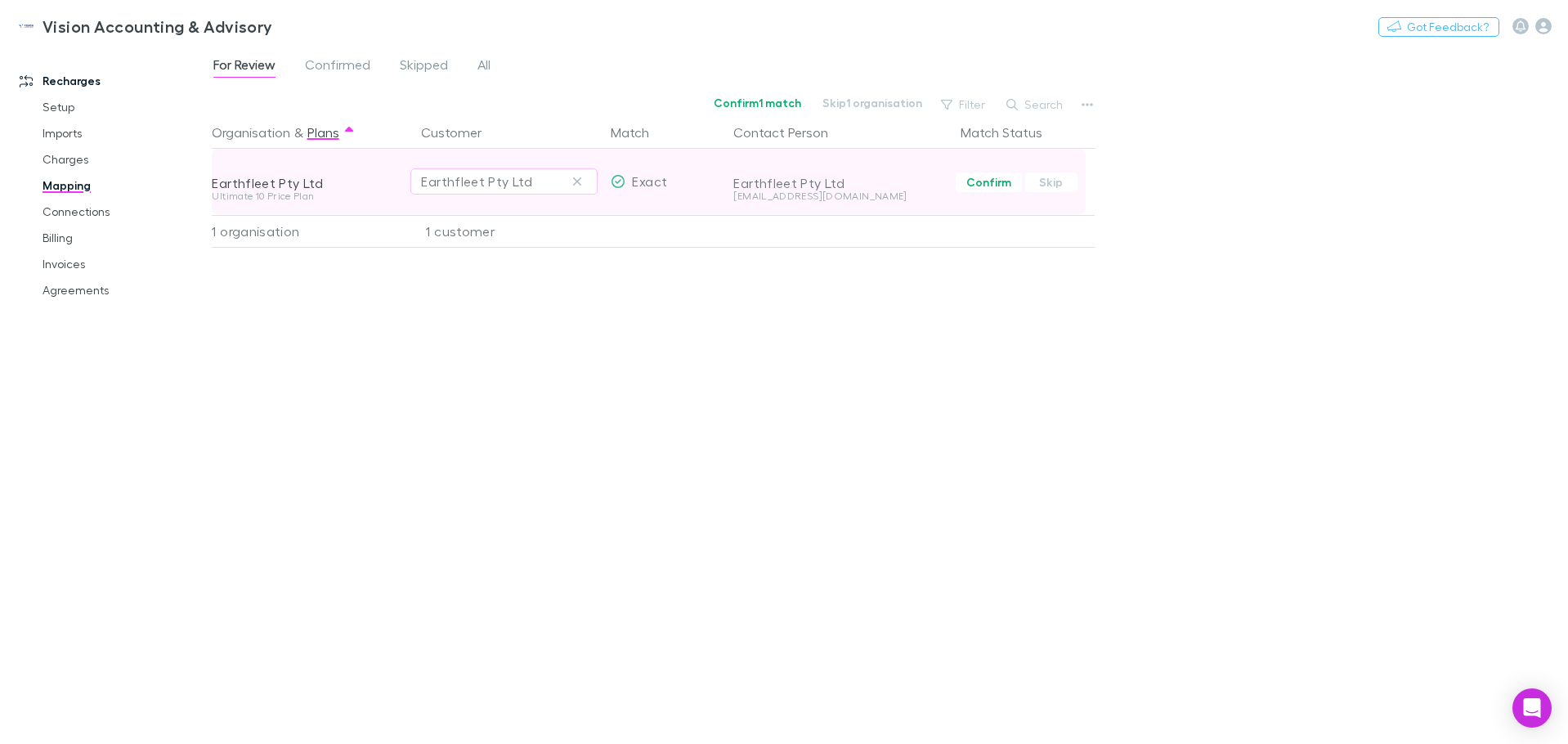
click at [825, 183] on div "Earthfleet Pty Ltd" at bounding box center [841, 183] width 214 height 16
click at [636, 186] on span "Exact" at bounding box center [650, 180] width 35 height 16
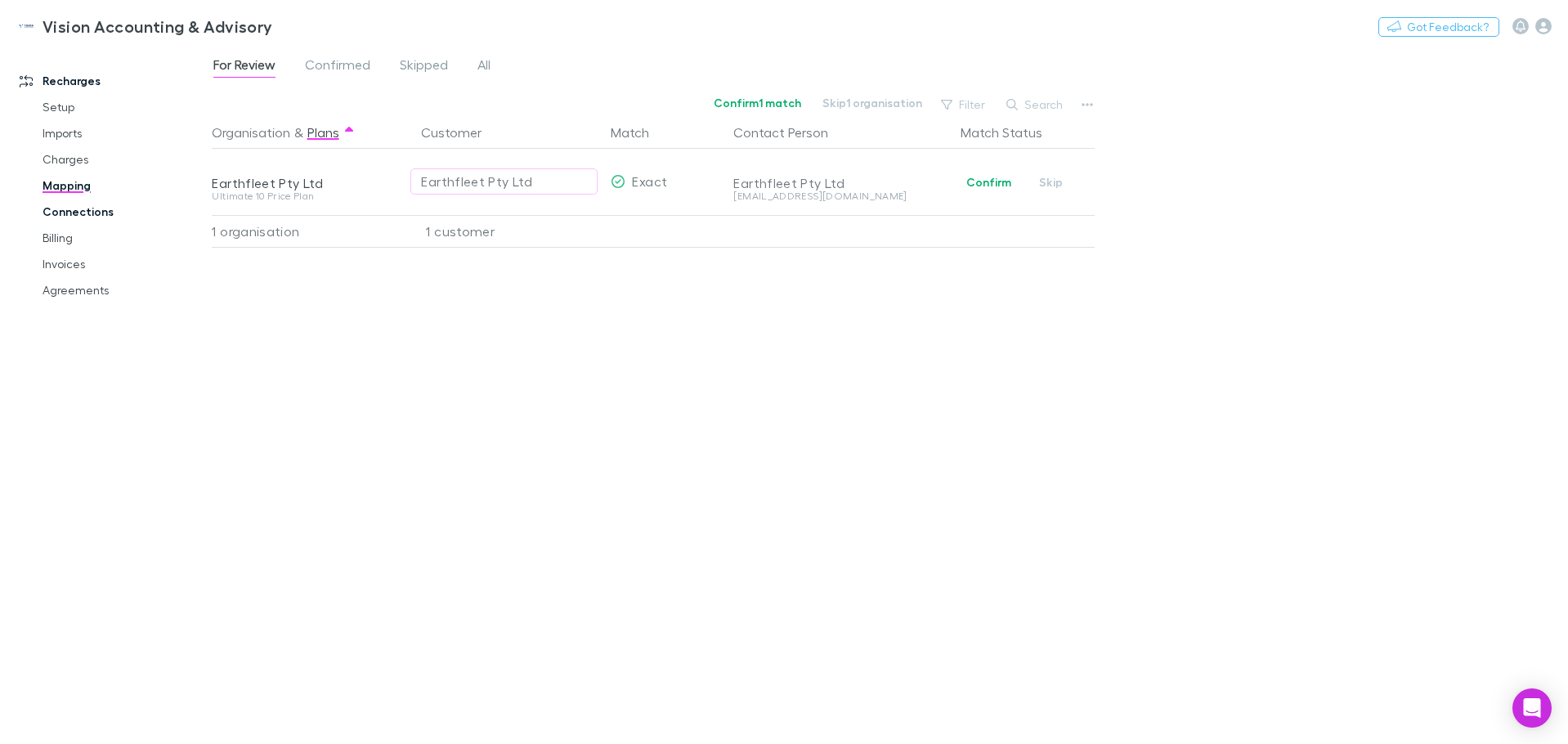
click at [81, 208] on link "Connections" at bounding box center [124, 211] width 195 height 27
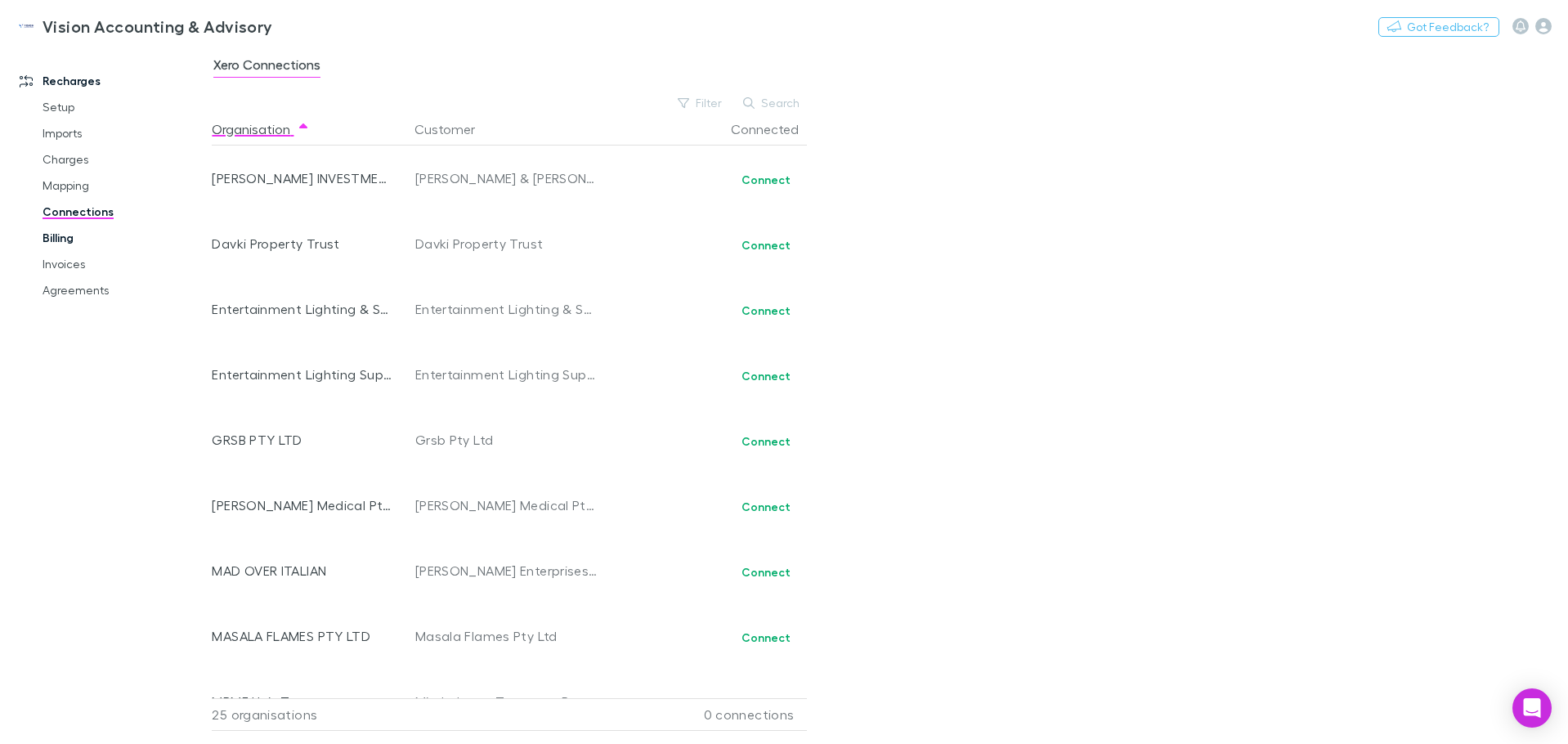
click at [70, 236] on link "Billing" at bounding box center [124, 238] width 195 height 27
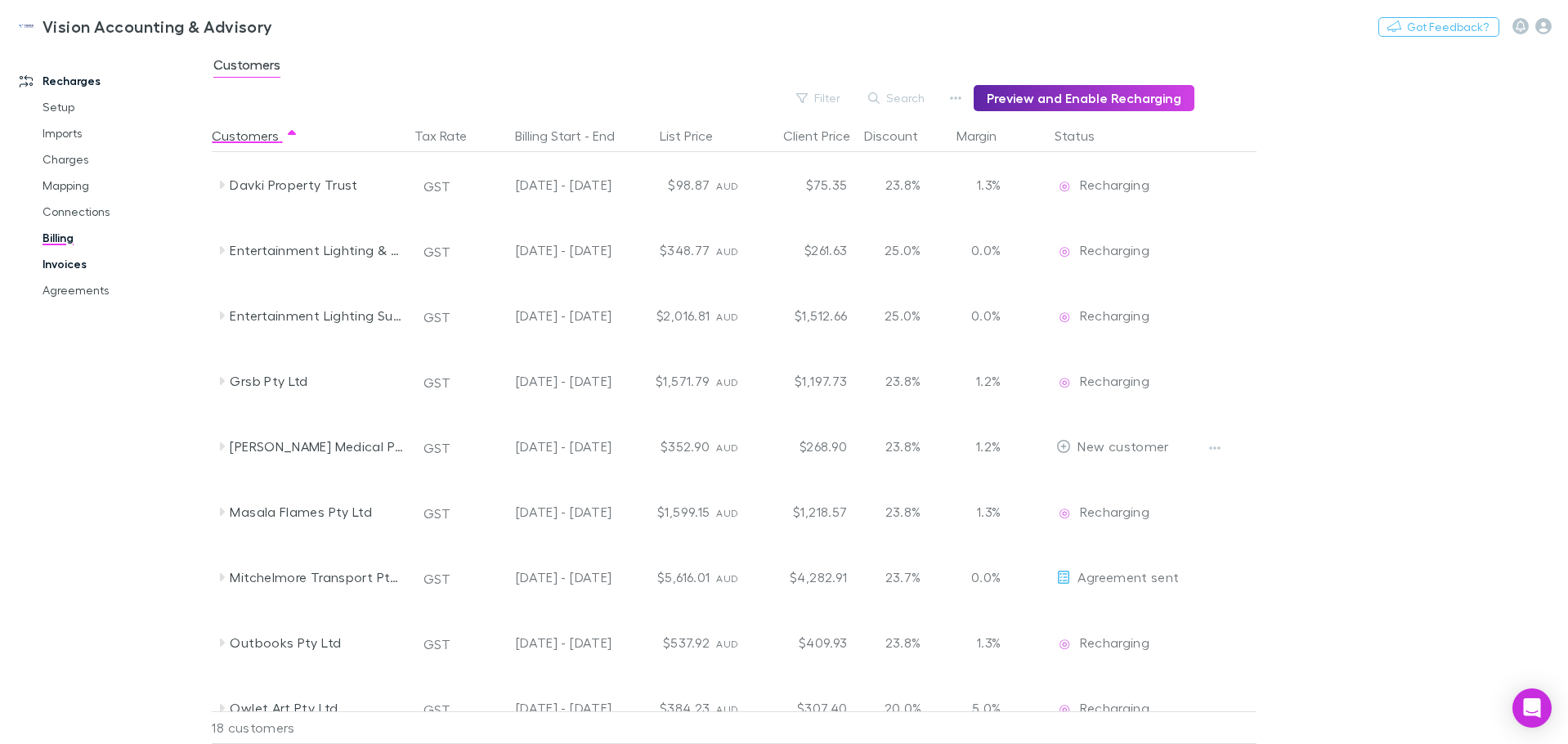
click at [66, 264] on link "Invoices" at bounding box center [124, 264] width 195 height 27
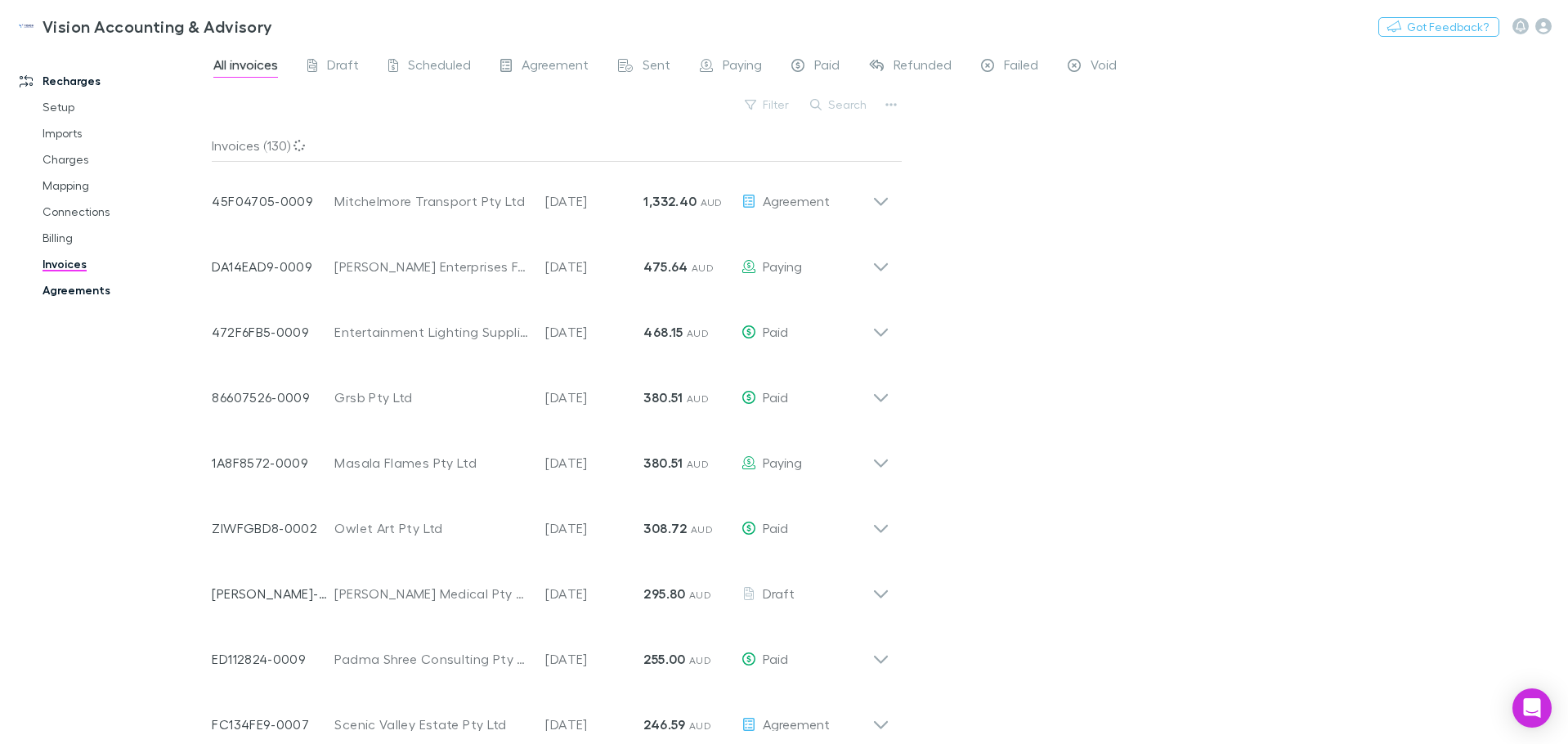
click at [77, 289] on link "Agreements" at bounding box center [124, 290] width 195 height 27
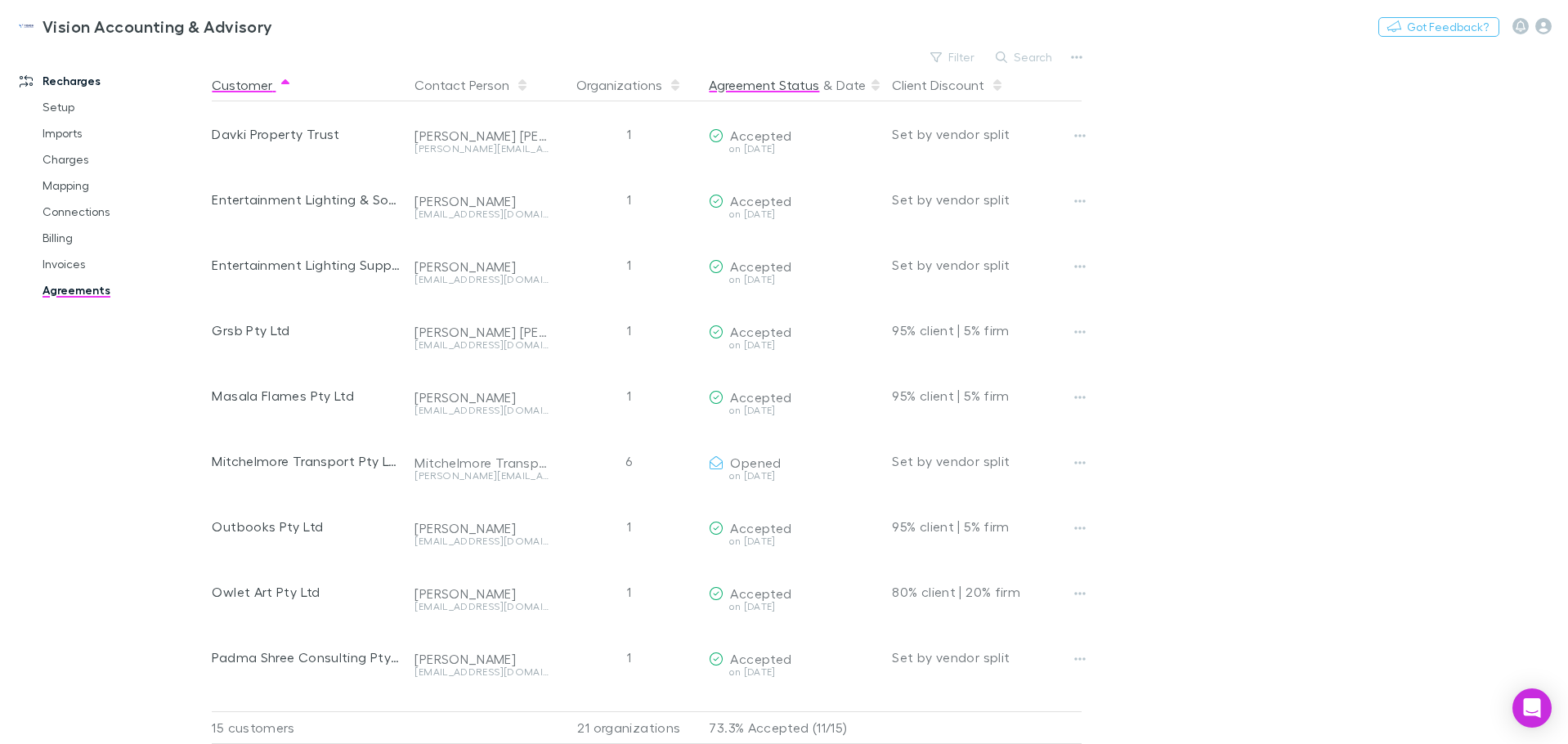
click at [784, 91] on button "Agreement Status" at bounding box center [764, 85] width 111 height 33
click at [874, 89] on icon at bounding box center [875, 85] width 8 height 13
click at [869, 86] on span at bounding box center [875, 85] width 13 height 13
click at [57, 107] on link "Setup" at bounding box center [124, 107] width 195 height 27
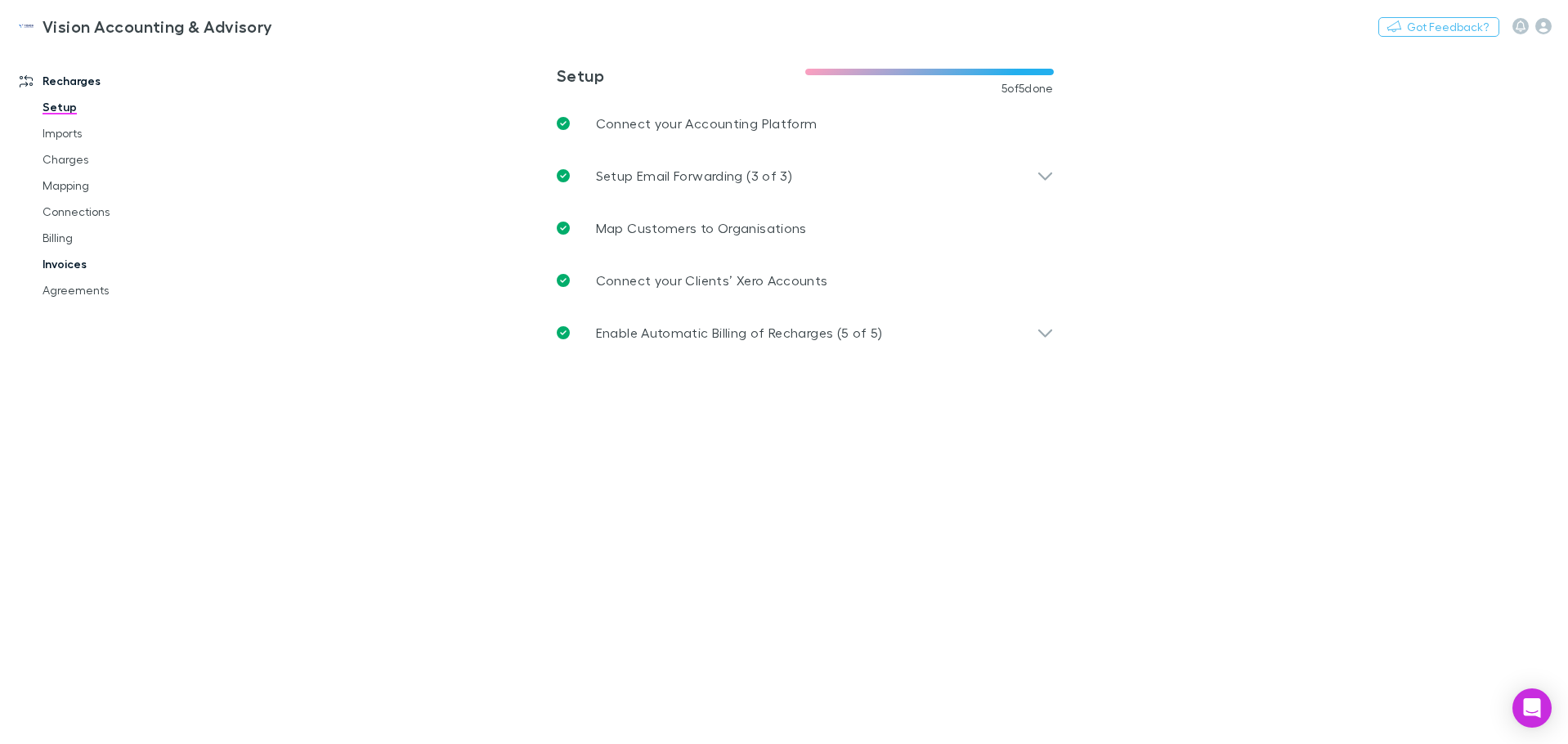
click at [65, 265] on link "Invoices" at bounding box center [124, 264] width 195 height 27
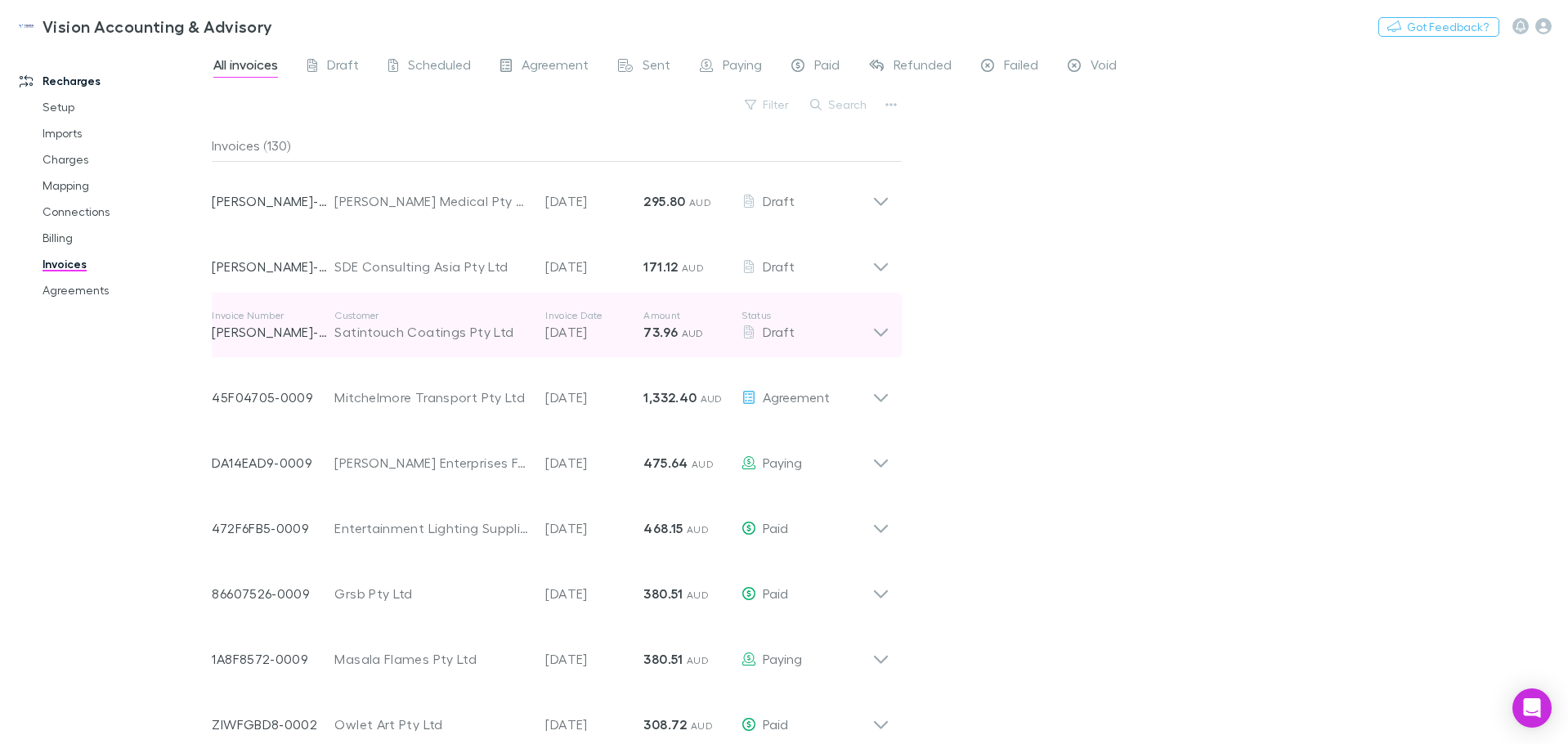
click at [874, 338] on icon at bounding box center [881, 326] width 17 height 33
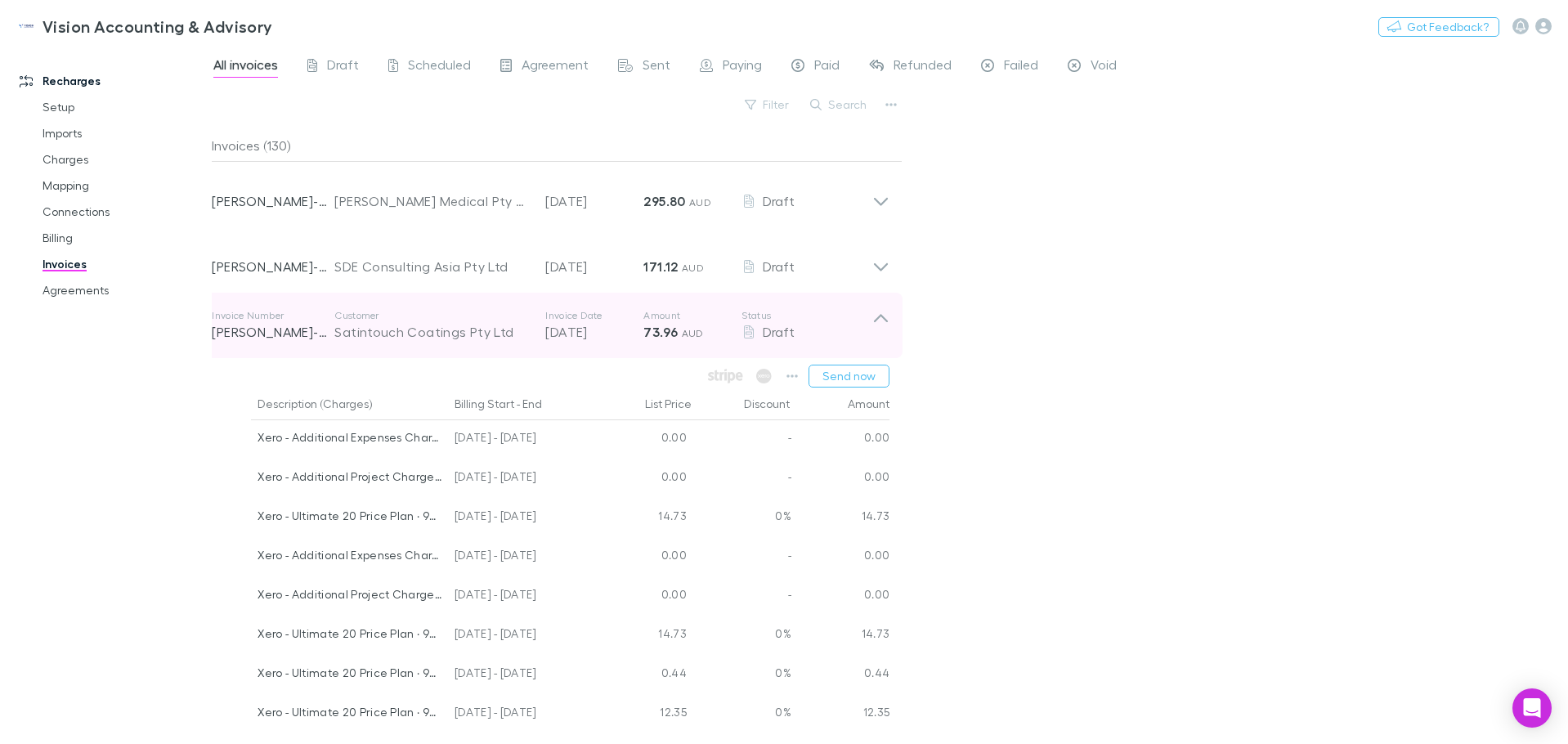
click at [882, 320] on icon at bounding box center [881, 326] width 17 height 33
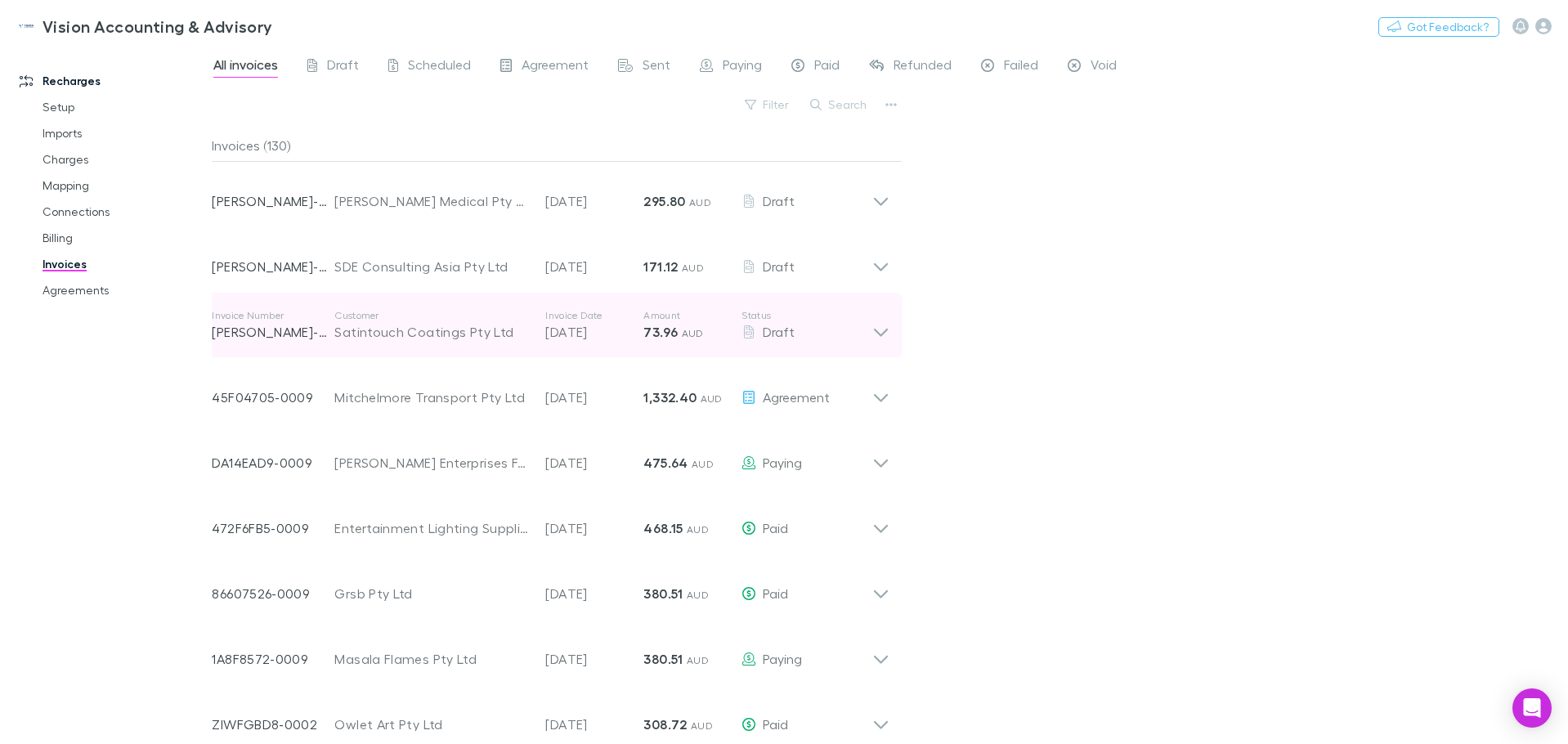
click at [882, 320] on icon at bounding box center [881, 326] width 17 height 33
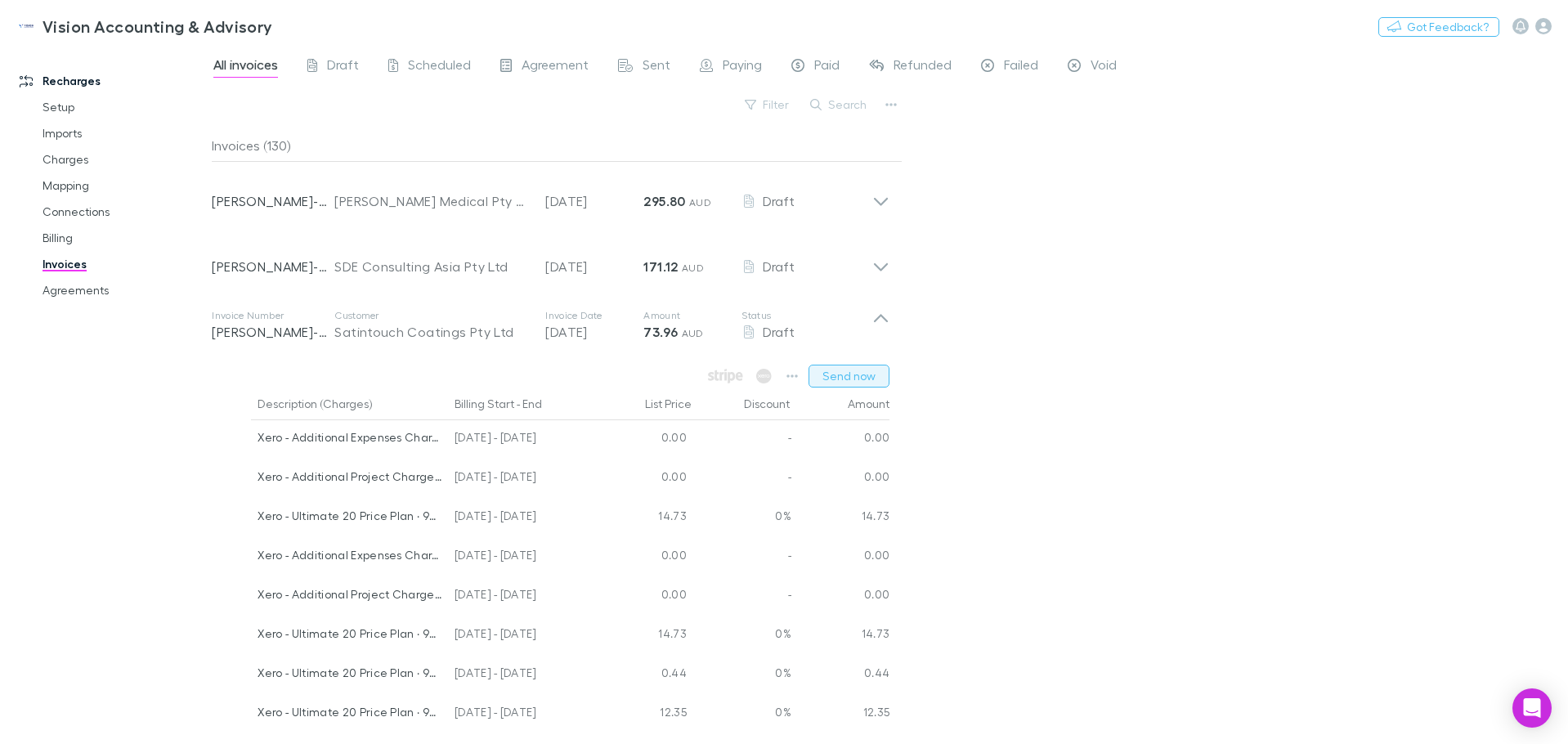
click at [854, 373] on button "Send now" at bounding box center [849, 376] width 81 height 23
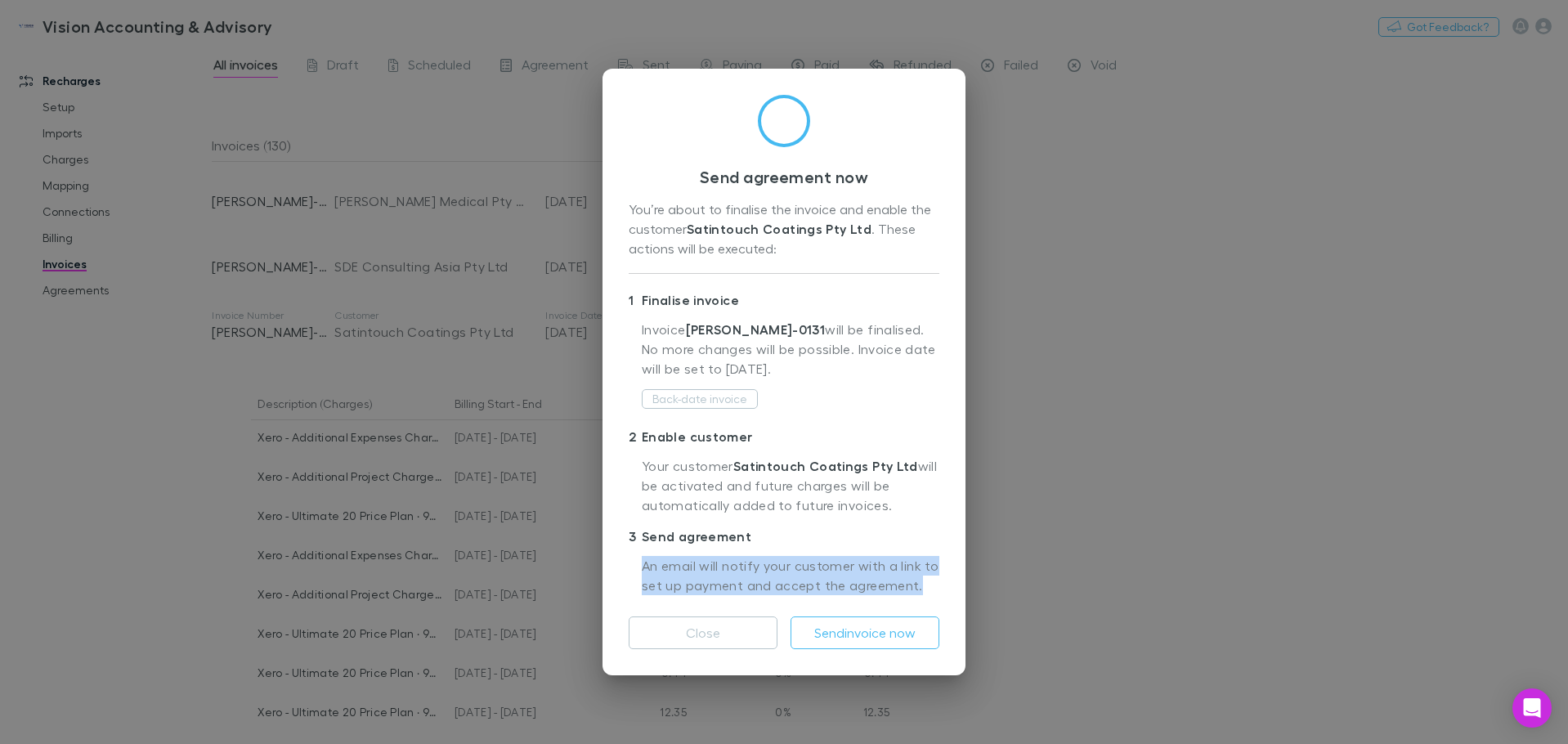
drag, startPoint x: 636, startPoint y: 568, endPoint x: 924, endPoint y: 589, distance: 288.8
click at [924, 589] on div "An email will notify your customer with a link to set up payment and accept the…" at bounding box center [784, 577] width 311 height 54
click at [924, 589] on p "An email will notify your customer with a link to set up payment and accept the…" at bounding box center [790, 577] width 297 height 41
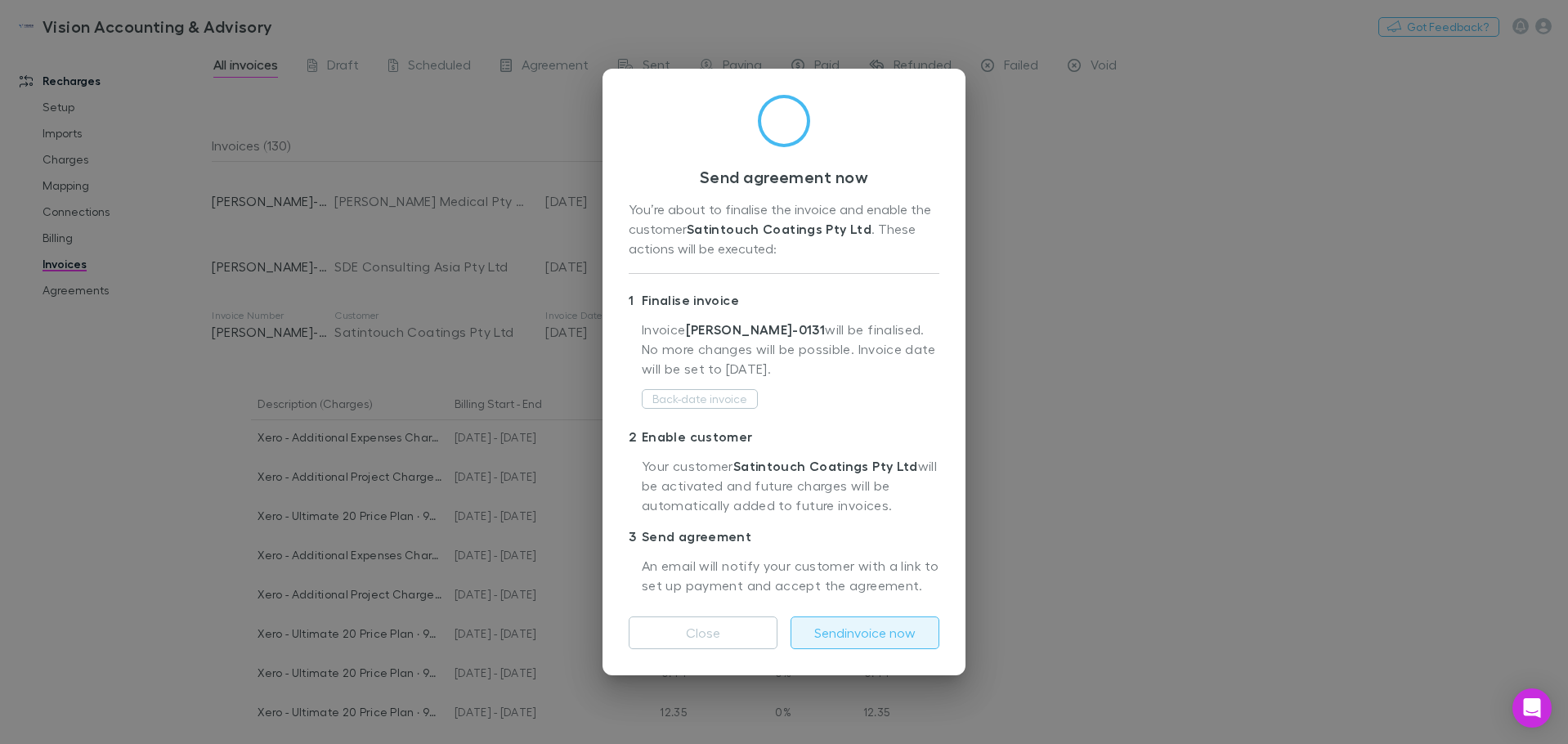
click at [894, 632] on button "Send invoice now" at bounding box center [865, 633] width 149 height 33
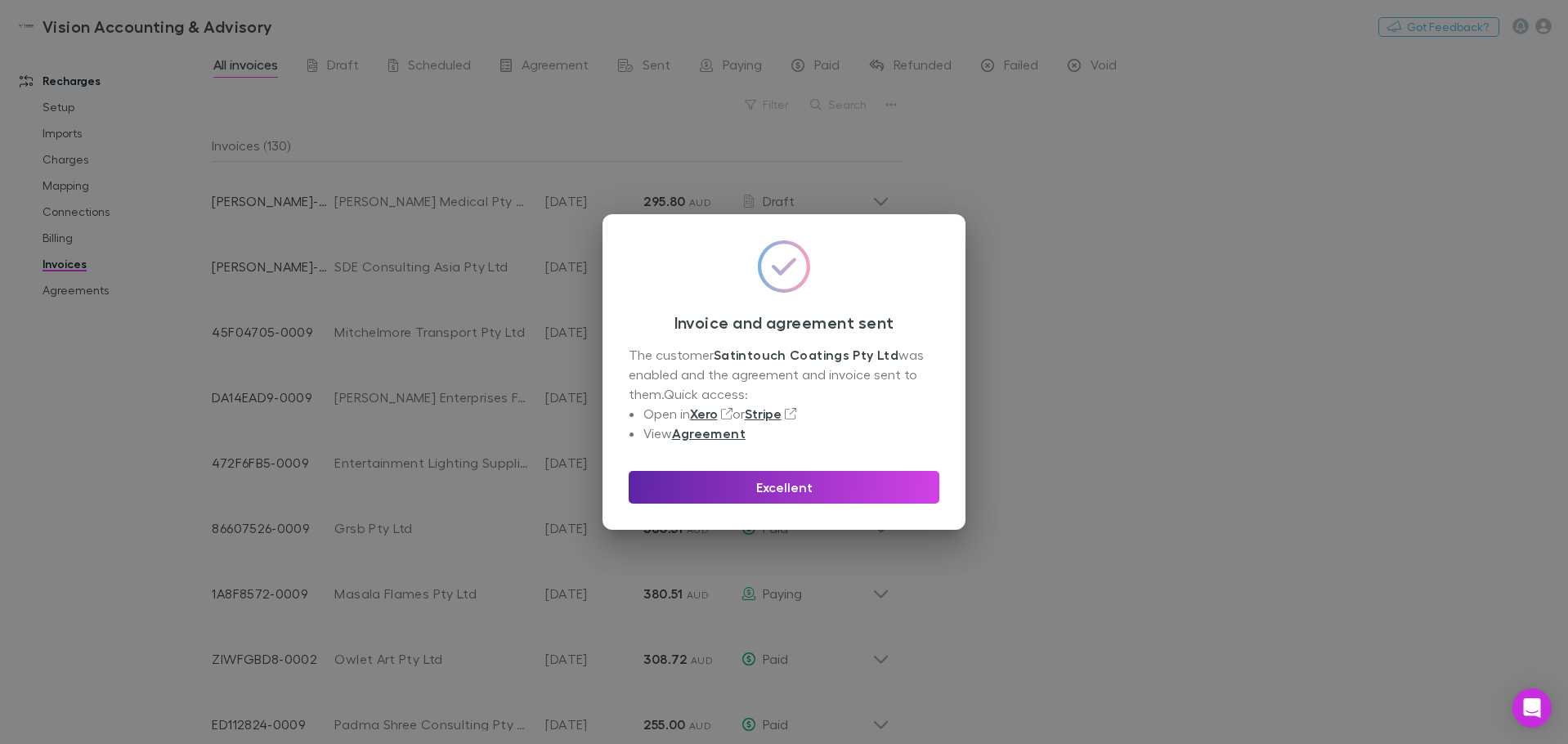
scroll to position [600, 0]
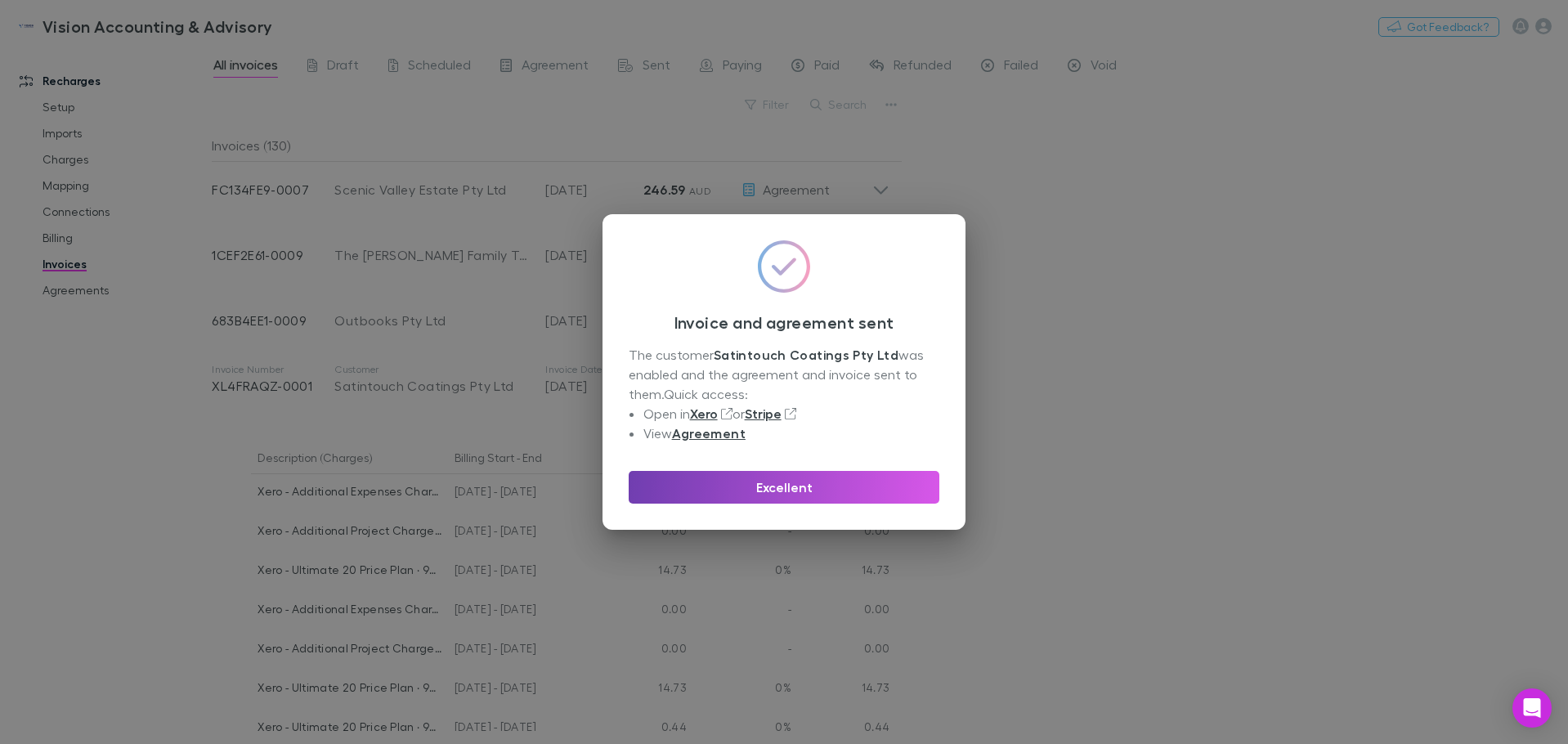
click at [789, 485] on button "Excellent" at bounding box center [784, 488] width 311 height 33
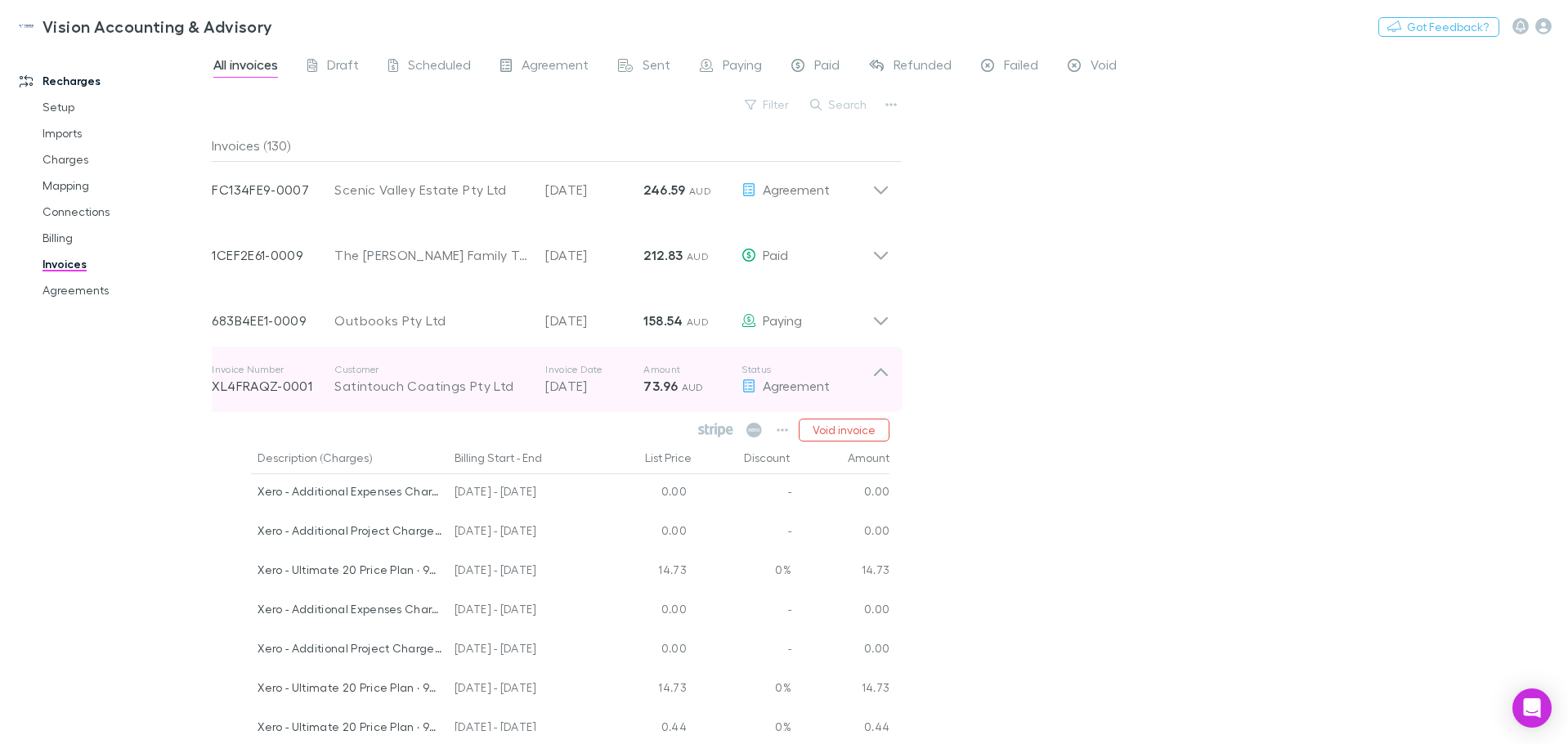
click at [878, 377] on icon at bounding box center [881, 380] width 17 height 33
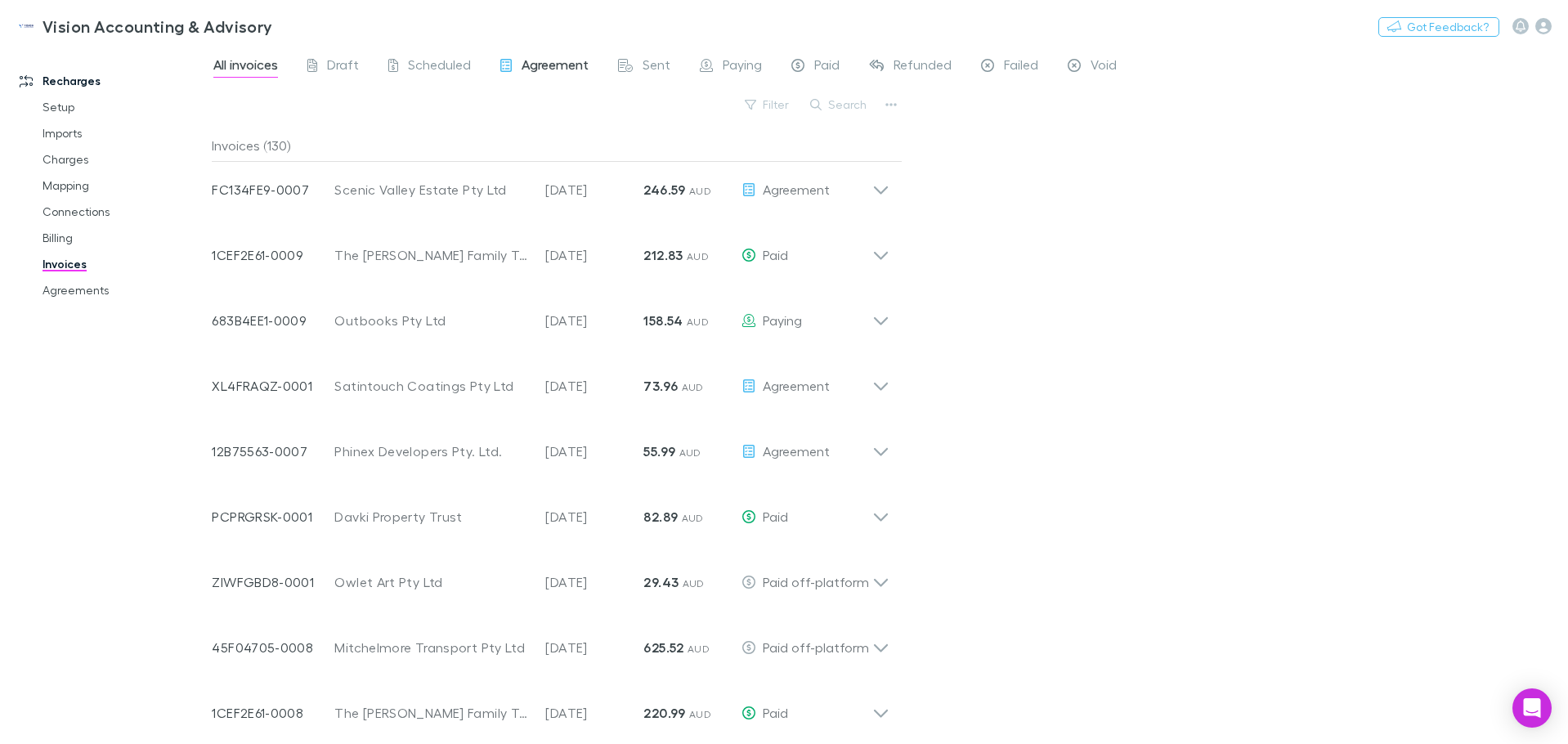
click at [530, 65] on span "Agreement" at bounding box center [554, 67] width 67 height 21
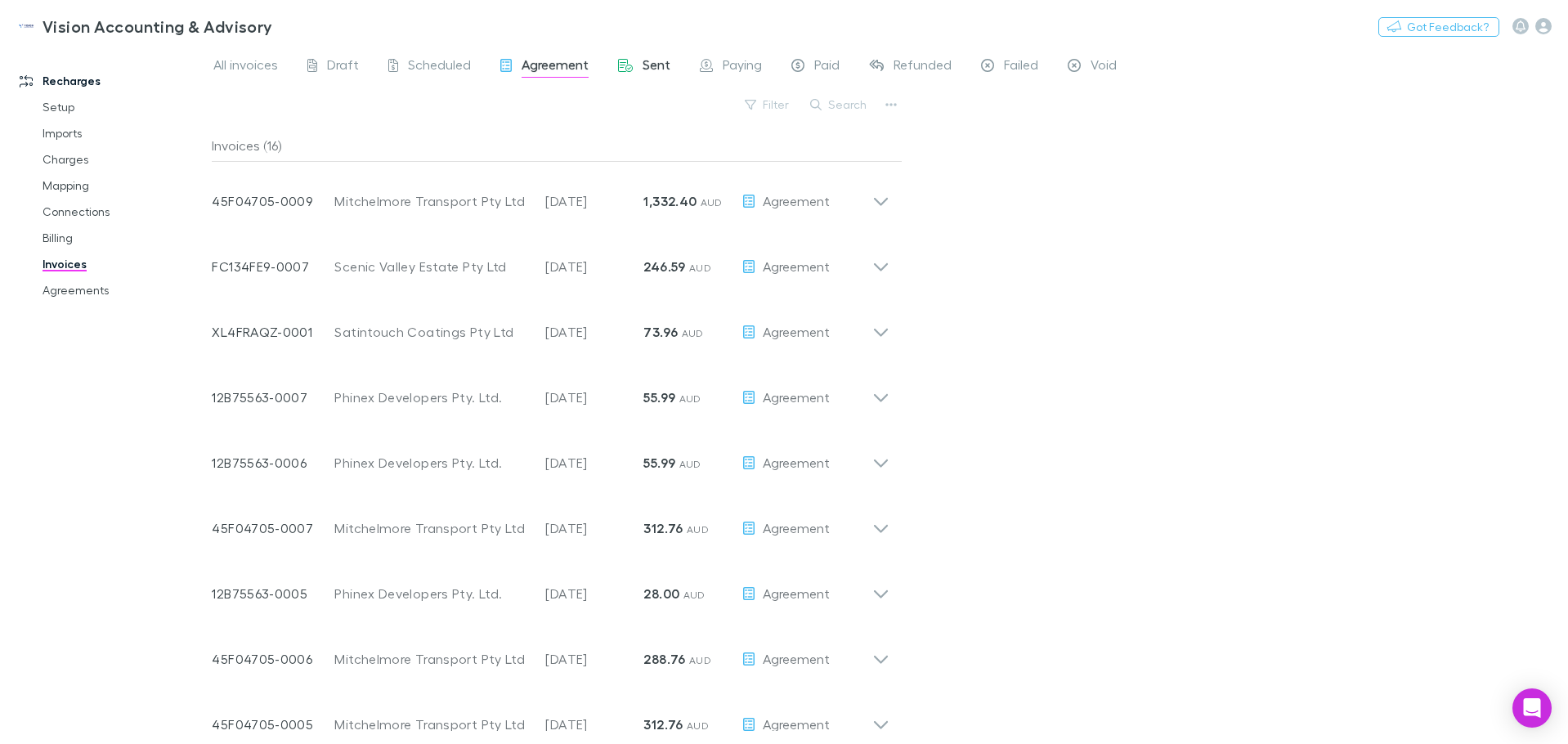
click at [647, 59] on span "Sent" at bounding box center [656, 67] width 27 height 21
click at [211, 60] on div "Recharges Setup Imports Charges Mapping Connections Billing Invoices Agreements" at bounding box center [112, 391] width 224 height 679
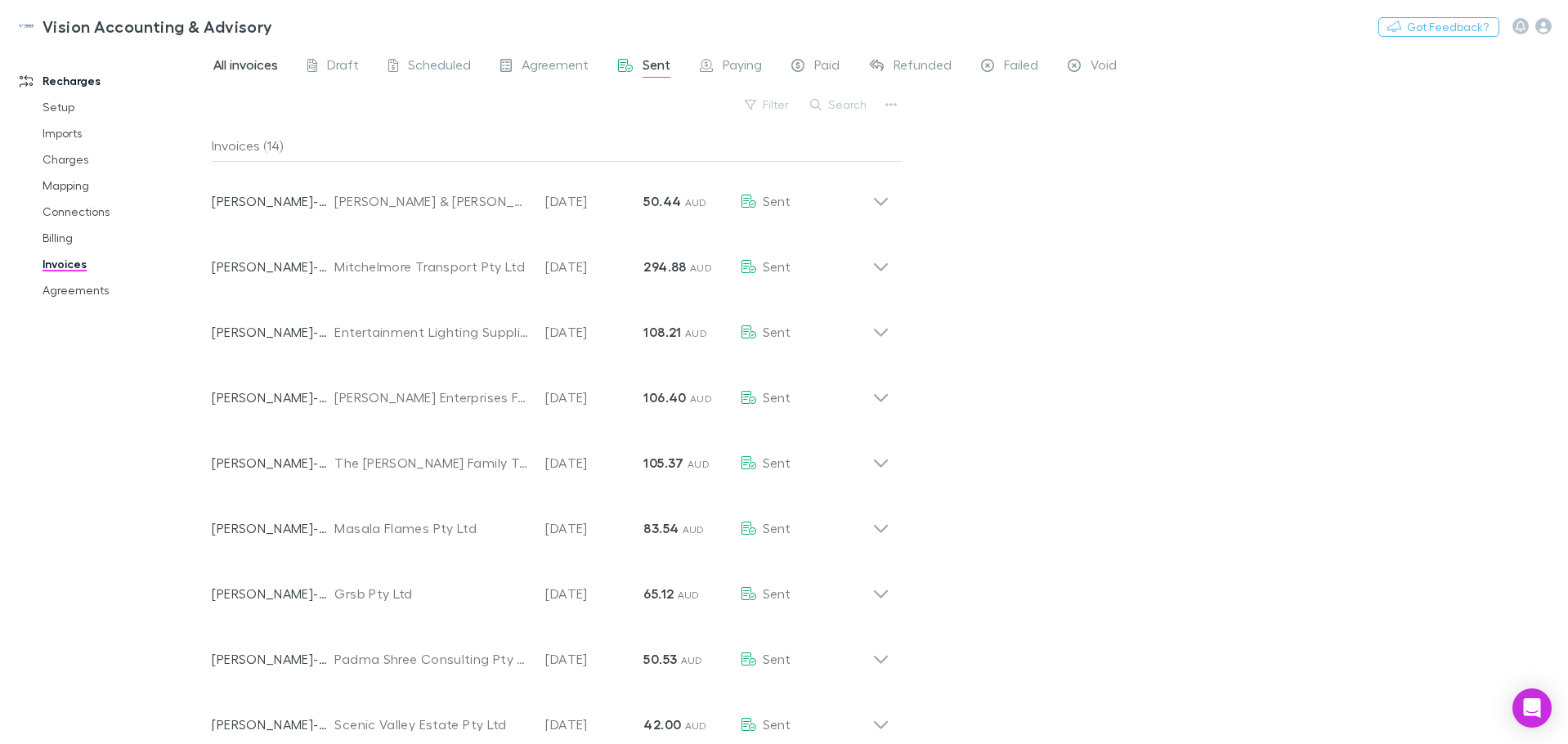
click at [222, 61] on span "All invoices" at bounding box center [245, 67] width 65 height 21
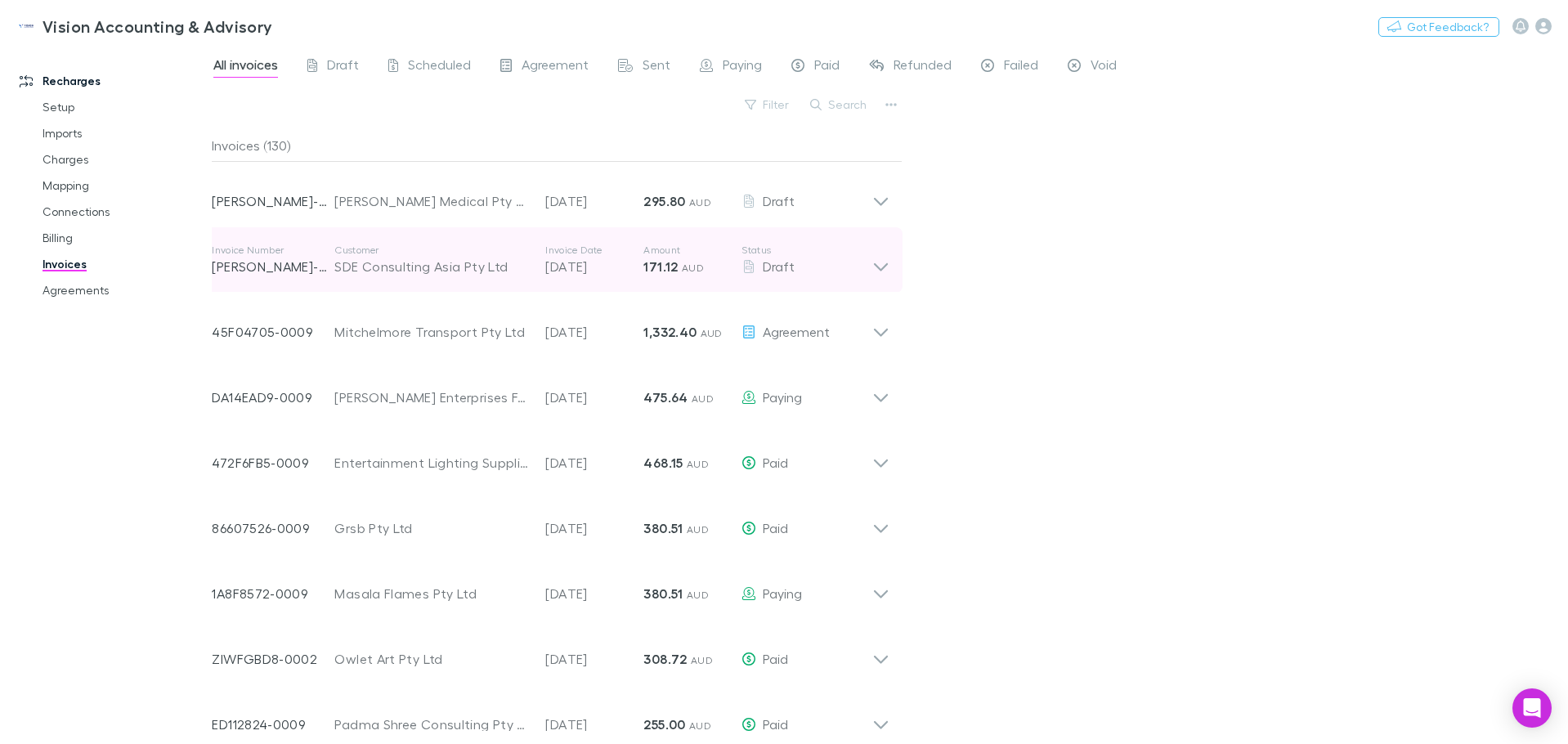
click at [874, 264] on icon at bounding box center [881, 260] width 17 height 33
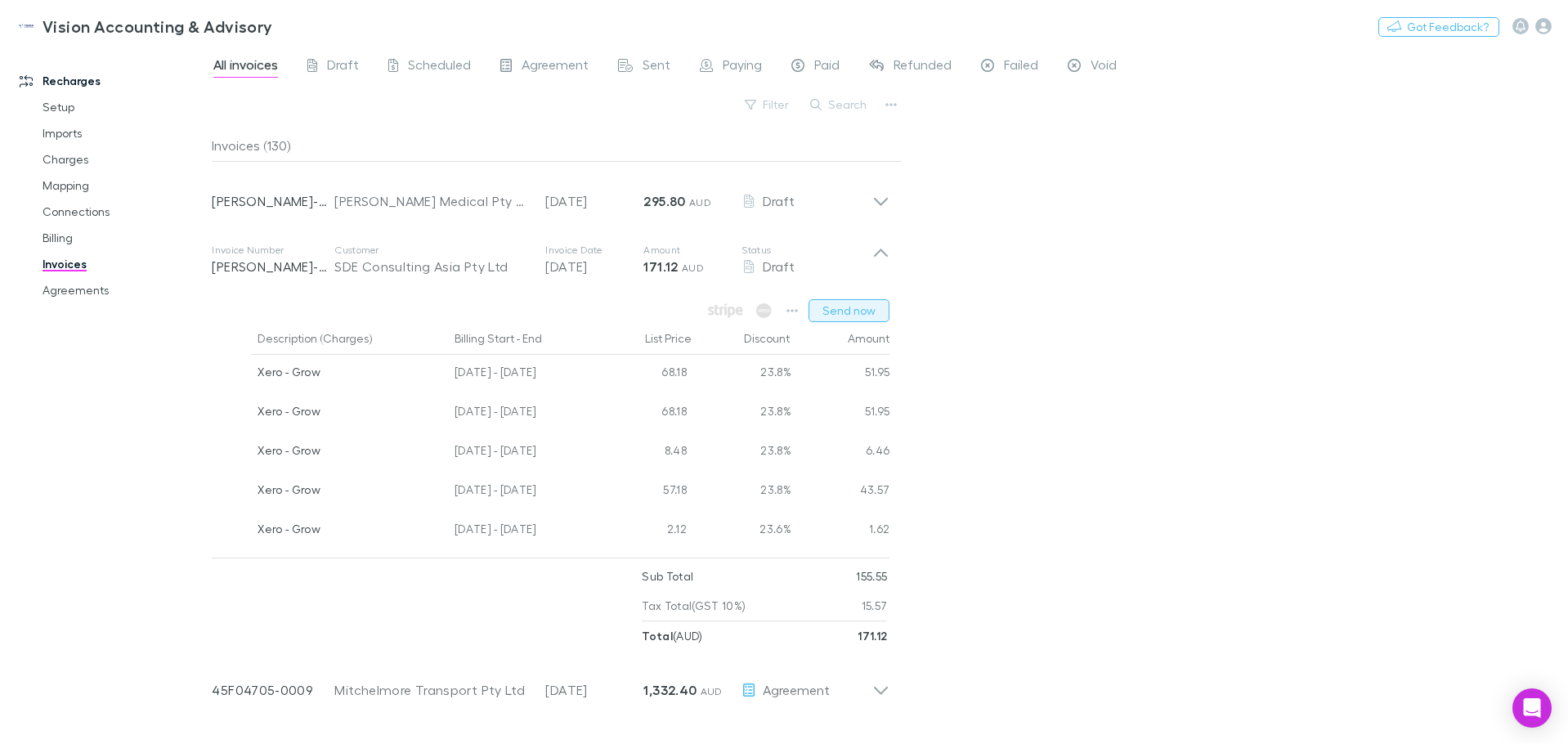
click at [825, 309] on button "Send now" at bounding box center [849, 310] width 81 height 23
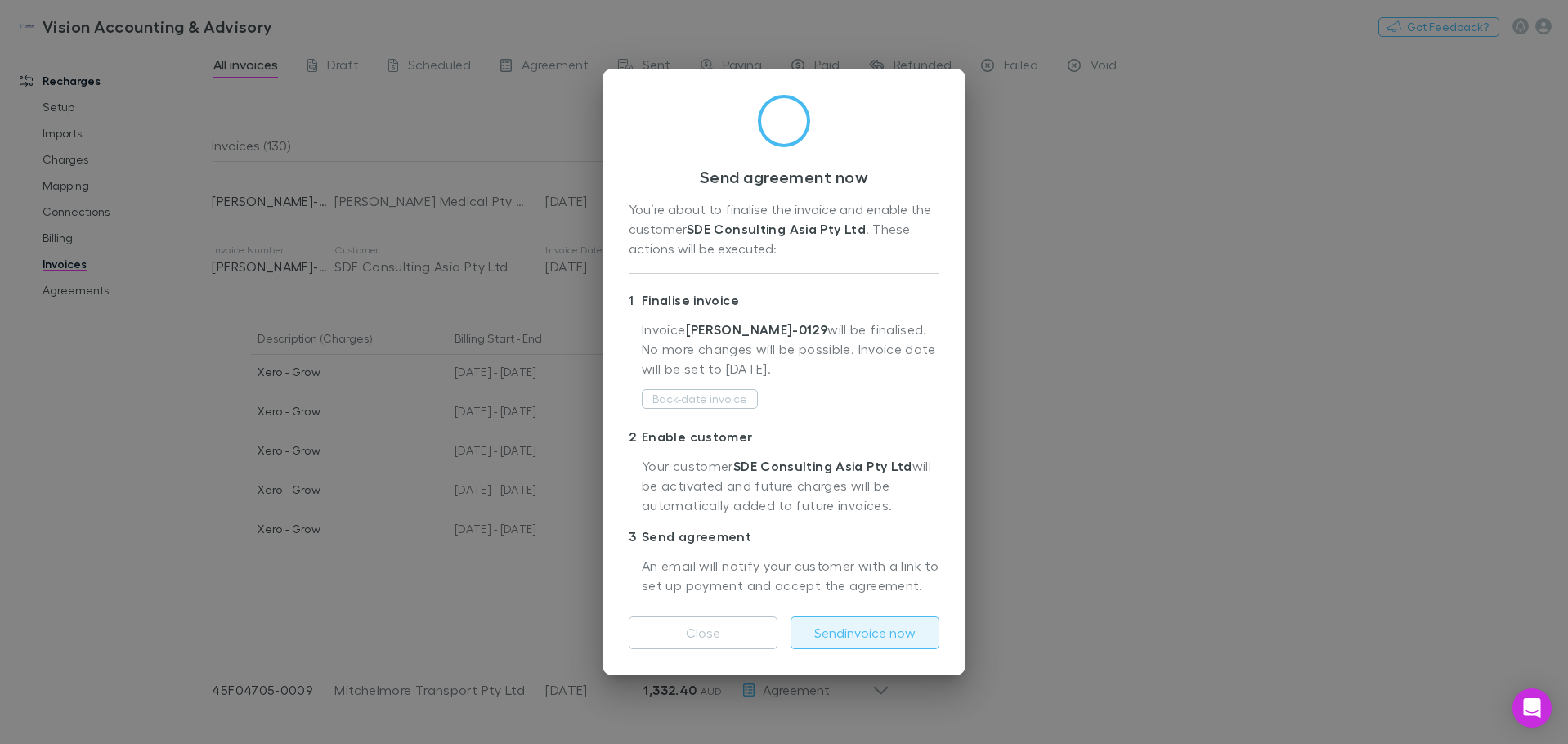
click at [856, 635] on button "Send invoice now" at bounding box center [865, 633] width 149 height 33
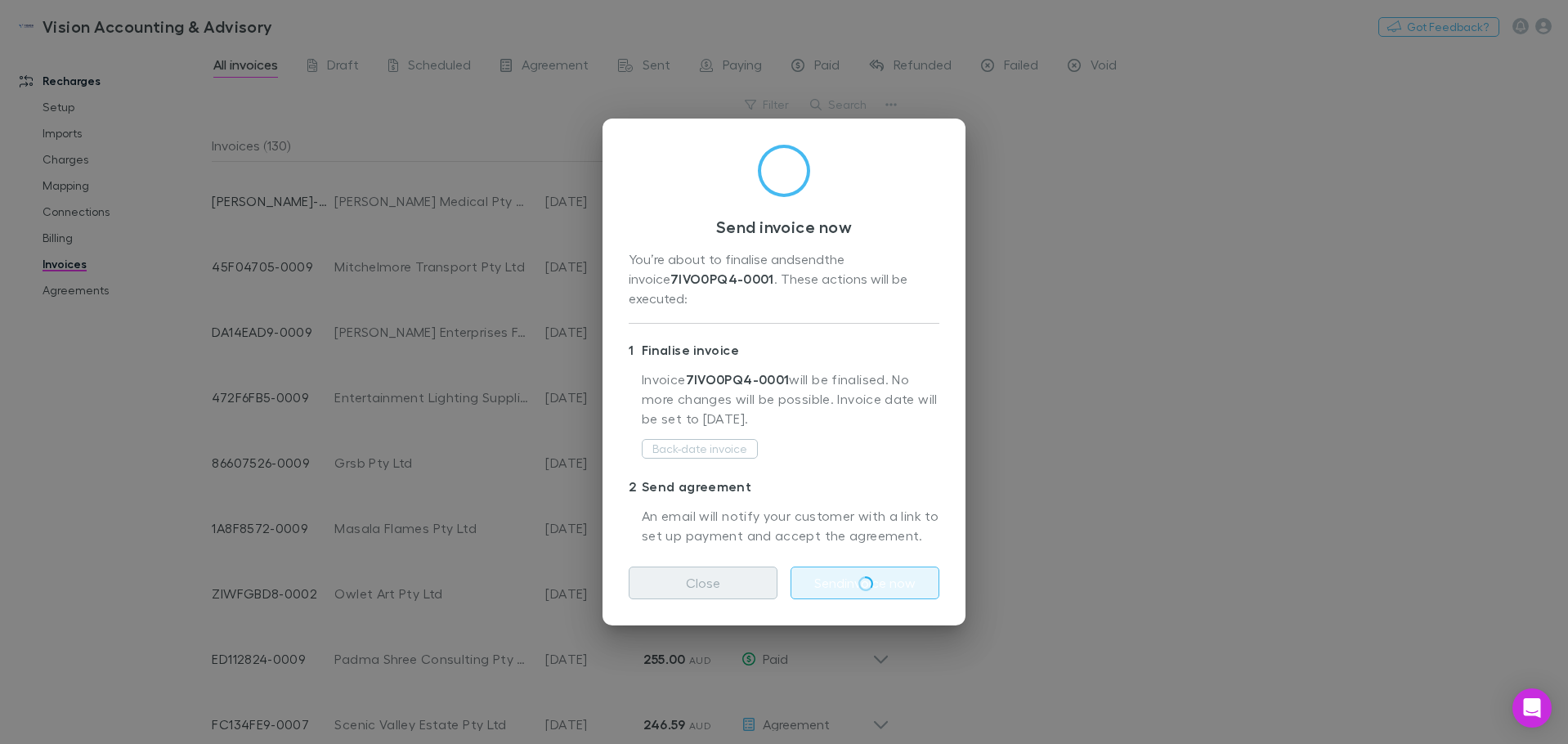
scroll to position [469, 0]
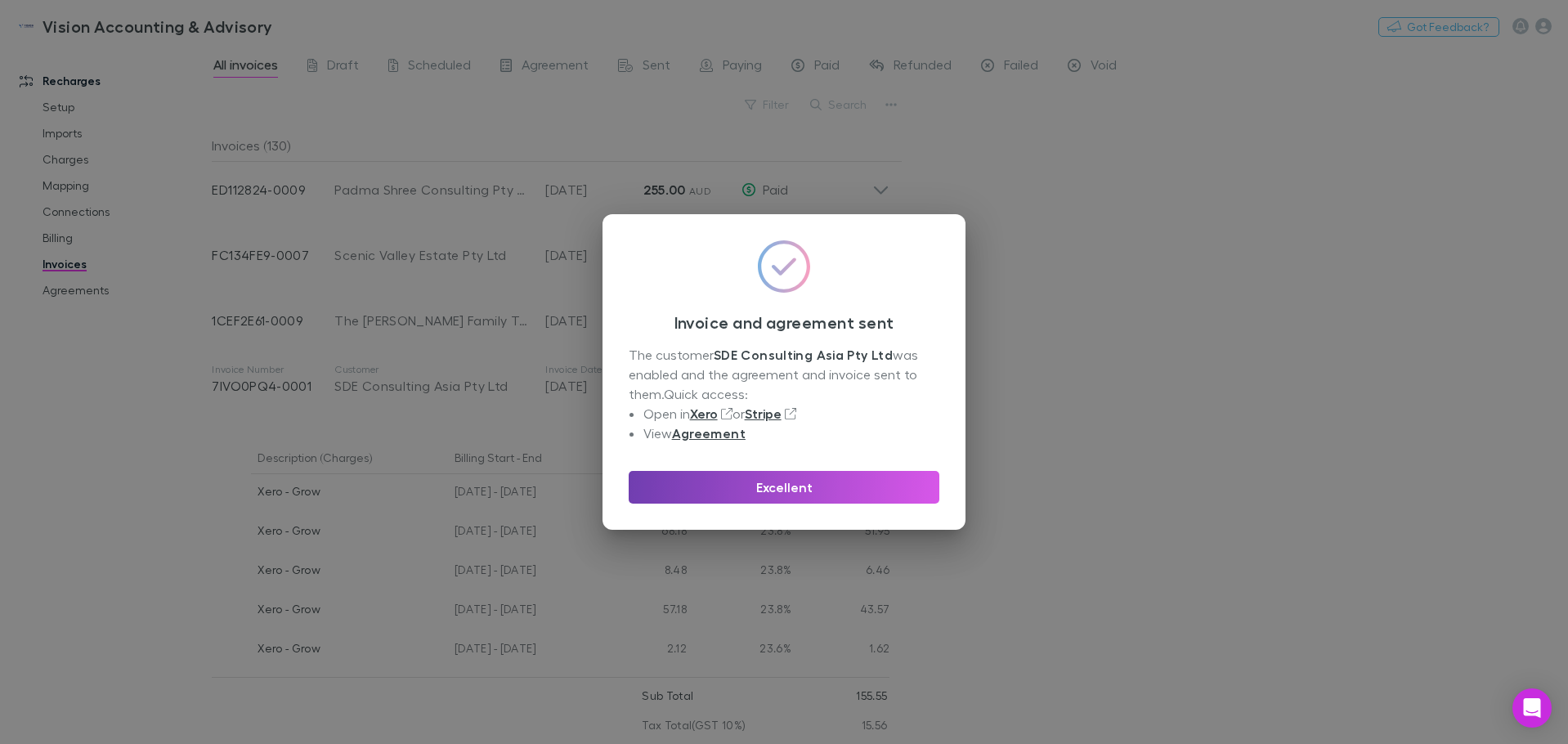
click at [726, 489] on button "Excellent" at bounding box center [784, 488] width 311 height 33
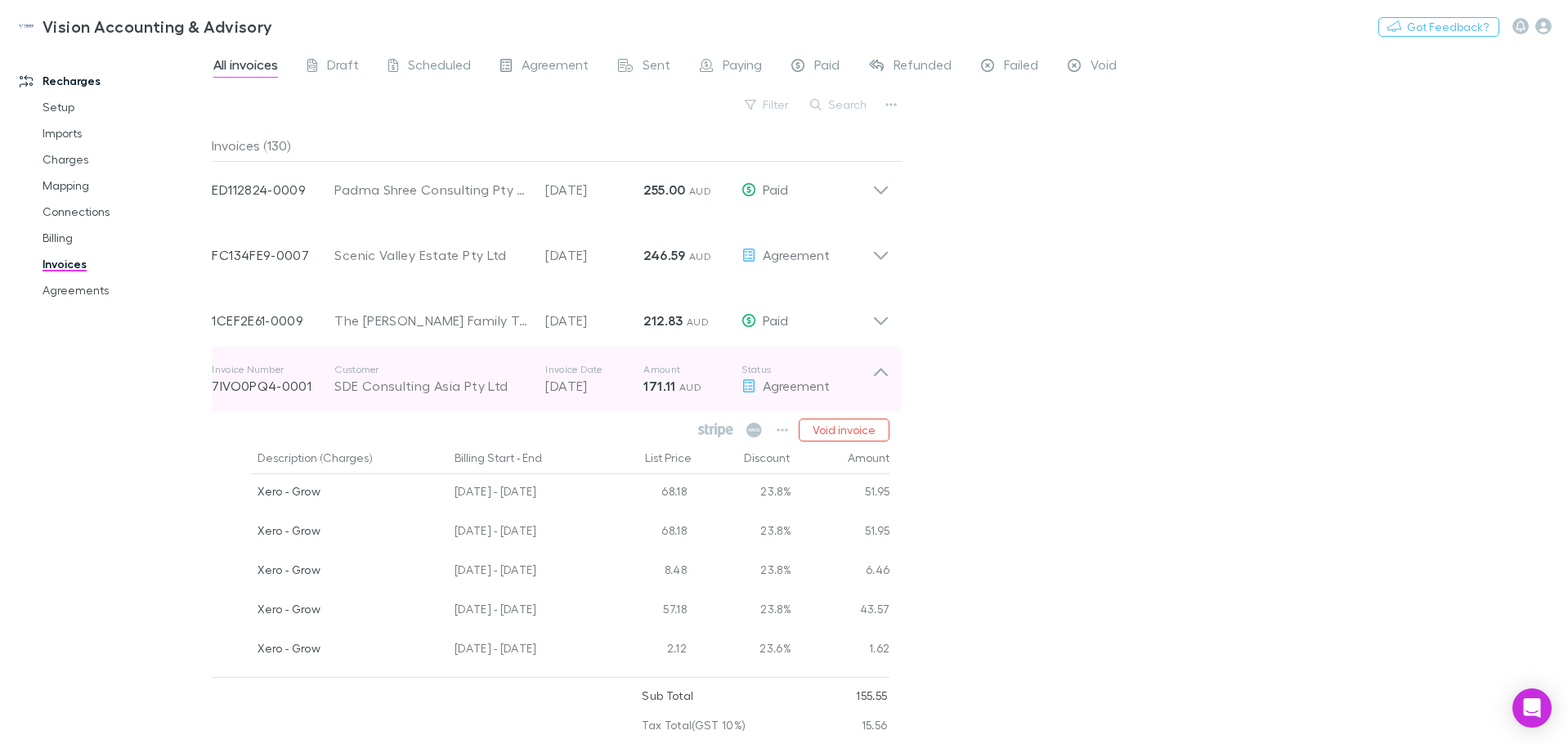
click at [881, 366] on icon at bounding box center [881, 380] width 17 height 33
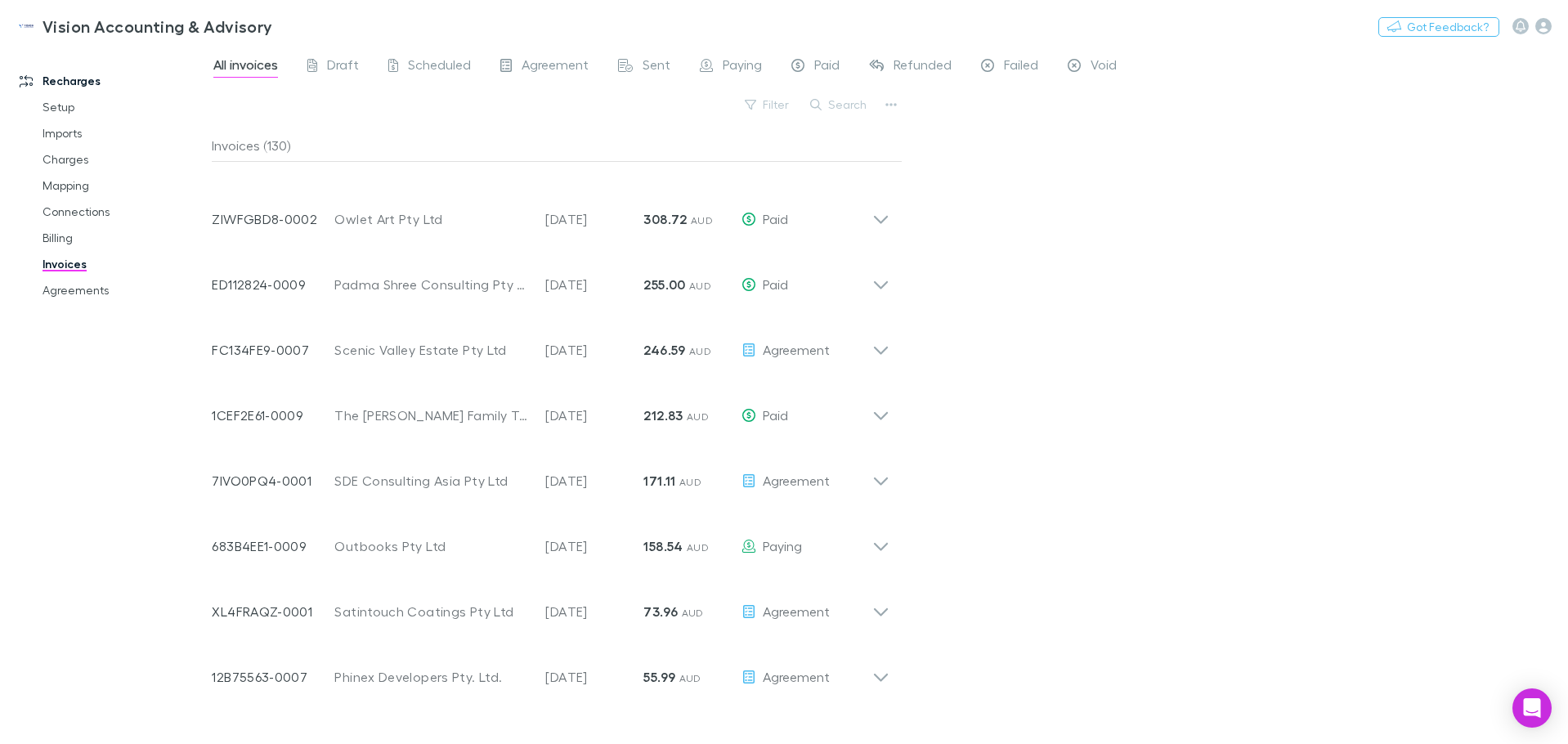
scroll to position [224, 0]
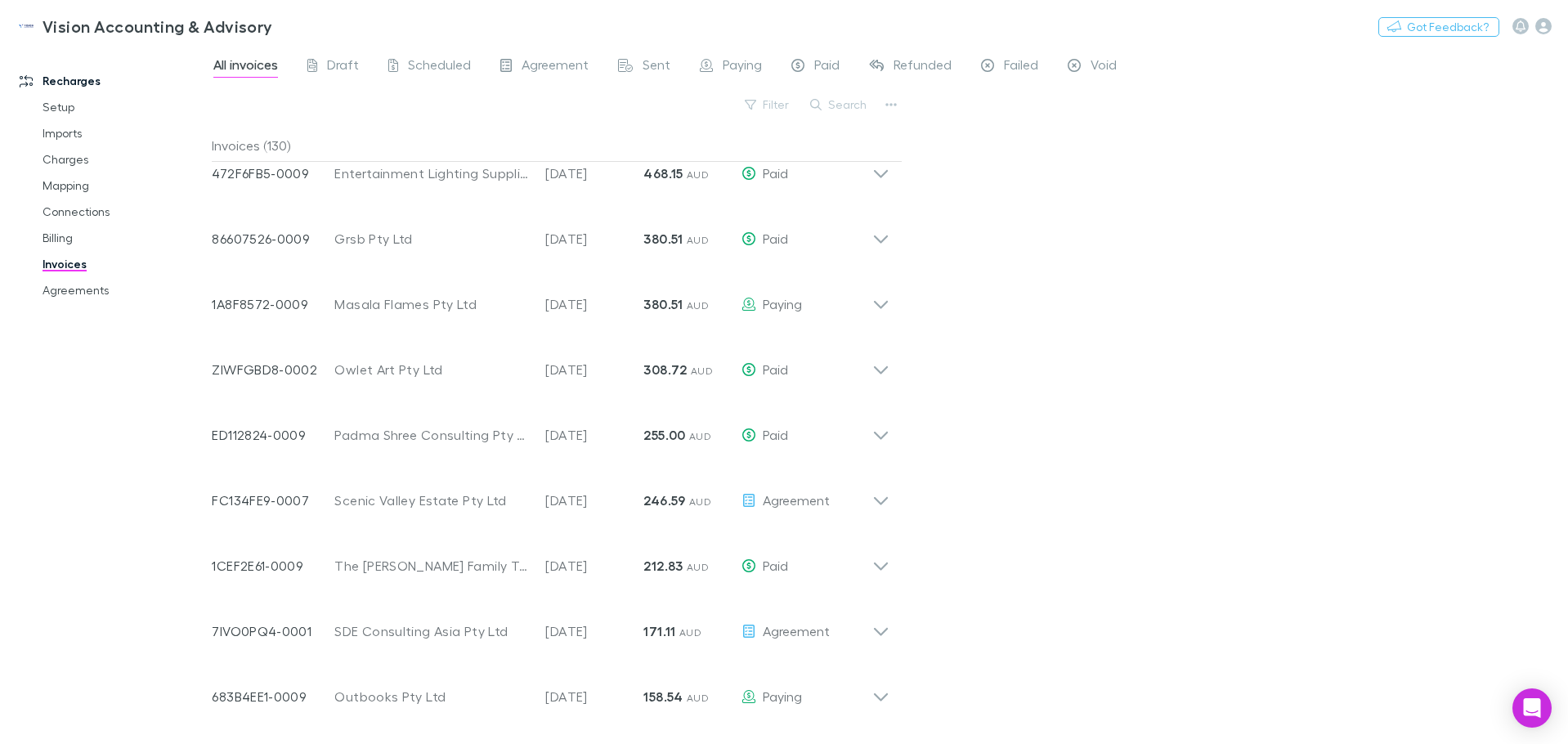
click at [197, 29] on h3 "Vision Accounting & Advisory" at bounding box center [157, 26] width 231 height 19
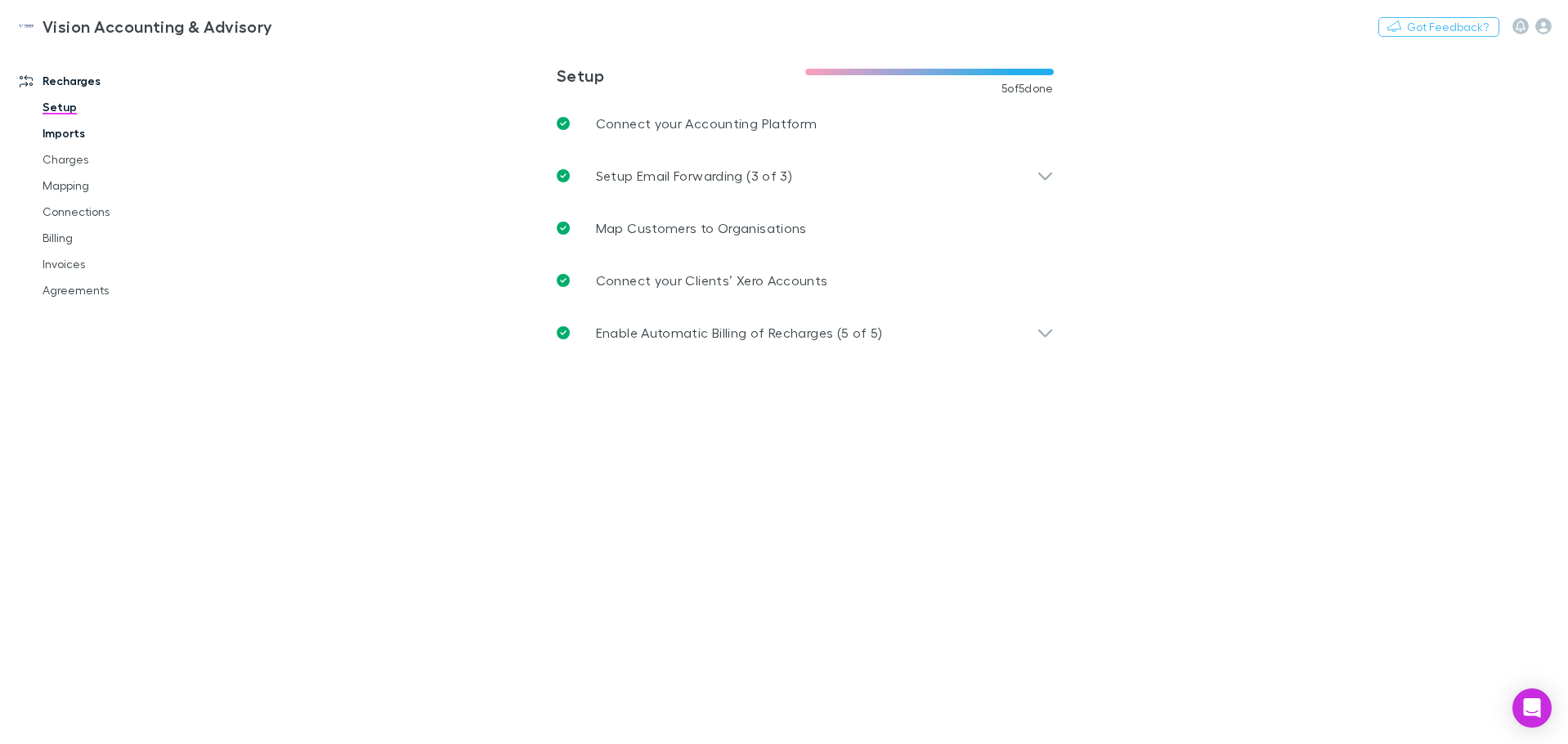
click at [69, 139] on link "Imports" at bounding box center [124, 133] width 195 height 27
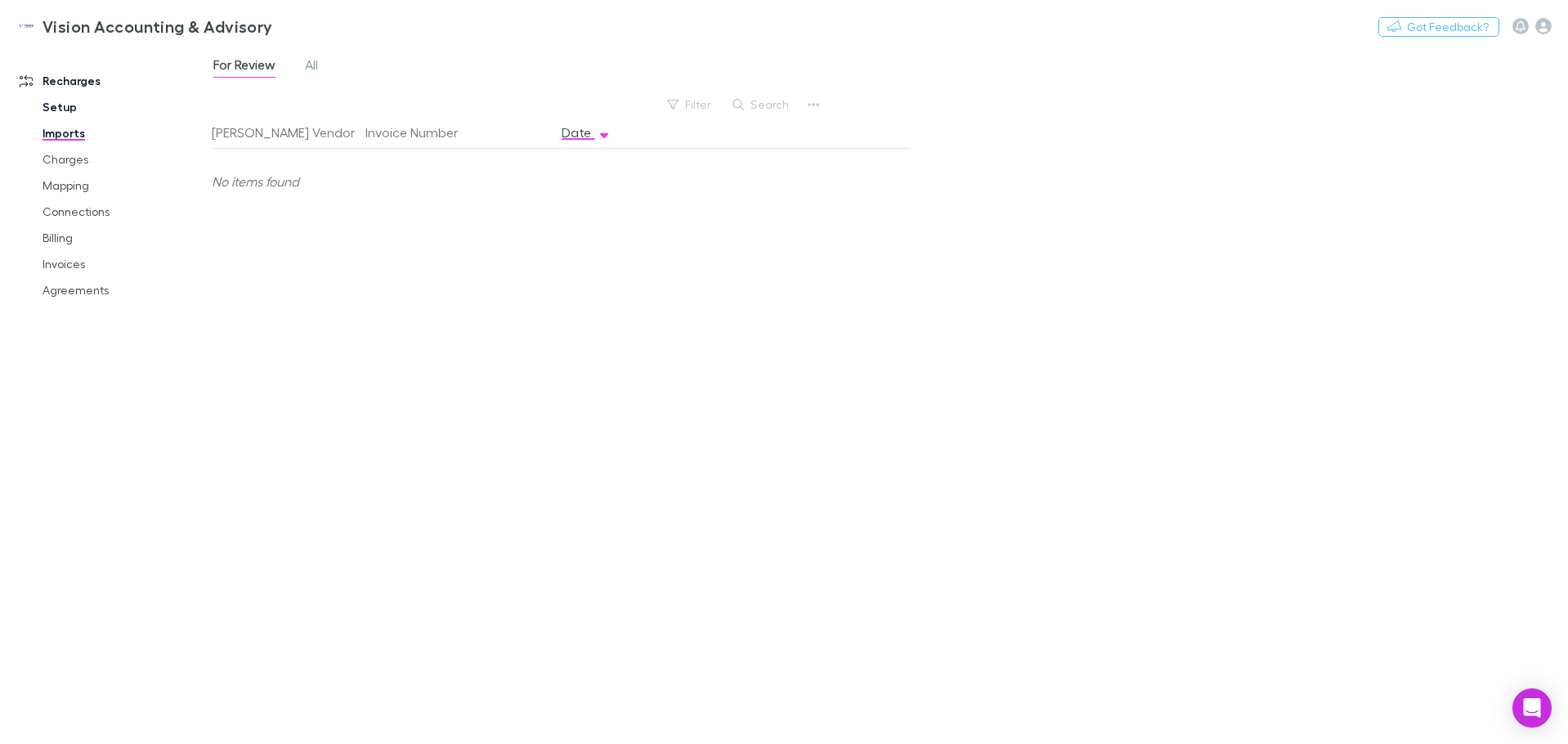
click at [66, 112] on link "Setup" at bounding box center [124, 107] width 195 height 27
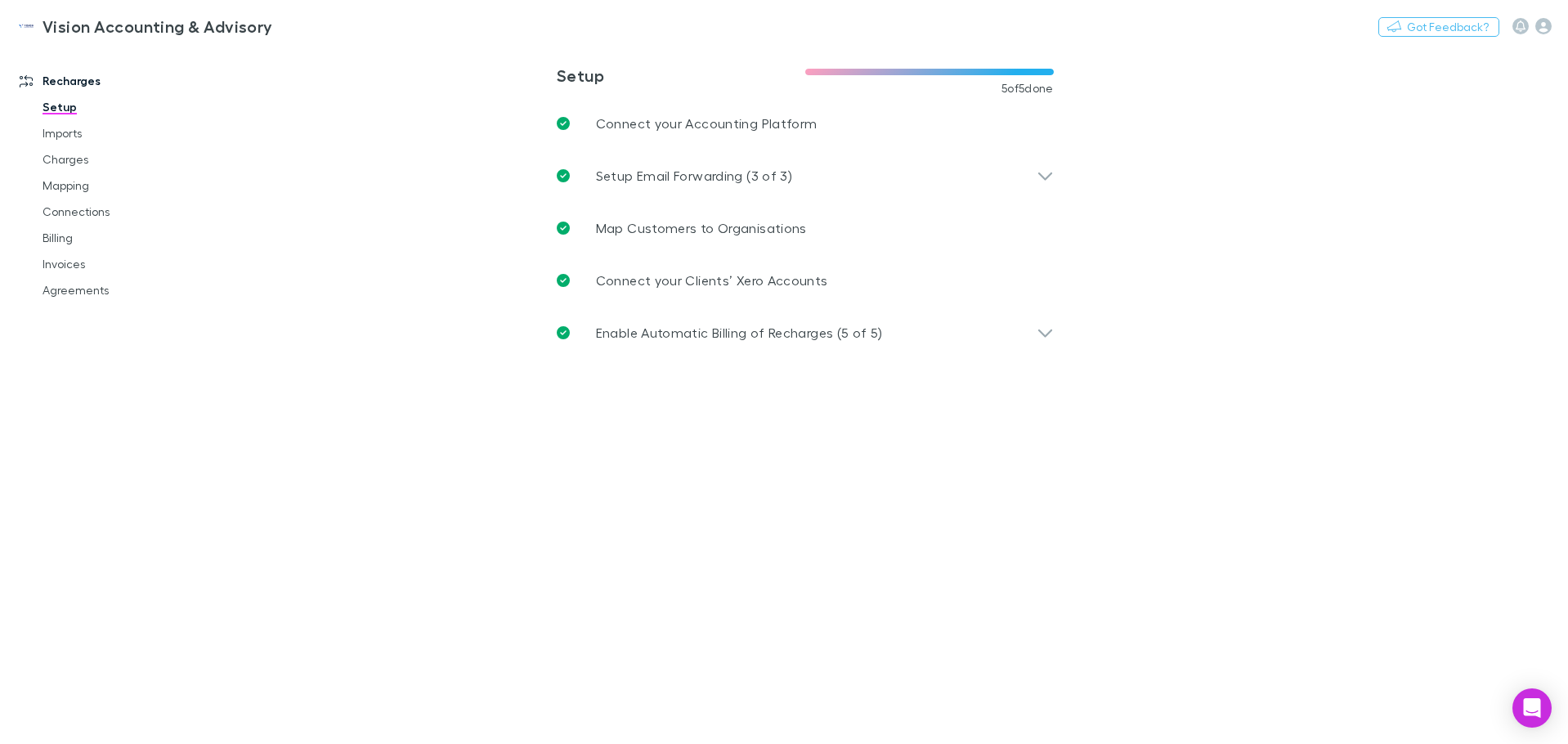
click at [64, 80] on link "Recharges" at bounding box center [113, 81] width 218 height 27
click at [59, 242] on link "Billing" at bounding box center [124, 238] width 195 height 27
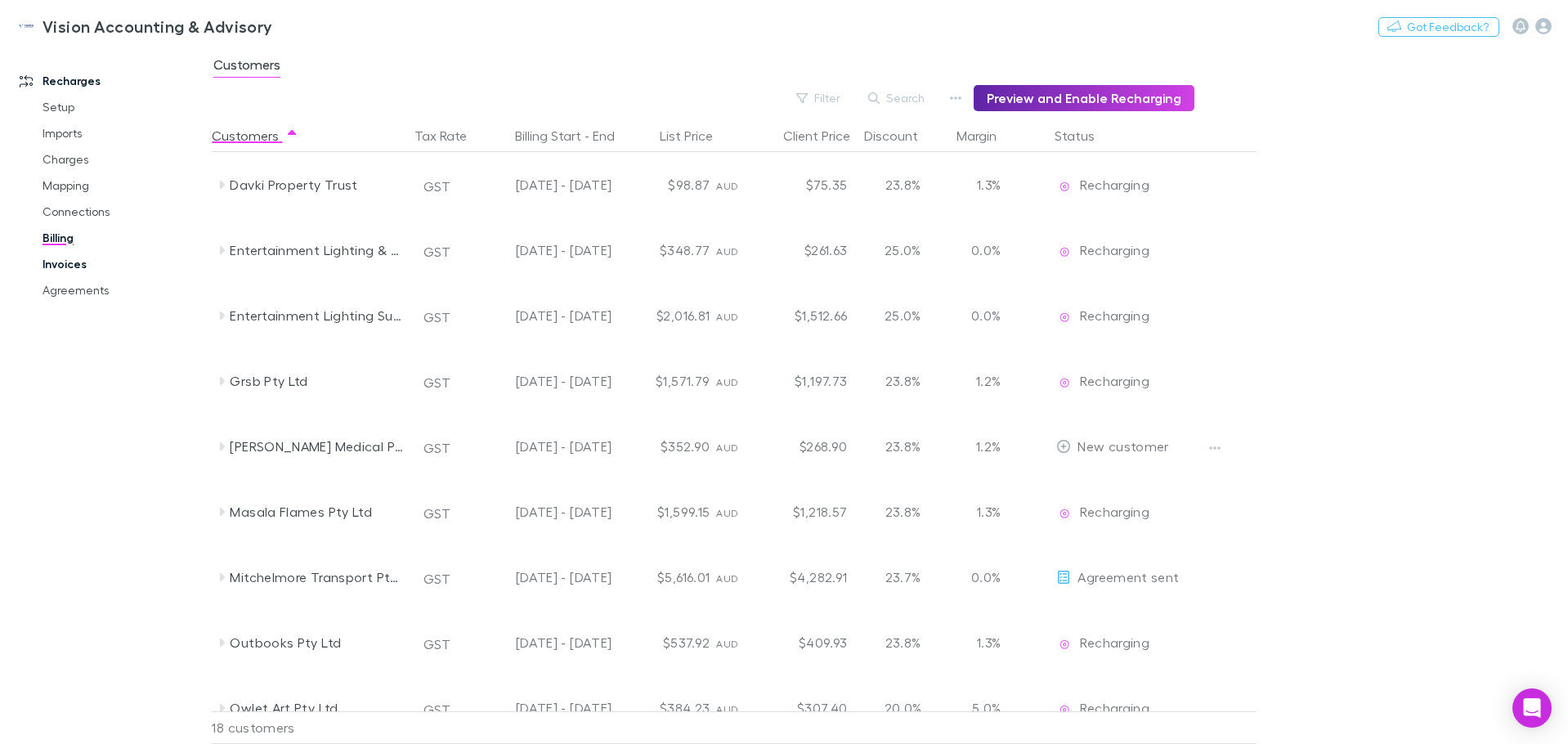
click at [61, 268] on link "Invoices" at bounding box center [124, 264] width 195 height 27
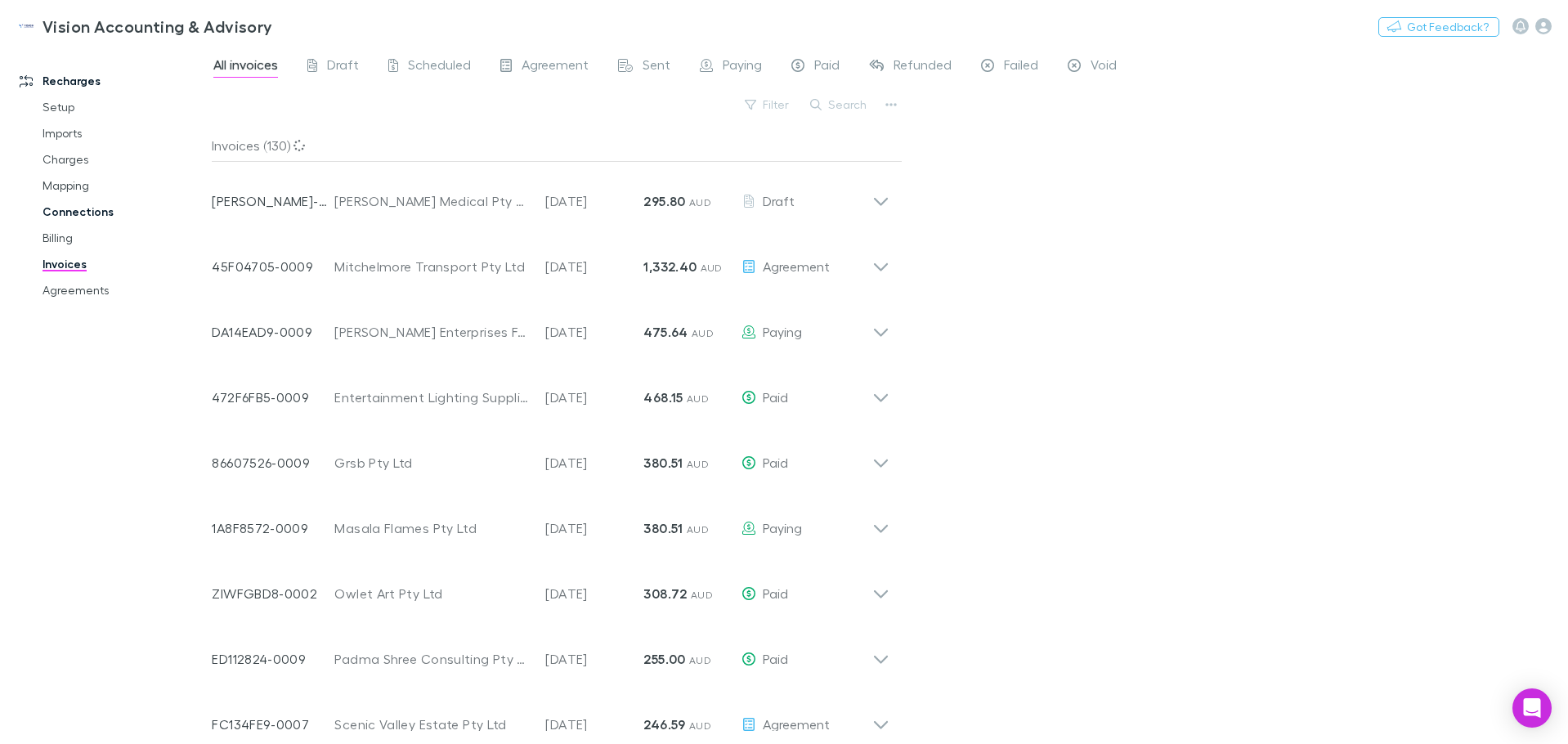
click at [66, 212] on link "Connections" at bounding box center [124, 211] width 195 height 27
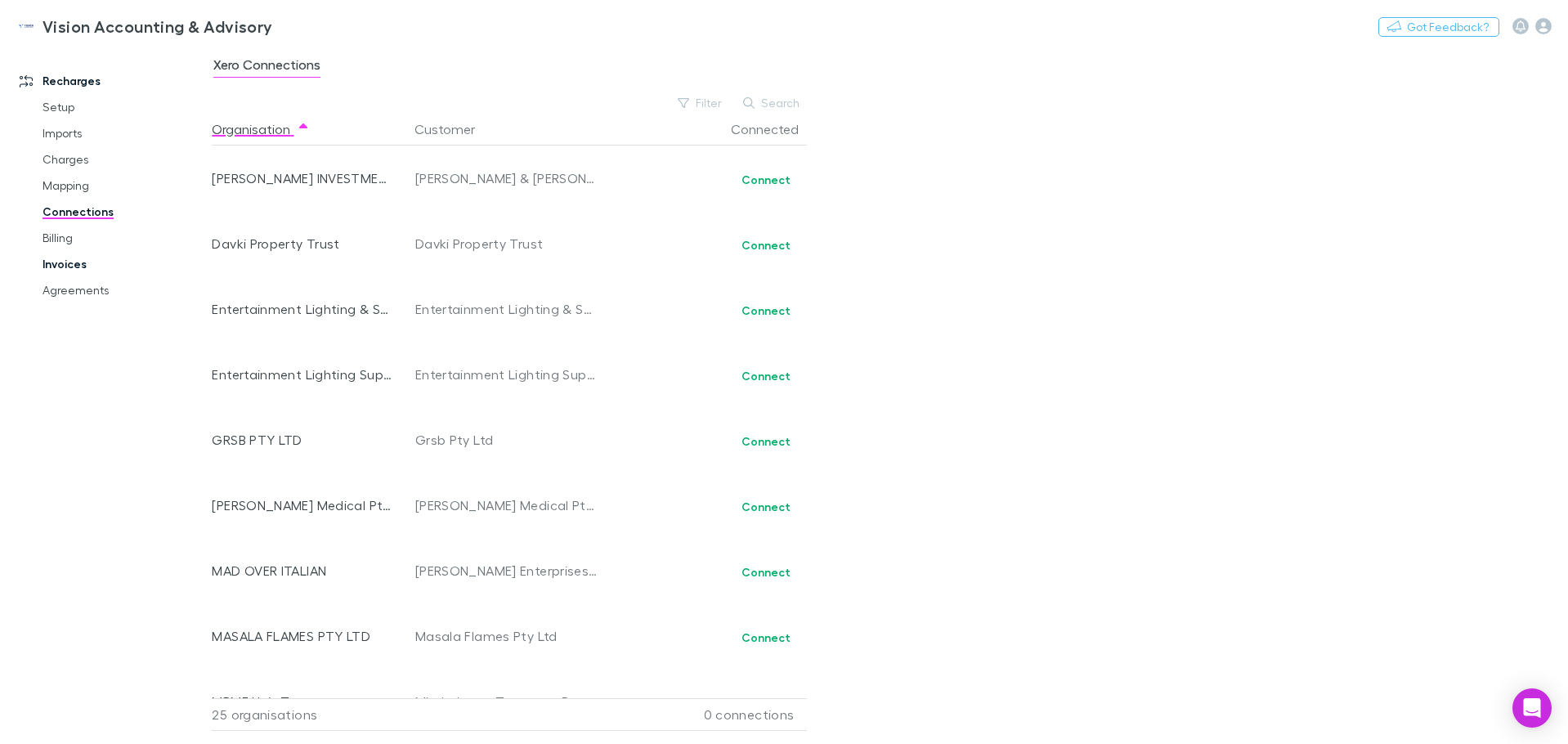
click at [64, 264] on link "Invoices" at bounding box center [124, 264] width 195 height 27
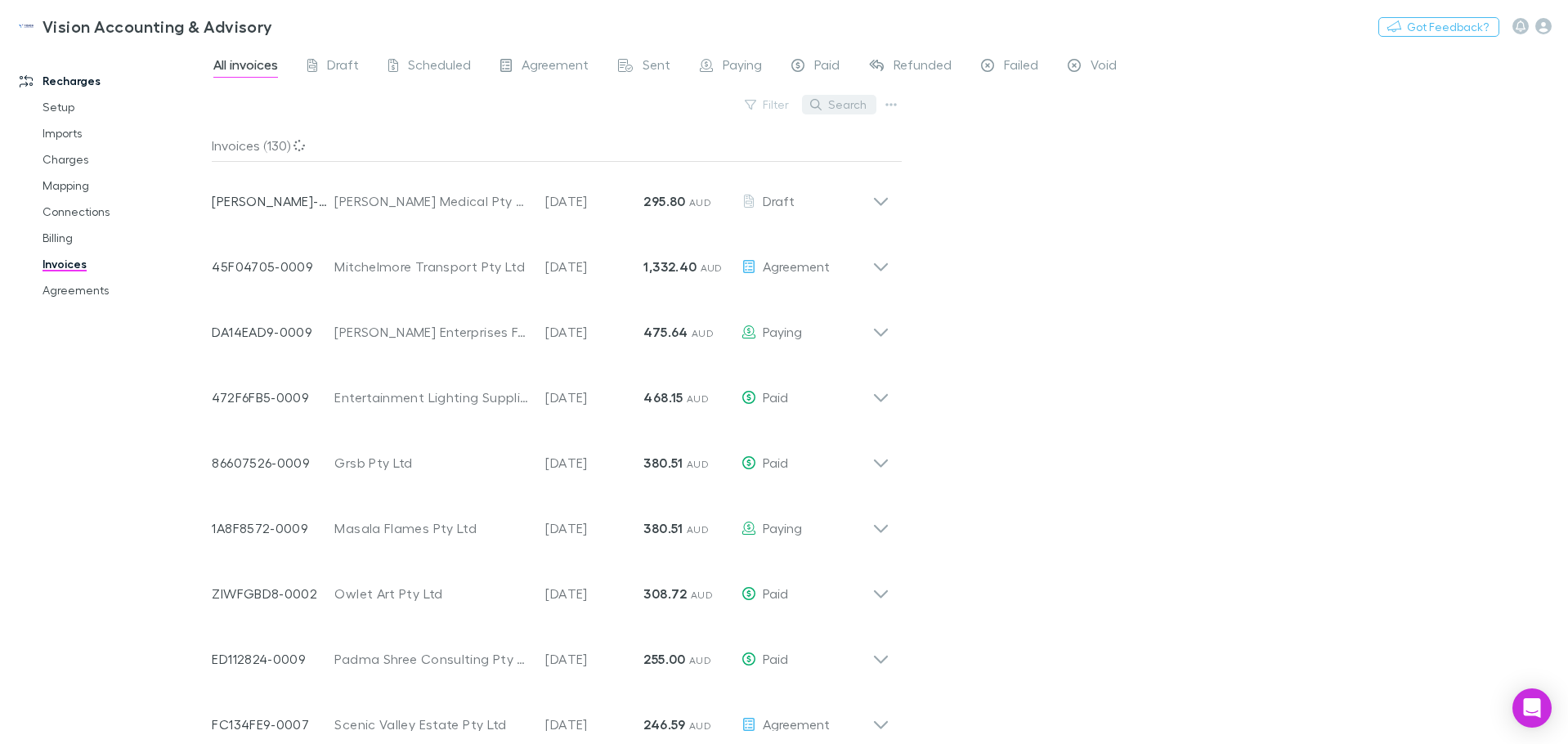
click at [857, 104] on button "Search" at bounding box center [839, 104] width 74 height 19
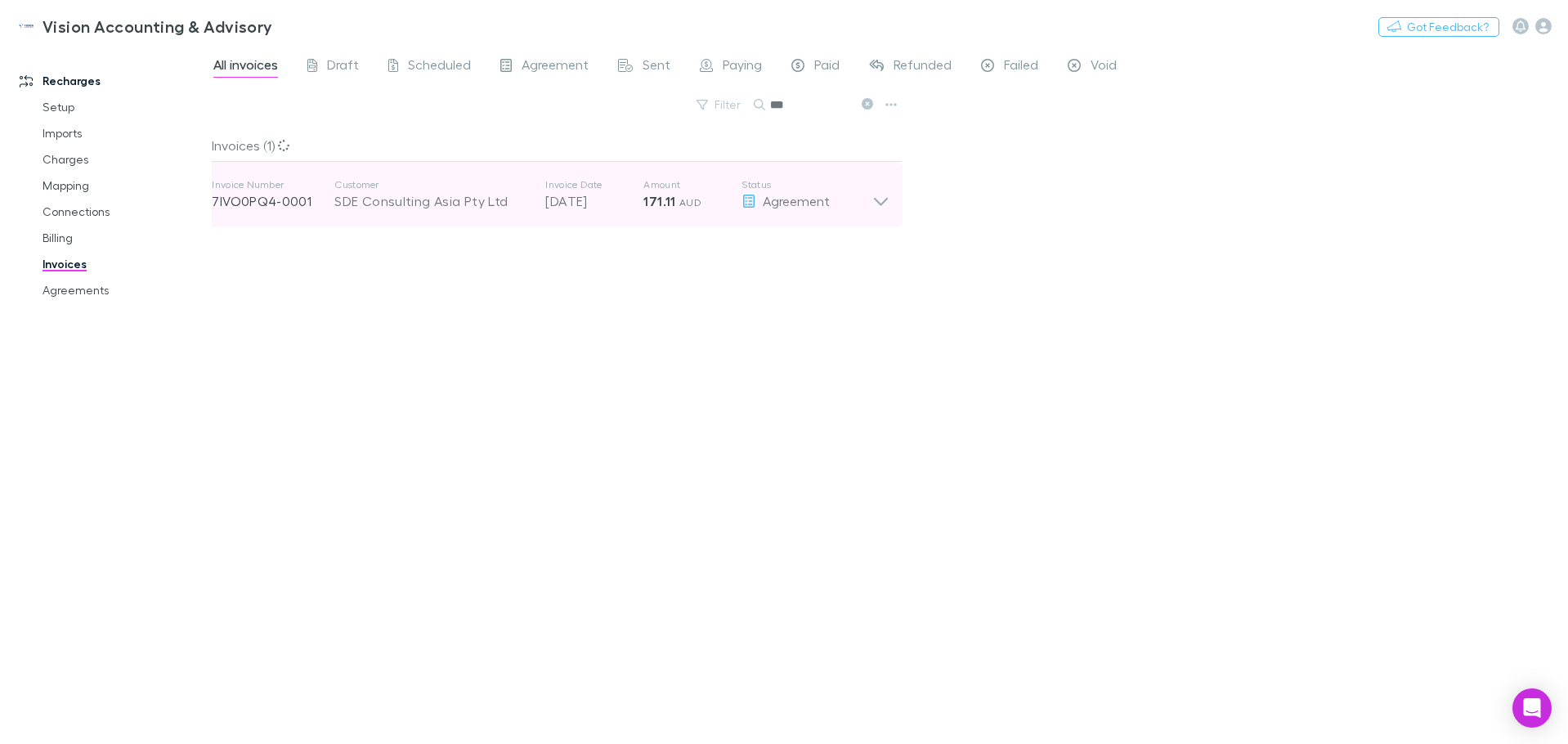
type input "***"
click at [384, 211] on div "Invoice Number 7IVO0PQ4-0001 Customer SDE Consulting Asia Pty Ltd Invoice Date …" at bounding box center [542, 195] width 660 height 59
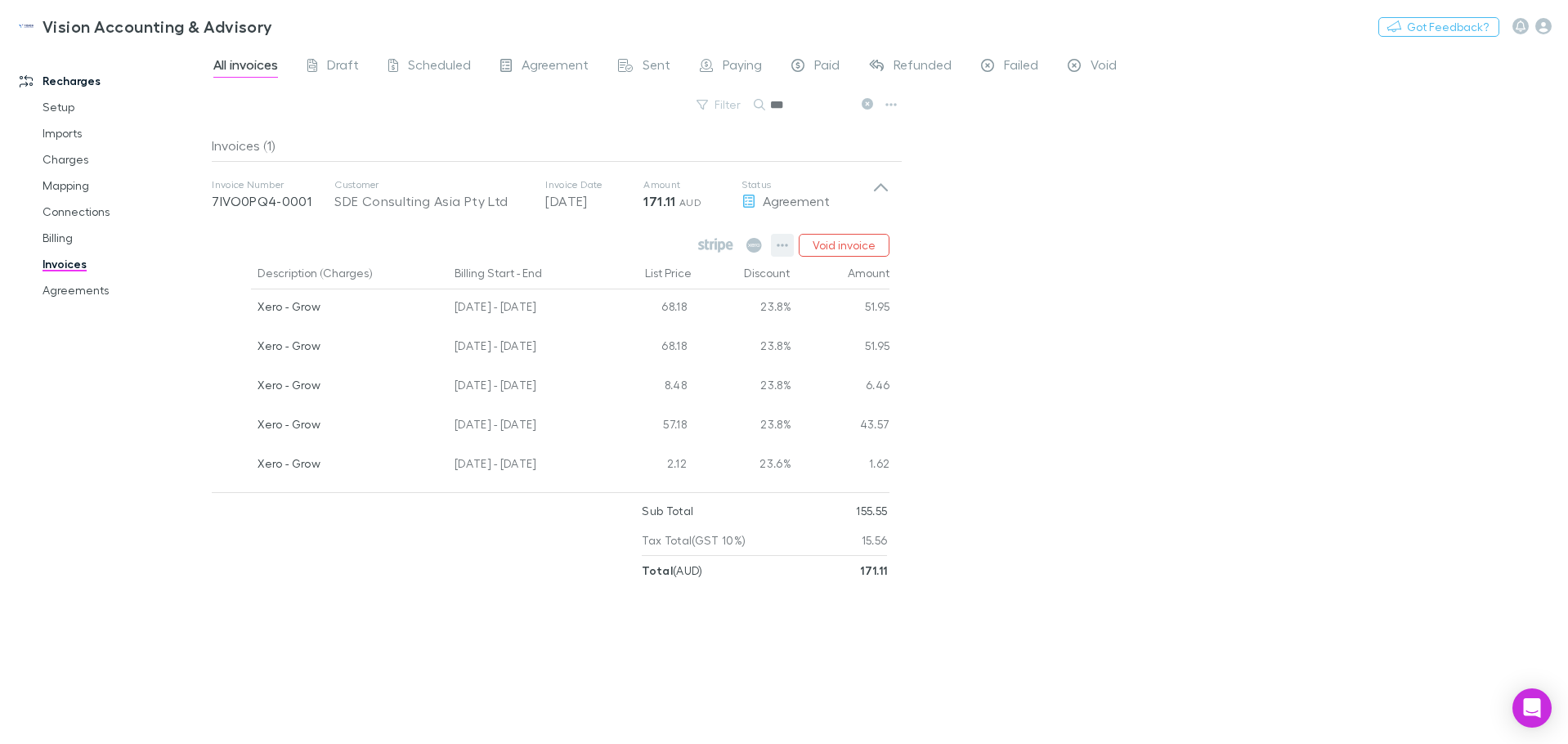
click at [780, 245] on icon "button" at bounding box center [783, 245] width 12 height 4
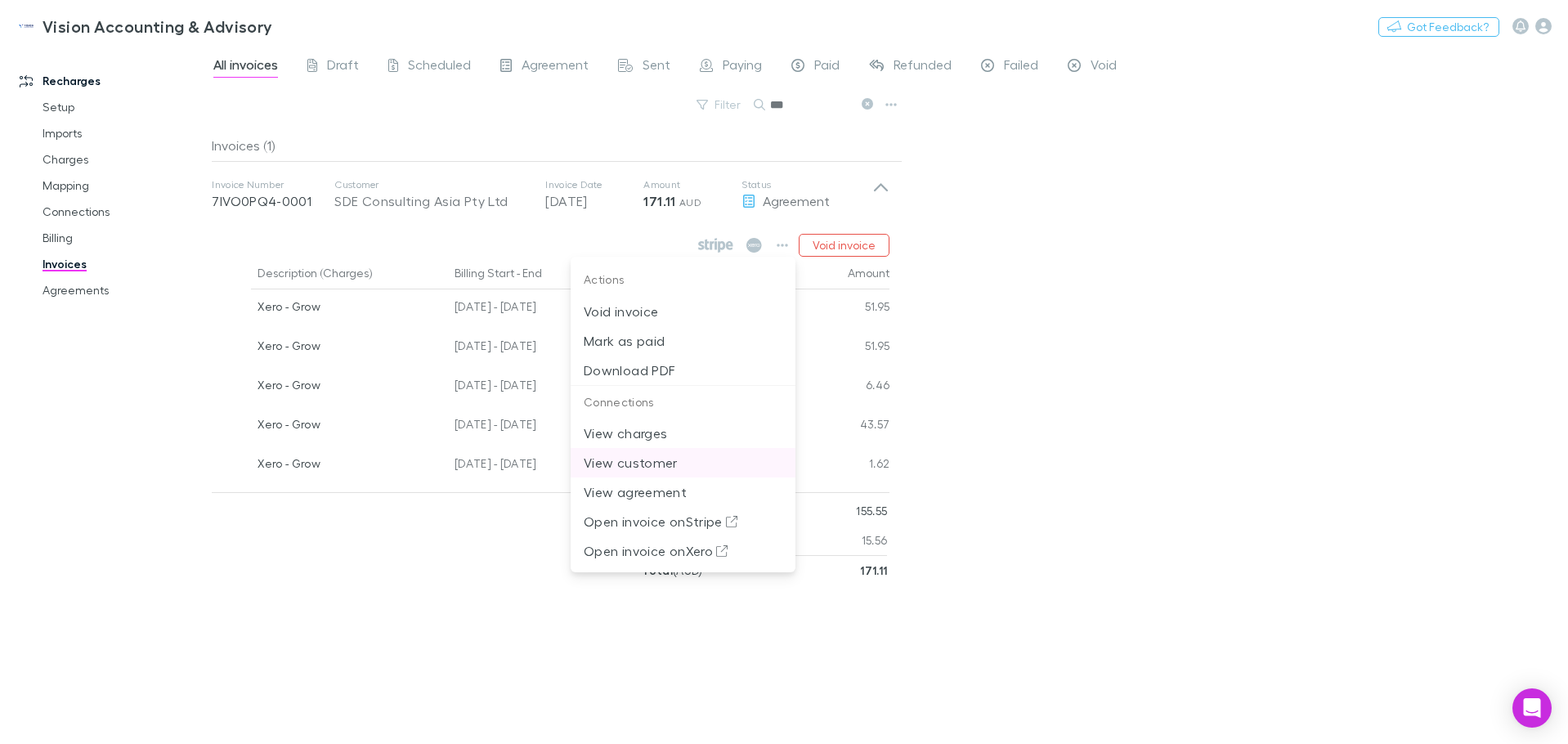
click at [650, 462] on p "View customer" at bounding box center [682, 462] width 199 height 19
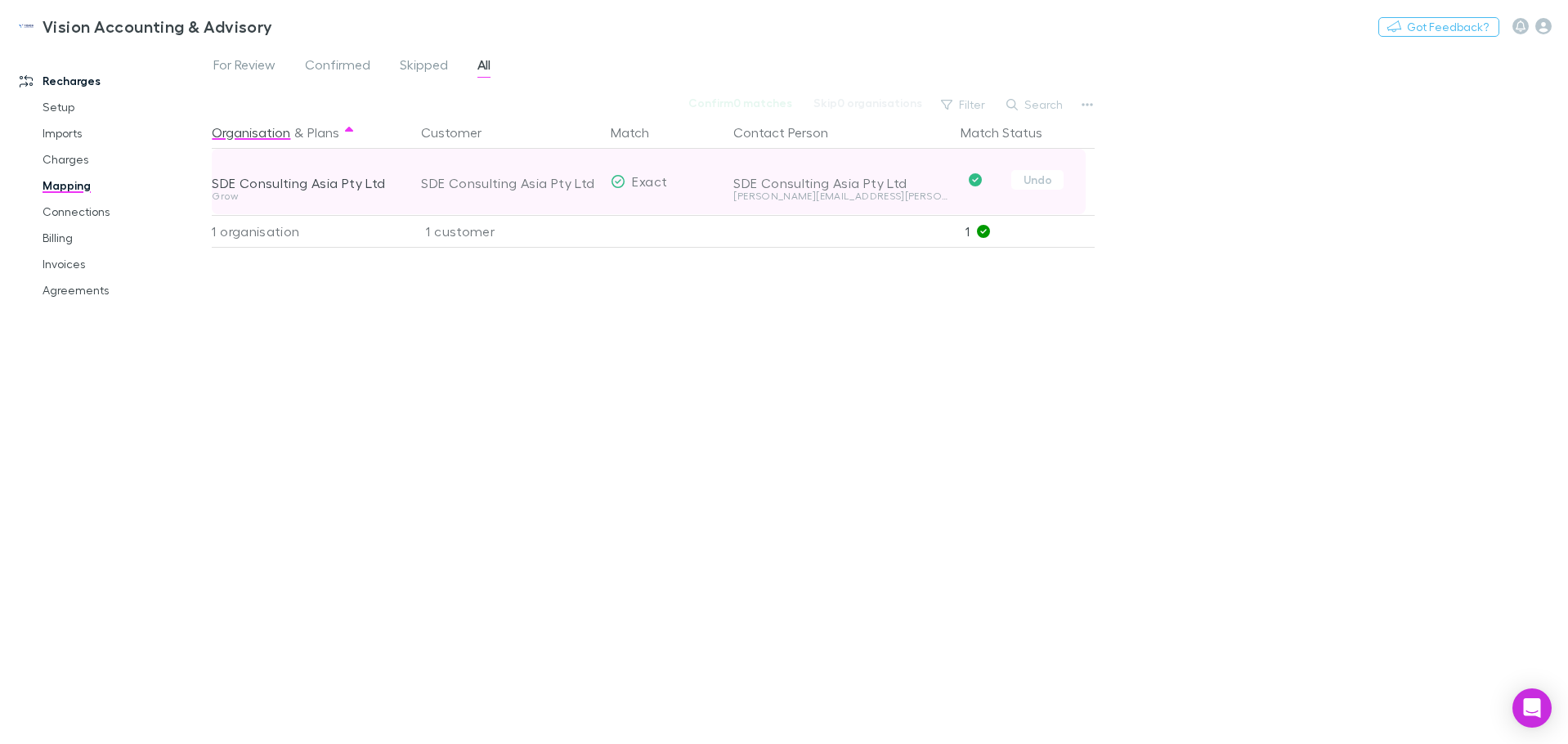
click at [619, 192] on div "Exact" at bounding box center [639, 182] width 57 height 66
click at [485, 184] on div "SDE Consulting Asia Pty Ltd" at bounding box center [509, 183] width 177 height 66
click at [288, 178] on div "SDE Consulting Asia Pty Ltd" at bounding box center [306, 183] width 189 height 16
click at [797, 189] on div "SDE Consulting Asia Pty Ltd" at bounding box center [841, 183] width 214 height 16
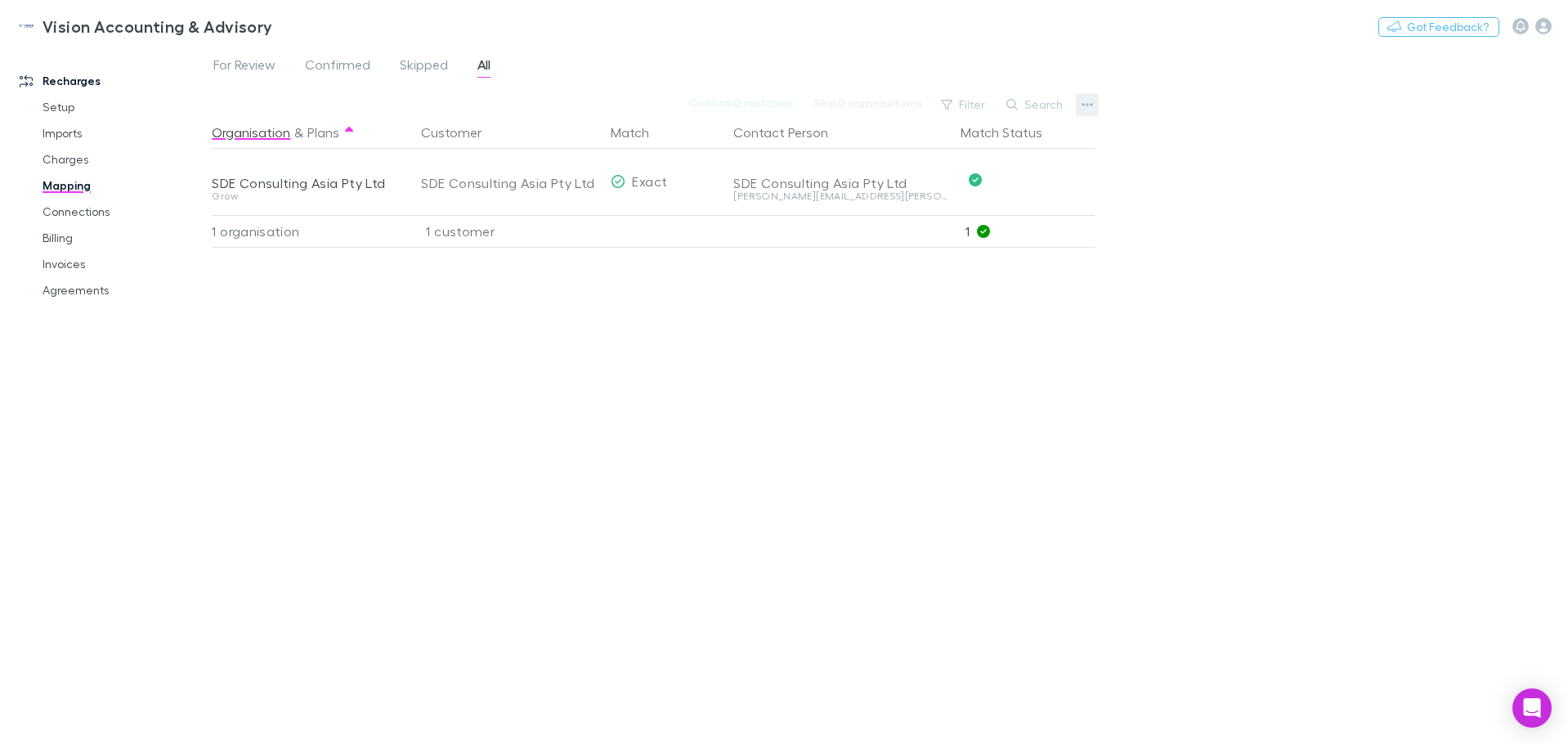
click at [1079, 108] on button "button" at bounding box center [1087, 104] width 23 height 23
click at [954, 189] on p "Customers" at bounding box center [986, 187] width 199 height 19
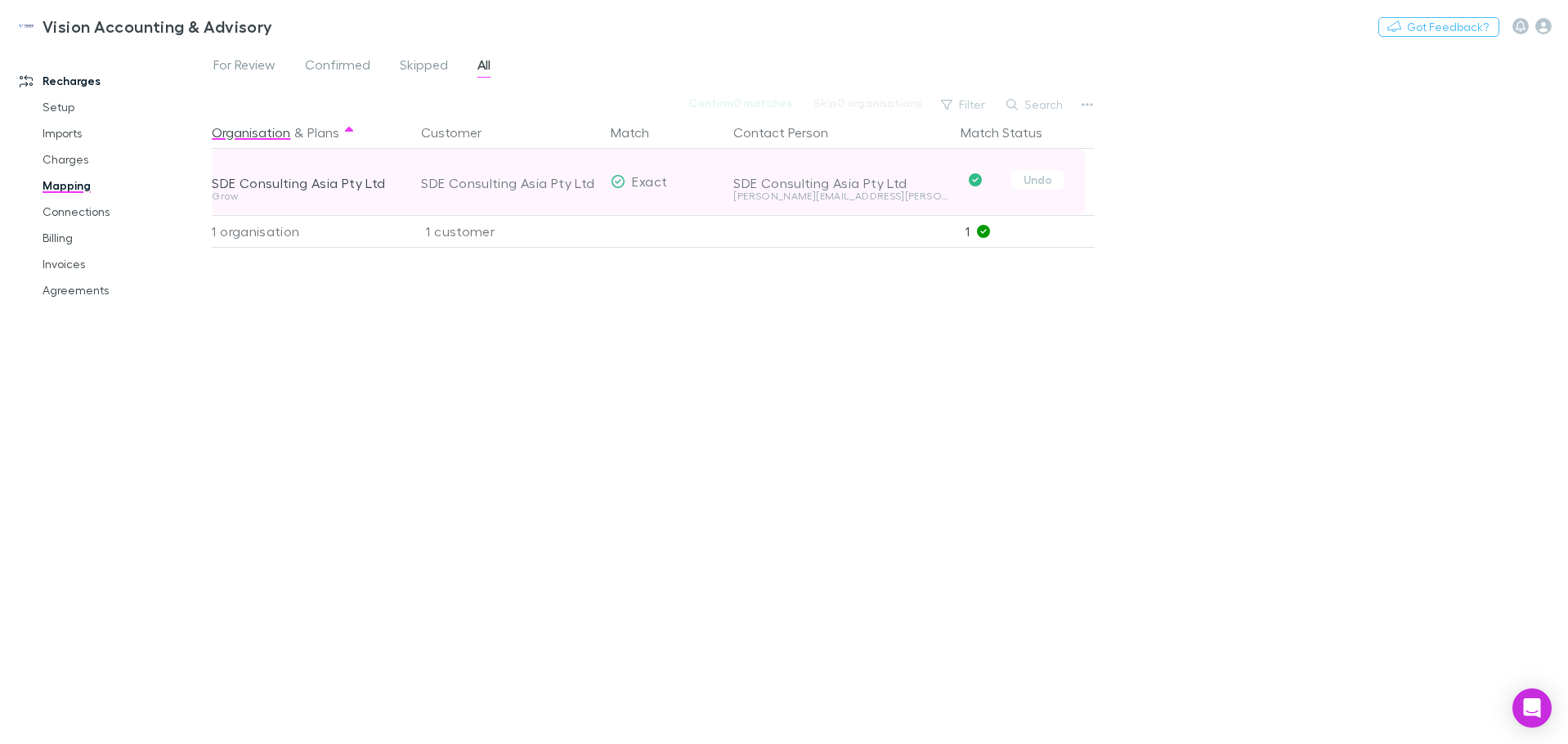
click at [404, 199] on div "SDE Consulting Asia Pty Ltd Grow" at bounding box center [309, 182] width 197 height 66
drag, startPoint x: 381, startPoint y: 189, endPoint x: 217, endPoint y: 188, distance: 164.0
click at [217, 188] on div "SDE Consulting Asia Pty Ltd" at bounding box center [306, 183] width 189 height 16
click at [343, 202] on div "Grow" at bounding box center [306, 202] width 189 height 23
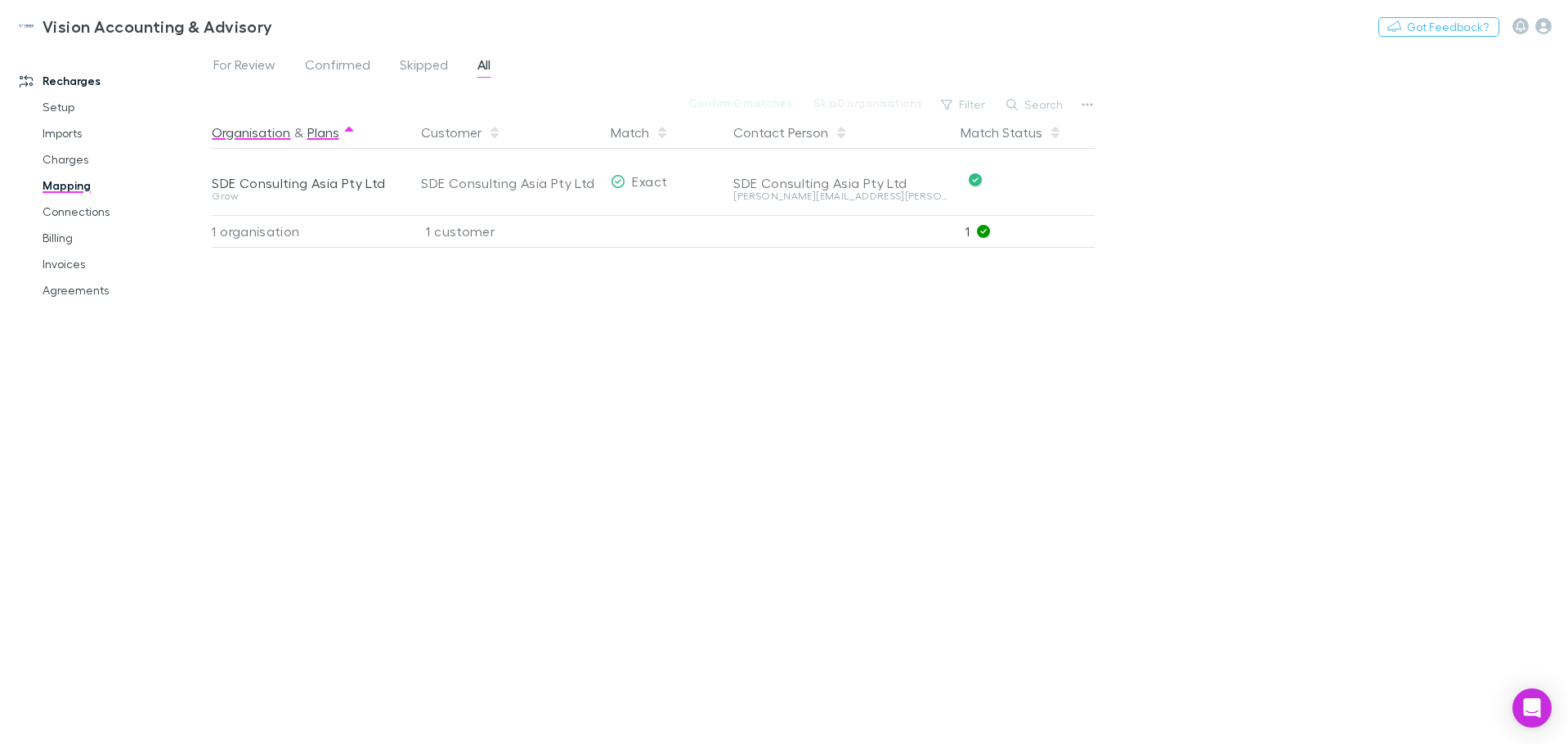
click at [316, 142] on button "Plans" at bounding box center [323, 133] width 32 height 33
click at [252, 137] on button "Organisation" at bounding box center [251, 133] width 79 height 33
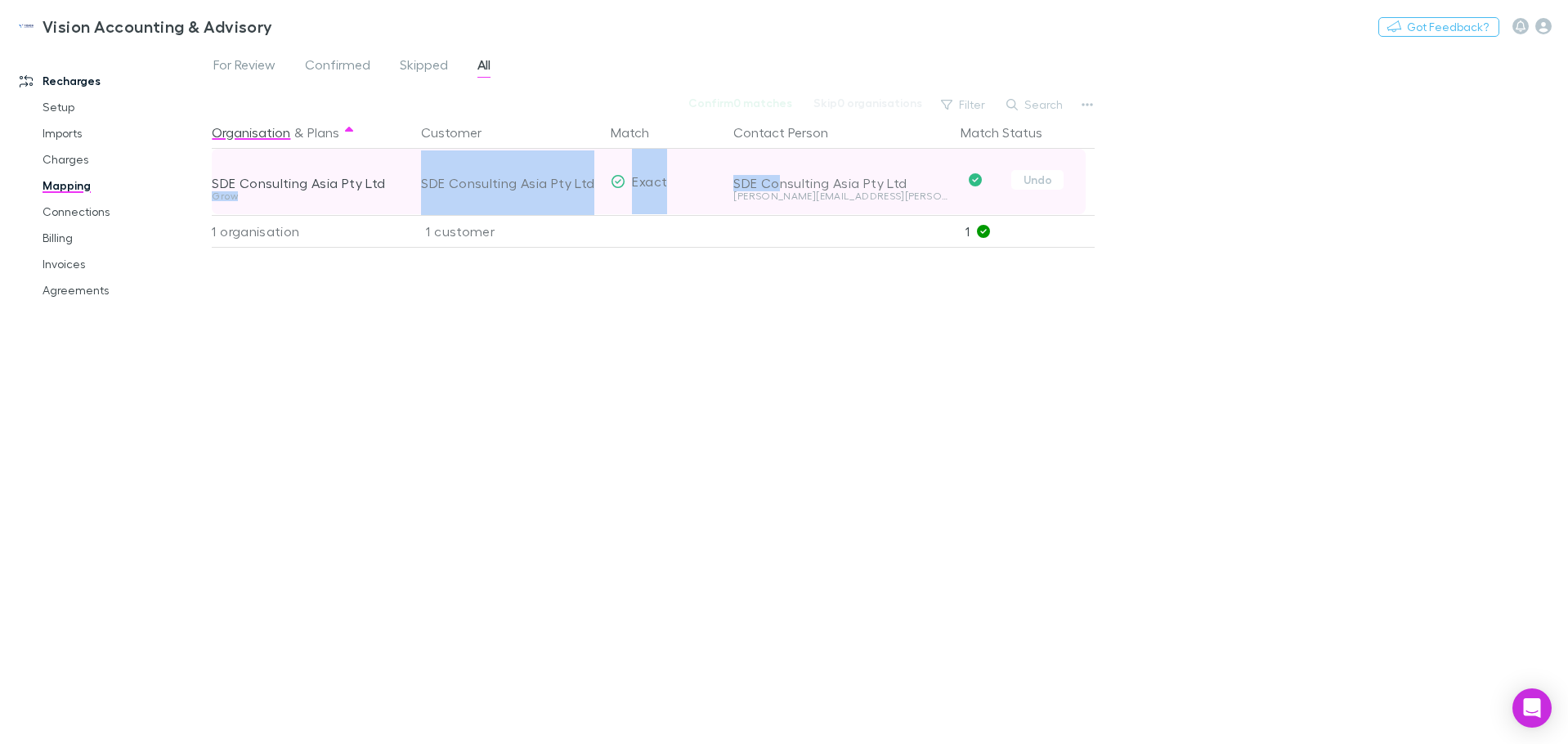
drag, startPoint x: 777, startPoint y: 183, endPoint x: 213, endPoint y: 191, distance: 564.1
click at [213, 191] on div "SDE Consulting Asia Pty Ltd Grow SDE Consulting Asia Pty Ltd Exact SDE Consulti…" at bounding box center [648, 182] width 874 height 66
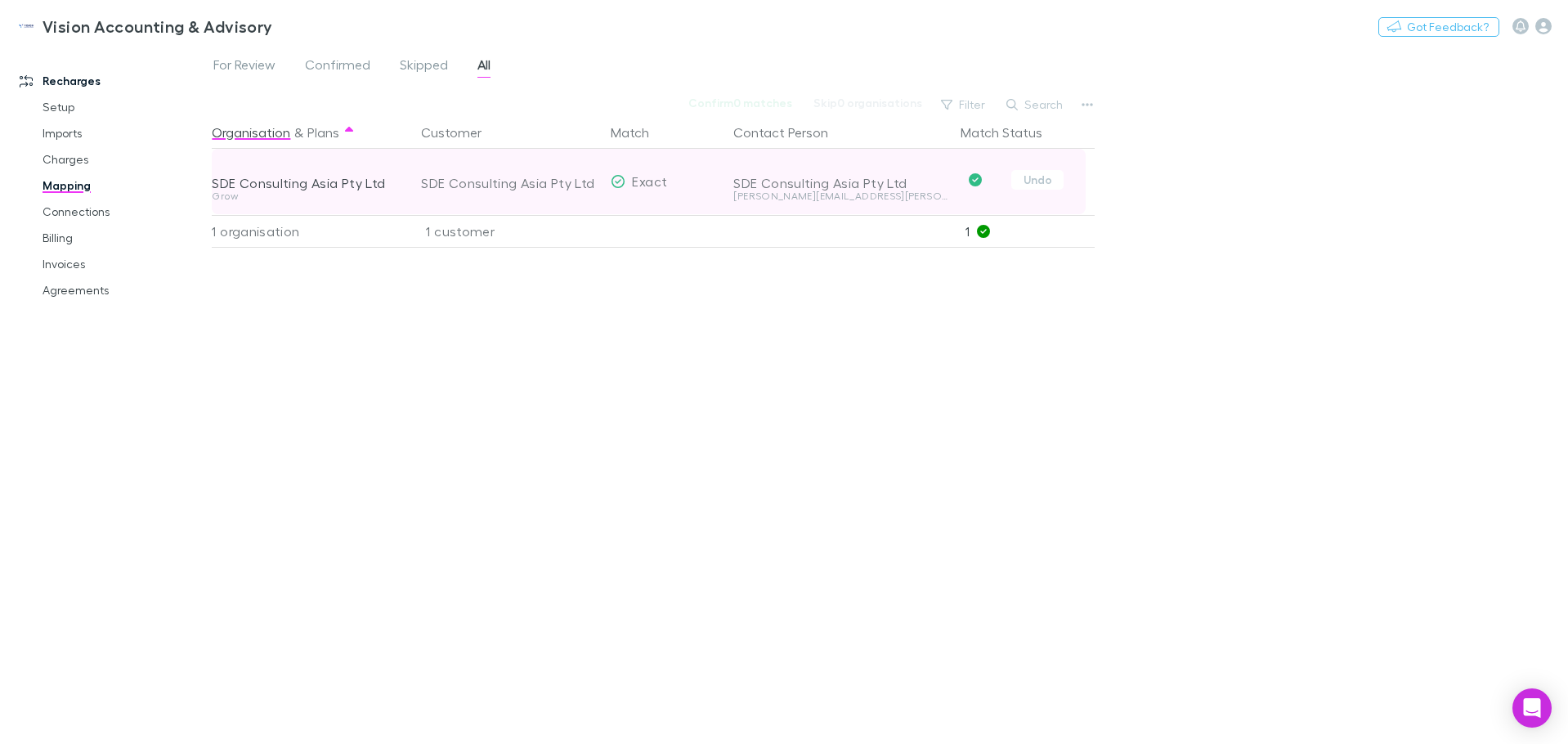
click at [870, 194] on div "michael.cowling@sdeconsulting.com.au" at bounding box center [841, 196] width 214 height 10
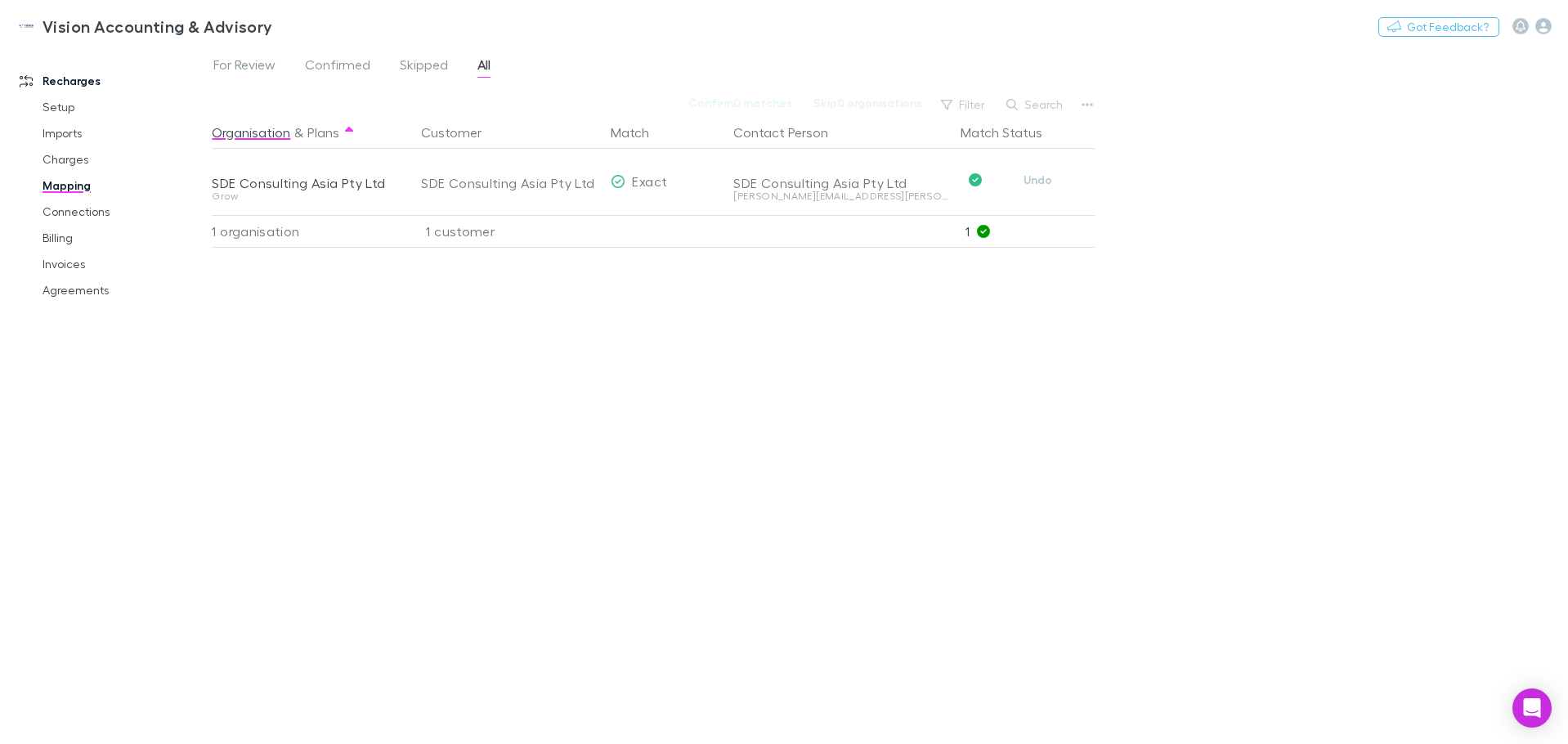
drag, startPoint x: 1043, startPoint y: 178, endPoint x: 1195, endPoint y: 235, distance: 162.3
click at [1195, 235] on div "For Review Confirmed Skipped All Confirm 0 matches Skip 0 organisations Filter …" at bounding box center [889, 394] width 1357 height 698
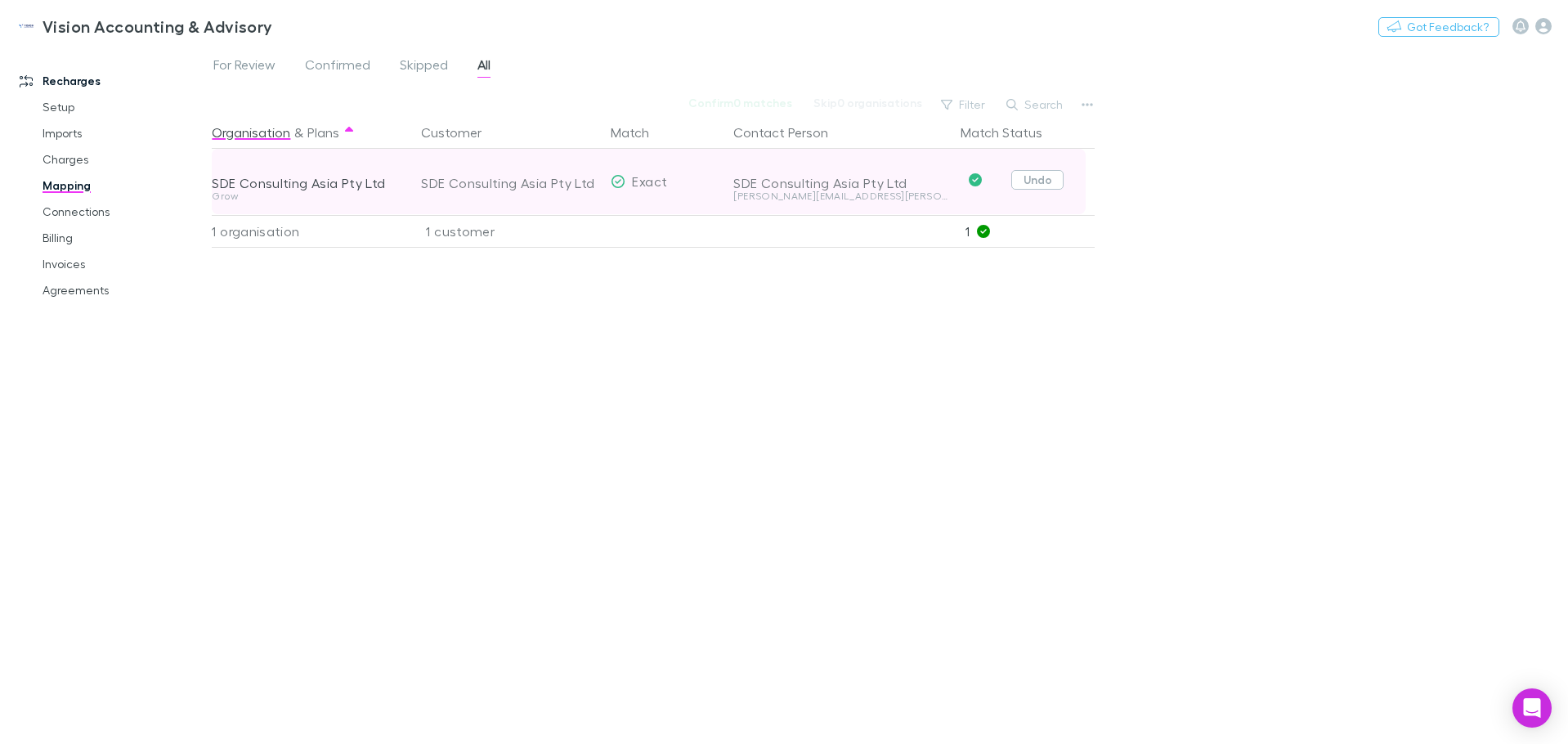
click at [1033, 182] on button "Undo" at bounding box center [1037, 179] width 52 height 19
drag, startPoint x: 574, startPoint y: 182, endPoint x: 527, endPoint y: 183, distance: 47.0
click at [527, 183] on div "SDE Consulting Asia Pty Ltd" at bounding box center [503, 181] width 166 height 19
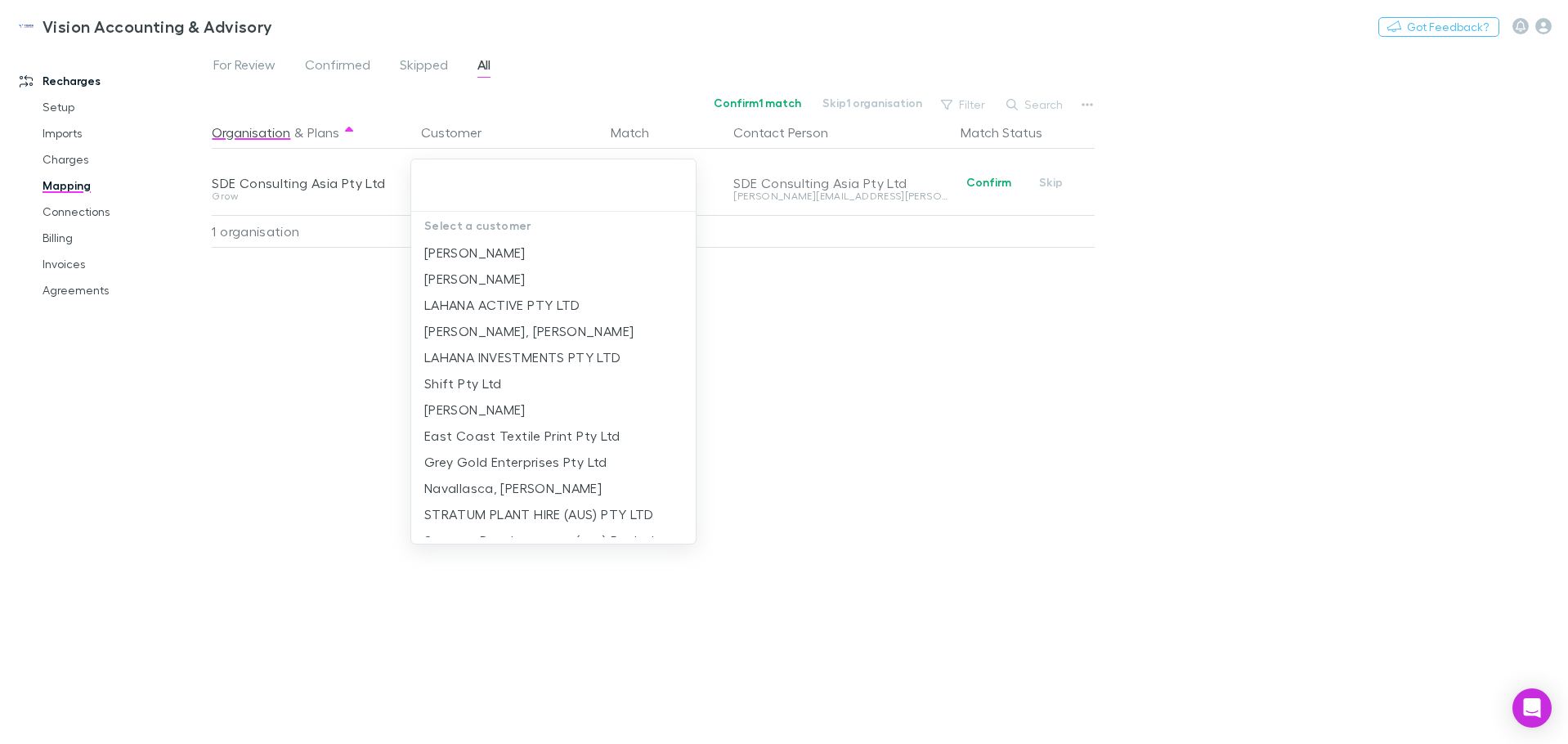
click at [529, 181] on input "text" at bounding box center [553, 189] width 272 height 30
click at [950, 319] on div at bounding box center [784, 372] width 1568 height 744
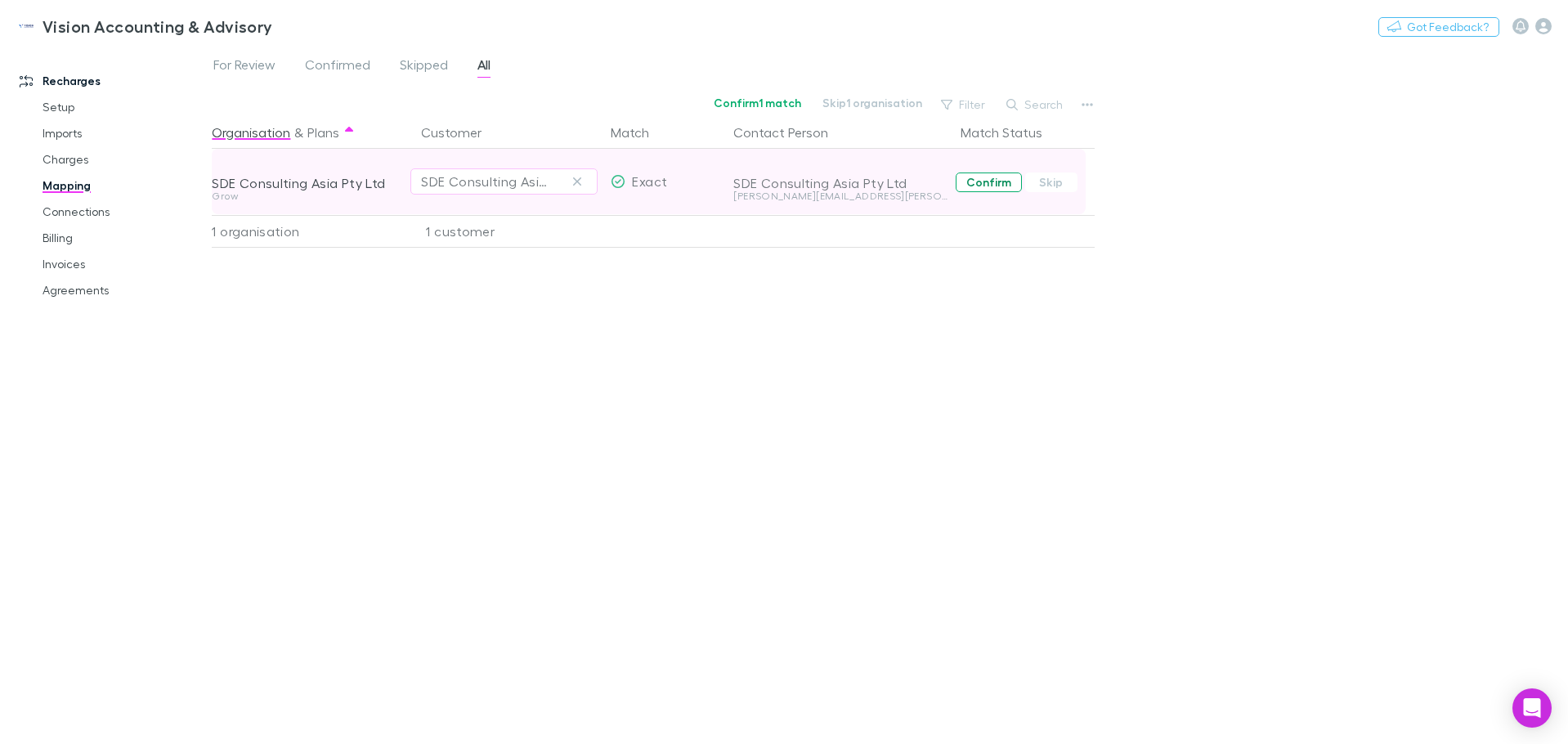
click at [996, 191] on button "Confirm" at bounding box center [989, 182] width 66 height 19
click at [65, 104] on link "Setup" at bounding box center [124, 107] width 195 height 27
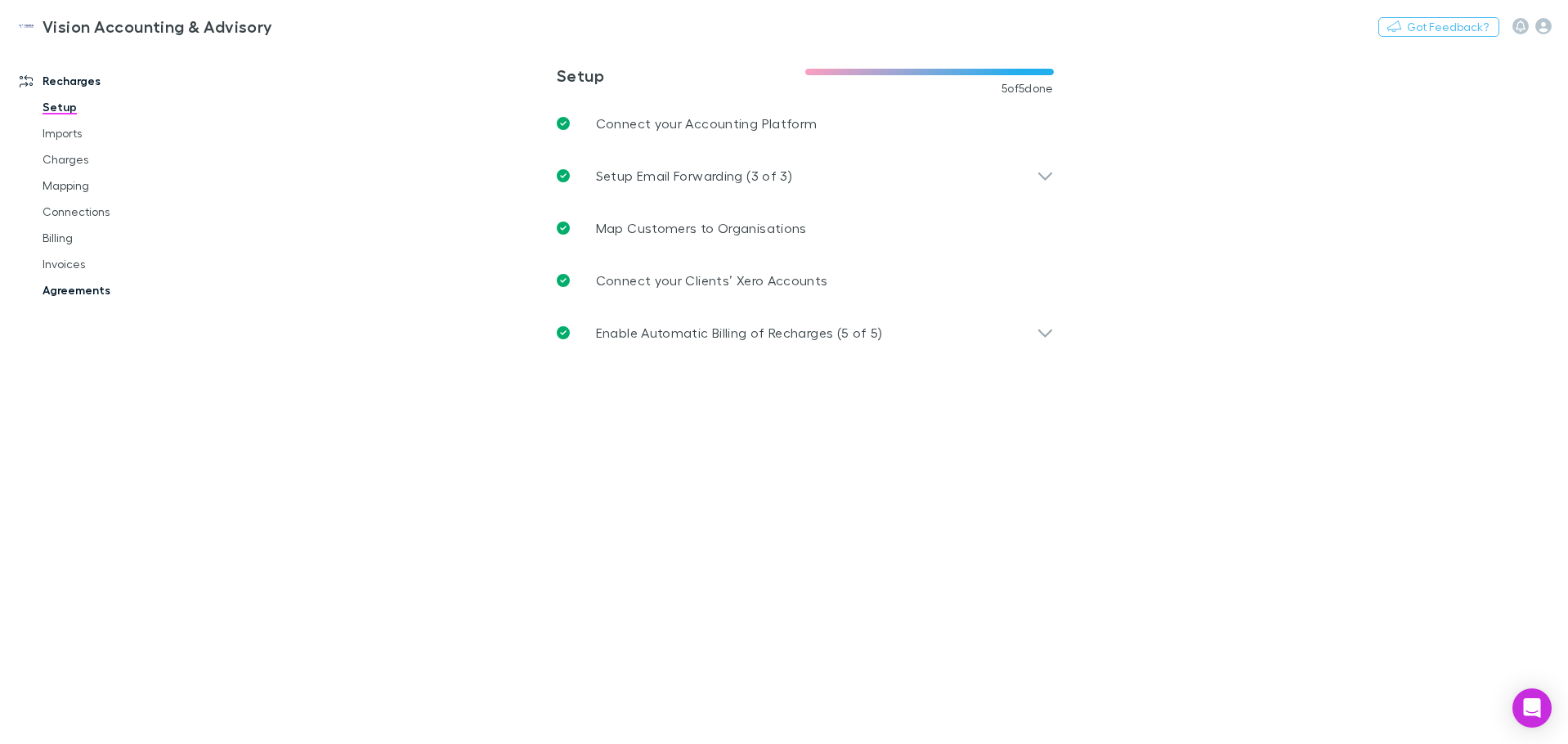
click at [70, 288] on link "Agreements" at bounding box center [124, 290] width 195 height 27
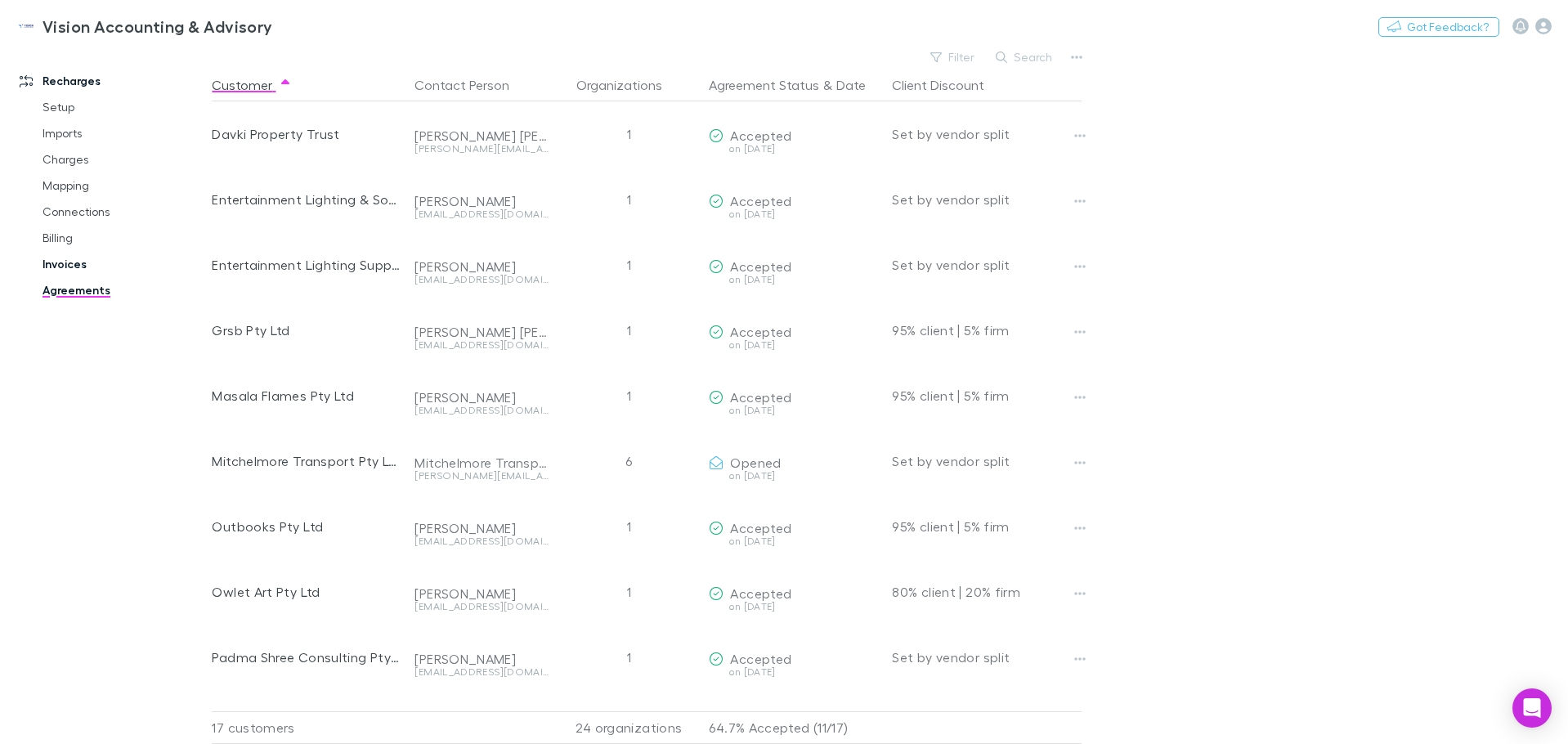
click at [67, 267] on link "Invoices" at bounding box center [124, 264] width 195 height 27
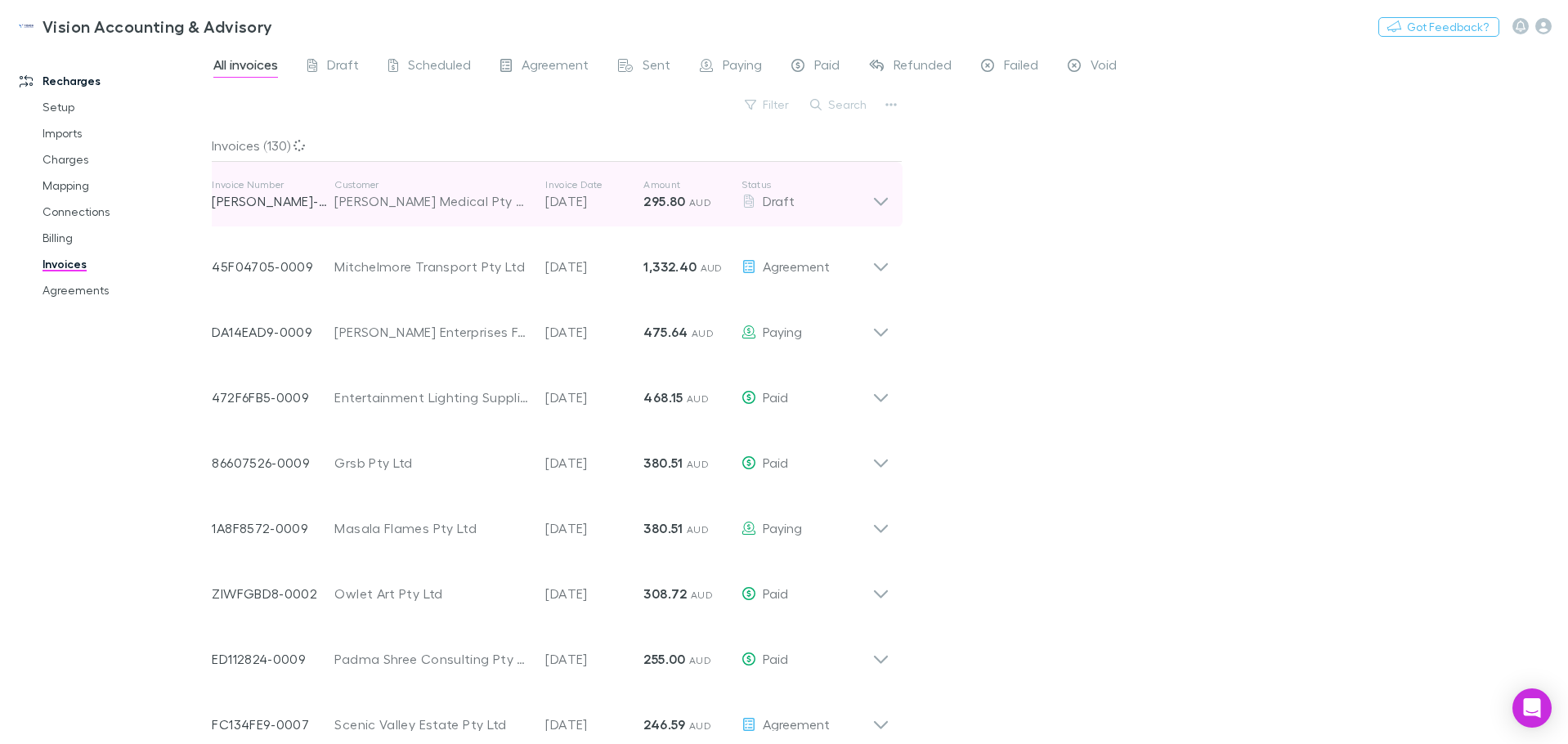
click at [886, 198] on icon at bounding box center [881, 195] width 17 height 33
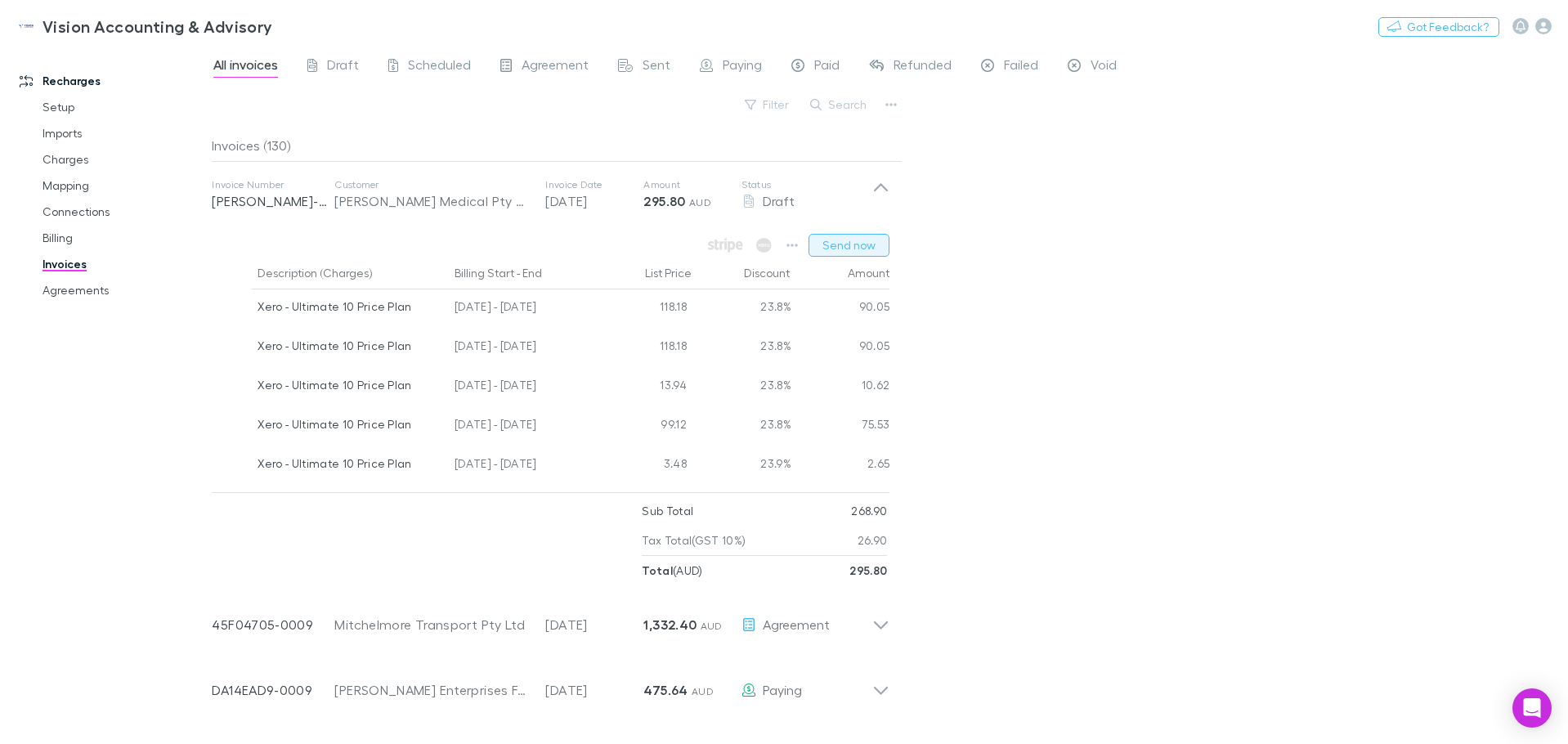
click at [870, 239] on button "Send now" at bounding box center [849, 245] width 81 height 23
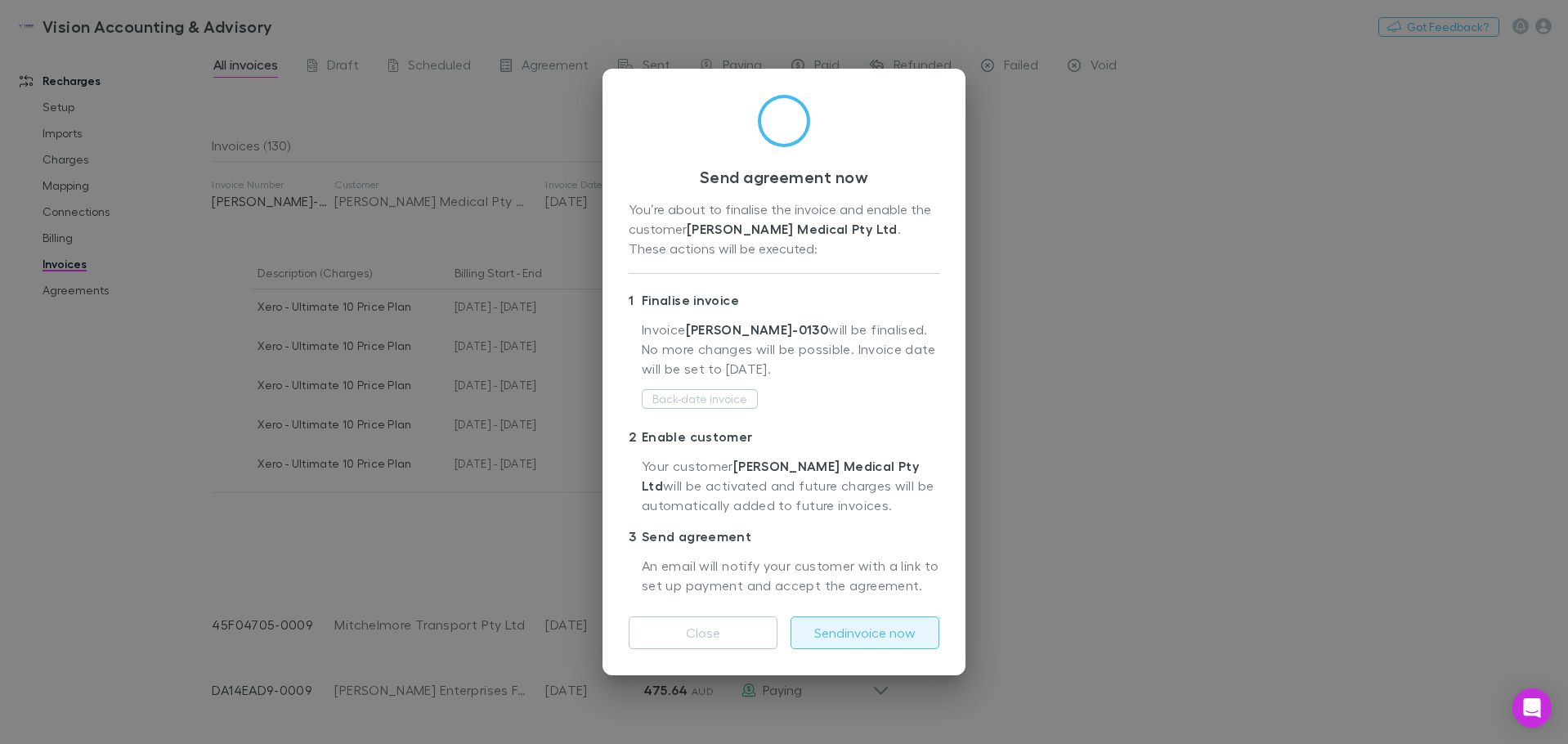
drag, startPoint x: 849, startPoint y: 607, endPoint x: 849, endPoint y: 622, distance: 15.0
click at [849, 605] on div "Close Send invoice now" at bounding box center [784, 627] width 311 height 46
click at [844, 636] on button "Send invoice now" at bounding box center [865, 633] width 149 height 33
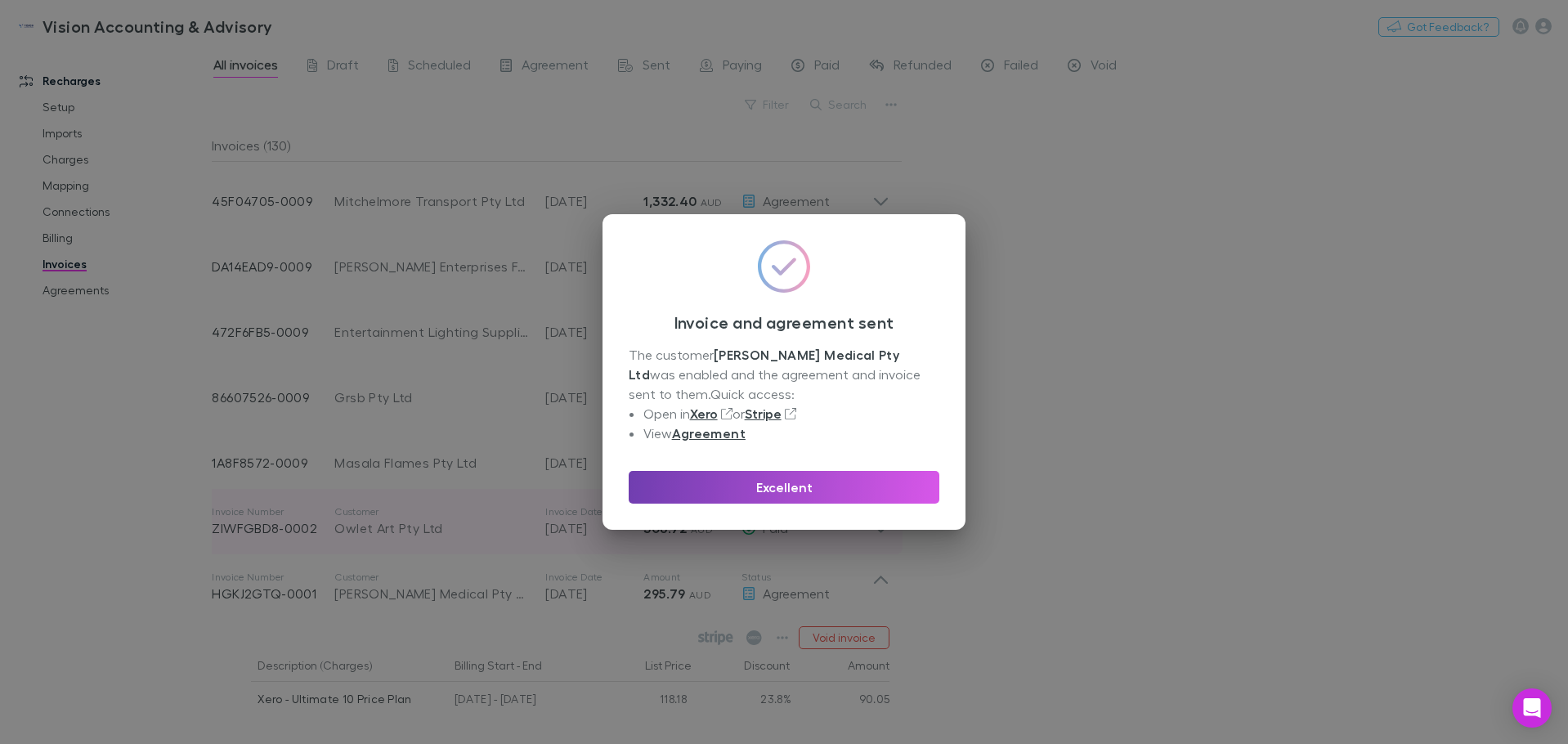
click at [825, 493] on button "Excellent" at bounding box center [784, 488] width 311 height 33
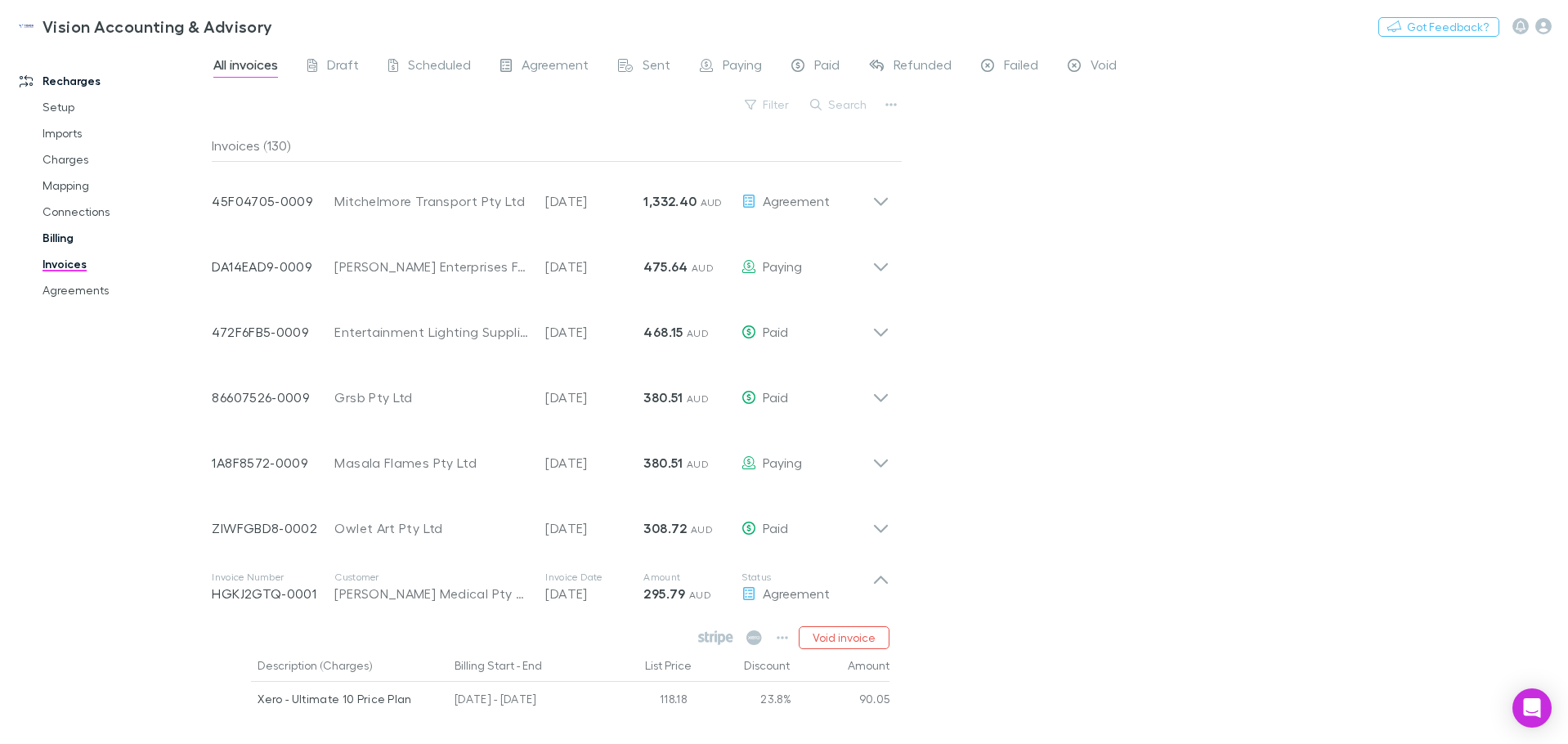
click at [59, 236] on link "Billing" at bounding box center [124, 238] width 195 height 27
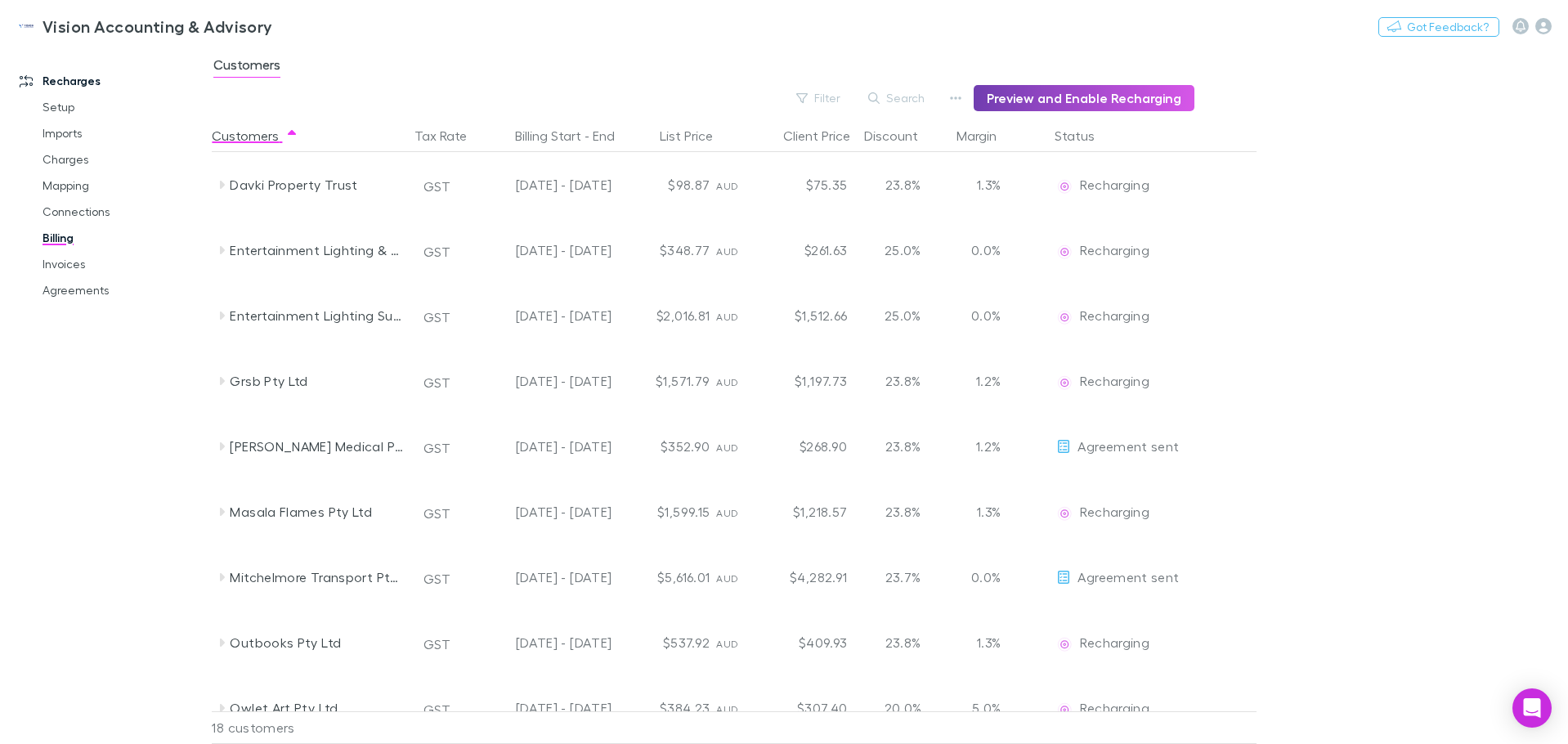
click at [1061, 96] on button "Preview and Enable Recharging" at bounding box center [1083, 98] width 220 height 27
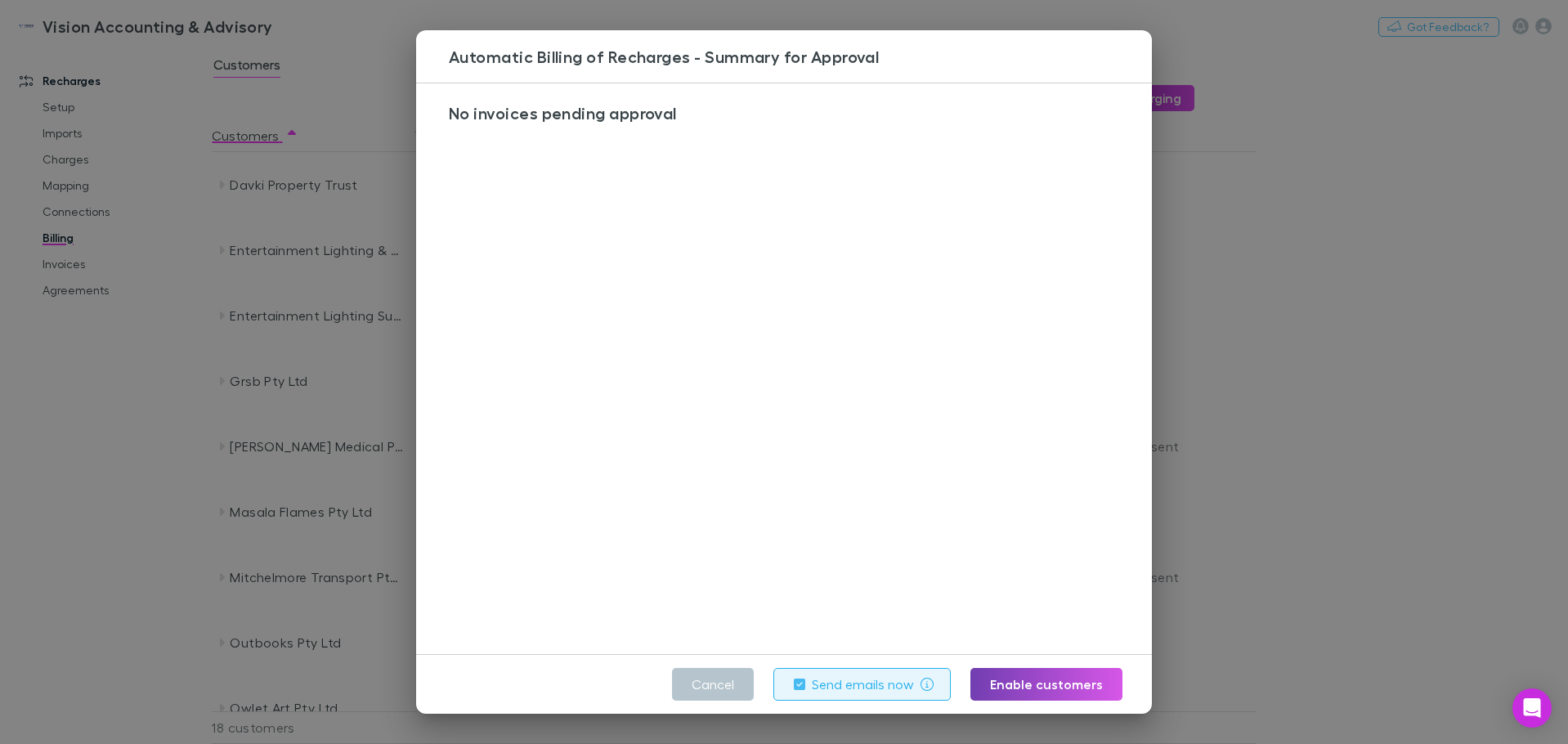
click at [1050, 689] on button "Enable customers" at bounding box center [1047, 685] width 152 height 33
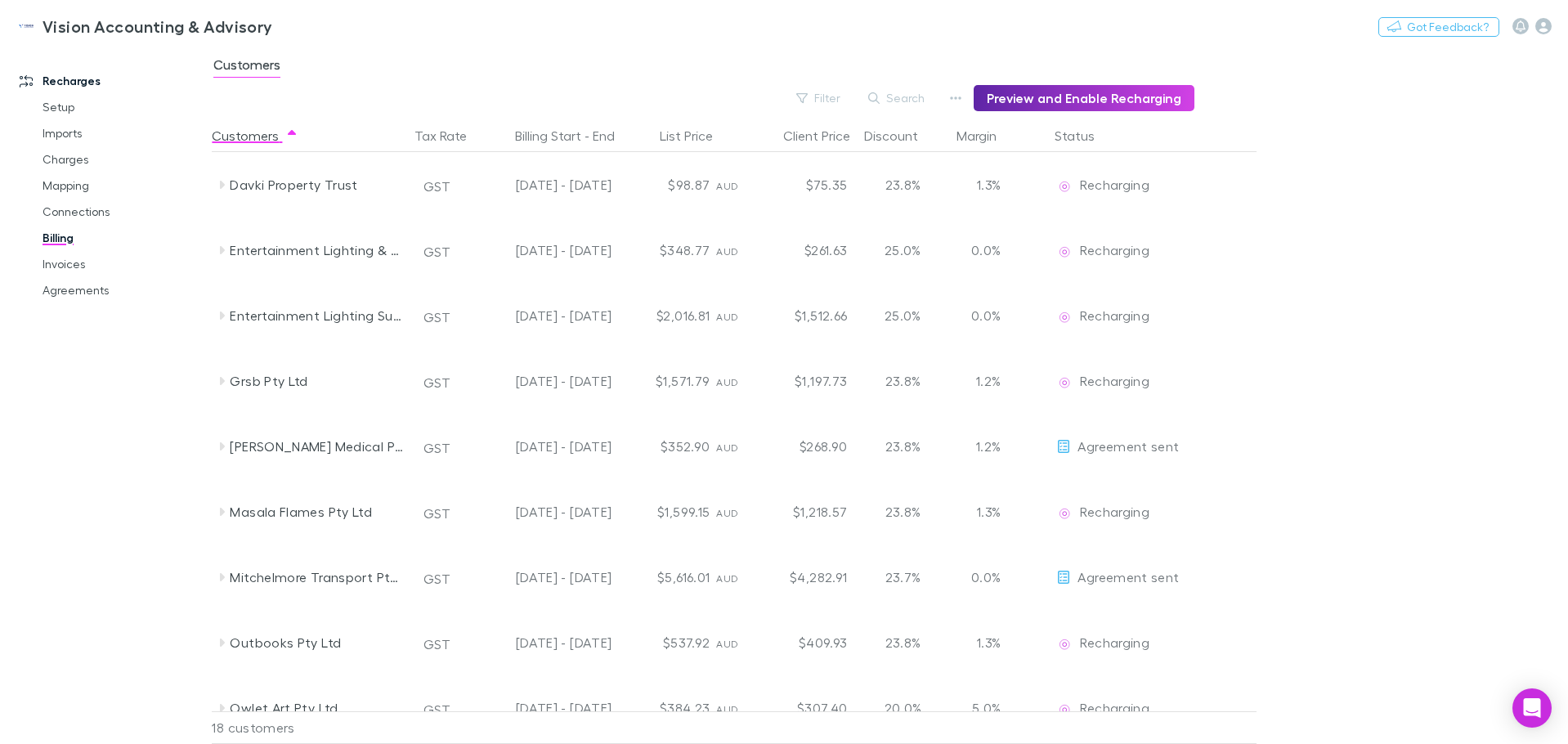
click at [65, 241] on link "Billing" at bounding box center [124, 238] width 195 height 27
click at [60, 275] on link "Invoices" at bounding box center [124, 264] width 195 height 27
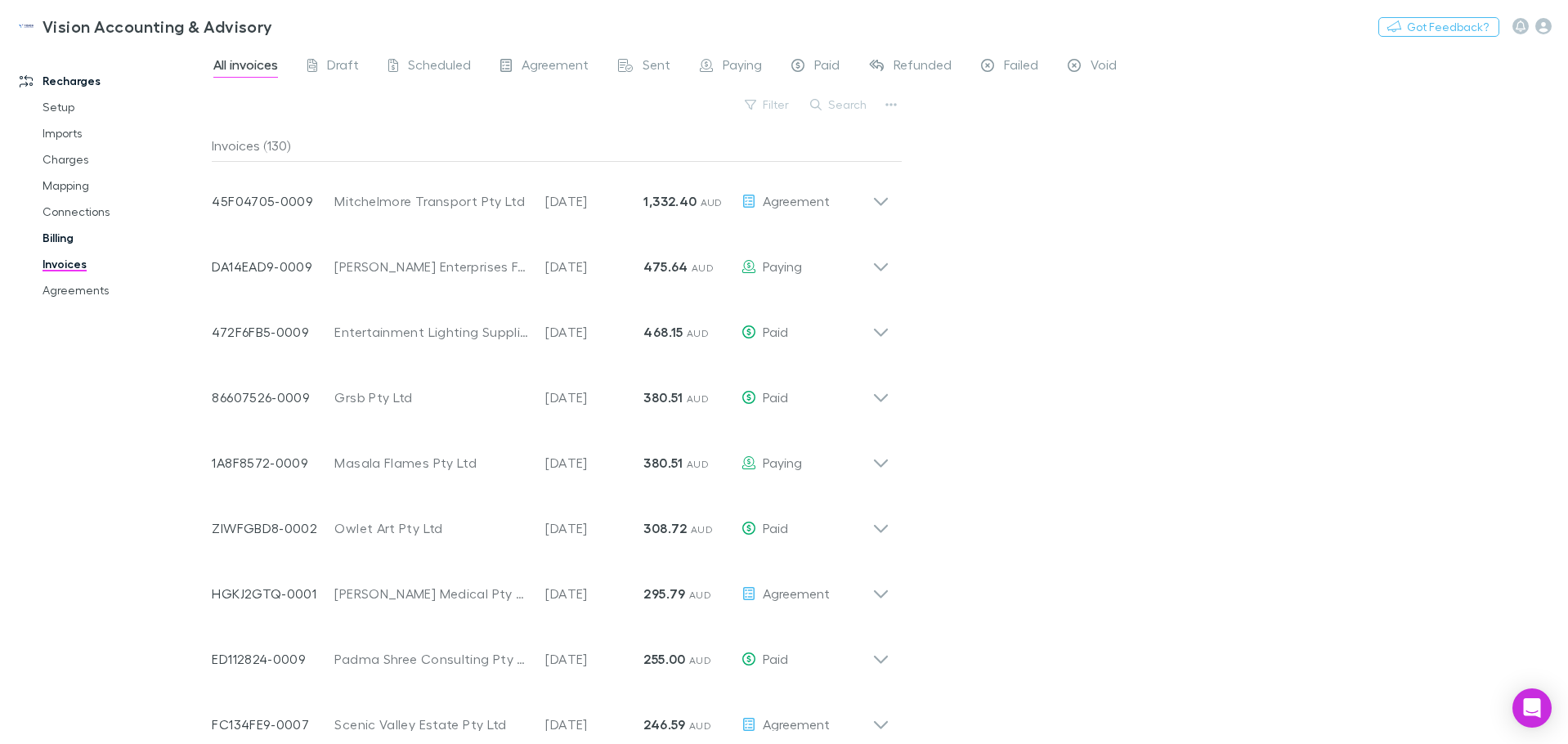
click at [58, 236] on link "Billing" at bounding box center [124, 238] width 195 height 27
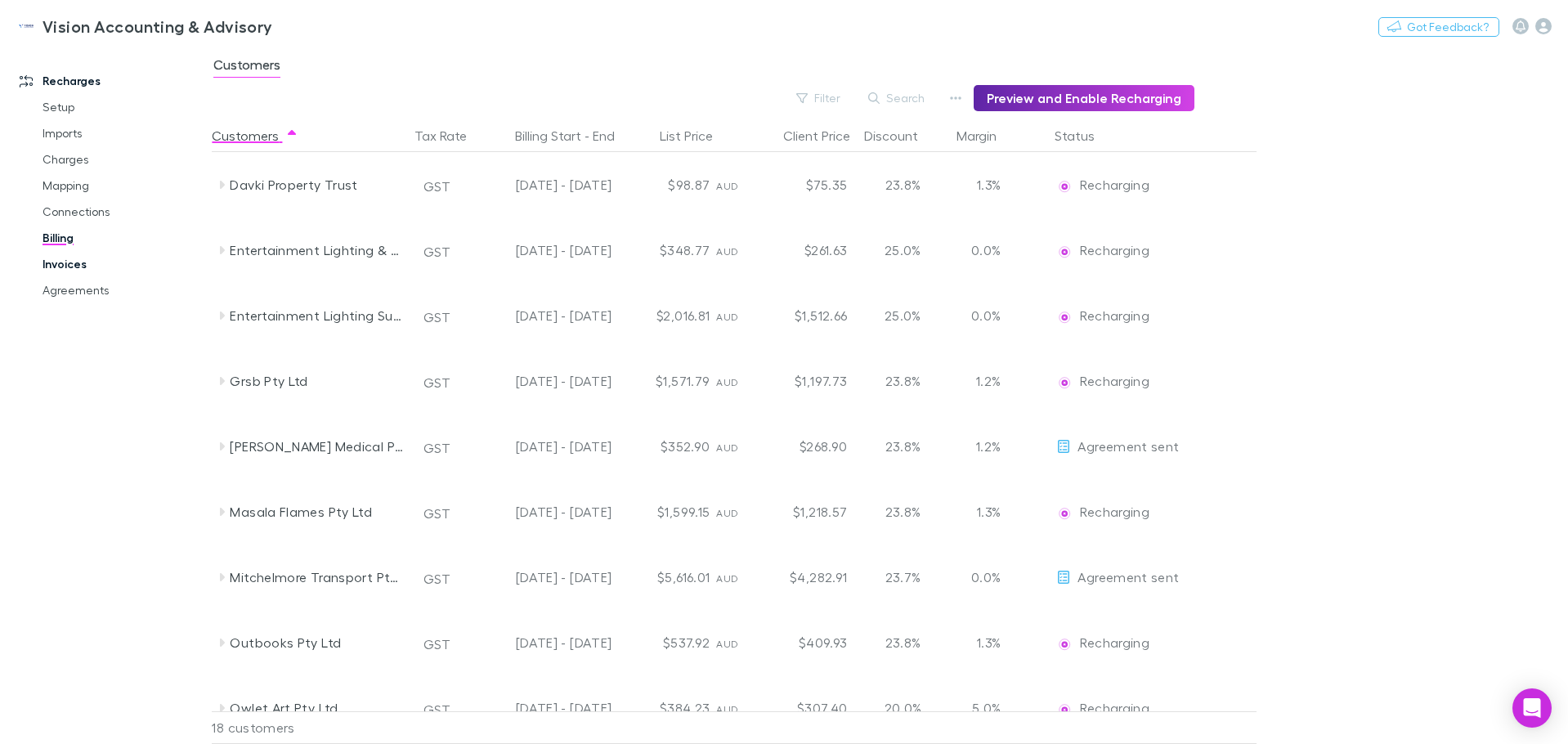
click at [54, 260] on link "Invoices" at bounding box center [124, 264] width 195 height 27
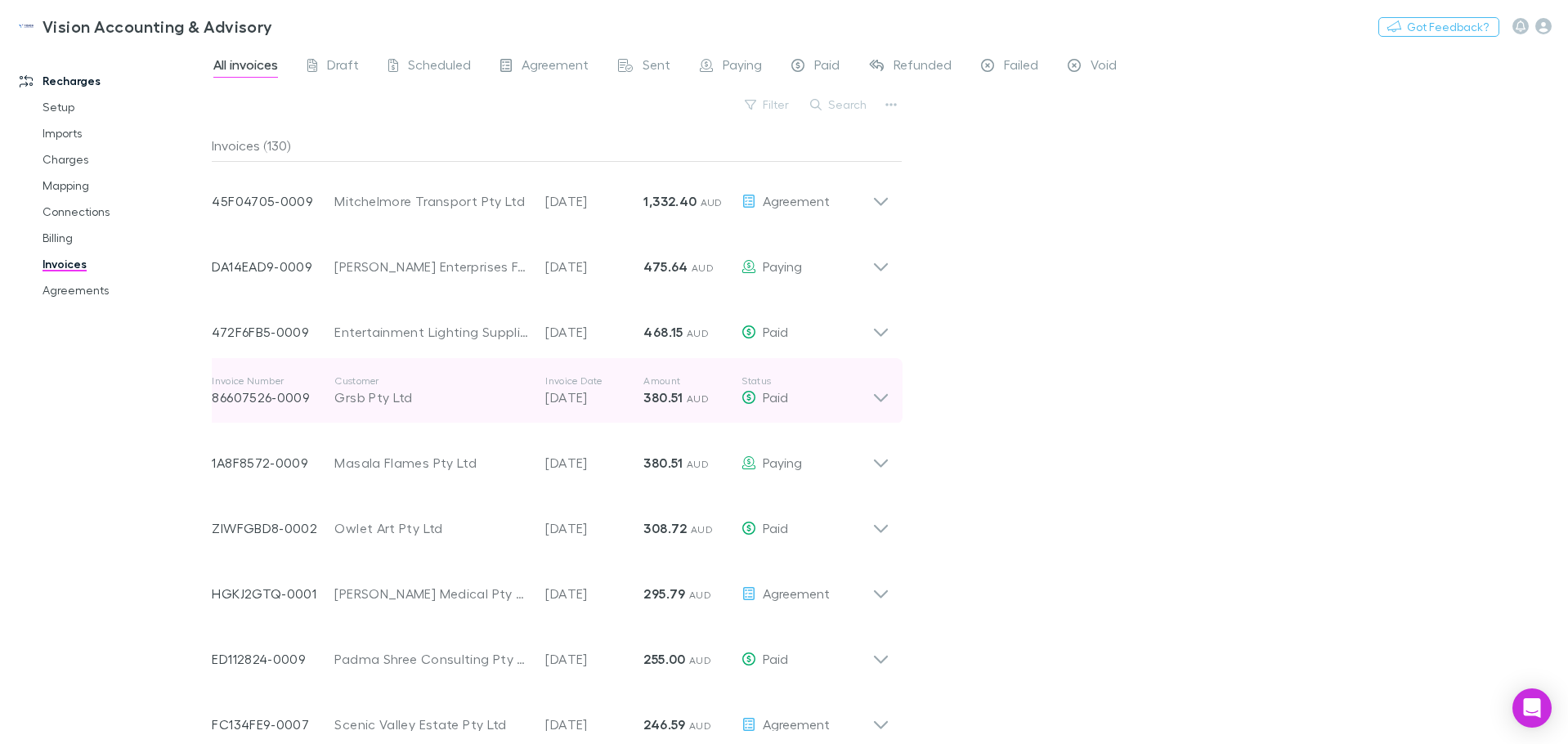
click at [613, 392] on p "30 Sep 2025" at bounding box center [594, 397] width 98 height 19
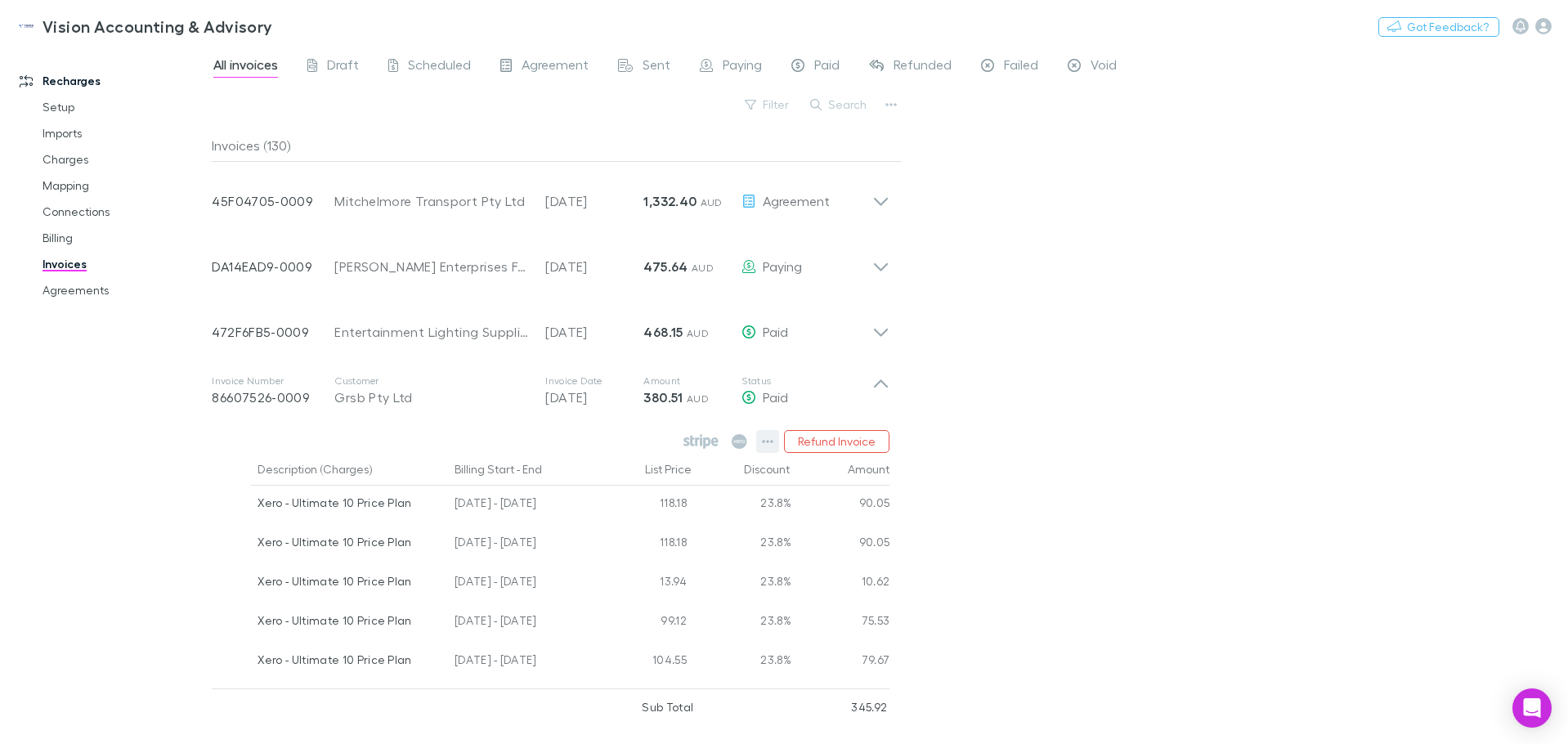
click at [774, 443] on icon "button" at bounding box center [768, 441] width 12 height 13
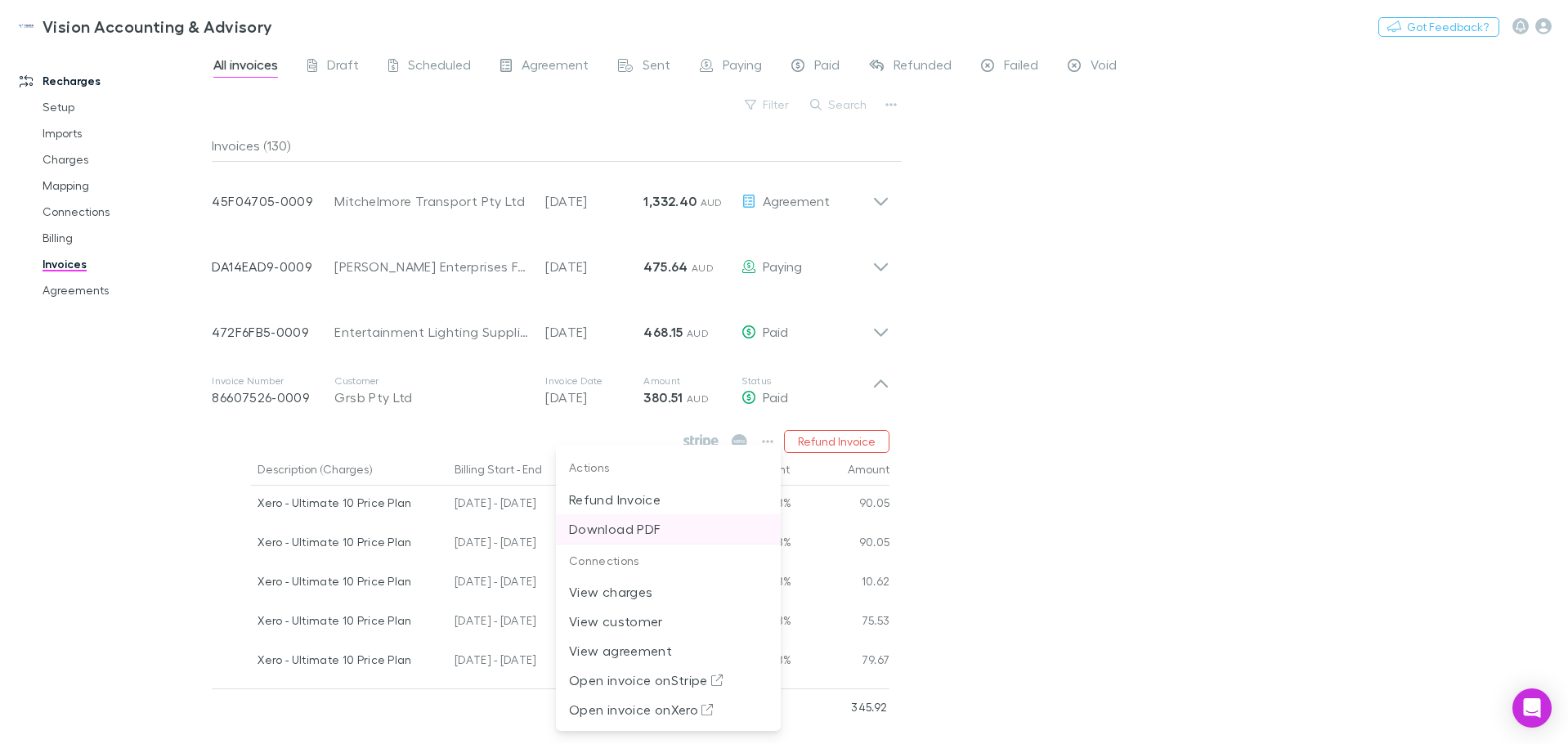
click at [597, 529] on p "Download PDF" at bounding box center [668, 529] width 199 height 19
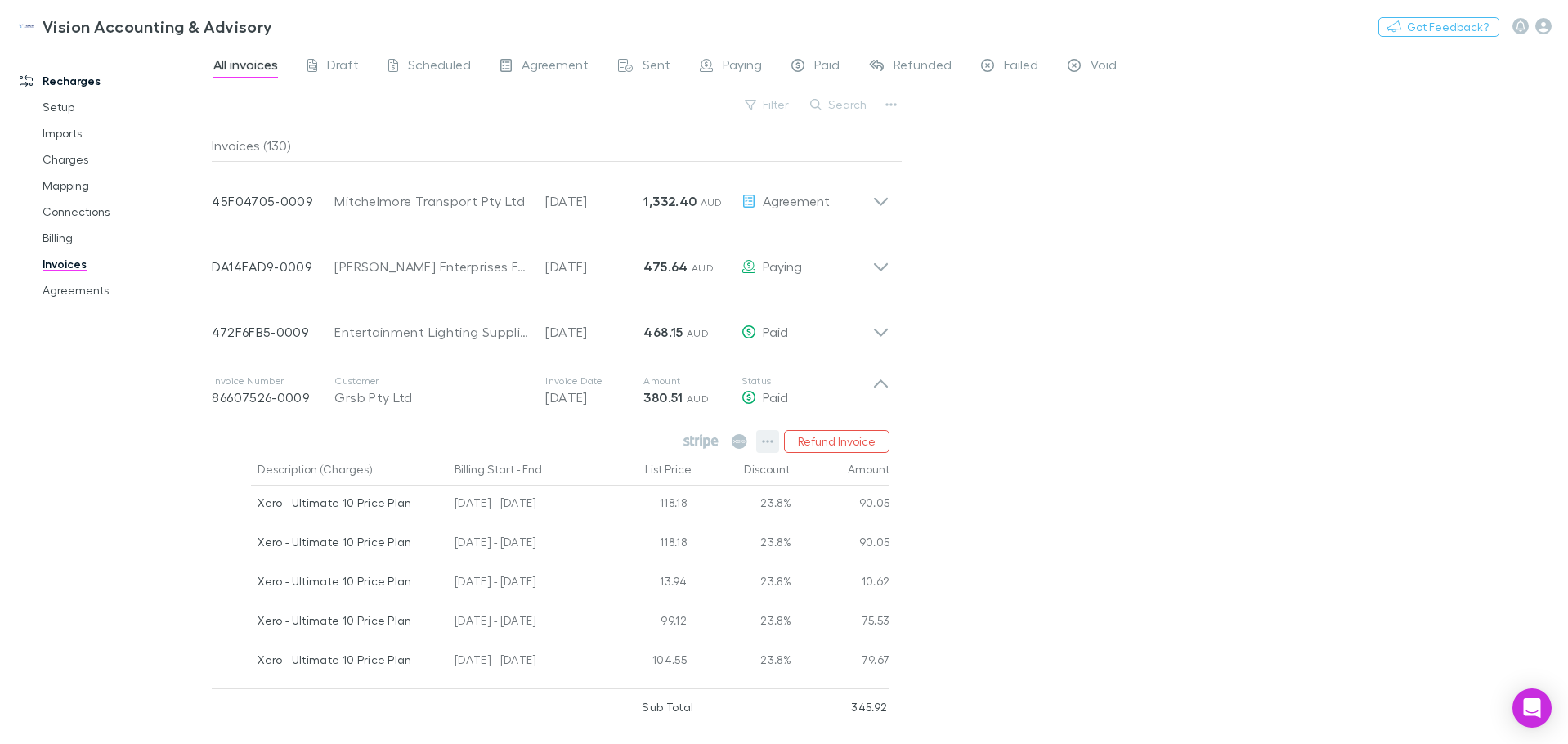
click at [765, 442] on icon "button" at bounding box center [768, 442] width 12 height 4
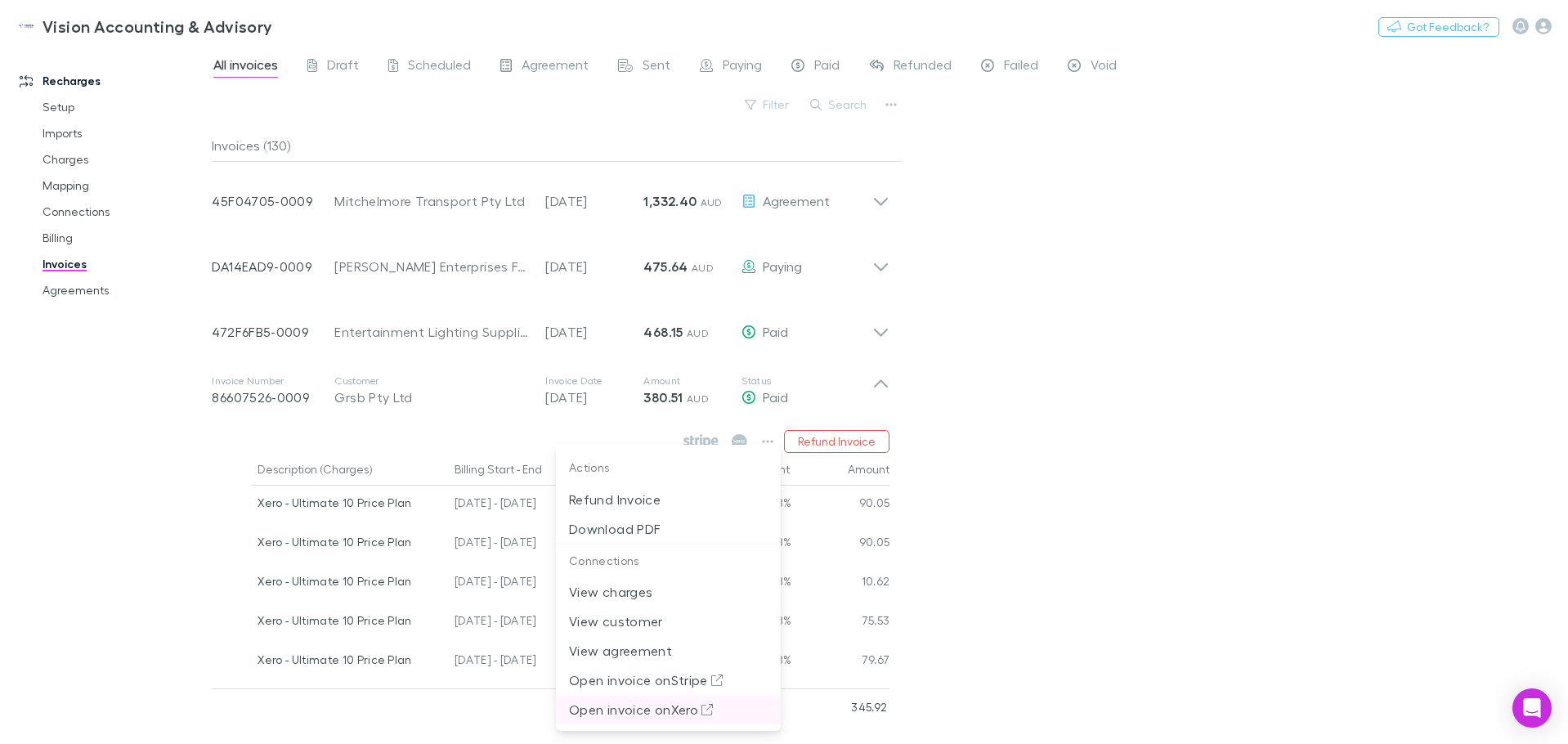
click at [646, 715] on p "Open invoice on Xero" at bounding box center [668, 709] width 199 height 19
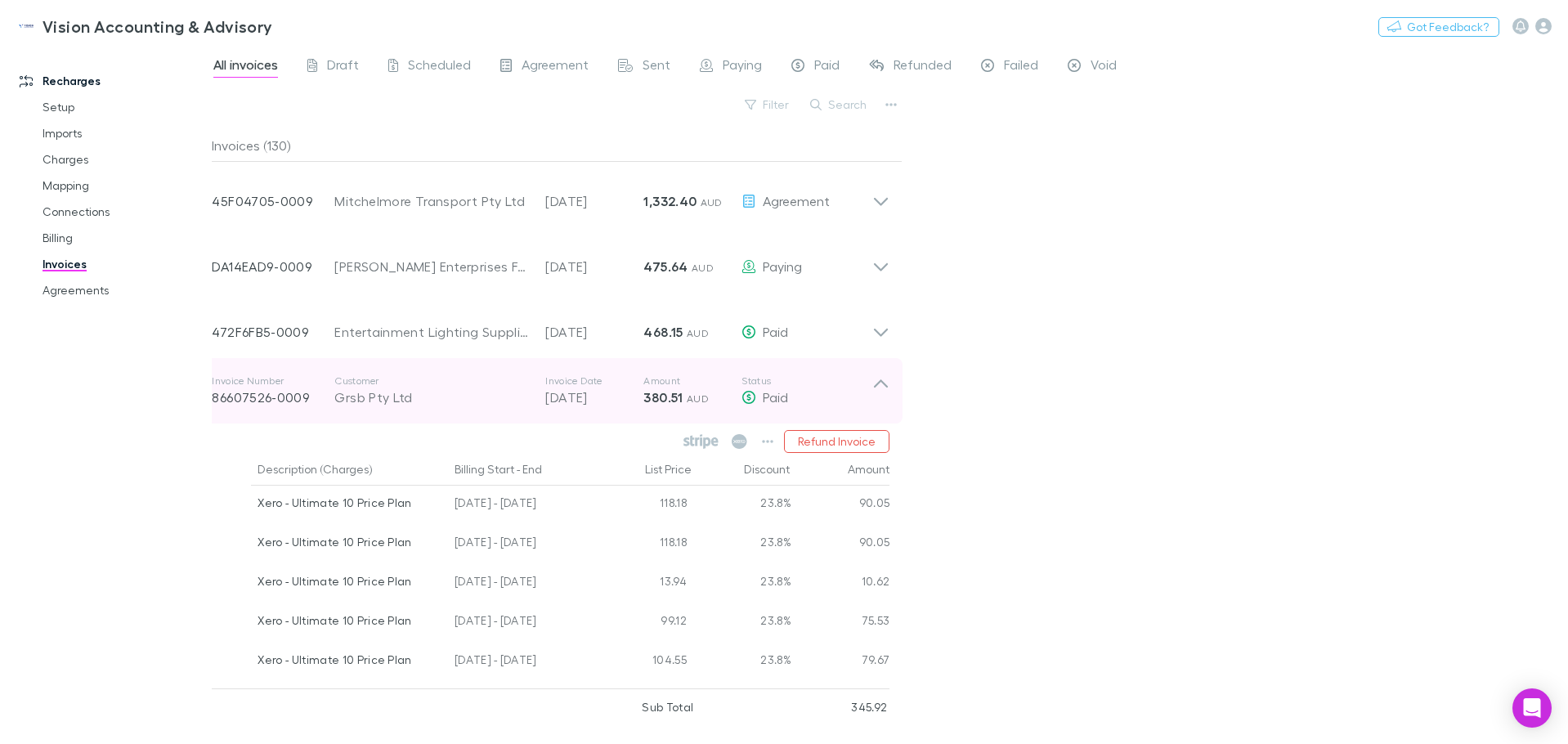
click at [875, 389] on icon at bounding box center [881, 391] width 17 height 33
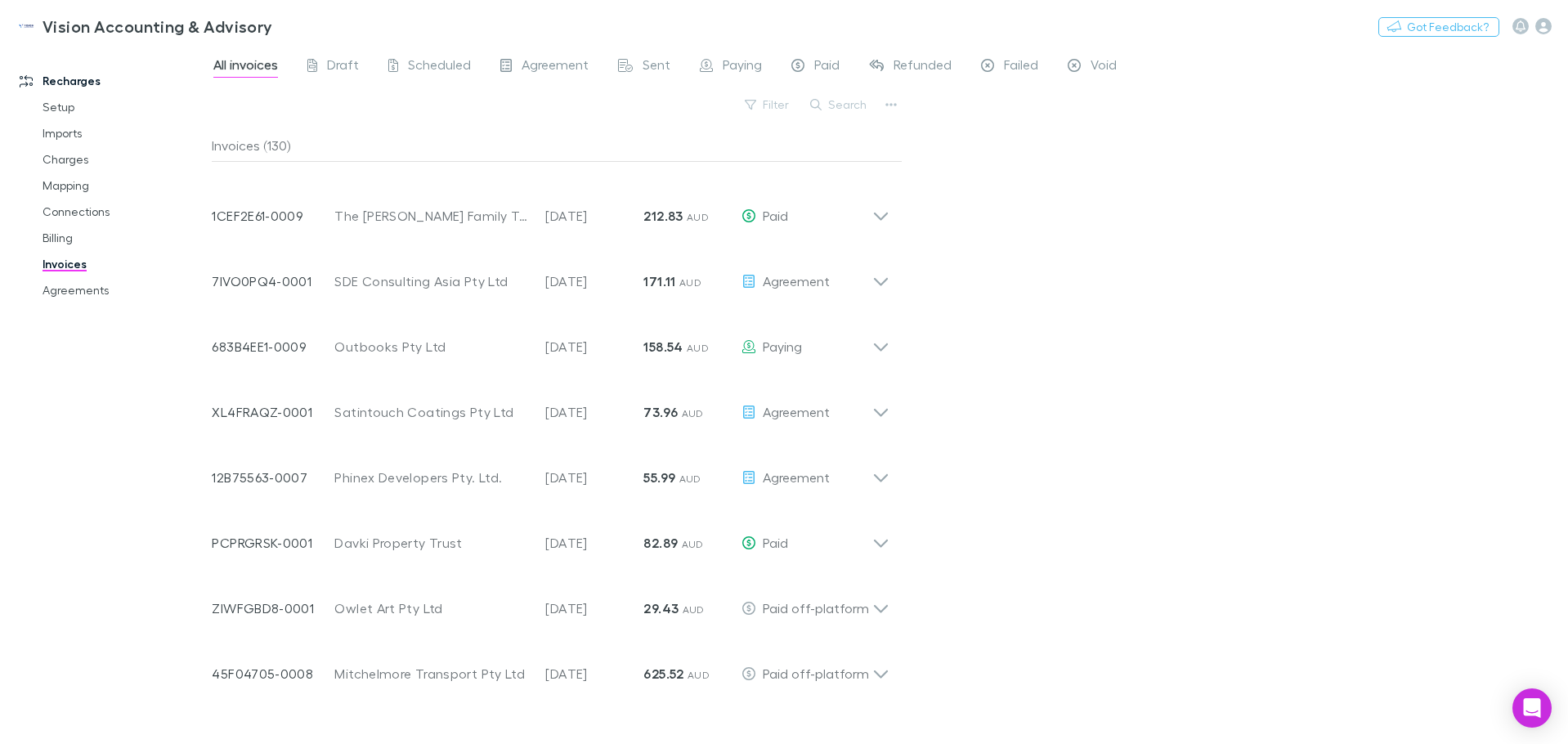
scroll to position [654, 0]
